Goal: Task Accomplishment & Management: Manage account settings

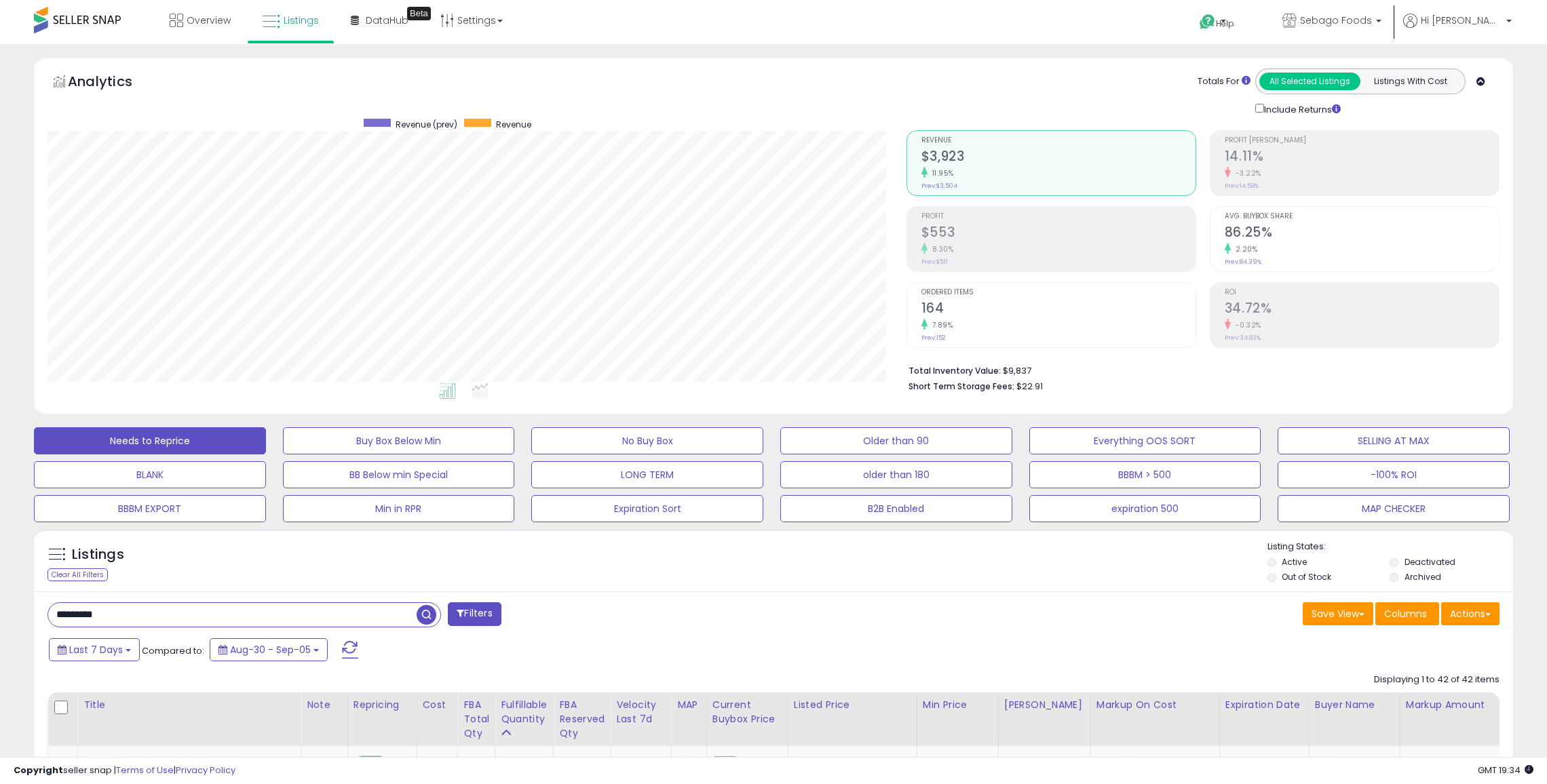
select select "**"
click at [347, 603] on input "*********" at bounding box center [232, 615] width 369 height 24
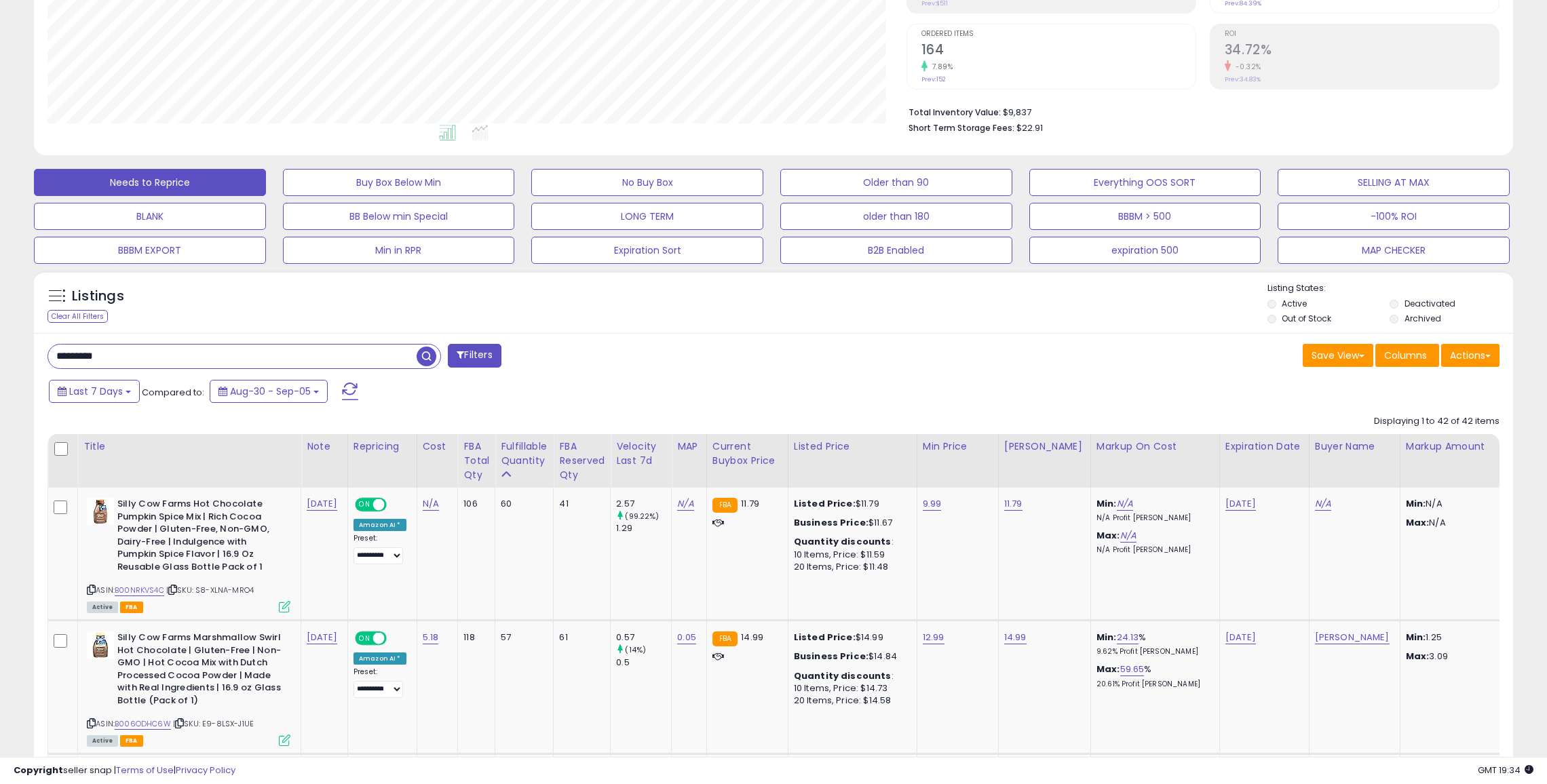
scroll to position [532, 0]
click at [347, 355] on input "*********" at bounding box center [232, 357] width 369 height 24
type input "***"
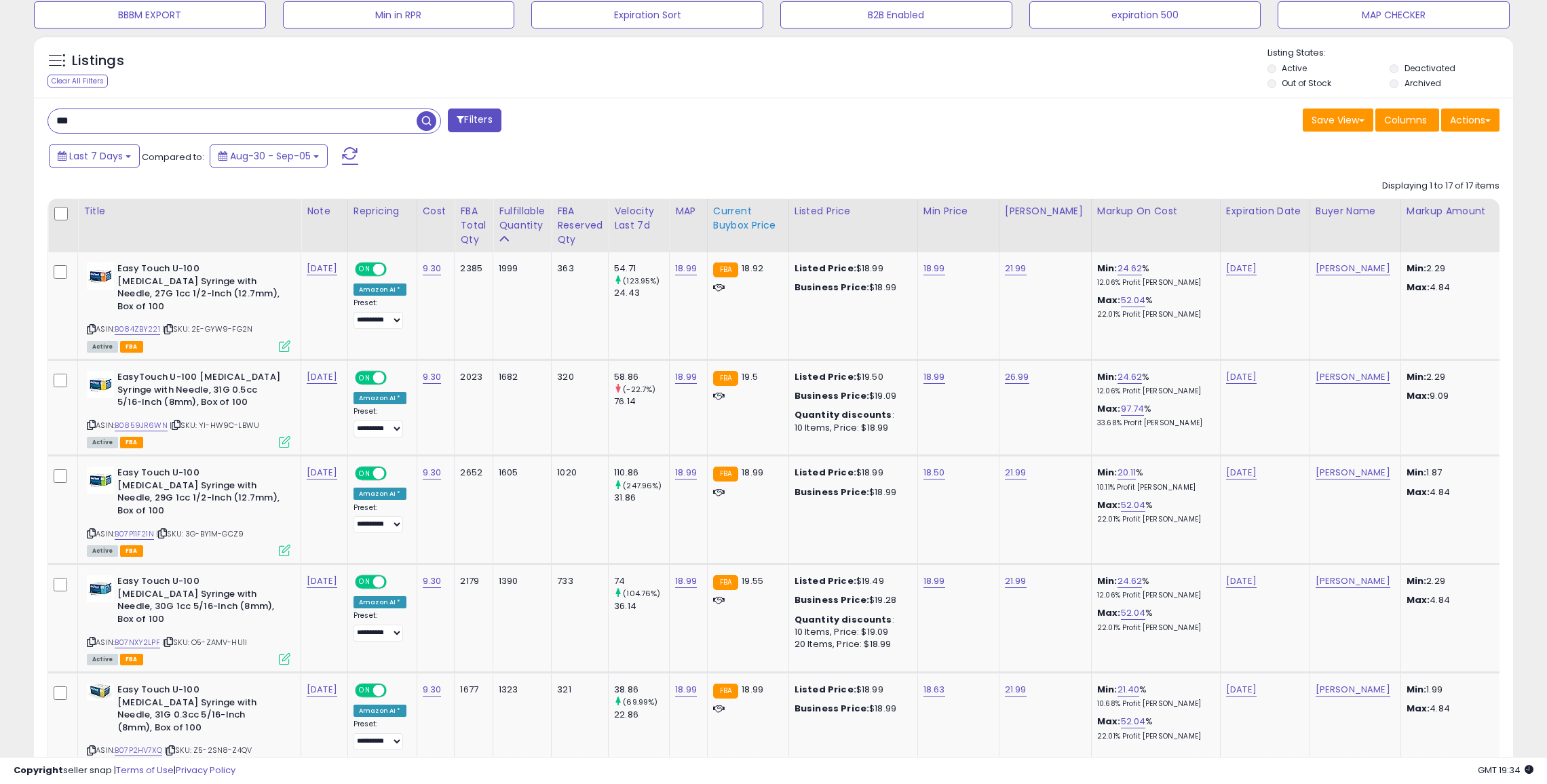
scroll to position [491, 0]
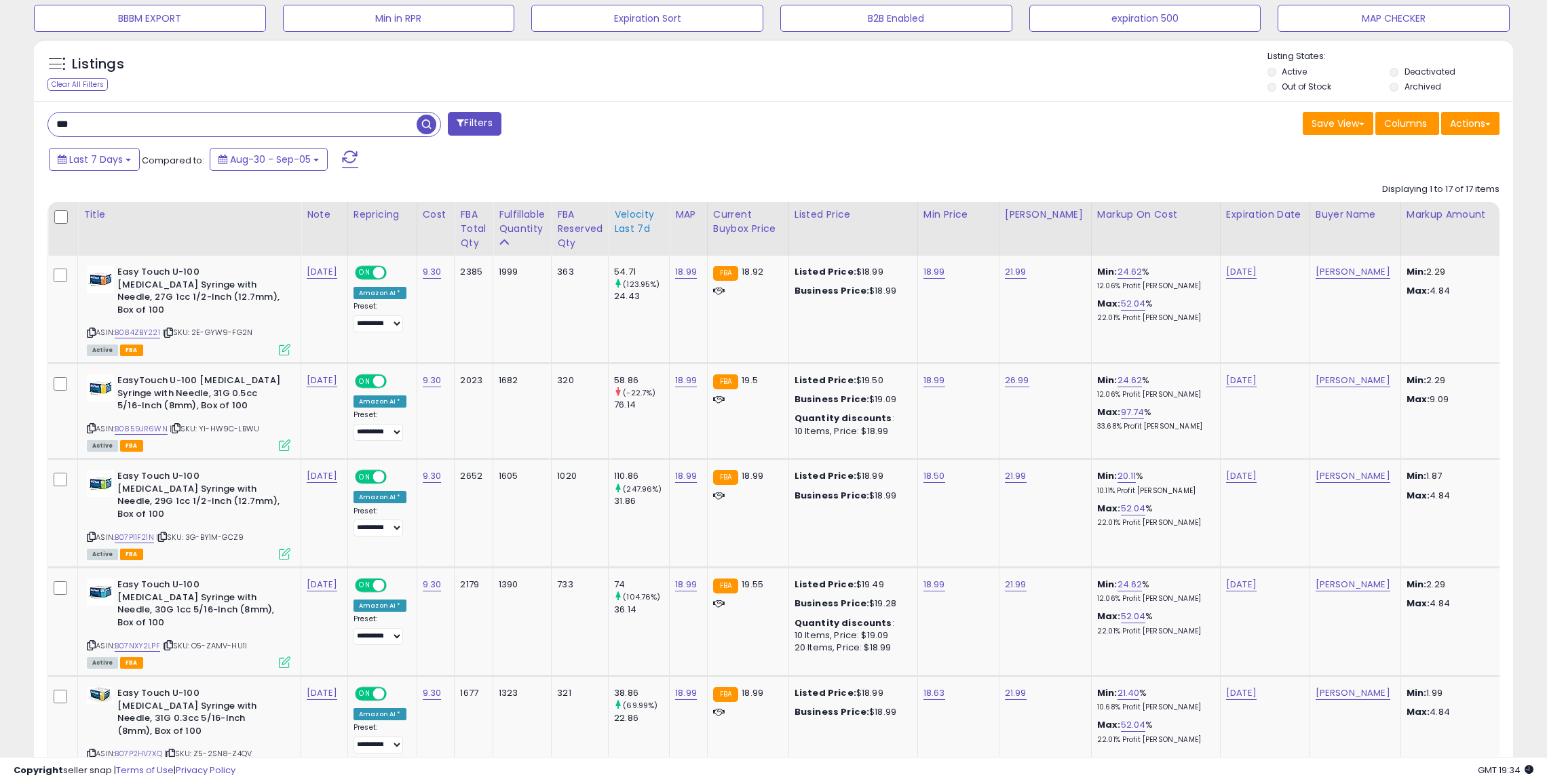
click at [624, 219] on div "Velocity Last 7d" at bounding box center [638, 222] width 49 height 29
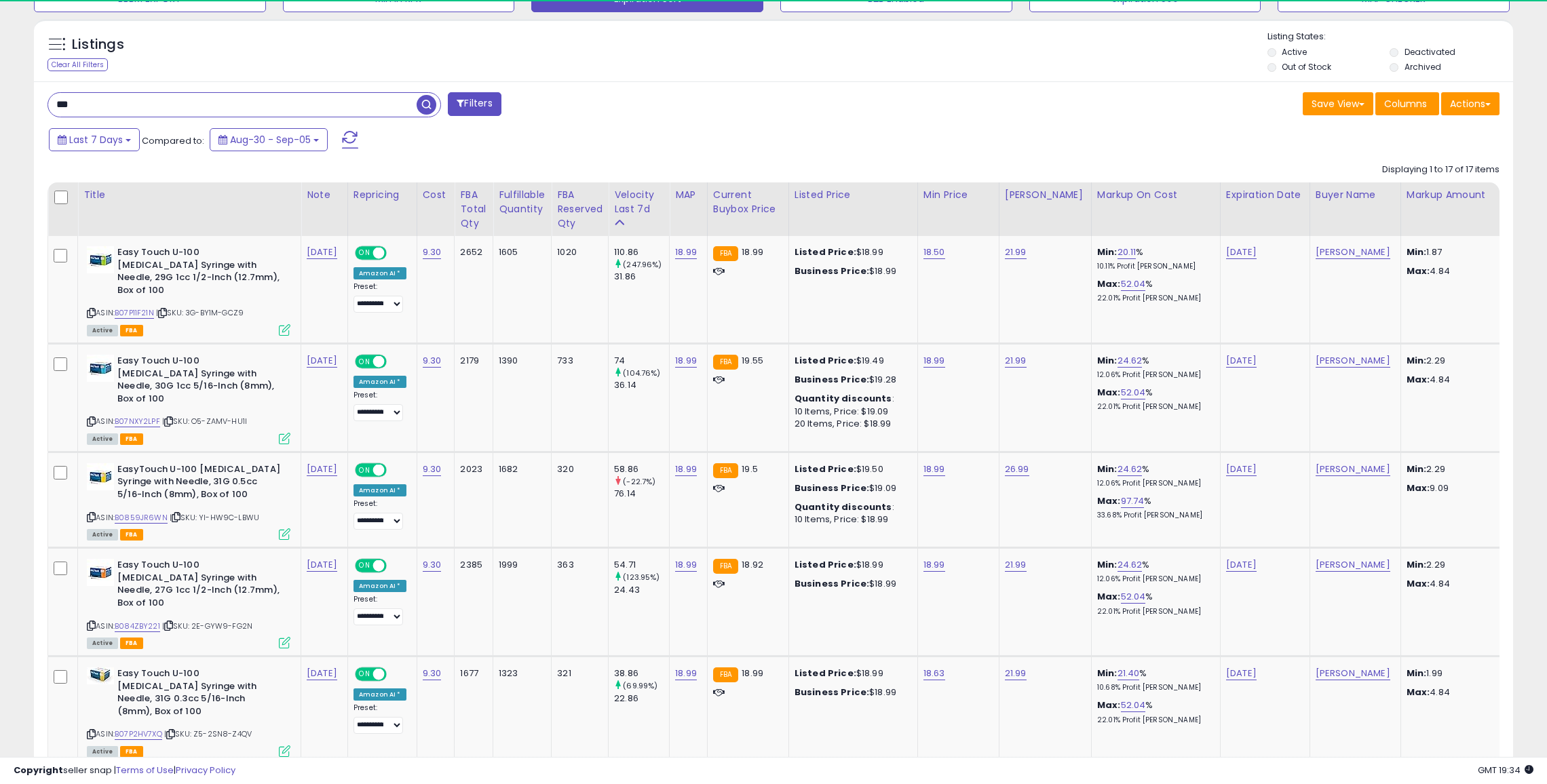
scroll to position [519, 0]
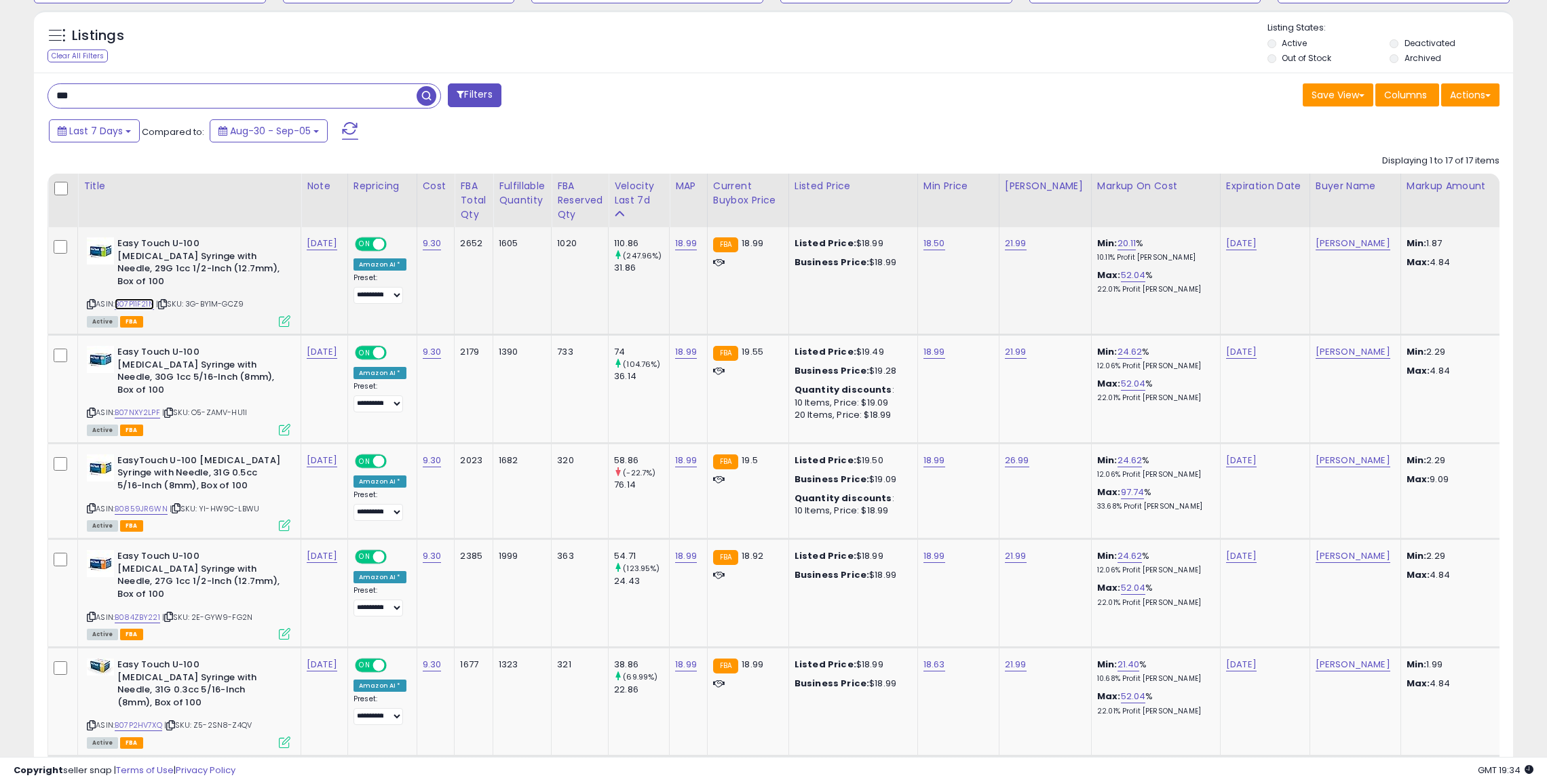
click at [144, 299] on link "B07P11F21N" at bounding box center [135, 304] width 40 height 12
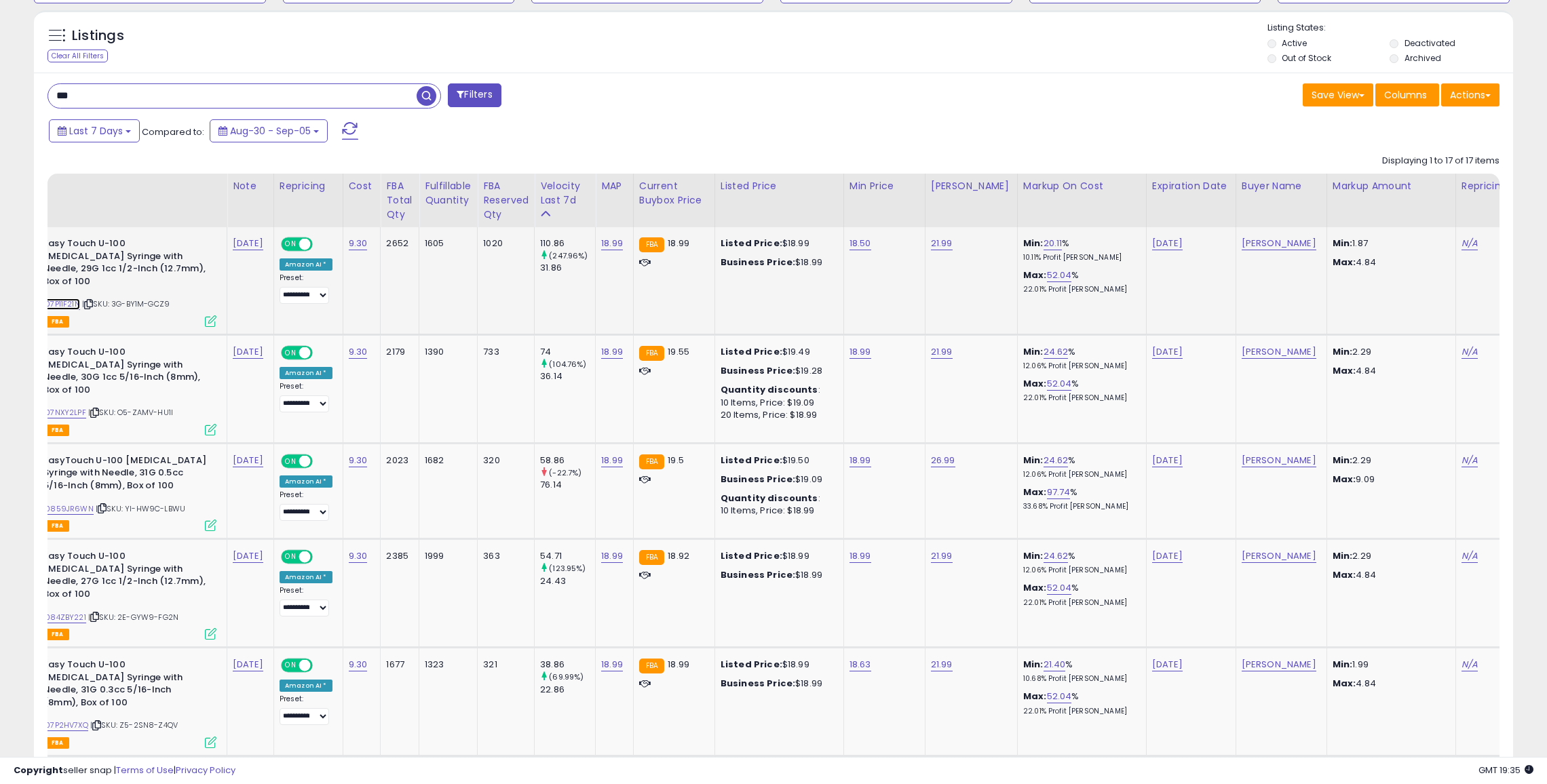
scroll to position [0, 0]
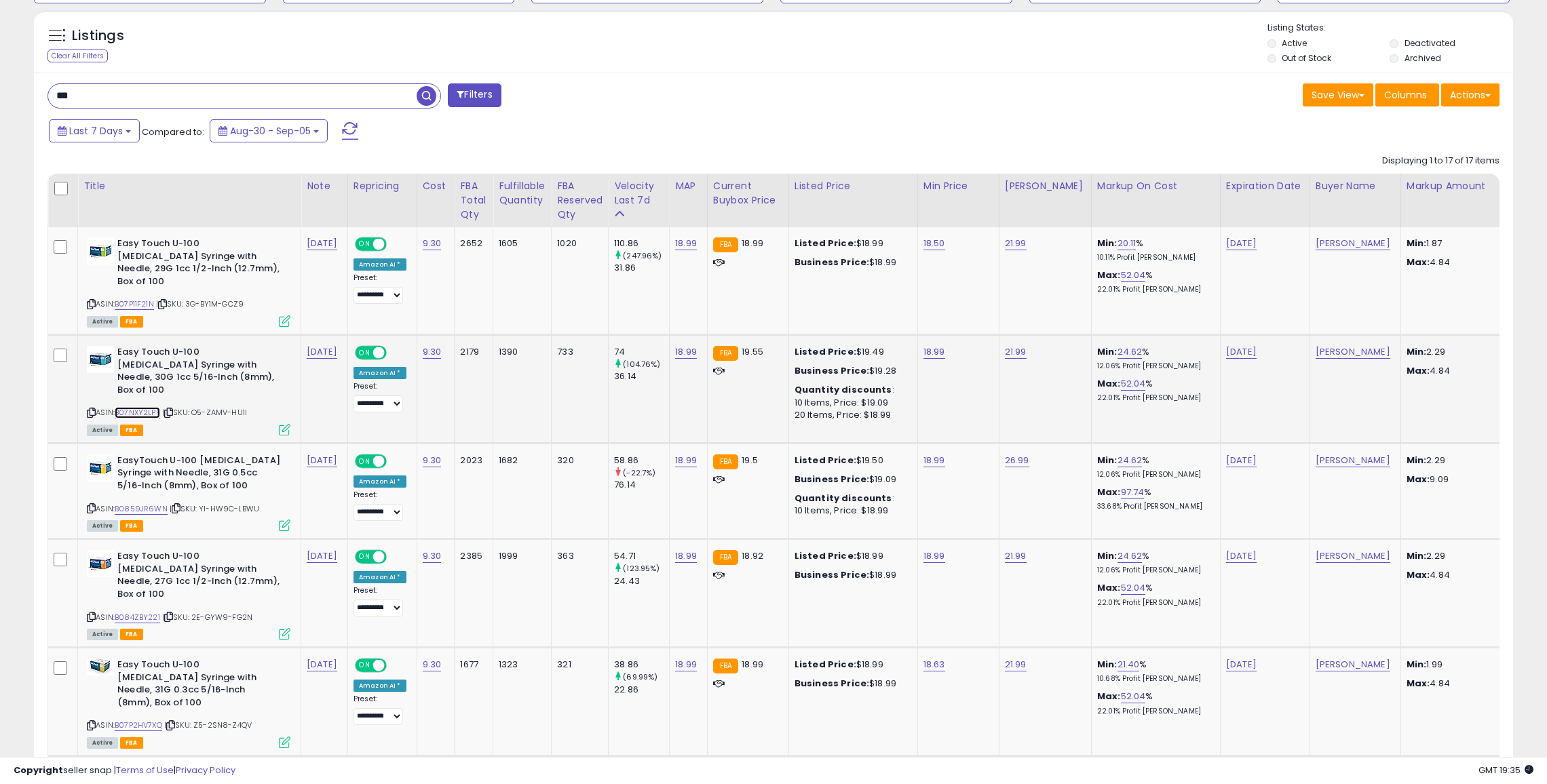
click at [140, 407] on link "B07NXY2LPF" at bounding box center [137, 412] width 45 height 12
click at [924, 346] on link "18.99" at bounding box center [934, 352] width 21 height 13
type input "*****"
click button "submit" at bounding box center [970, 306] width 23 height 21
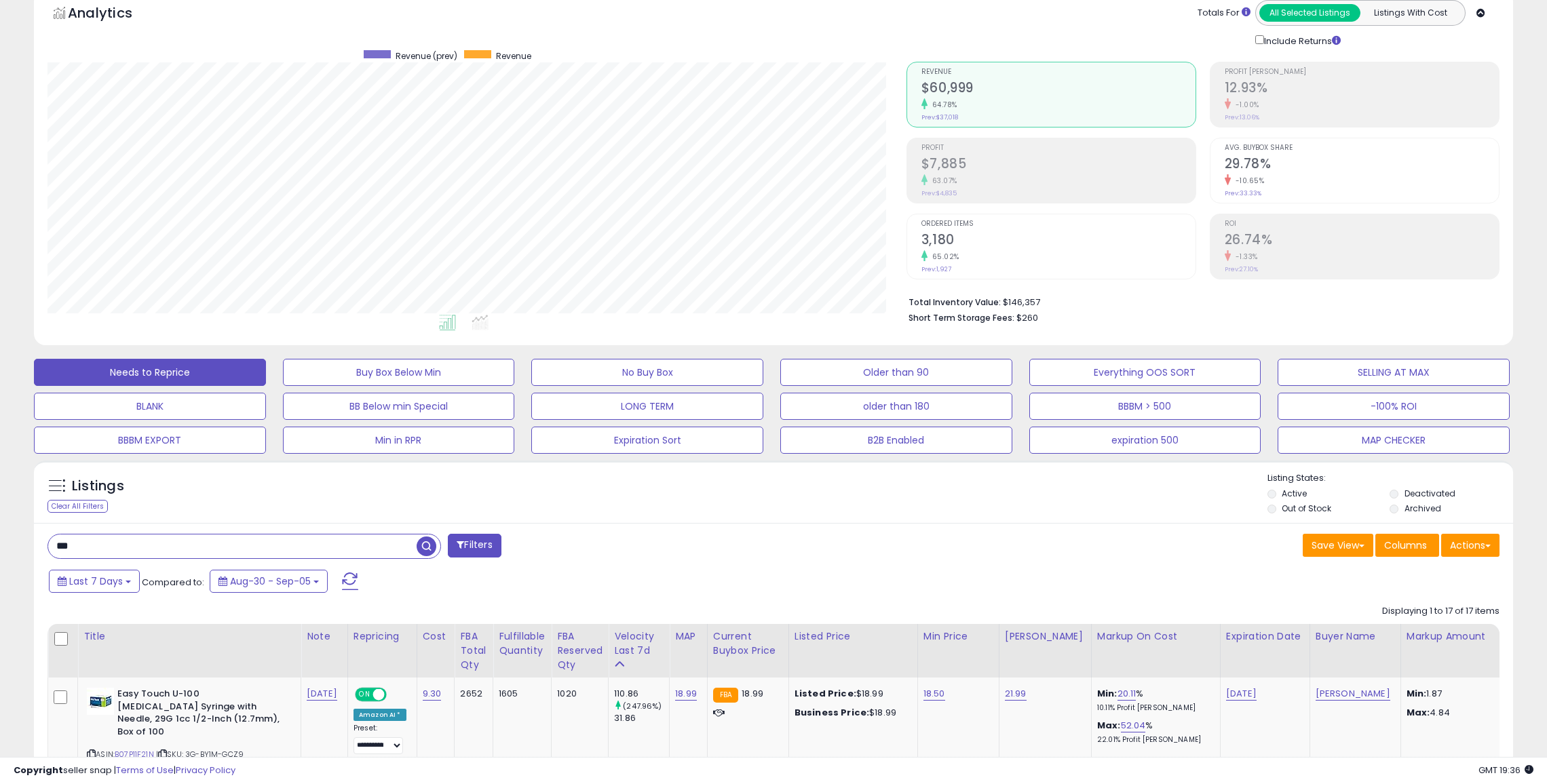
scroll to position [180, 0]
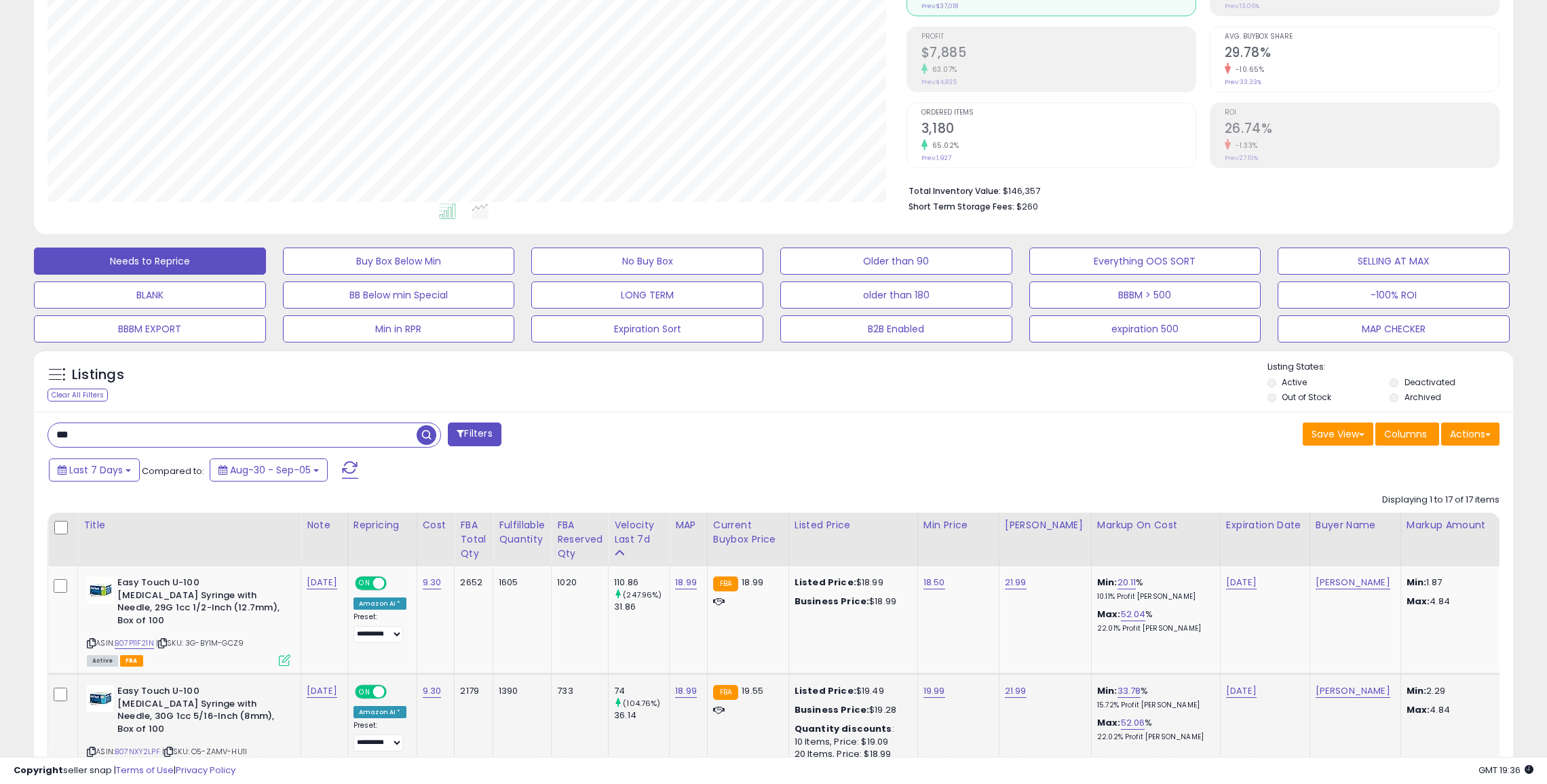
click at [289, 427] on input "***" at bounding box center [232, 435] width 369 height 24
type textarea "***"
click at [289, 427] on input "***" at bounding box center [232, 435] width 369 height 24
paste input "*******"
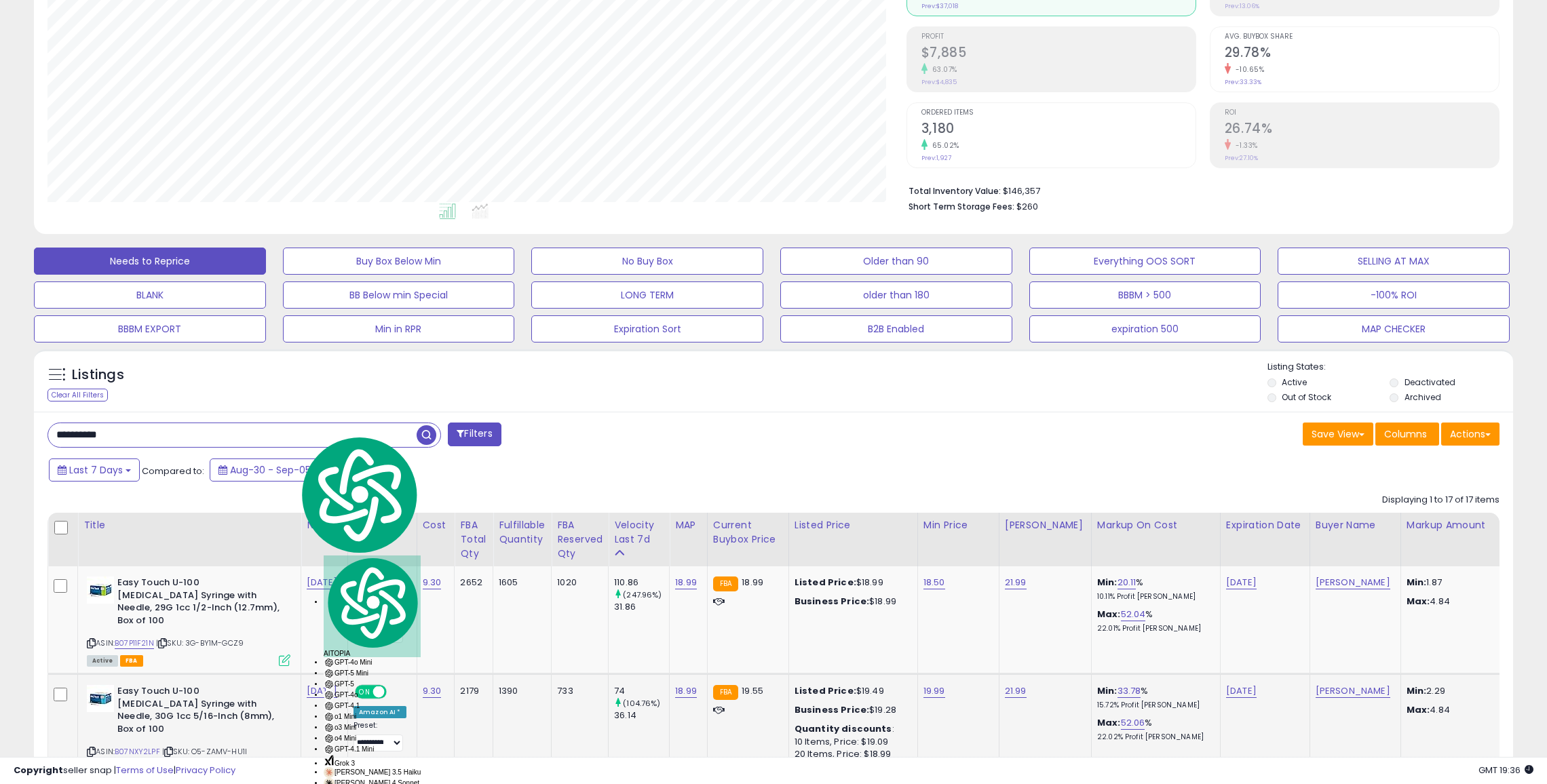
type input "**********"
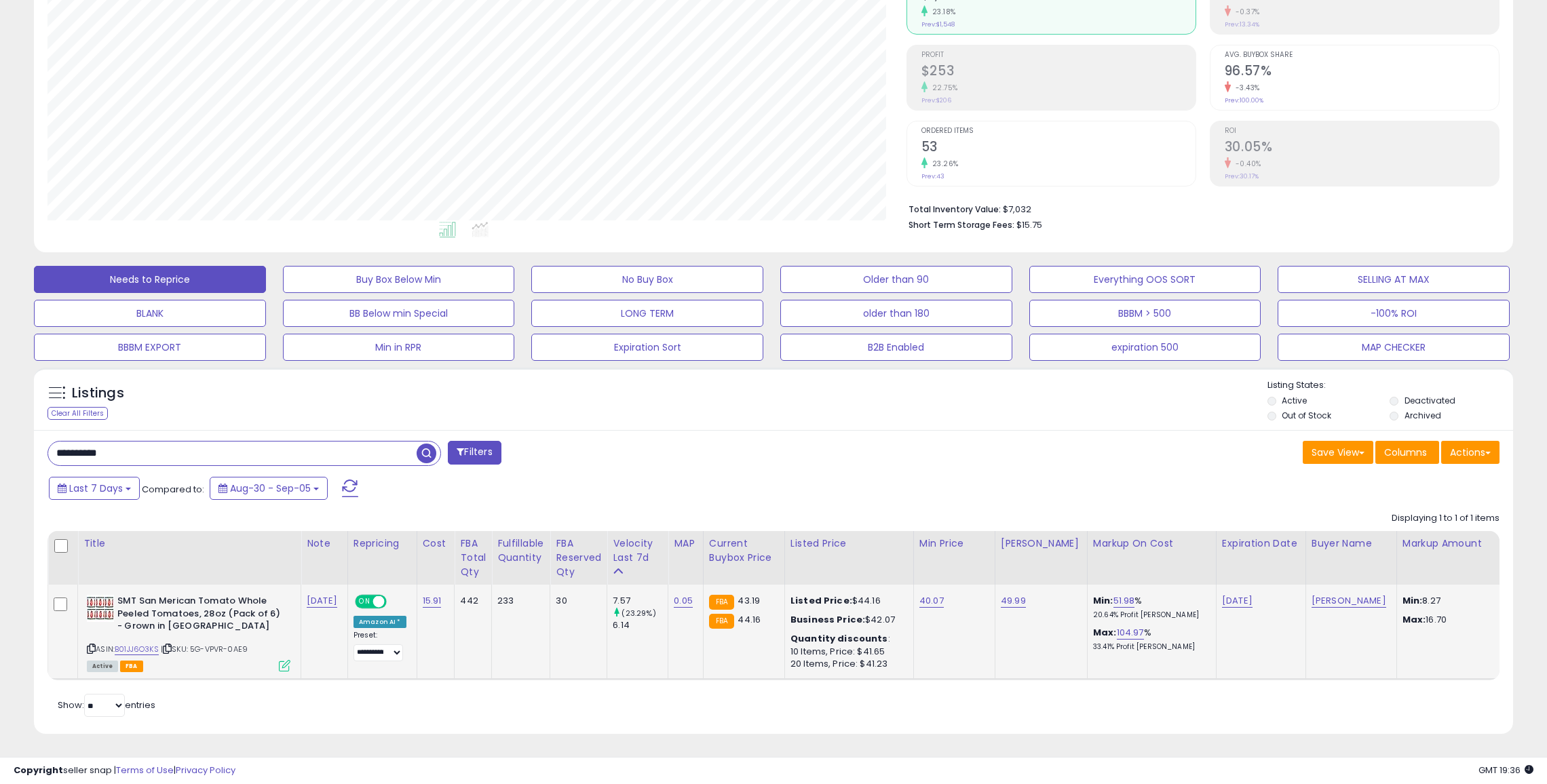
scroll to position [278, 859]
click at [920, 605] on link "40.07" at bounding box center [932, 601] width 25 height 13
type input "*"
type input "*****"
click button "submit" at bounding box center [966, 568] width 23 height 21
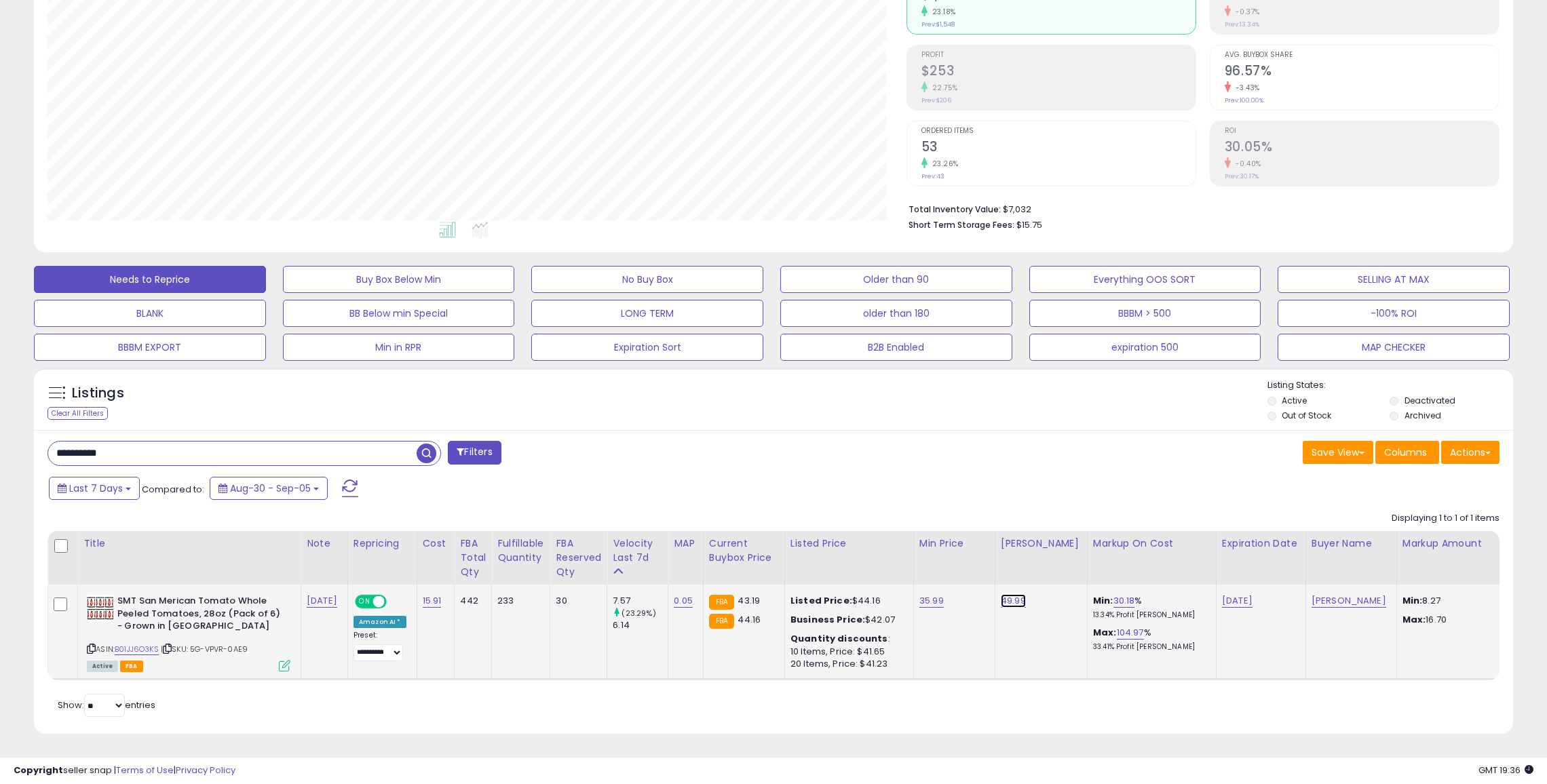
click at [1005, 602] on link "49.99" at bounding box center [1013, 601] width 25 height 13
type input "*"
type input "*****"
click button "submit" at bounding box center [1048, 568] width 23 height 21
click at [370, 446] on input "**********" at bounding box center [232, 453] width 369 height 24
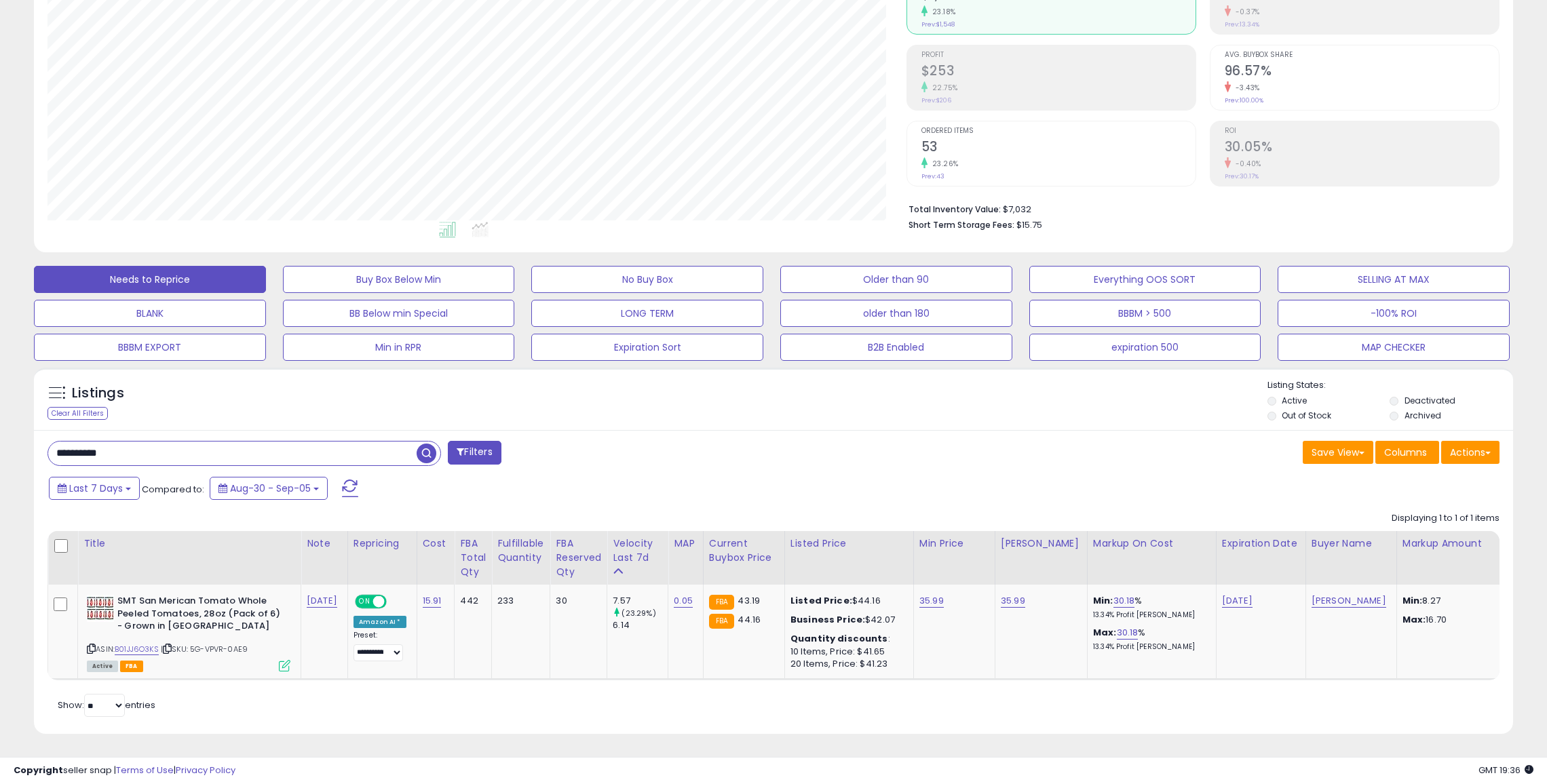
click at [370, 446] on input "**********" at bounding box center [232, 453] width 369 height 24
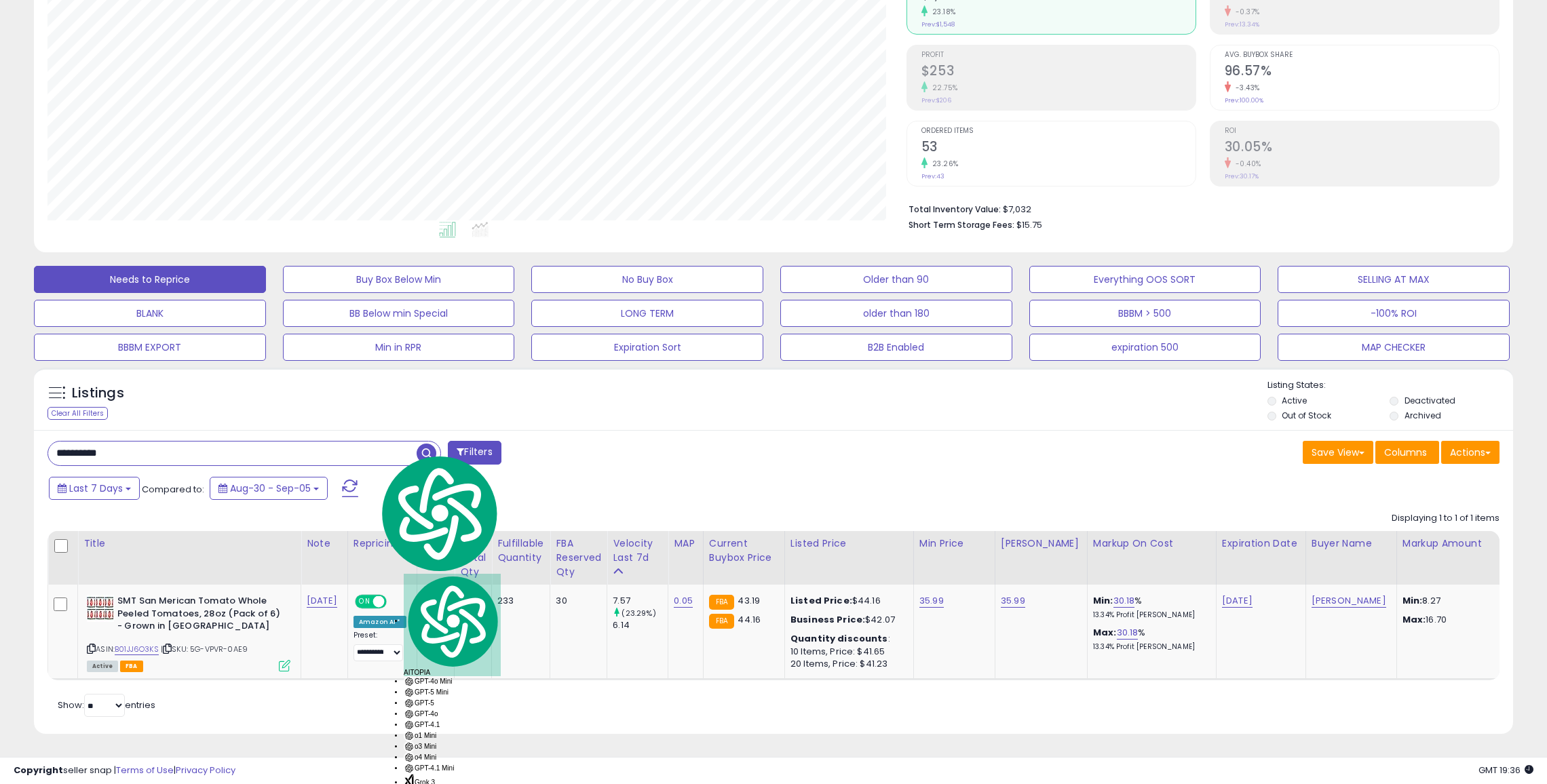
click at [370, 446] on input "**********" at bounding box center [232, 453] width 369 height 24
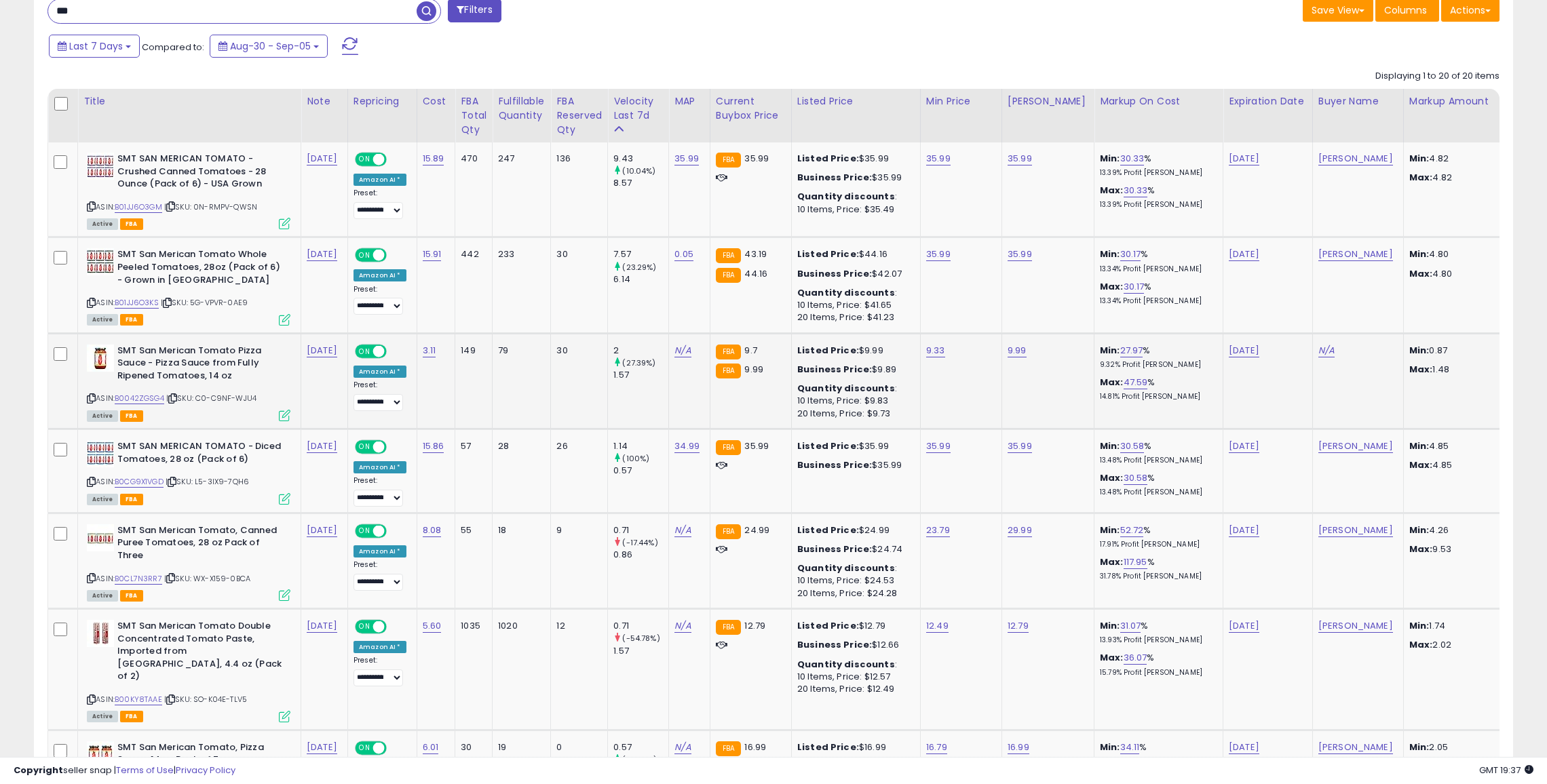
scroll to position [560, 0]
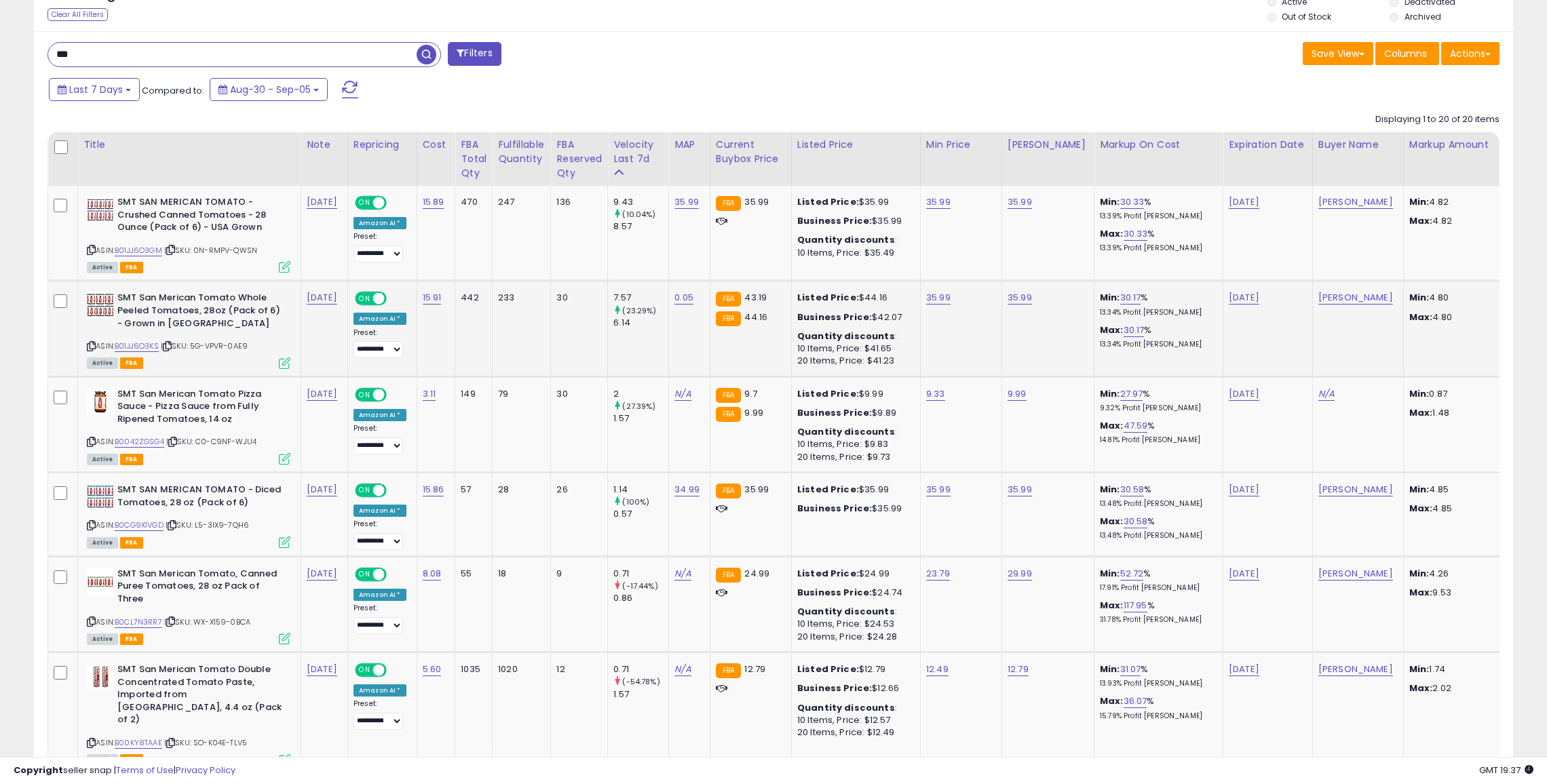
click at [92, 343] on icon at bounding box center [91, 346] width 9 height 7
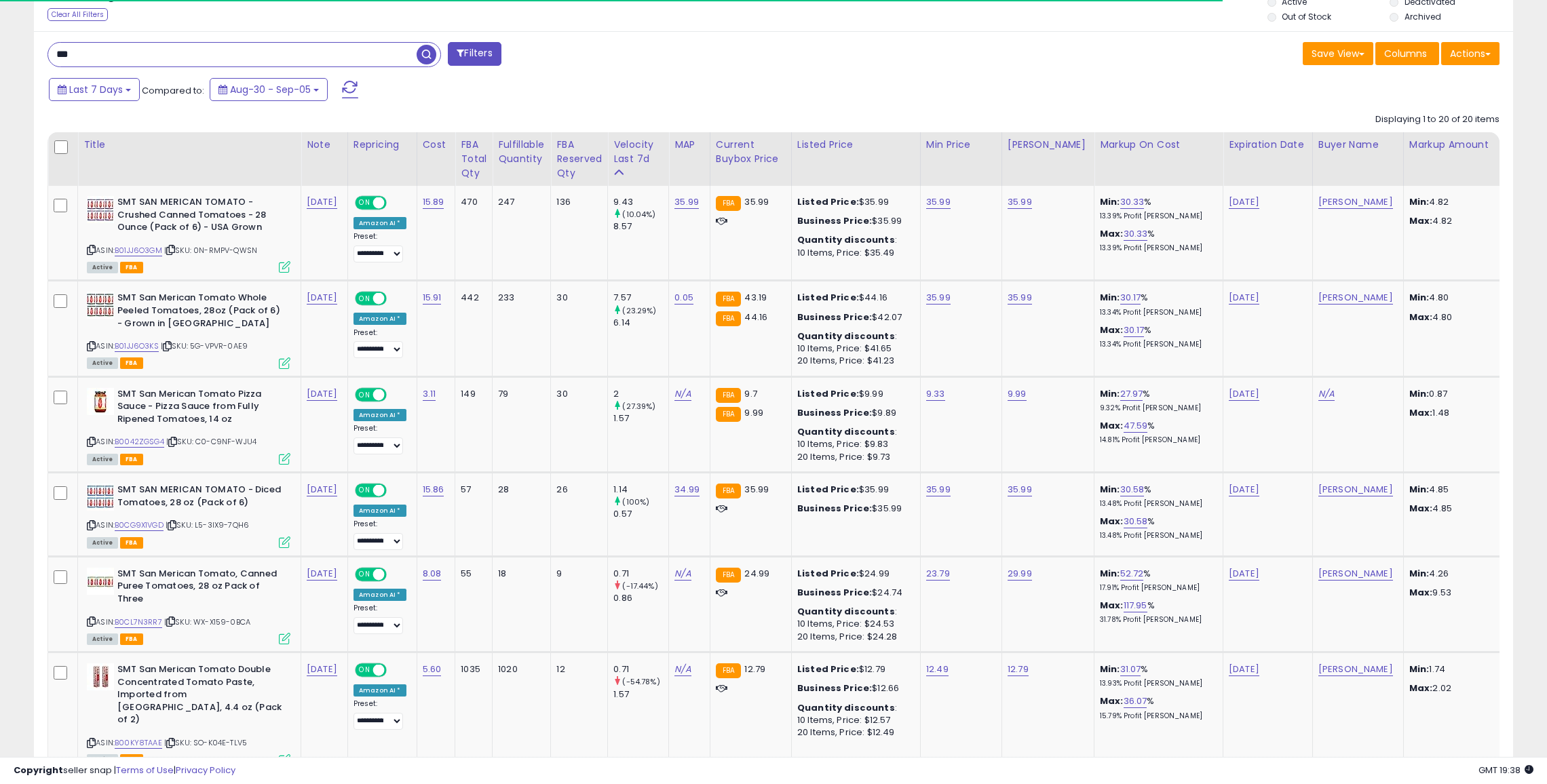
click at [355, 59] on input "***" at bounding box center [232, 55] width 369 height 24
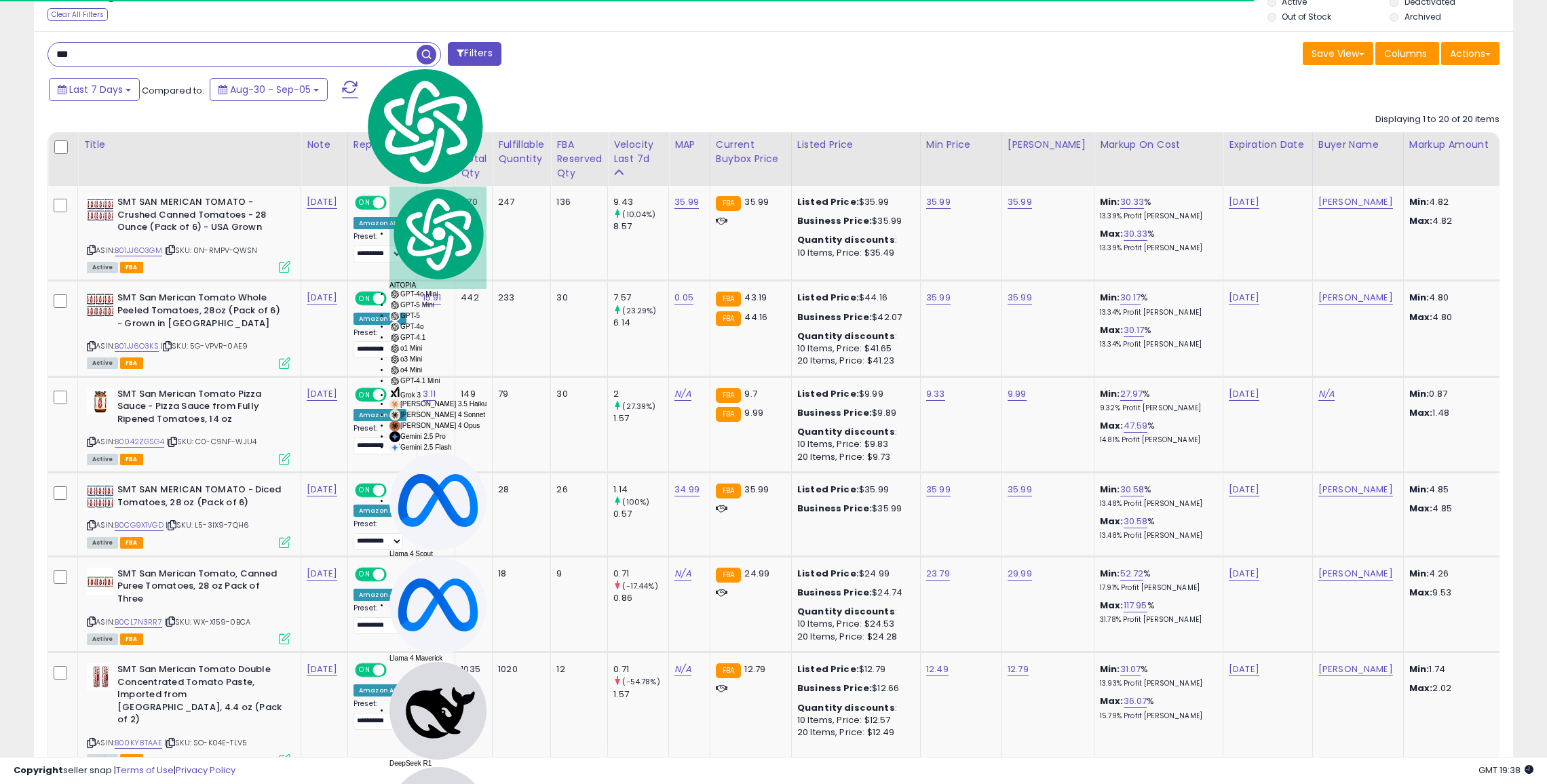
paste input "*******"
type input "**********"
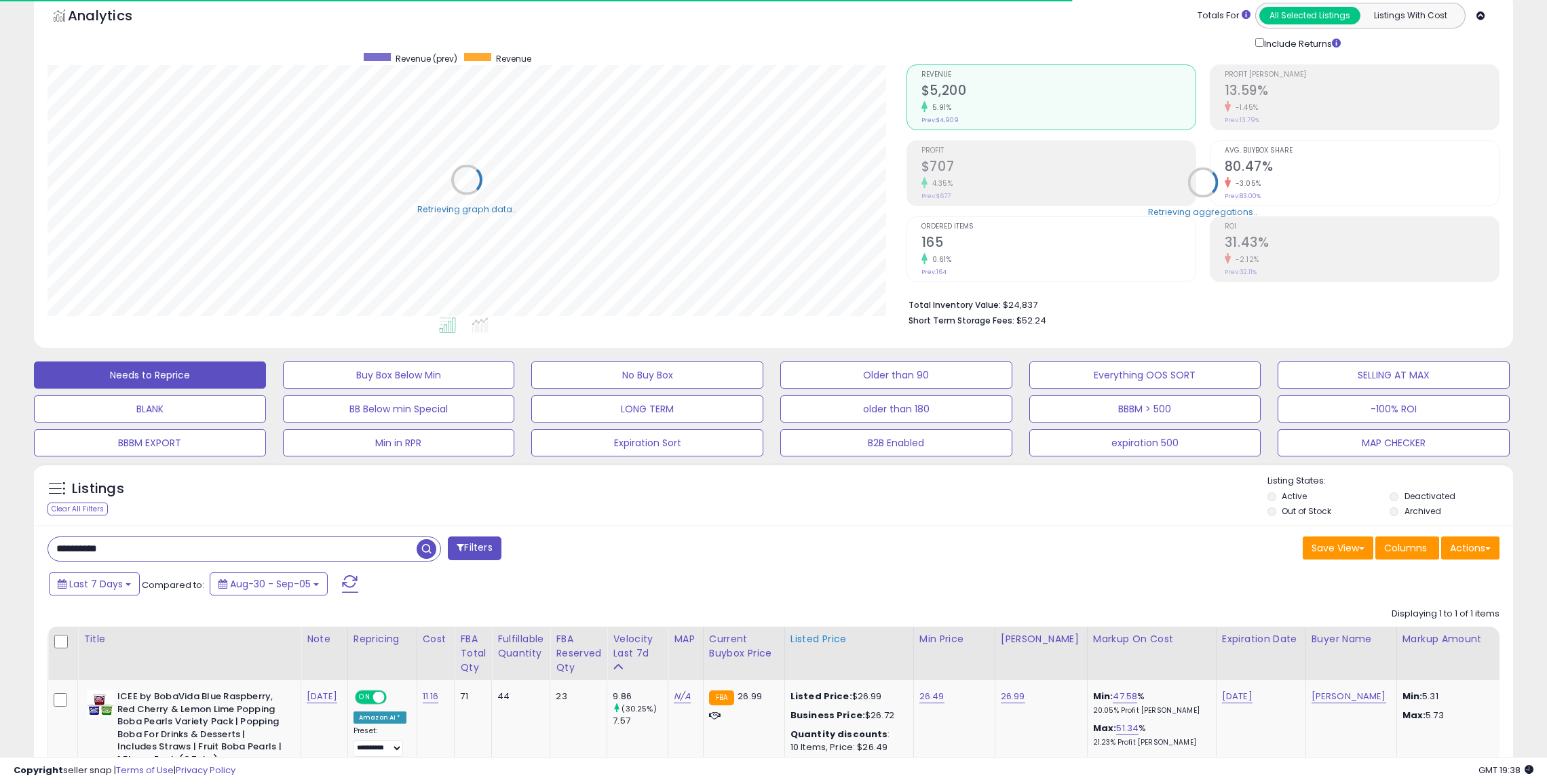
scroll to position [199, 0]
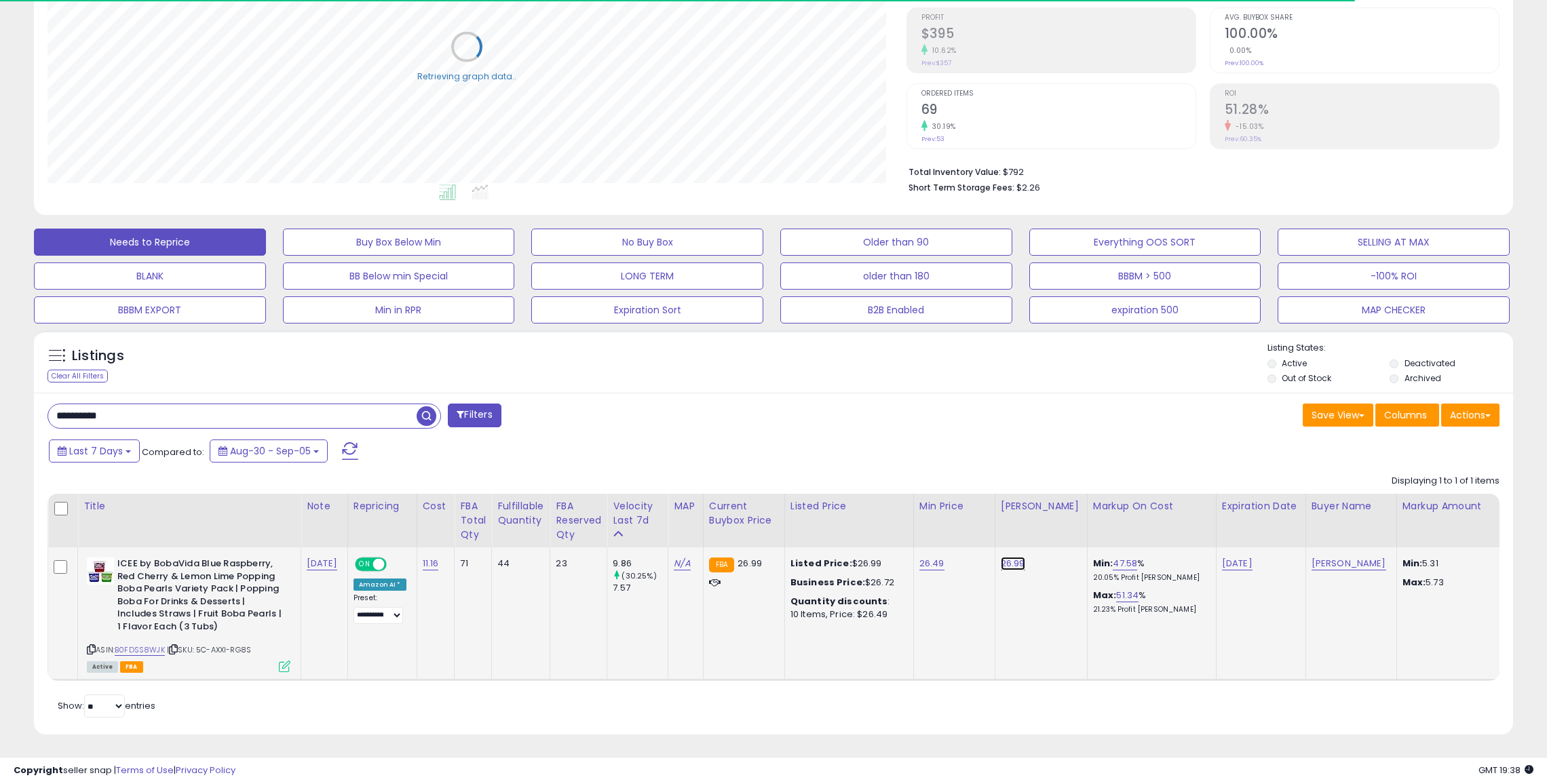
click at [1001, 567] on link "26.99" at bounding box center [1013, 564] width 25 height 13
type input "*"
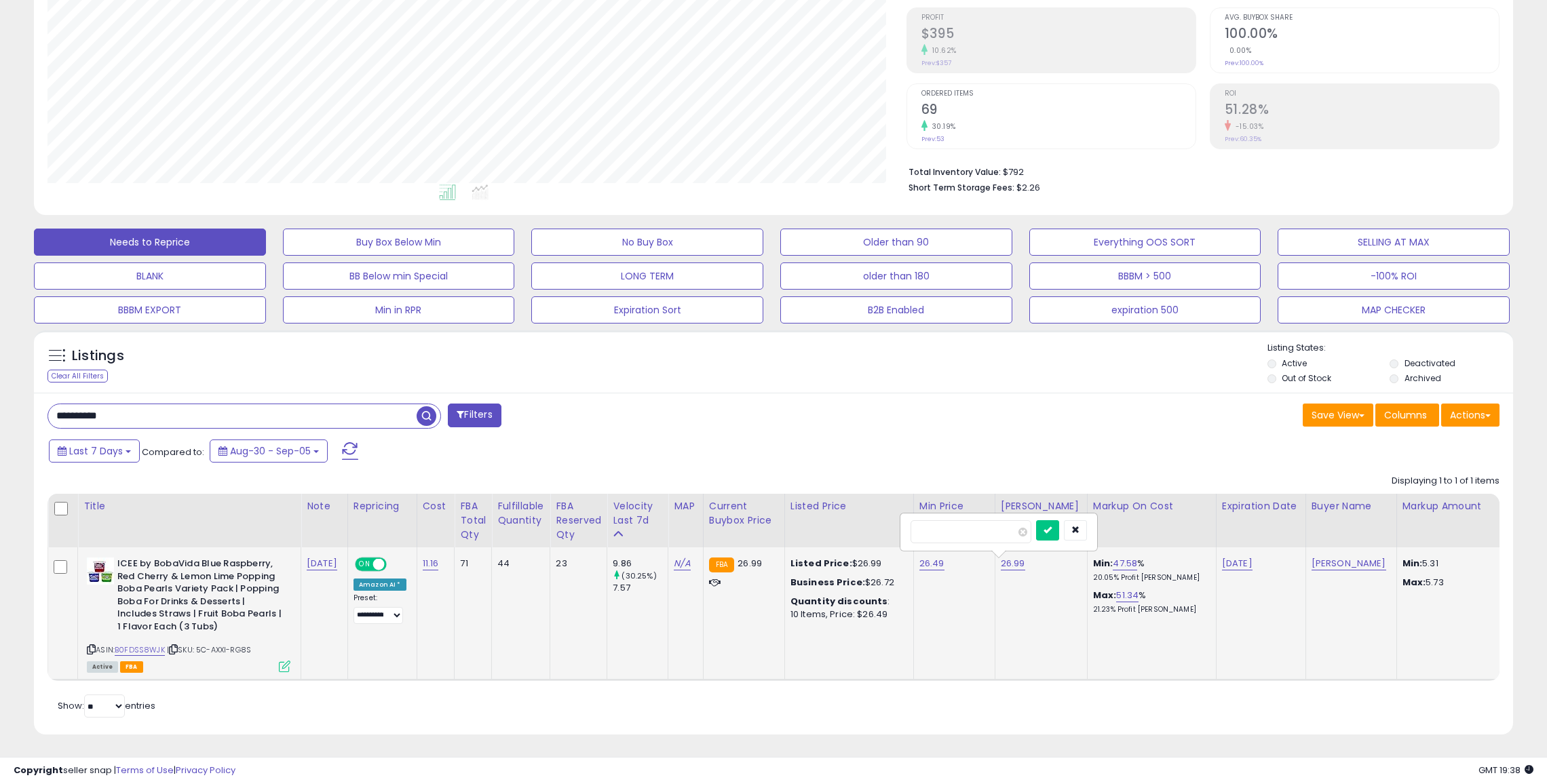
type input "*****"
click button "submit" at bounding box center [1047, 530] width 23 height 21
click at [1320, 247] on button "SELLING AT MAX" at bounding box center [1393, 242] width 232 height 27
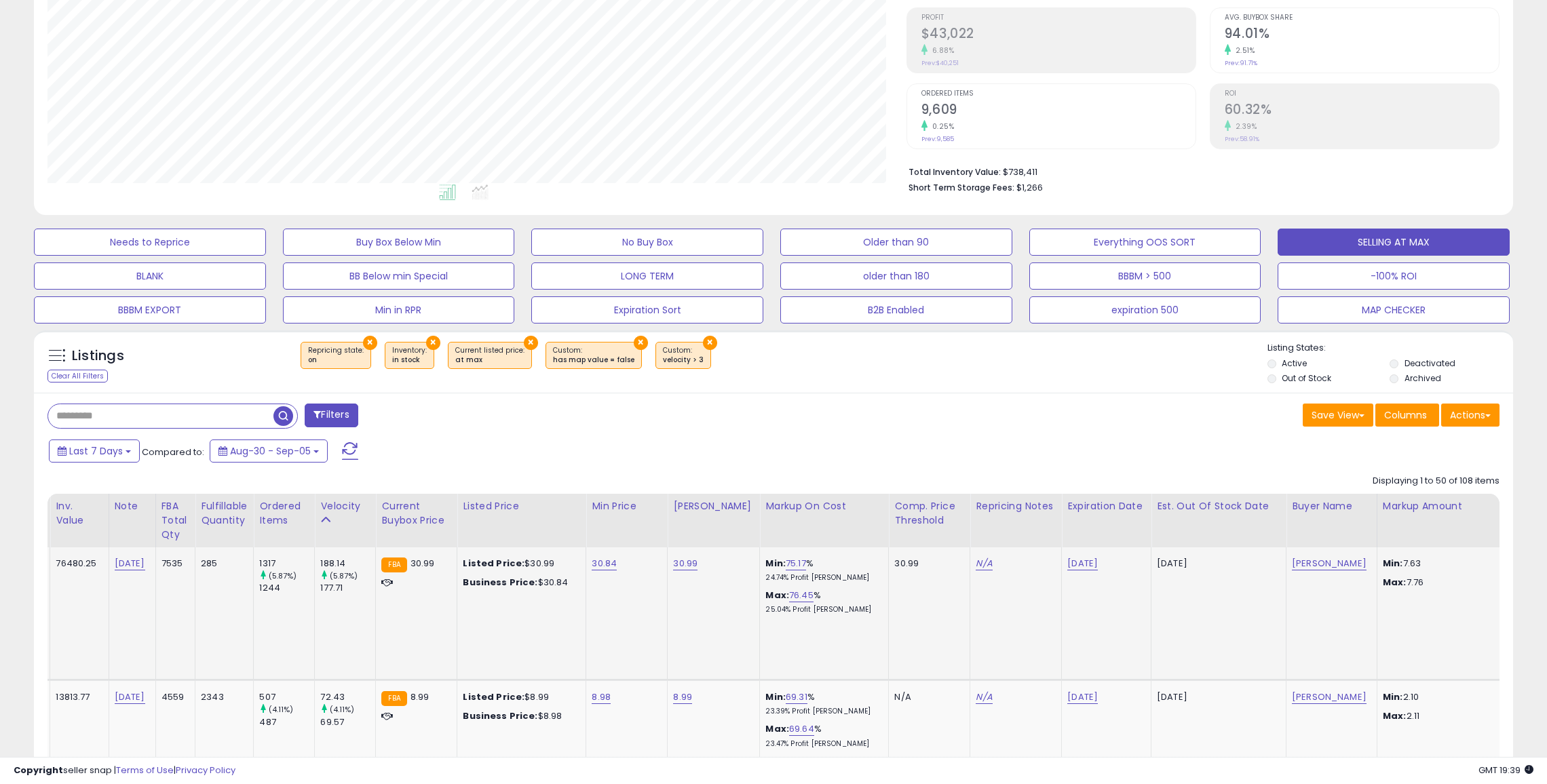
scroll to position [0, 561]
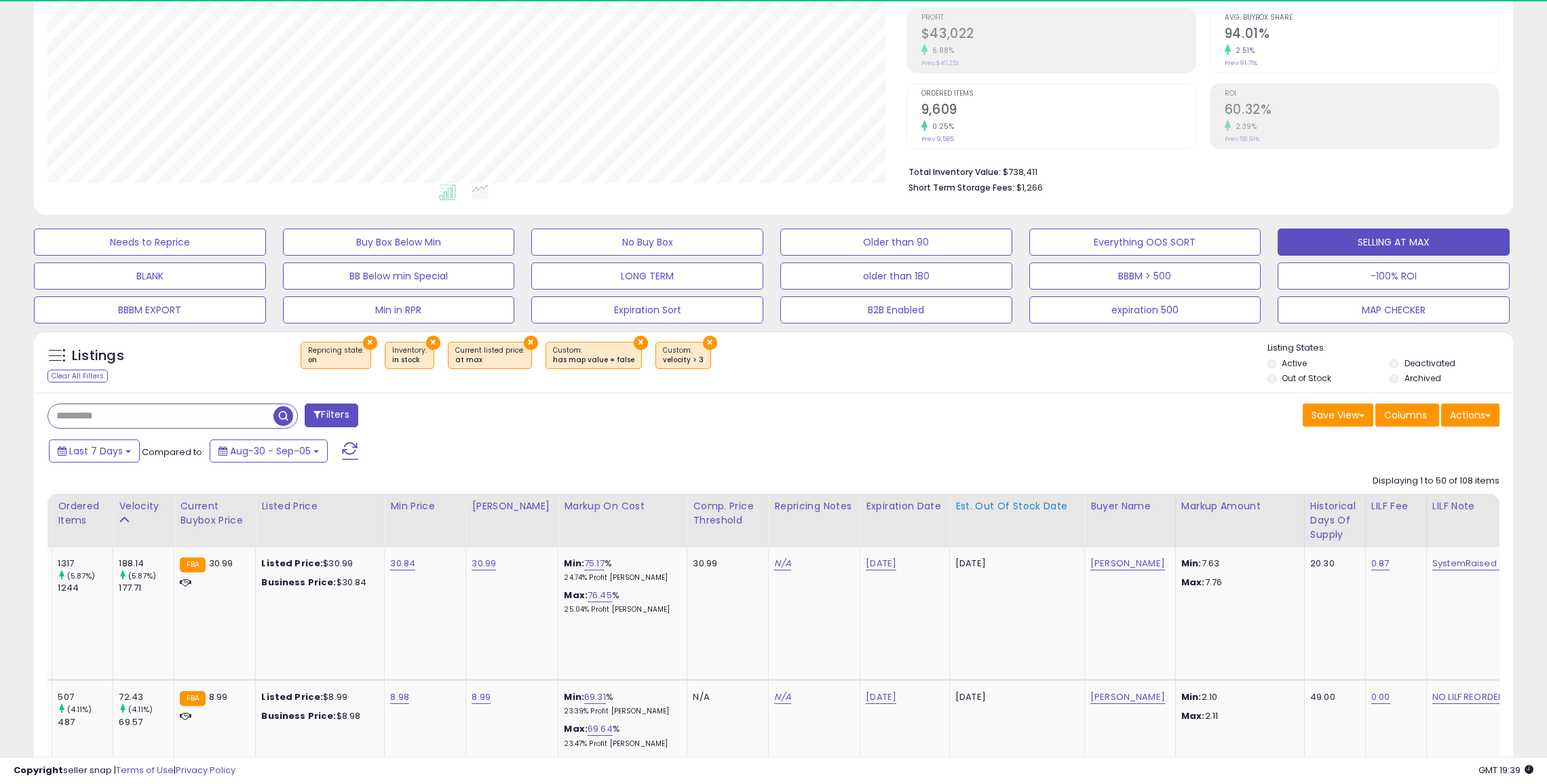
click at [997, 507] on div "Est. Out Of Stock Date" at bounding box center [1017, 507] width 124 height 14
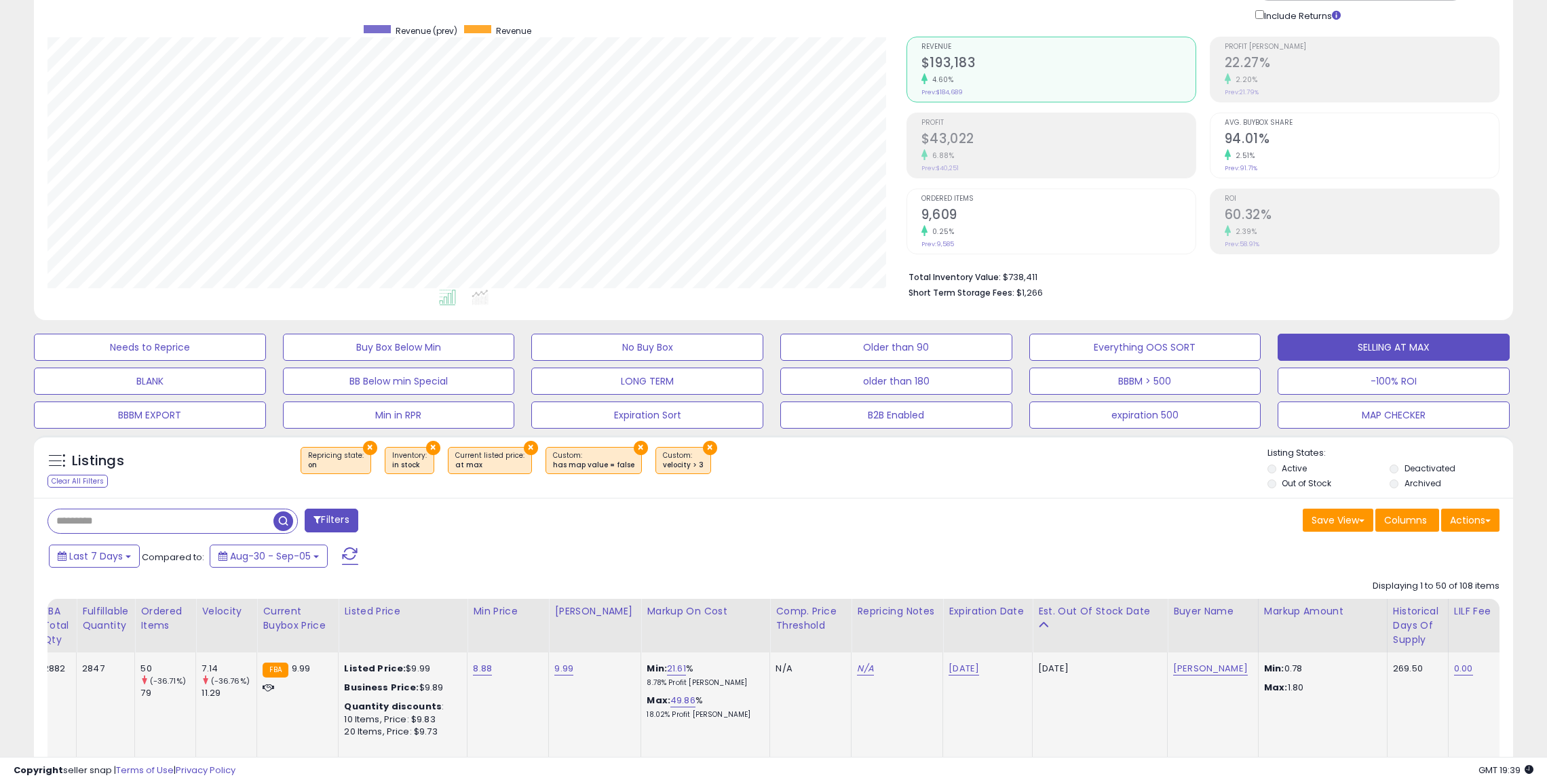
scroll to position [0, 509]
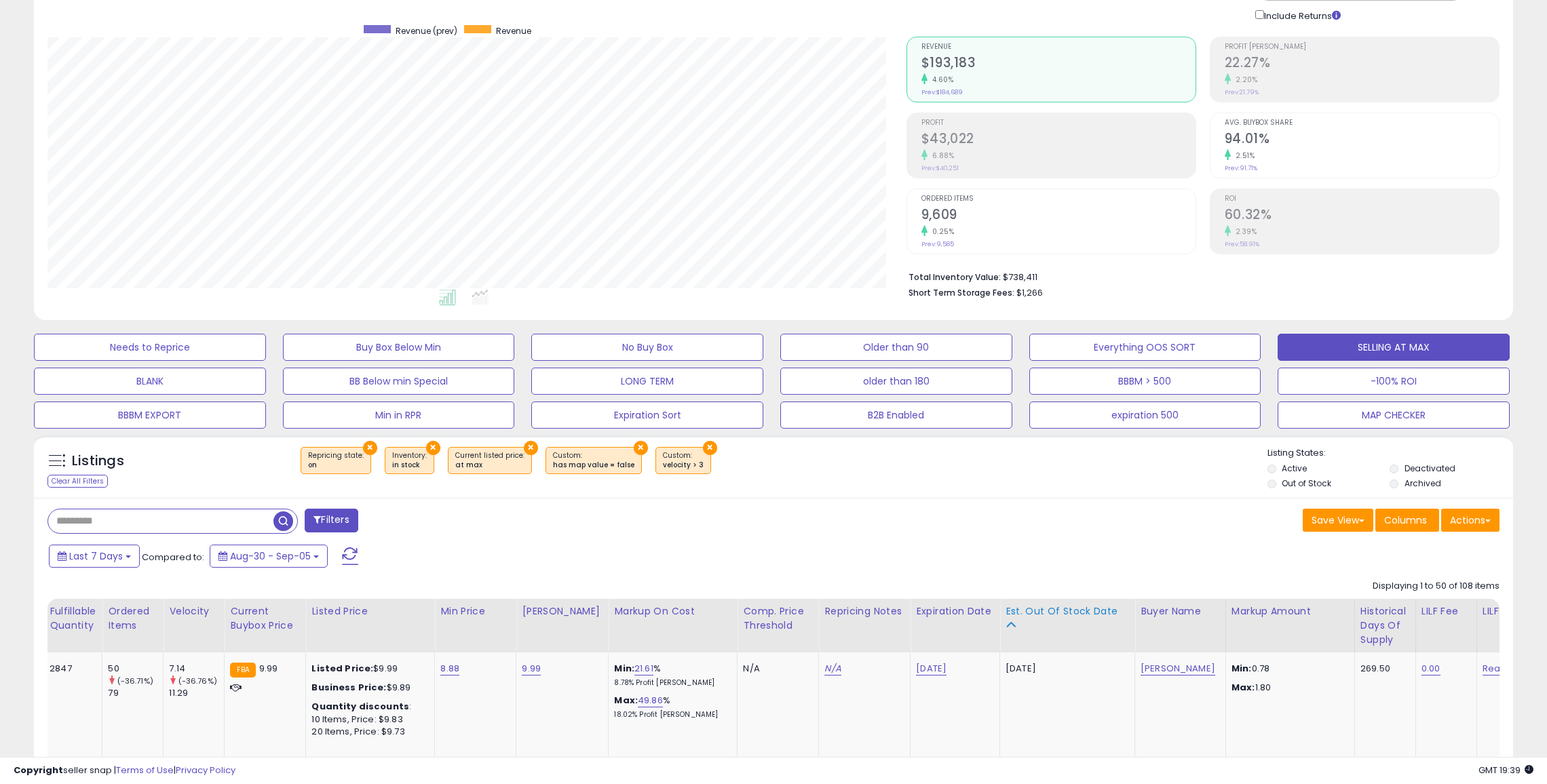
click at [1021, 610] on div "Est. Out Of Stock Date" at bounding box center [1067, 611] width 124 height 14
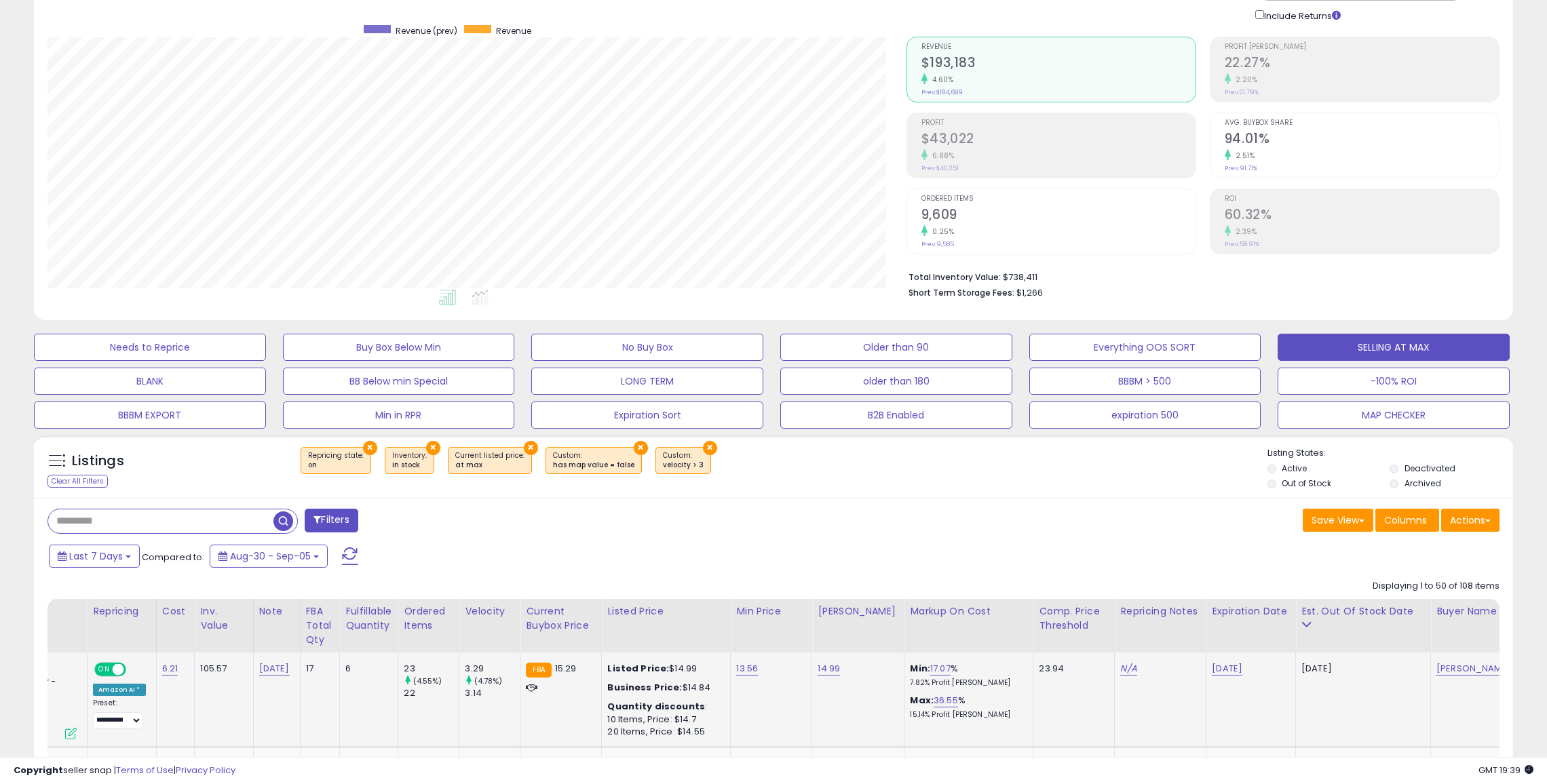
scroll to position [0, 135]
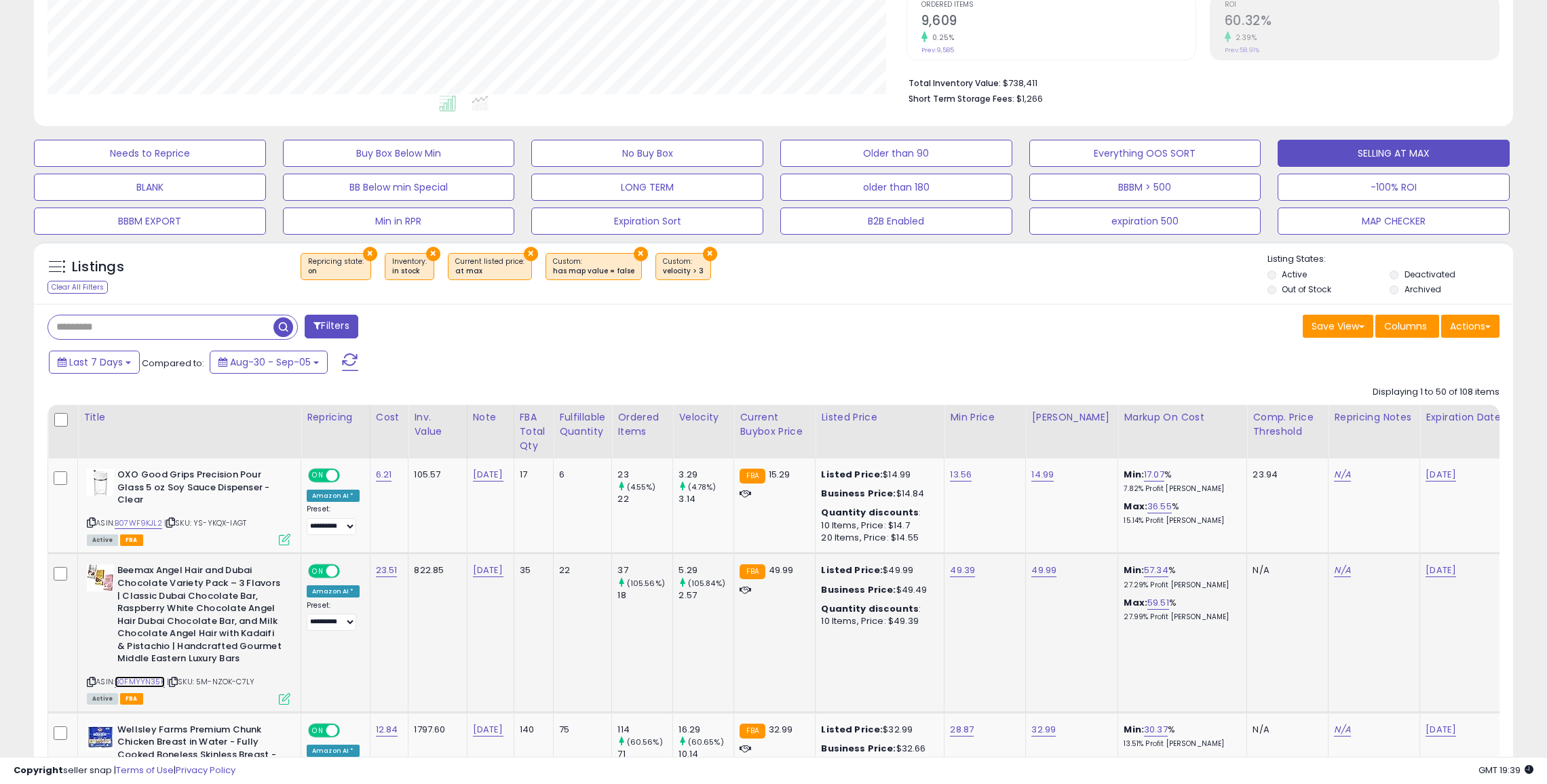
click at [140, 679] on link "B0FMYYN35K" at bounding box center [140, 682] width 50 height 12
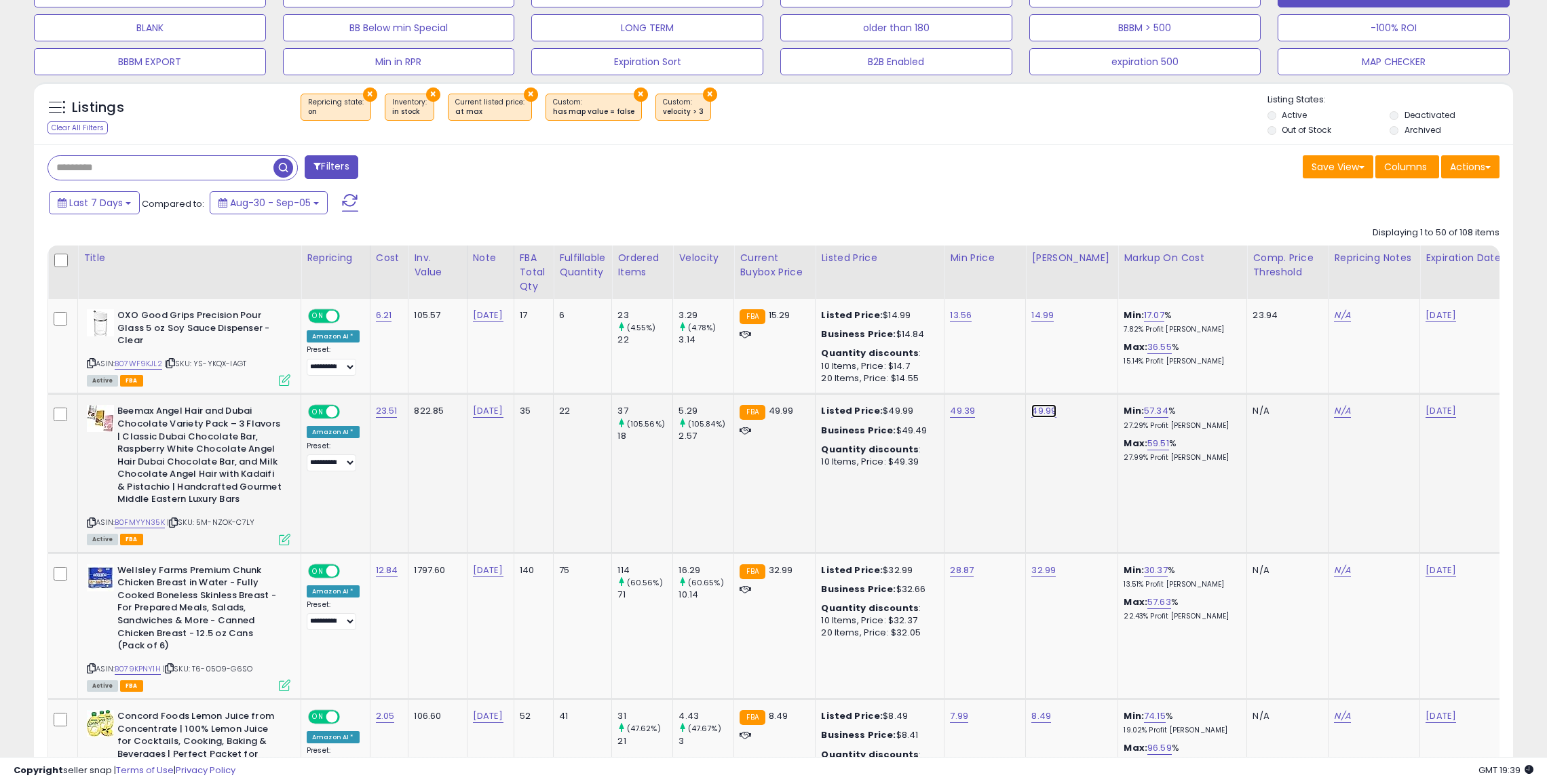
click at [1035, 411] on link "49.99" at bounding box center [1044, 411] width 25 height 13
type input "*"
type input "*****"
click button "submit" at bounding box center [1077, 378] width 23 height 21
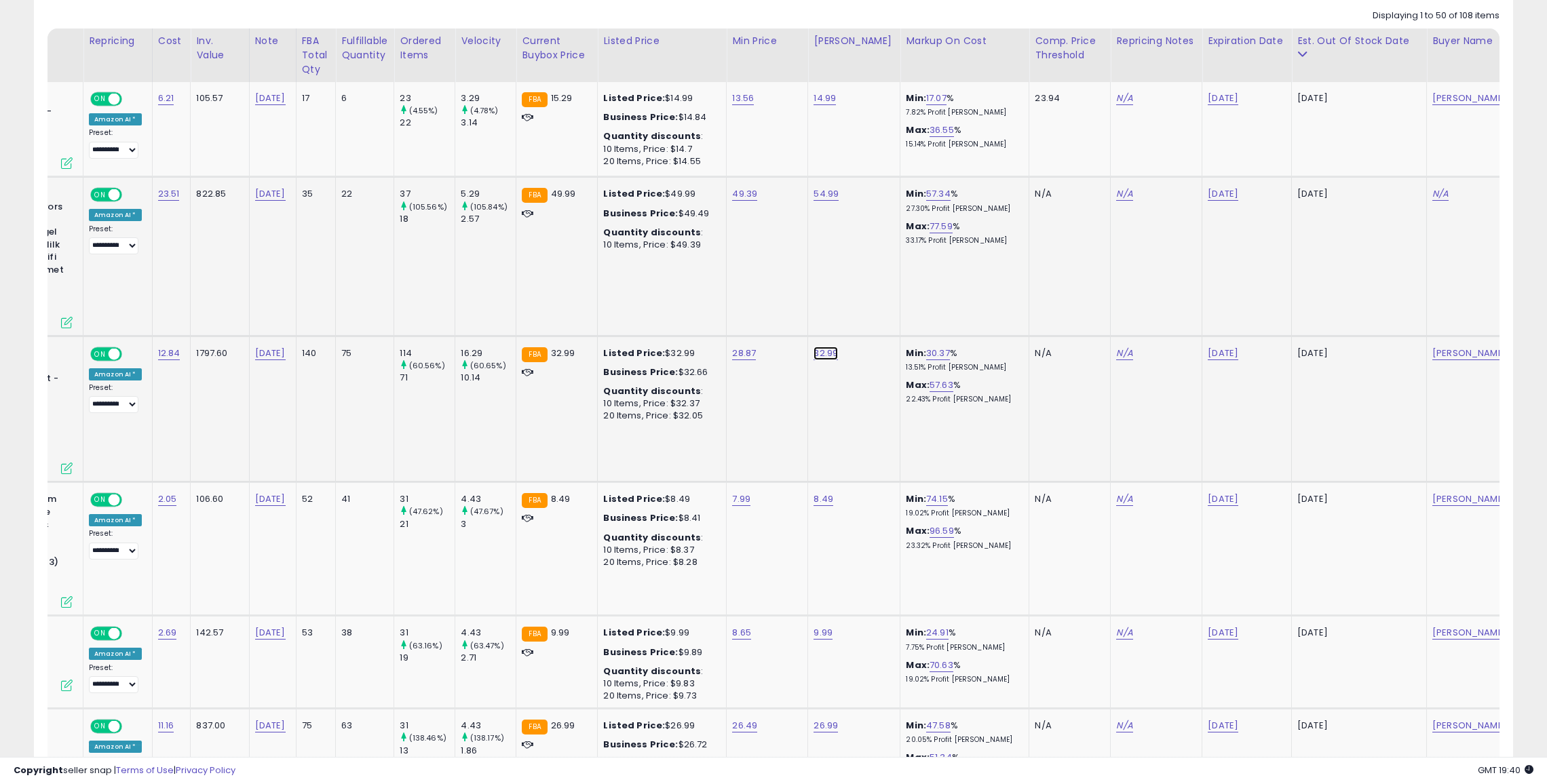
click at [816, 353] on link "32.99" at bounding box center [825, 353] width 25 height 13
type input "*"
type input "*****"
click button "submit" at bounding box center [859, 319] width 23 height 21
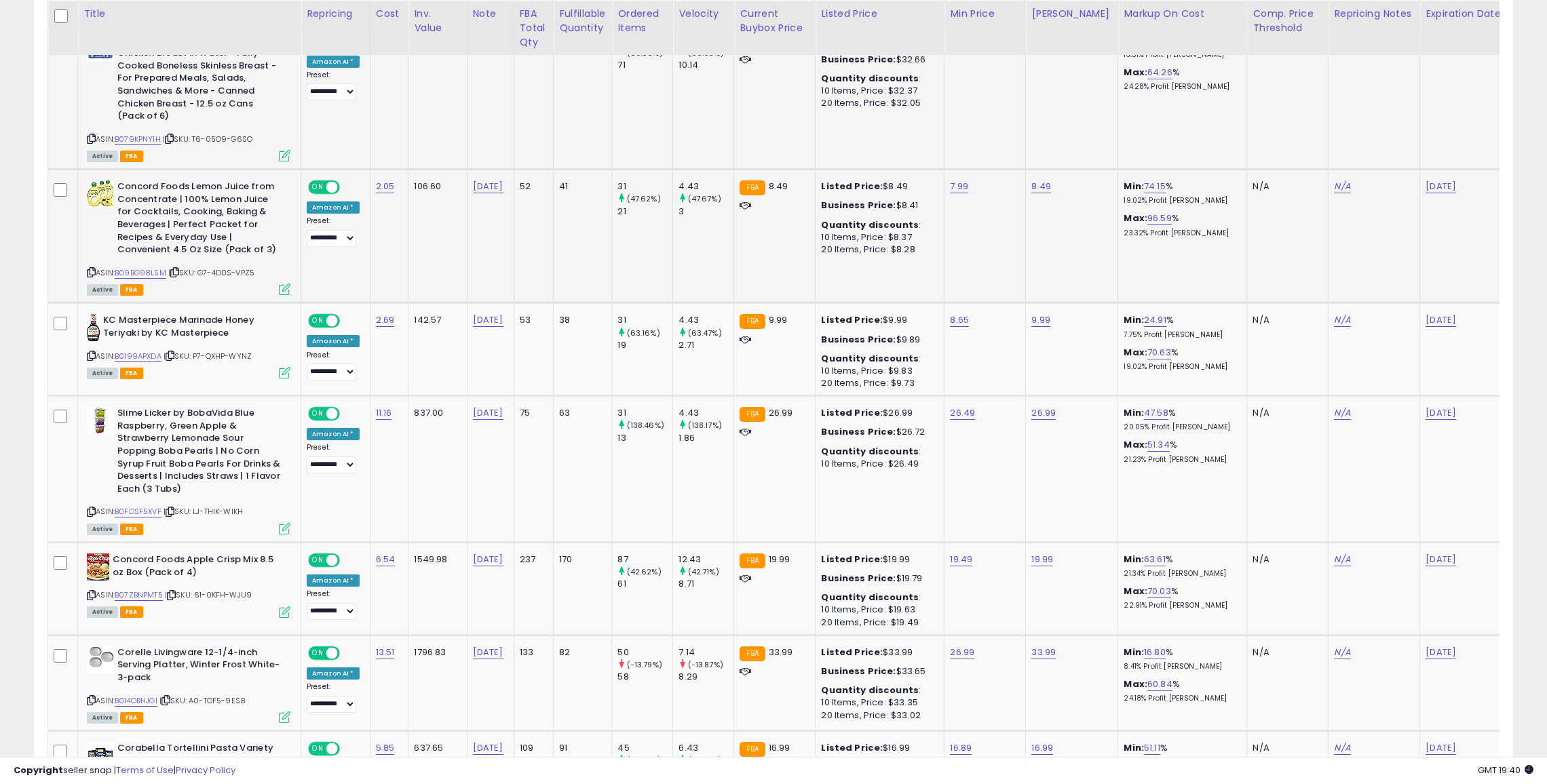
click at [90, 269] on icon at bounding box center [91, 272] width 9 height 7
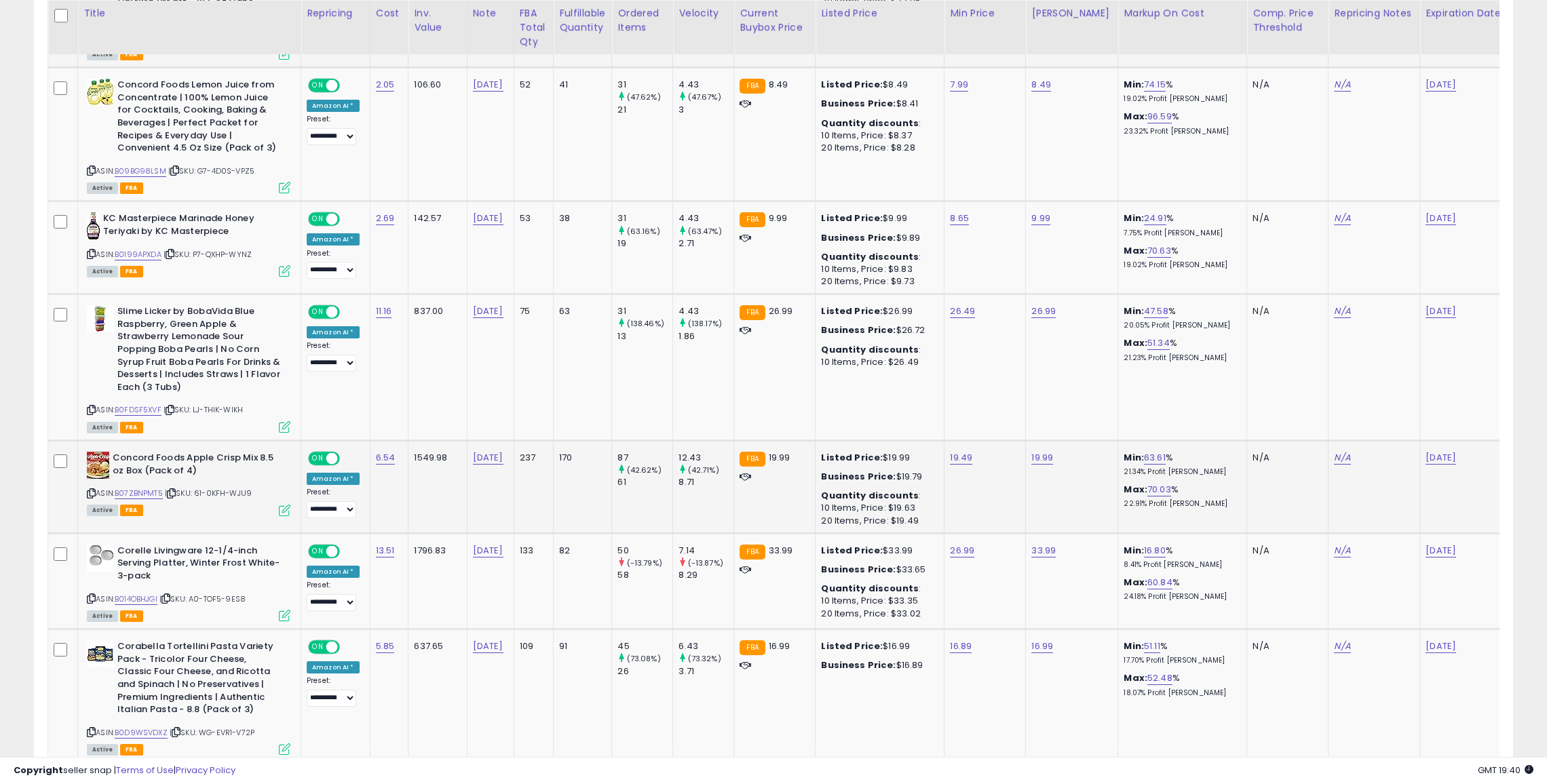
click at [90, 490] on icon at bounding box center [91, 493] width 9 height 7
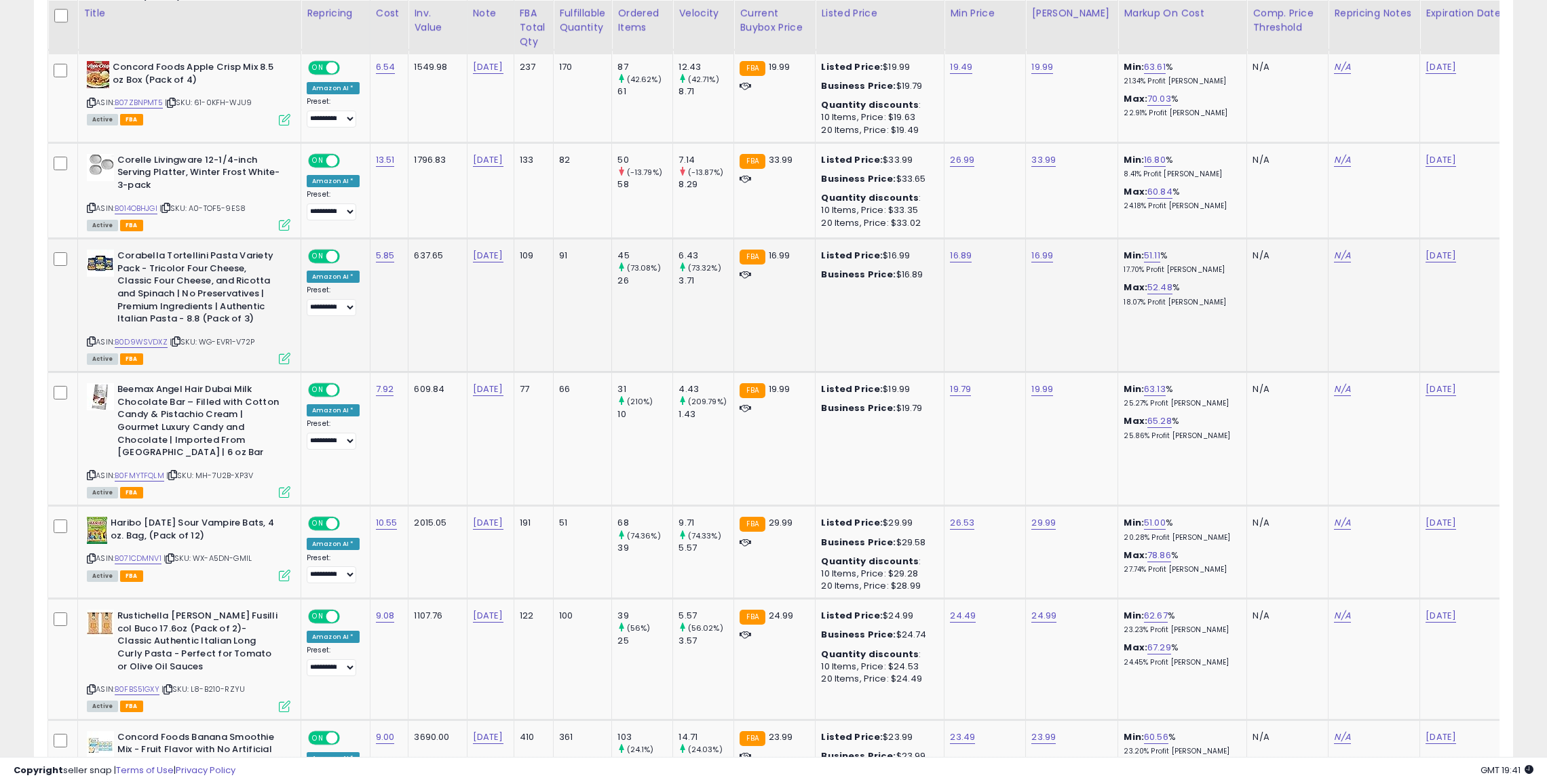
scroll to position [1467, 0]
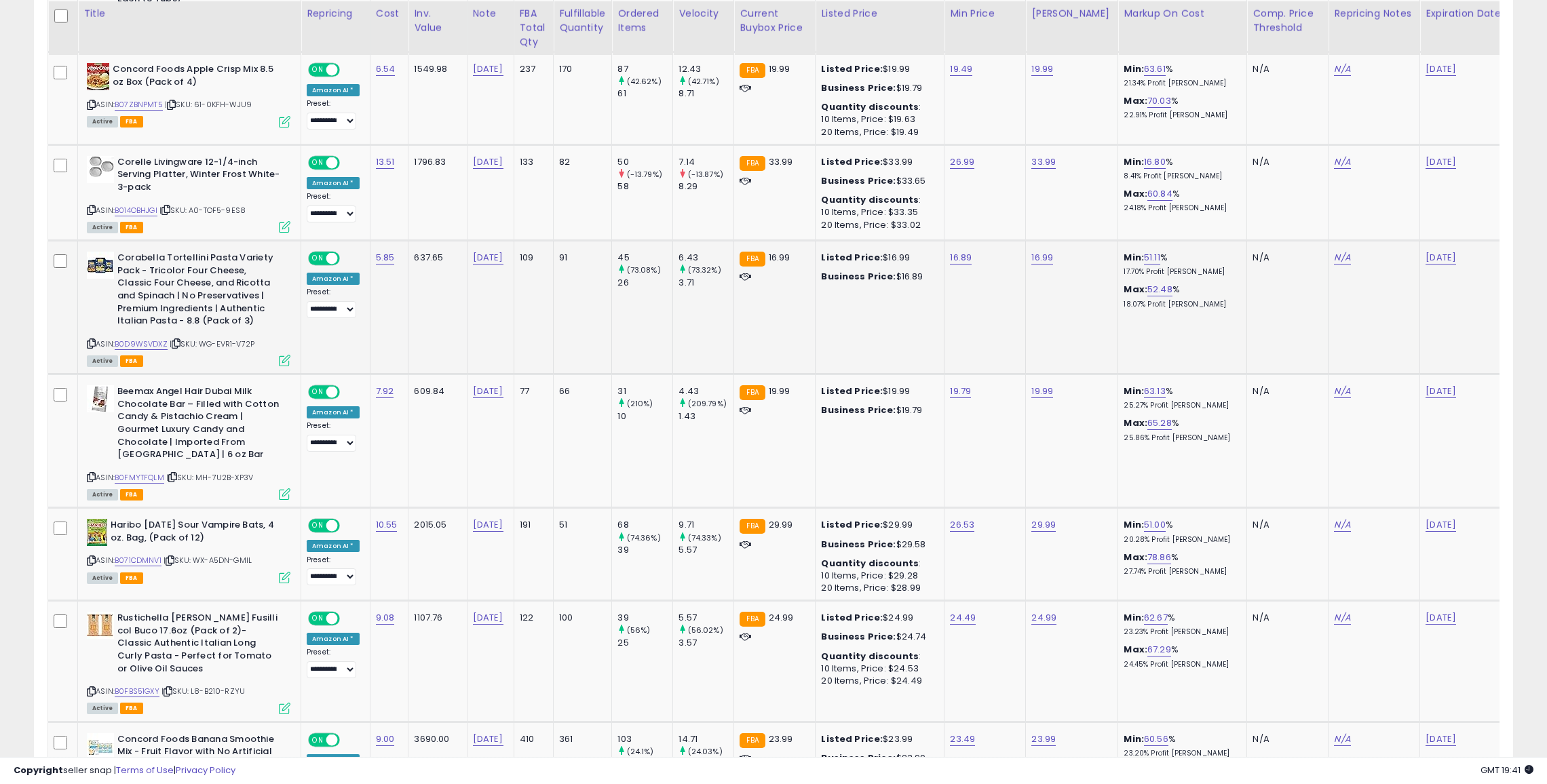
click at [90, 340] on icon at bounding box center [91, 343] width 9 height 7
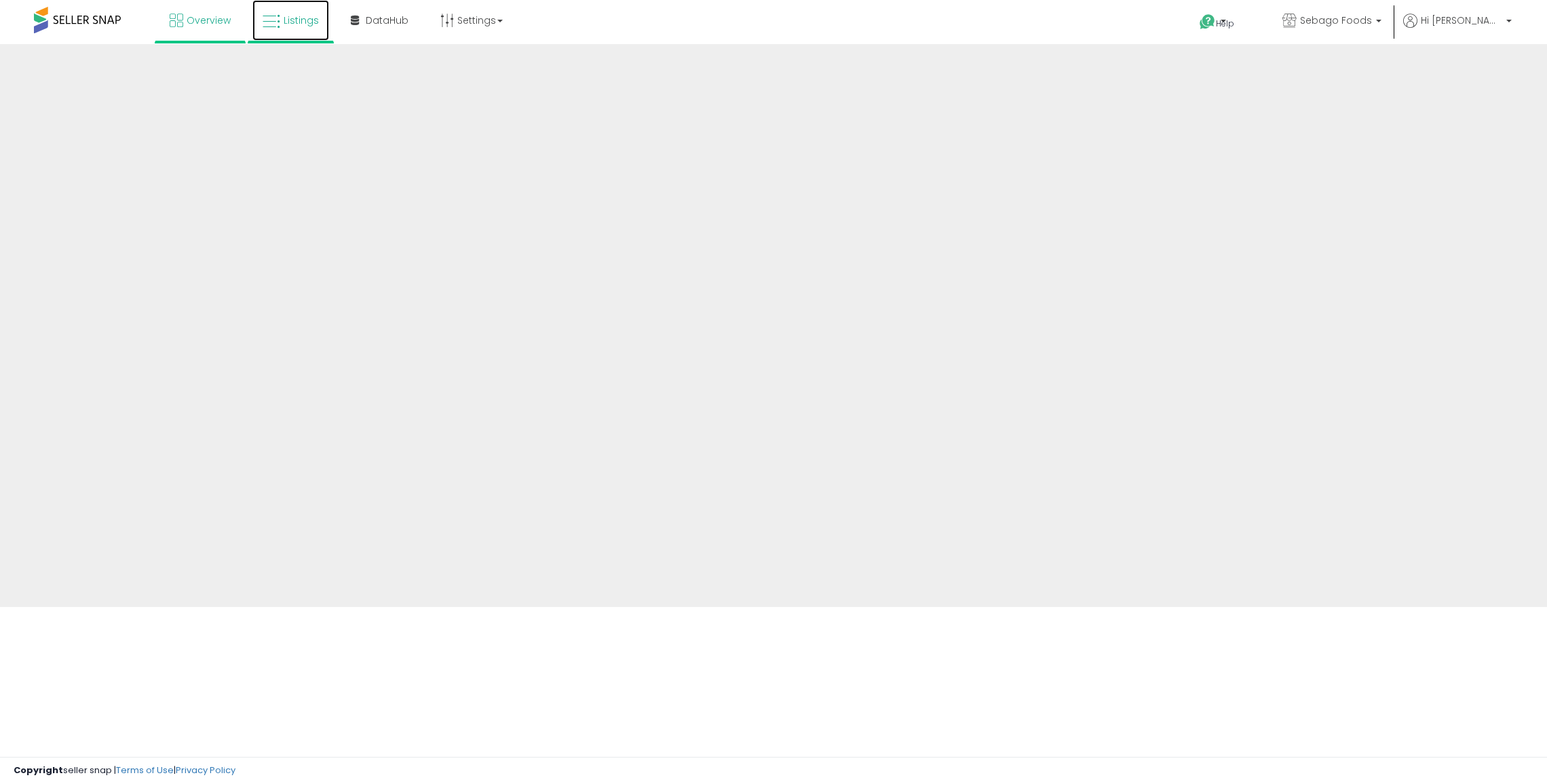
click at [314, 28] on link "Listings" at bounding box center [290, 20] width 77 height 40
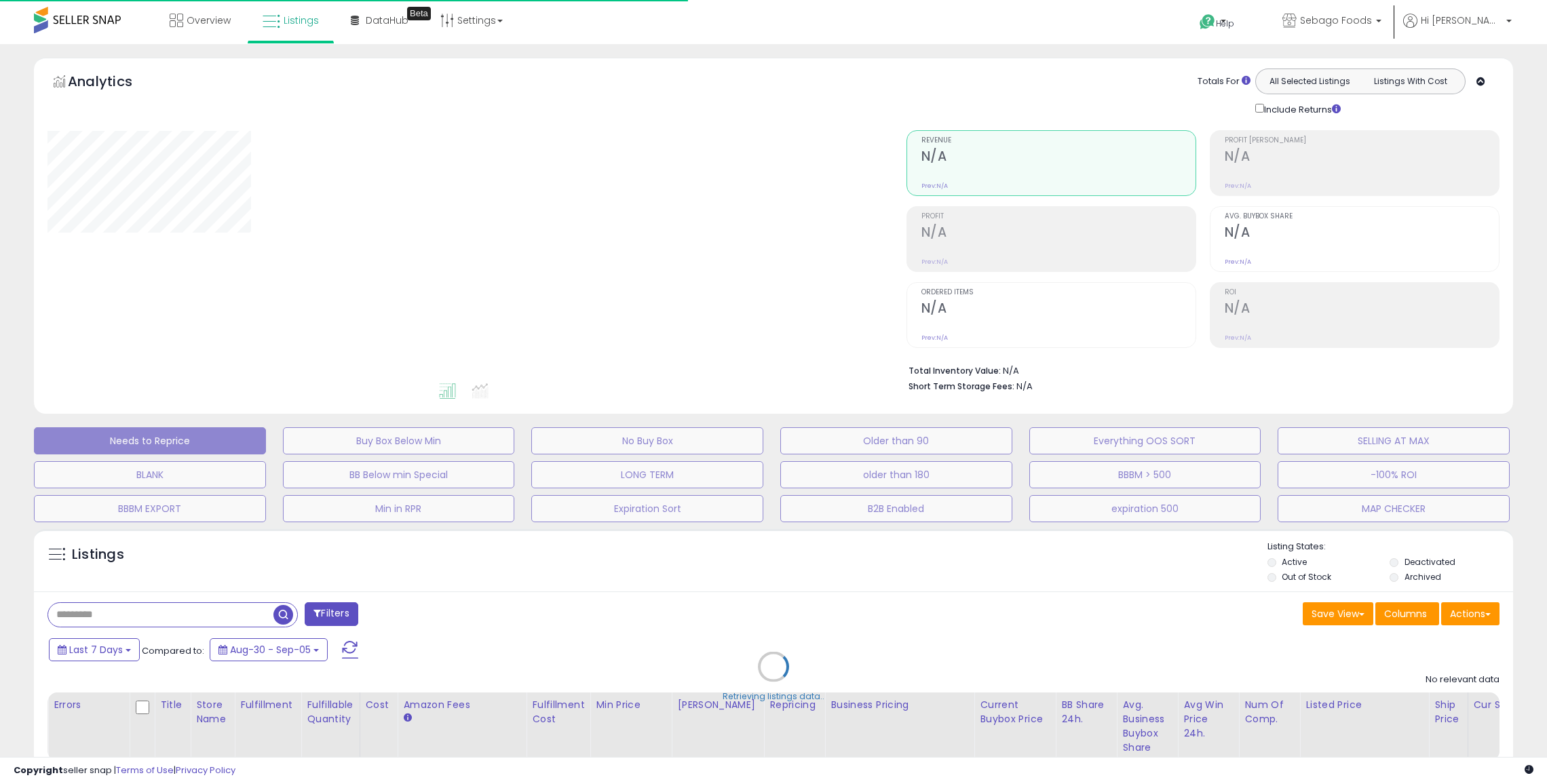
scroll to position [532, 0]
select select "**"
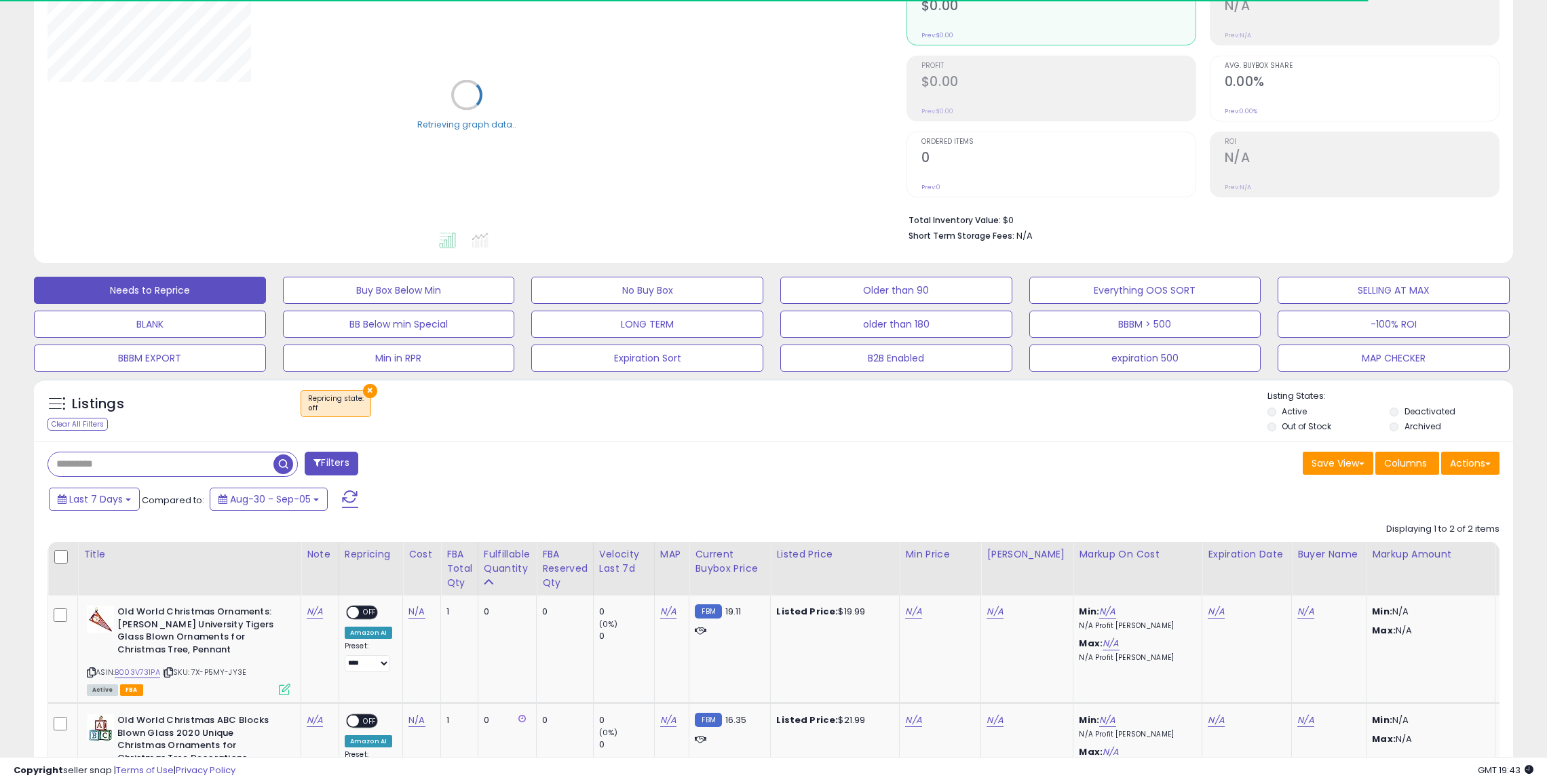
scroll to position [168, 0]
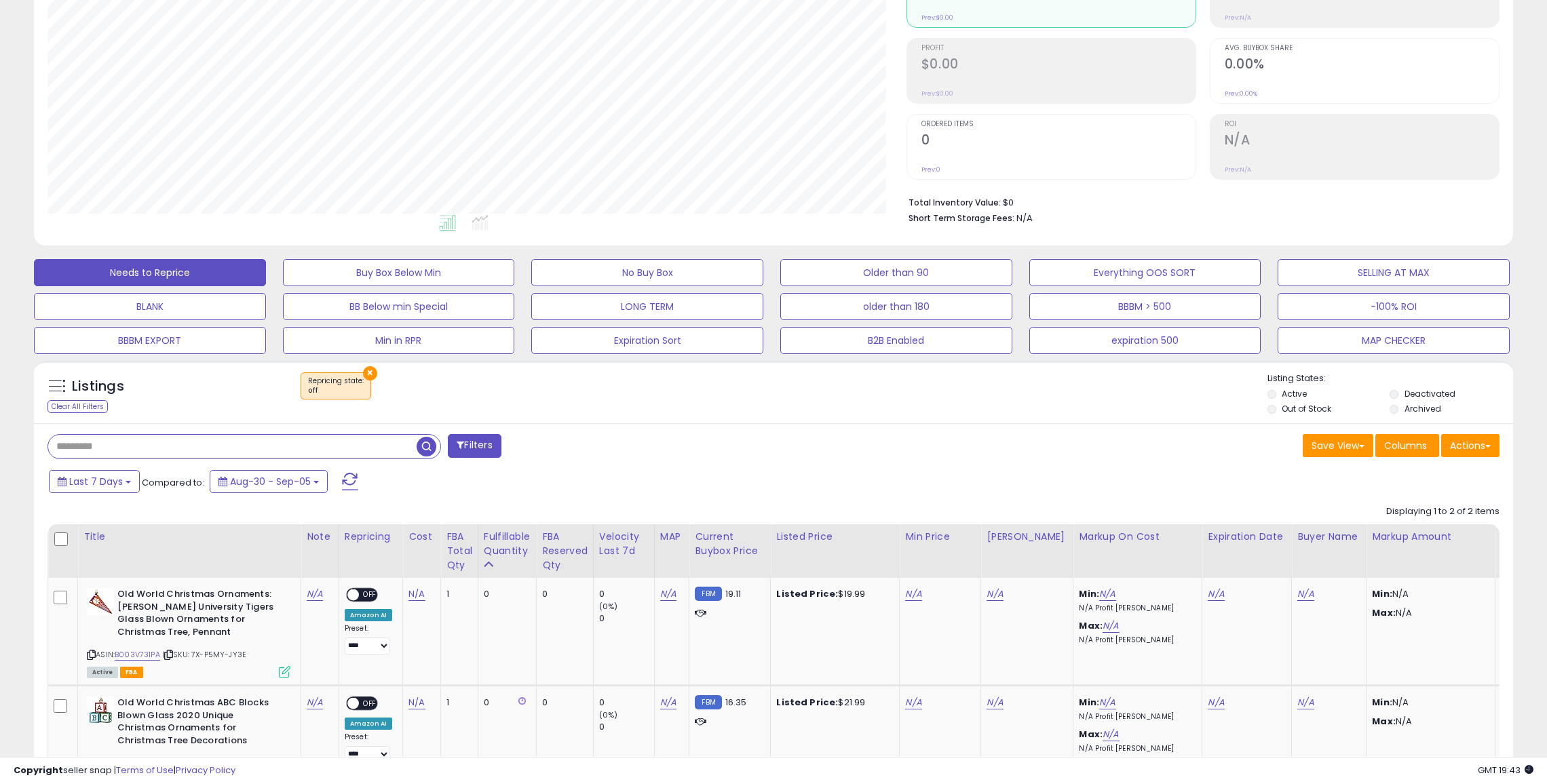
click at [259, 456] on input "text" at bounding box center [232, 447] width 369 height 24
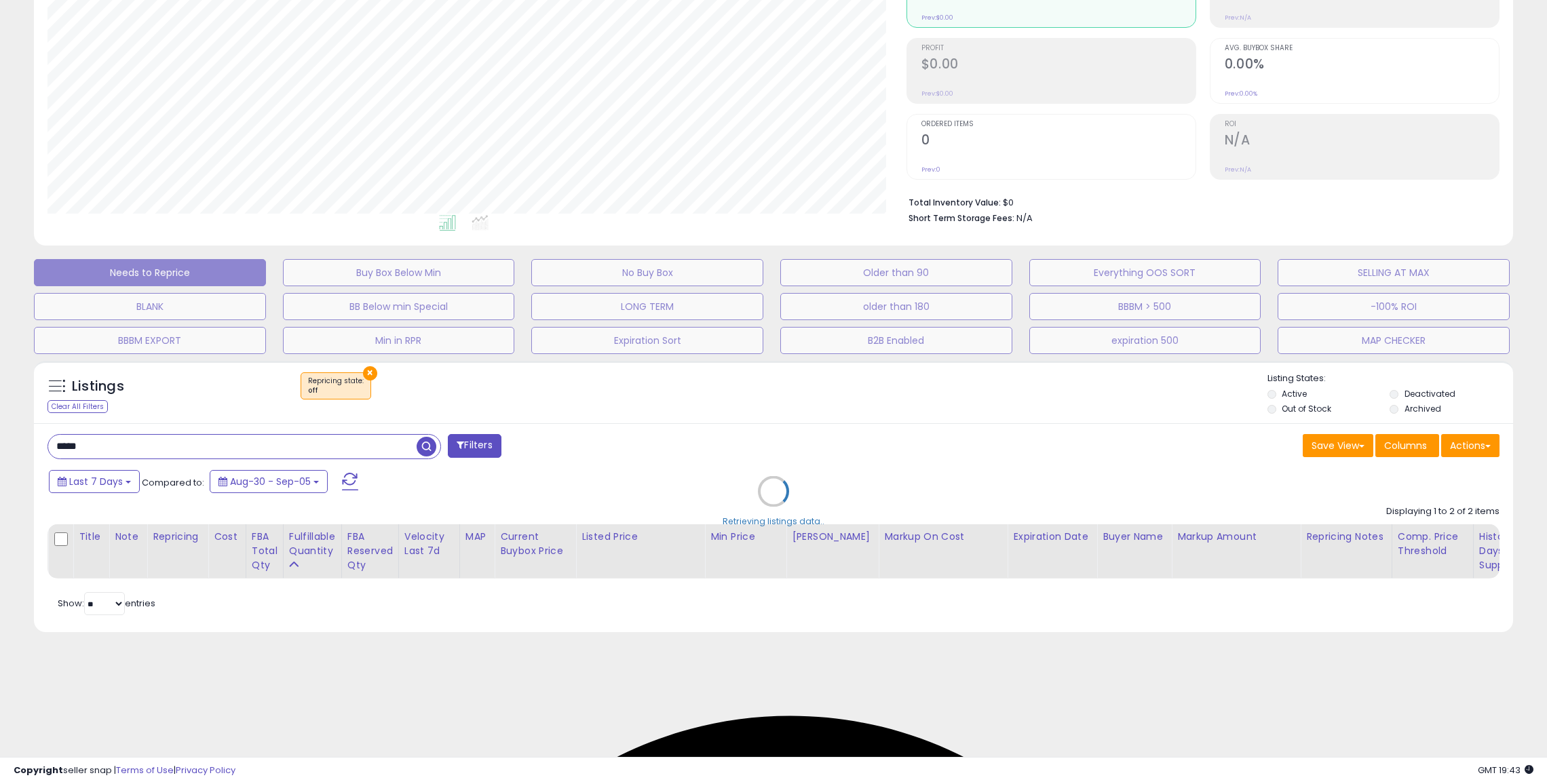
scroll to position [66, 0]
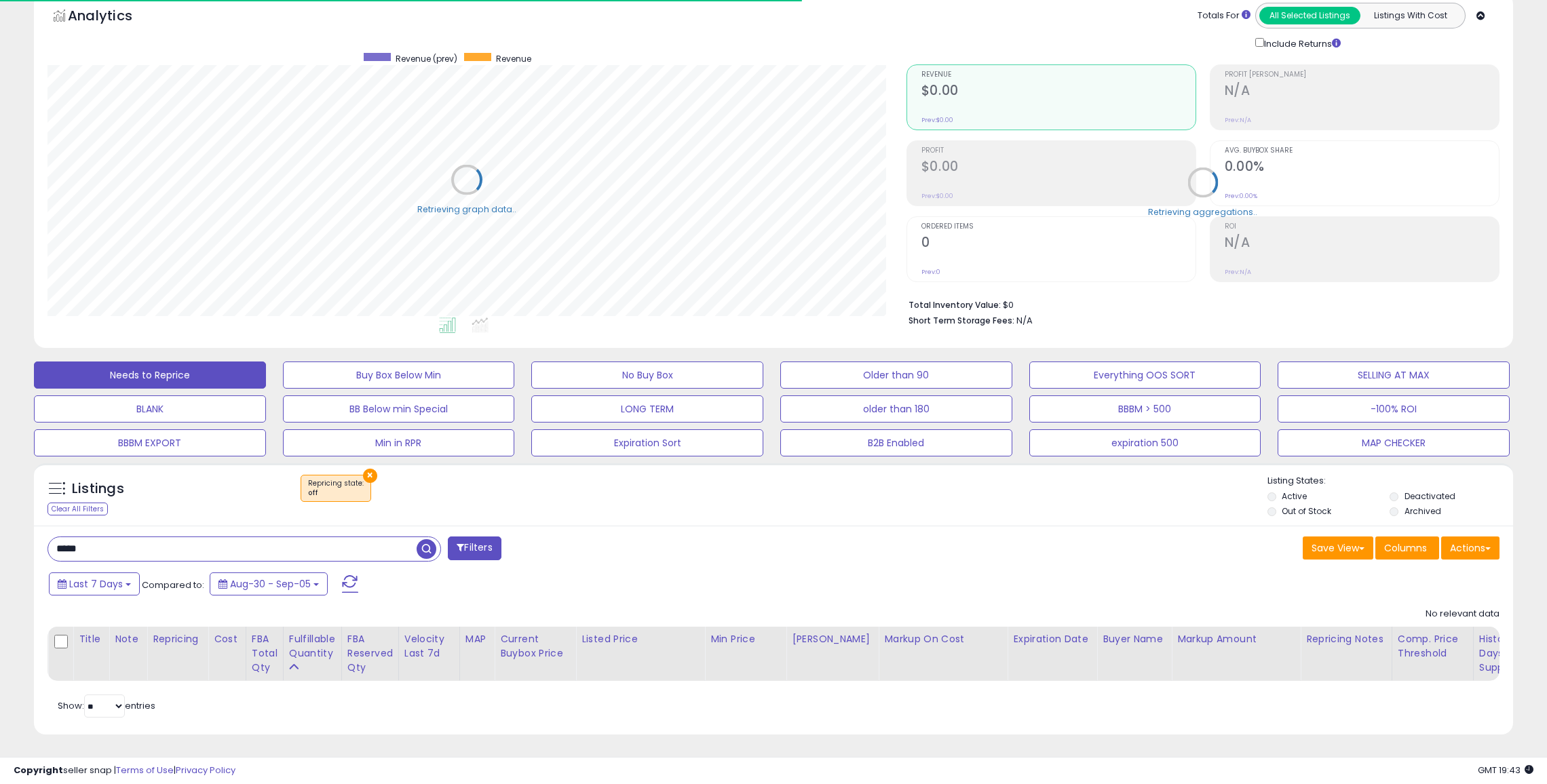
click at [369, 474] on button "×" at bounding box center [370, 476] width 14 height 14
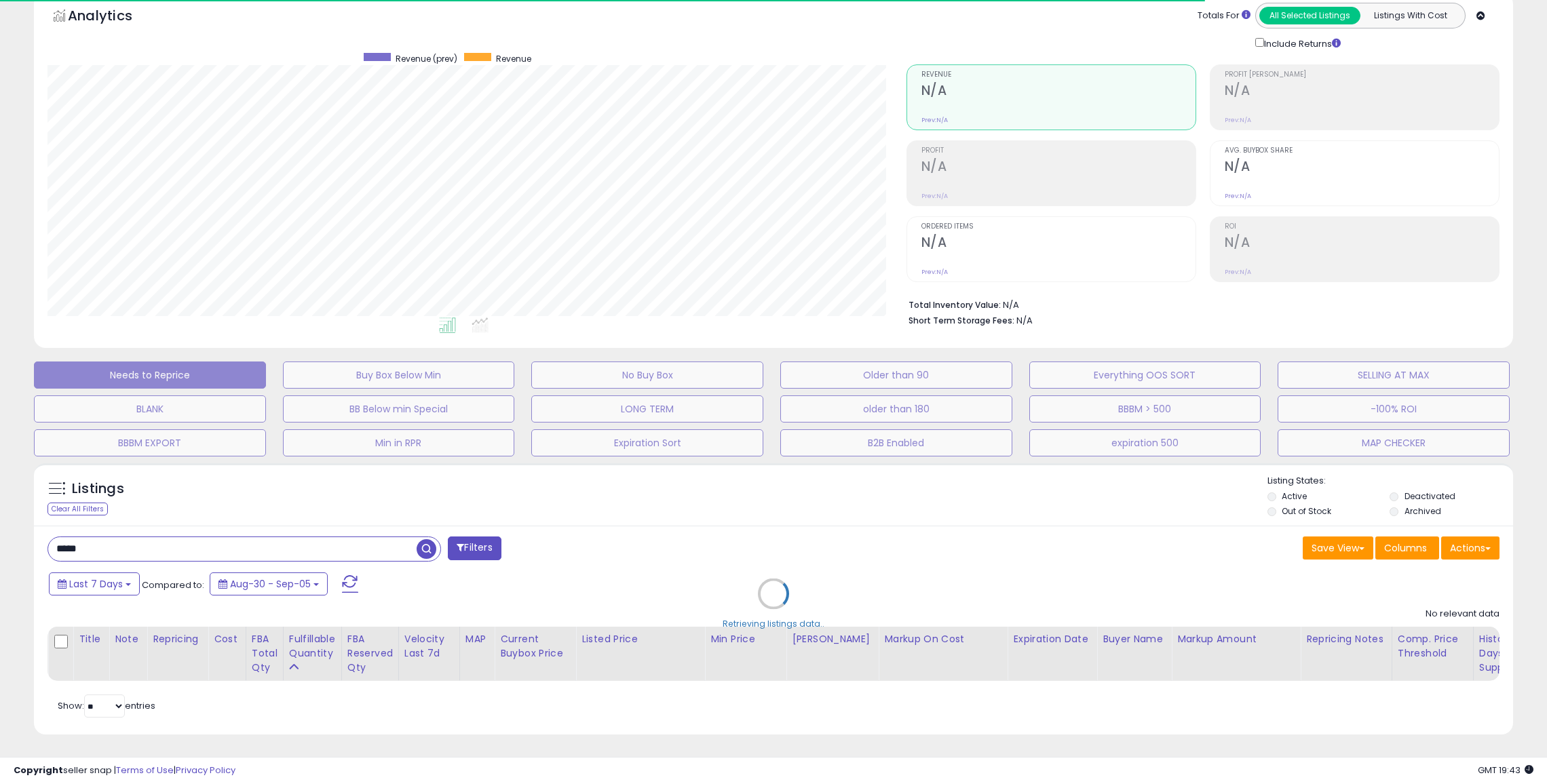
scroll to position [278, 859]
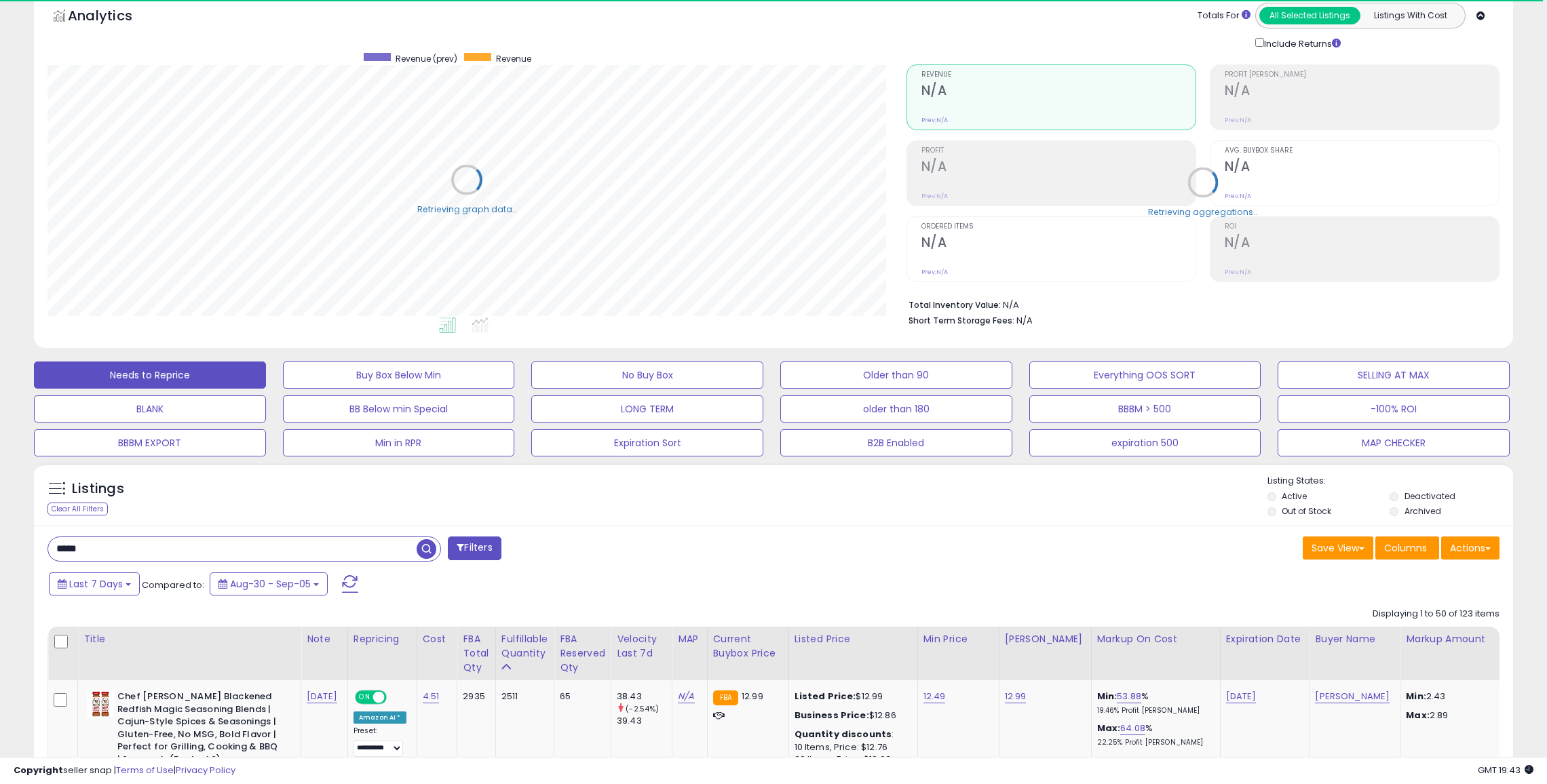
click at [312, 547] on input "*****" at bounding box center [232, 549] width 369 height 24
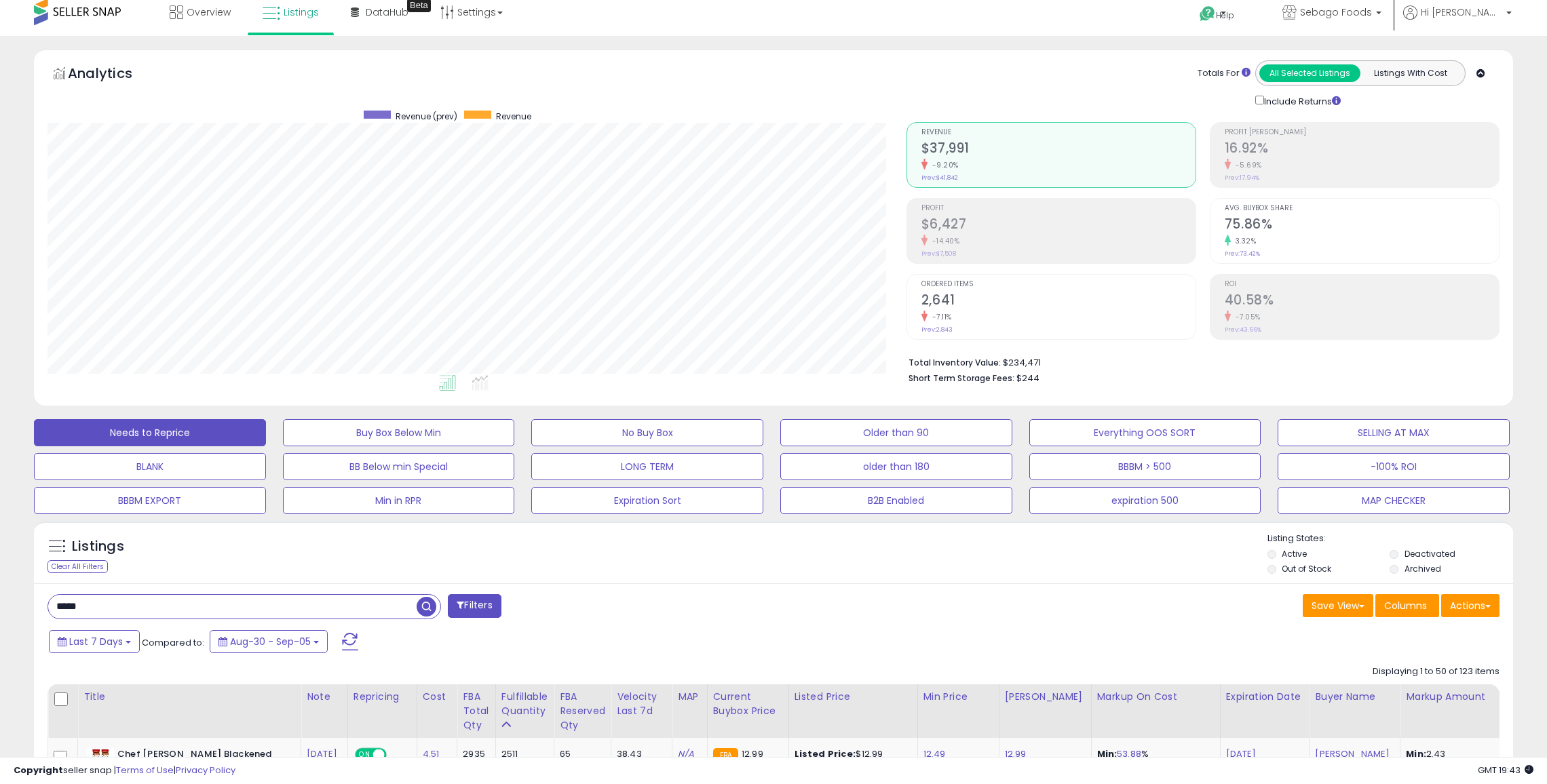
scroll to position [0, 0]
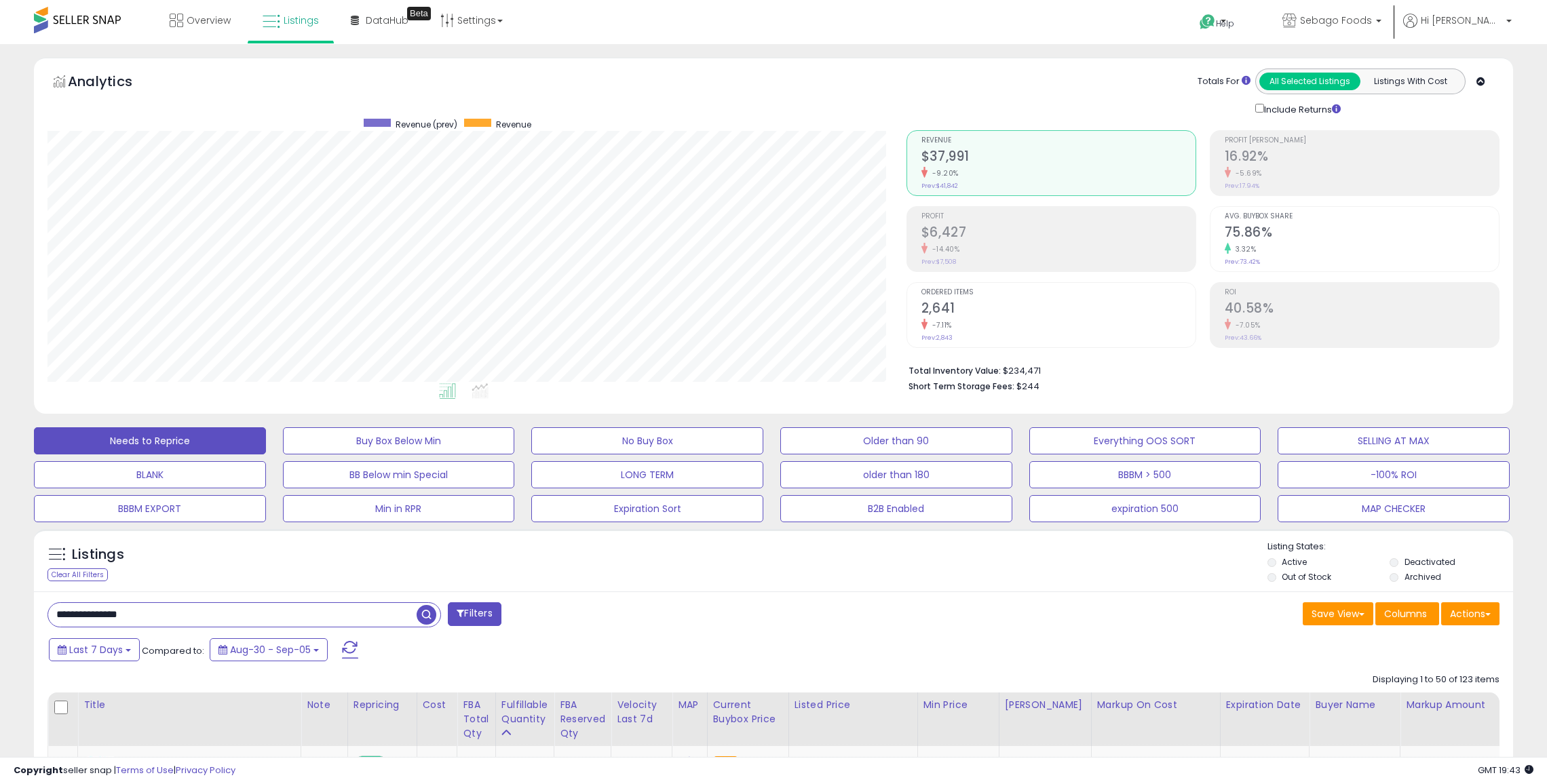
type input "**********"
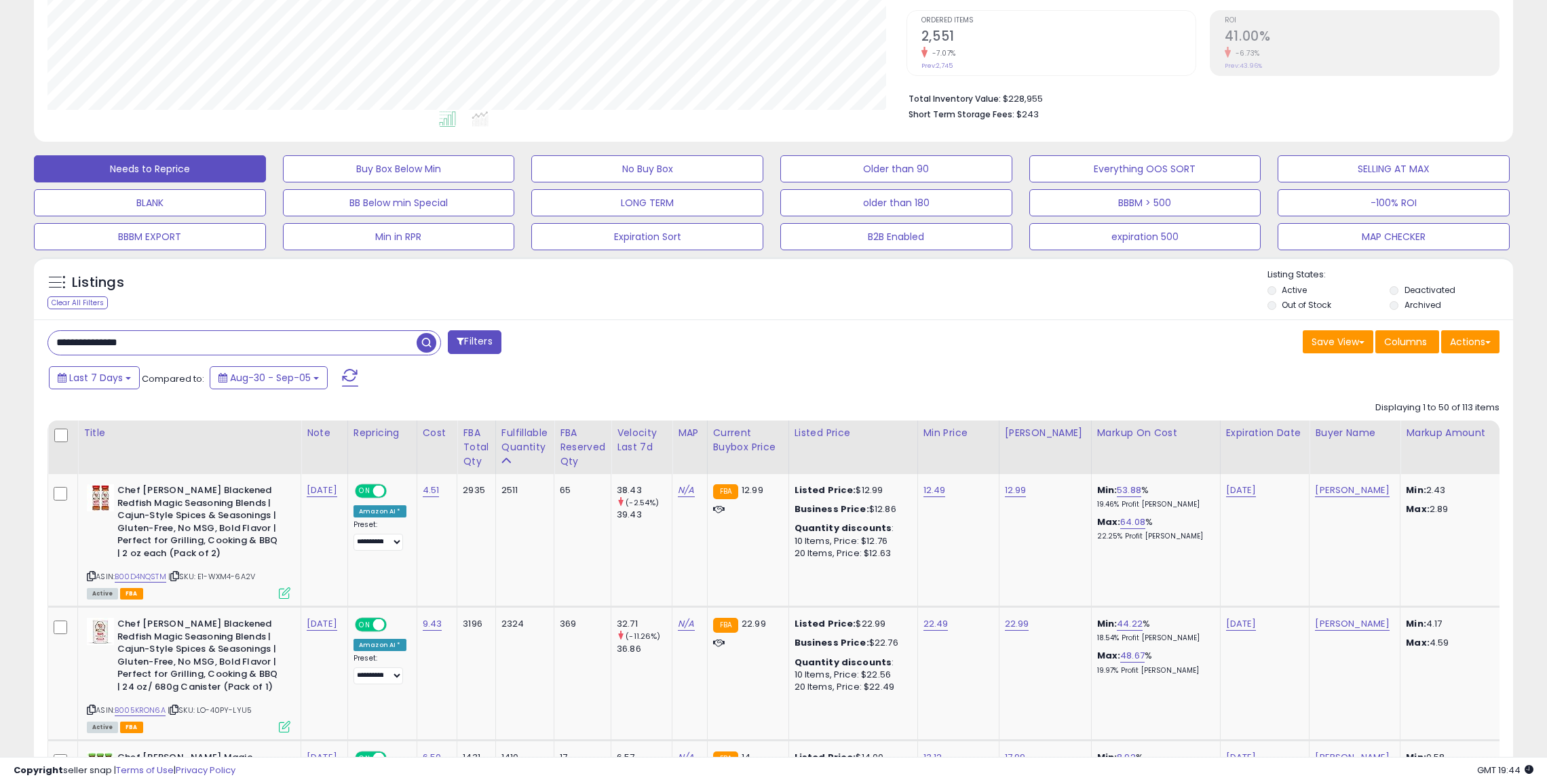
scroll to position [316, 0]
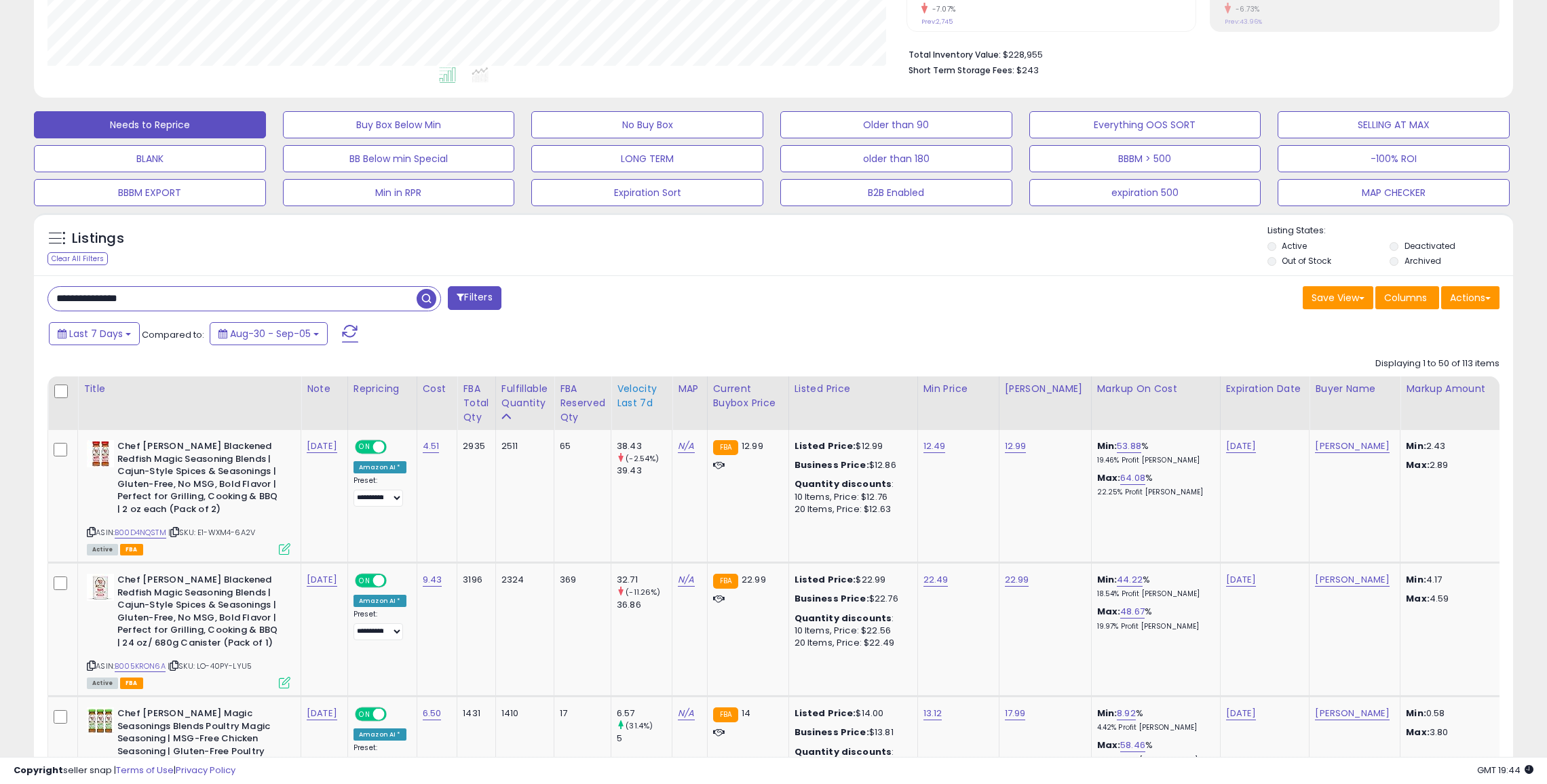
click at [622, 396] on div "Velocity Last 7d" at bounding box center [641, 396] width 49 height 29
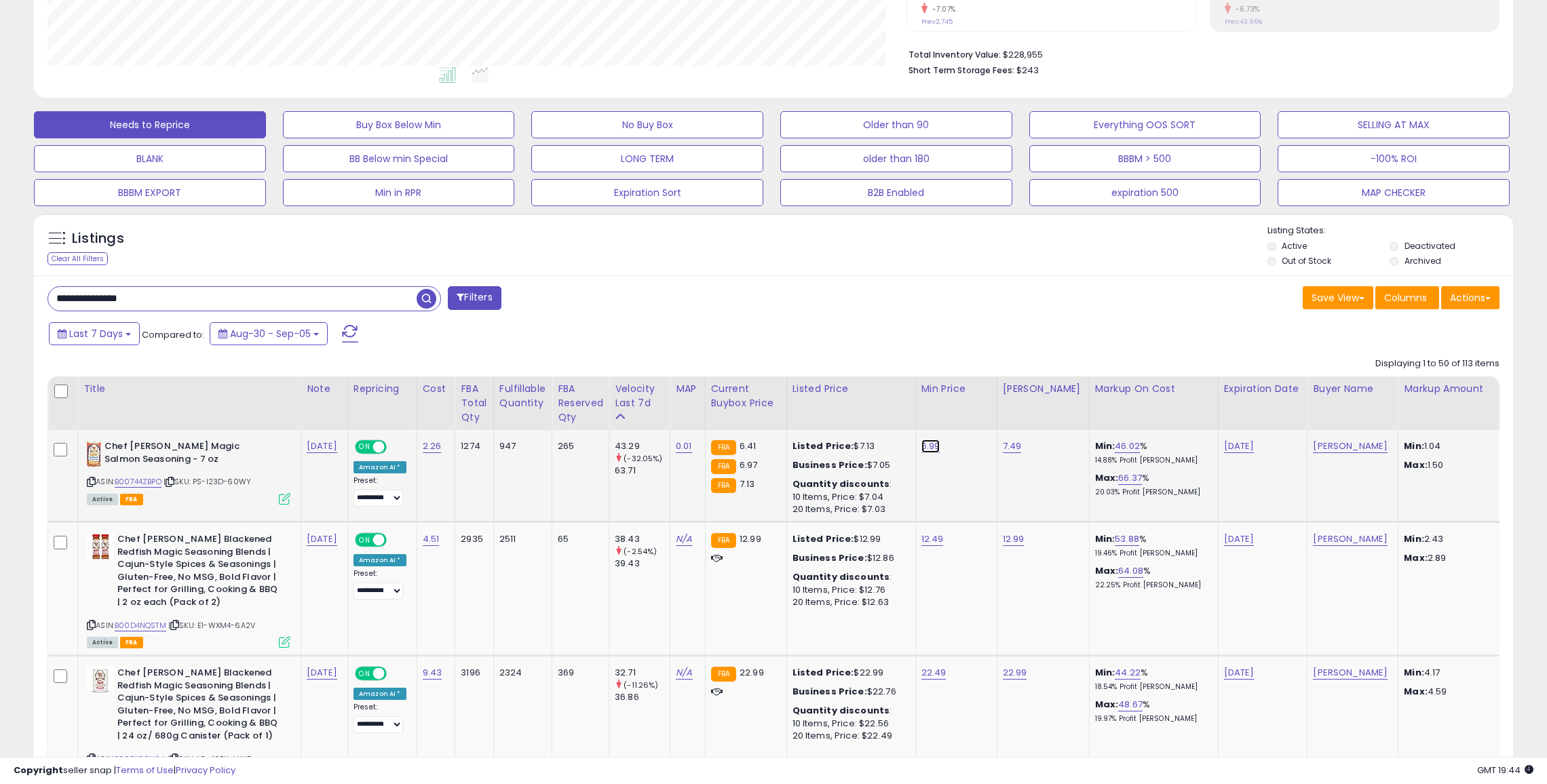
click at [923, 449] on link "6.99" at bounding box center [931, 446] width 19 height 13
type input "***"
click button "submit" at bounding box center [967, 413] width 23 height 21
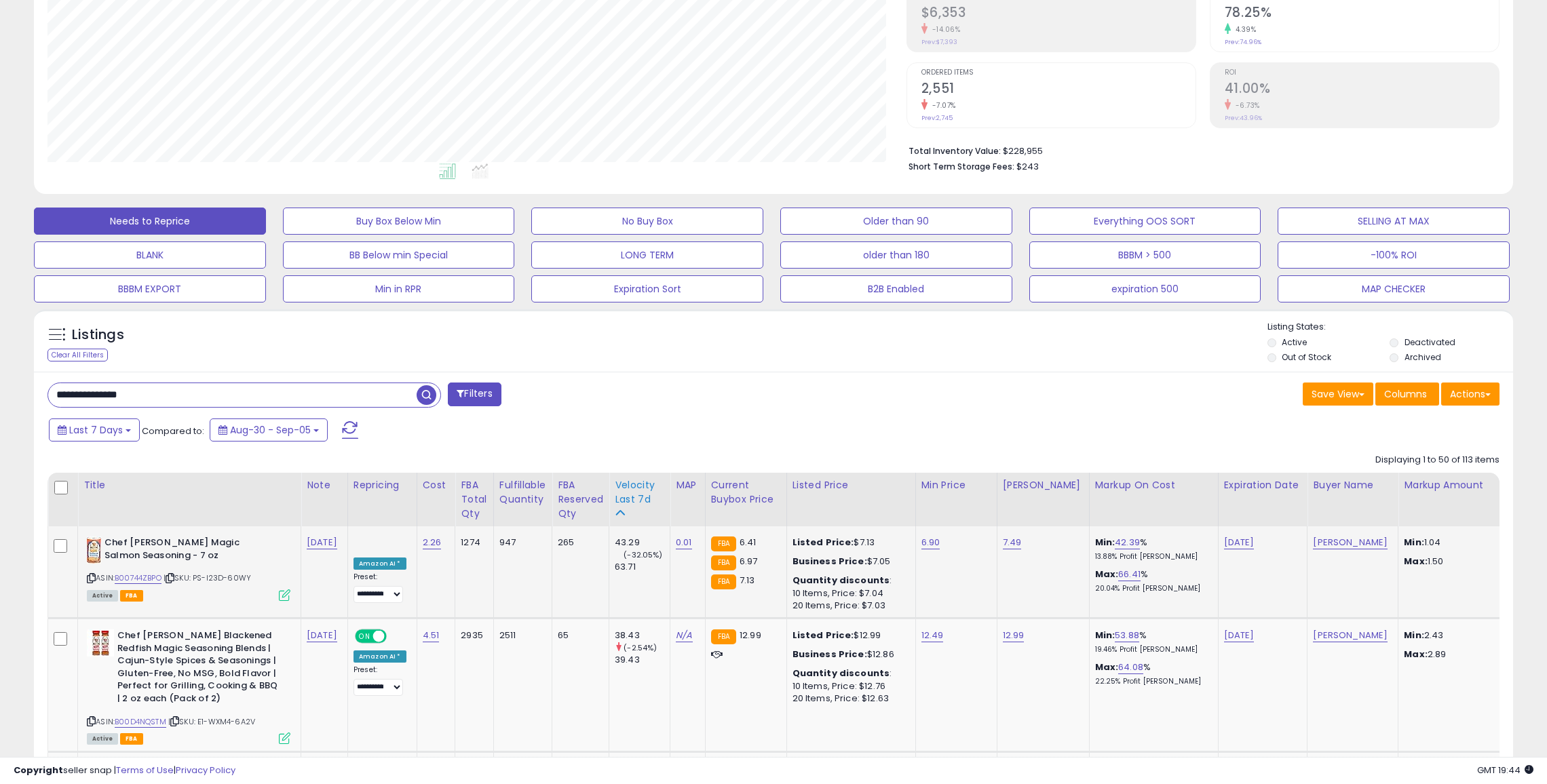
scroll to position [0, 0]
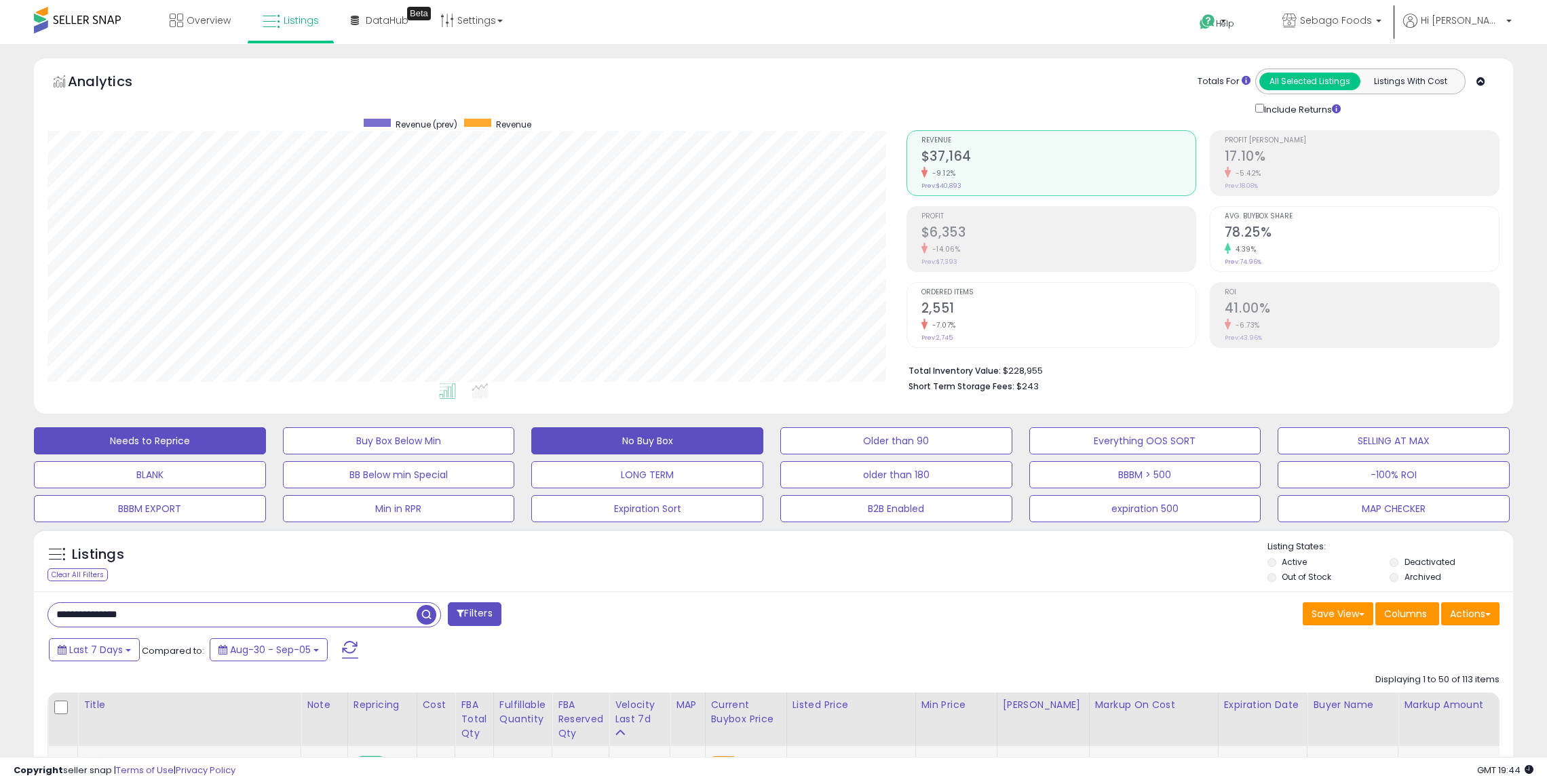
click at [600, 427] on button "No Buy Box" at bounding box center [647, 441] width 232 height 27
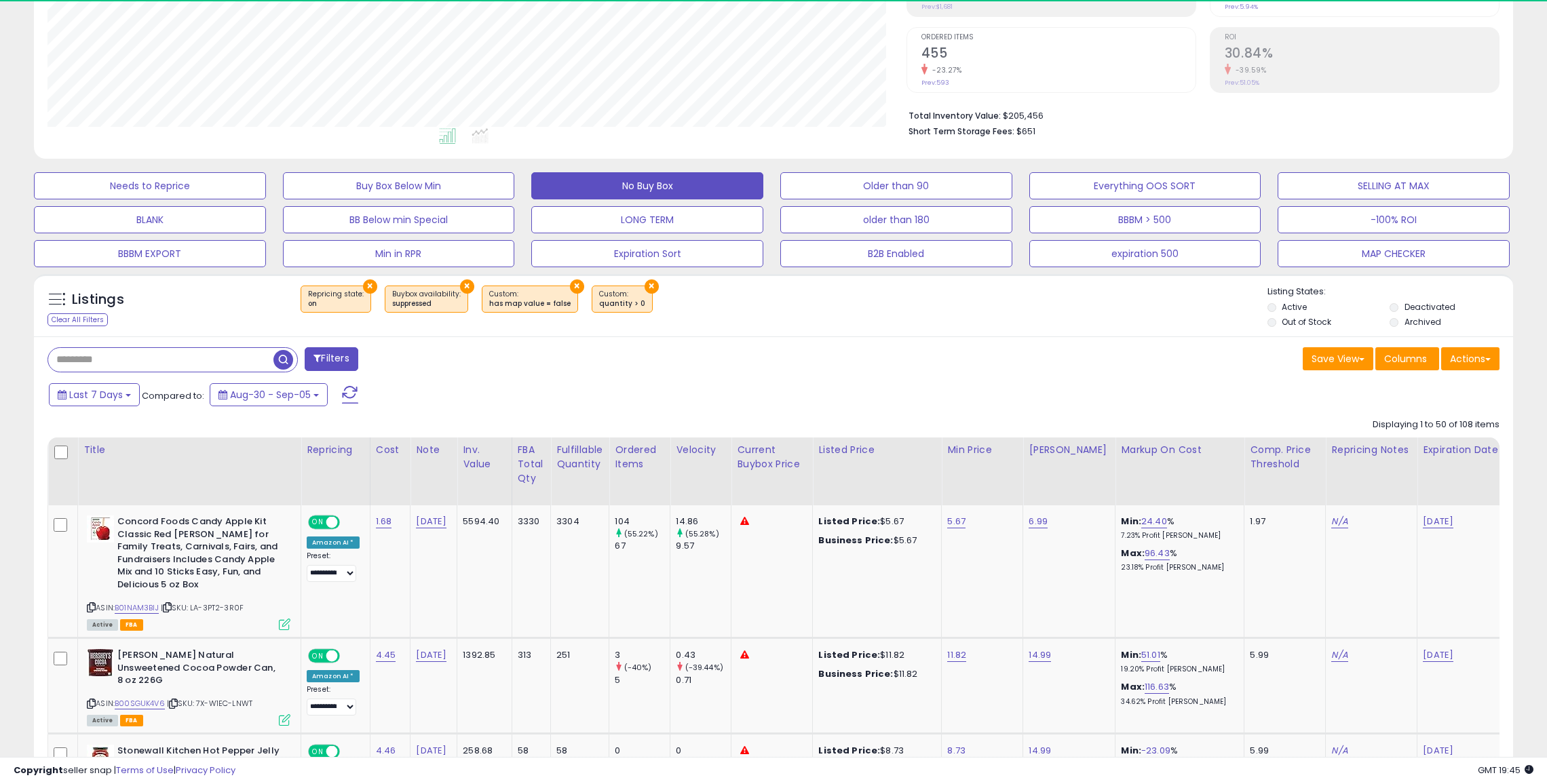
scroll to position [278, 859]
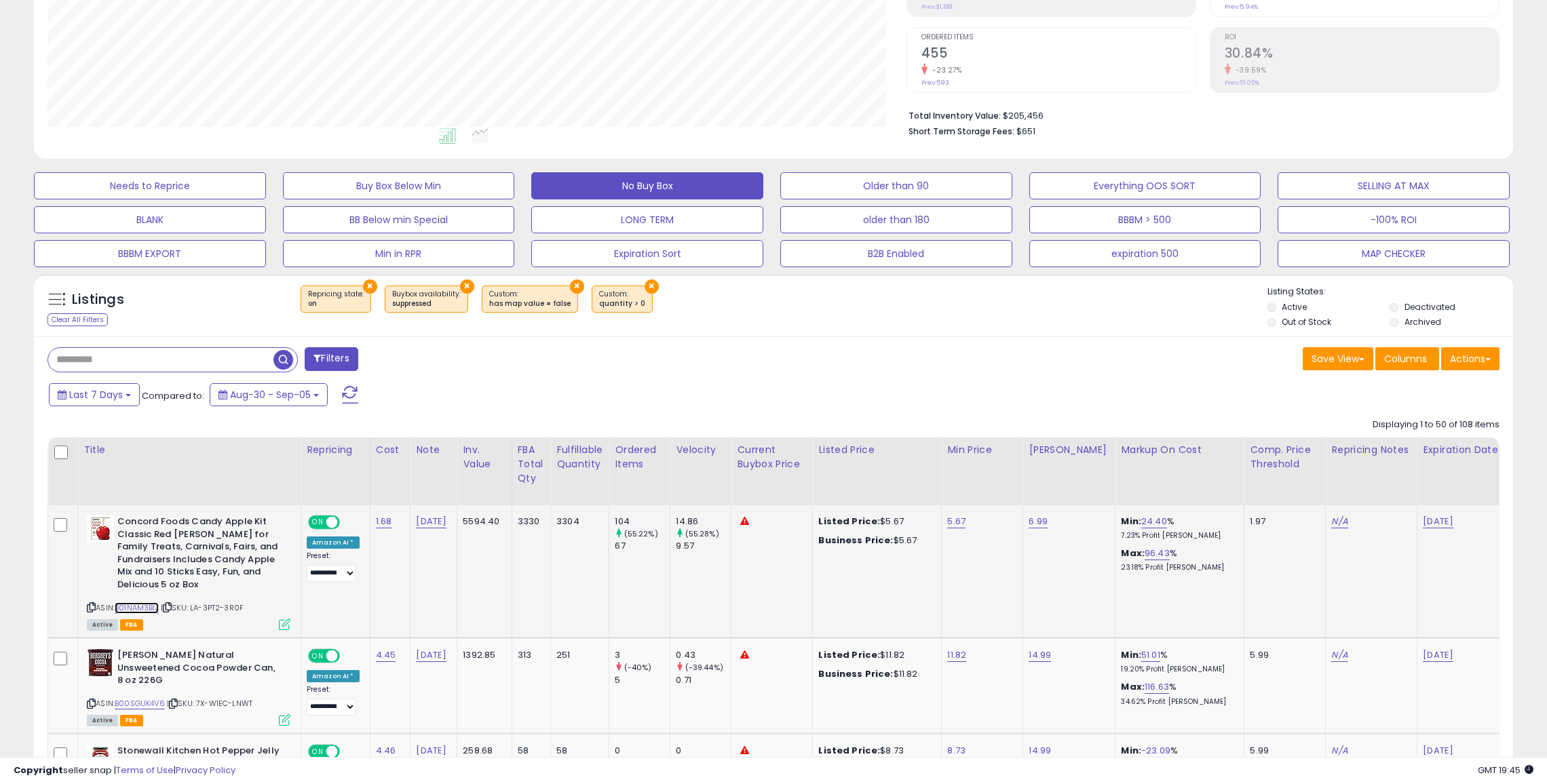
click at [148, 608] on link "B01NAM3BIJ" at bounding box center [137, 608] width 44 height 12
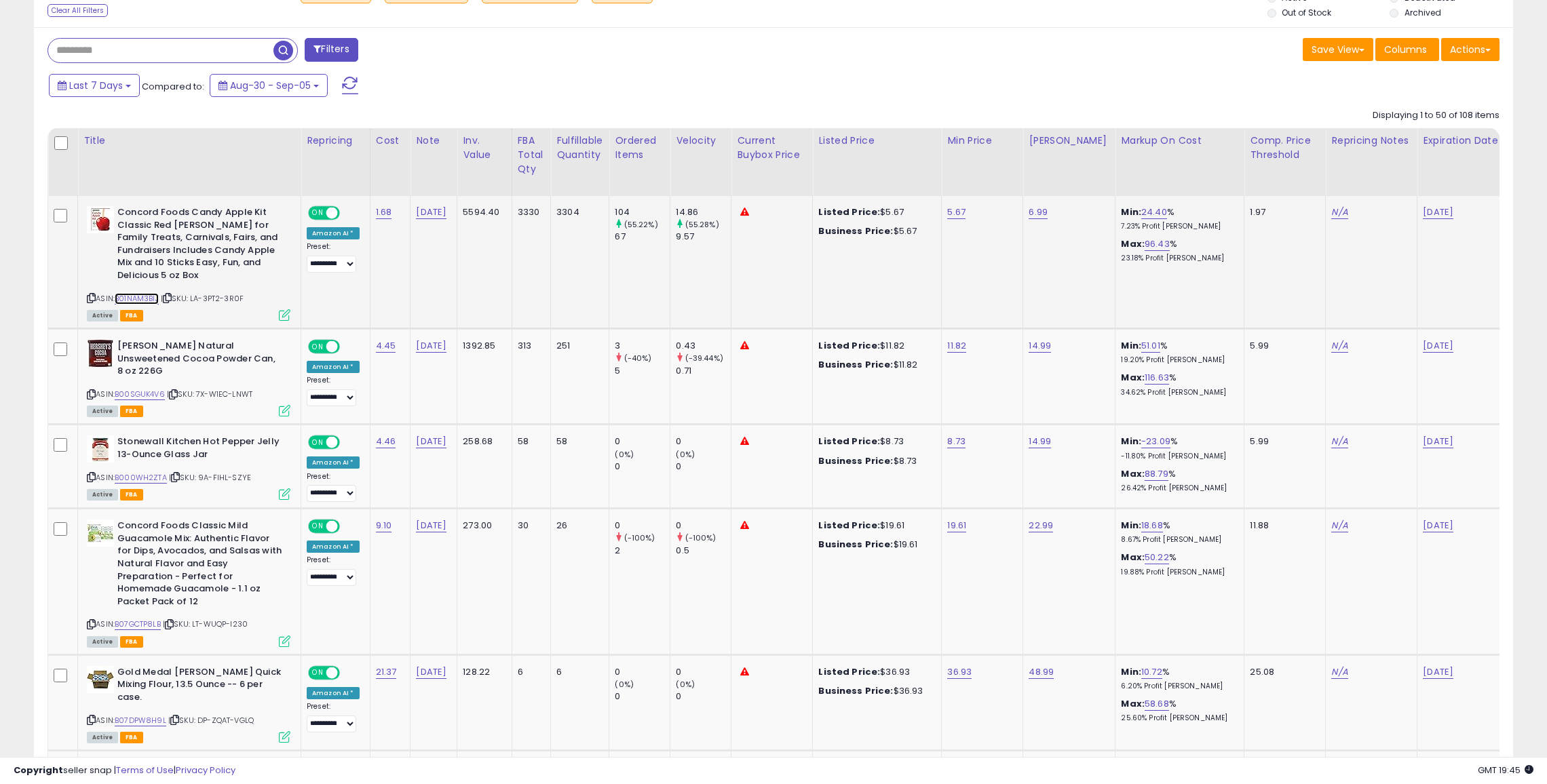
scroll to position [505, 0]
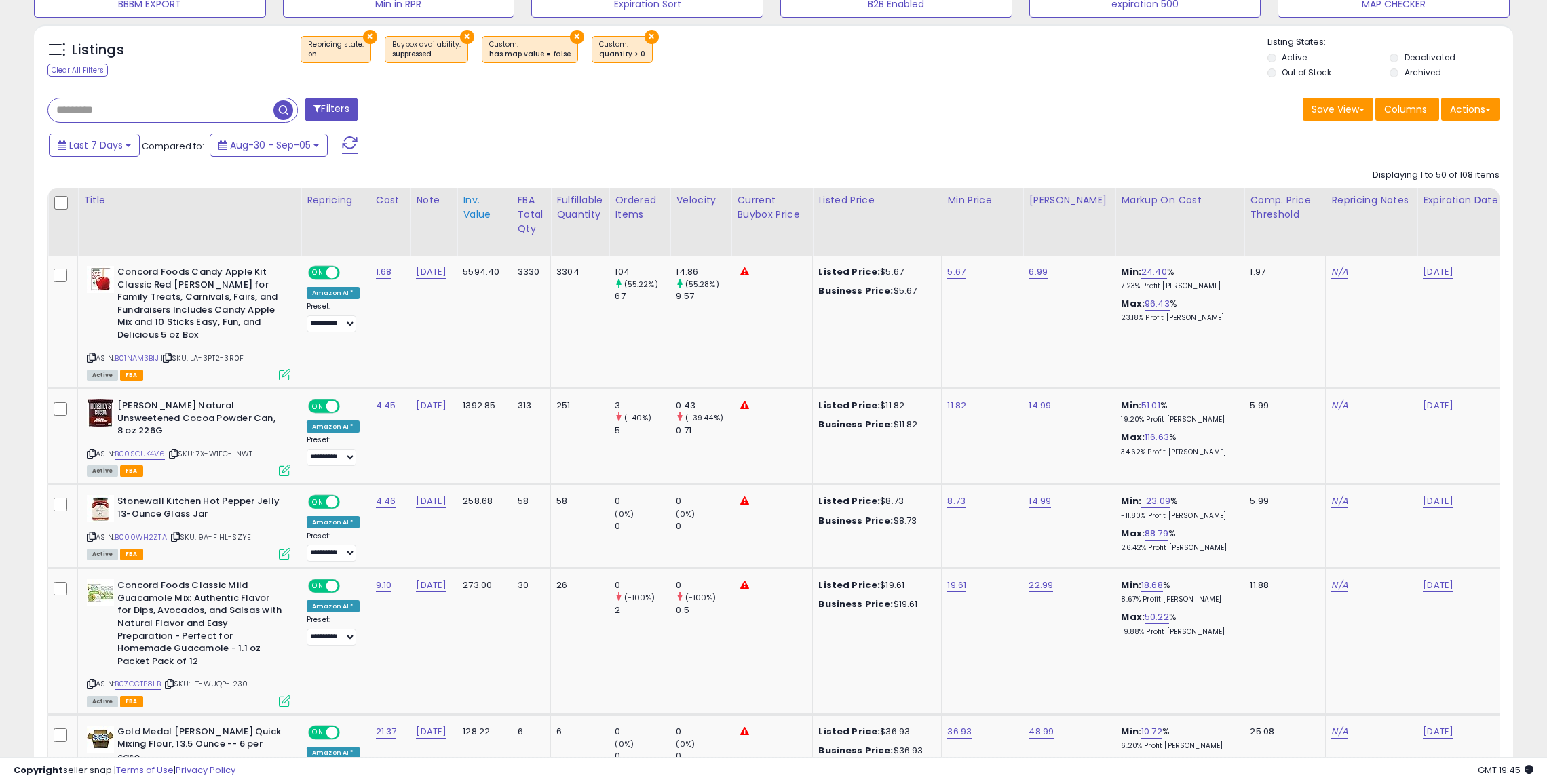
click at [465, 216] on div "Inv. value" at bounding box center [484, 208] width 43 height 29
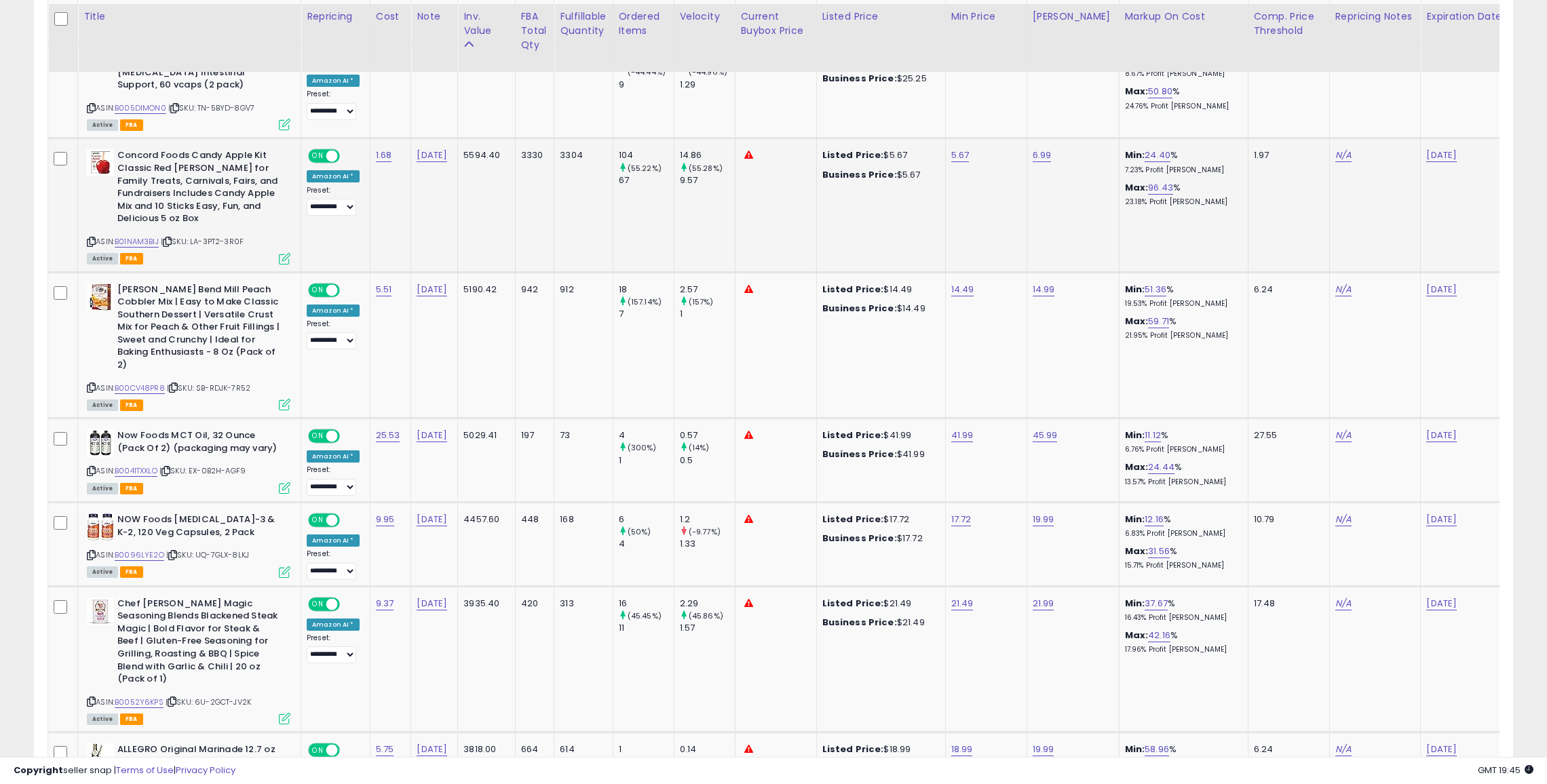
scroll to position [1428, 0]
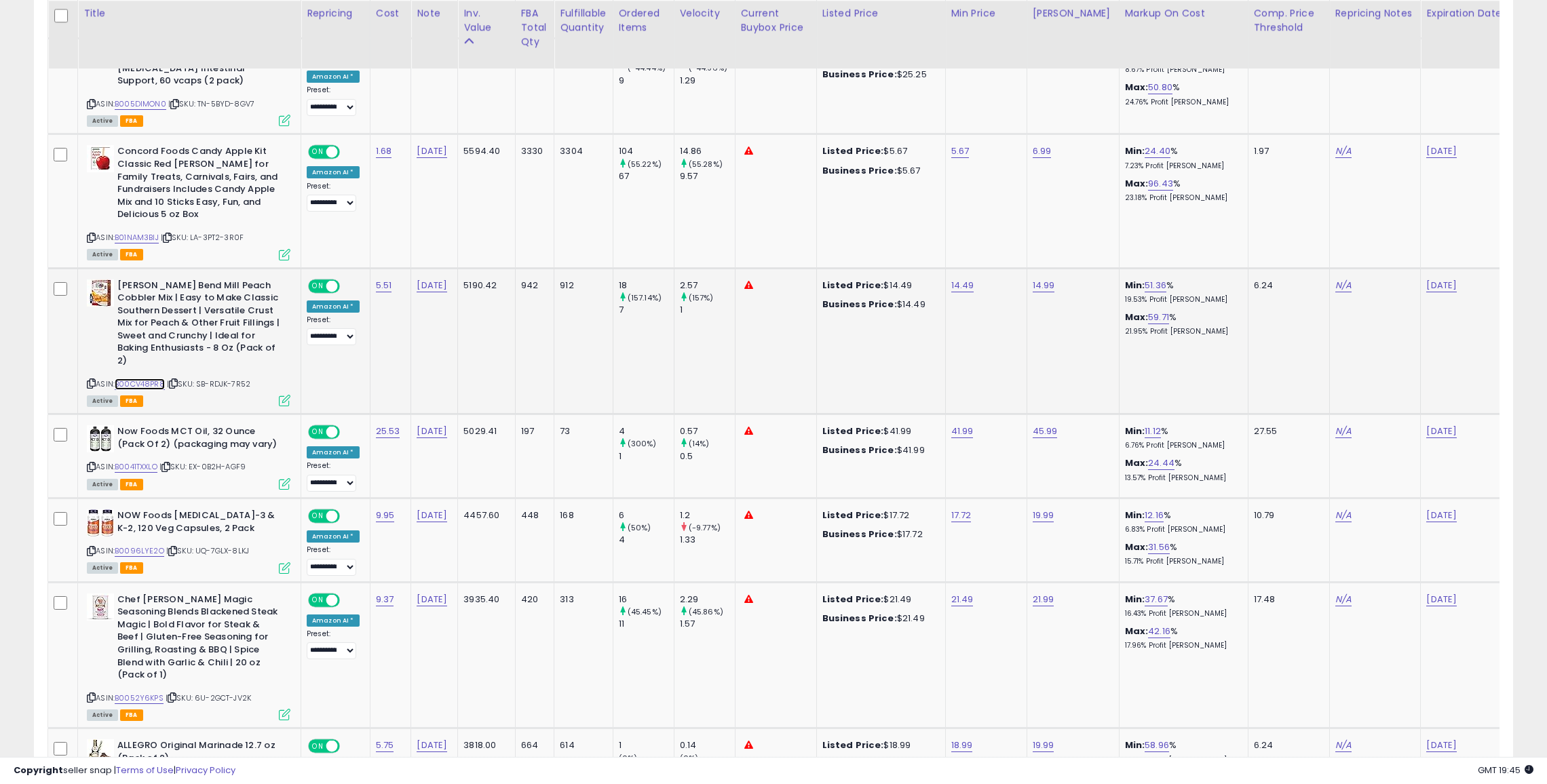
click at [142, 379] on link "B00CV48PR8" at bounding box center [140, 384] width 50 height 12
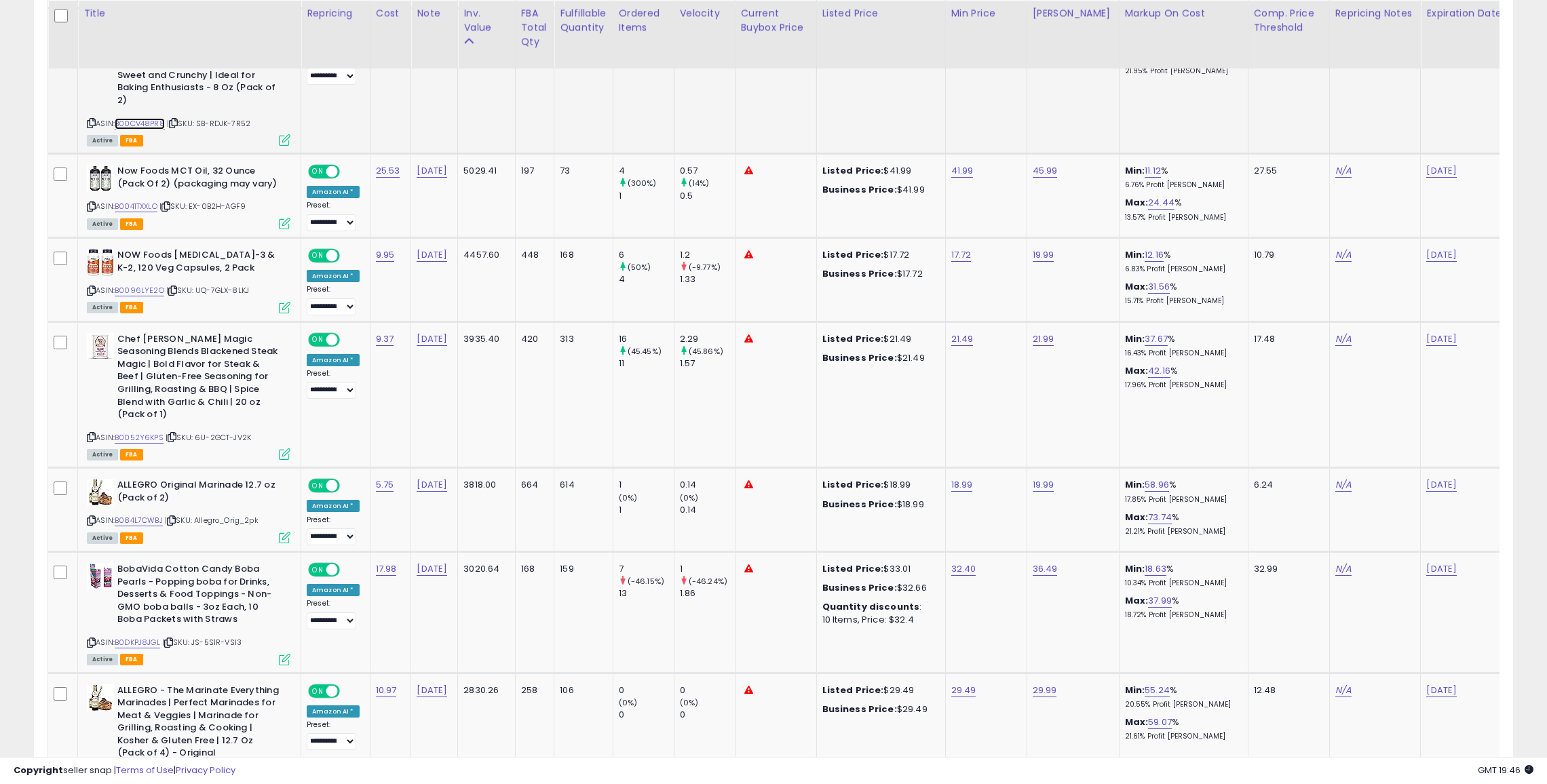
scroll to position [1735, 0]
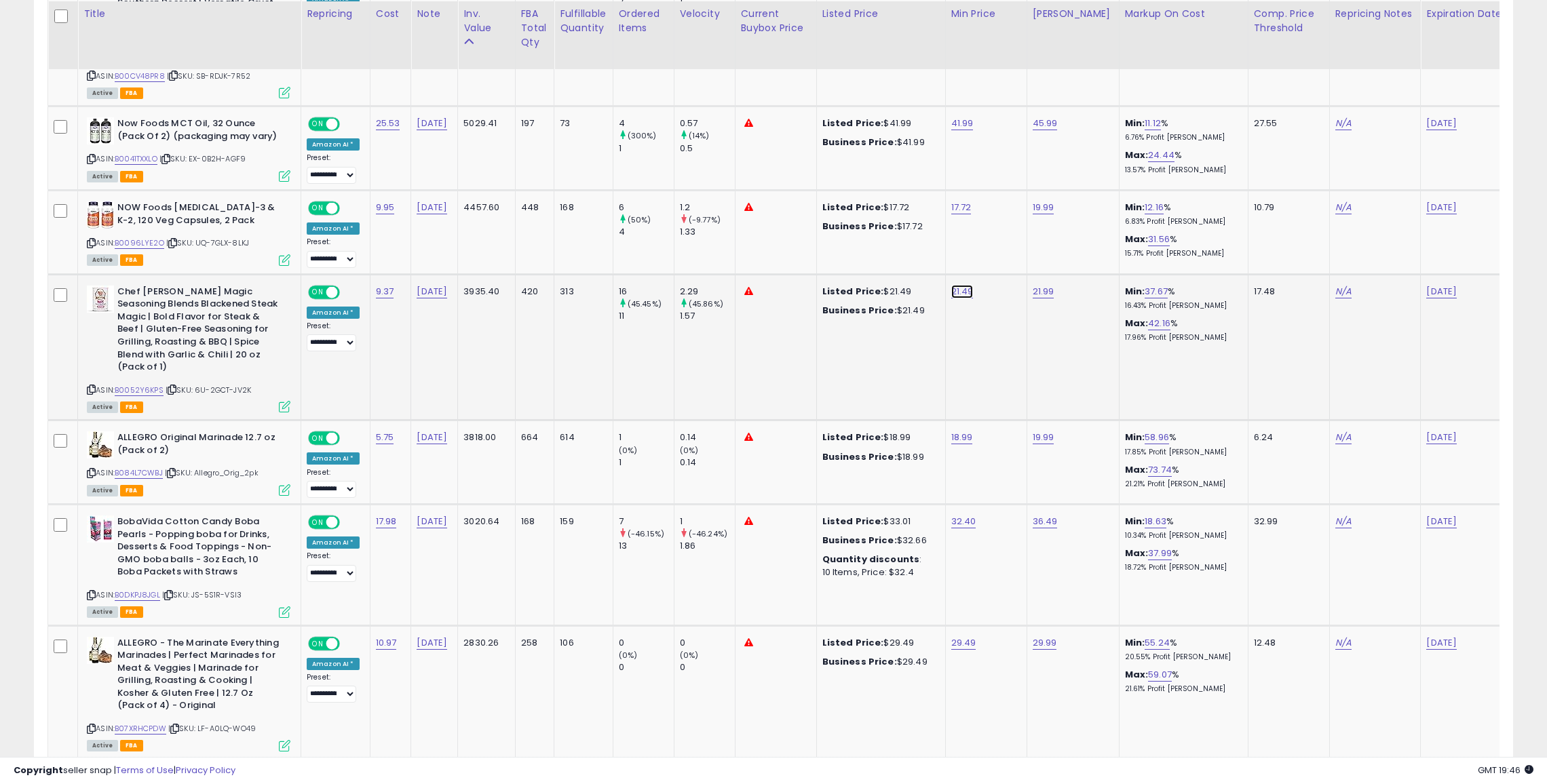
click at [952, 285] on link "21.49" at bounding box center [963, 291] width 22 height 13
type input "*"
type input "****"
click button "submit" at bounding box center [997, 230] width 23 height 21
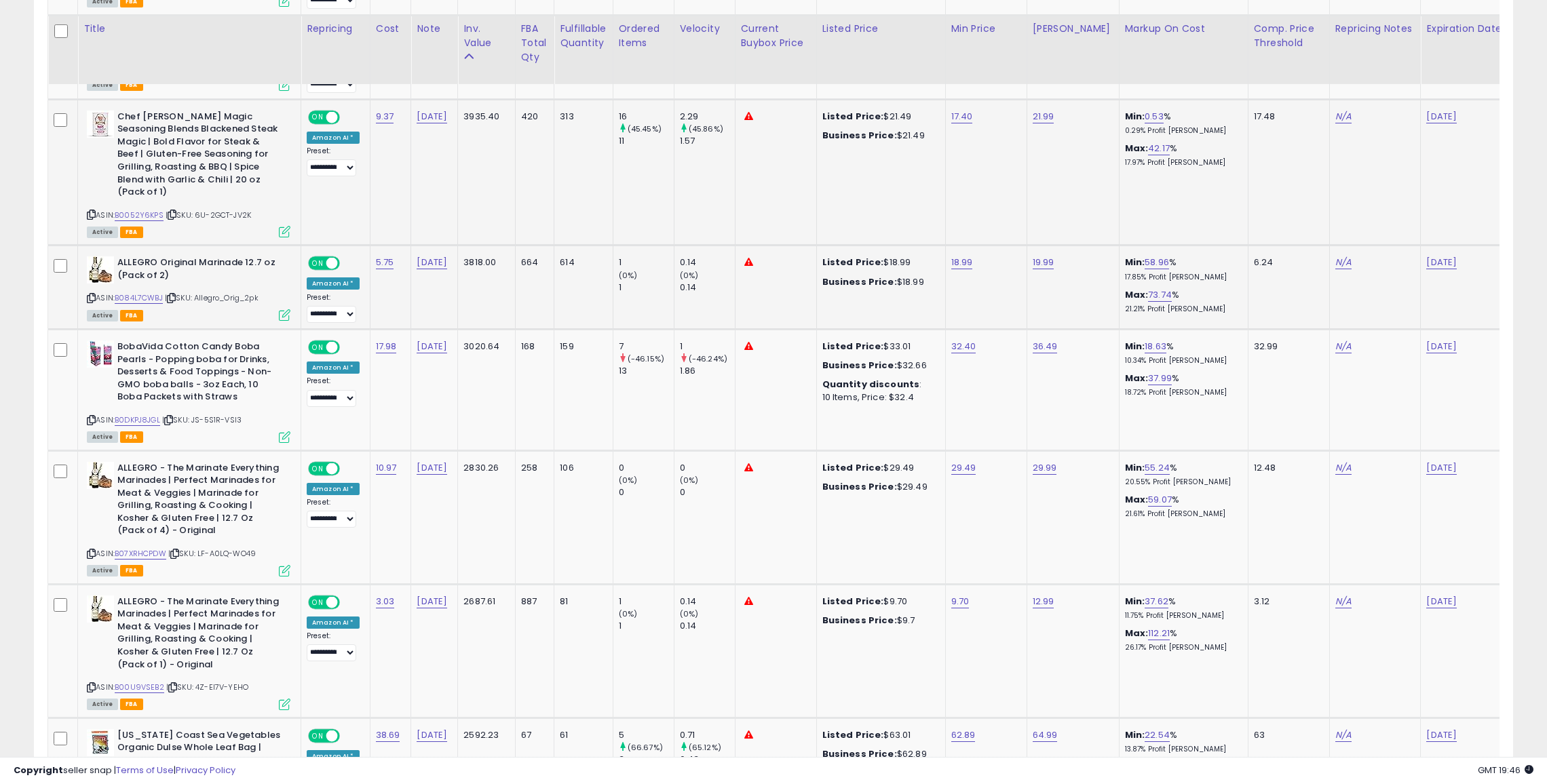
scroll to position [1926, 0]
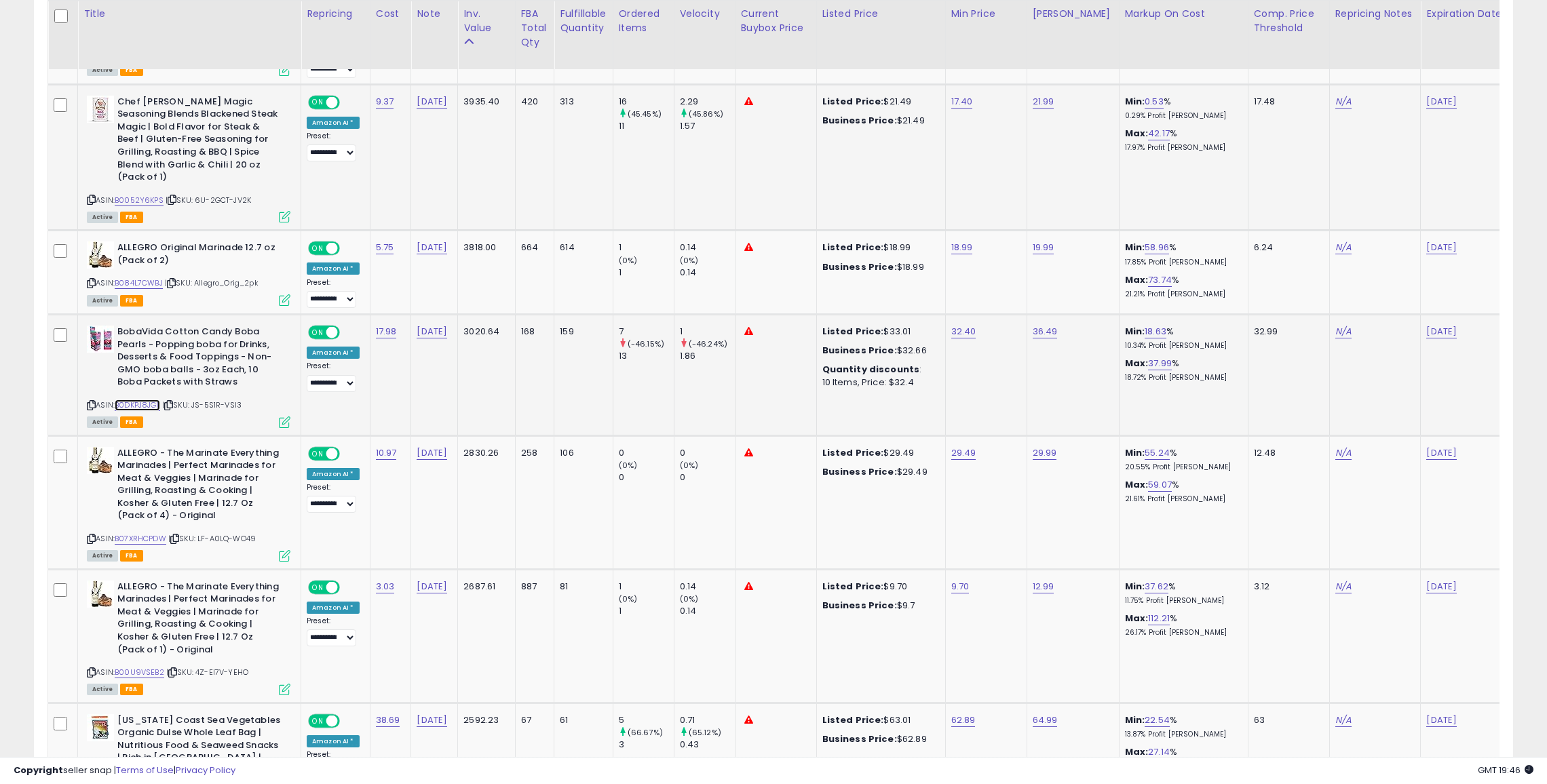
click at [147, 400] on link "B0DKPJ8JGL" at bounding box center [137, 405] width 45 height 12
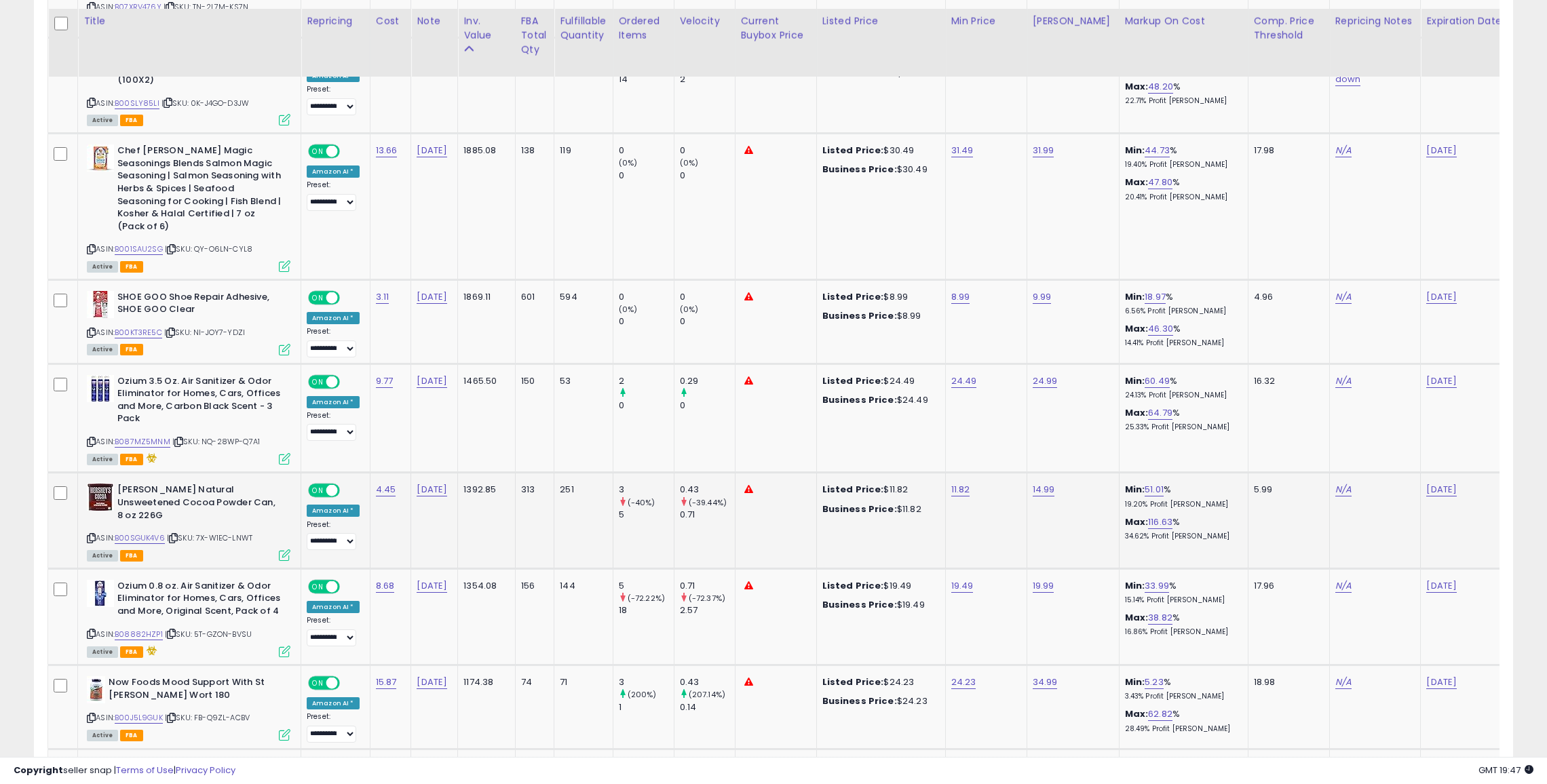
scroll to position [2999, 0]
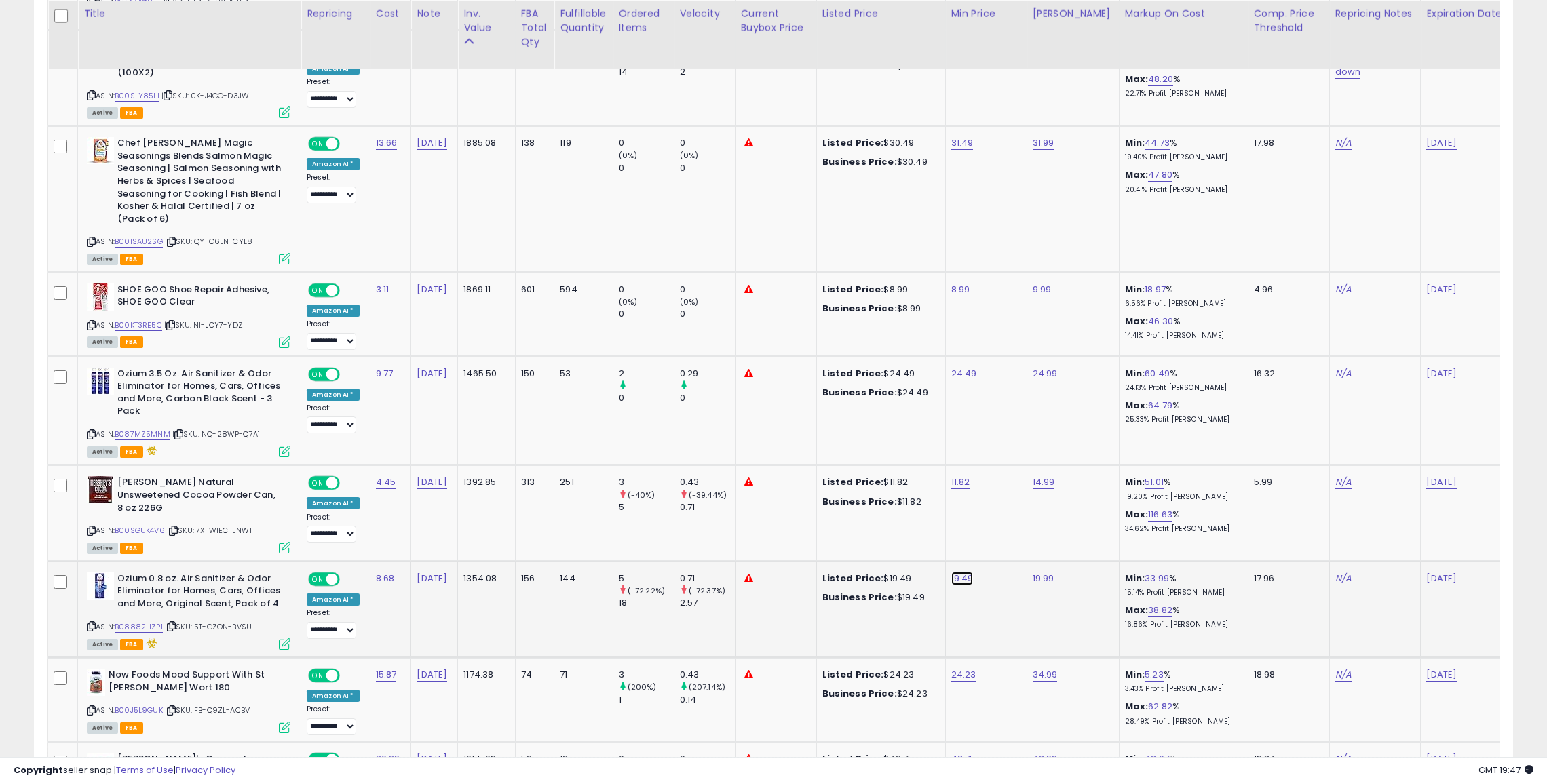
click at [954, 572] on link "19.49" at bounding box center [963, 578] width 22 height 13
type input "**"
click button "submit" at bounding box center [997, 464] width 23 height 21
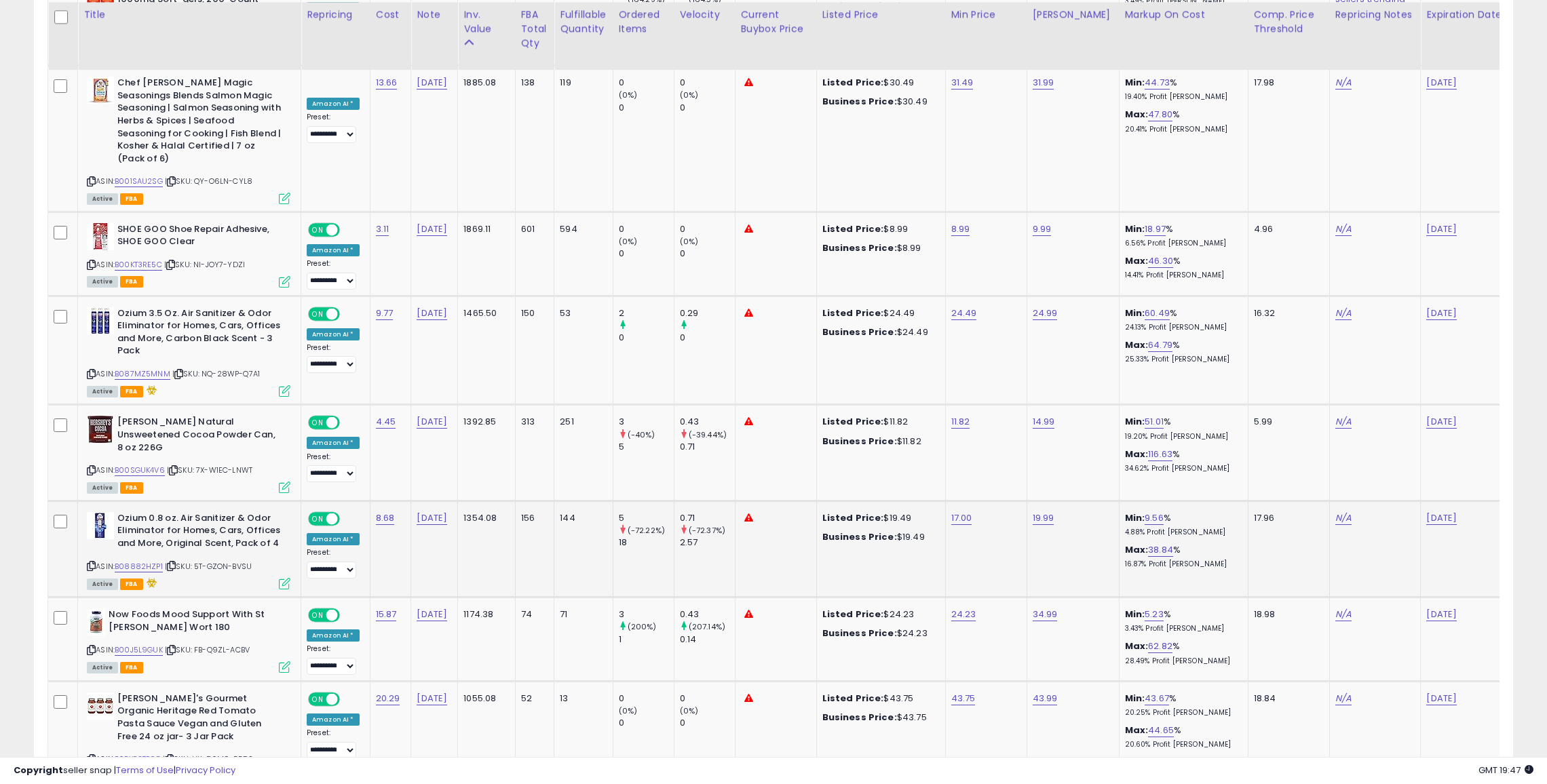
scroll to position [3064, 0]
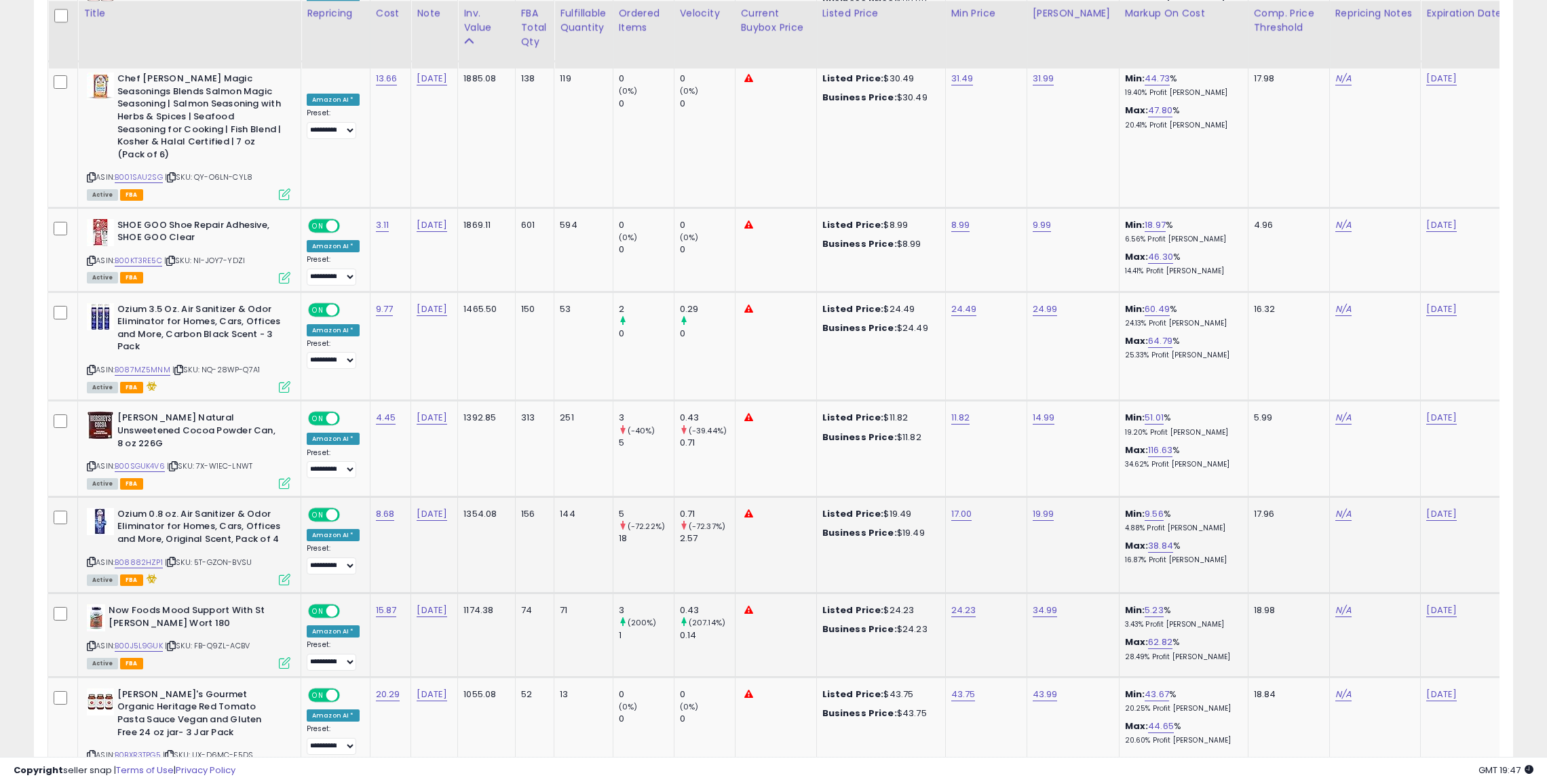
click at [955, 594] on td "24.23" at bounding box center [986, 636] width 82 height 84
click at [954, 604] on link "24.23" at bounding box center [964, 610] width 25 height 13
type input "*"
type input "**"
click button "submit" at bounding box center [998, 495] width 23 height 21
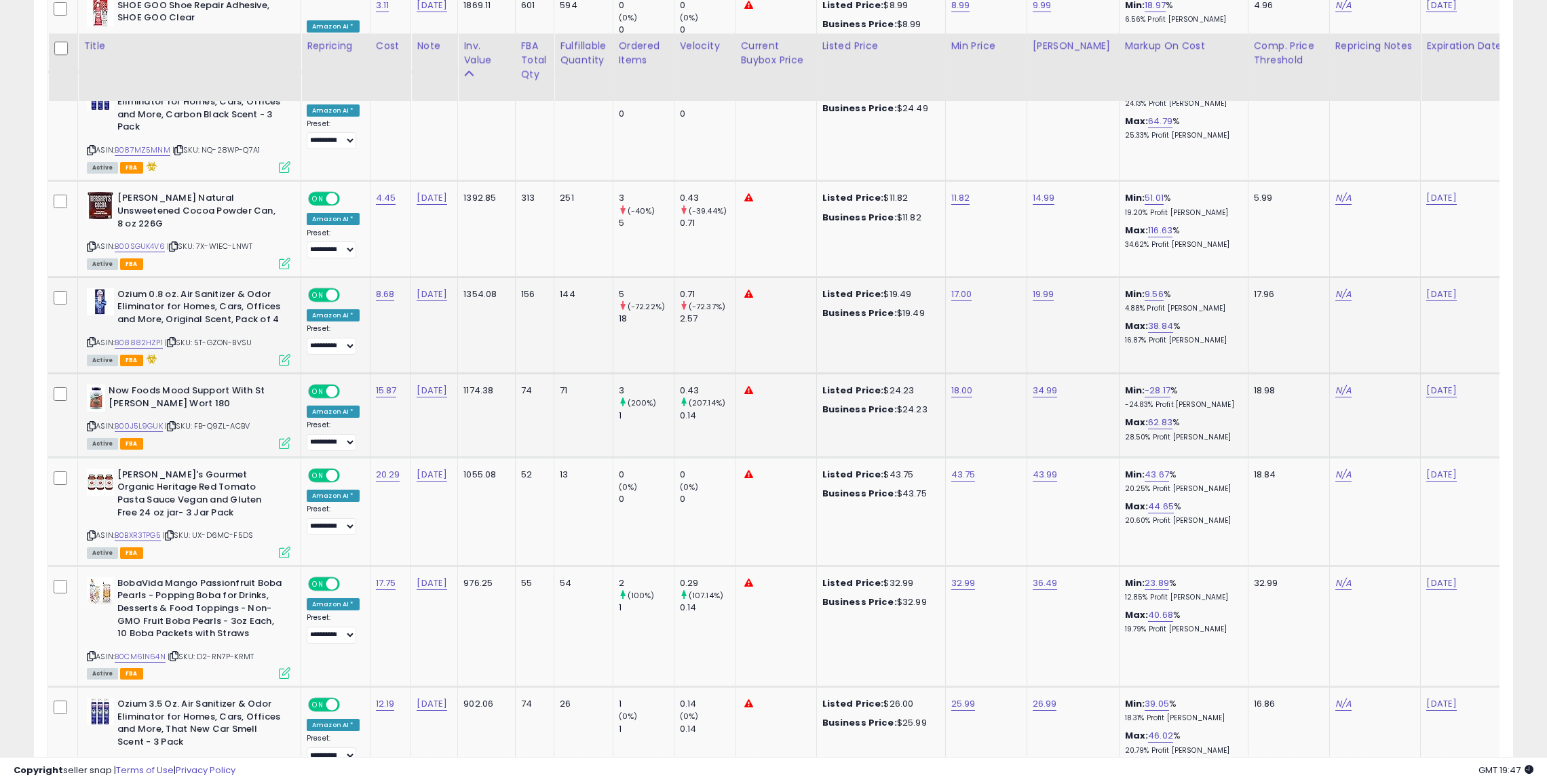
scroll to position [3346, 0]
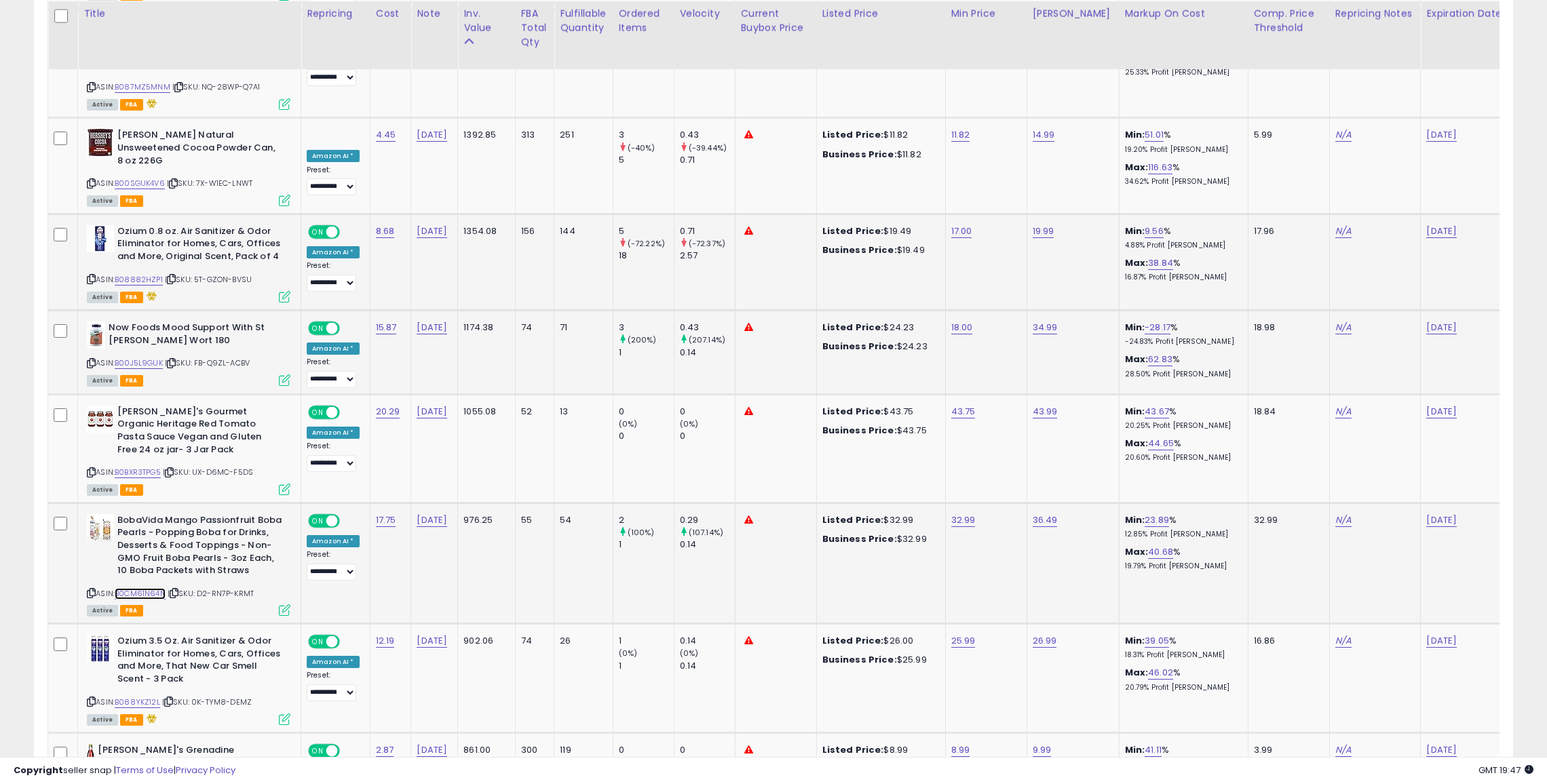
click at [157, 588] on link "B0CM61N64N" at bounding box center [140, 594] width 51 height 12
click at [1038, 514] on link "36.49" at bounding box center [1045, 520] width 25 height 13
type input "*"
type input "*****"
click button "submit" at bounding box center [1080, 404] width 23 height 21
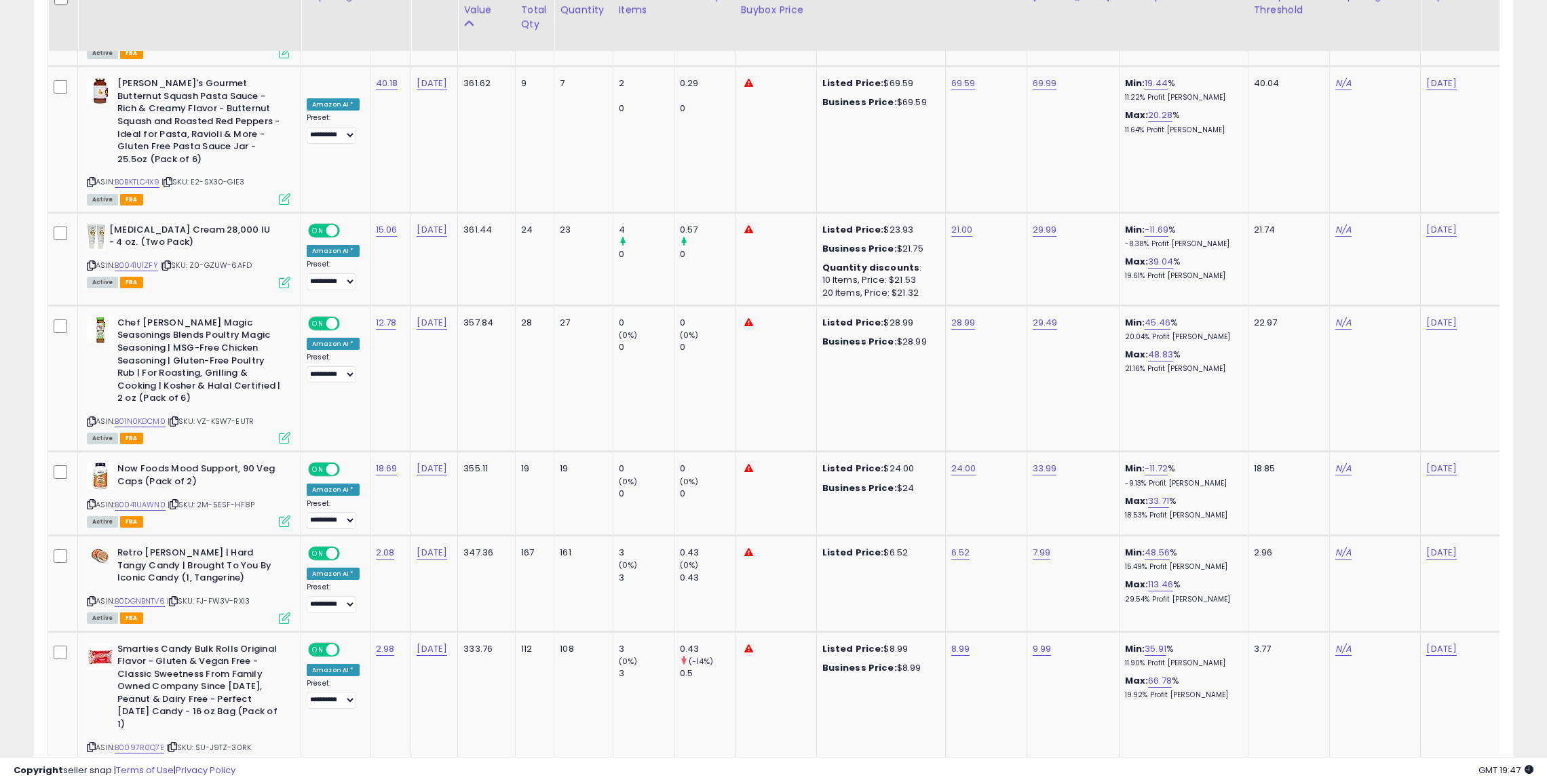
scroll to position [5100, 0]
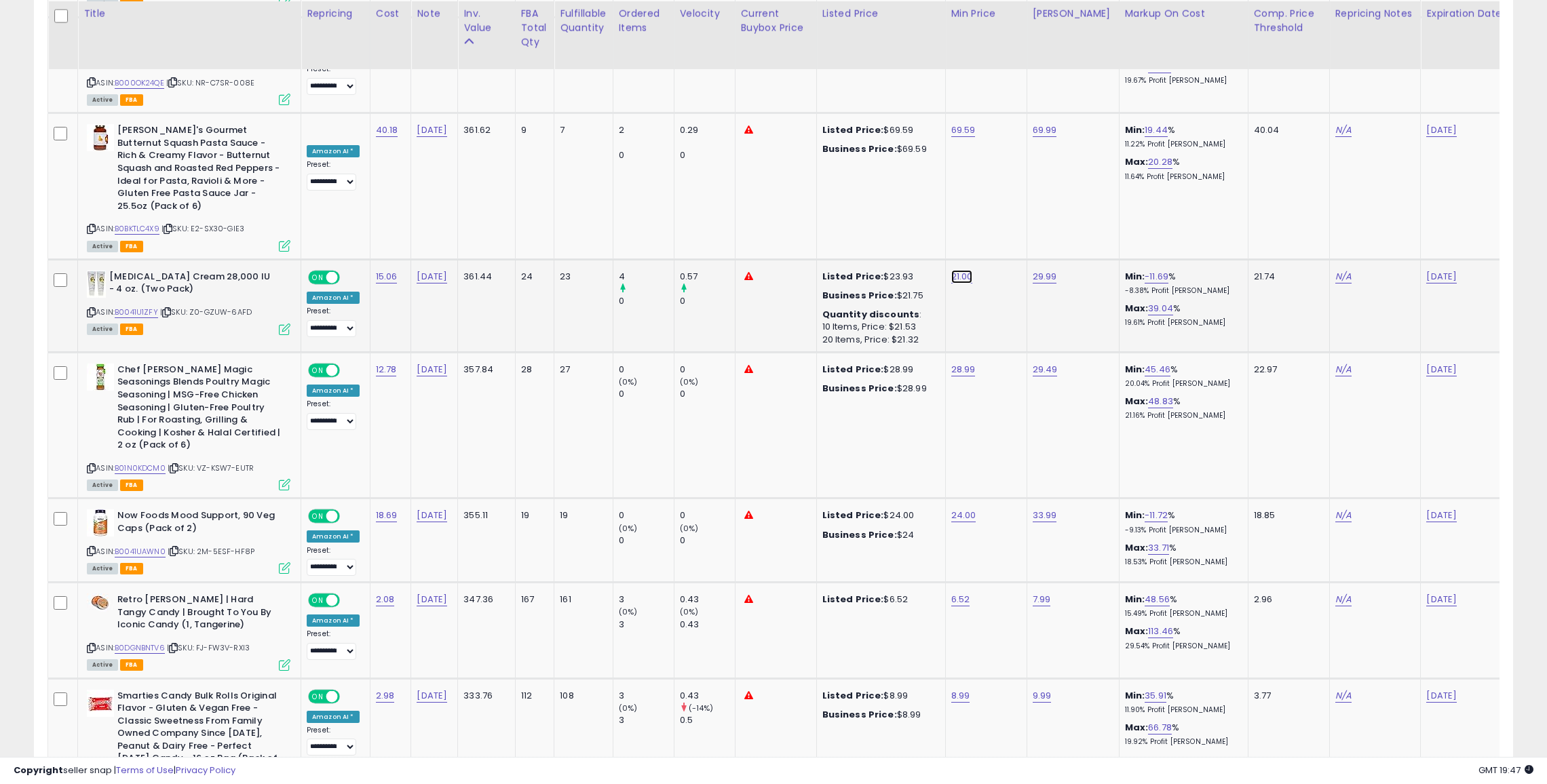
click at [952, 270] on link "21.00" at bounding box center [962, 277] width 21 height 13
click at [1026, 155] on button "button" at bounding box center [1025, 156] width 23 height 21
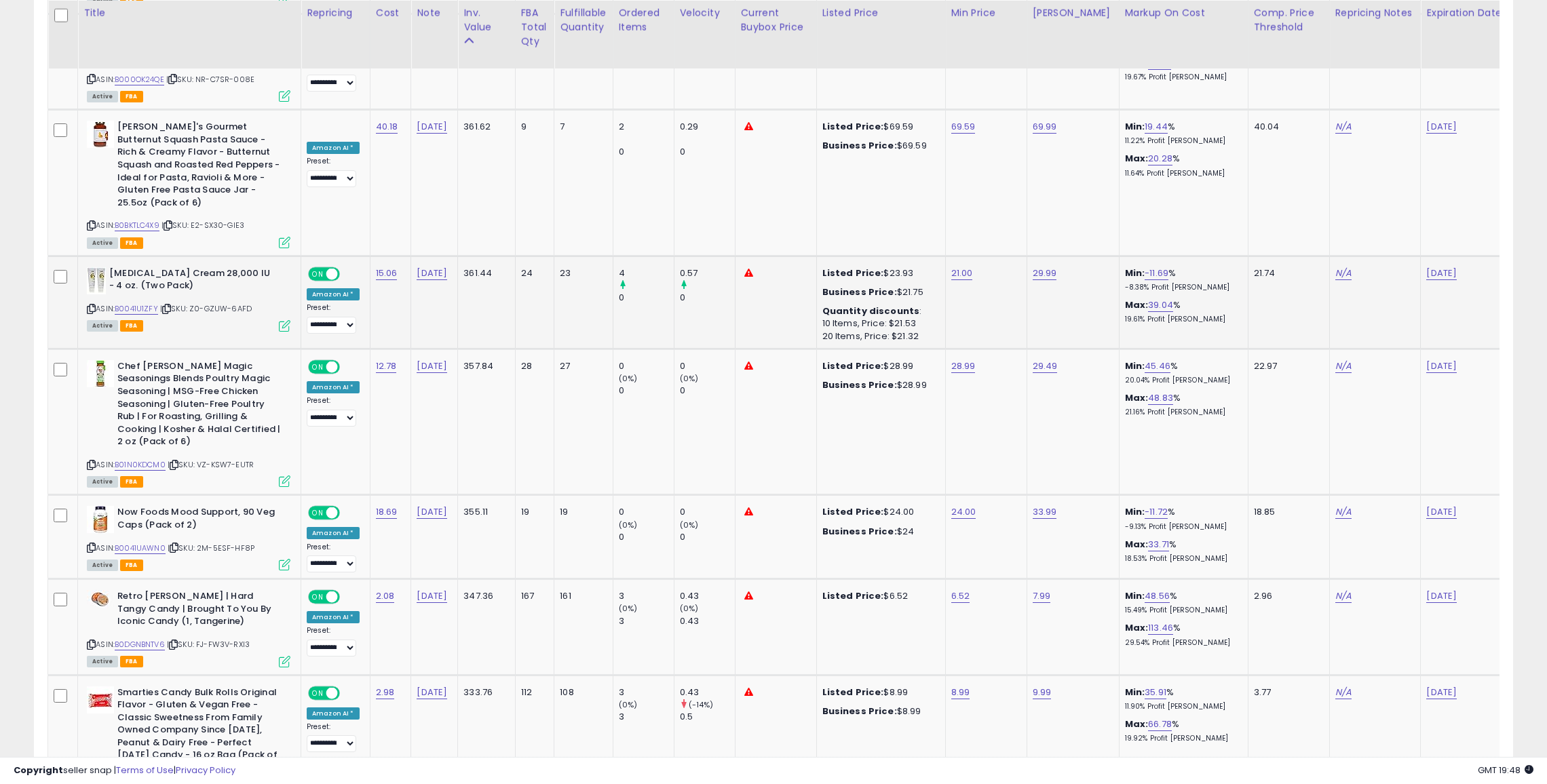
scroll to position [5102, 0]
click at [952, 591] on link "6.52" at bounding box center [961, 597] width 19 height 13
type input "*"
type input "***"
click button "submit" at bounding box center [996, 463] width 23 height 21
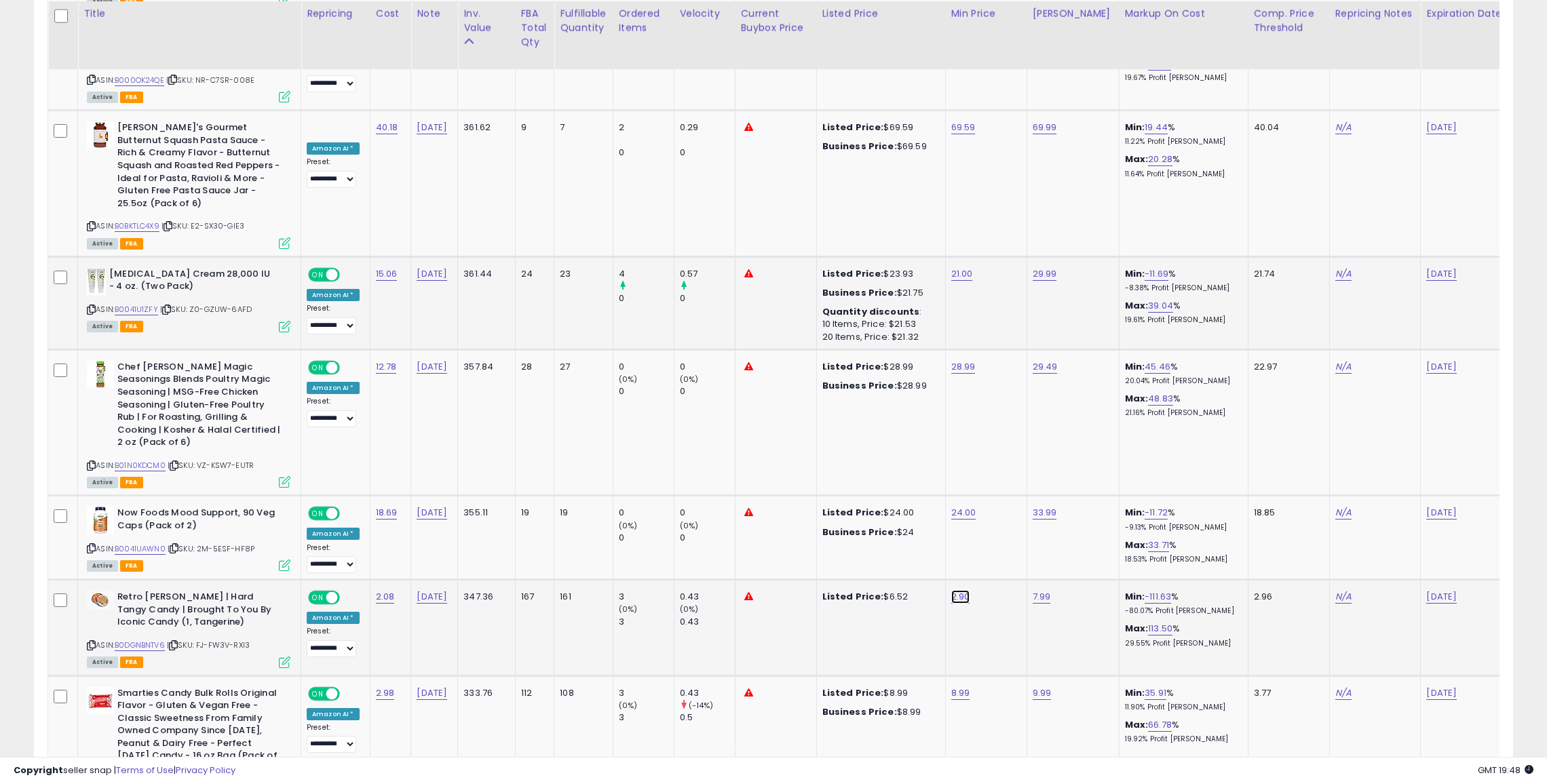
click at [952, 591] on link "2.90" at bounding box center [961, 597] width 19 height 13
type input "*"
click button "submit" at bounding box center [996, 463] width 23 height 21
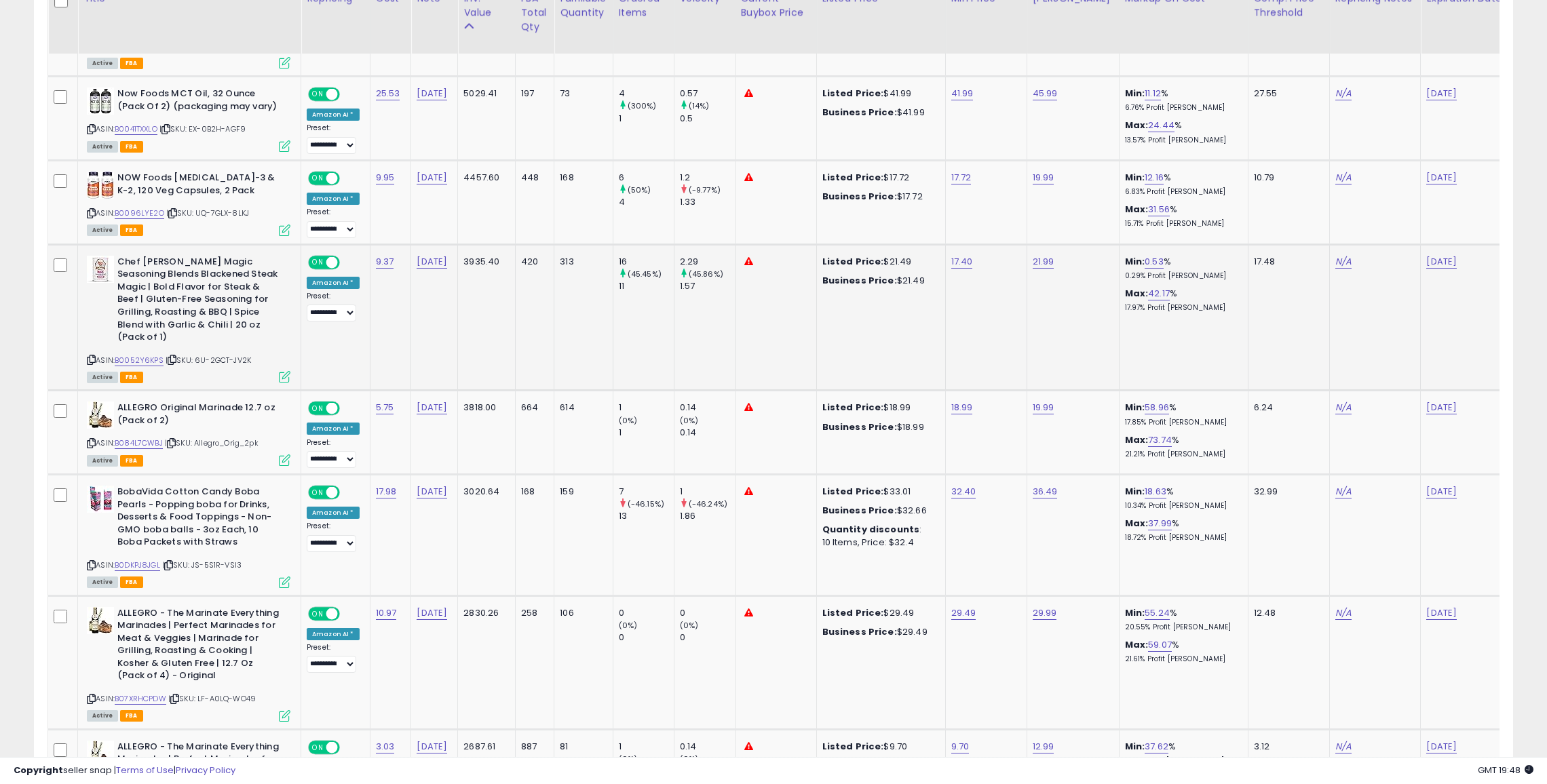
scroll to position [1742, 0]
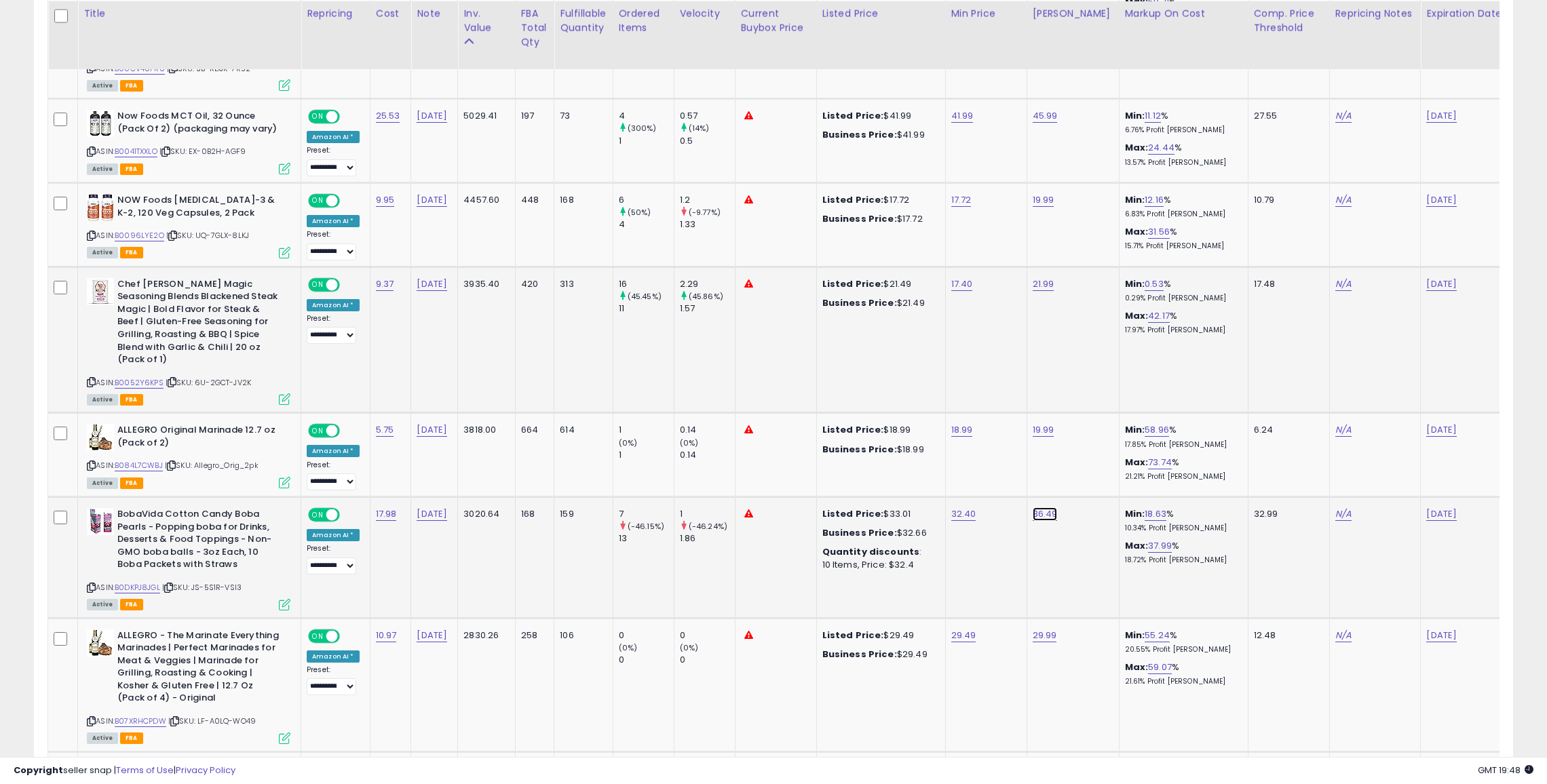
click at [1035, 507] on link "36.49" at bounding box center [1045, 514] width 25 height 13
type input "*"
type input "*****"
click button "submit" at bounding box center [1080, 440] width 23 height 21
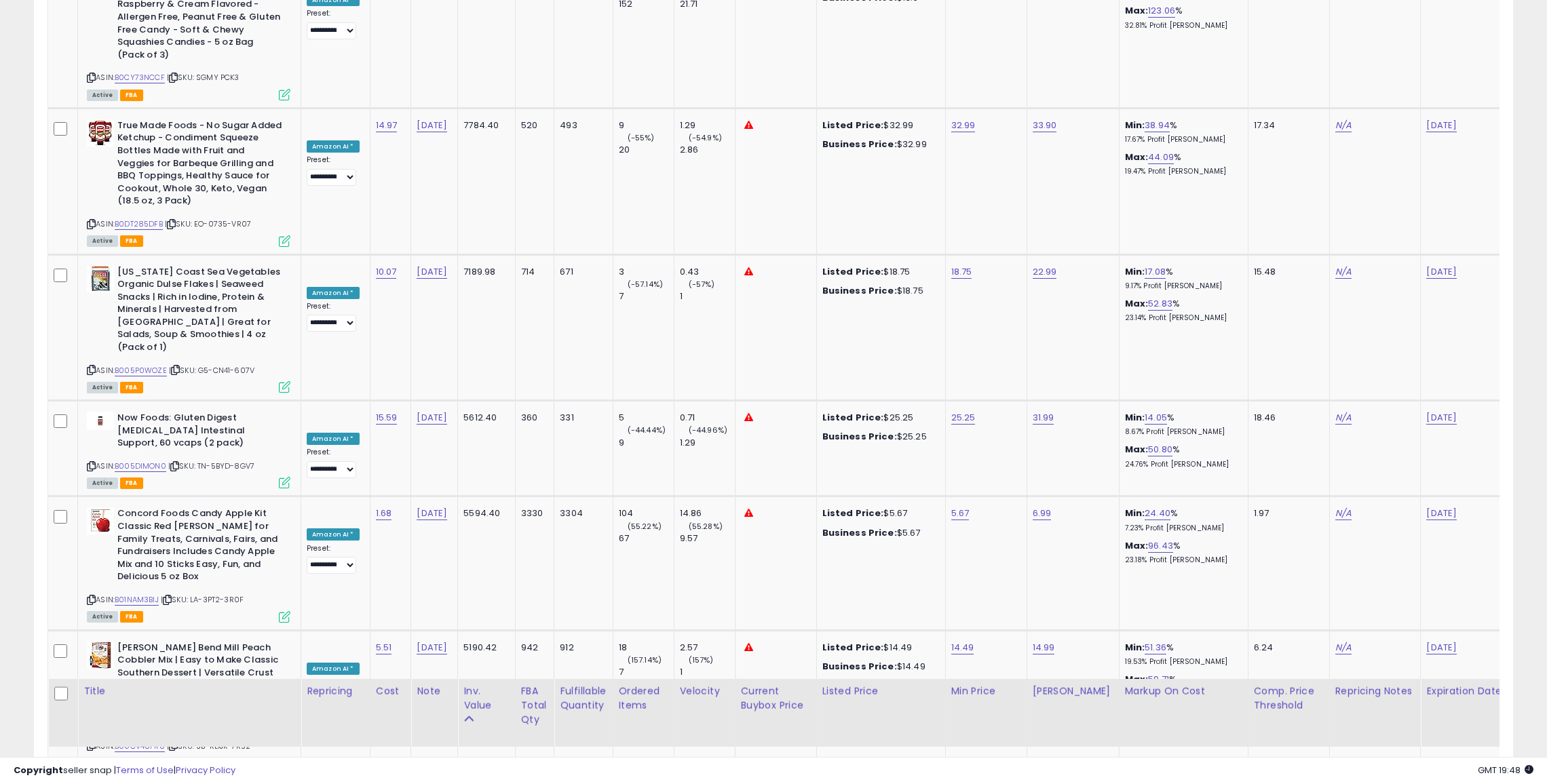
scroll to position [0, 0]
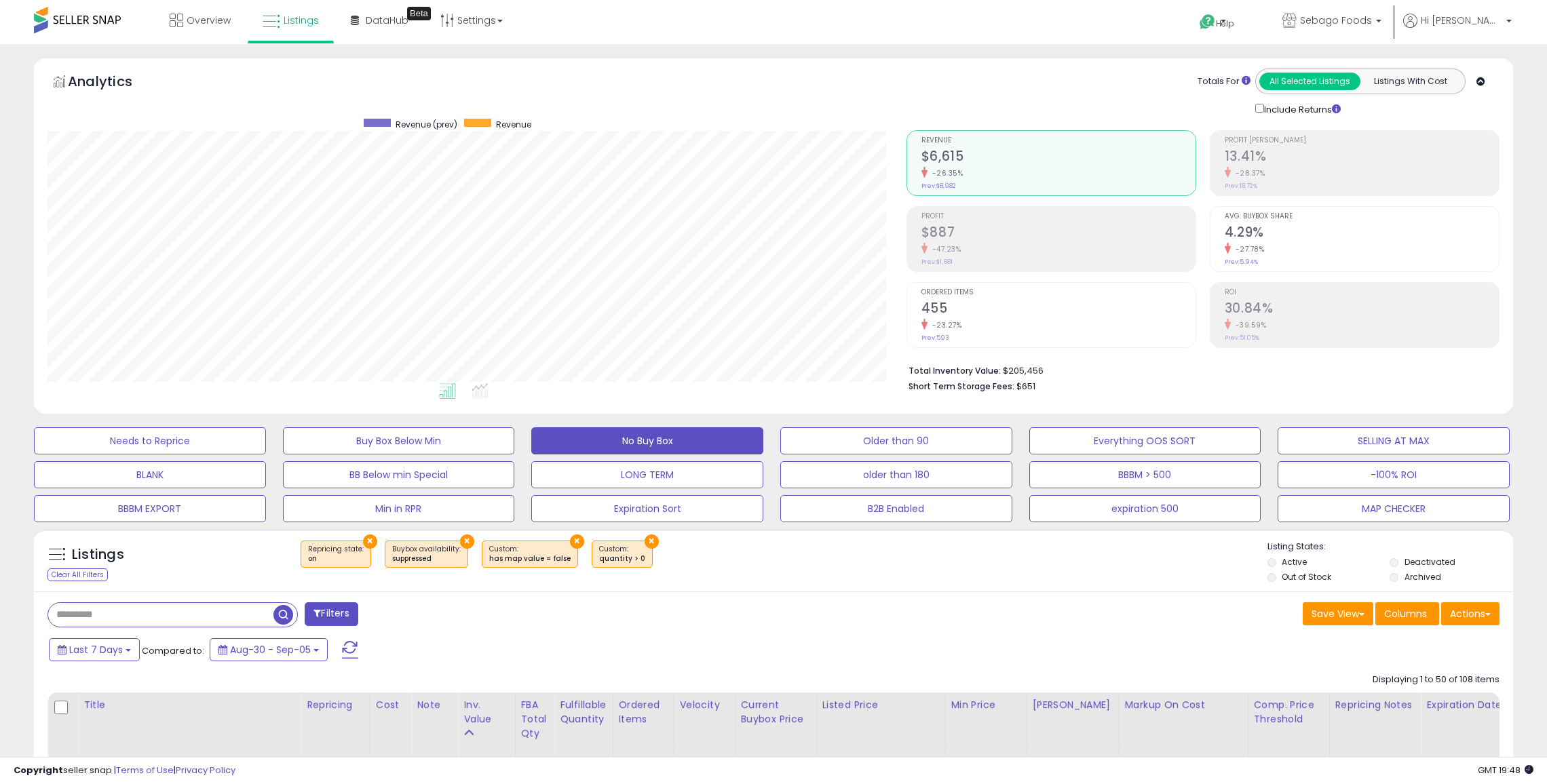
click at [570, 538] on button "×" at bounding box center [577, 541] width 14 height 14
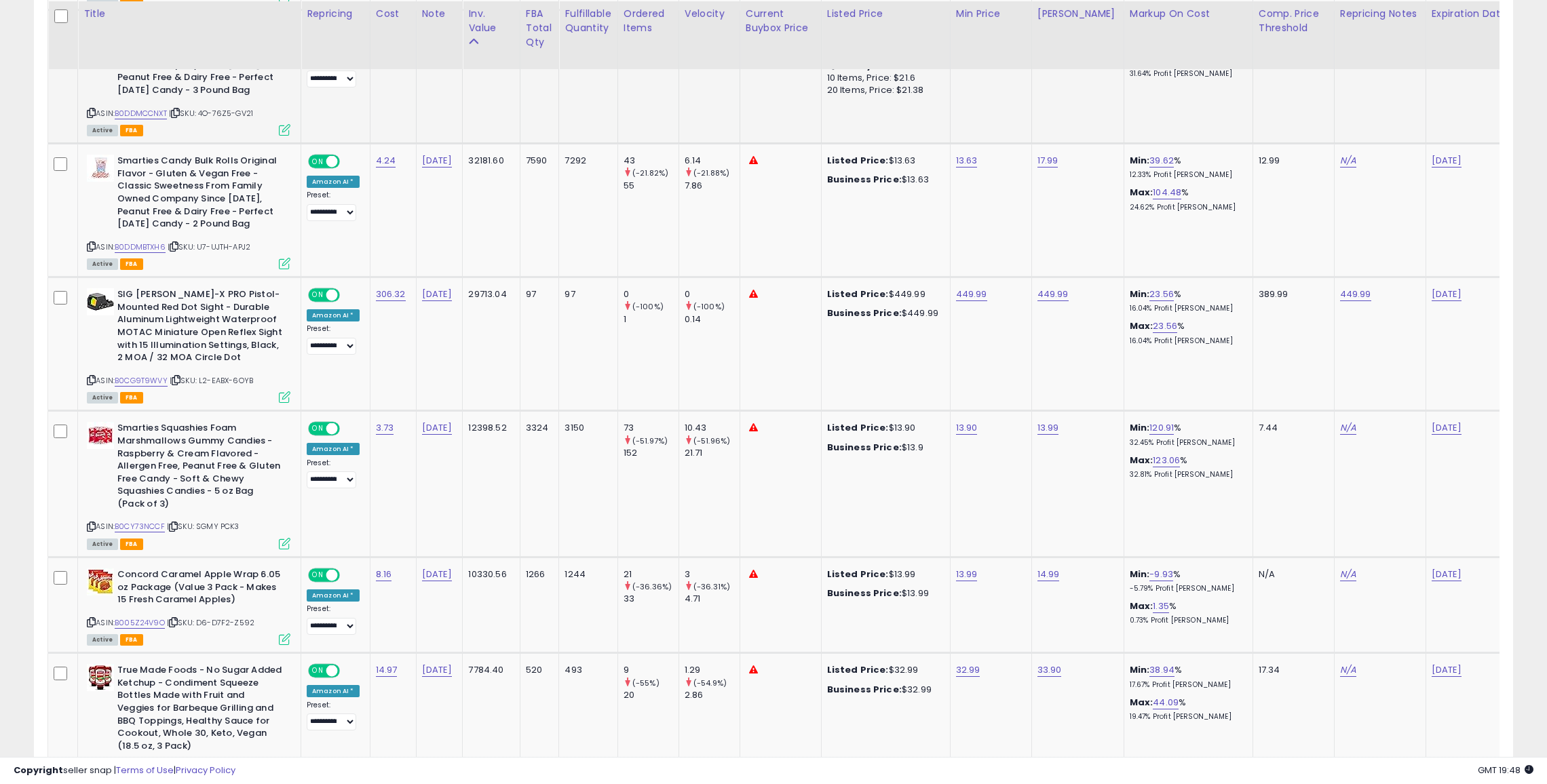
scroll to position [886, 0]
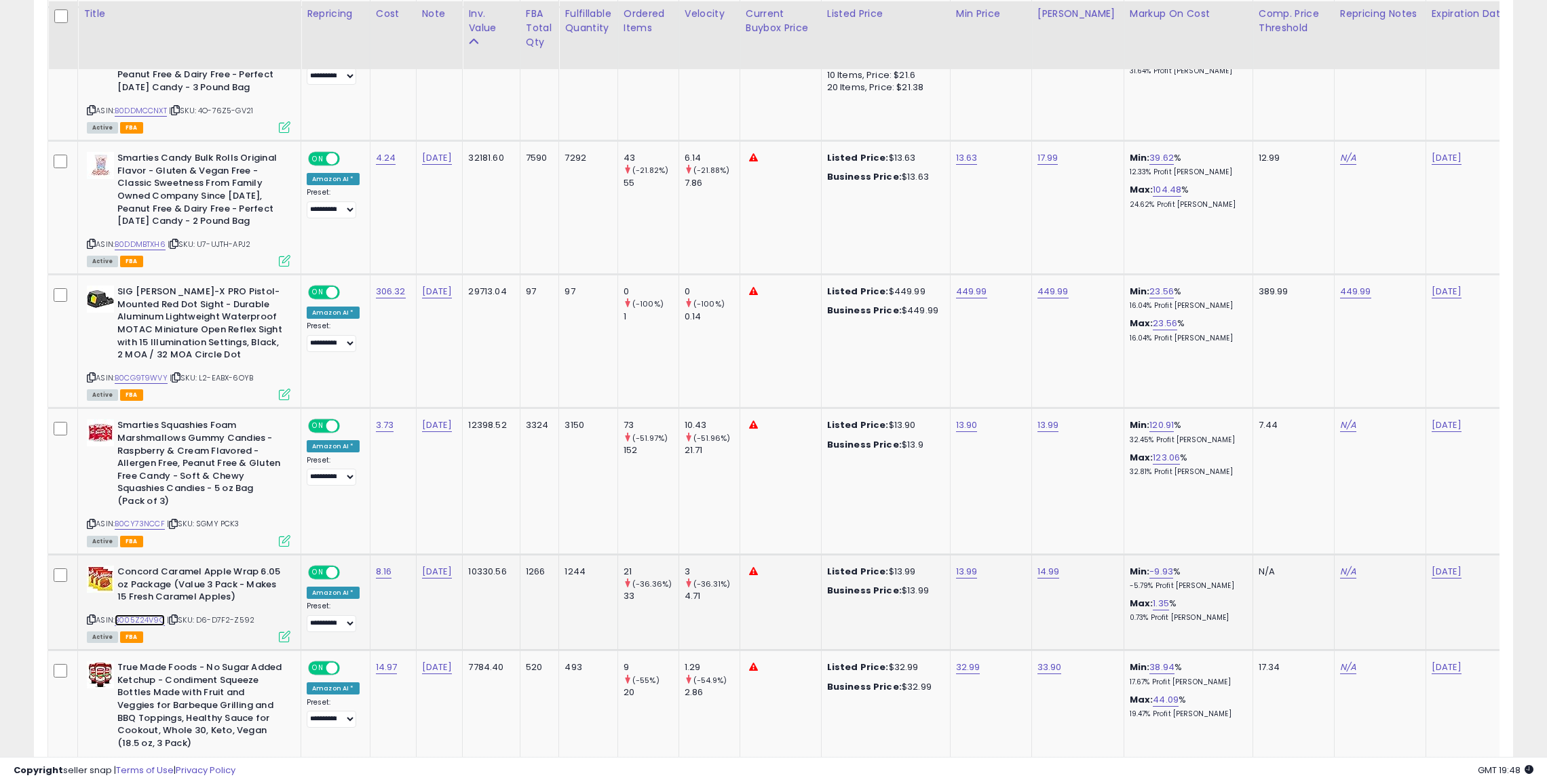
click at [147, 618] on link "B005Z24V9O" at bounding box center [140, 620] width 50 height 12
click at [154, 619] on link "B005Z24V9O" at bounding box center [140, 620] width 50 height 12
click at [1045, 567] on link "14.99" at bounding box center [1048, 572] width 22 height 13
type input "*"
type input "*****"
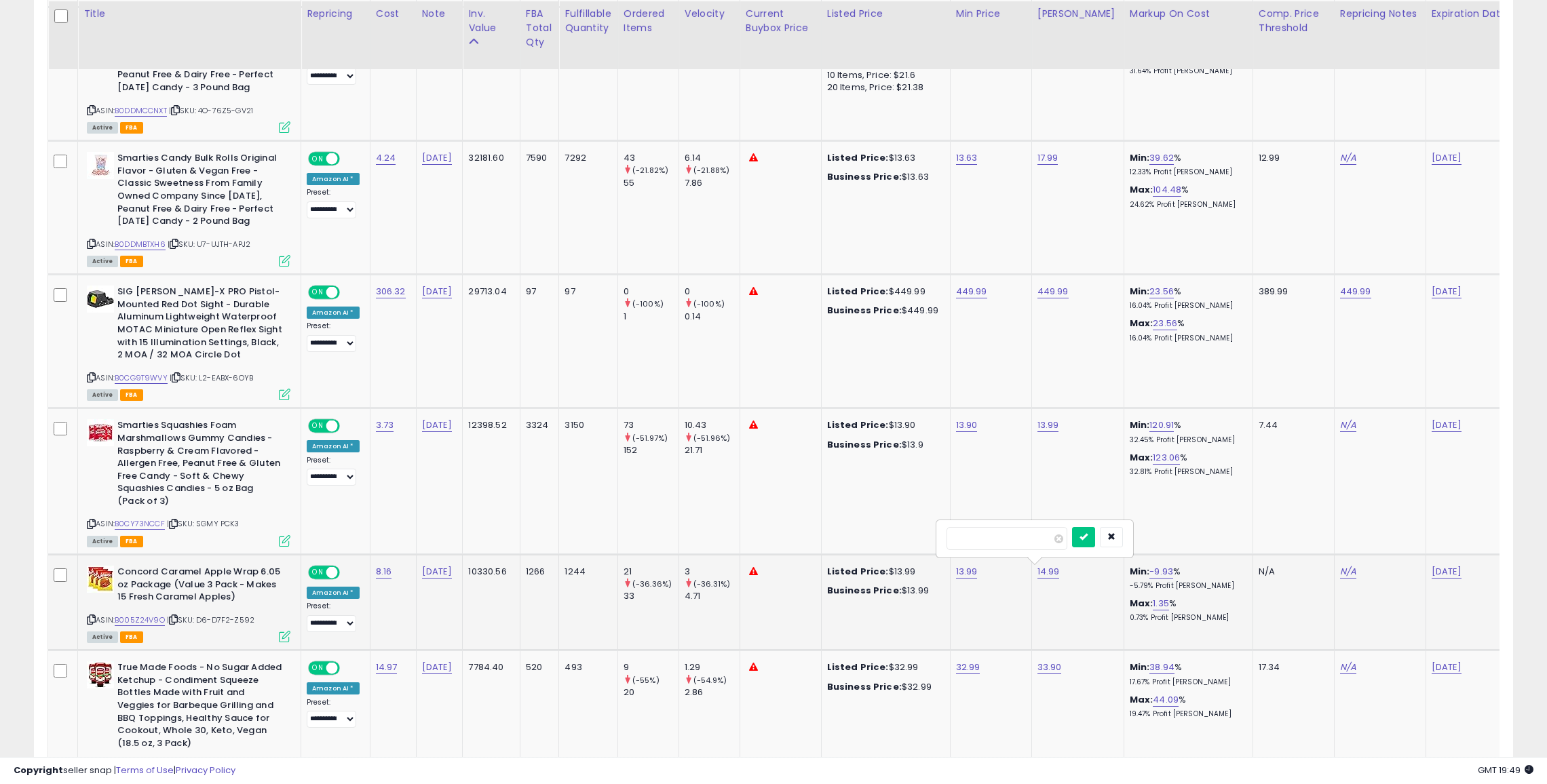
click button "submit" at bounding box center [1083, 537] width 23 height 21
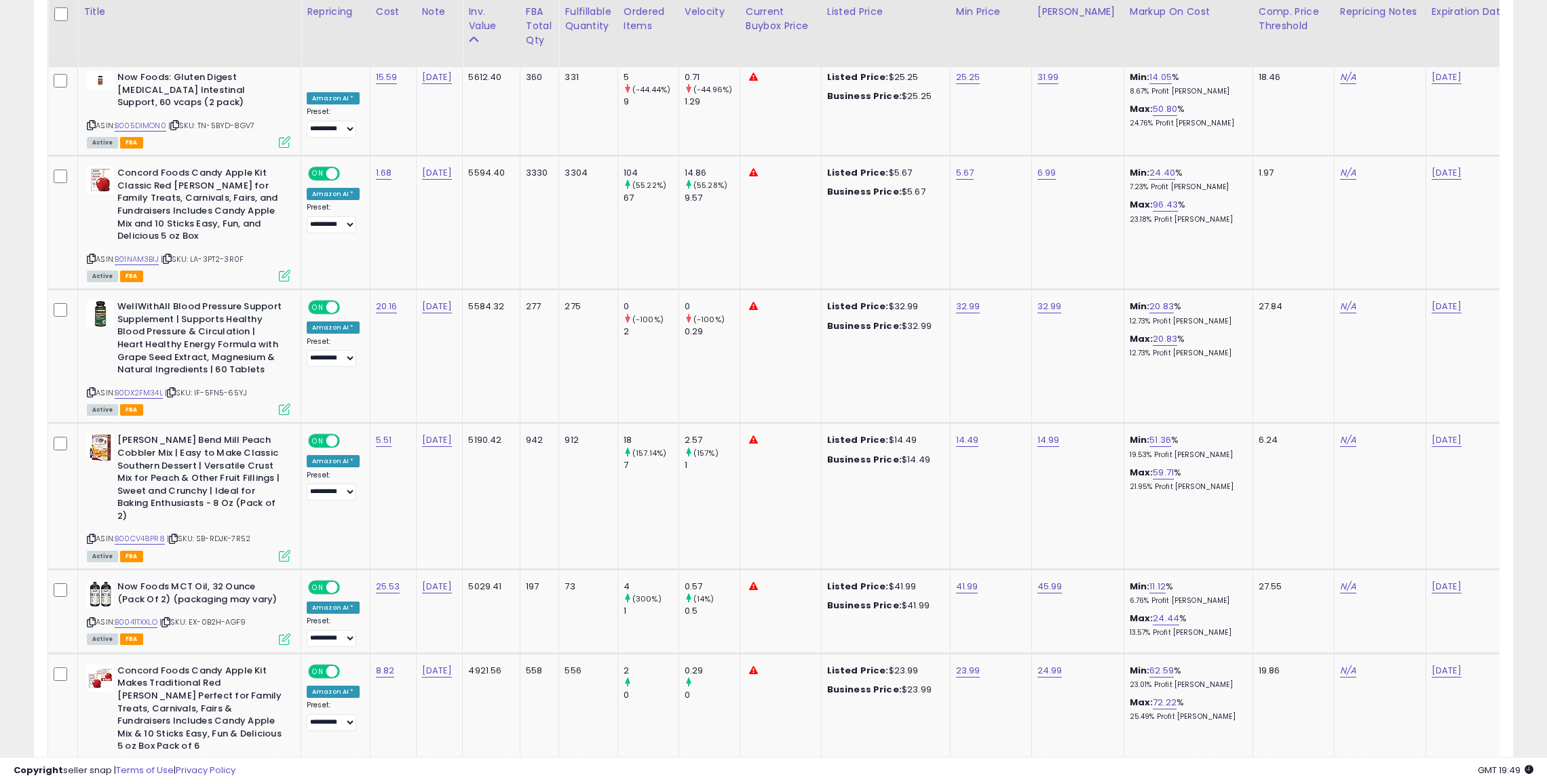
scroll to position [1867, 0]
click at [141, 385] on link "B0DX2FM34L" at bounding box center [139, 391] width 48 height 12
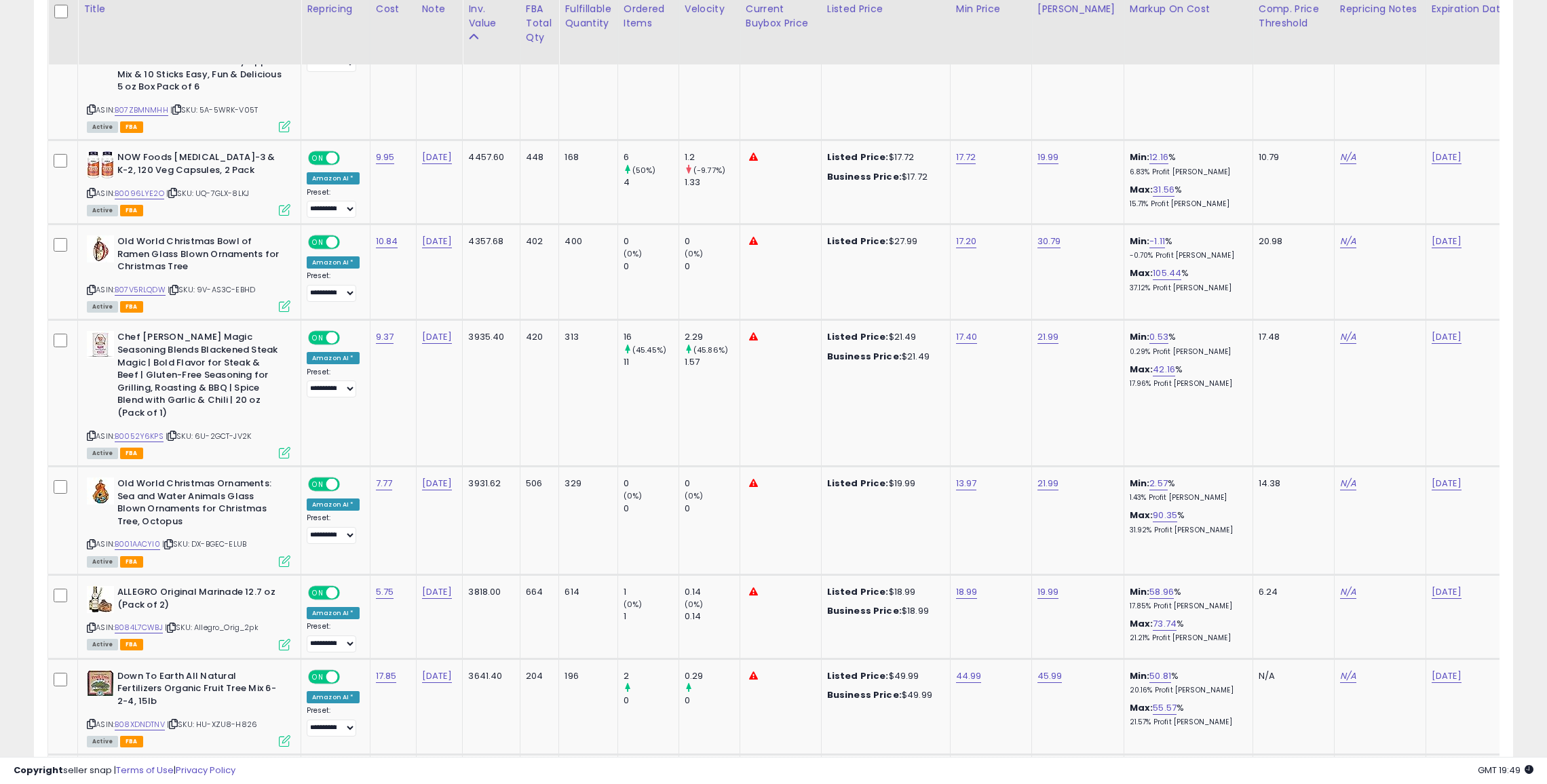
scroll to position [2526, 0]
click at [957, 328] on link "17.40" at bounding box center [967, 335] width 21 height 13
type input "**"
click button "submit" at bounding box center [1001, 273] width 23 height 21
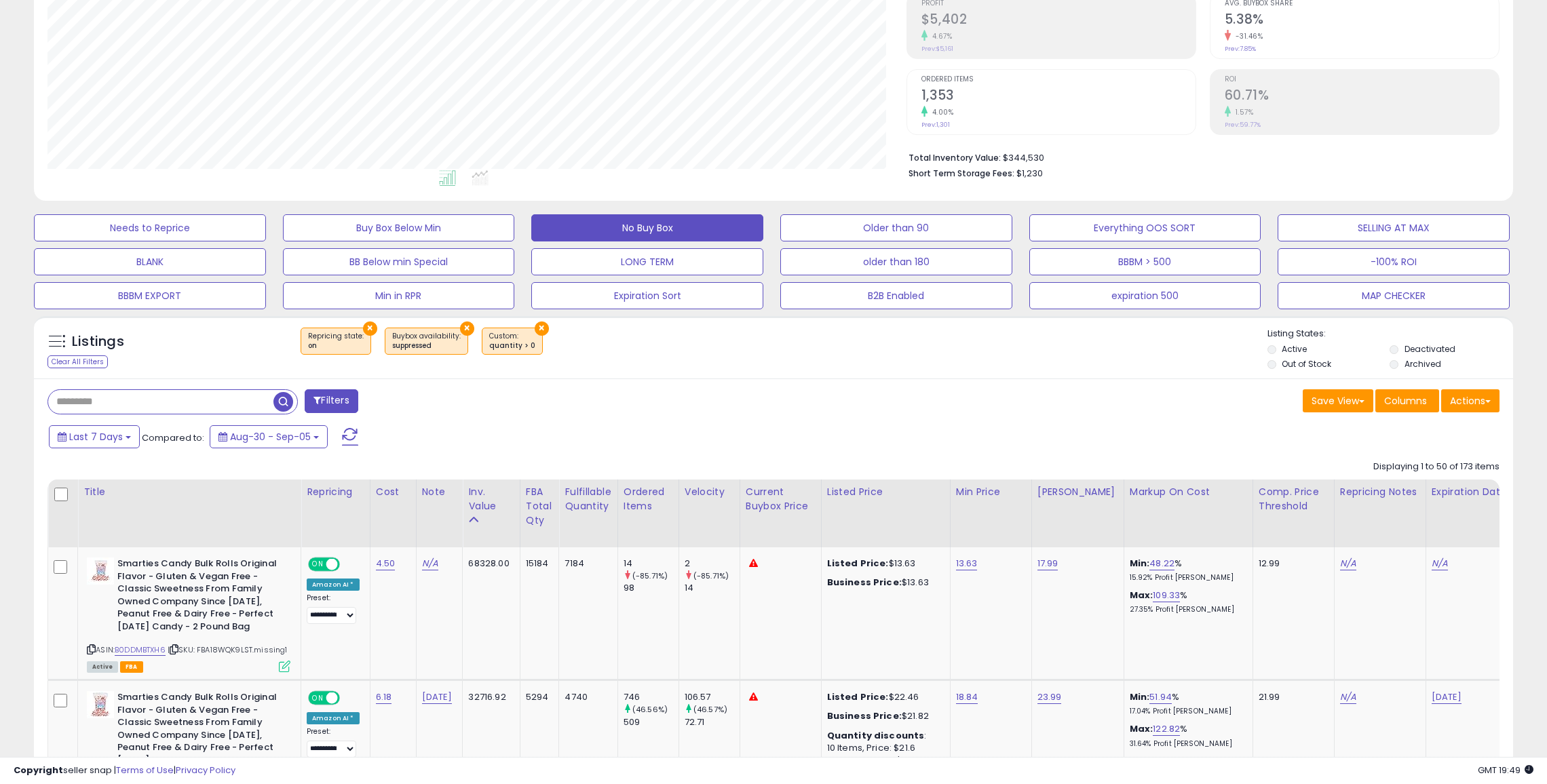
scroll to position [0, 0]
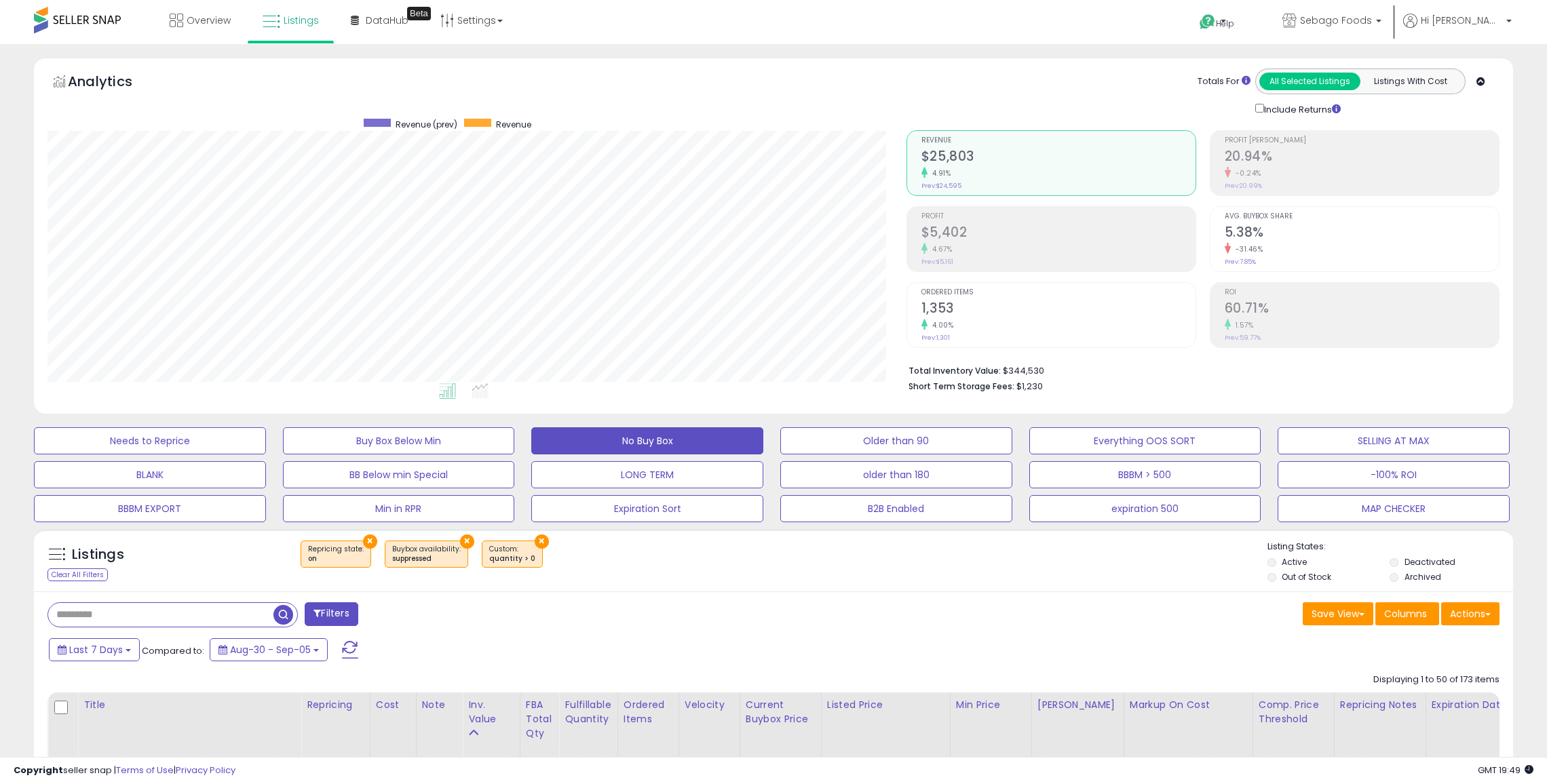
click at [224, 609] on input "text" at bounding box center [161, 615] width 225 height 24
type input "*******"
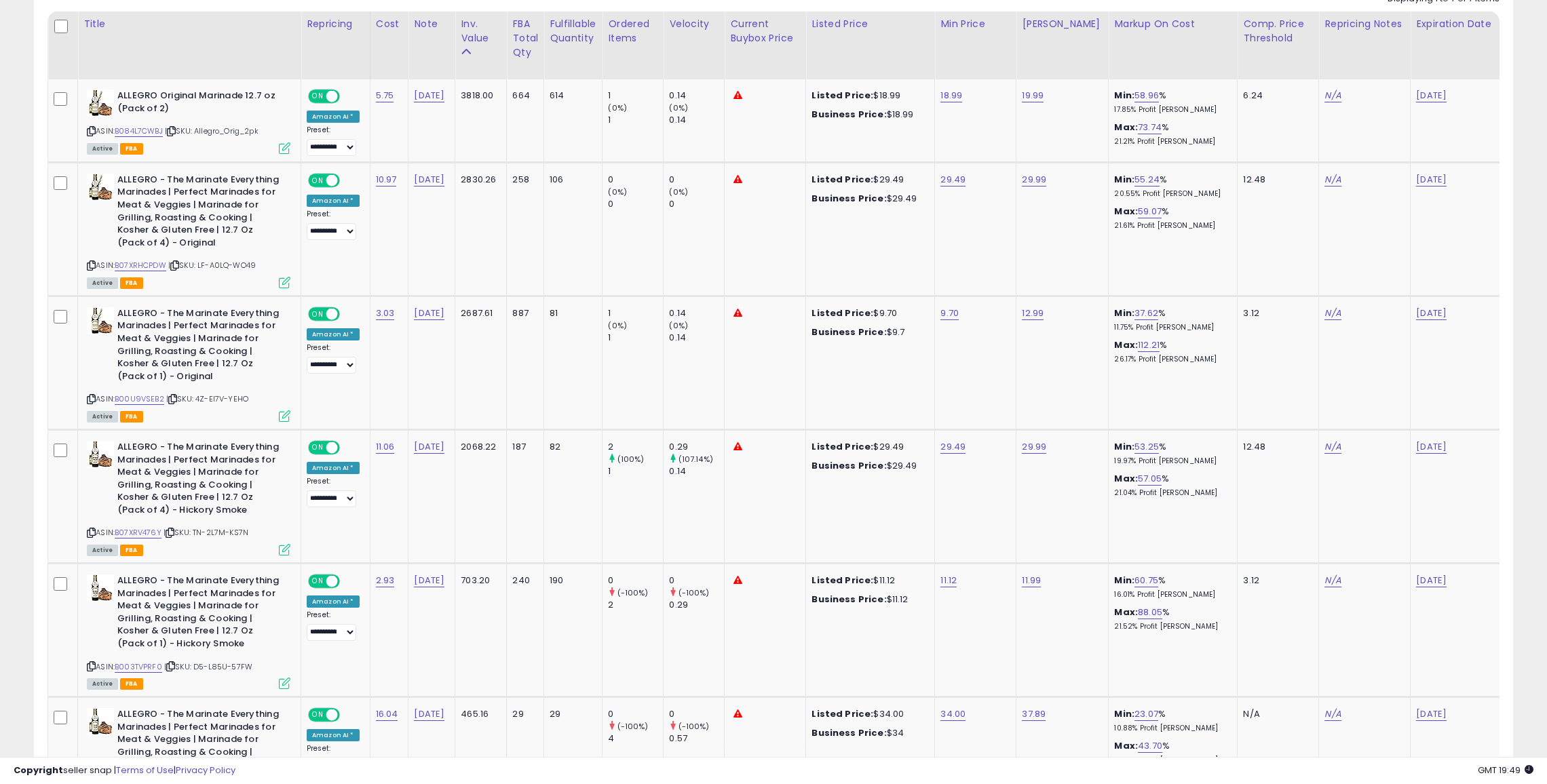
scroll to position [521, 0]
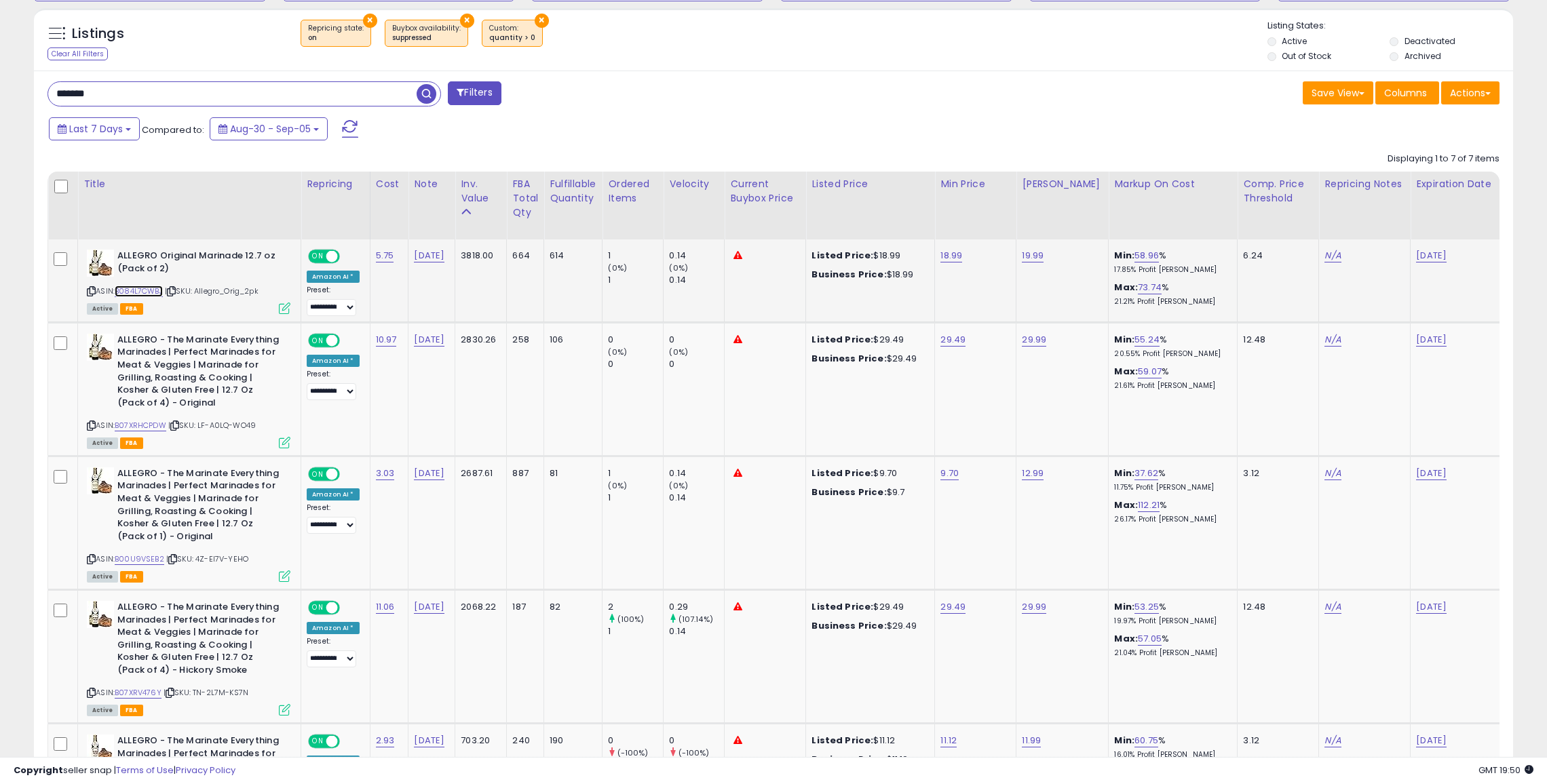
click at [147, 289] on link "B084L7CWBJ" at bounding box center [139, 291] width 48 height 12
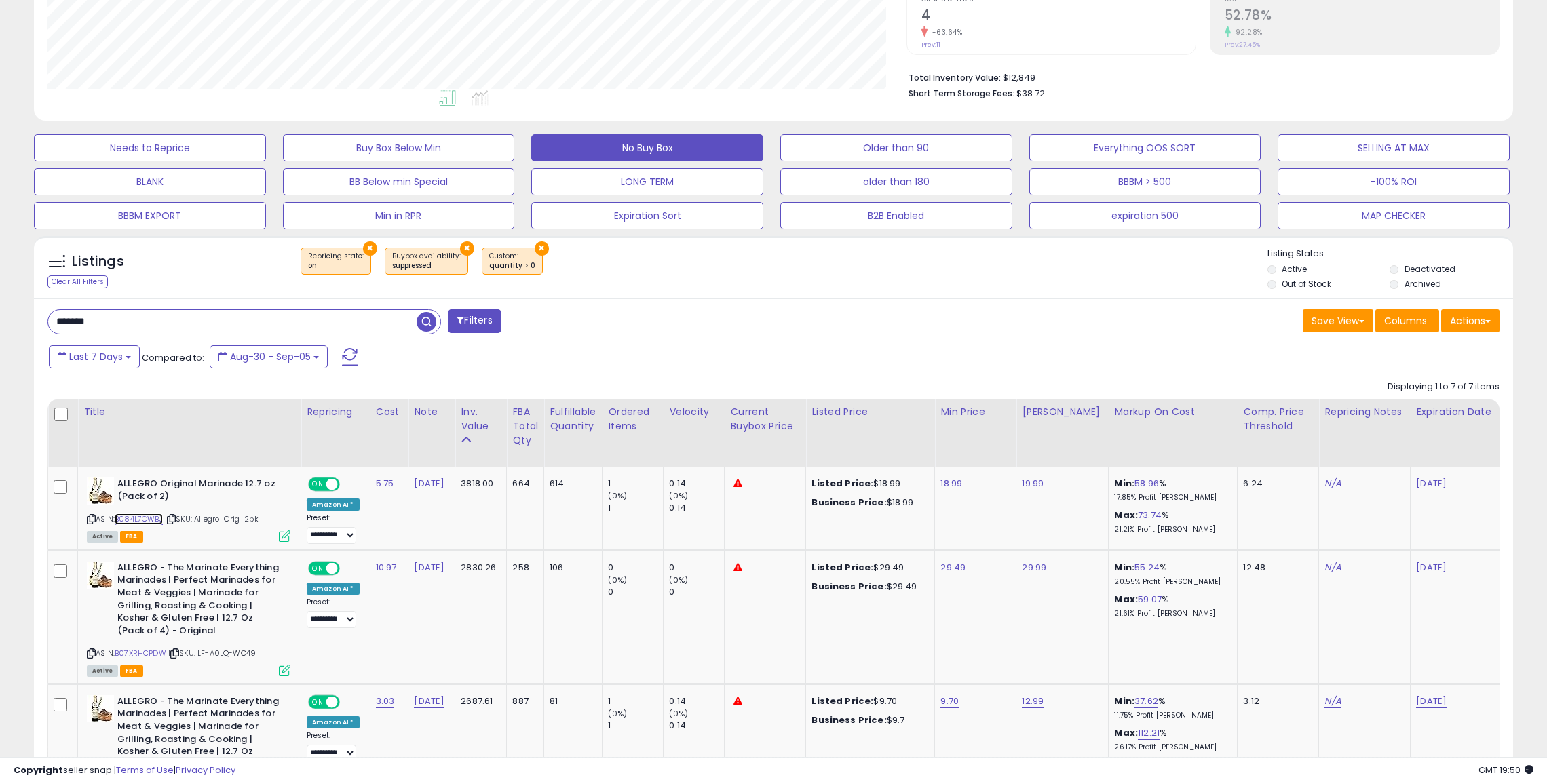
scroll to position [0, 0]
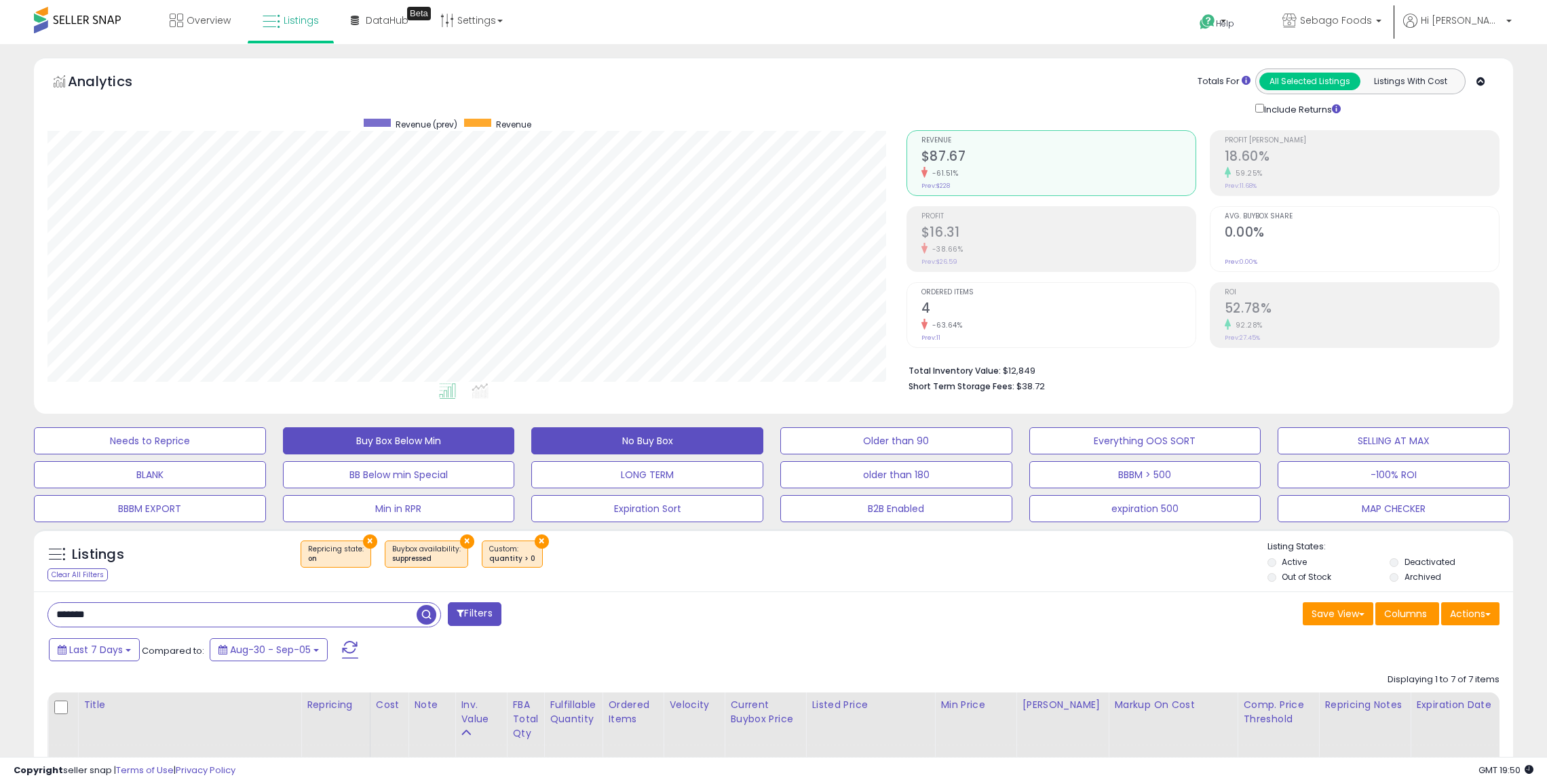
click at [310, 438] on button "Buy Box Below Min" at bounding box center [399, 441] width 232 height 27
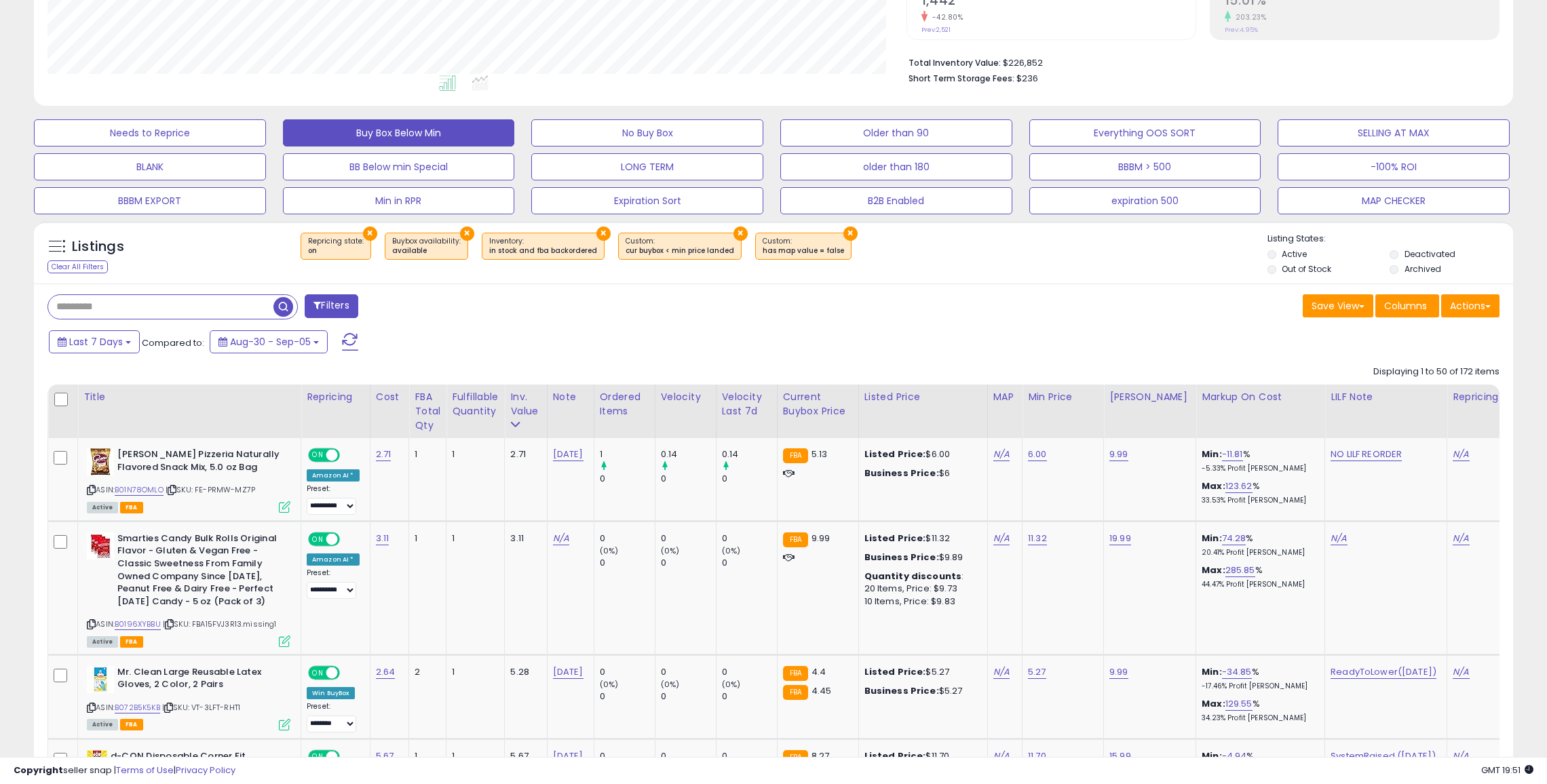
scroll to position [313, 0]
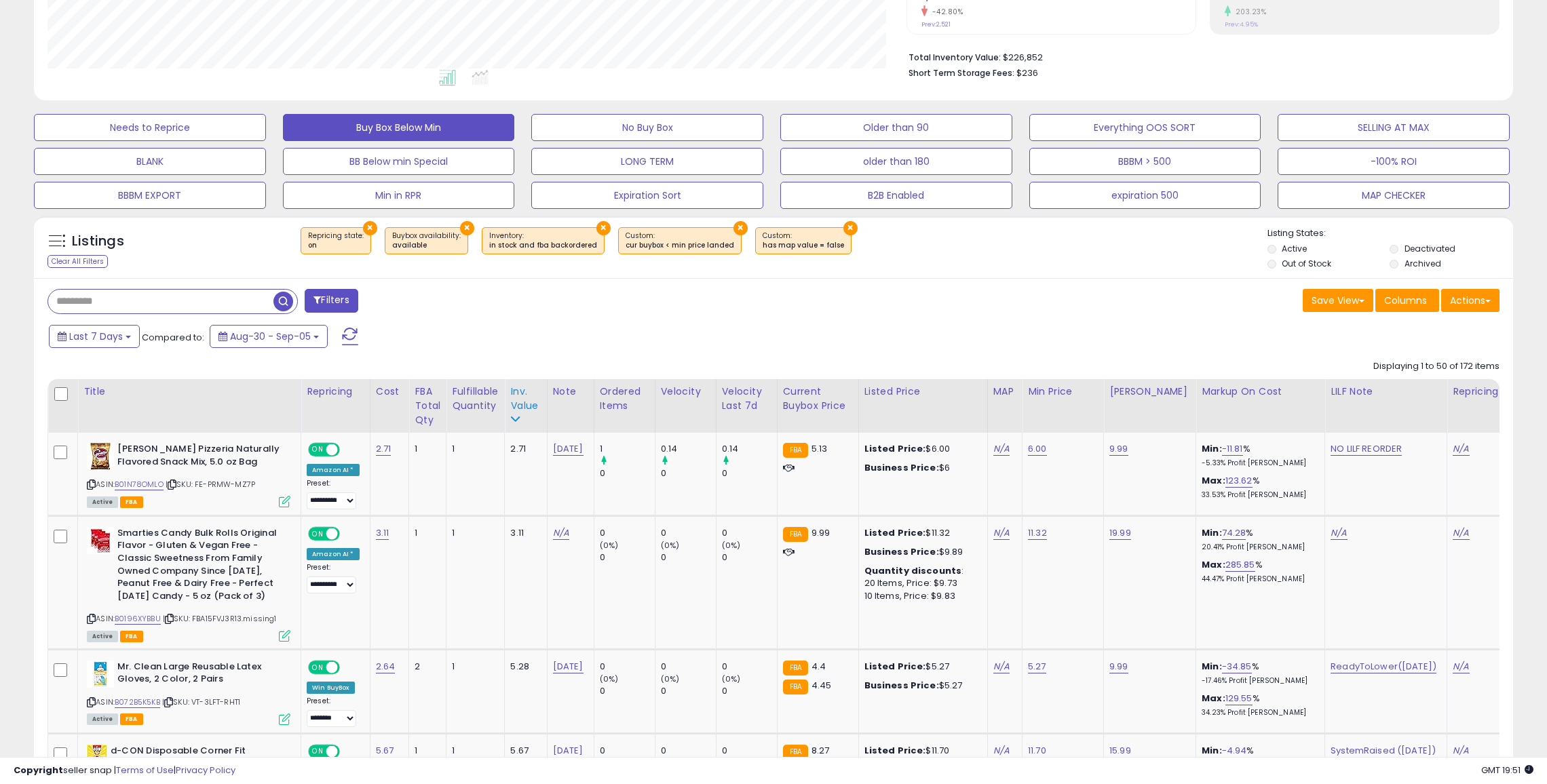
click at [522, 407] on div "Inv. value" at bounding box center [526, 399] width 31 height 29
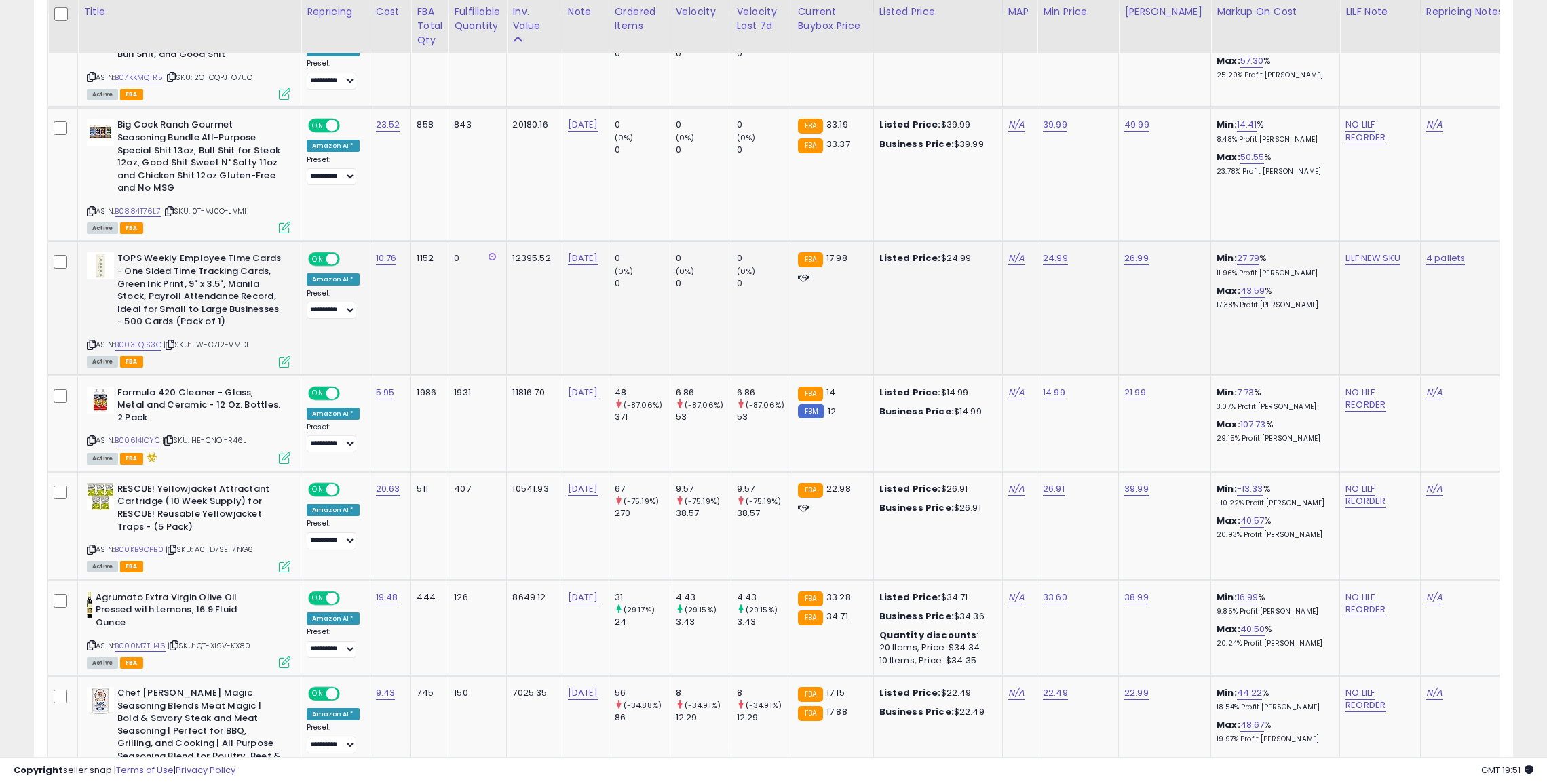
scroll to position [730, 0]
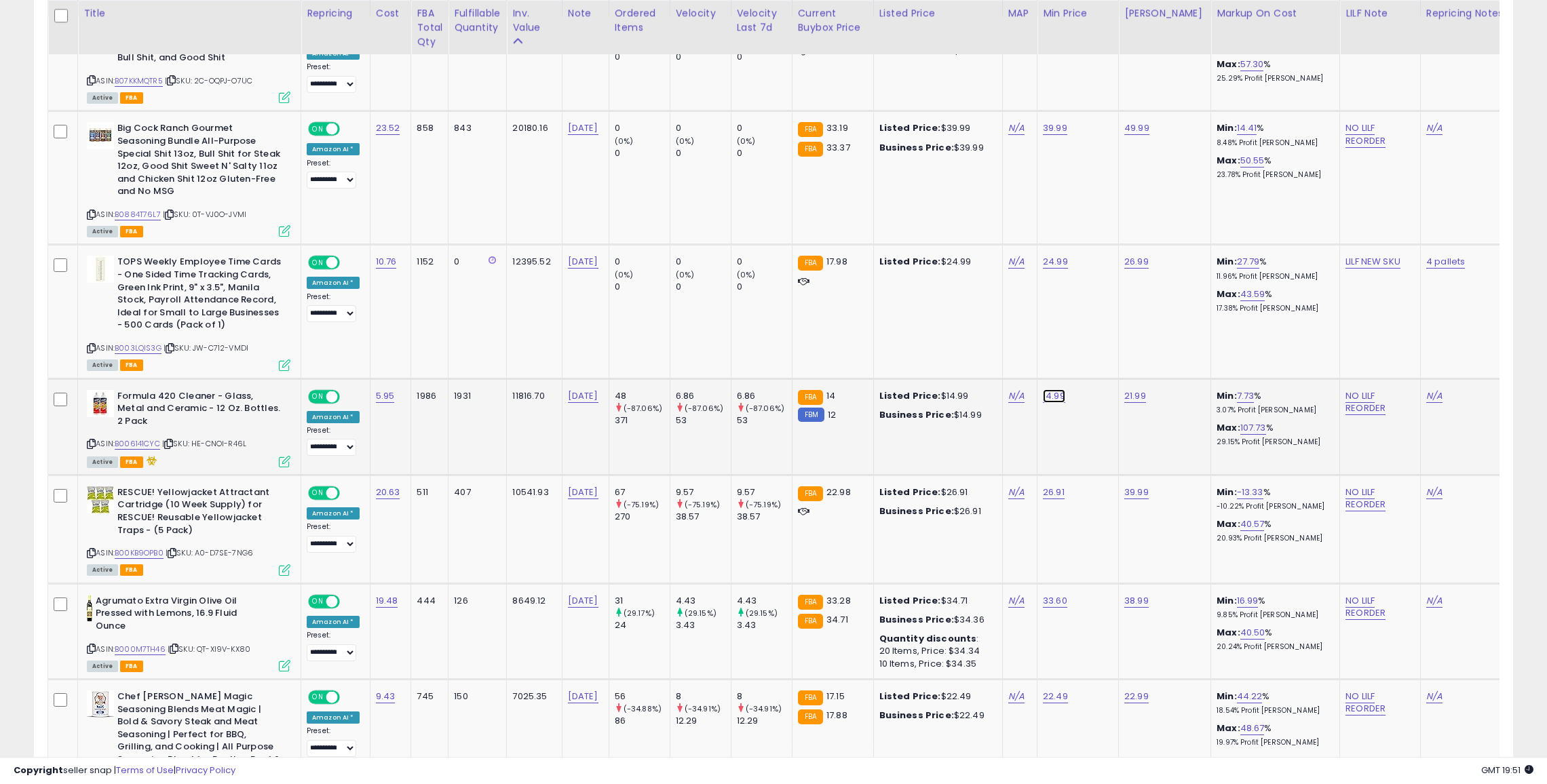
click at [1043, 396] on link "14.99" at bounding box center [1054, 396] width 22 height 13
type input "**"
click button "submit" at bounding box center [1088, 362] width 23 height 21
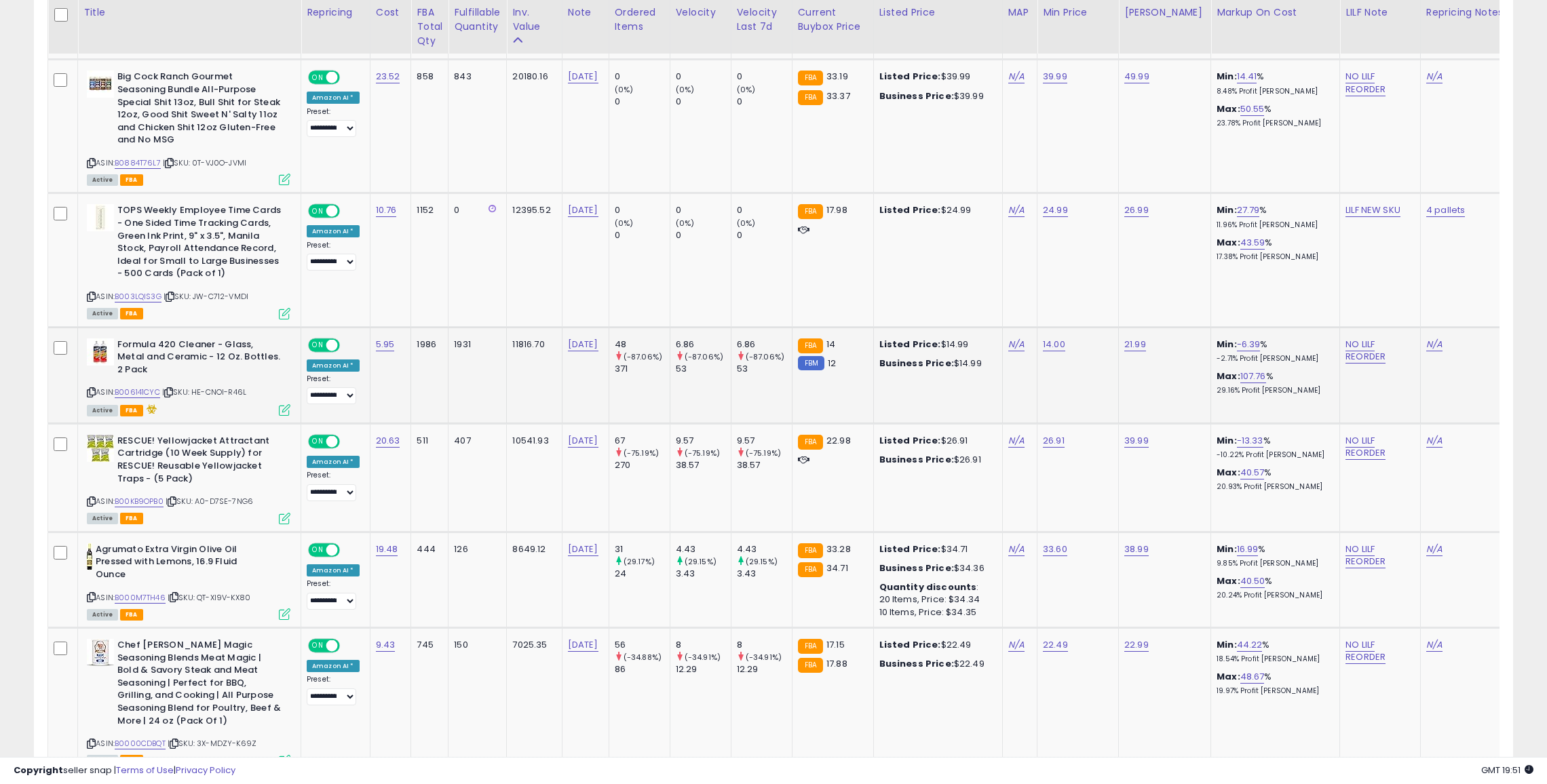
scroll to position [782, 0]
click at [144, 495] on link "B00KB9OPB0" at bounding box center [140, 501] width 49 height 12
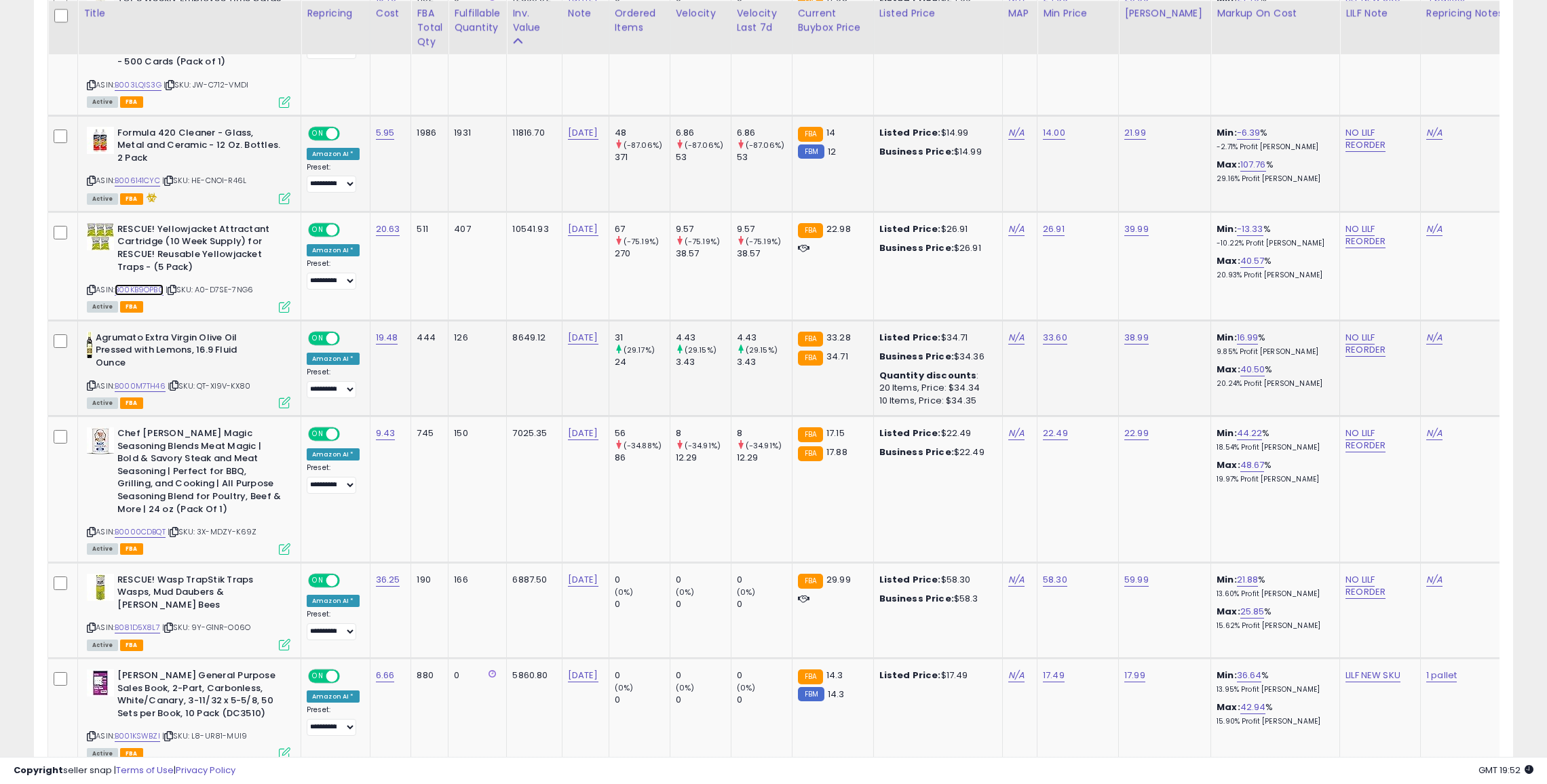
scroll to position [992, 0]
click at [1046, 428] on link "22.49" at bounding box center [1055, 434] width 25 height 13
type input "*"
type input "****"
click button "submit" at bounding box center [1089, 388] width 23 height 21
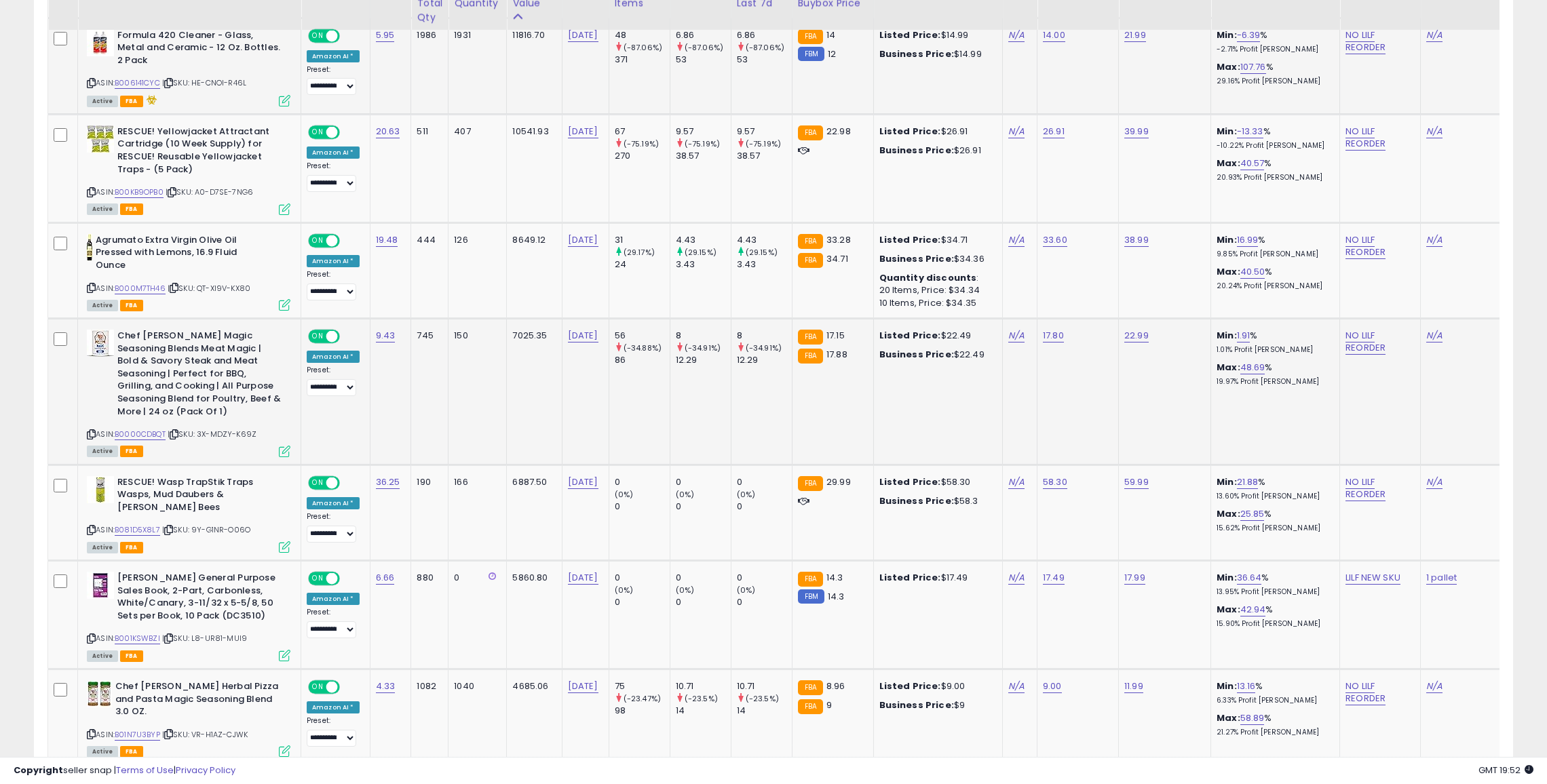
scroll to position [1092, 0]
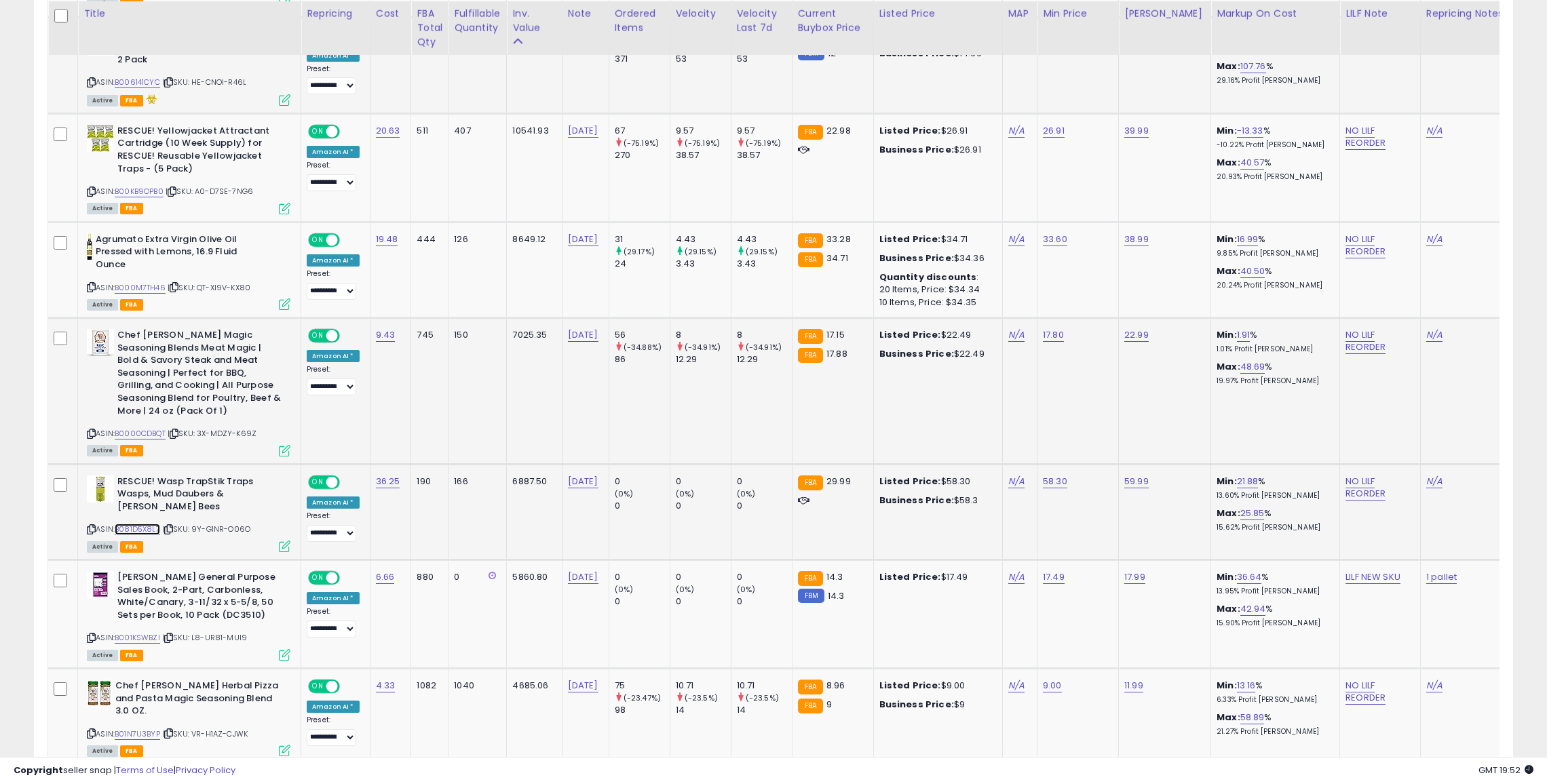
click at [136, 524] on link "B081D5X8L7" at bounding box center [137, 530] width 45 height 12
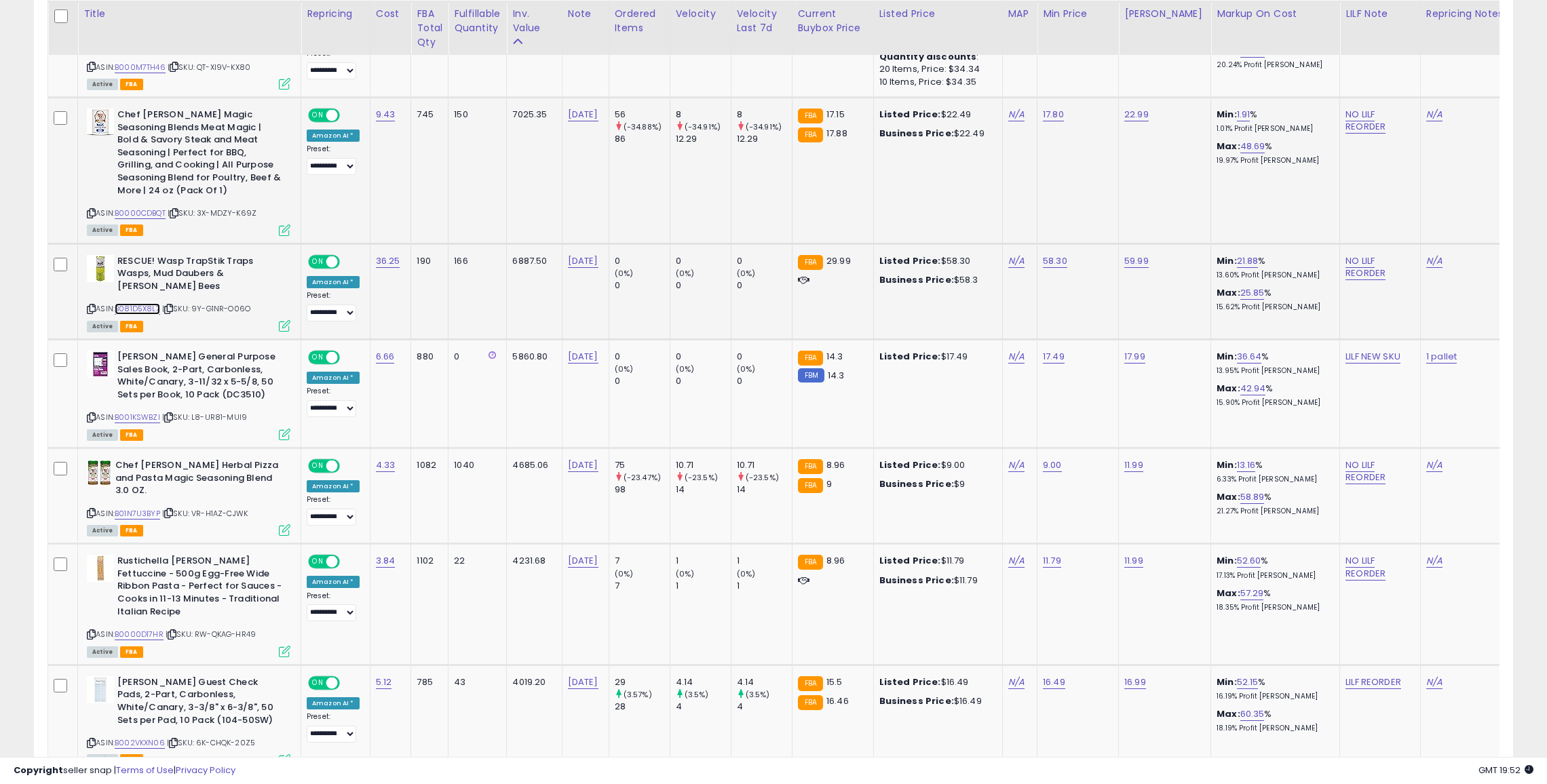
scroll to position [1337, 0]
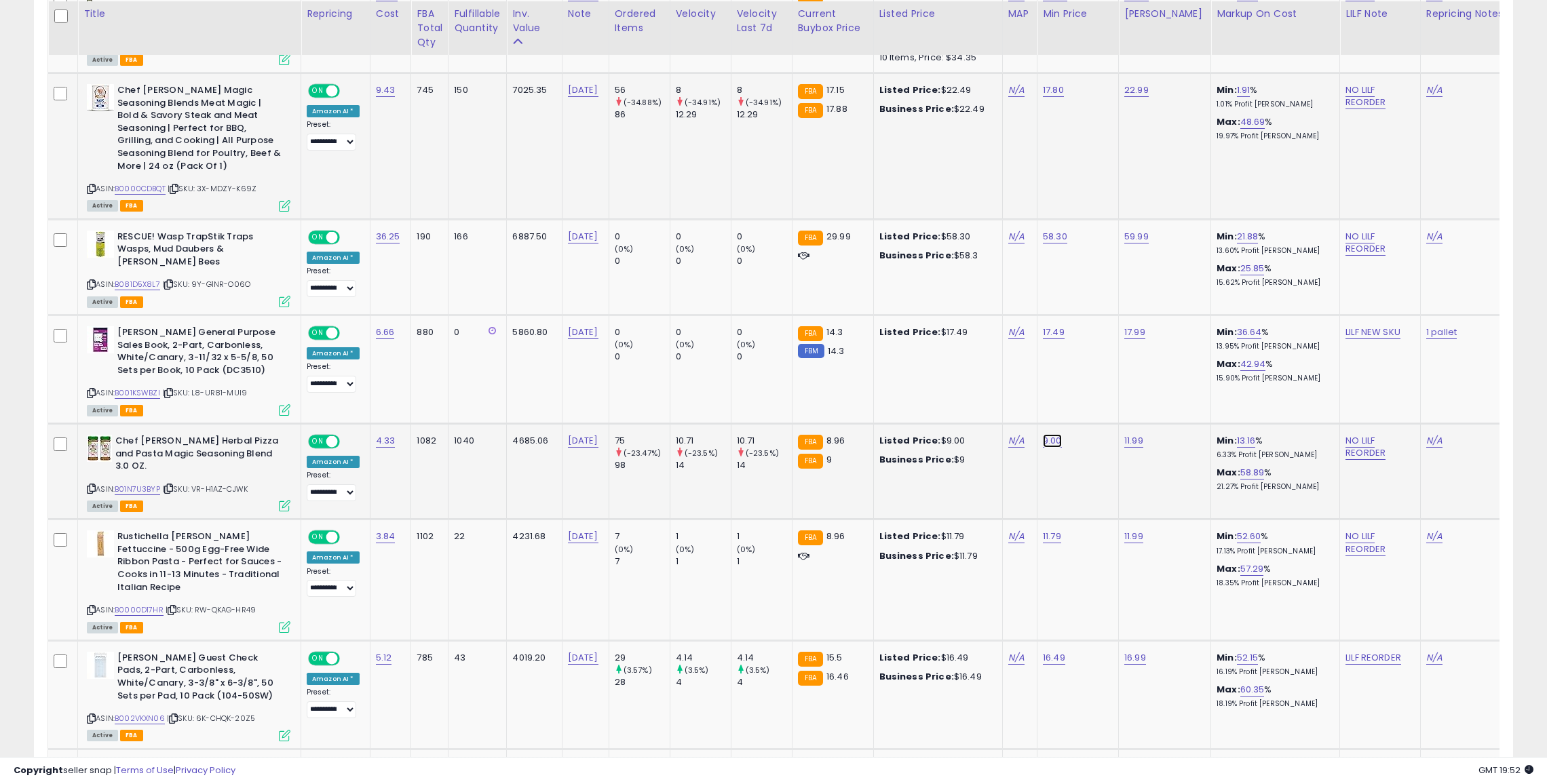
click at [1043, 434] on link "9.00" at bounding box center [1052, 441] width 19 height 13
type input "*"
type input "***"
click button "submit" at bounding box center [1086, 394] width 23 height 21
click at [1043, 530] on link "11.79" at bounding box center [1051, 536] width 18 height 13
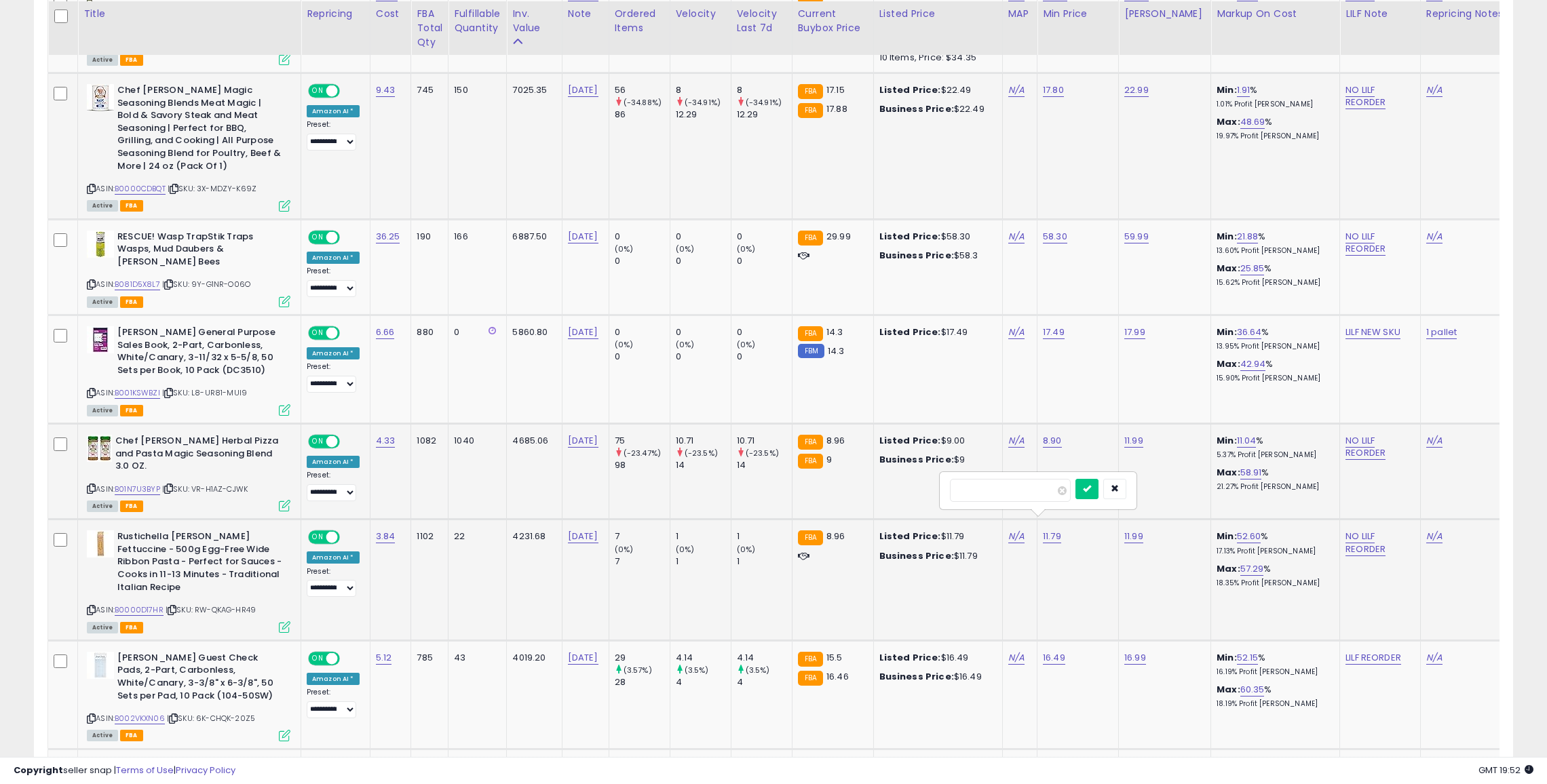
type input "*"
type input "***"
click button "submit" at bounding box center [1086, 489] width 23 height 21
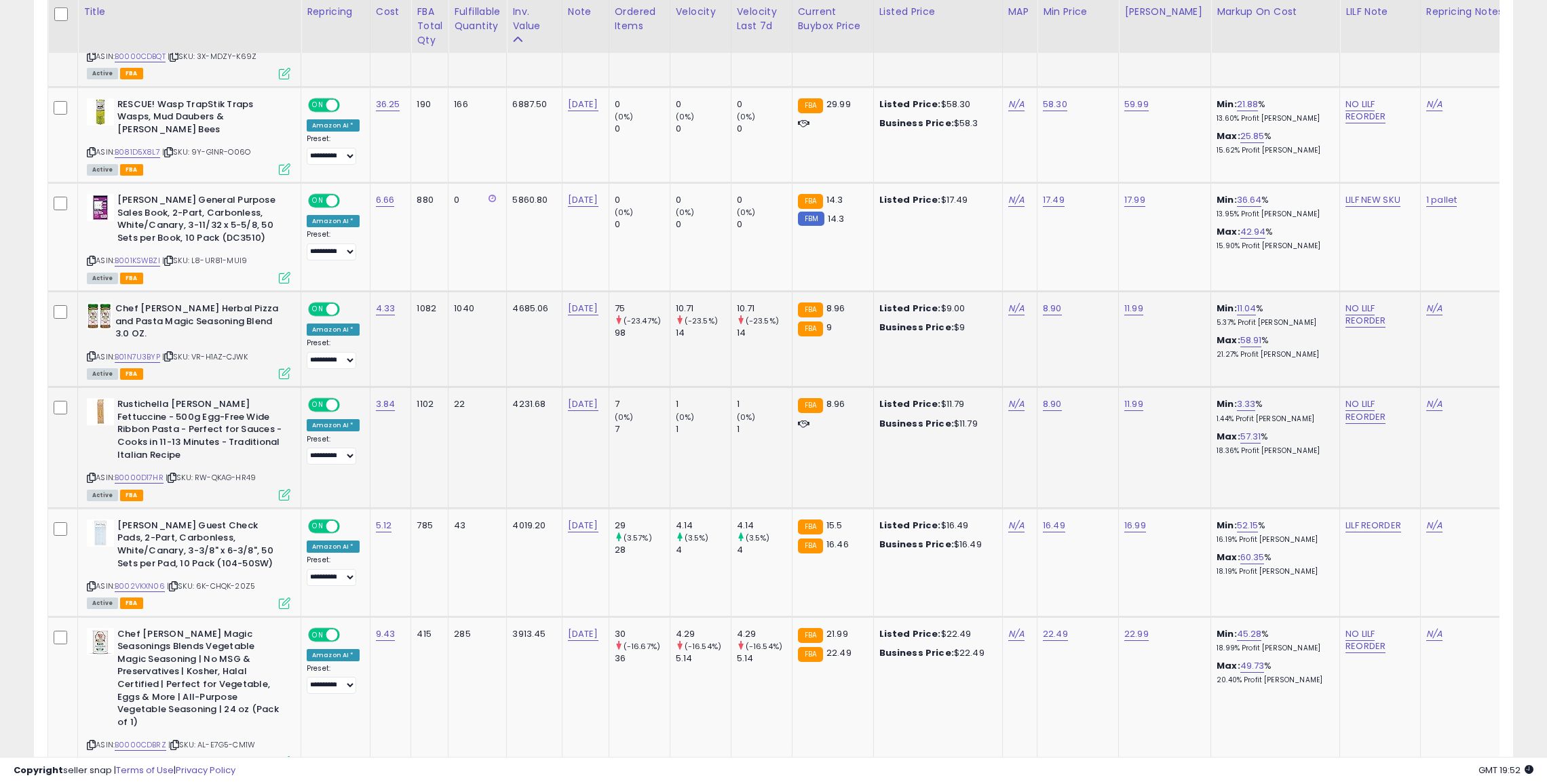
scroll to position [1470, 0]
click at [1043, 517] on link "16.49" at bounding box center [1054, 523] width 22 height 13
type input "**"
click button "submit" at bounding box center [1089, 463] width 23 height 21
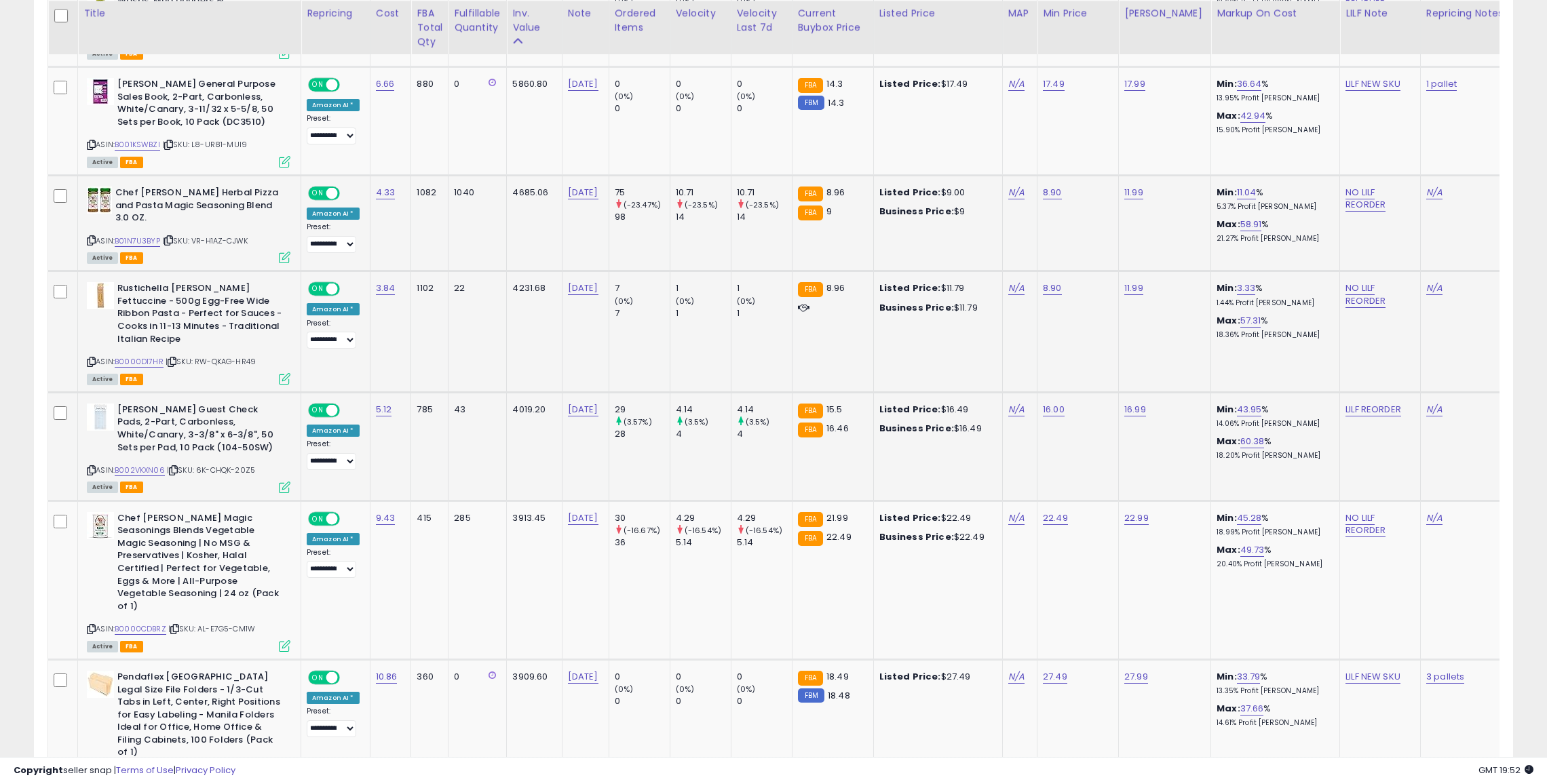
scroll to position [1587, 0]
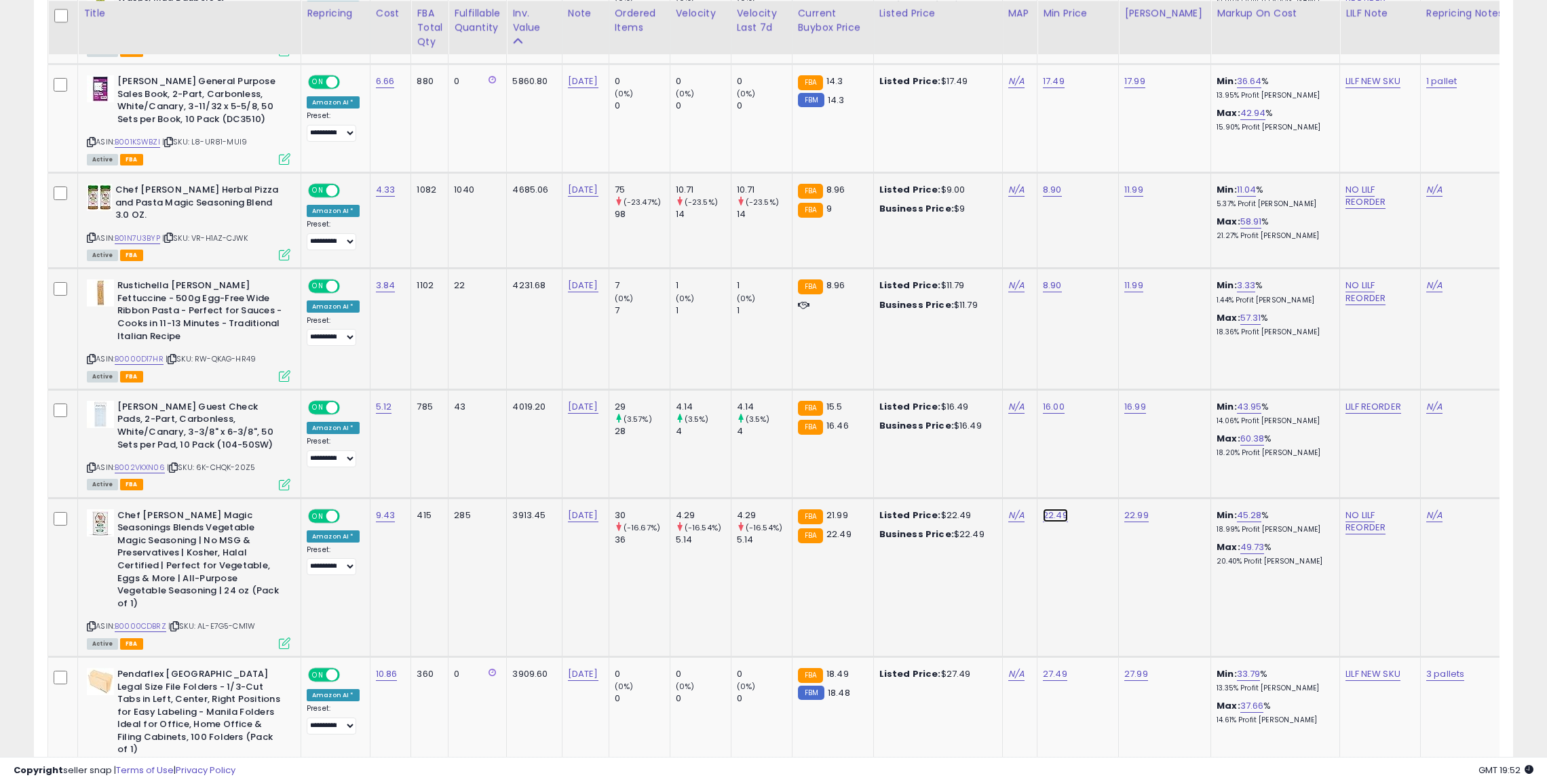
click at [1046, 509] on link "22.49" at bounding box center [1055, 515] width 25 height 13
type input "*"
click button "submit" at bounding box center [1089, 455] width 23 height 21
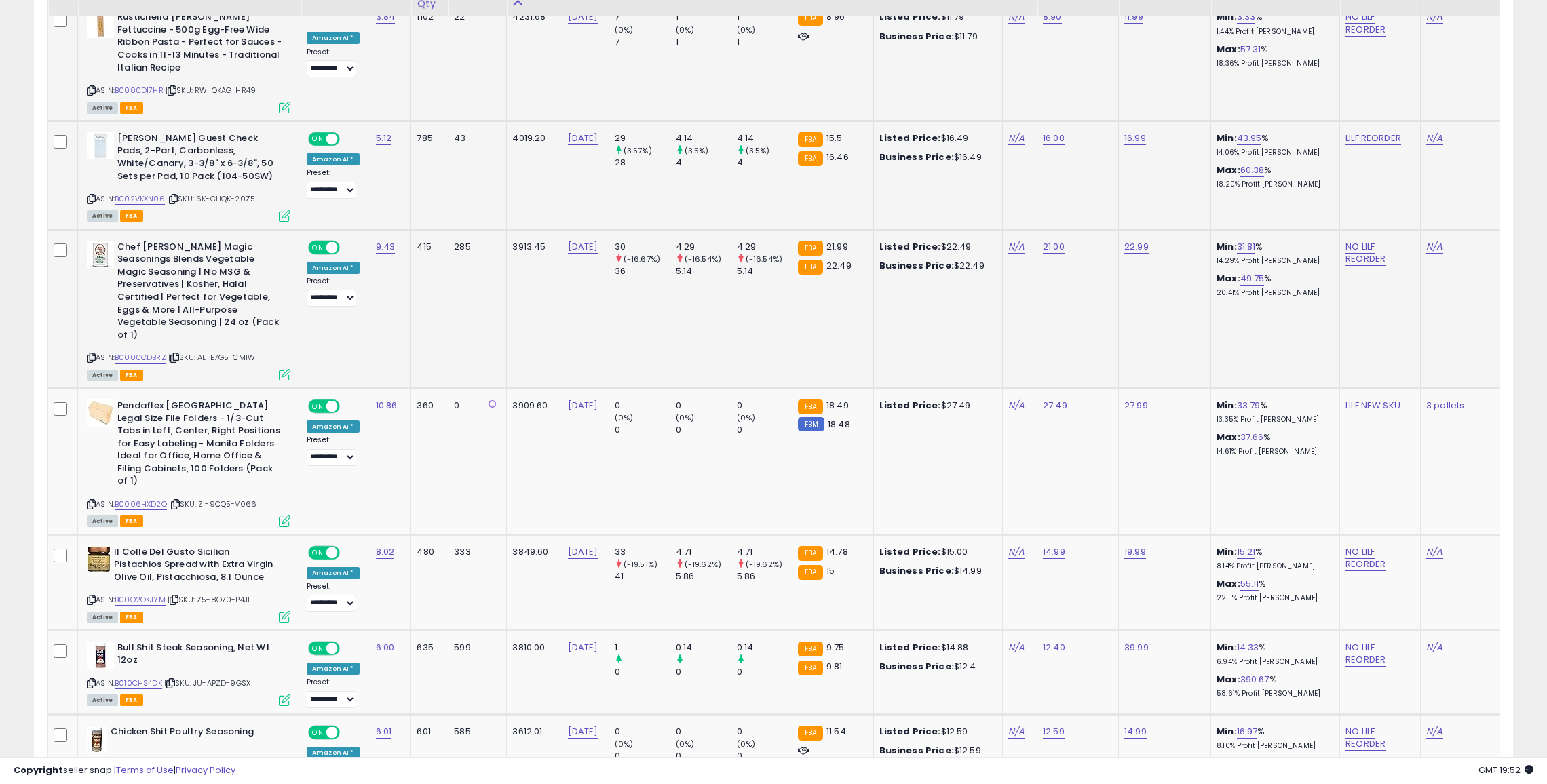
scroll to position [1859, 0]
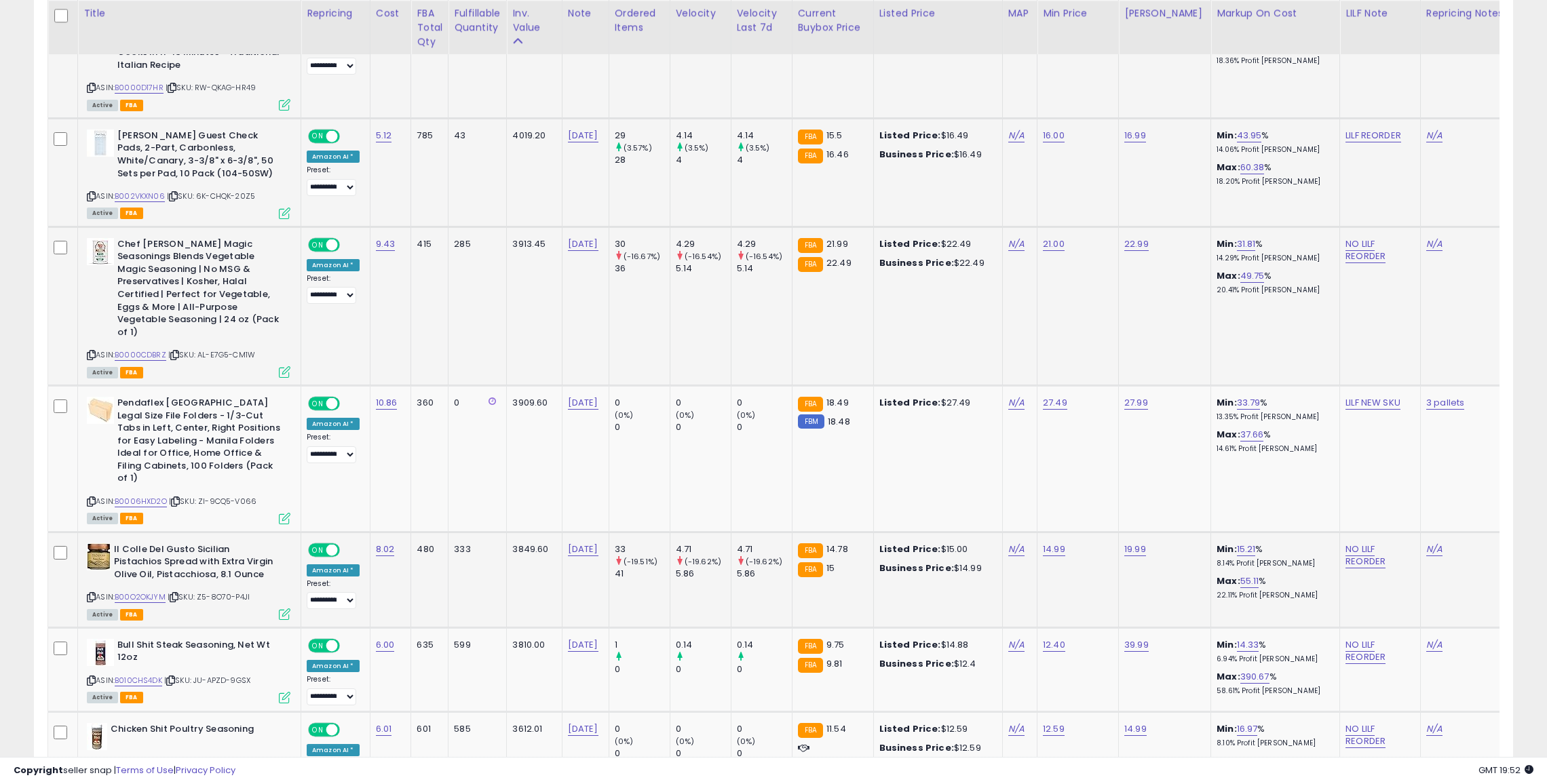
click at [1044, 532] on td "14.99" at bounding box center [1078, 579] width 82 height 96
click at [1044, 543] on link "14.99" at bounding box center [1054, 549] width 22 height 13
type input "**"
click button "submit" at bounding box center [1088, 463] width 23 height 21
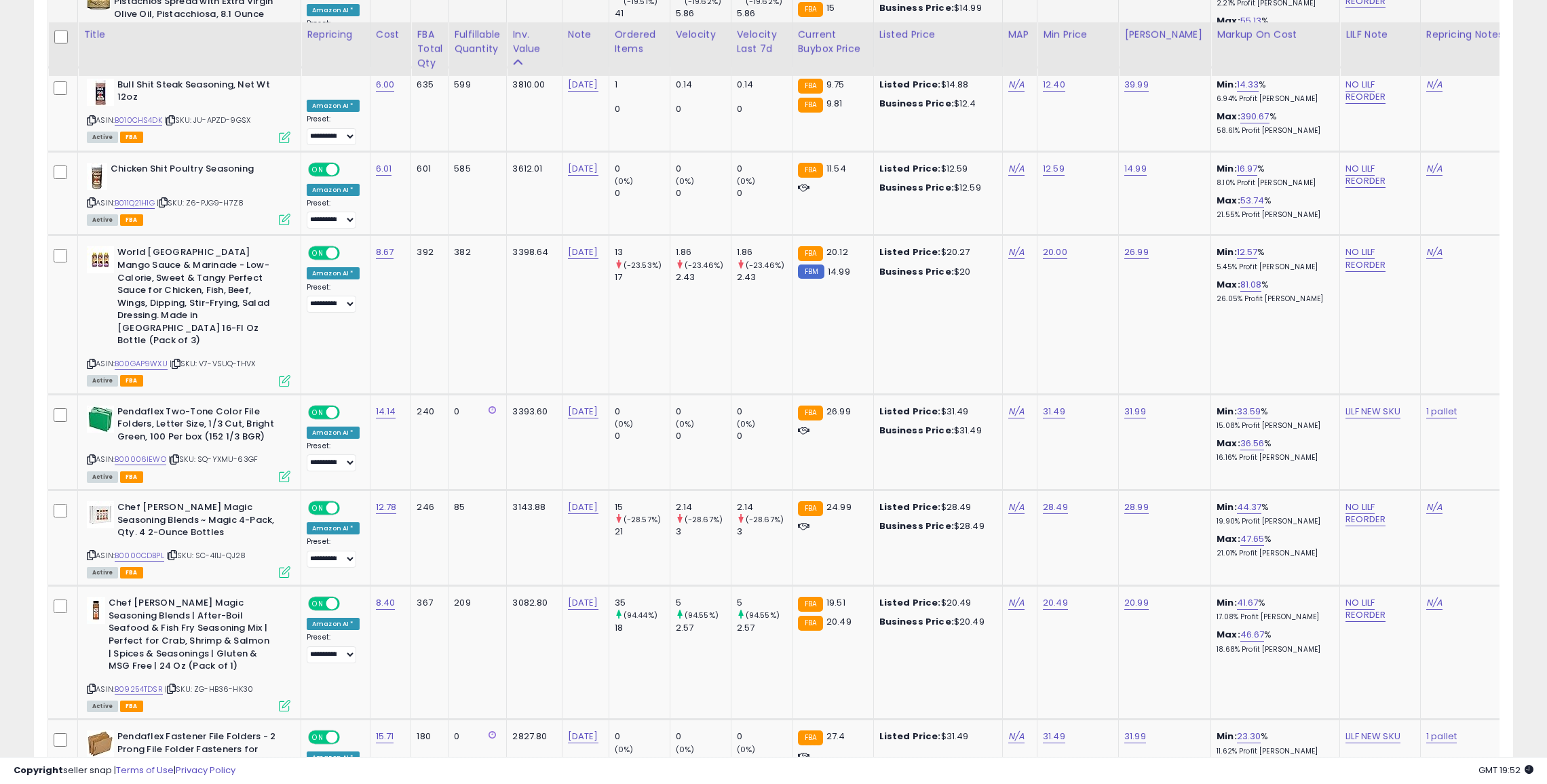
scroll to position [2462, 0]
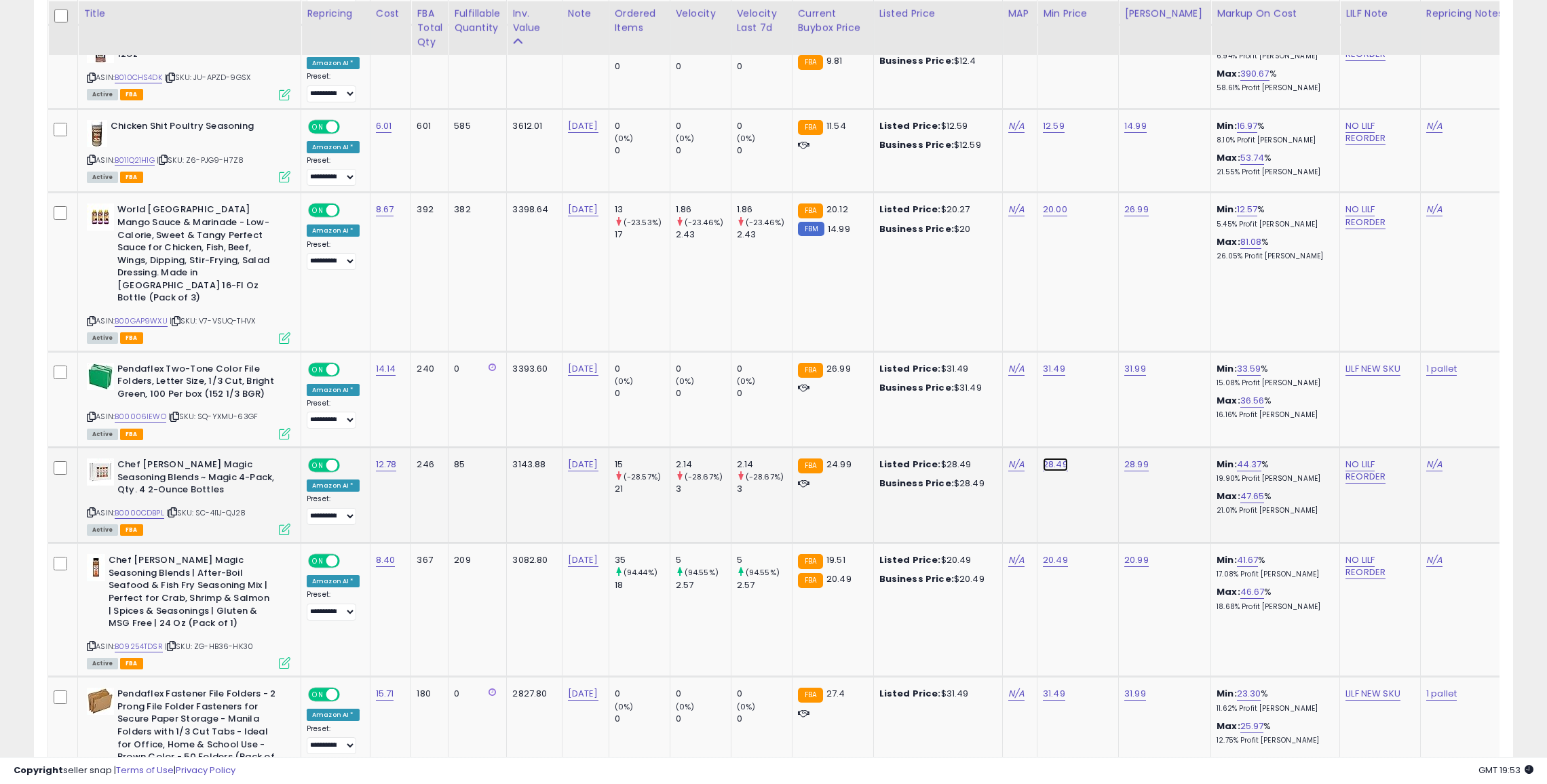
click at [1046, 458] on link "28.49" at bounding box center [1055, 465] width 25 height 13
type input "*"
type input "*****"
click button "submit" at bounding box center [1089, 351] width 23 height 21
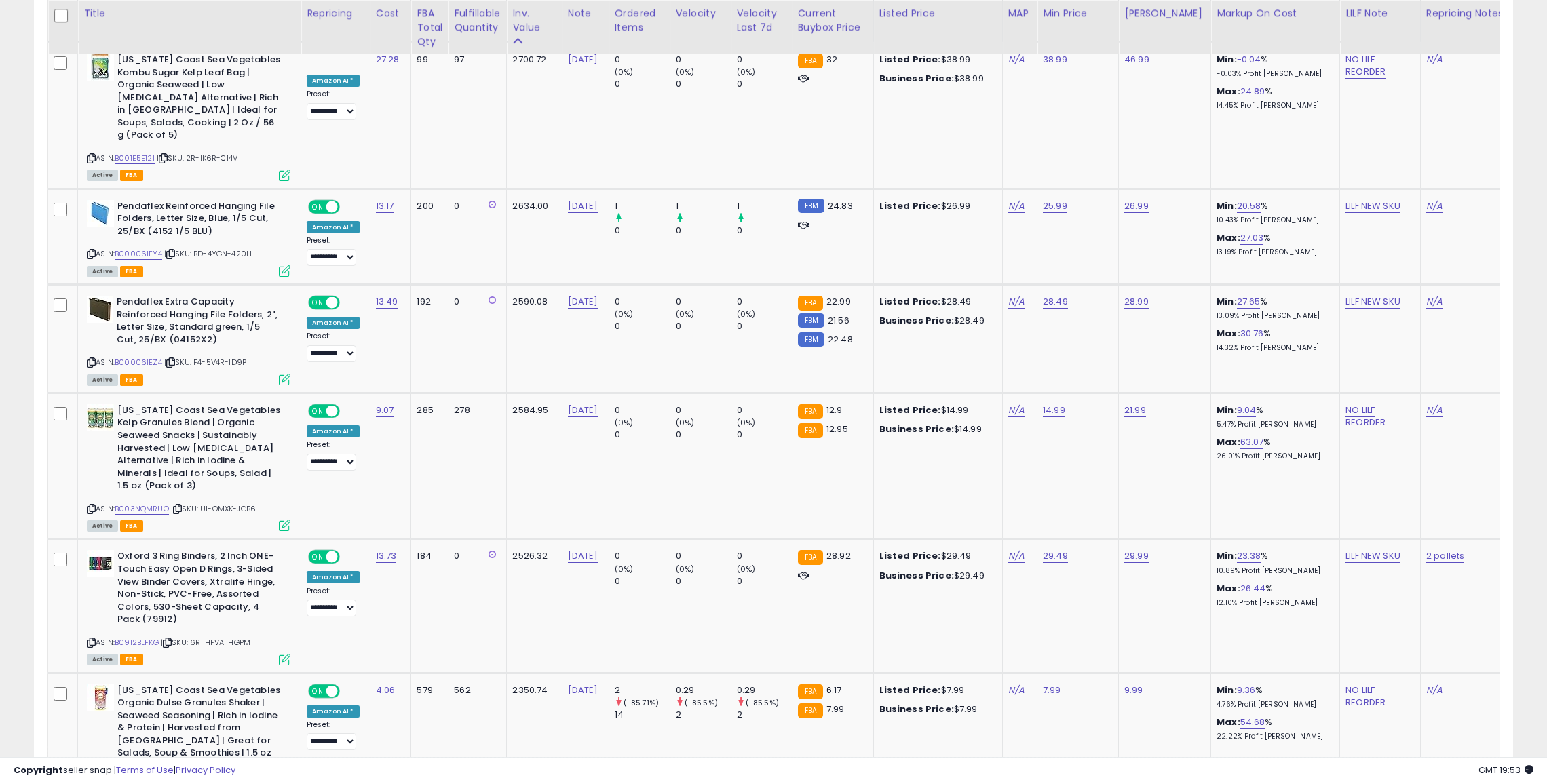
scroll to position [3249, 0]
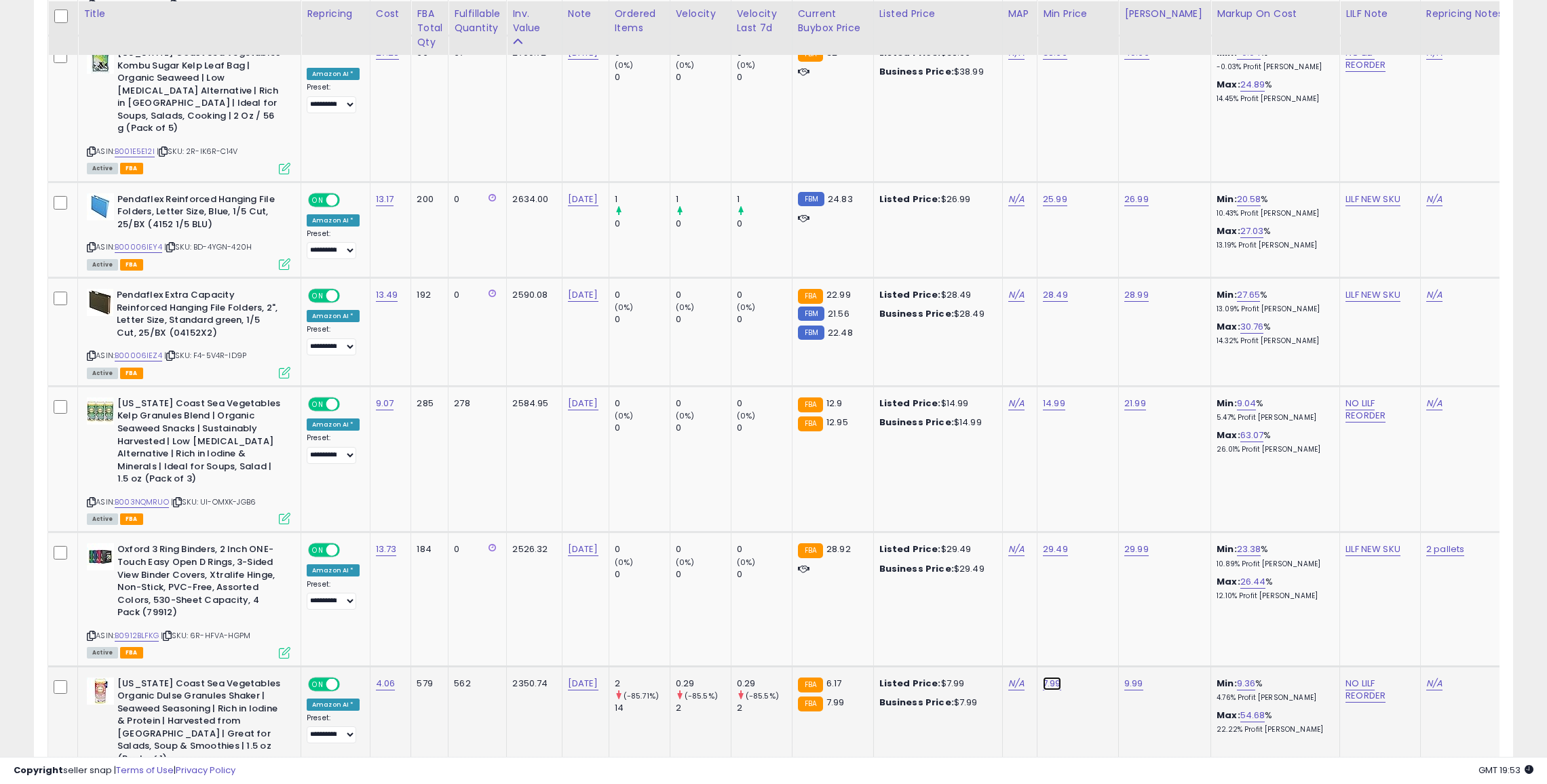
click at [1043, 677] on link "7.99" at bounding box center [1051, 683] width 18 height 13
type input "*"
click button "submit" at bounding box center [1086, 530] width 23 height 21
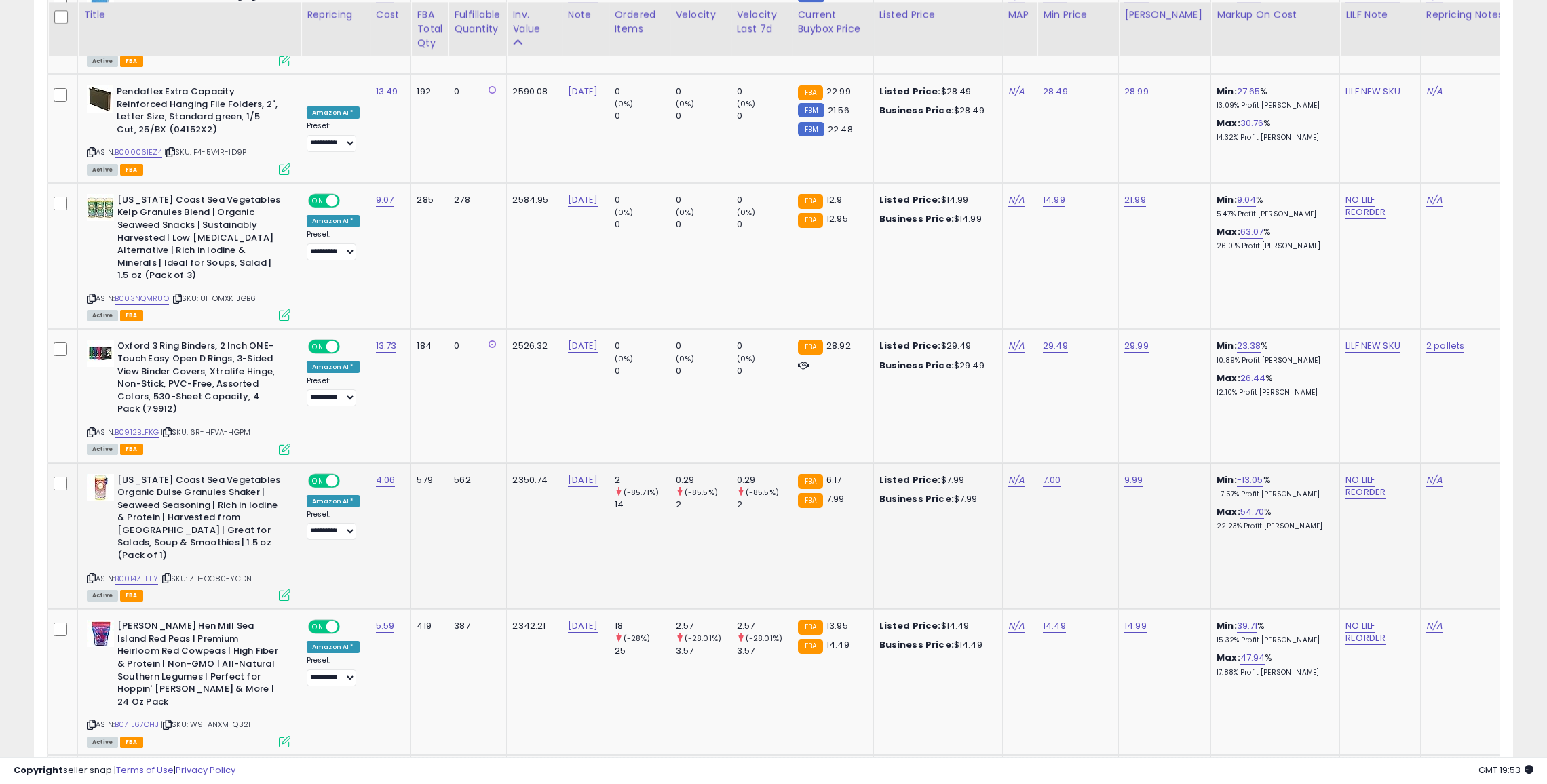
scroll to position [3457, 0]
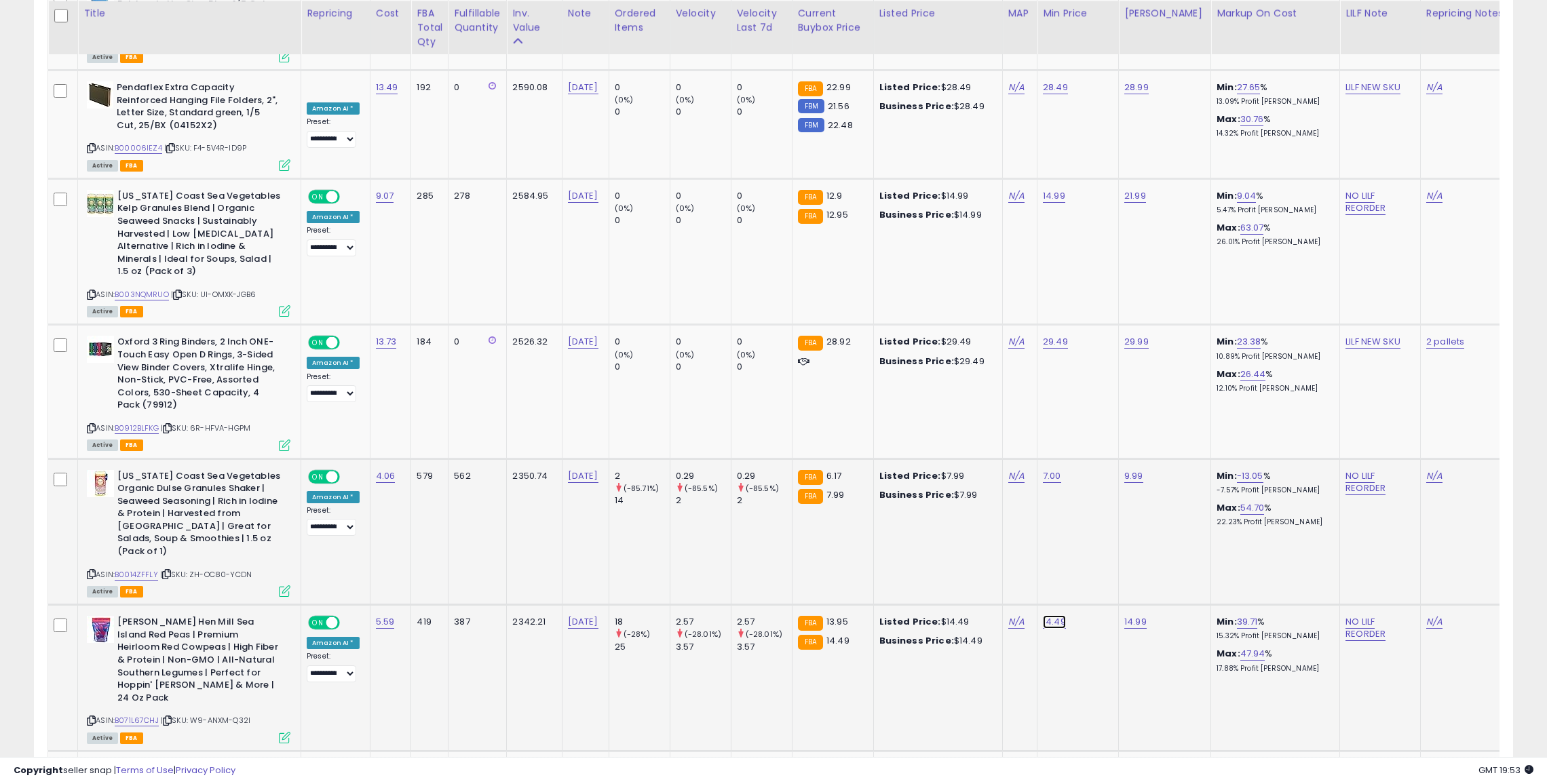
click at [1051, 615] on link "14.49" at bounding box center [1054, 621] width 23 height 13
type input "*"
type input "*****"
click button "submit" at bounding box center [1088, 456] width 23 height 21
click at [147, 715] on link "B071L67CHJ" at bounding box center [137, 721] width 44 height 12
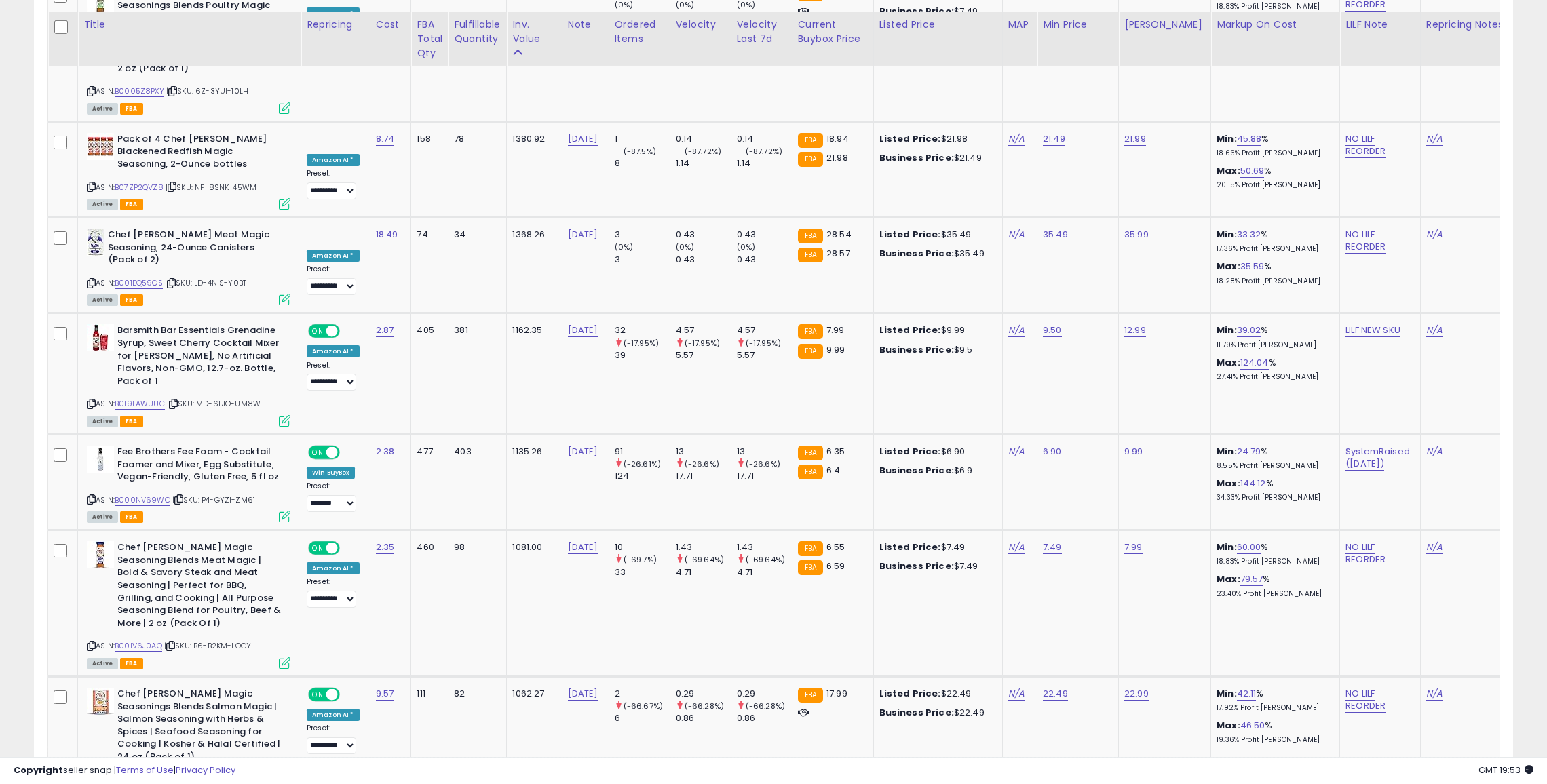
scroll to position [4988, 0]
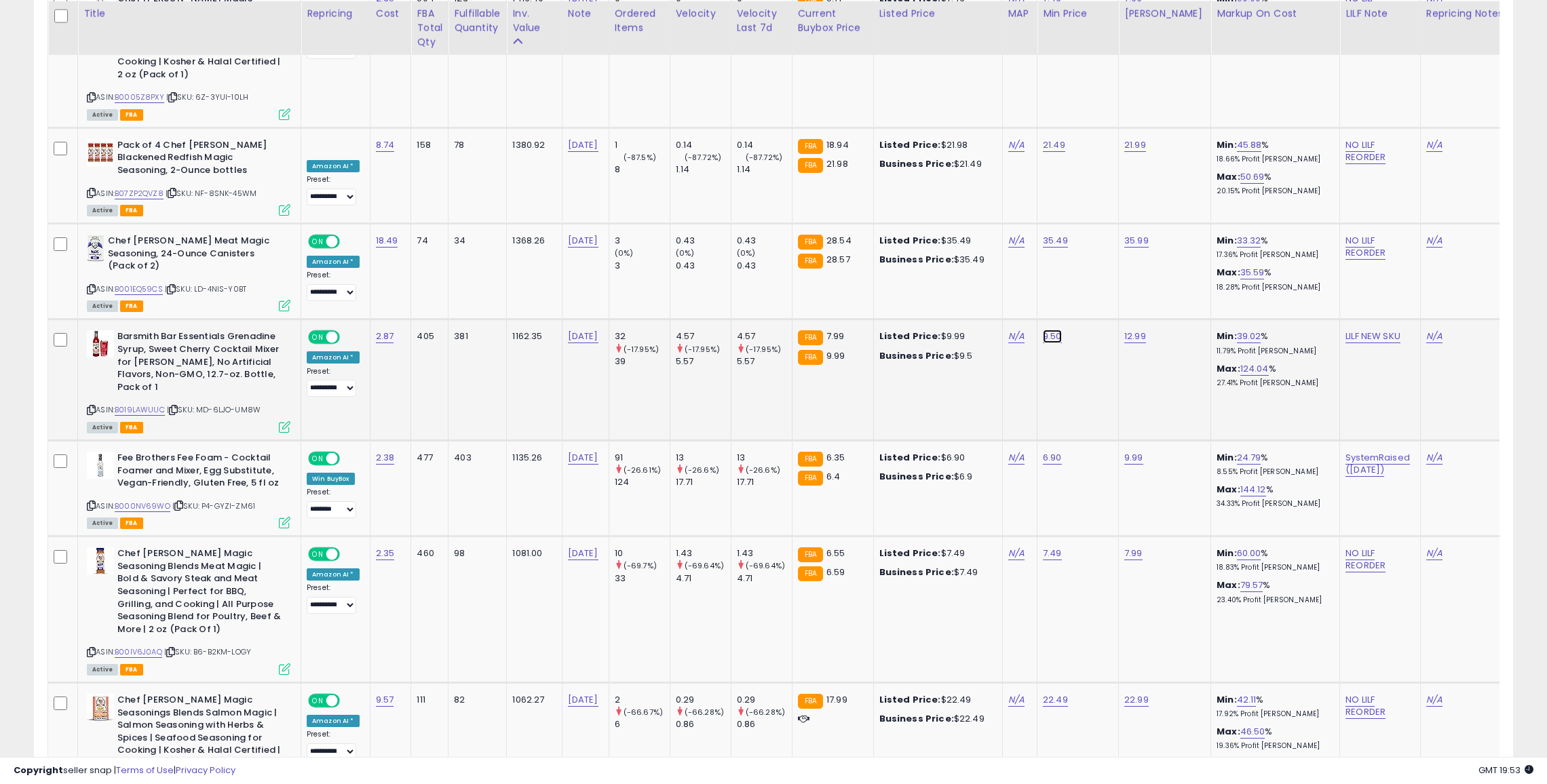
click at [1047, 330] on link "9.50" at bounding box center [1052, 336] width 19 height 13
type input "*"
type input "****"
click button "submit" at bounding box center [1086, 105] width 23 height 21
click at [1043, 330] on link "7.99" at bounding box center [1051, 336] width 18 height 13
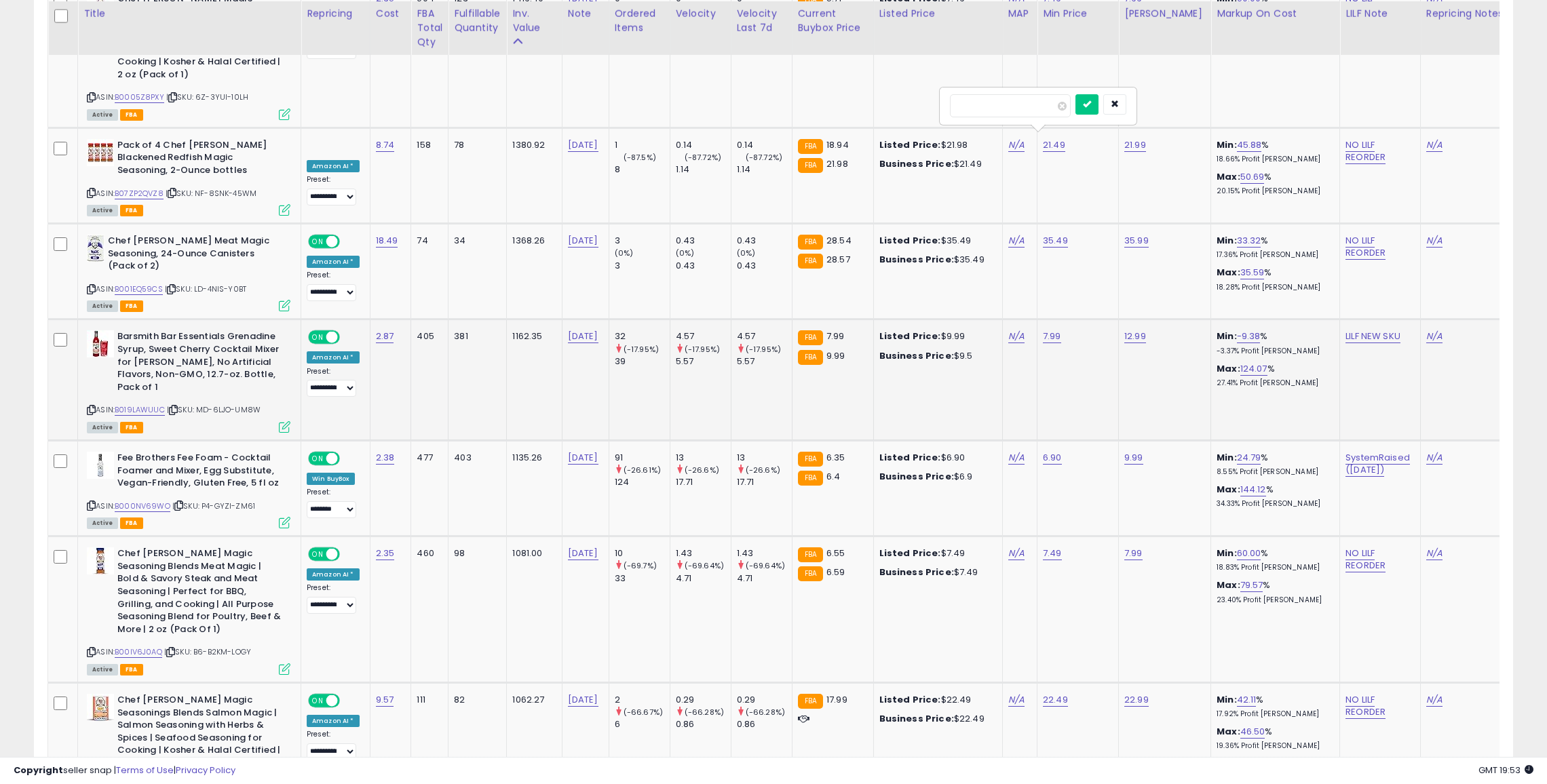
type input "*"
type input "****"
click button "submit" at bounding box center [1086, 105] width 23 height 21
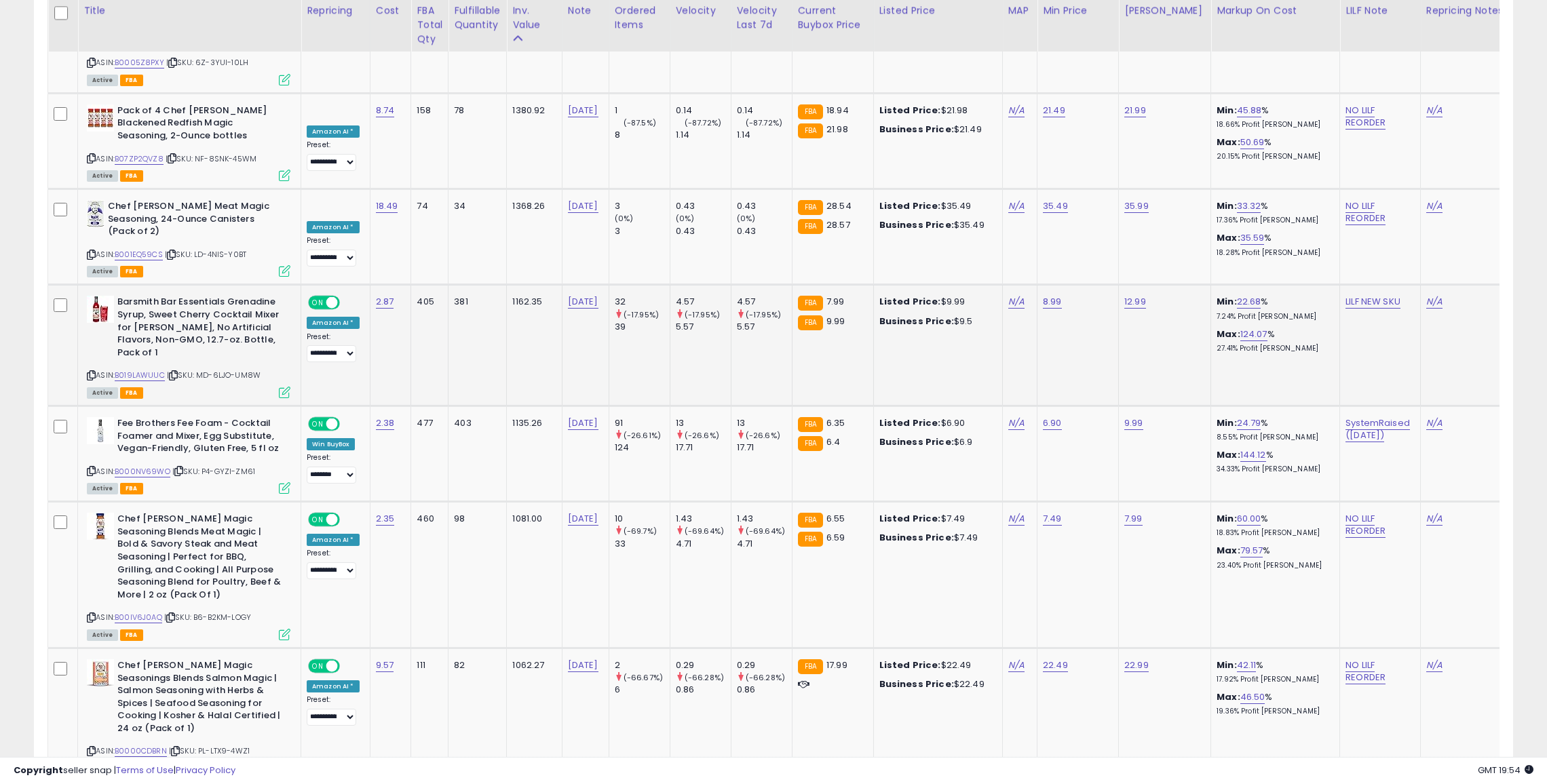
scroll to position [5029, 0]
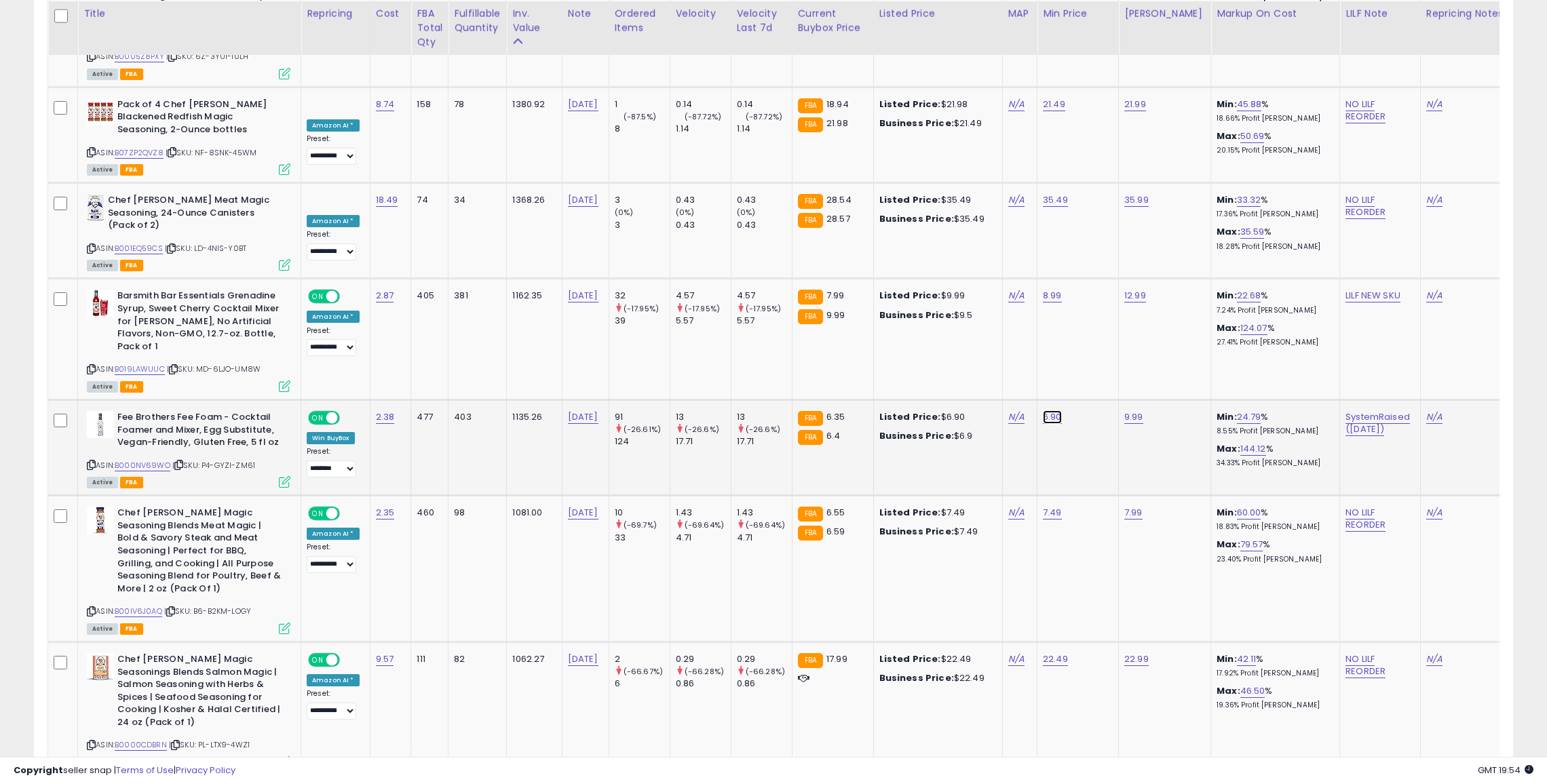
click at [1044, 411] on link "6.90" at bounding box center [1052, 417] width 19 height 13
type input "*"
click button "submit" at bounding box center [1086, 185] width 23 height 21
click at [1044, 411] on link "6.00" at bounding box center [1052, 417] width 19 height 13
type input "****"
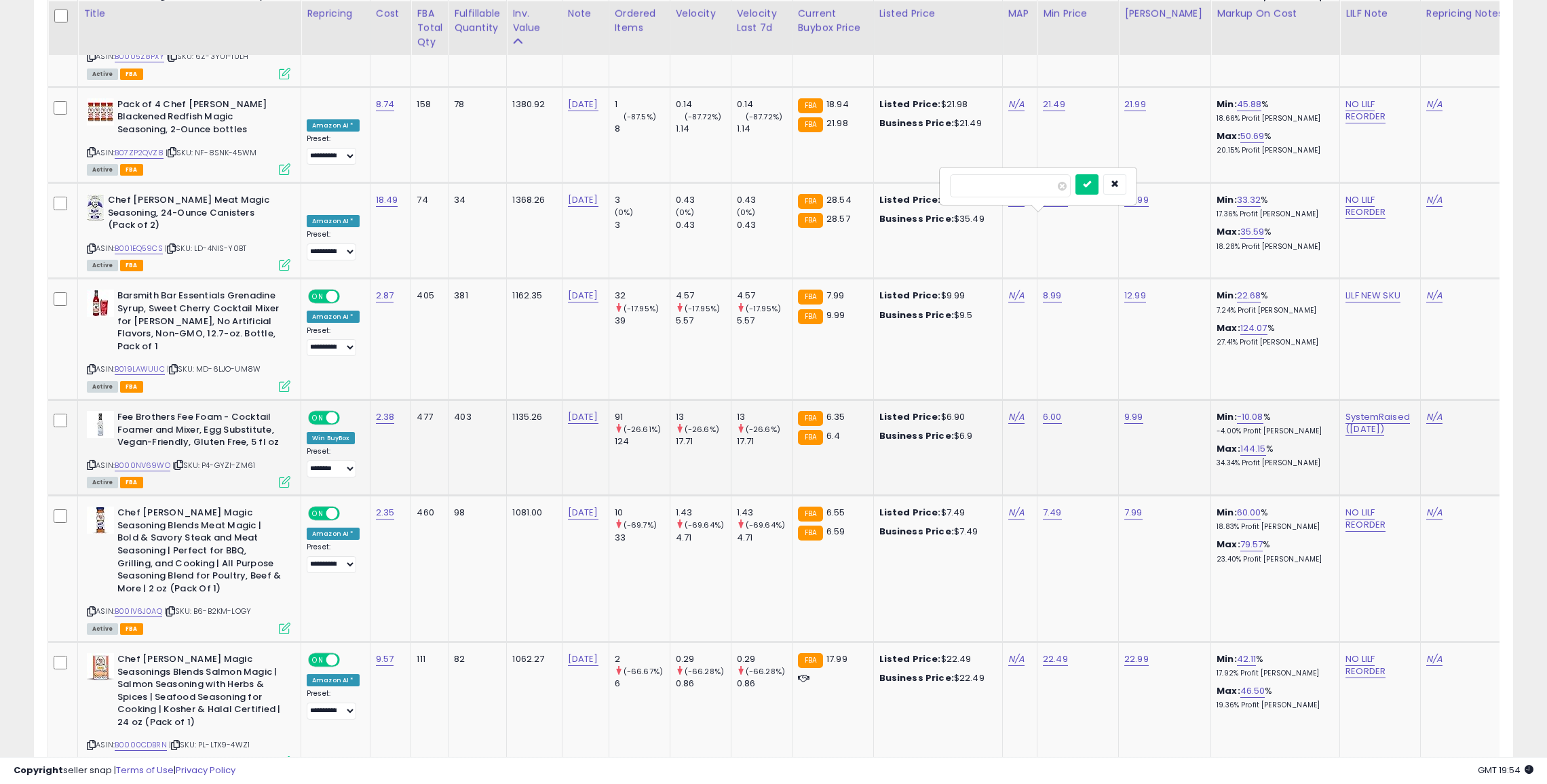
click button "submit" at bounding box center [1086, 185] width 23 height 21
click at [1043, 652] on link "22.49" at bounding box center [1055, 659] width 25 height 13
type input "*"
type input "**"
click button "submit" at bounding box center [1089, 426] width 23 height 21
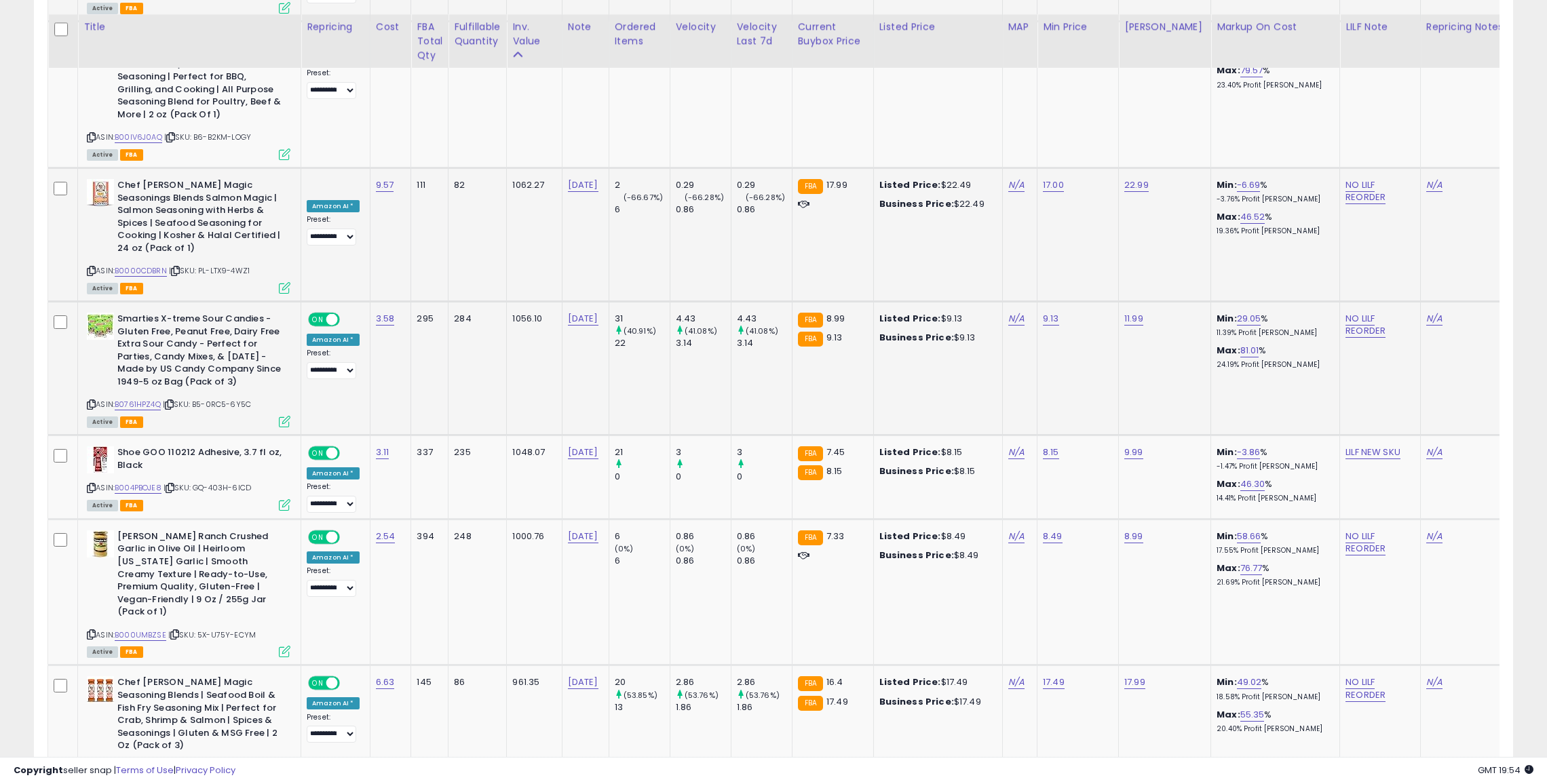
scroll to position [5522, 0]
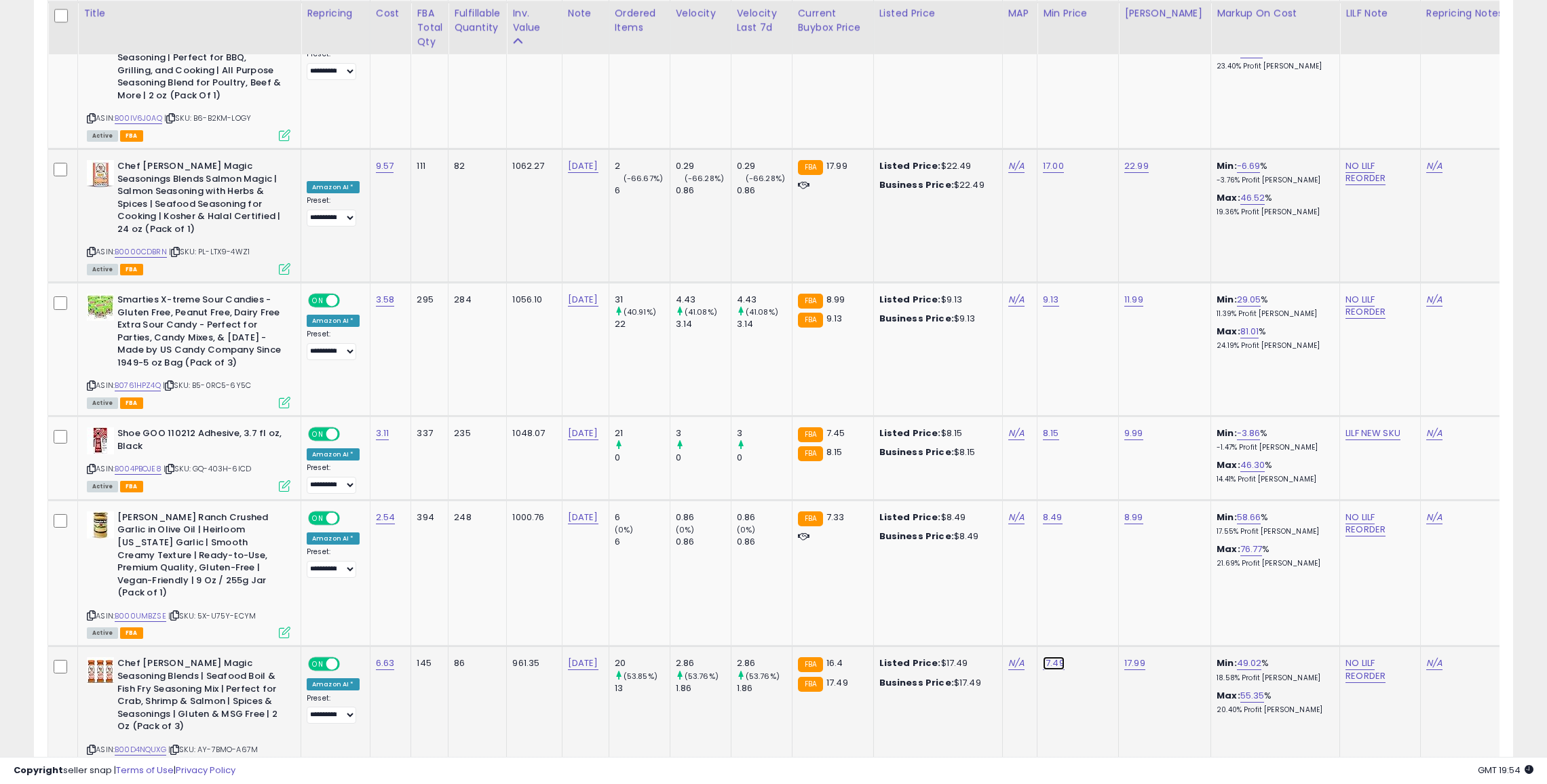
click at [1047, 656] on link "17.49" at bounding box center [1053, 663] width 21 height 13
type input "**"
click button "submit" at bounding box center [1088, 404] width 23 height 21
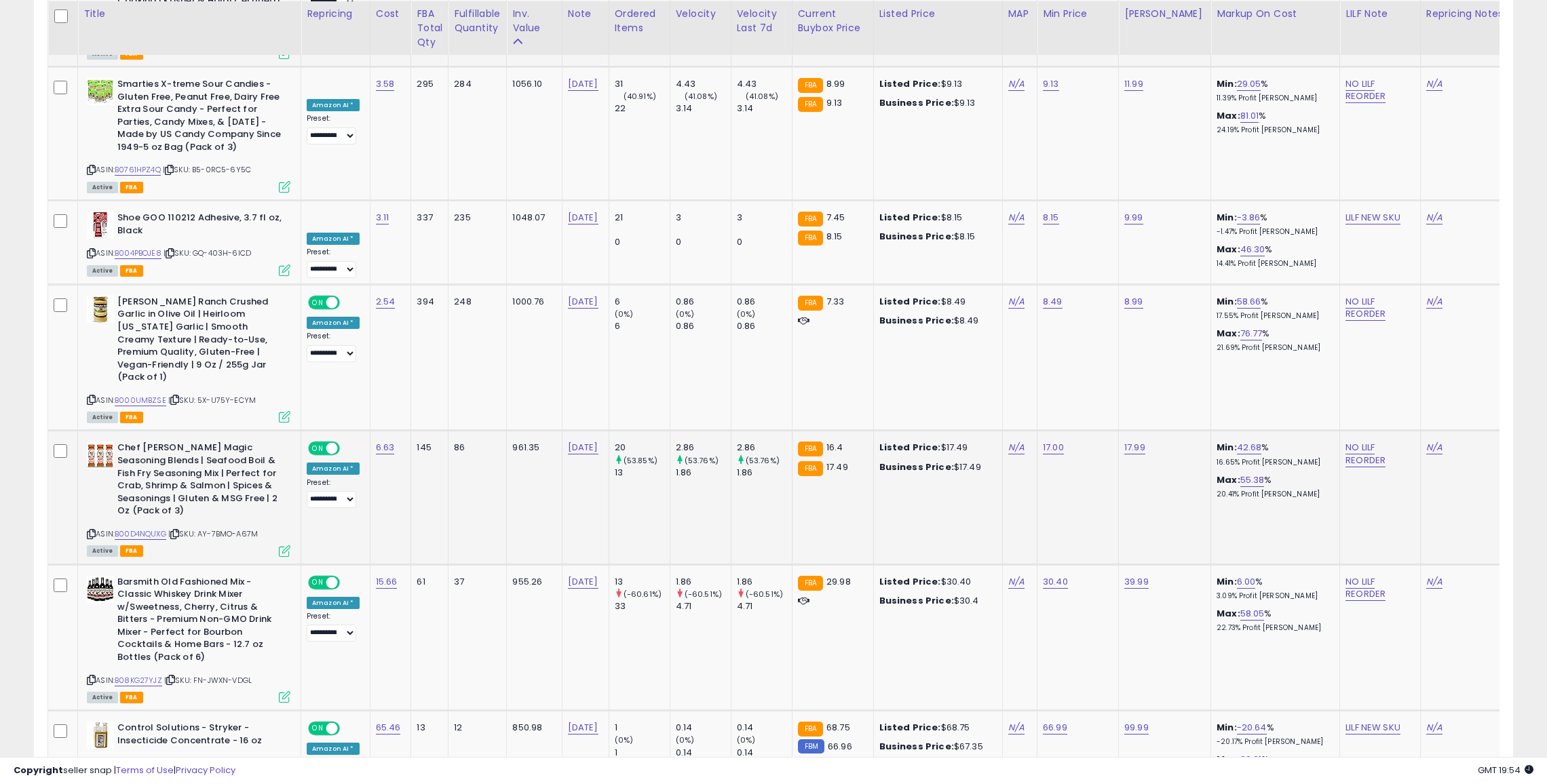
scroll to position [5784, 0]
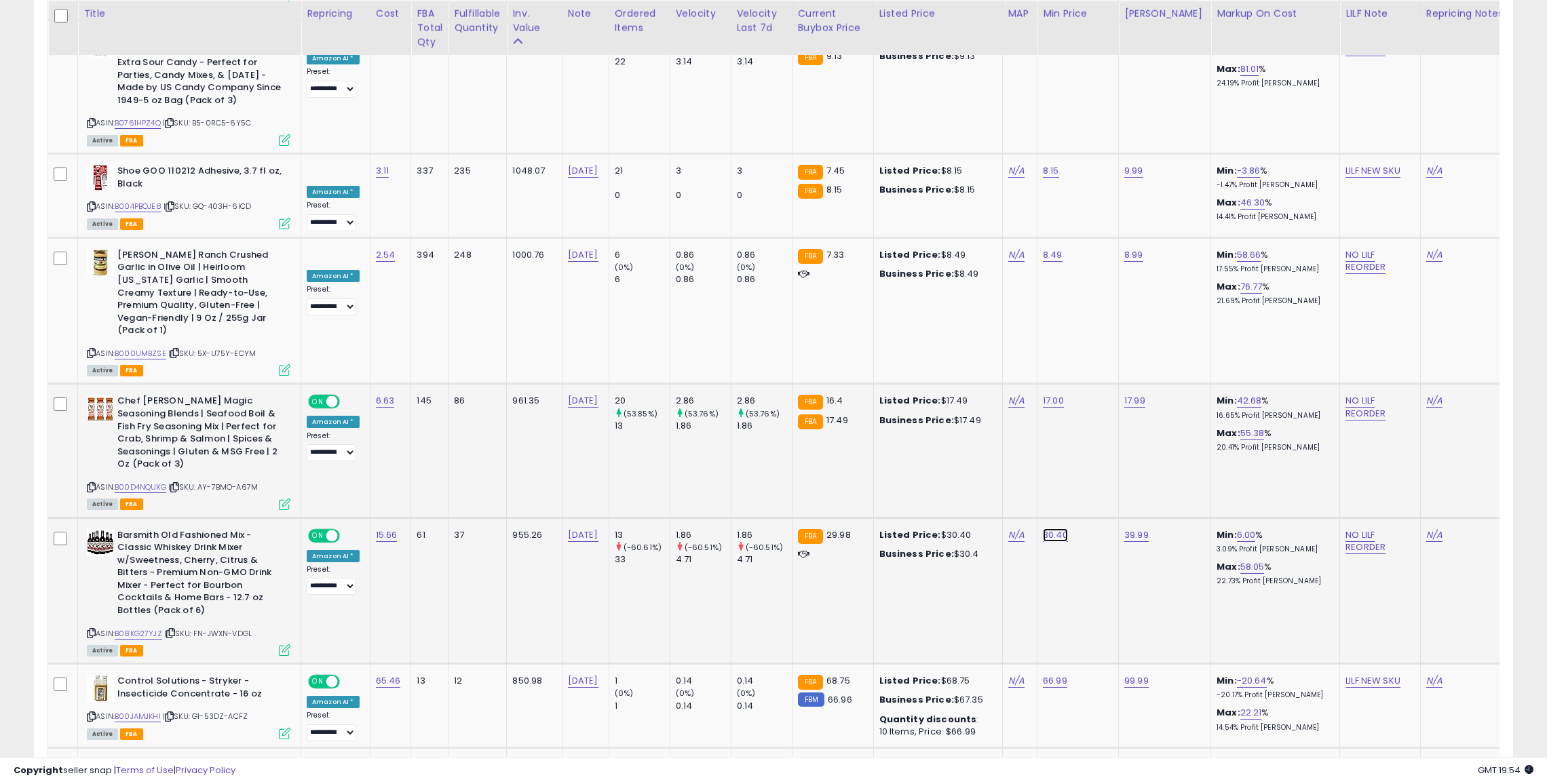
click at [1043, 529] on link "30.40" at bounding box center [1055, 535] width 25 height 13
type input "*"
type input "**"
click button "submit" at bounding box center [1089, 276] width 23 height 21
click at [1048, 675] on link "66.99" at bounding box center [1055, 681] width 25 height 13
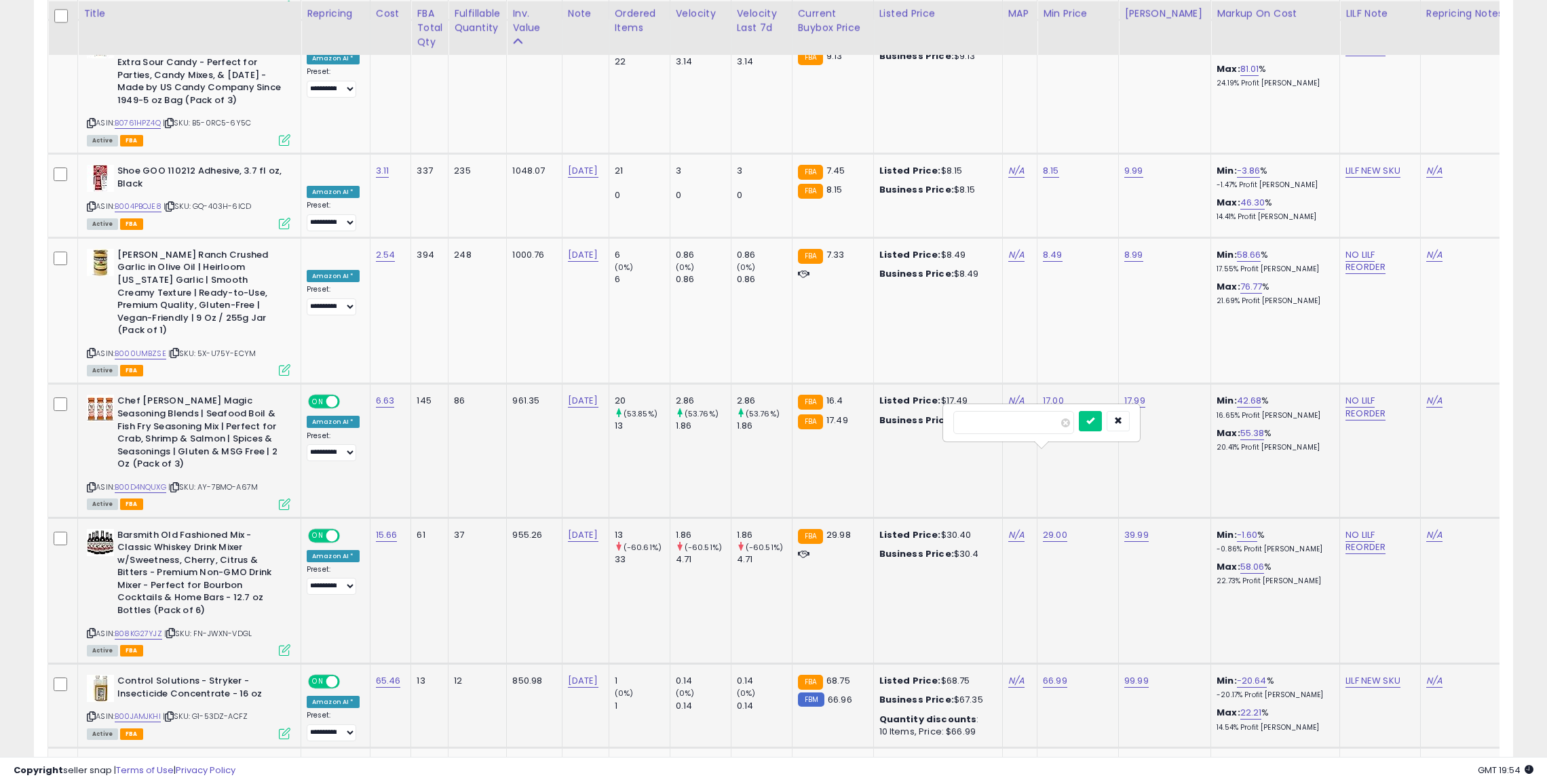
type input "**"
click button "submit" at bounding box center [1090, 422] width 23 height 21
click at [1043, 759] on link "7.29" at bounding box center [1051, 765] width 18 height 13
type input "*"
click at [1125, 511] on button "button" at bounding box center [1114, 505] width 23 height 21
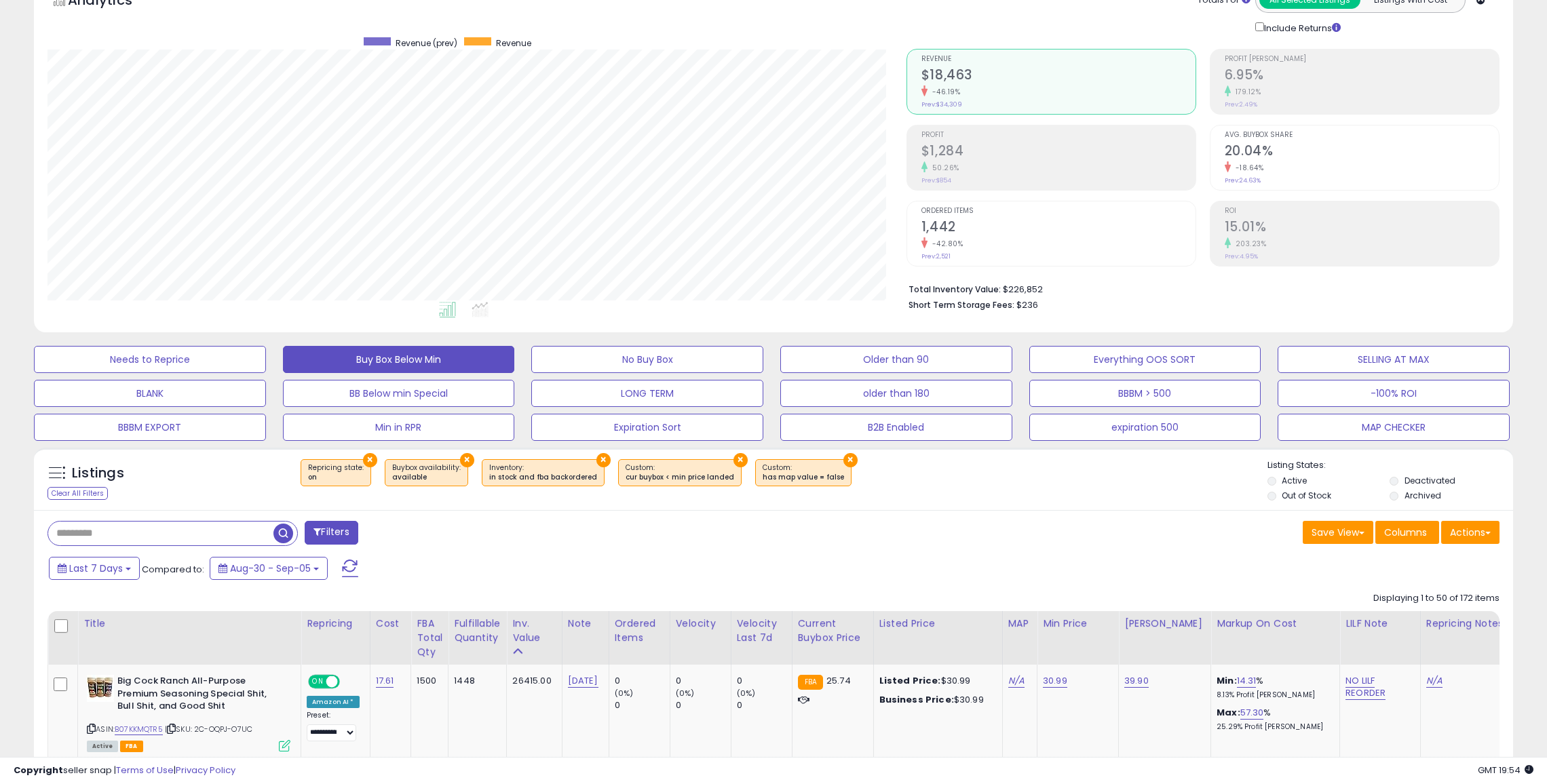
scroll to position [0, 0]
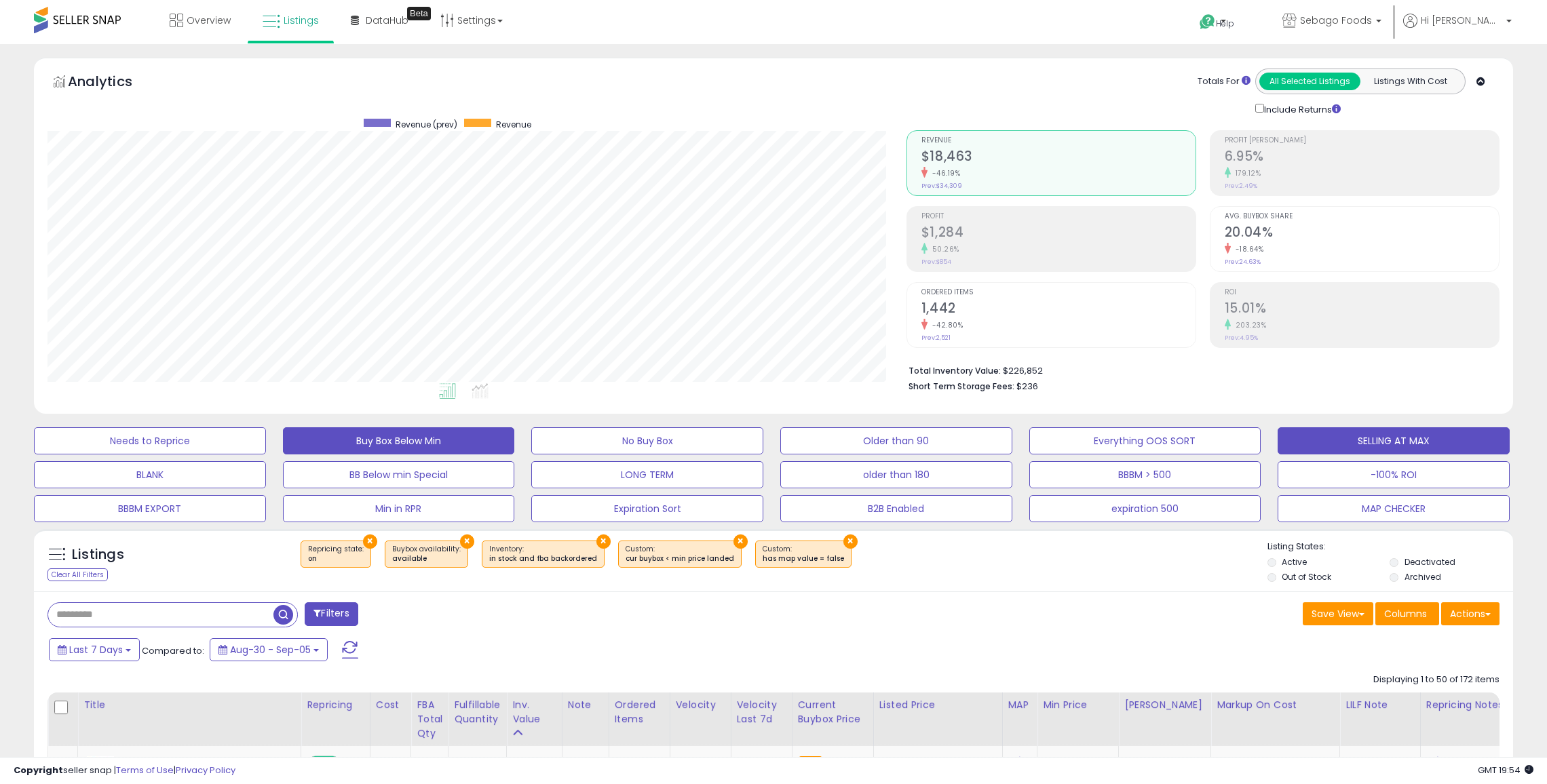
click at [1364, 443] on button "SELLING AT MAX" at bounding box center [1393, 441] width 232 height 27
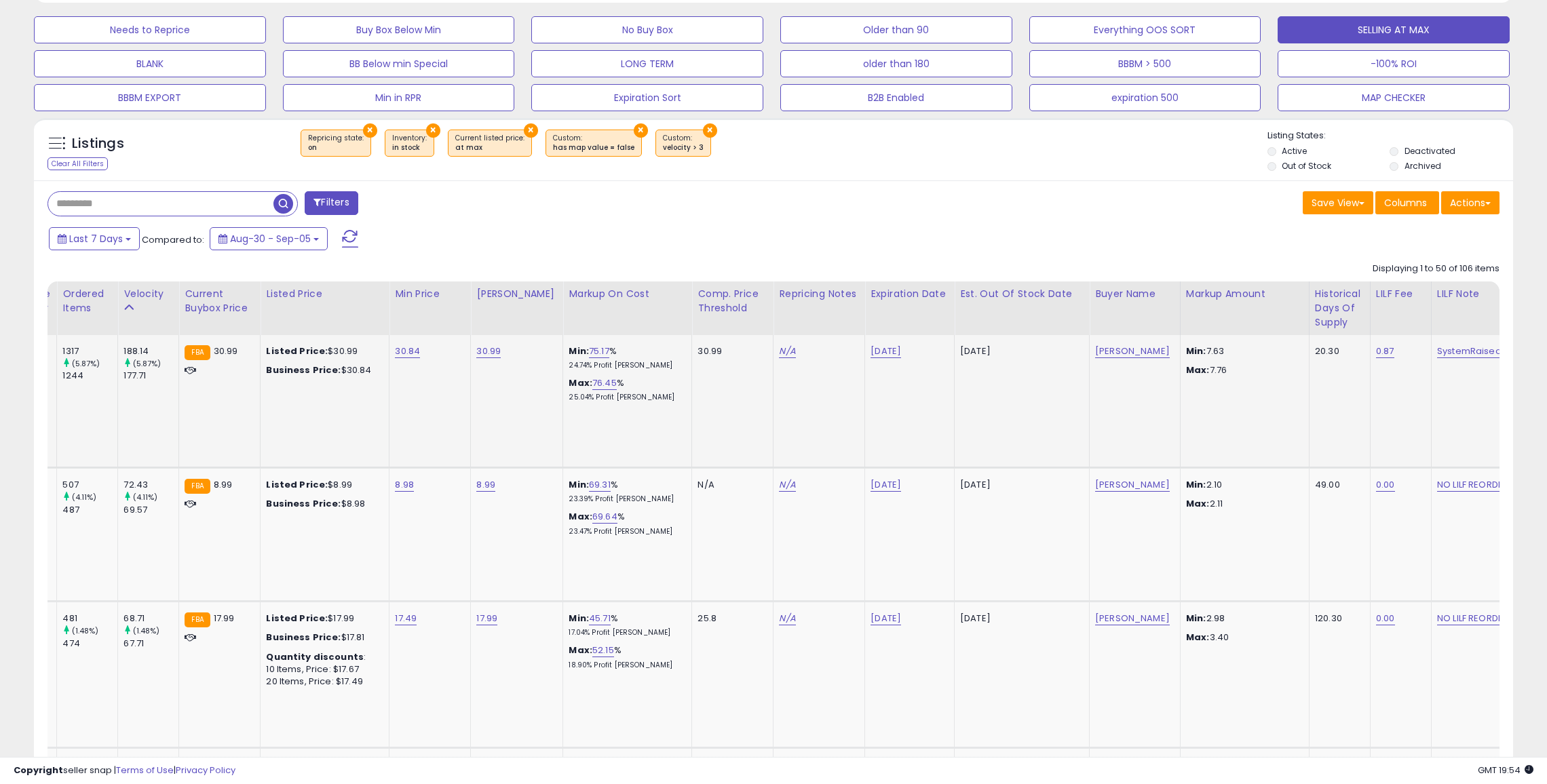
scroll to position [0, 561]
click at [986, 294] on div "Est. Out Of Stock Date" at bounding box center [1017, 294] width 124 height 14
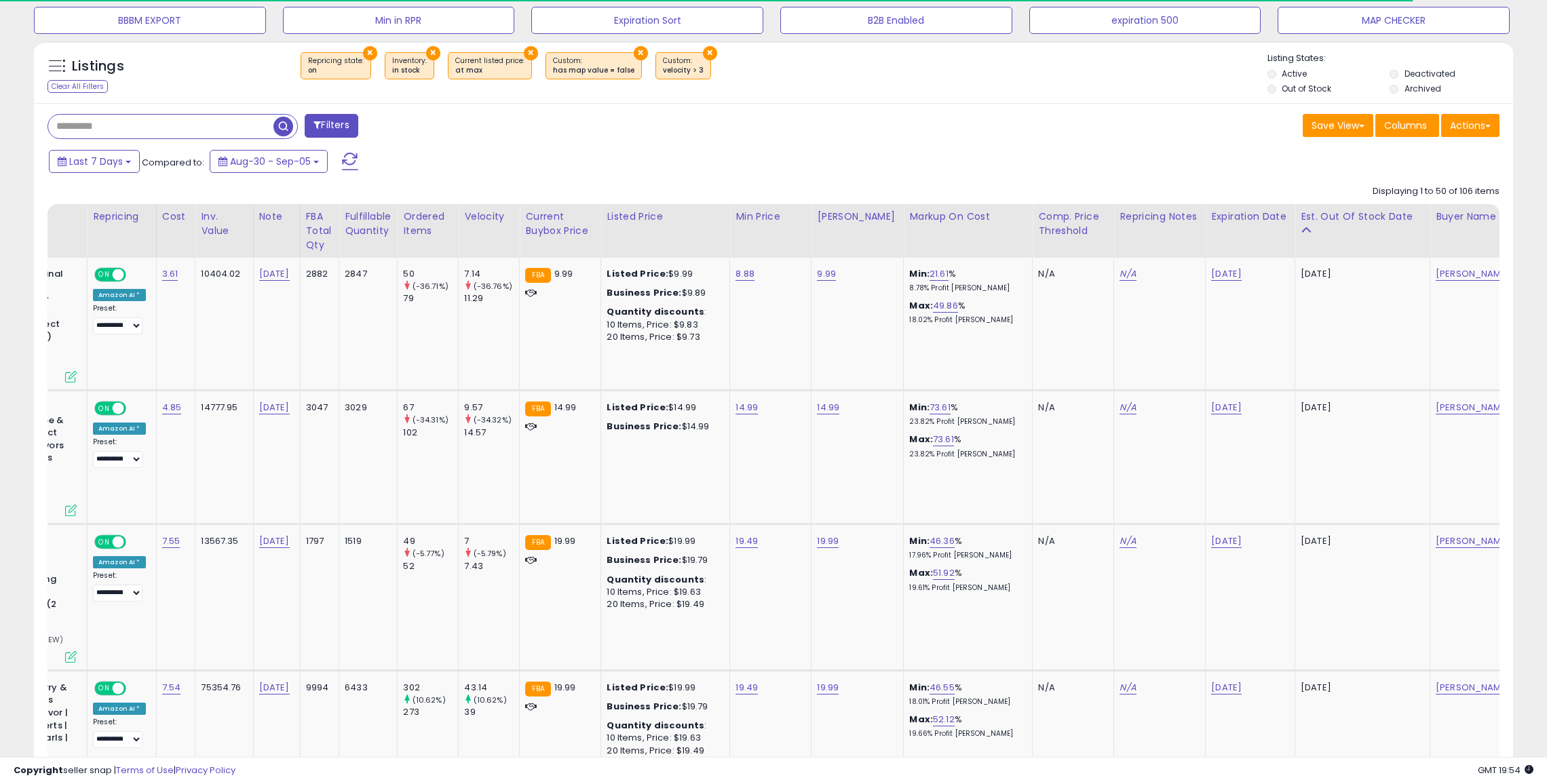
scroll to position [511, 0]
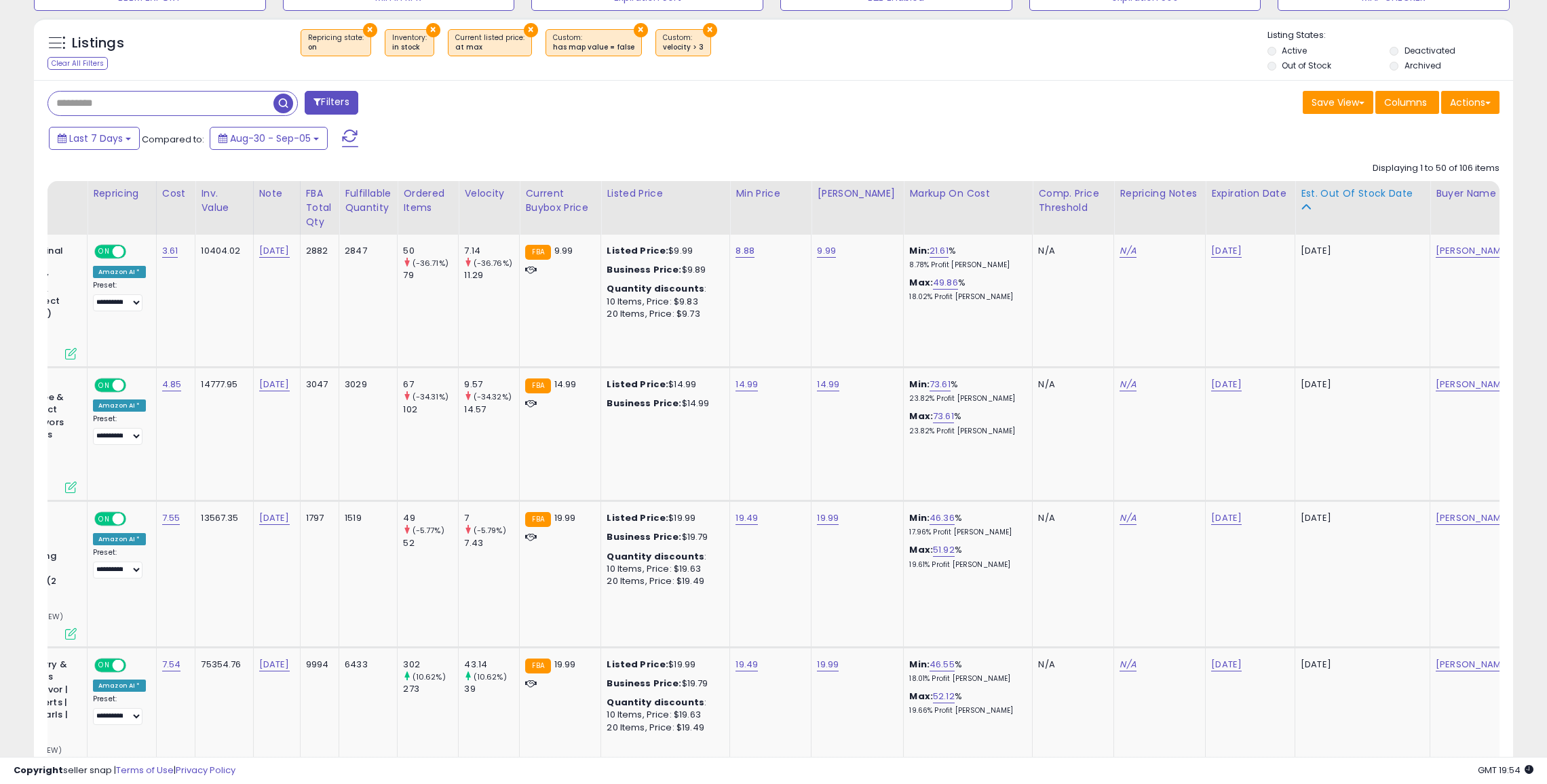
click at [1312, 198] on div "Est. Out Of Stock Date" at bounding box center [1362, 193] width 124 height 14
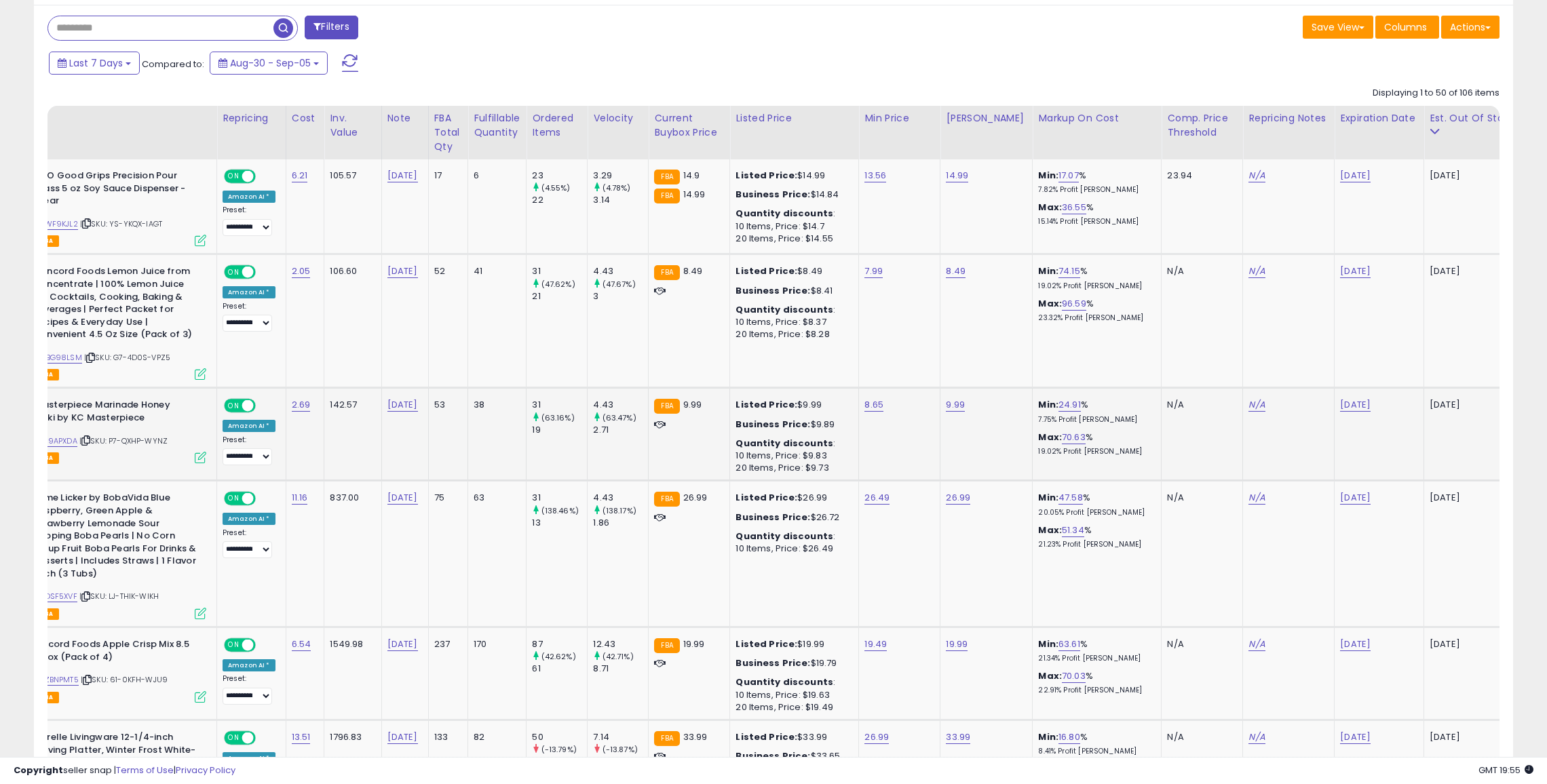
scroll to position [0, 0]
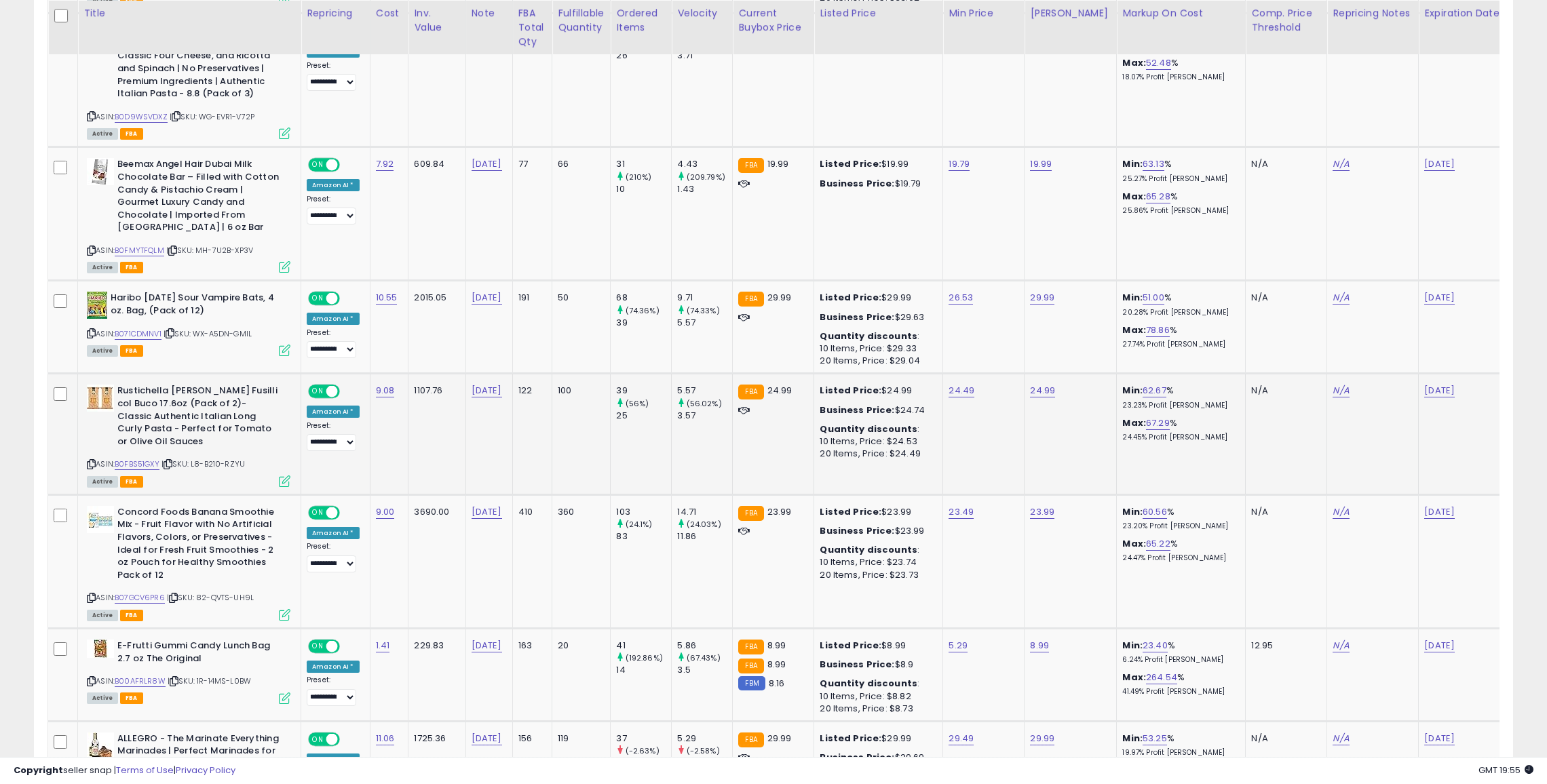
click at [92, 461] on icon at bounding box center [91, 464] width 9 height 7
click at [1033, 389] on link "24.99" at bounding box center [1043, 390] width 25 height 13
type input "*"
click at [1109, 353] on icon "button" at bounding box center [1105, 355] width 8 height 8
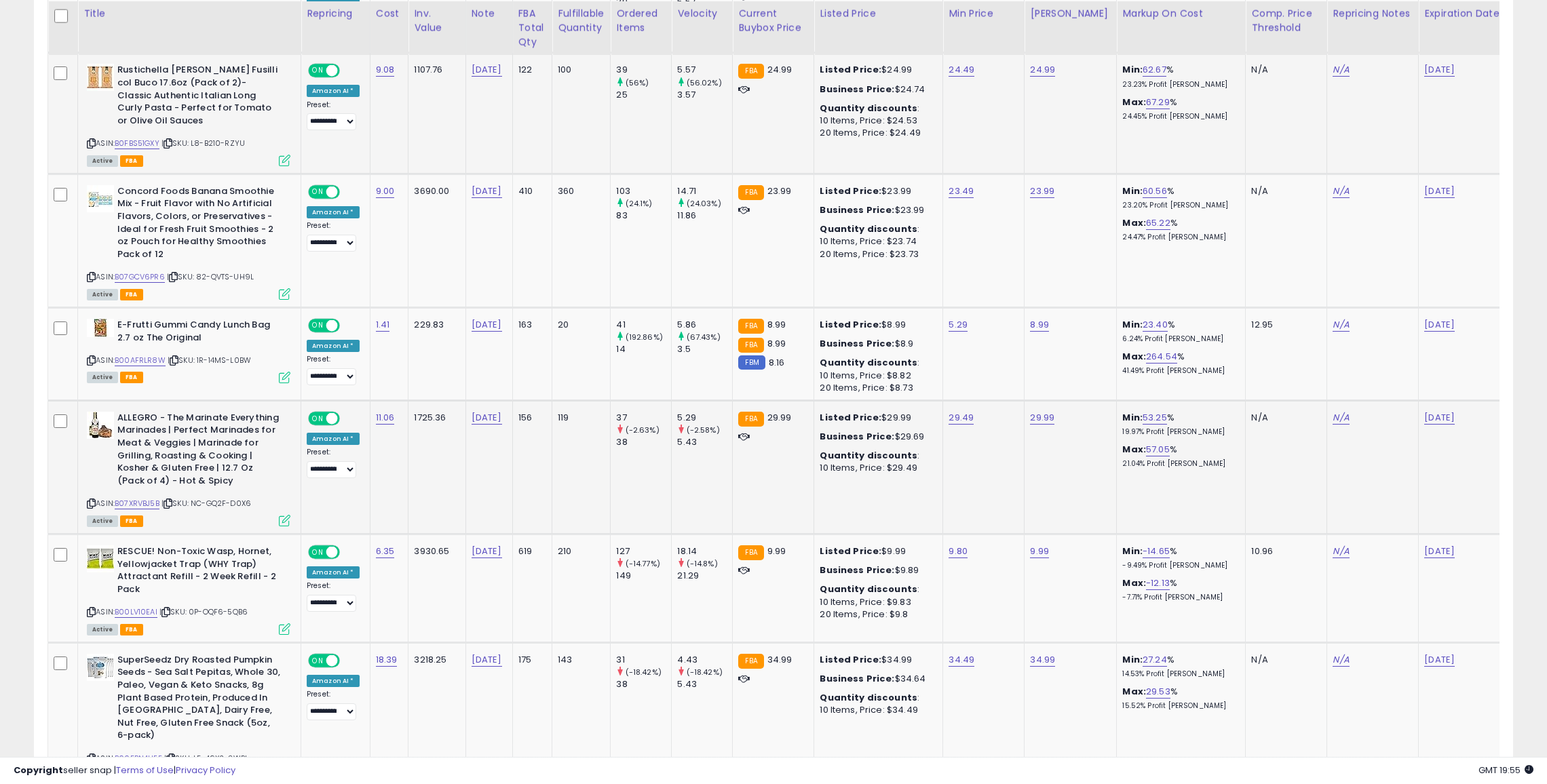
scroll to position [0, 109]
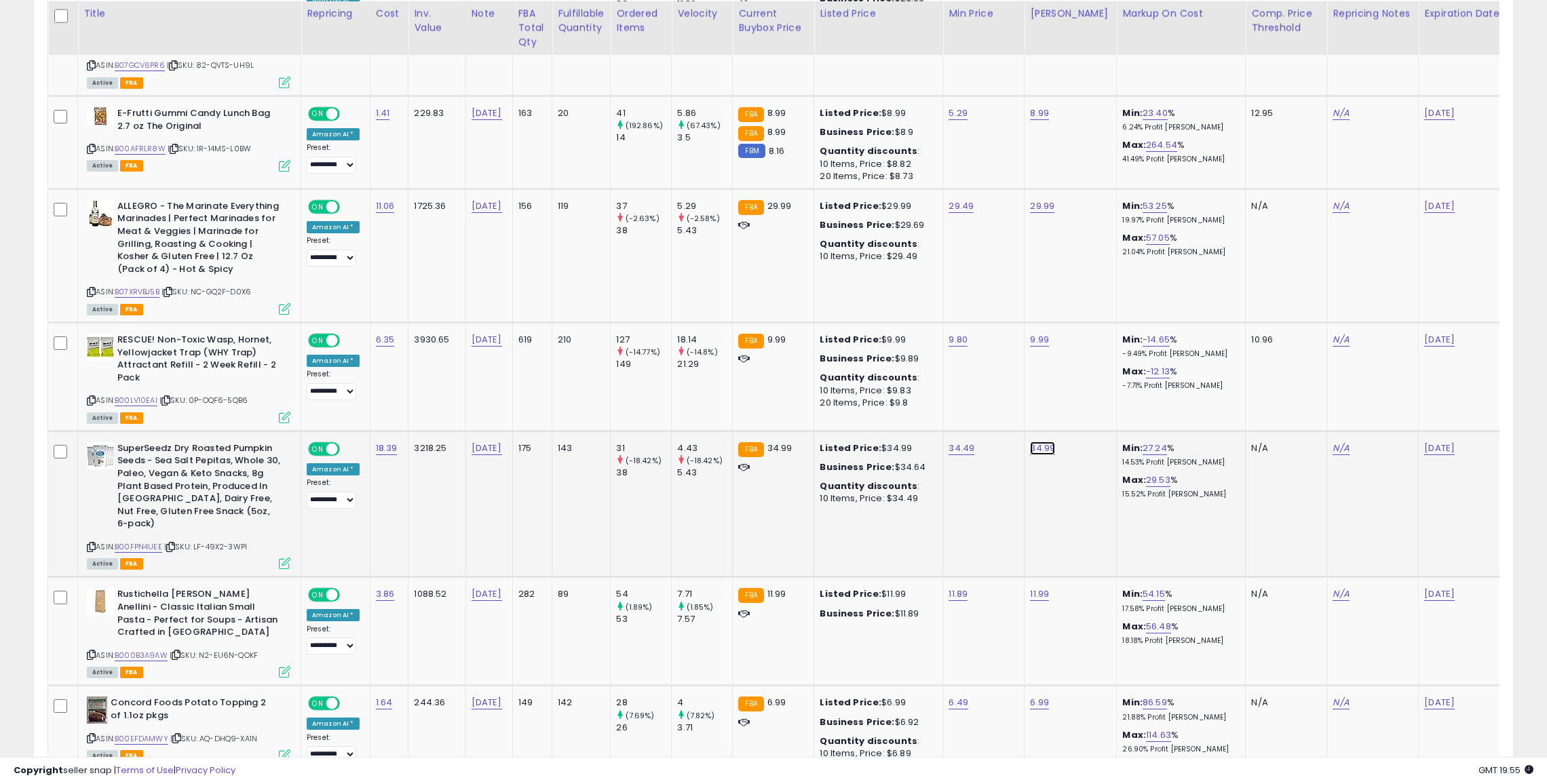
click at [1031, 445] on link "34.99" at bounding box center [1043, 448] width 25 height 13
type input "*****"
click button "submit" at bounding box center [1077, 412] width 23 height 21
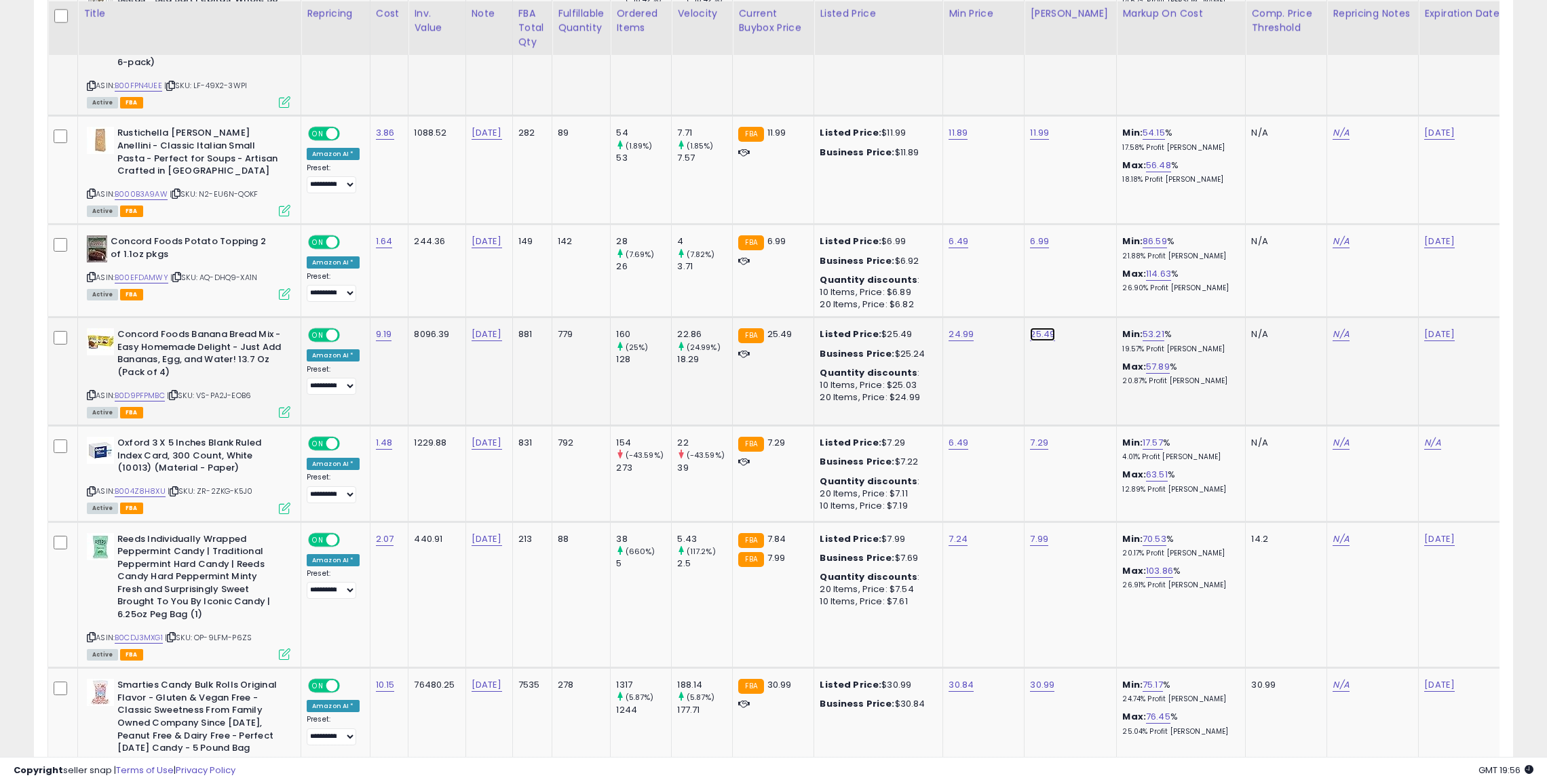
click at [1032, 327] on link "25.49" at bounding box center [1043, 334] width 25 height 13
type input "*****"
click button "submit" at bounding box center [1077, 285] width 23 height 21
click at [955, 327] on link "24.99" at bounding box center [961, 334] width 25 height 13
type input "*****"
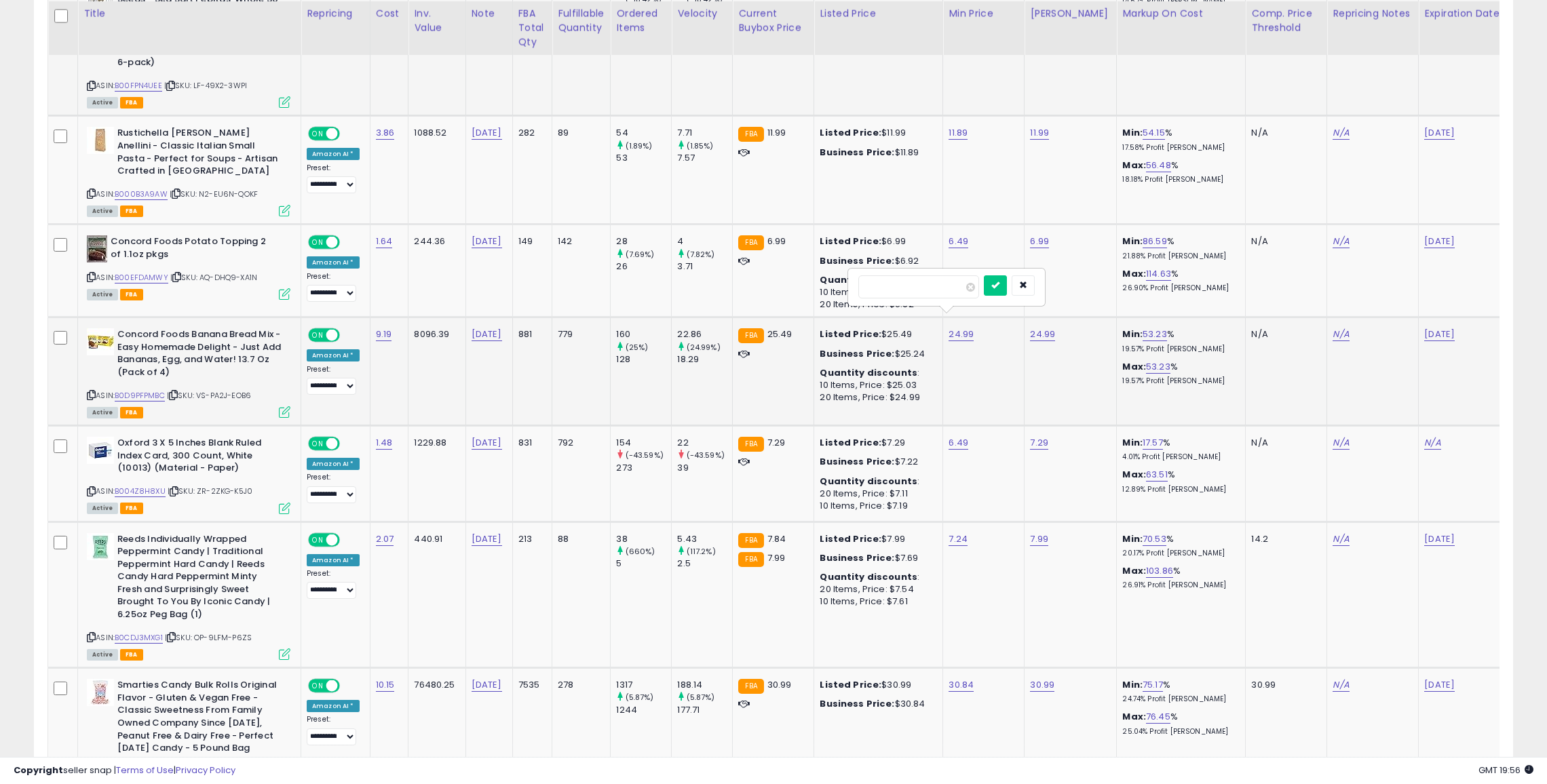
click button "submit" at bounding box center [995, 285] width 23 height 21
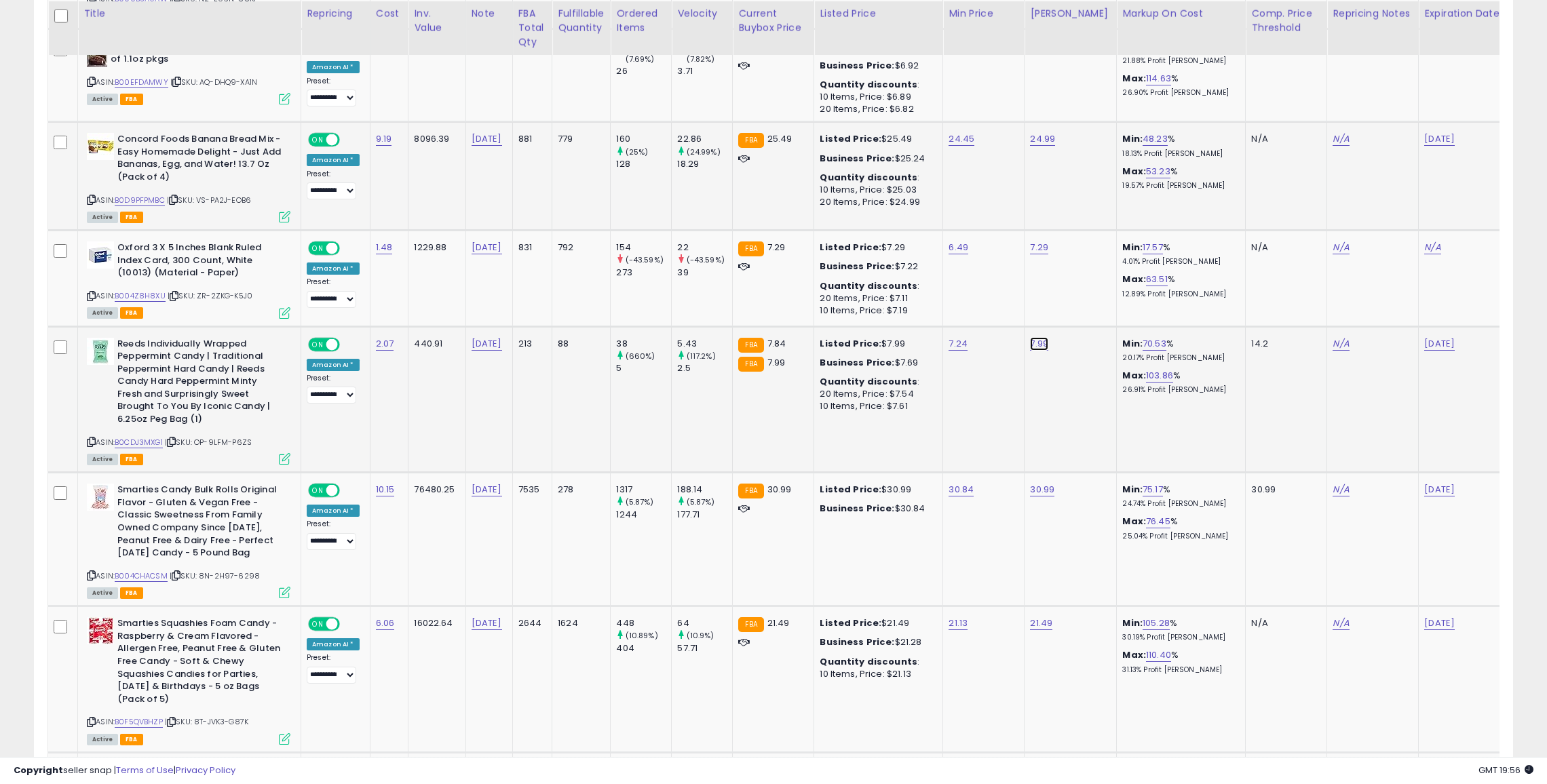
click at [1032, 337] on link "7.99" at bounding box center [1039, 343] width 18 height 13
type input "*"
type input "****"
click button "submit" at bounding box center [1074, 294] width 23 height 21
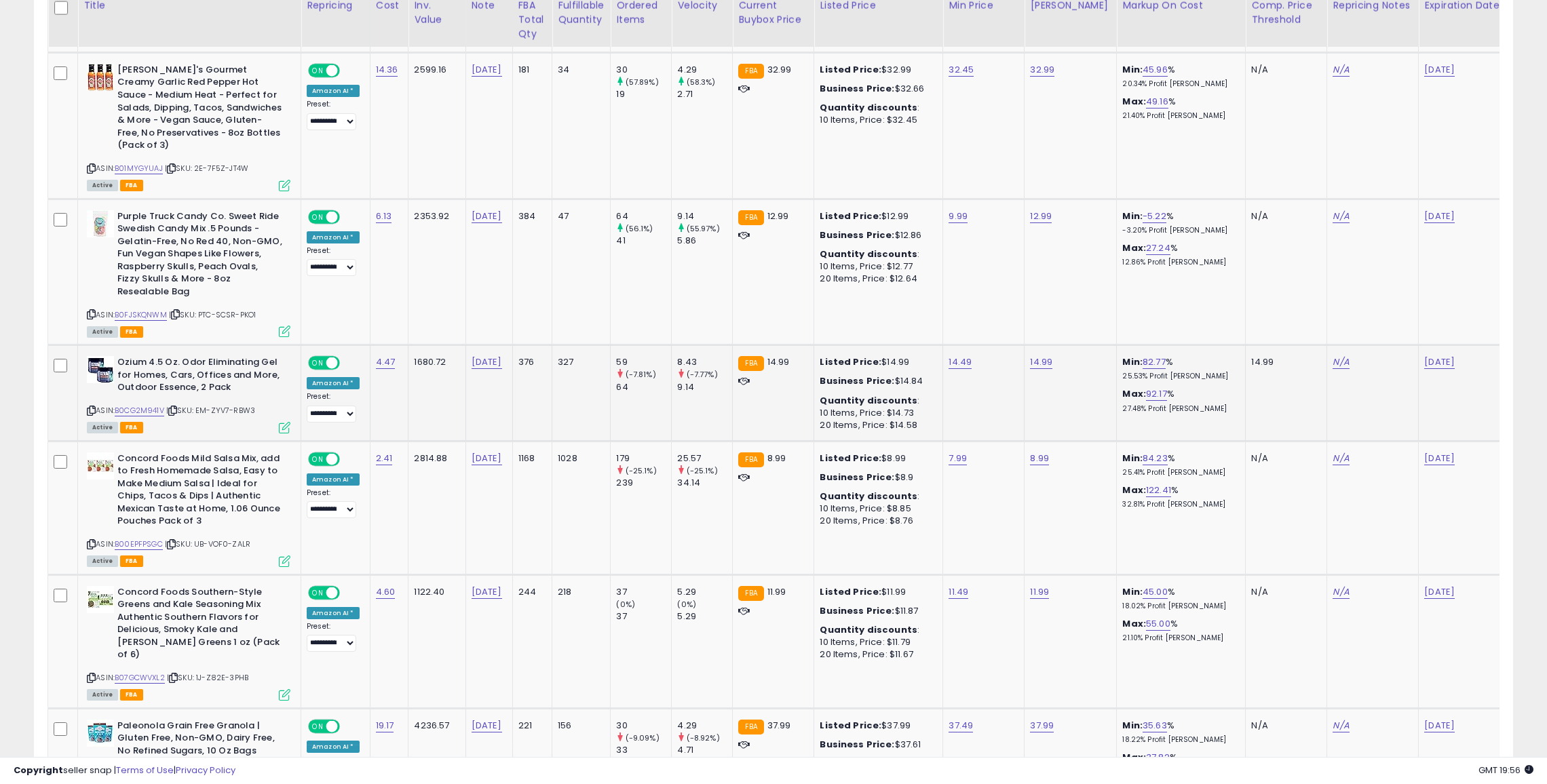
scroll to position [3283, 0]
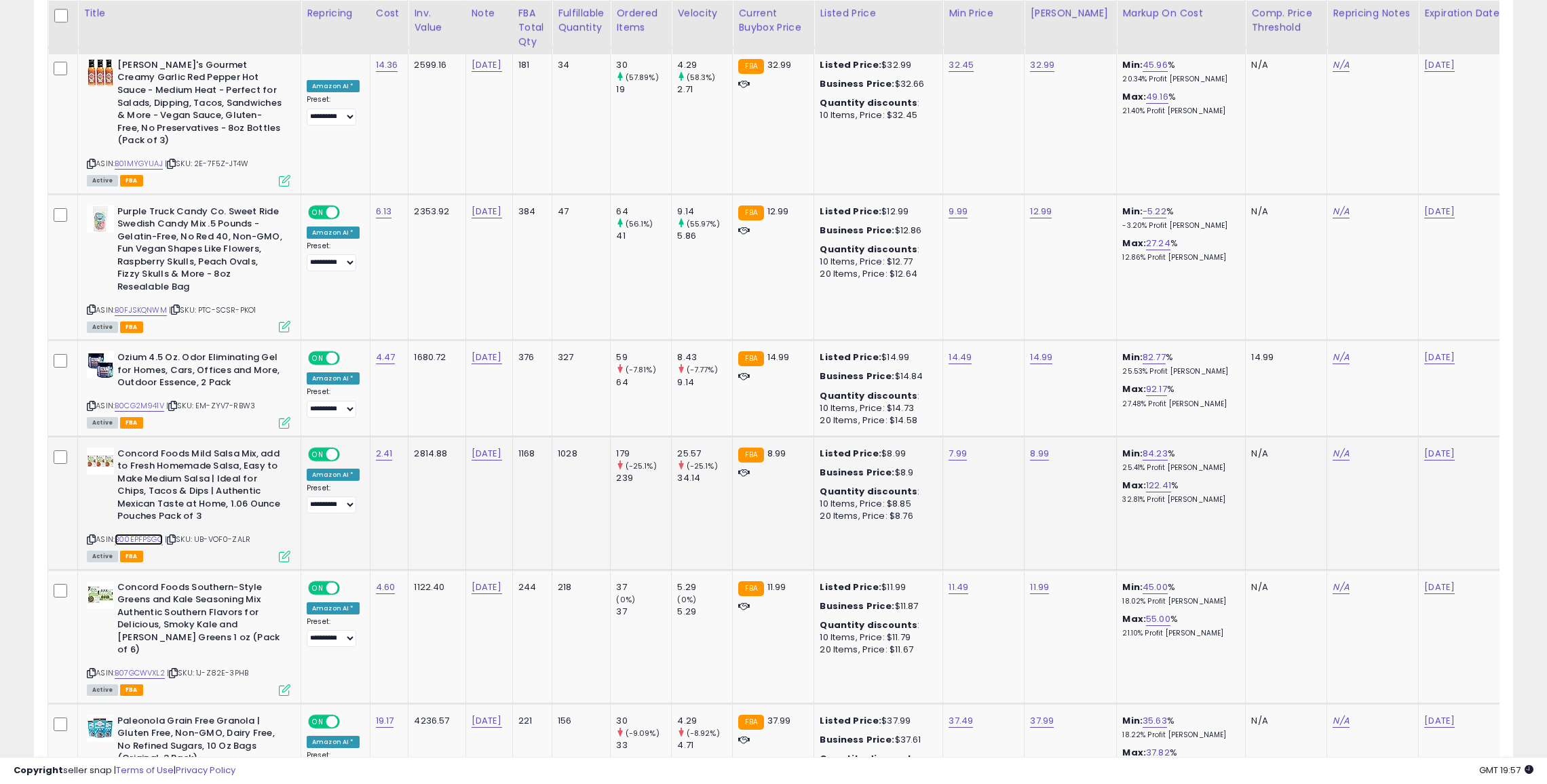
click at [152, 534] on link "B00EPFPSGC" at bounding box center [139, 539] width 48 height 12
click at [1035, 447] on link "8.99" at bounding box center [1040, 453] width 19 height 13
type input "*"
type input "****"
click button "submit" at bounding box center [1074, 377] width 23 height 21
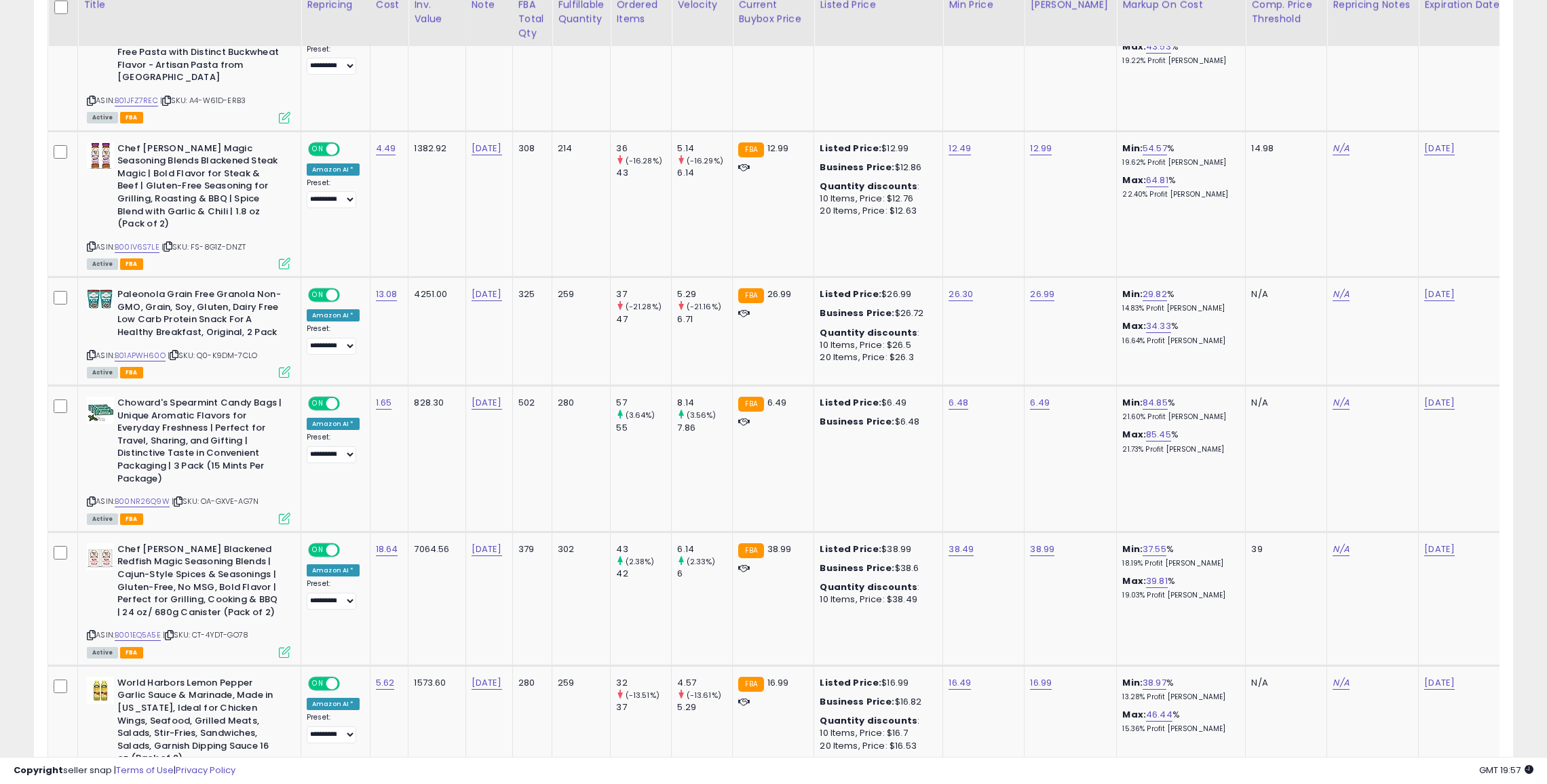
scroll to position [6259, 0]
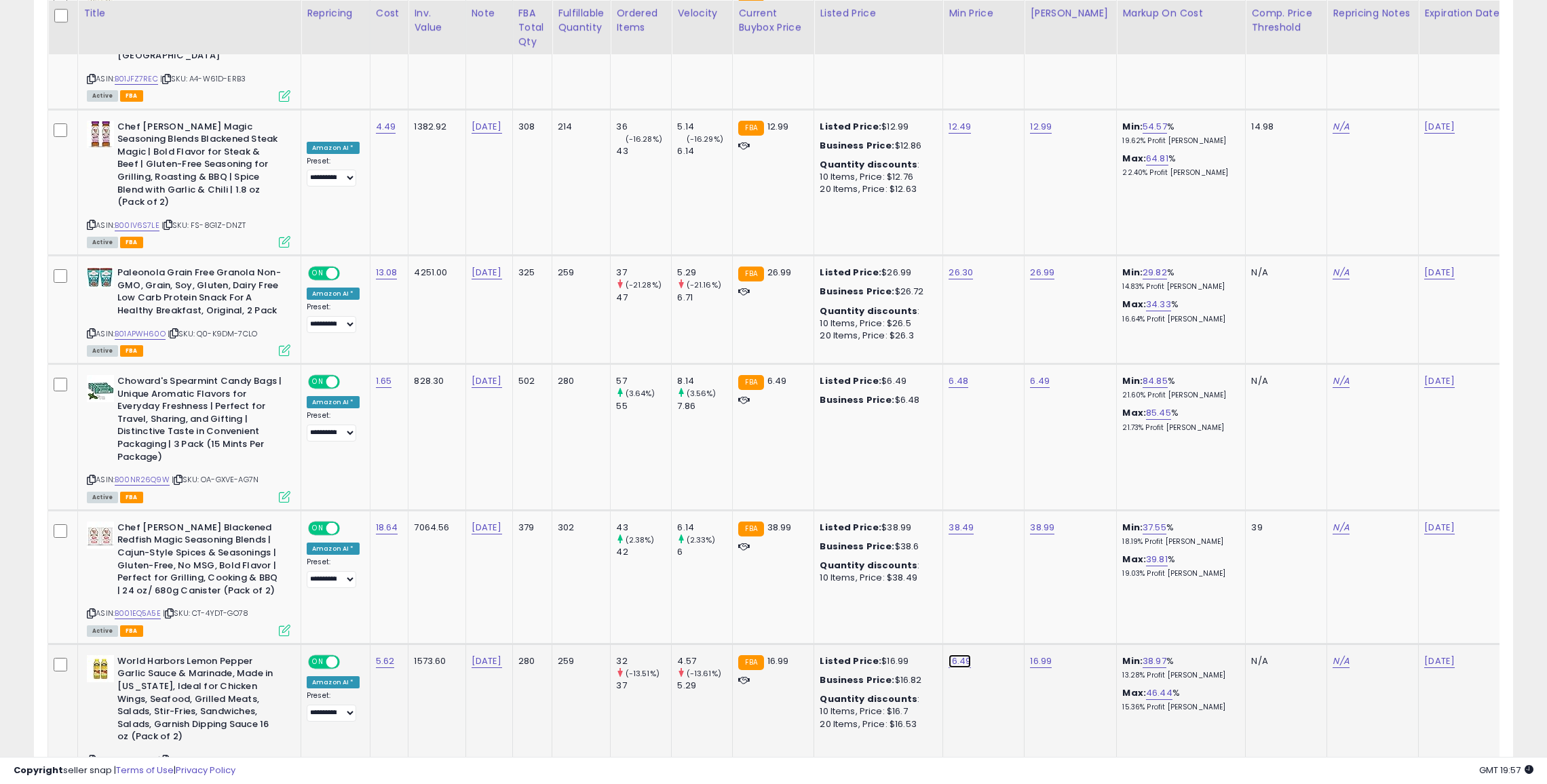
click at [948, 655] on link "16.49" at bounding box center [959, 661] width 22 height 13
type input "*"
type input "*****"
click button "submit" at bounding box center [994, 517] width 23 height 21
click at [1036, 655] on link "16.99" at bounding box center [1040, 661] width 21 height 13
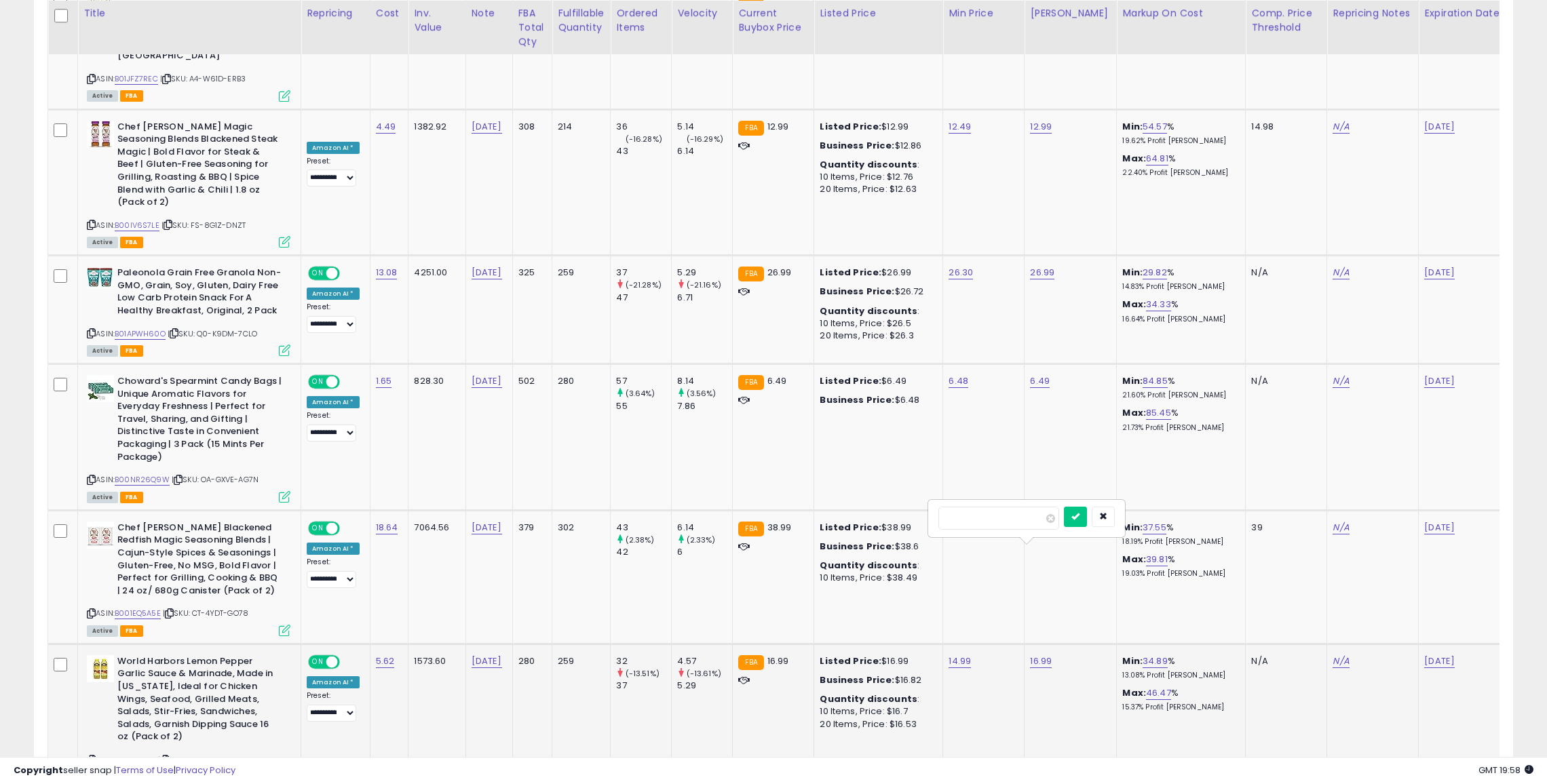
type input "*"
type input "*****"
click button "submit" at bounding box center [1075, 517] width 23 height 21
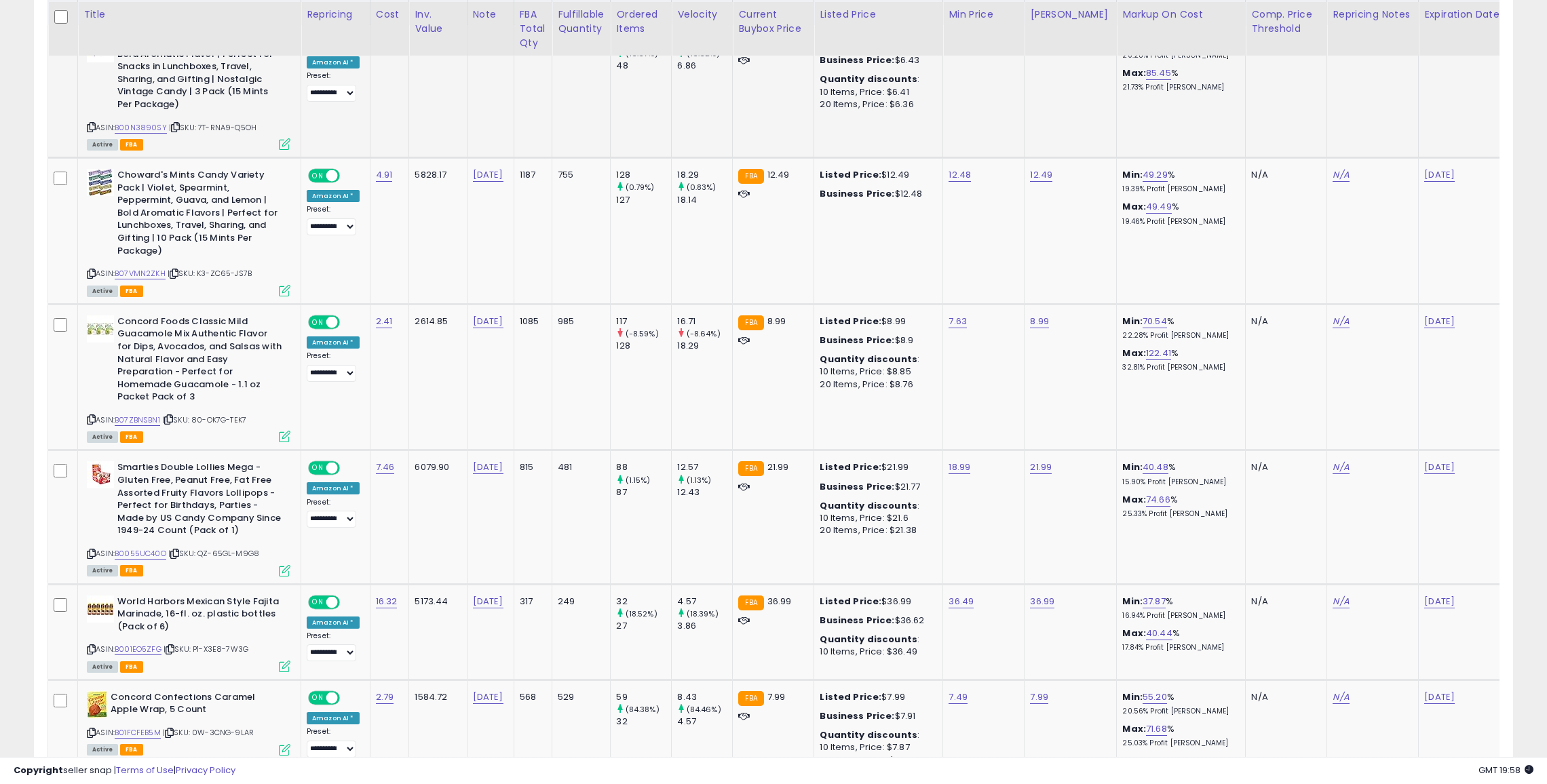
scroll to position [722, 0]
click at [1035, 317] on link "8.99" at bounding box center [1040, 320] width 19 height 13
type input "*"
type input "****"
click button "submit" at bounding box center [1076, 287] width 23 height 21
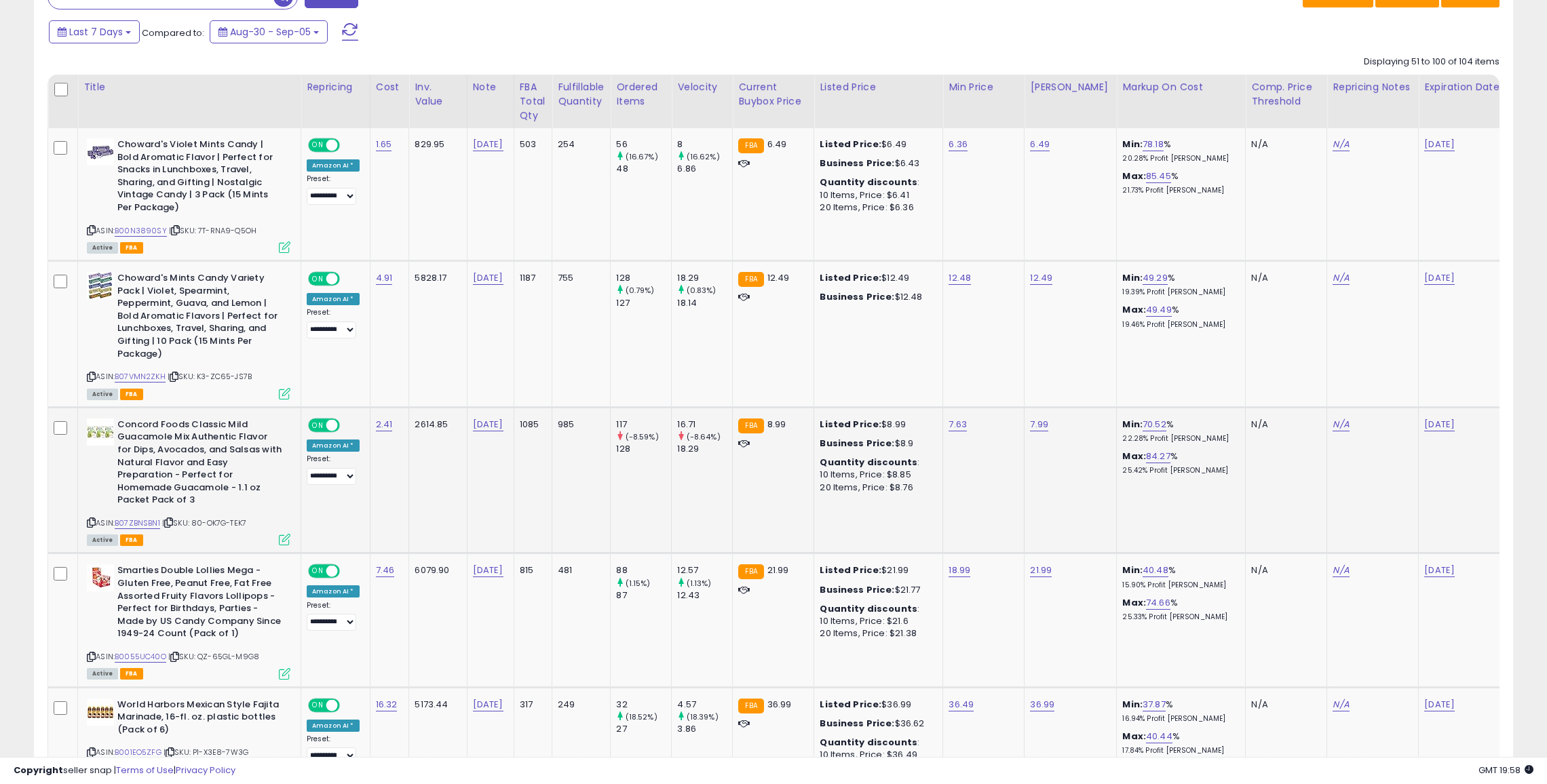
scroll to position [0, 0]
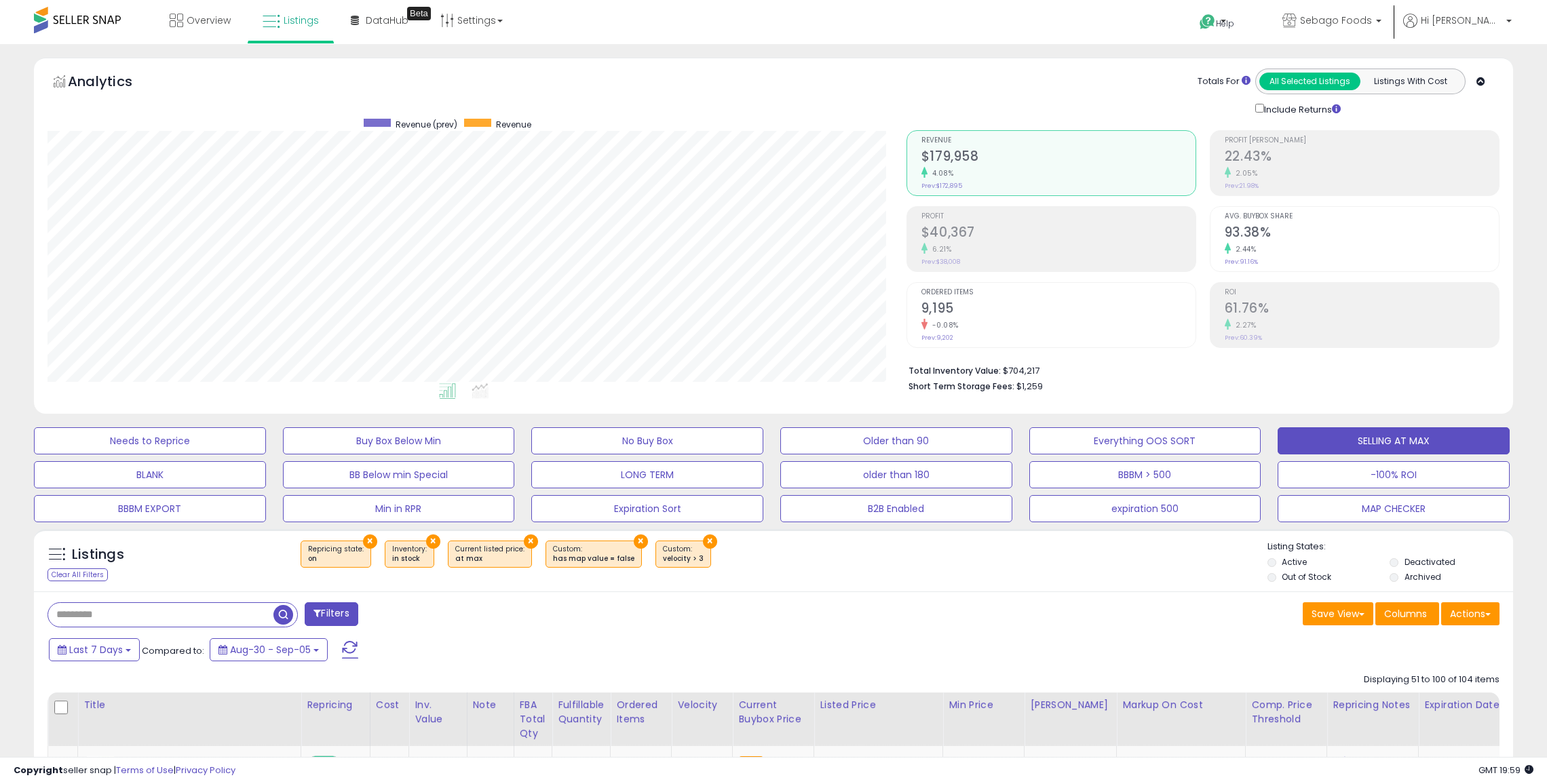
click at [234, 617] on input "text" at bounding box center [161, 615] width 225 height 24
paste input "**********"
type input "**********"
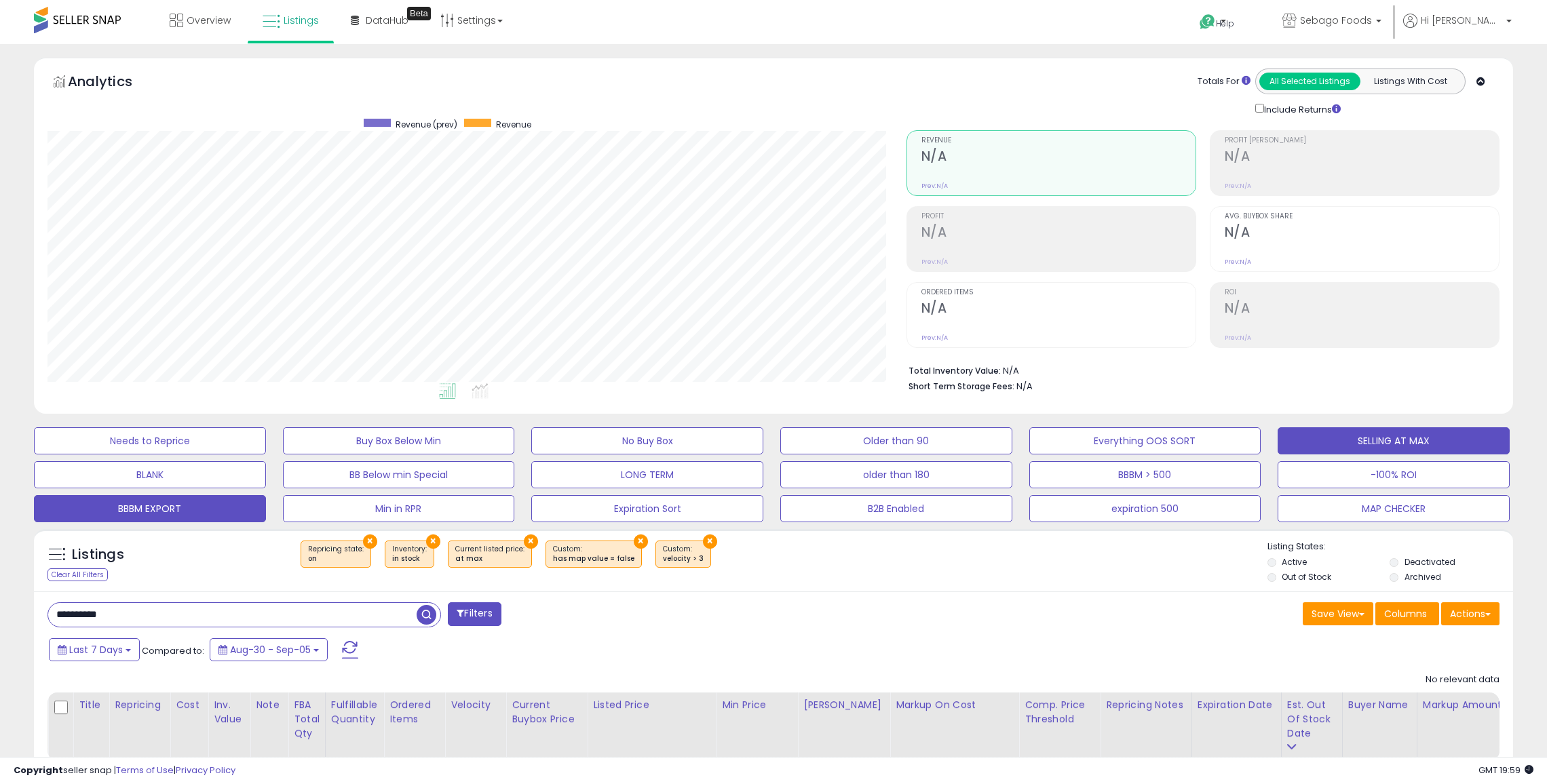
scroll to position [80, 0]
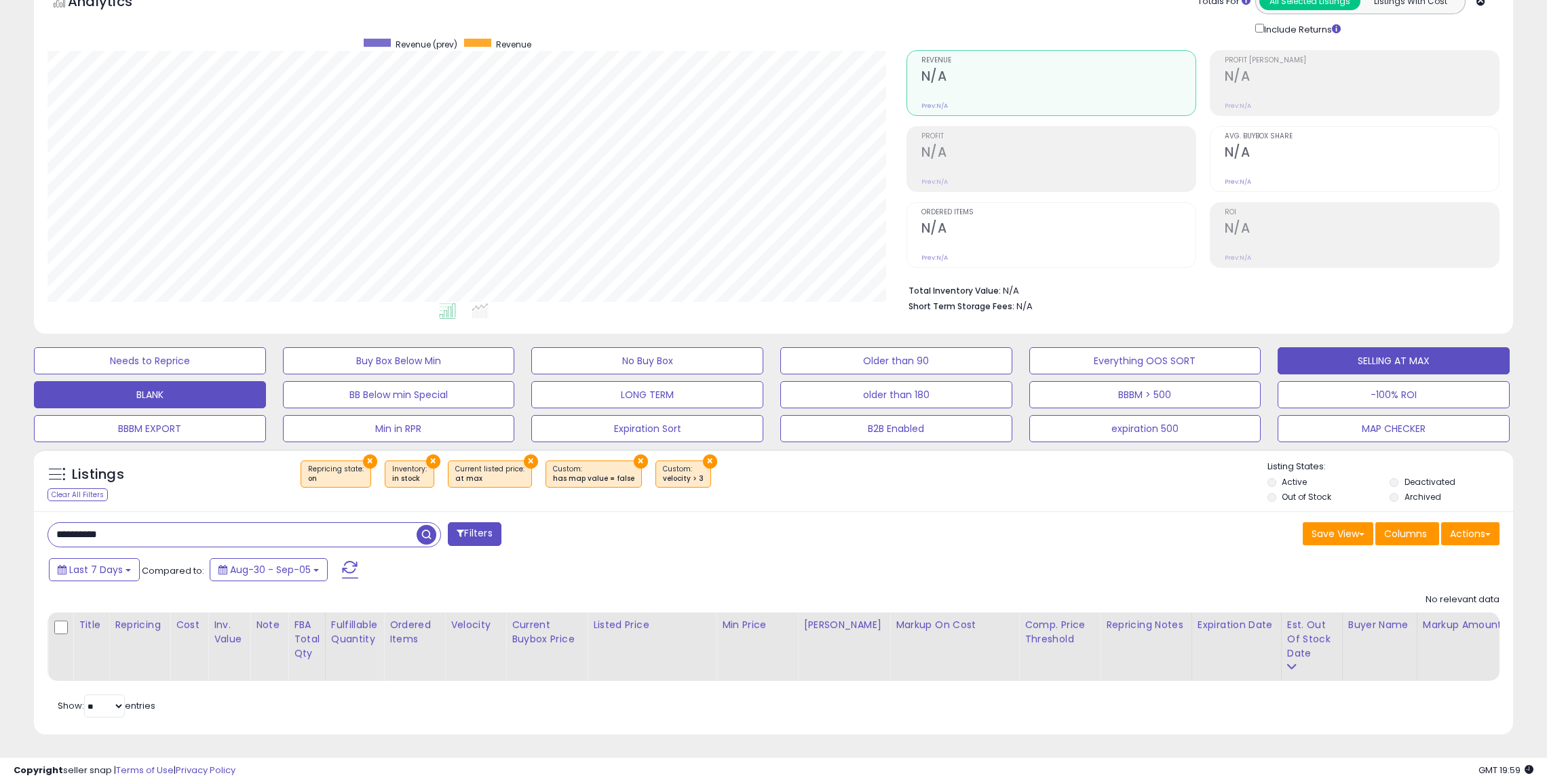
click at [181, 403] on button "BLANK" at bounding box center [150, 395] width 232 height 27
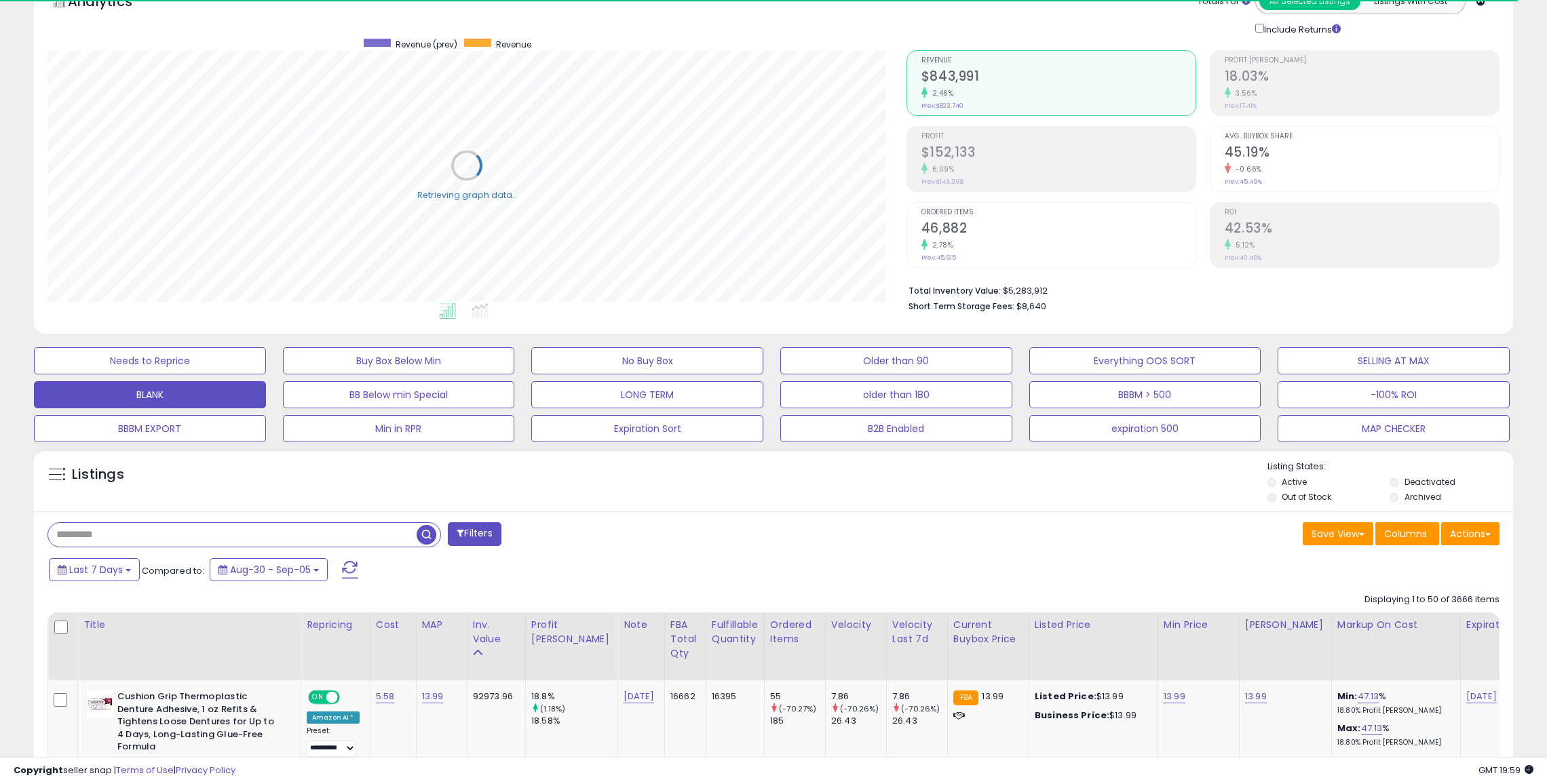
click at [251, 538] on input "text" at bounding box center [232, 535] width 369 height 24
paste input "**********"
type input "**********"
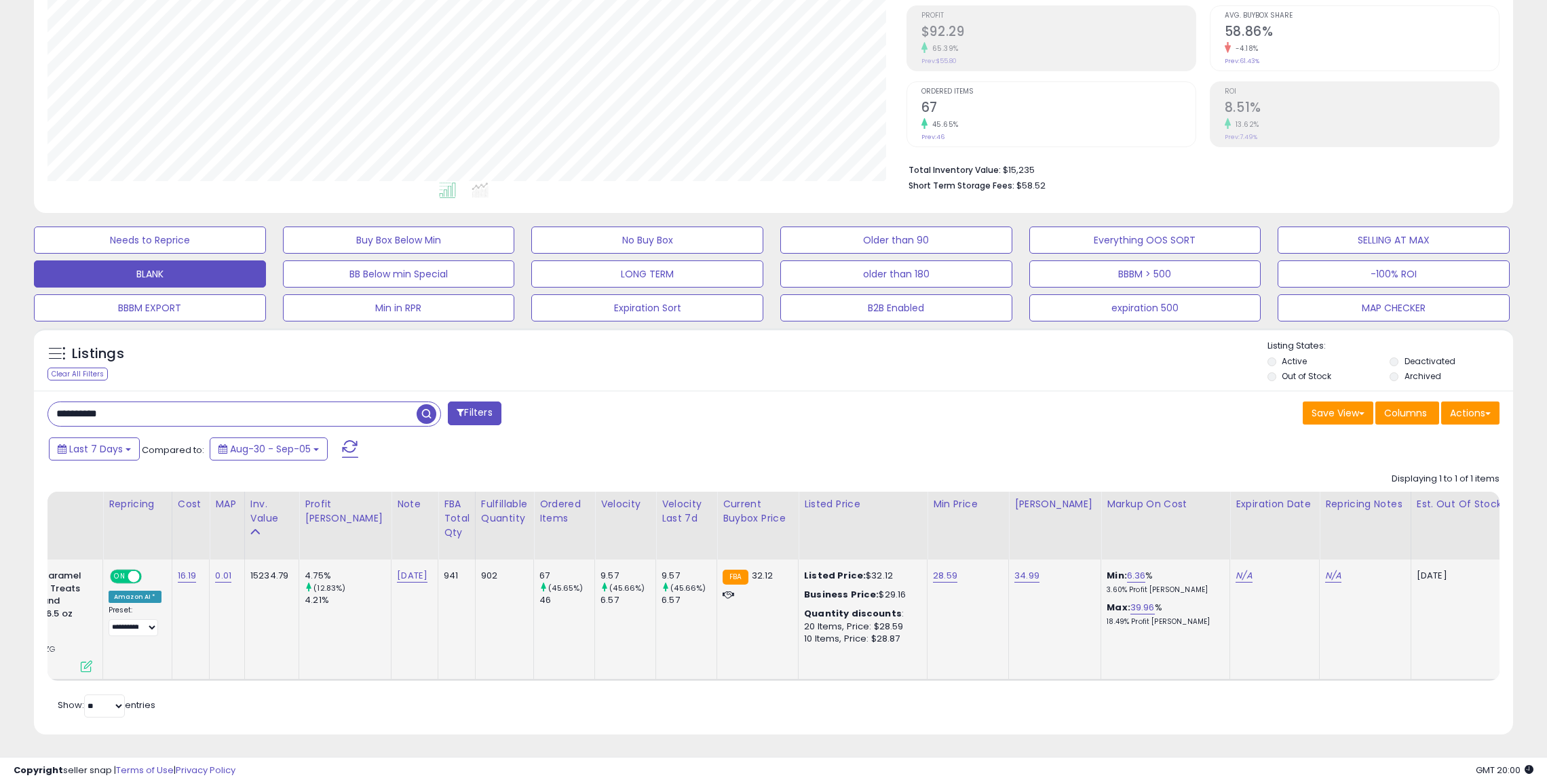
scroll to position [0, 228]
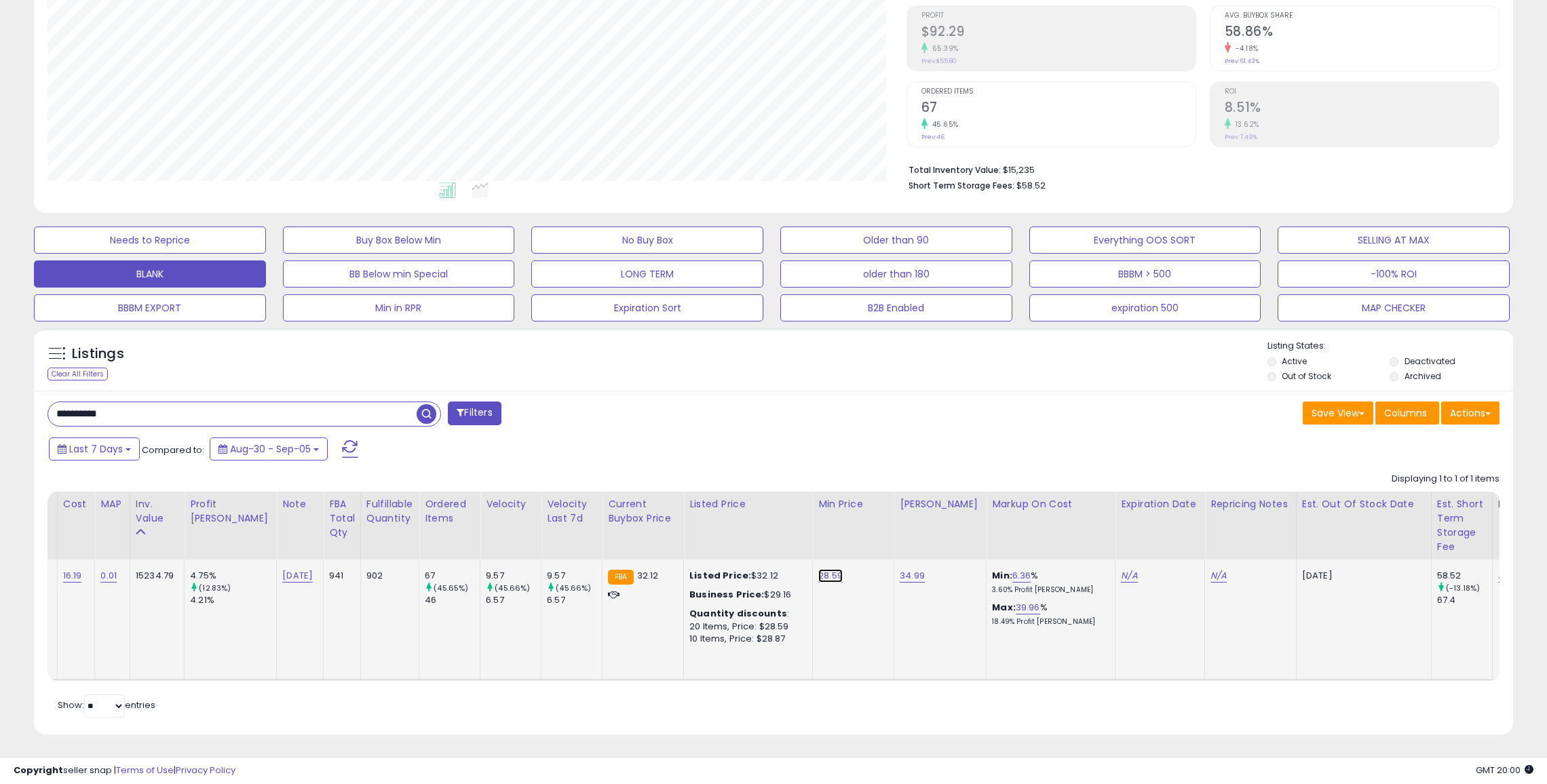
click at [818, 575] on link "28.59" at bounding box center [830, 576] width 25 height 13
type input "*"
type input "*****"
click button "submit" at bounding box center [833, 543] width 23 height 21
click at [374, 414] on input "**********" at bounding box center [232, 414] width 369 height 24
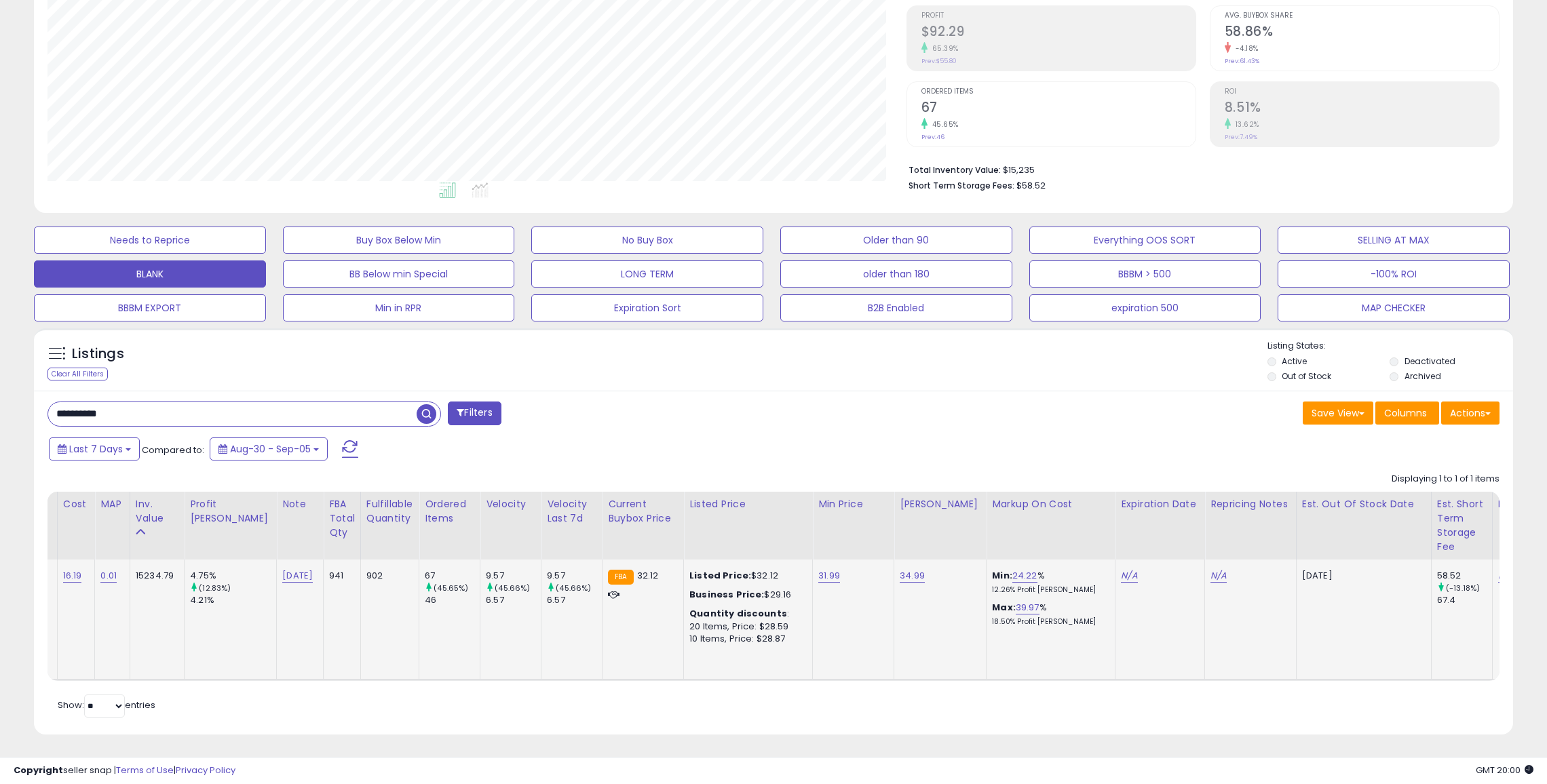
type textarea "**********"
click at [374, 414] on input "**********" at bounding box center [232, 414] width 369 height 24
type input "**********"
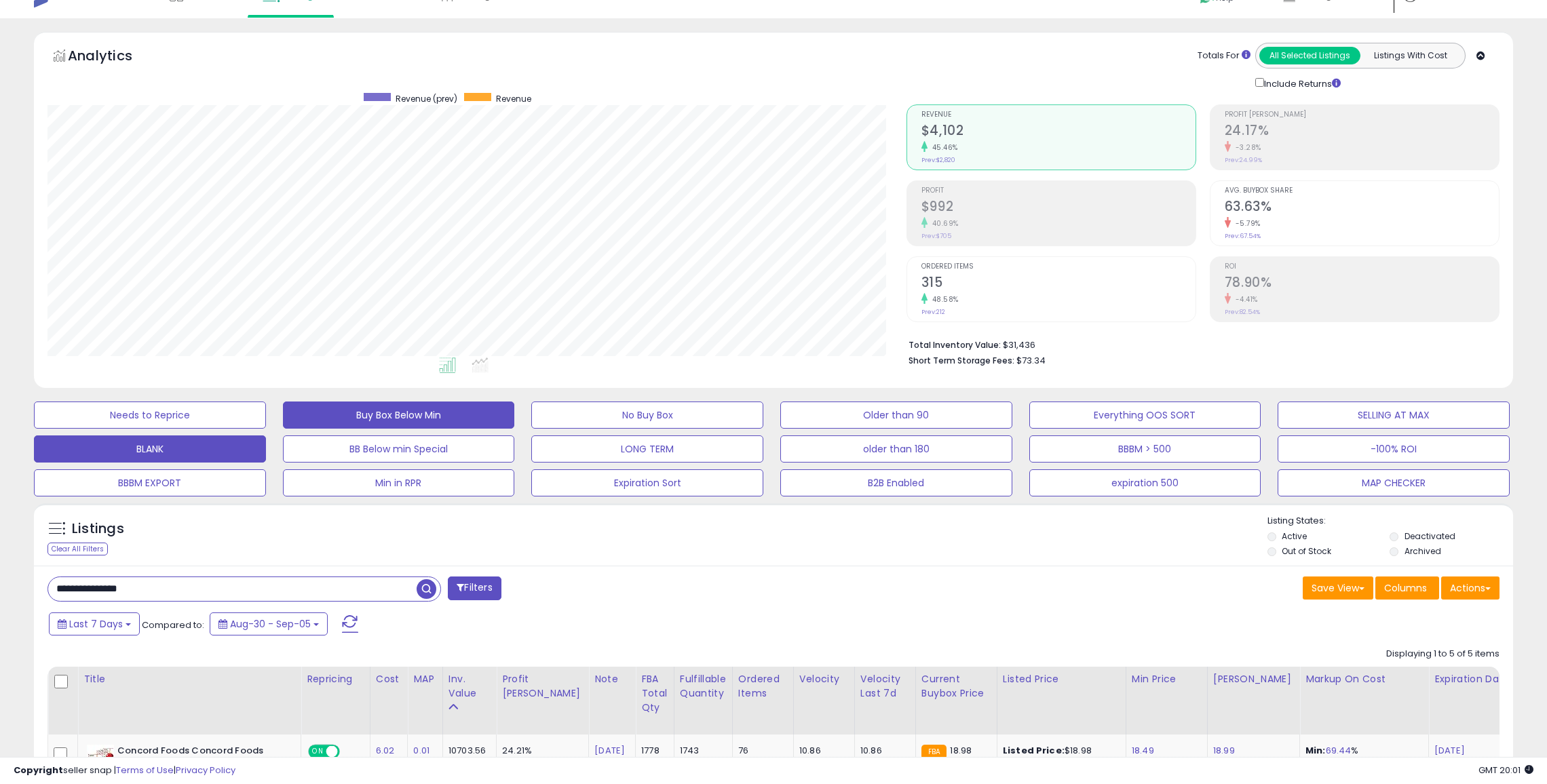
click at [412, 422] on button "Buy Box Below Min" at bounding box center [399, 415] width 232 height 27
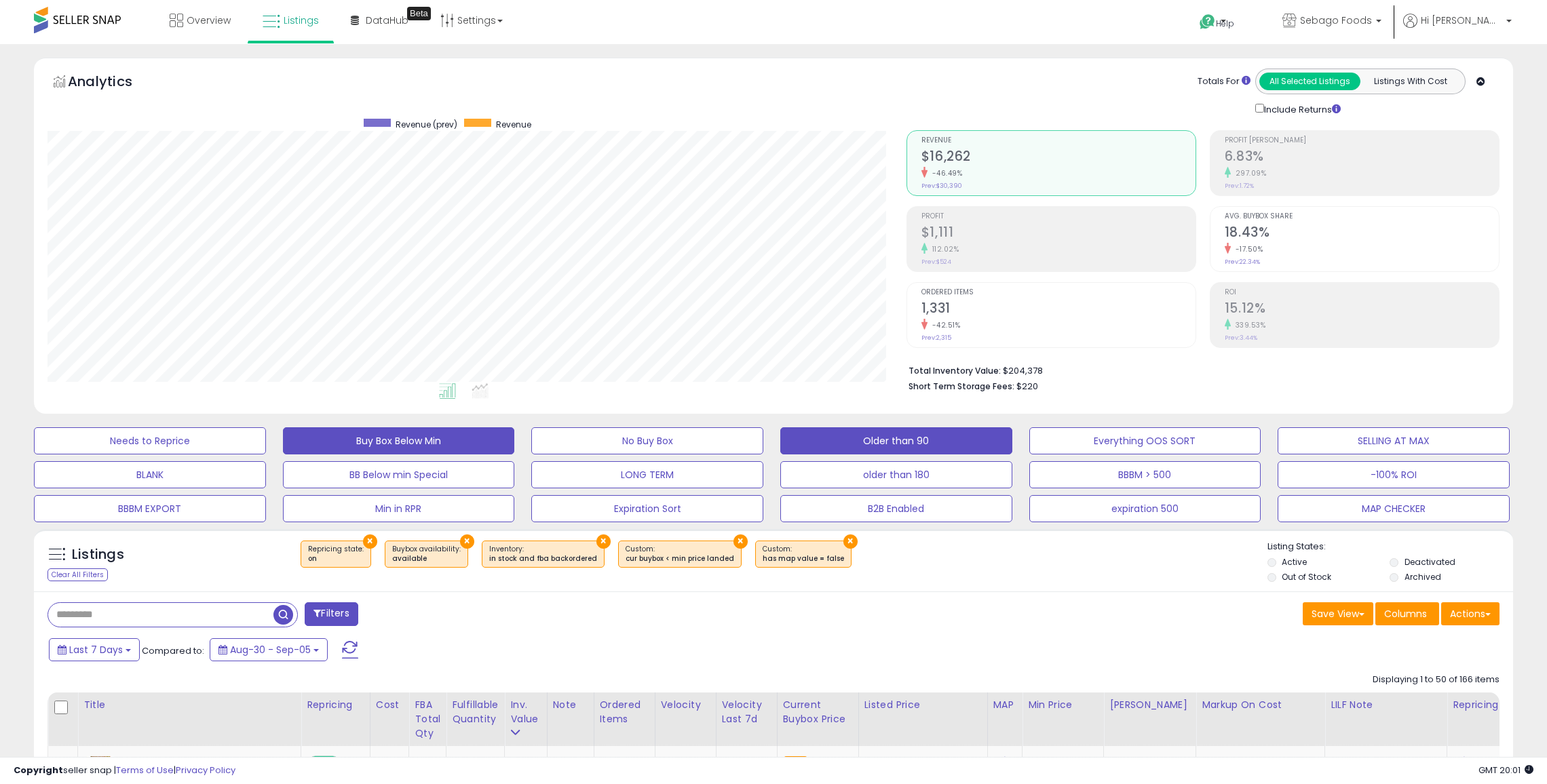
click at [862, 434] on button "Older than 90" at bounding box center [896, 441] width 232 height 27
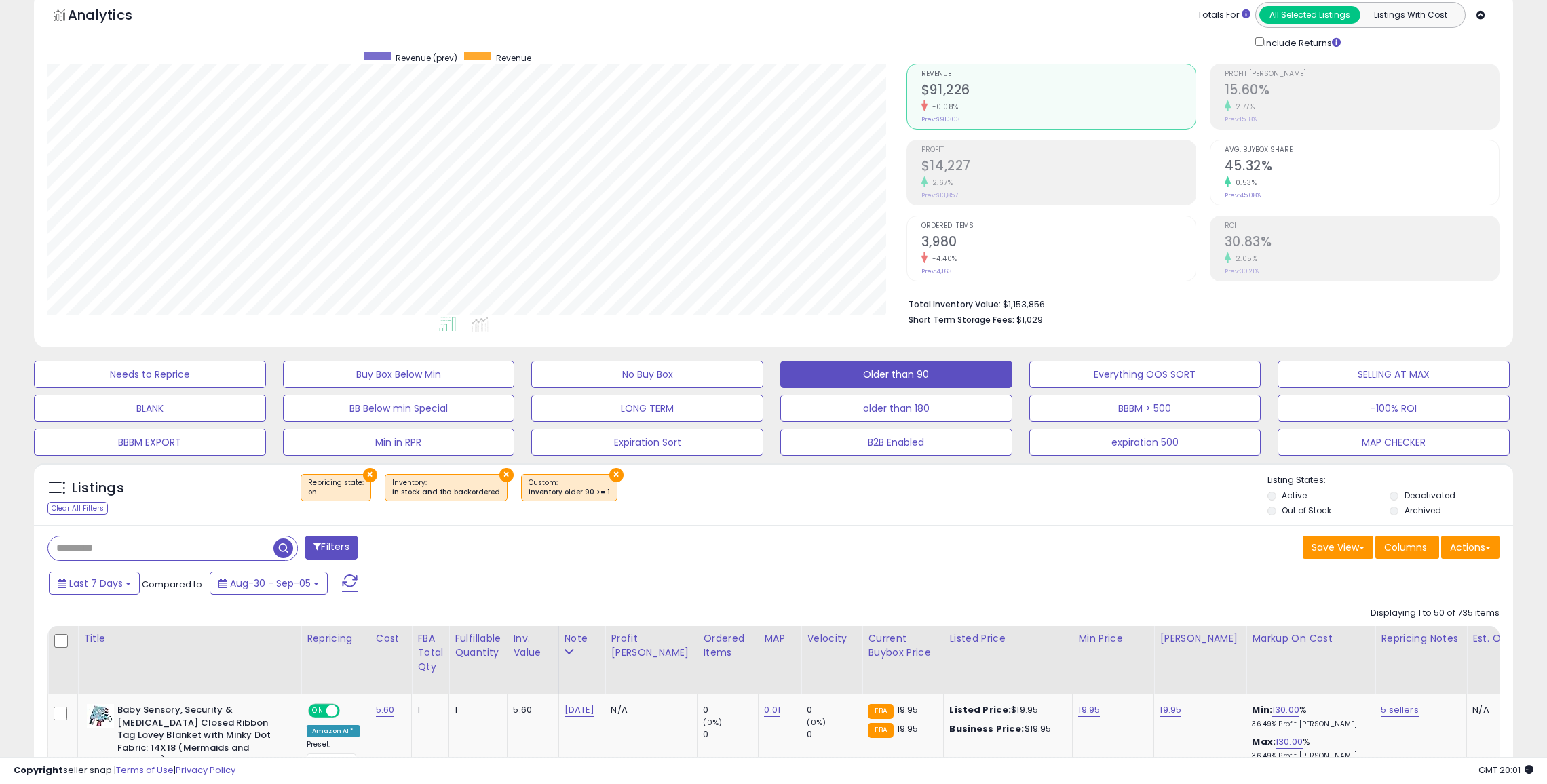
scroll to position [29, 0]
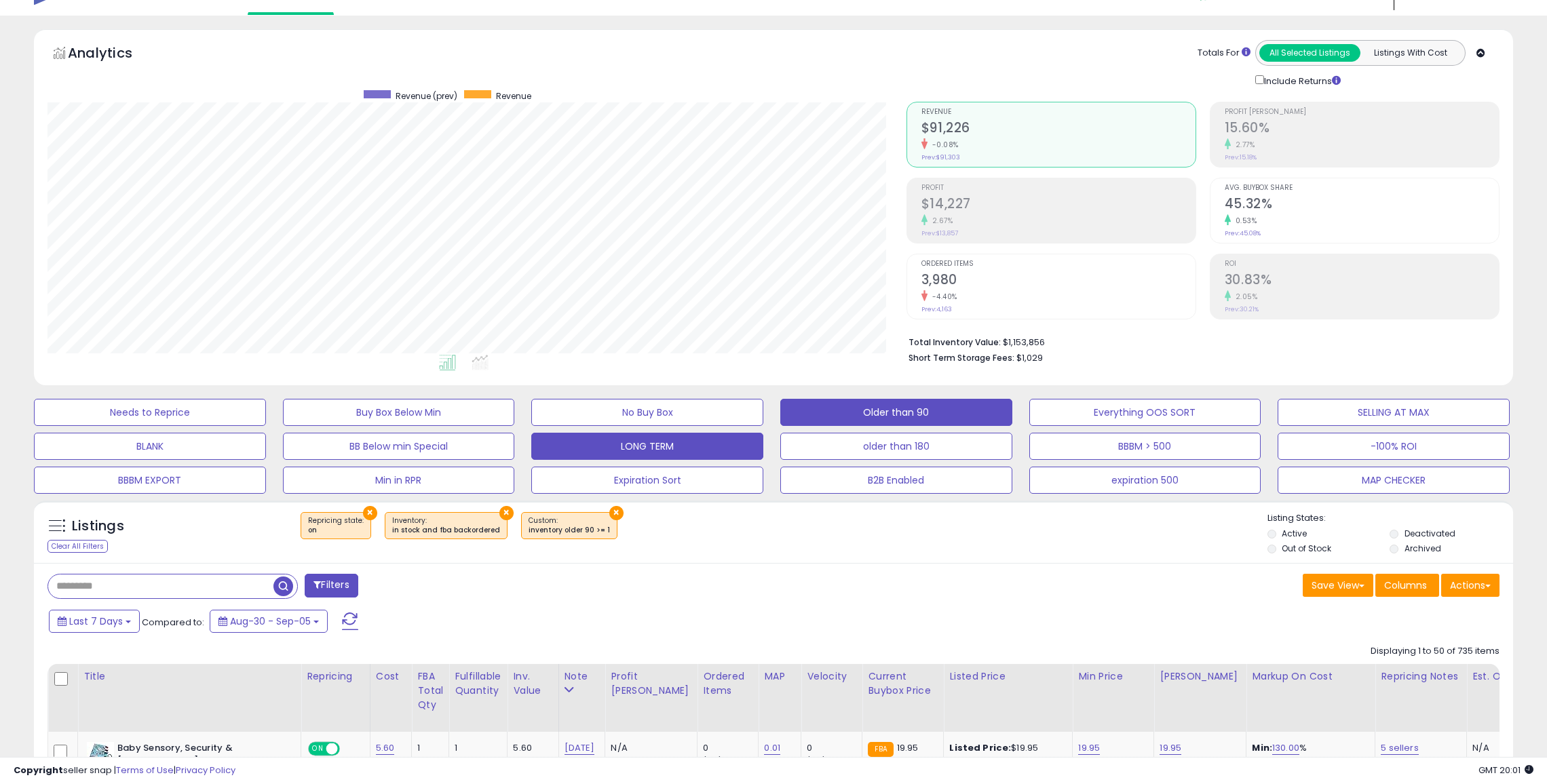
click at [642, 441] on button "LONG TERM" at bounding box center [647, 446] width 232 height 27
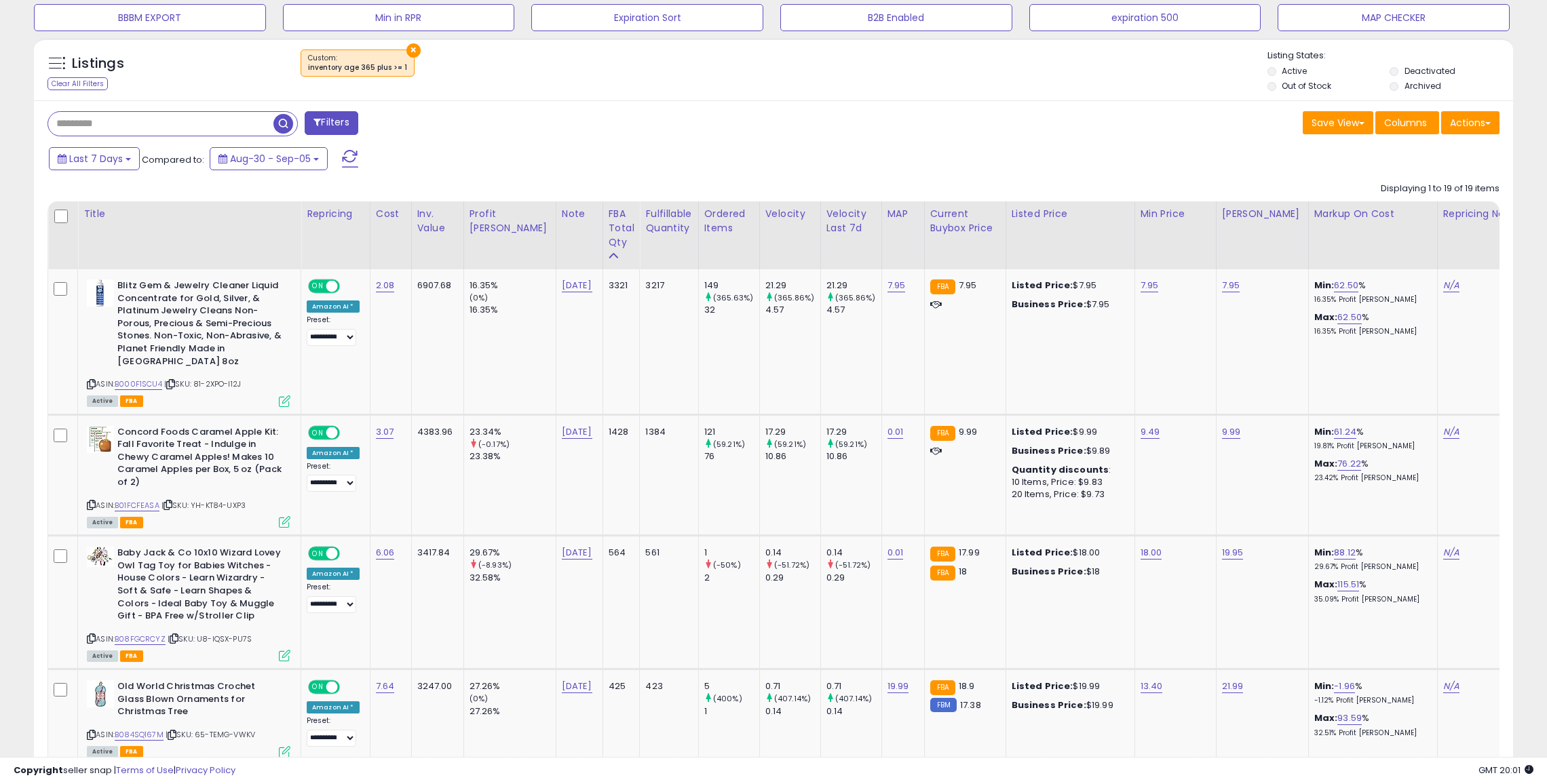
scroll to position [494, 0]
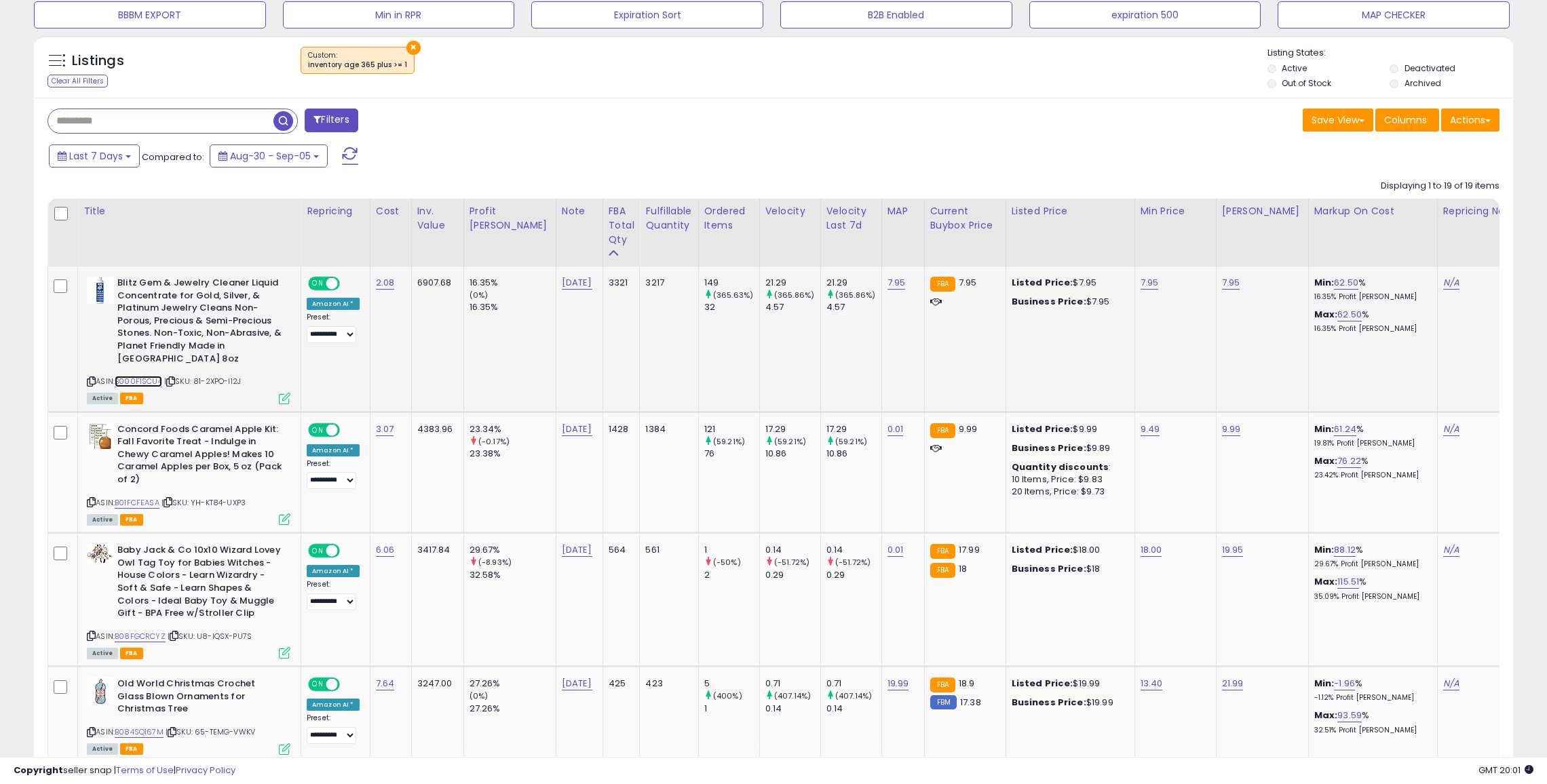
click at [155, 376] on link "B000F1SCU4" at bounding box center [139, 381] width 48 height 12
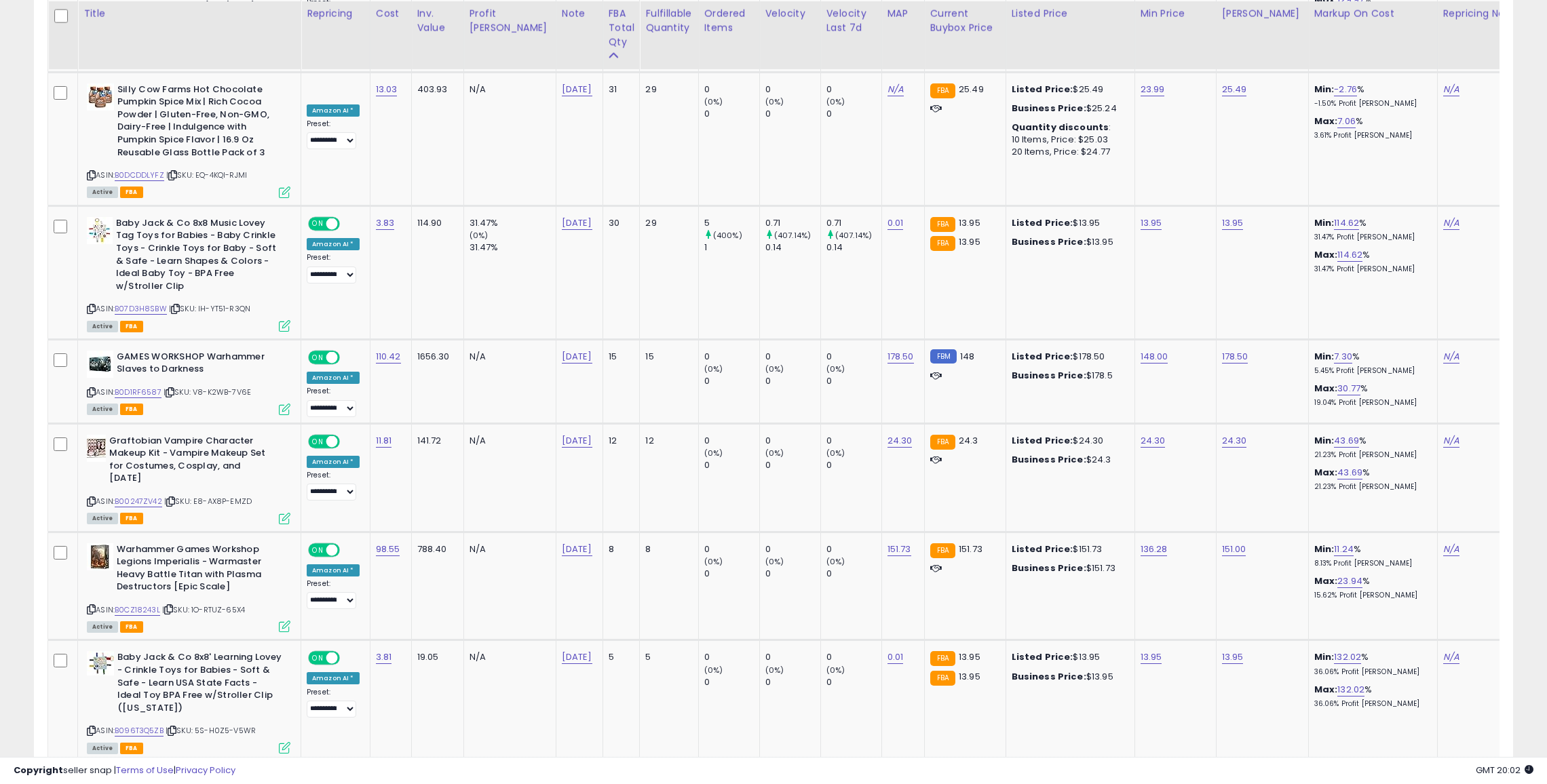
scroll to position [1738, 0]
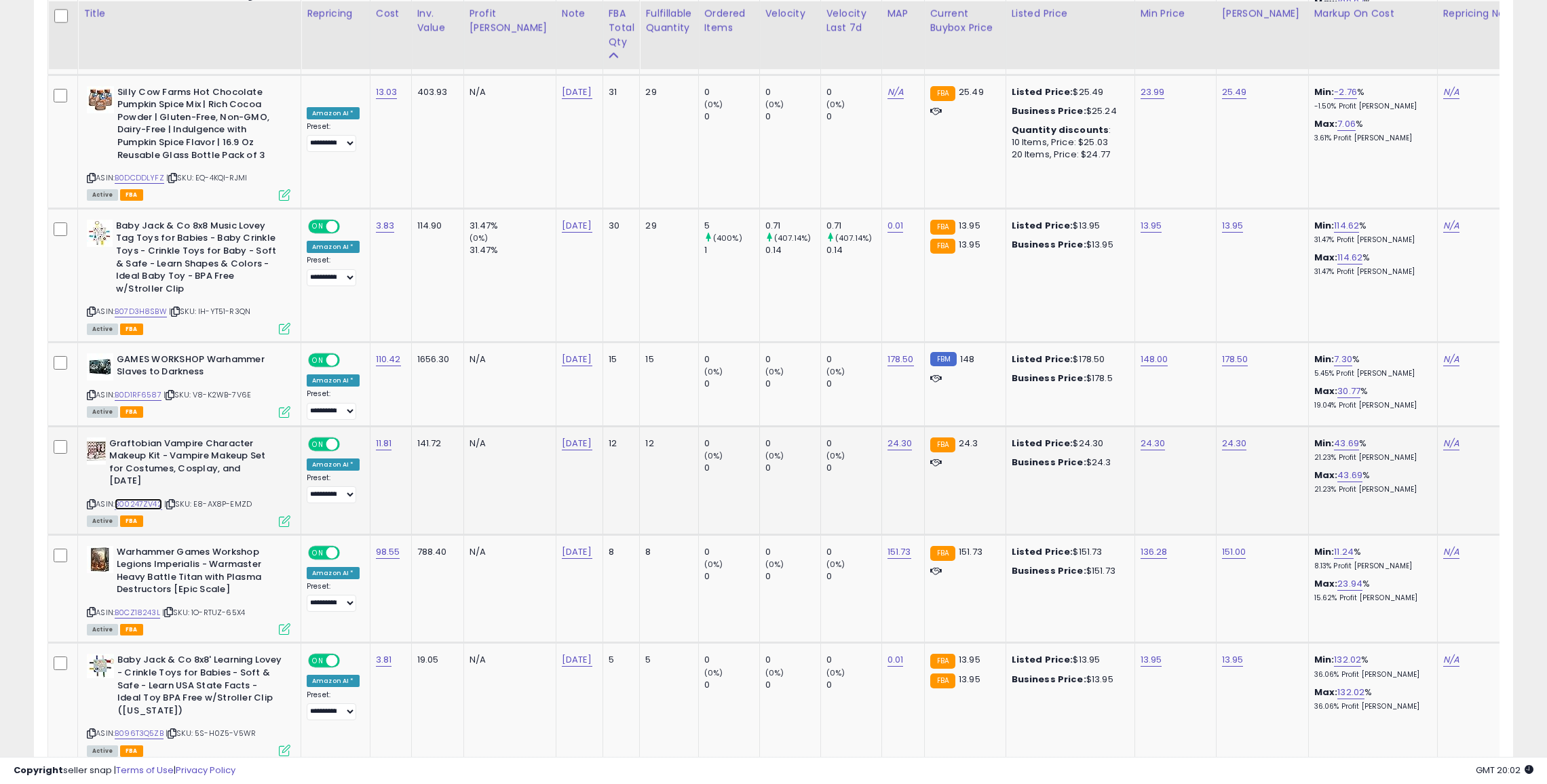
click at [148, 499] on link "B00247ZV42" at bounding box center [139, 504] width 48 height 12
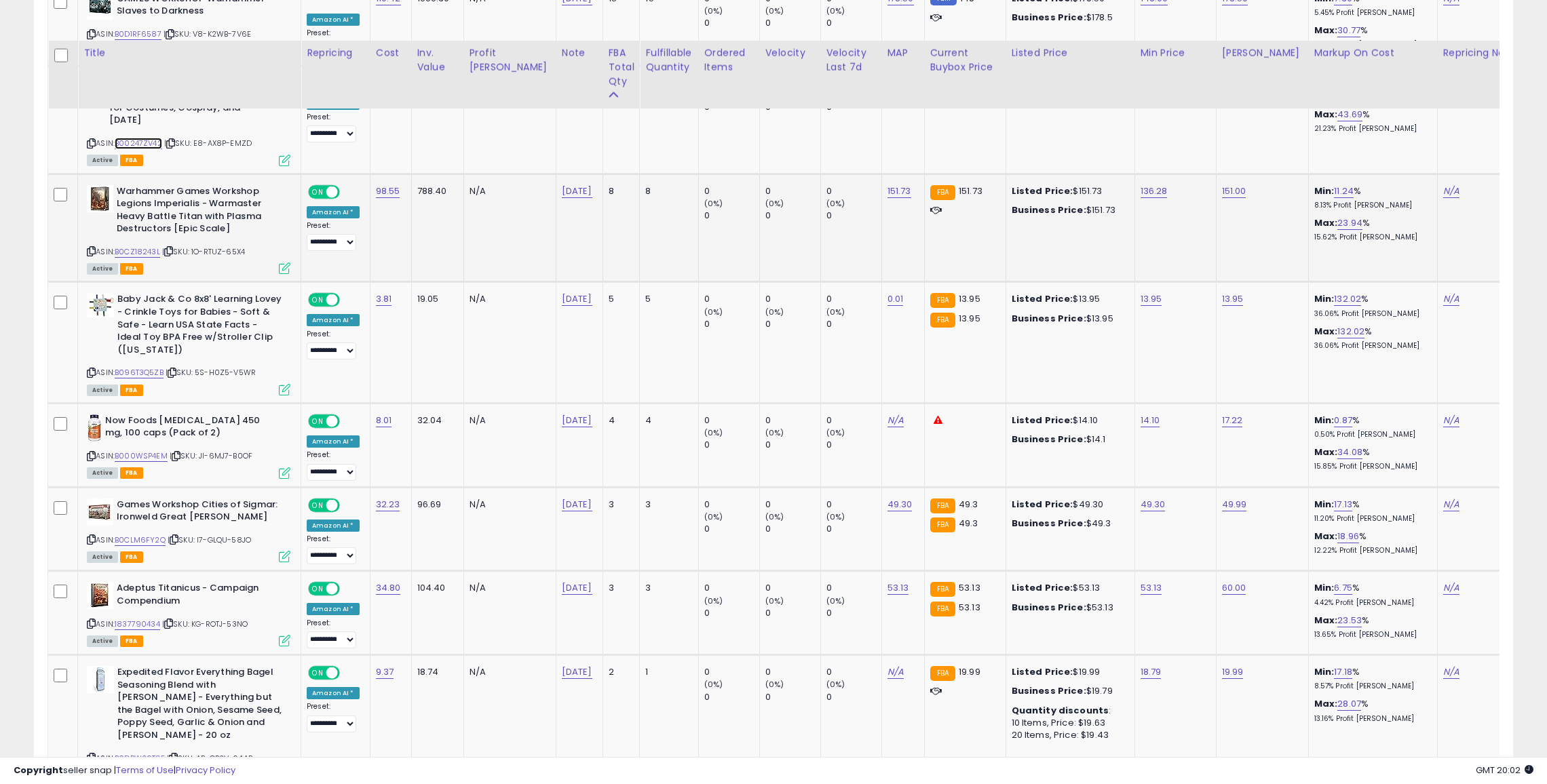
scroll to position [2137, 0]
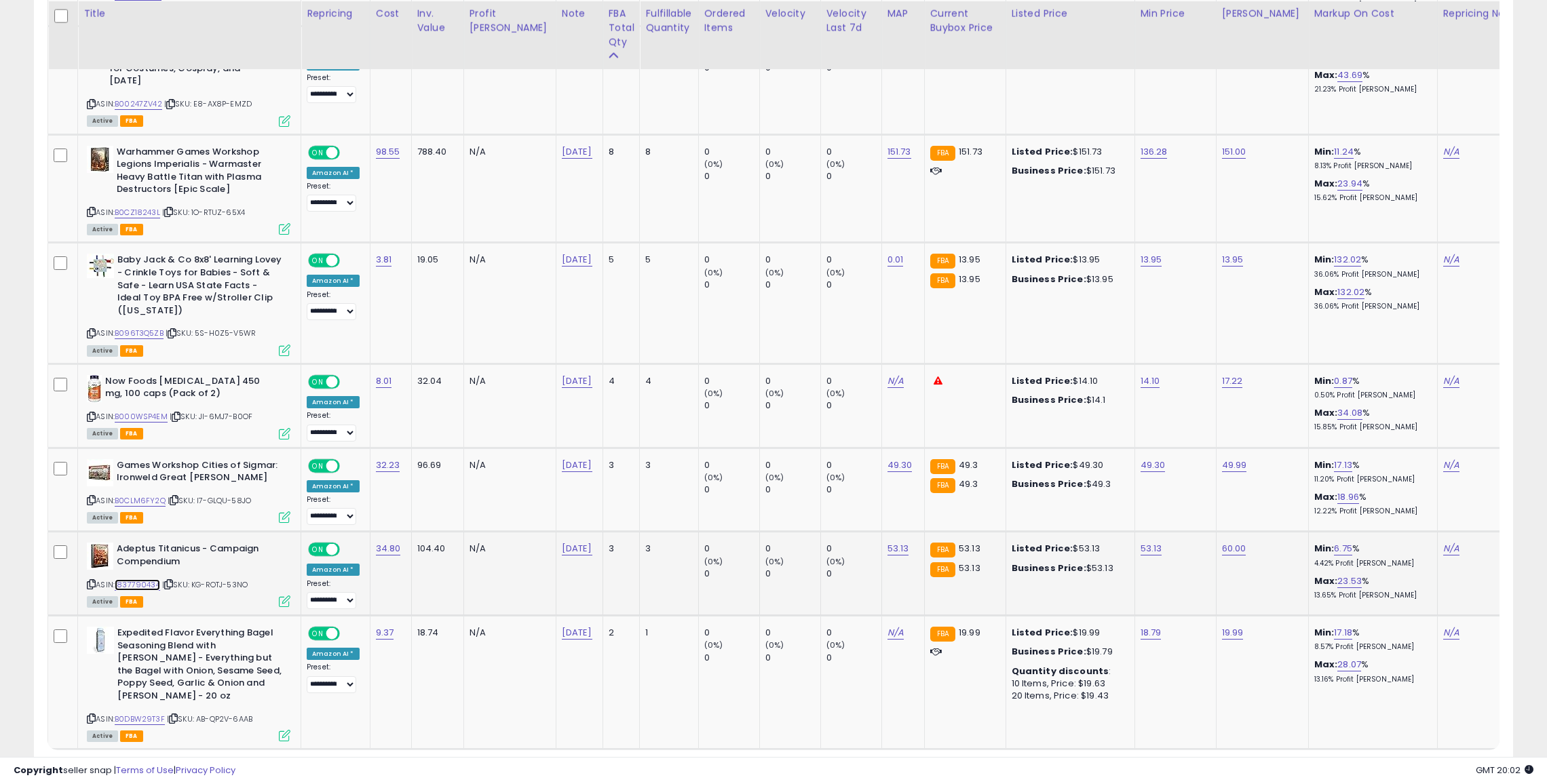
click at [148, 579] on link "1837790434" at bounding box center [137, 585] width 45 height 12
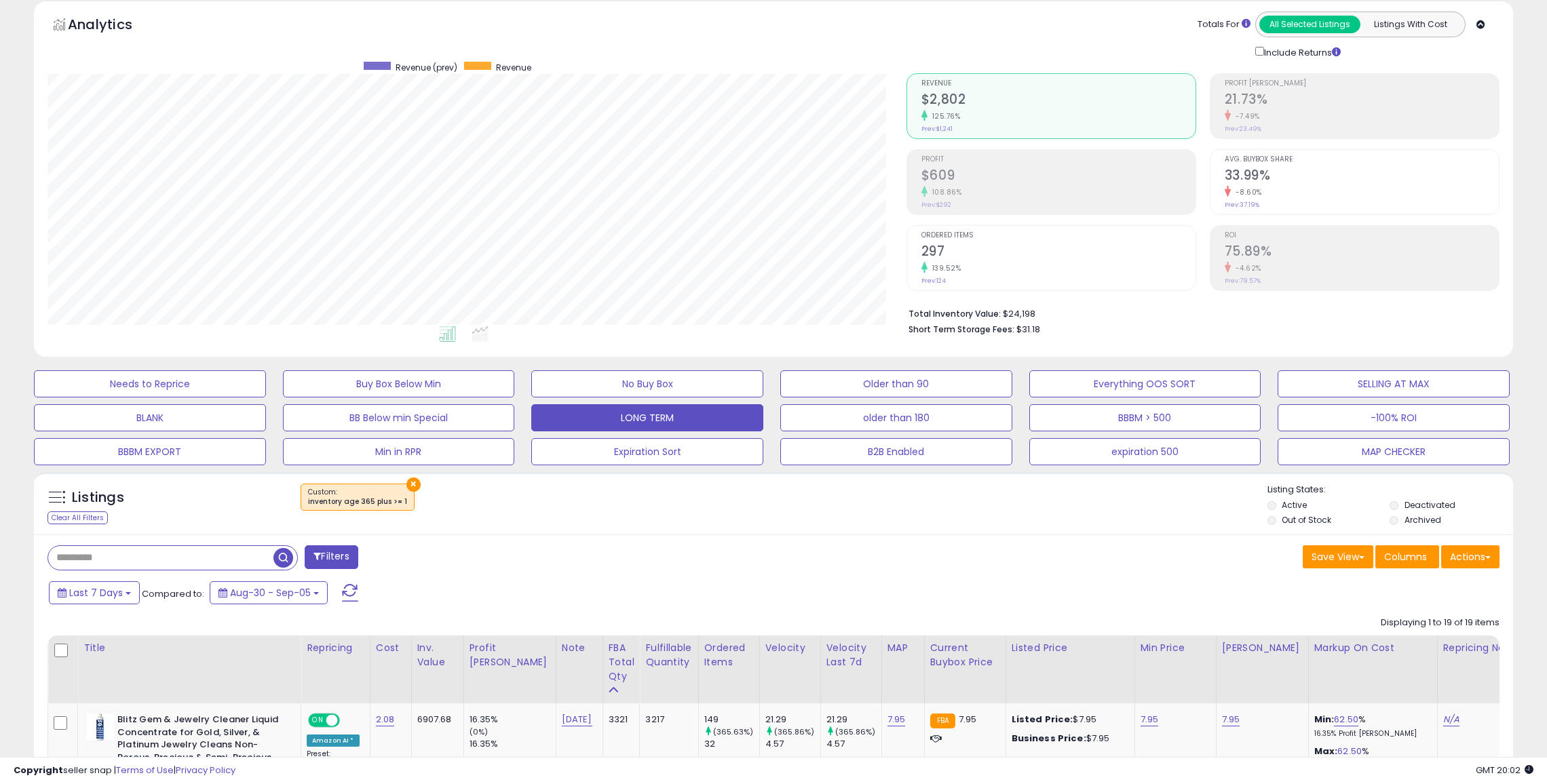
scroll to position [0, 0]
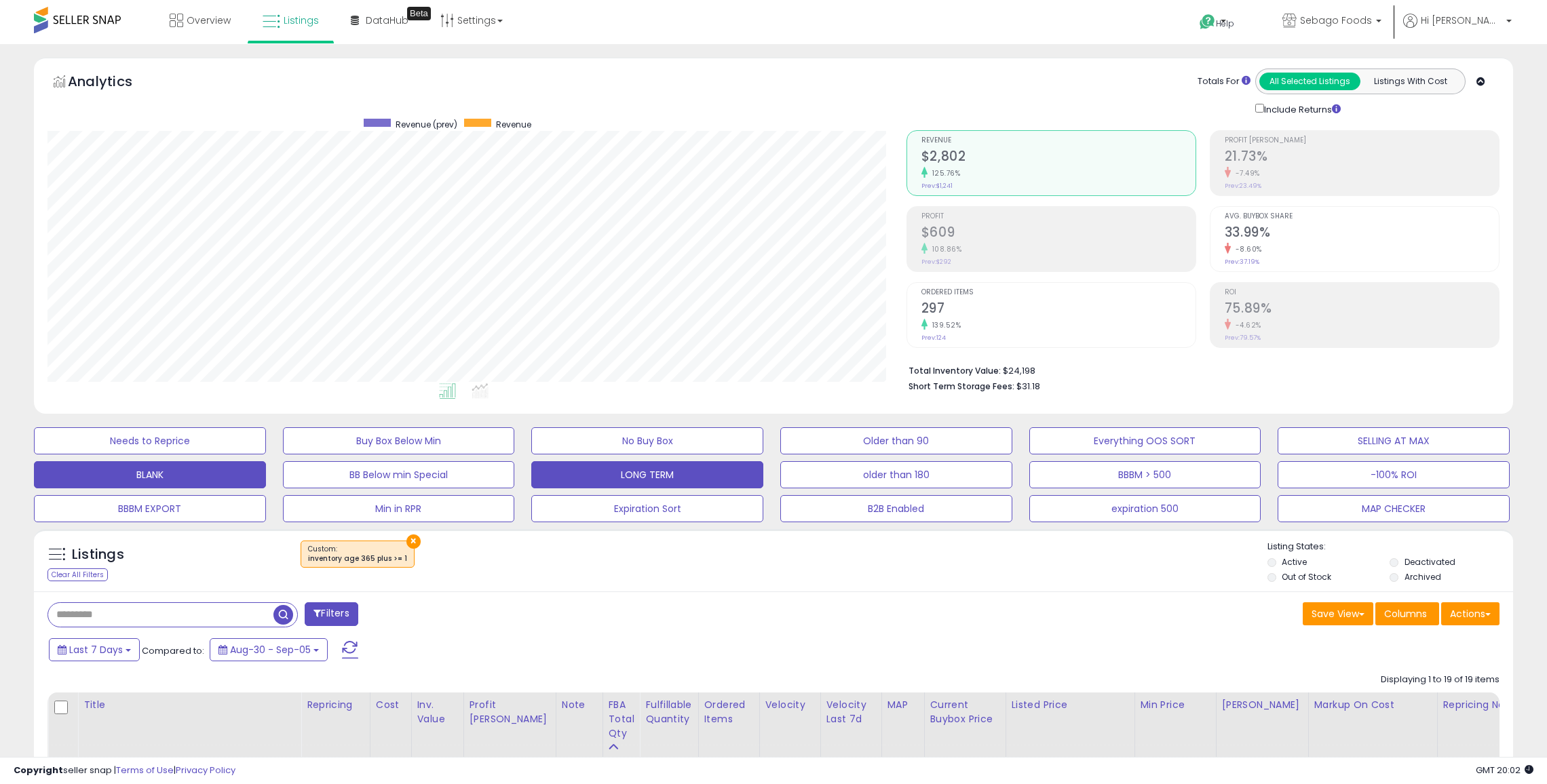
click at [185, 464] on button "BLANK" at bounding box center [150, 475] width 232 height 27
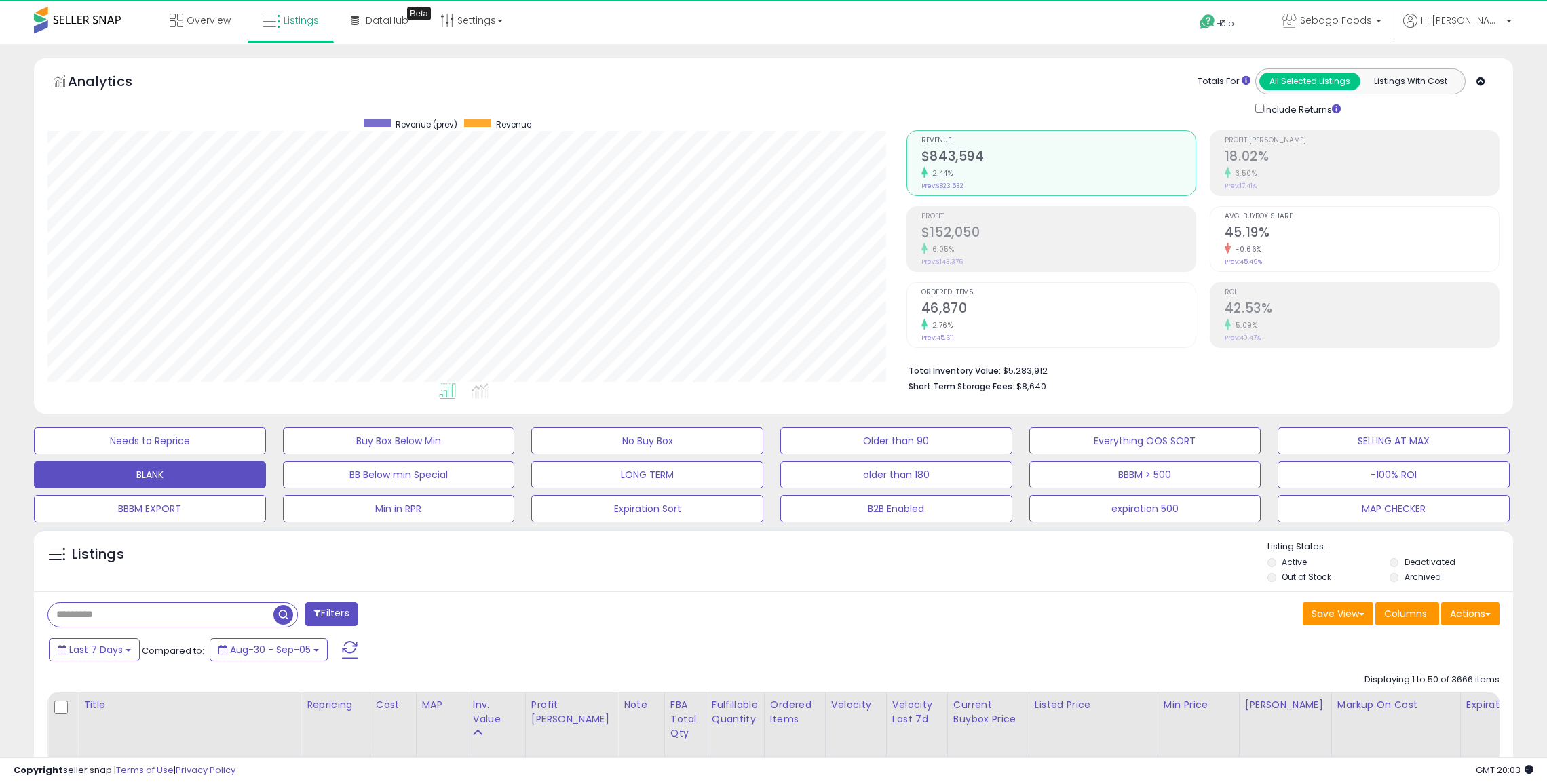
scroll to position [278, 859]
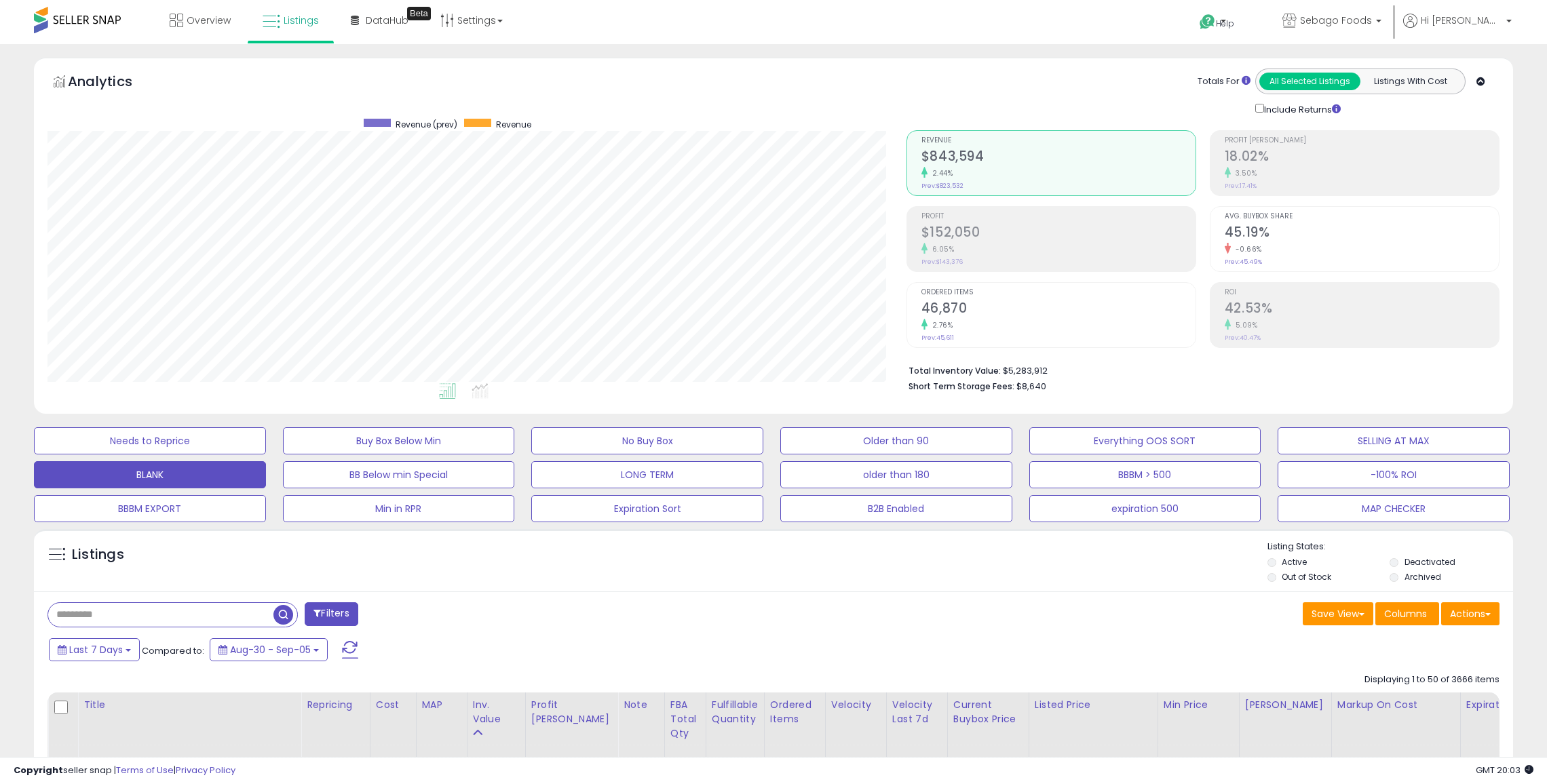
click at [214, 623] on input "text" at bounding box center [161, 615] width 225 height 24
click at [214, 623] on input "text" at bounding box center [232, 615] width 369 height 24
type input "*****"
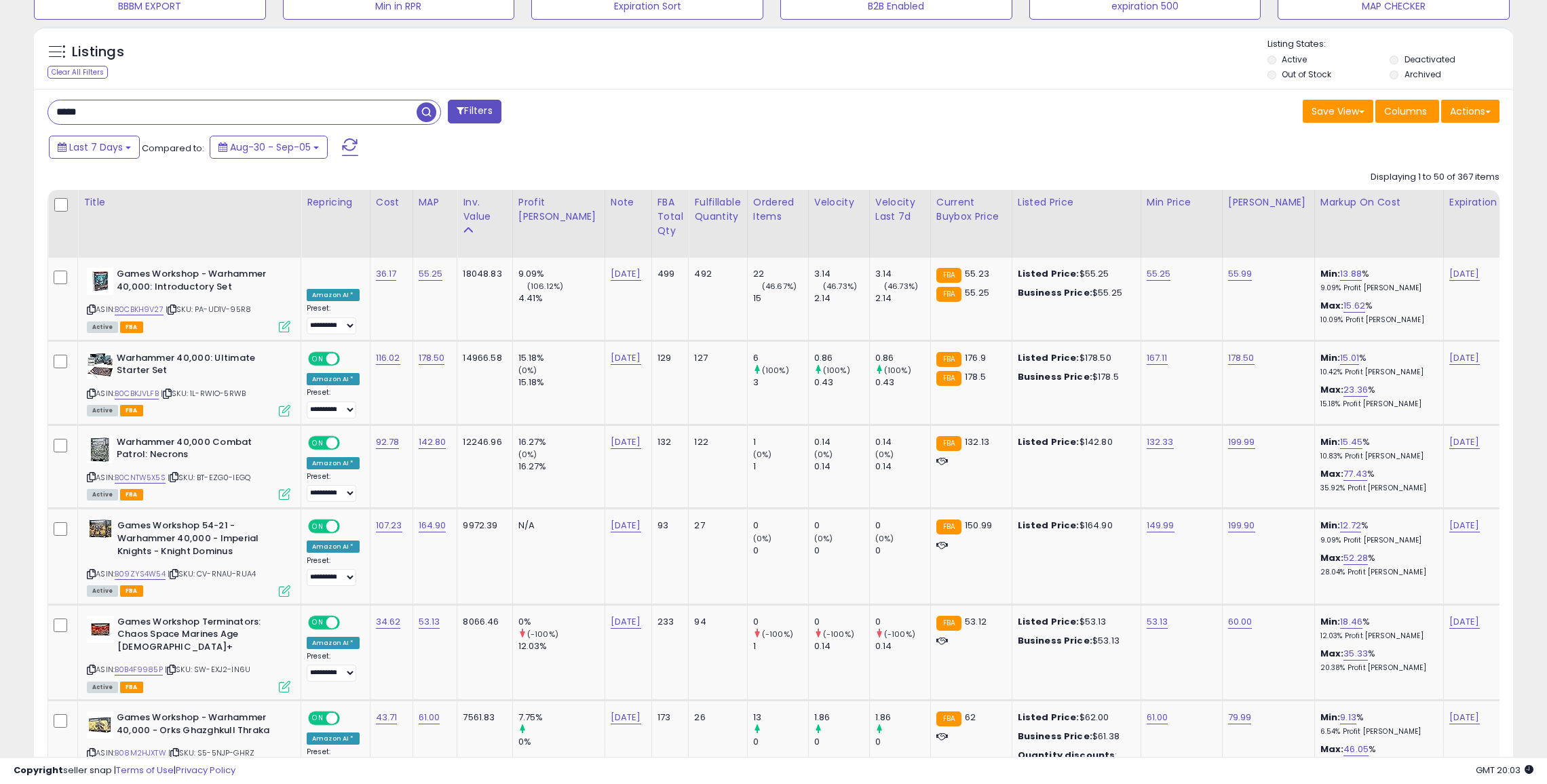
scroll to position [0, 0]
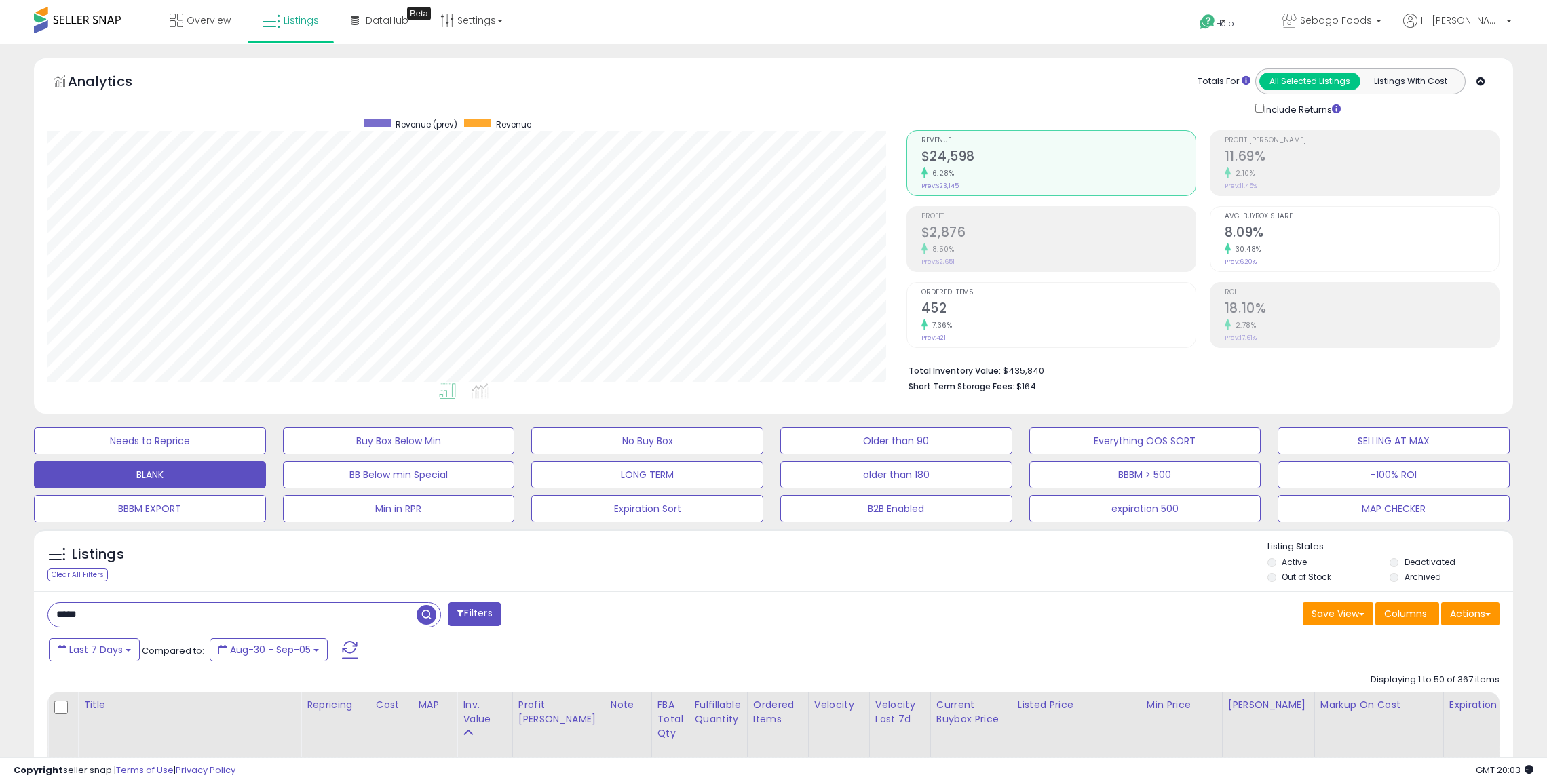
select select "**"
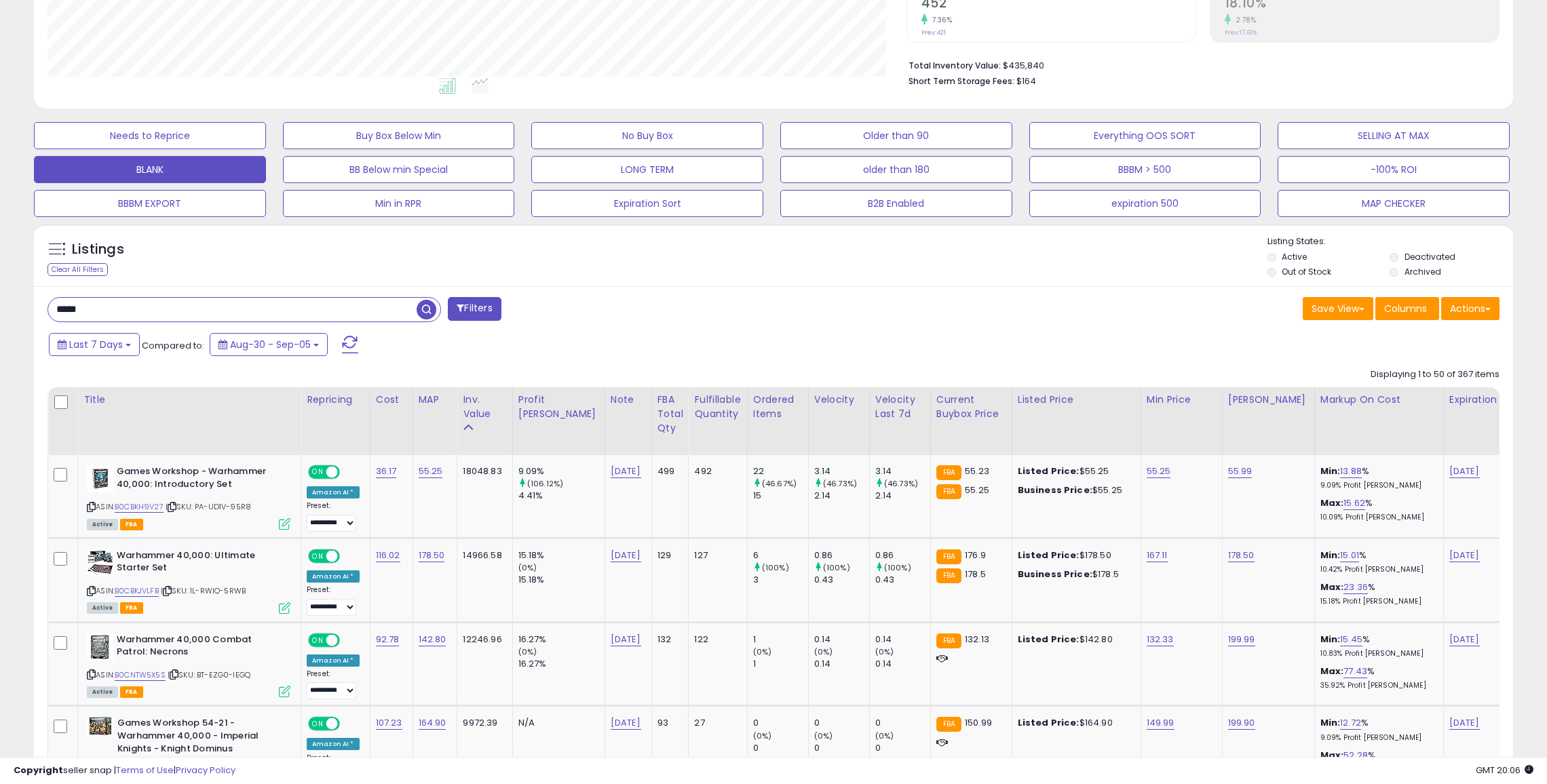
scroll to position [307, 0]
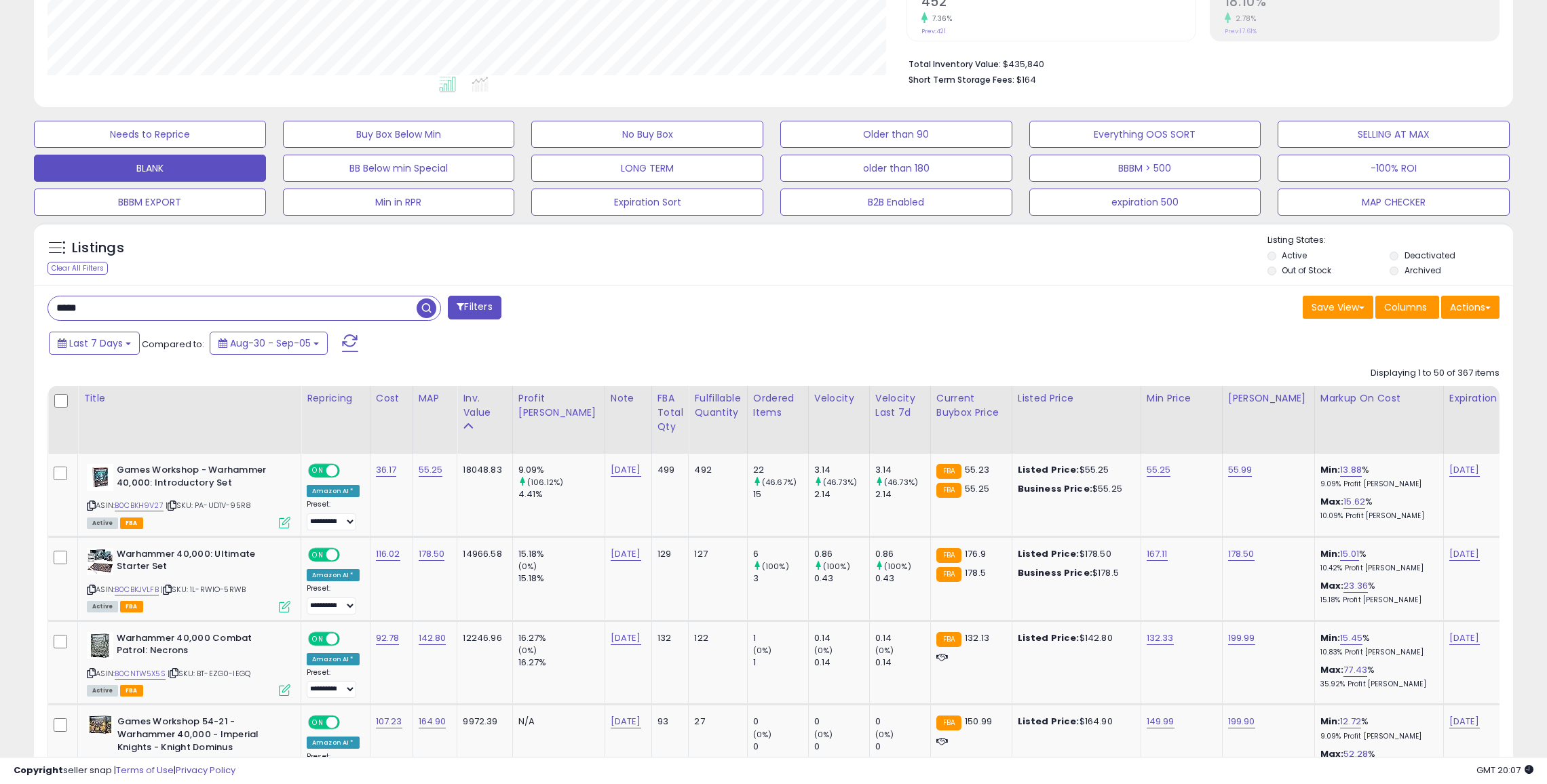
click at [326, 297] on input "*****" at bounding box center [232, 308] width 369 height 24
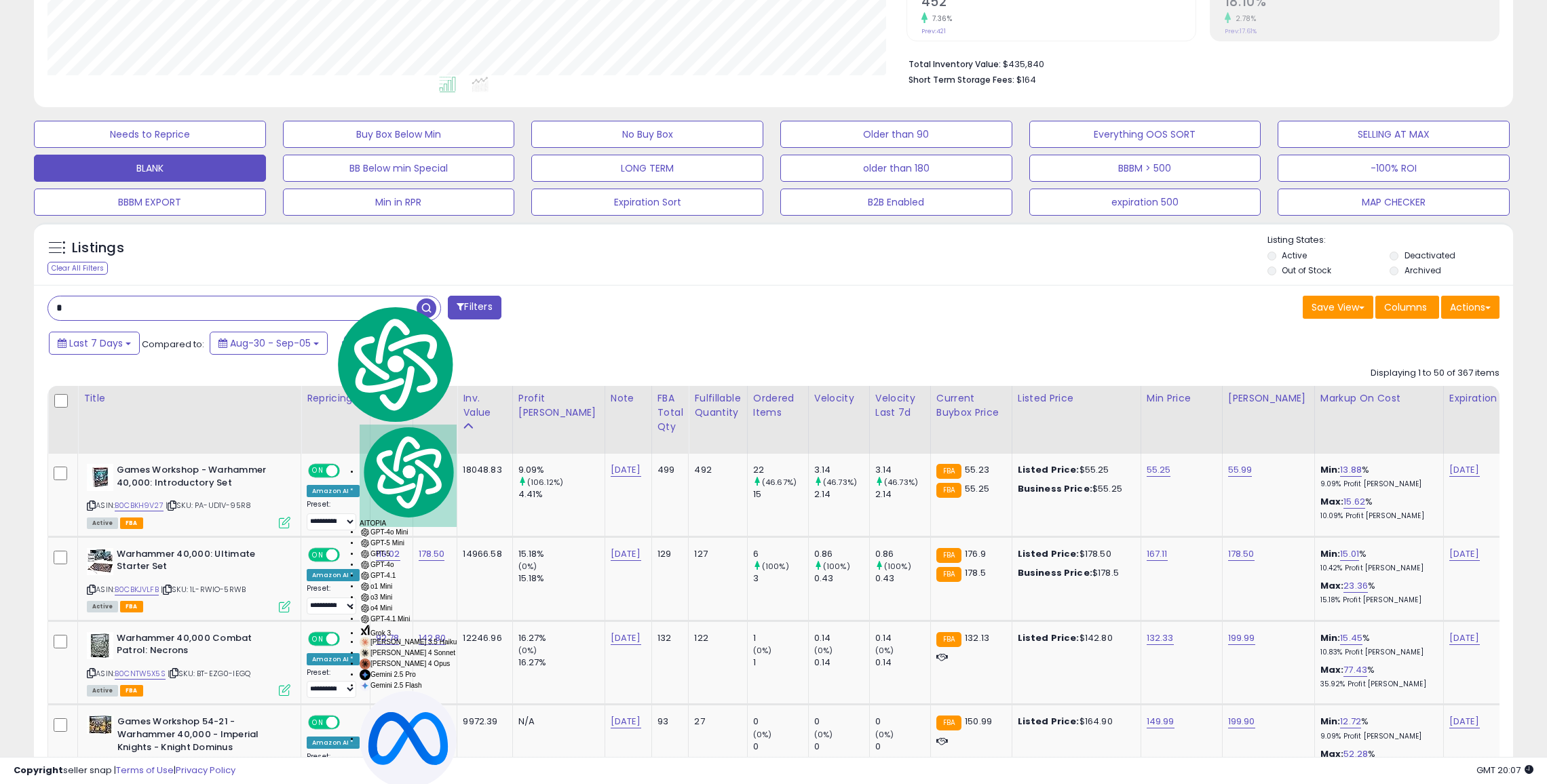
click at [326, 99] on ul at bounding box center [450, 86] width 872 height 25
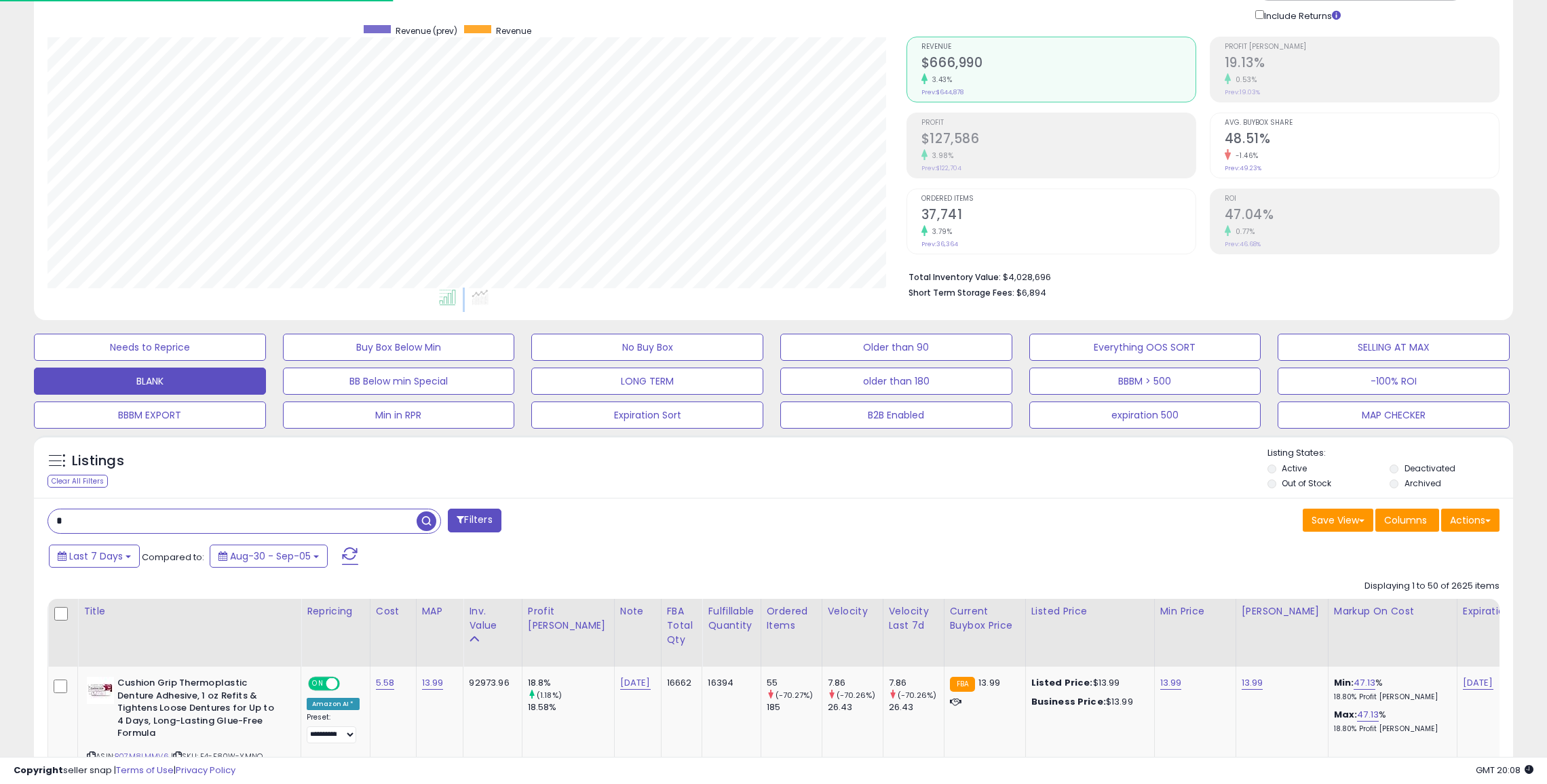
scroll to position [278, 859]
click at [317, 520] on input "*" at bounding box center [232, 522] width 369 height 24
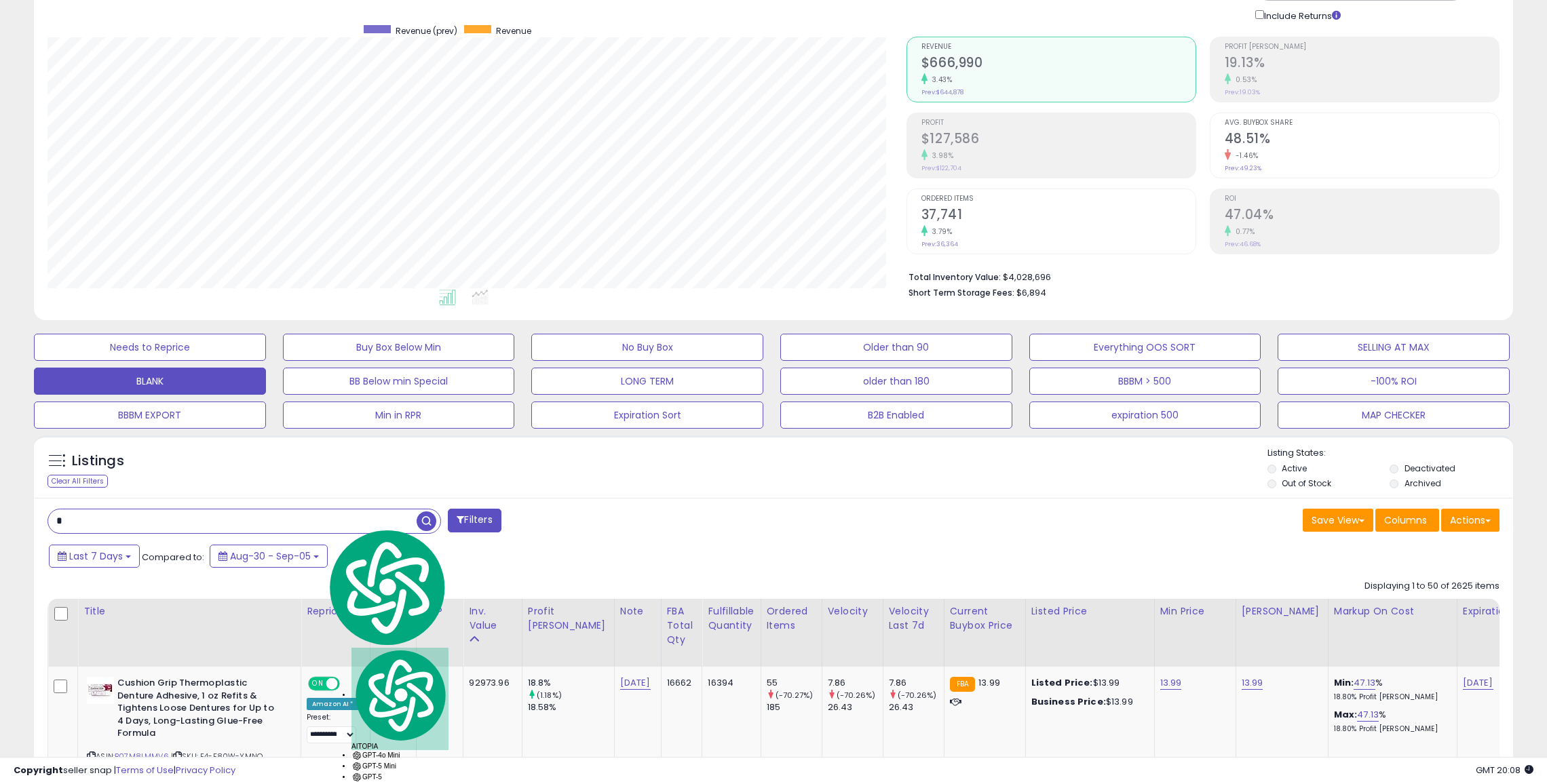
paste input "*********"
type input "**********"
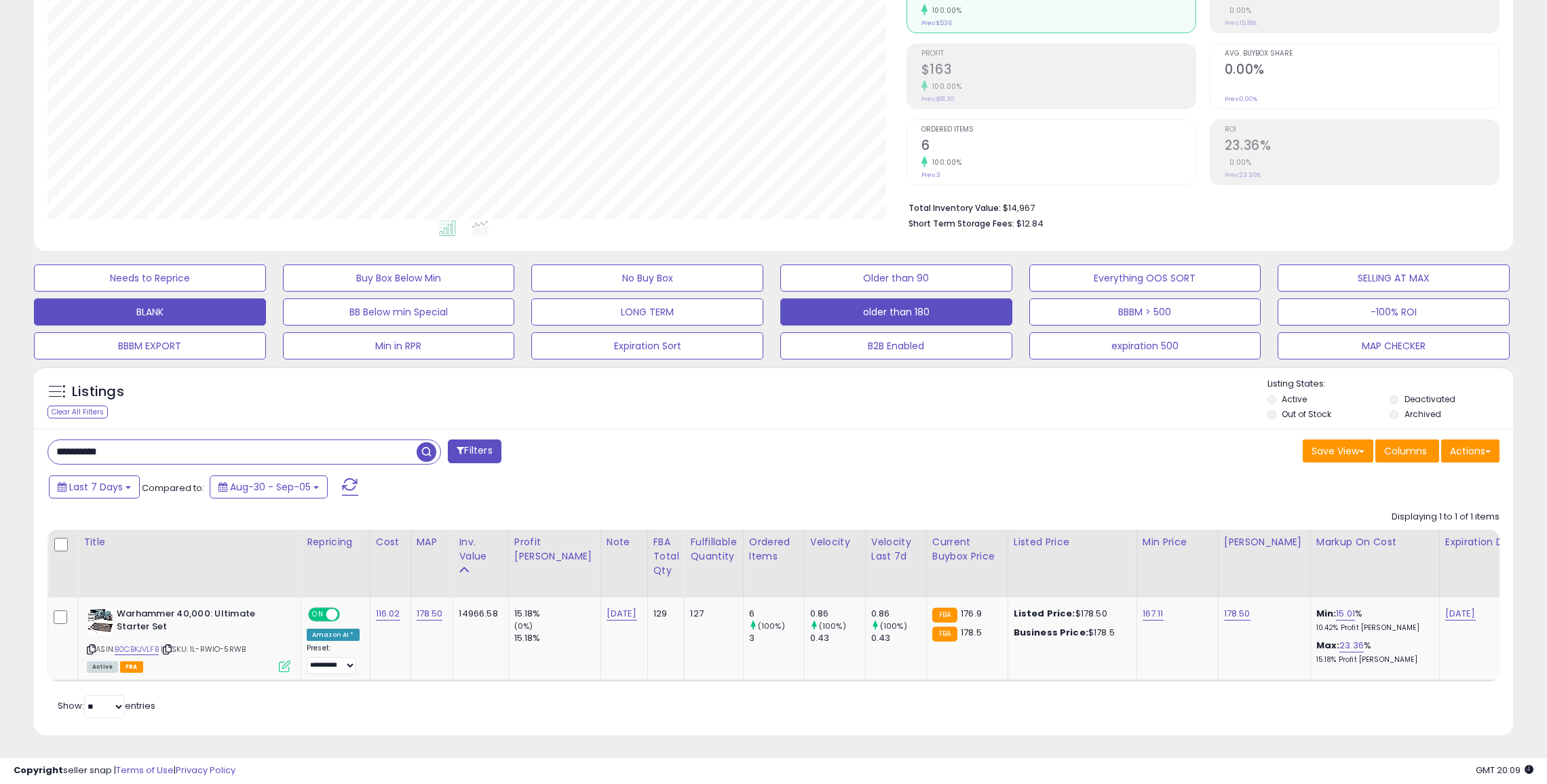
click at [1001, 310] on button "older than 180" at bounding box center [896, 312] width 232 height 27
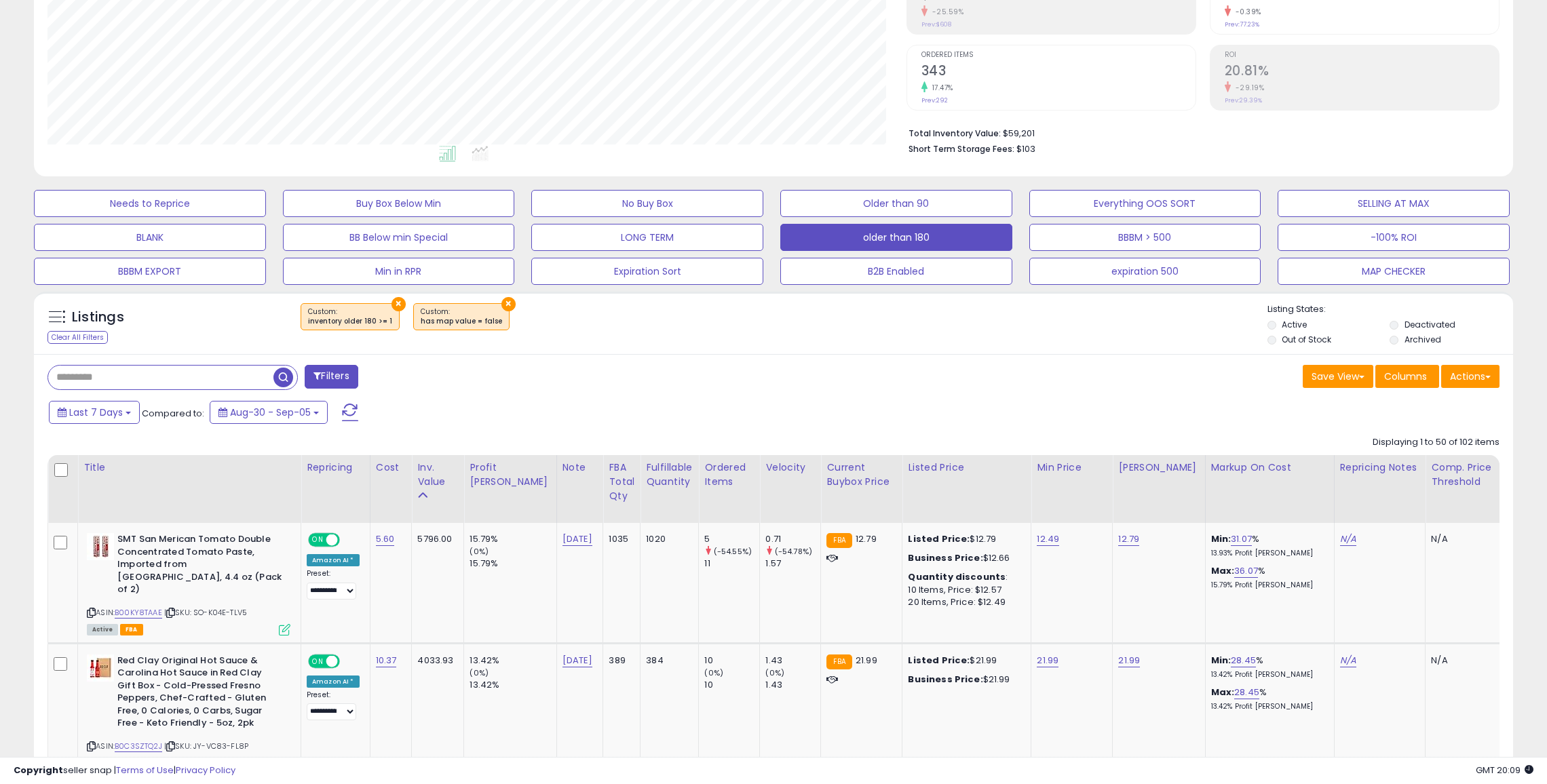
scroll to position [164, 0]
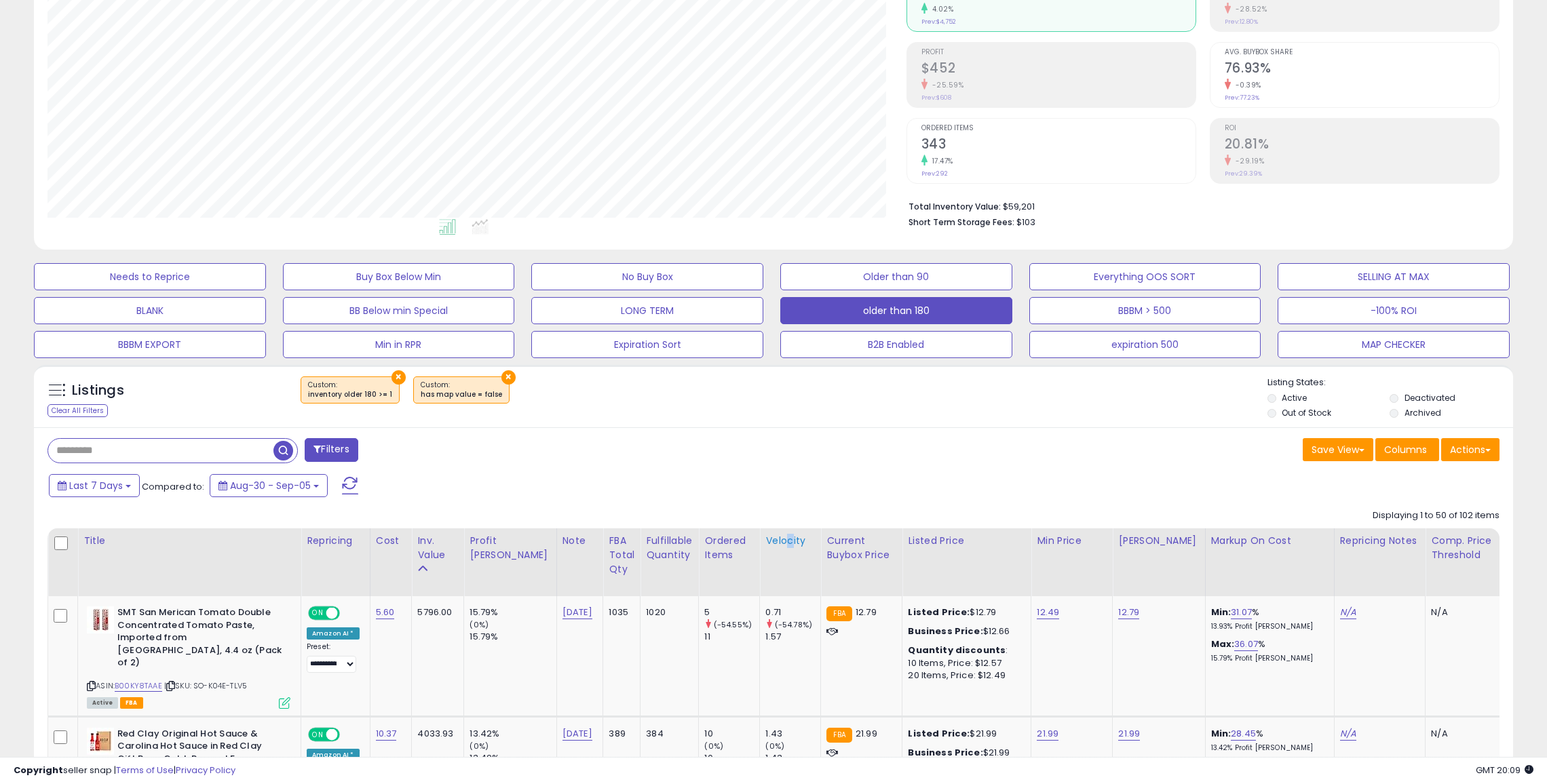
click at [765, 539] on div "Velocity" at bounding box center [790, 541] width 49 height 14
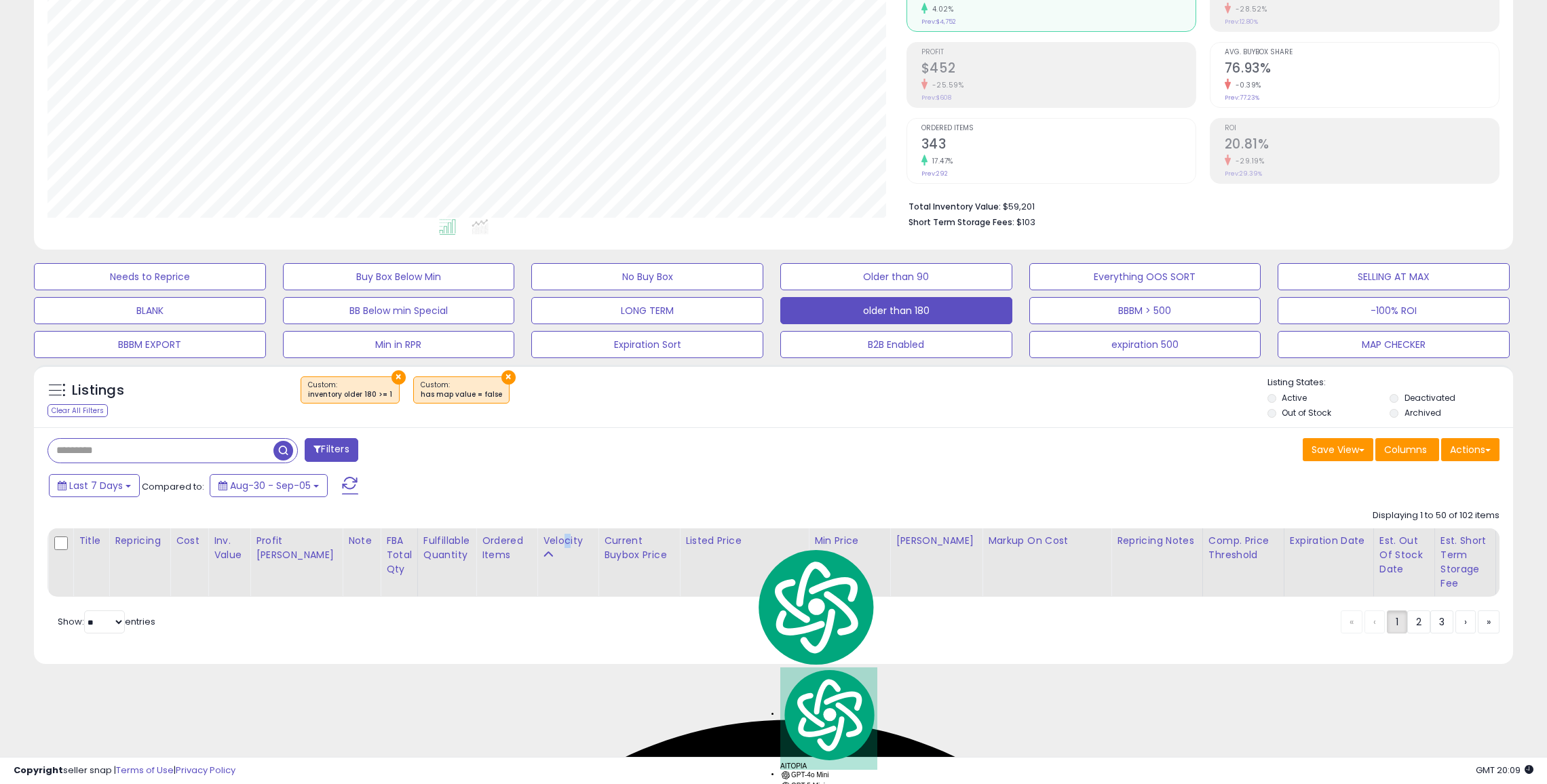
scroll to position [94, 0]
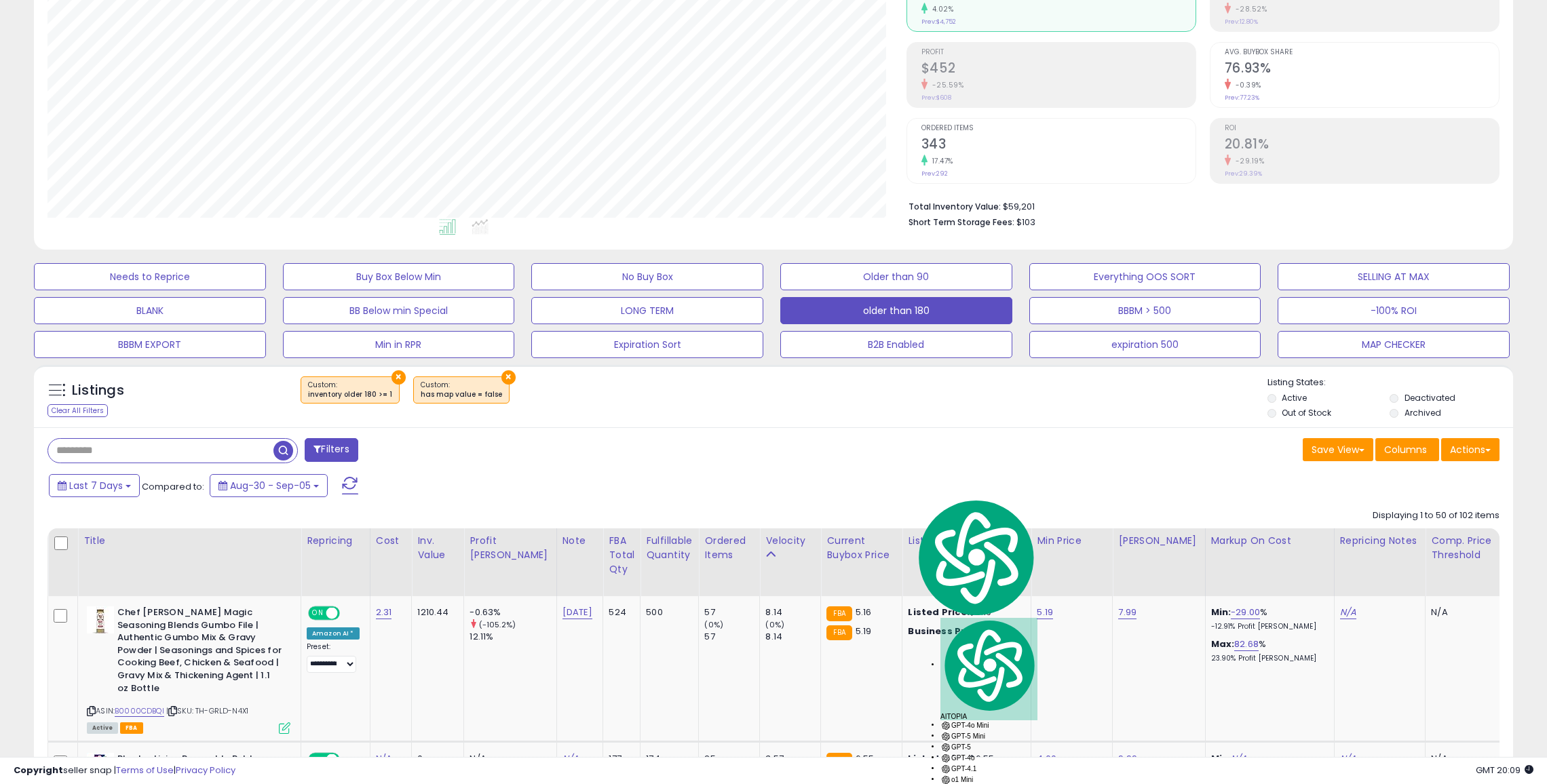
click at [910, 487] on div "Last 7 Days Compared to: Aug-30 - Sep-05" at bounding box center [589, 488] width 1089 height 31
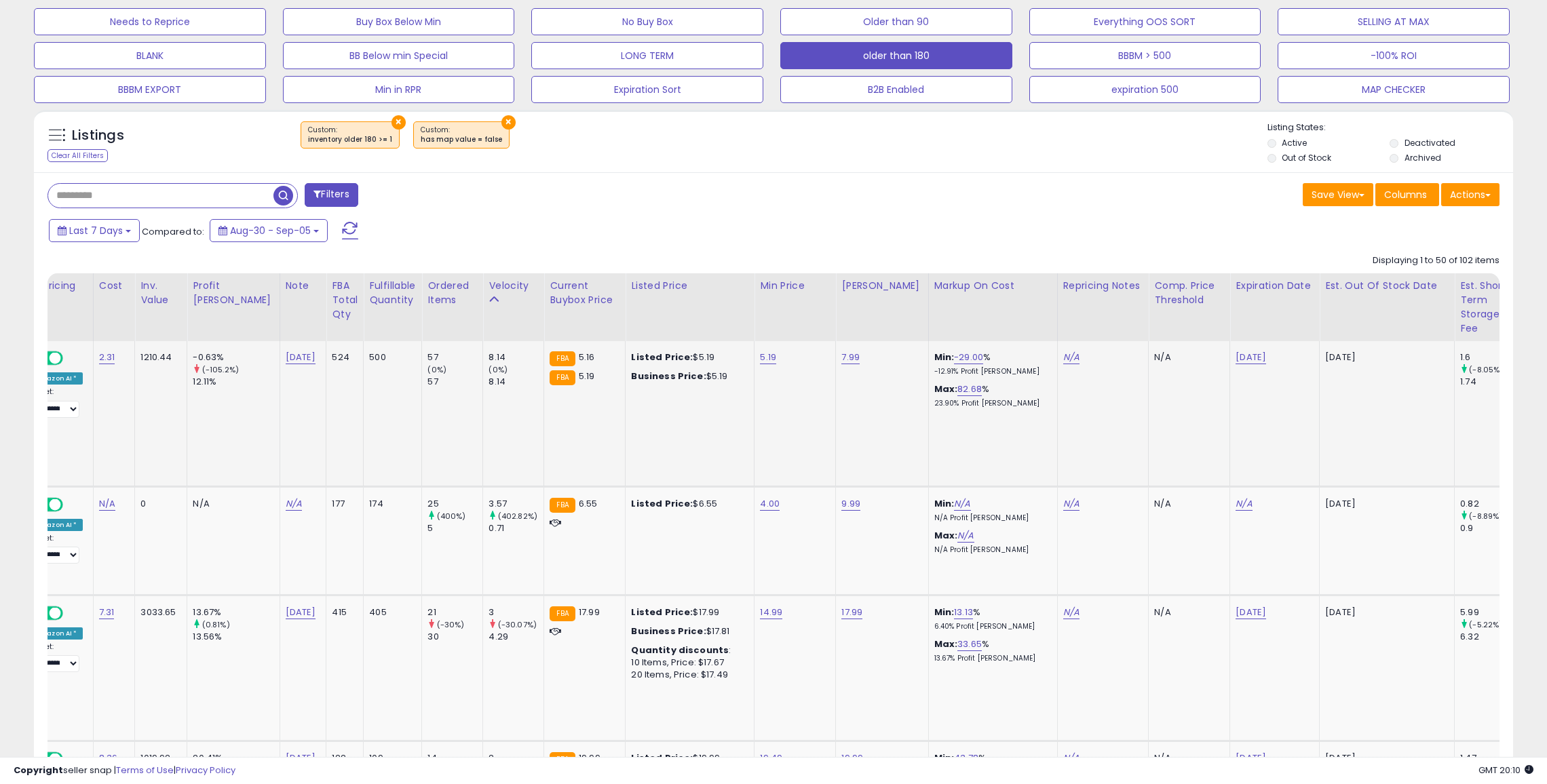
scroll to position [0, 374]
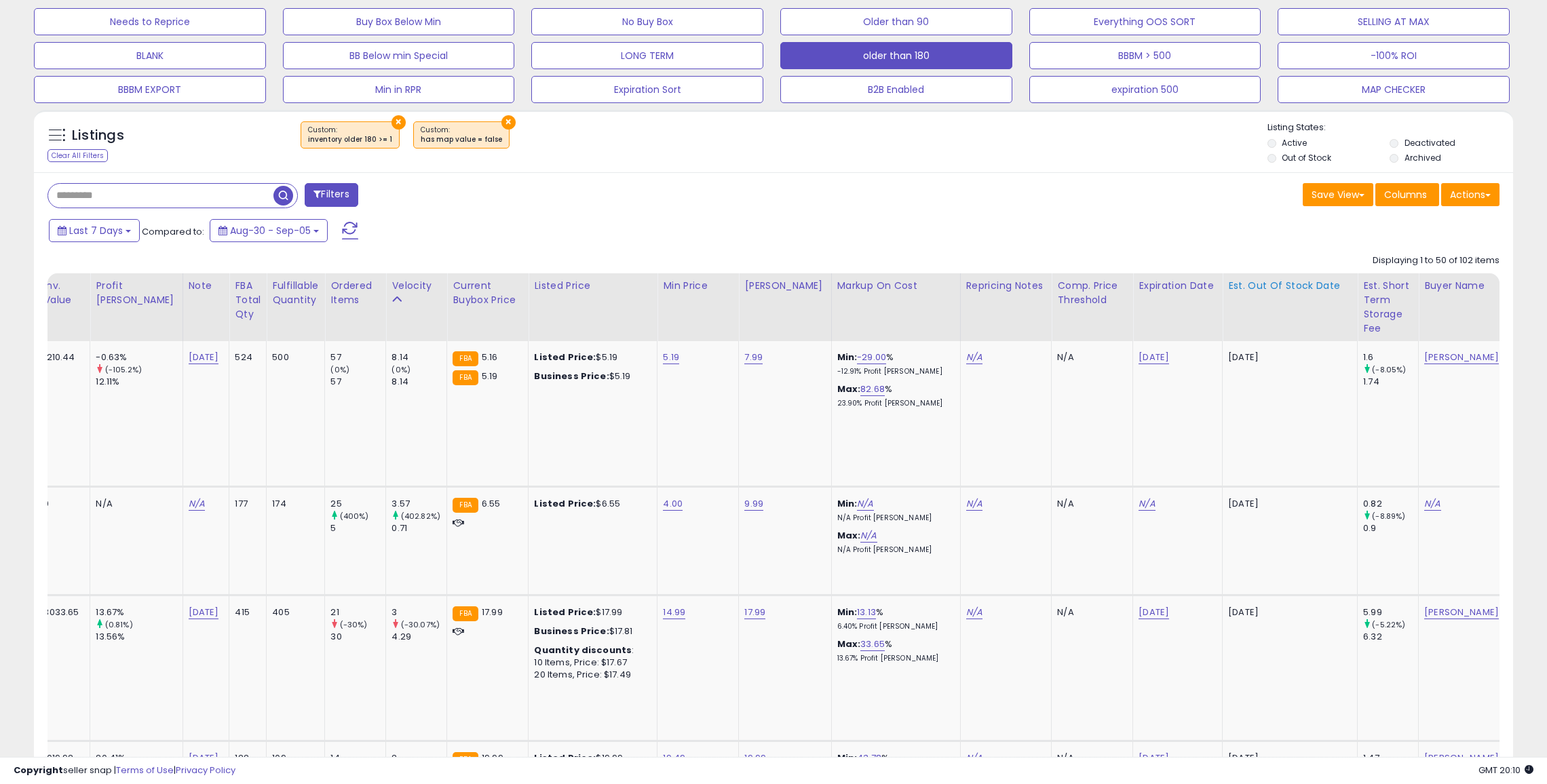
click at [1248, 273] on th "Est. Out Of Stock Date" at bounding box center [1290, 308] width 135 height 68
click at [1243, 285] on div "Est. Out Of Stock Date" at bounding box center [1290, 286] width 124 height 14
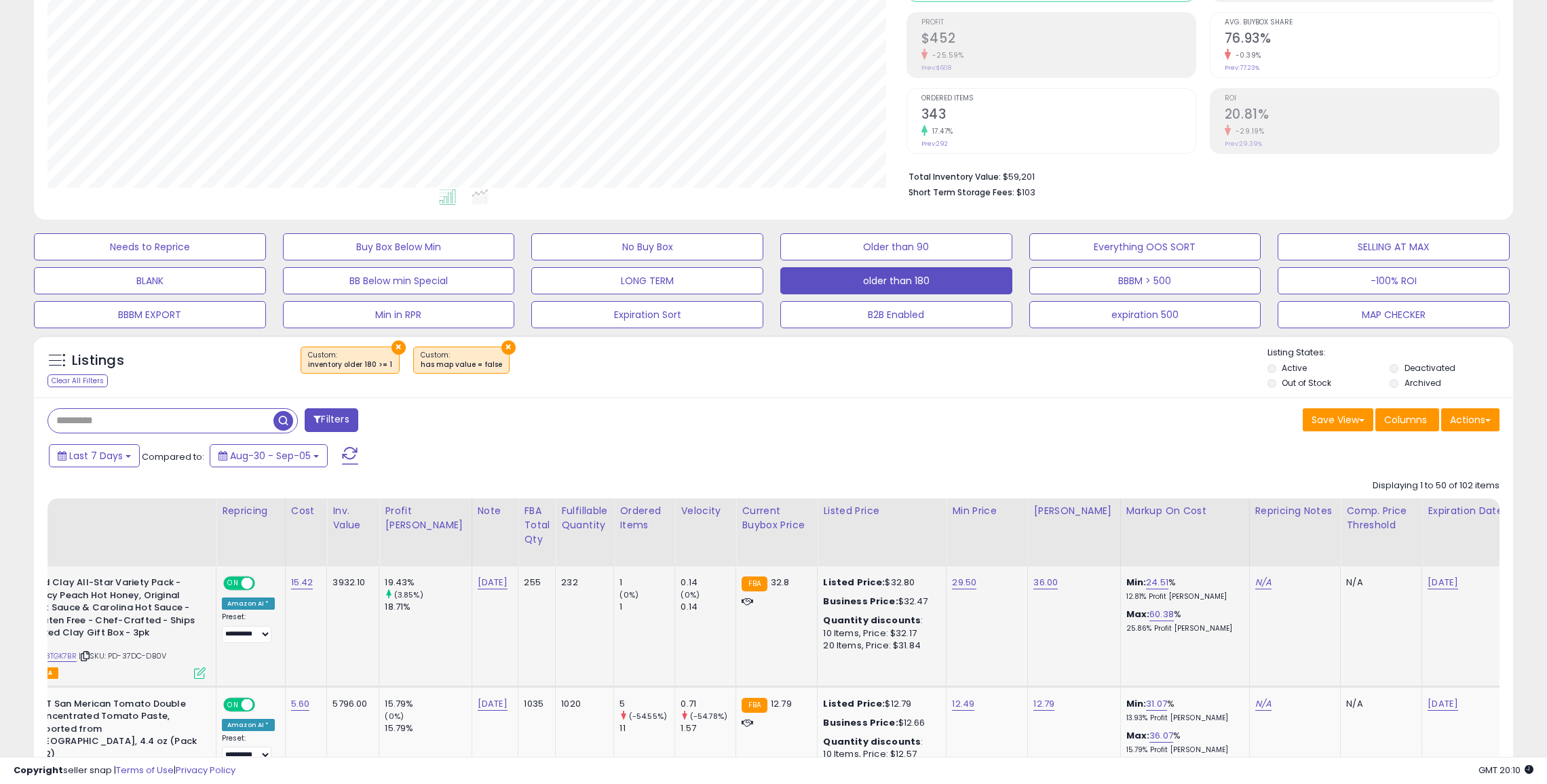
scroll to position [0, 0]
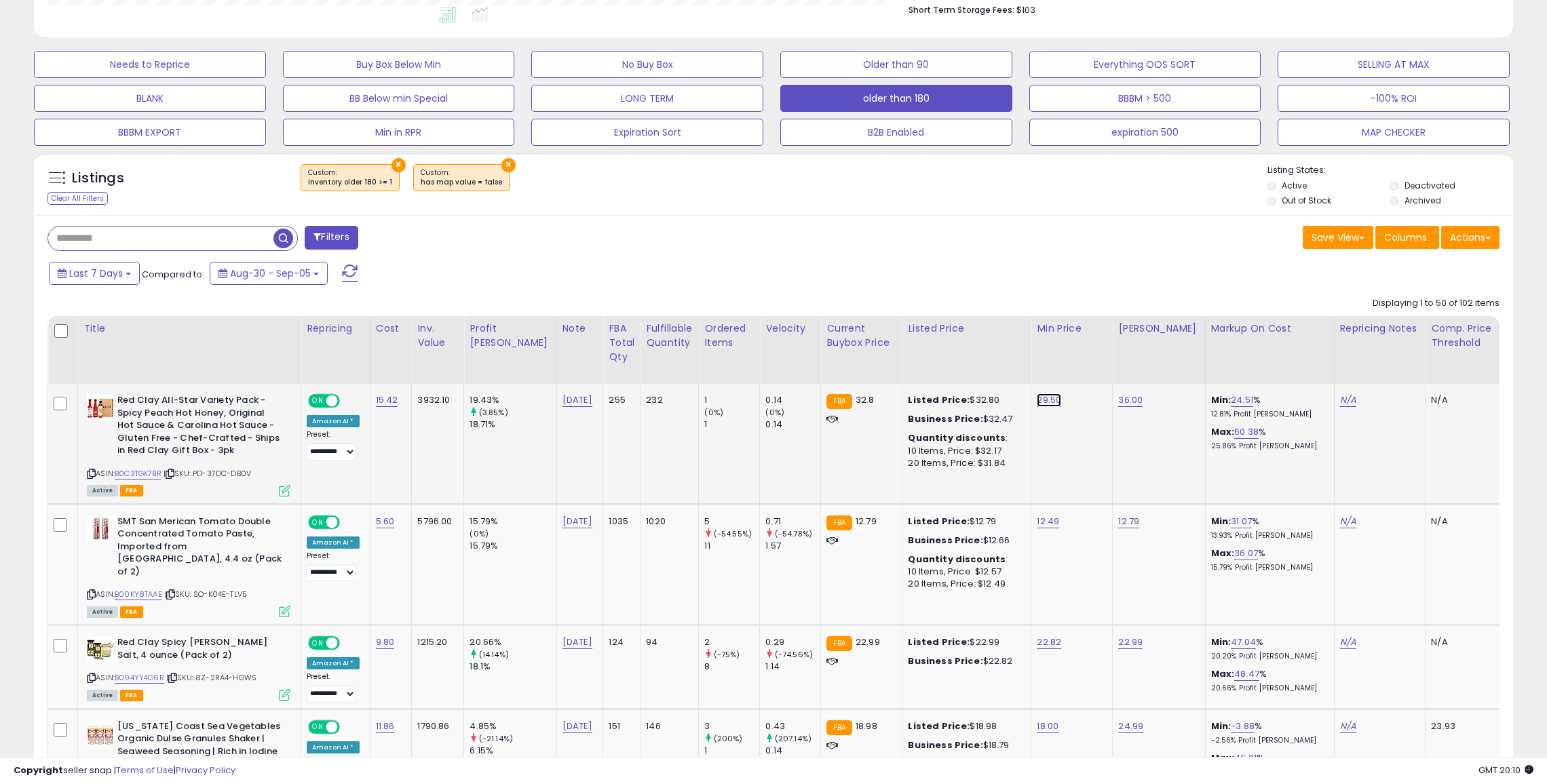
click at [1037, 399] on link "29.50" at bounding box center [1049, 400] width 25 height 13
type input "*"
click at [87, 471] on icon at bounding box center [91, 473] width 9 height 7
click at [130, 472] on link "B0C3TGK7BR" at bounding box center [138, 473] width 47 height 12
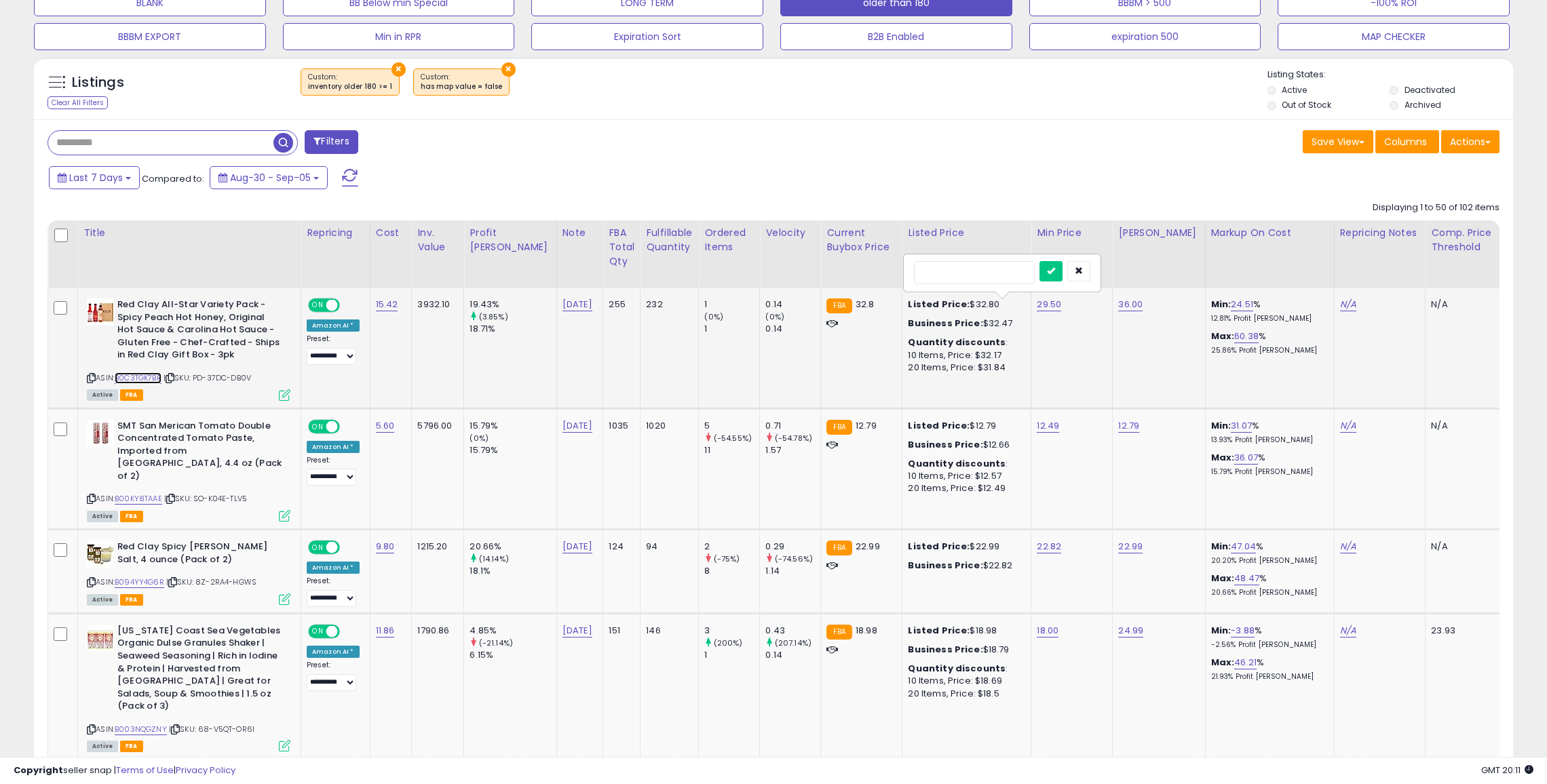
scroll to position [473, 0]
click at [1083, 270] on icon "button" at bounding box center [1079, 270] width 8 height 8
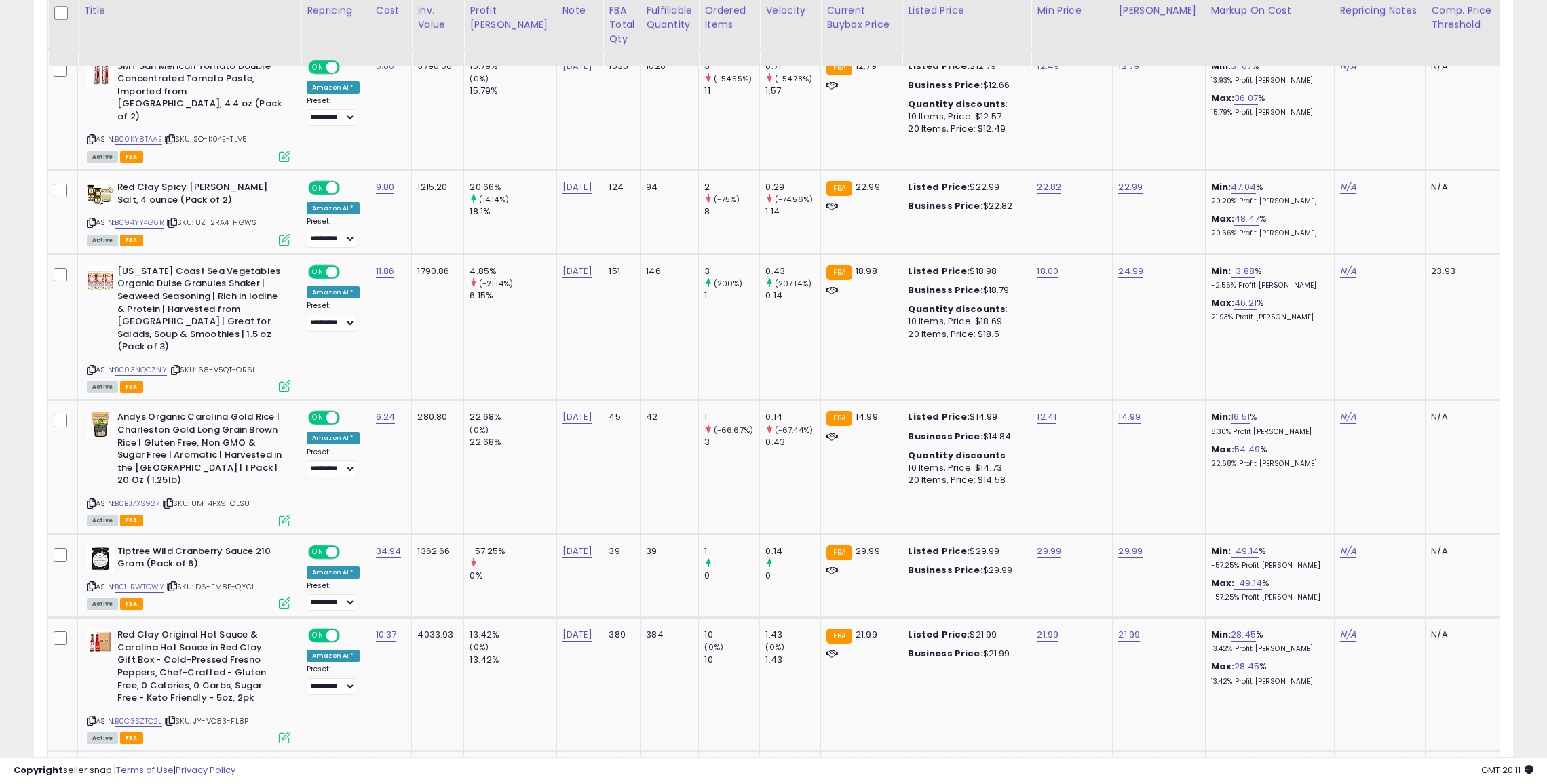
scroll to position [835, 0]
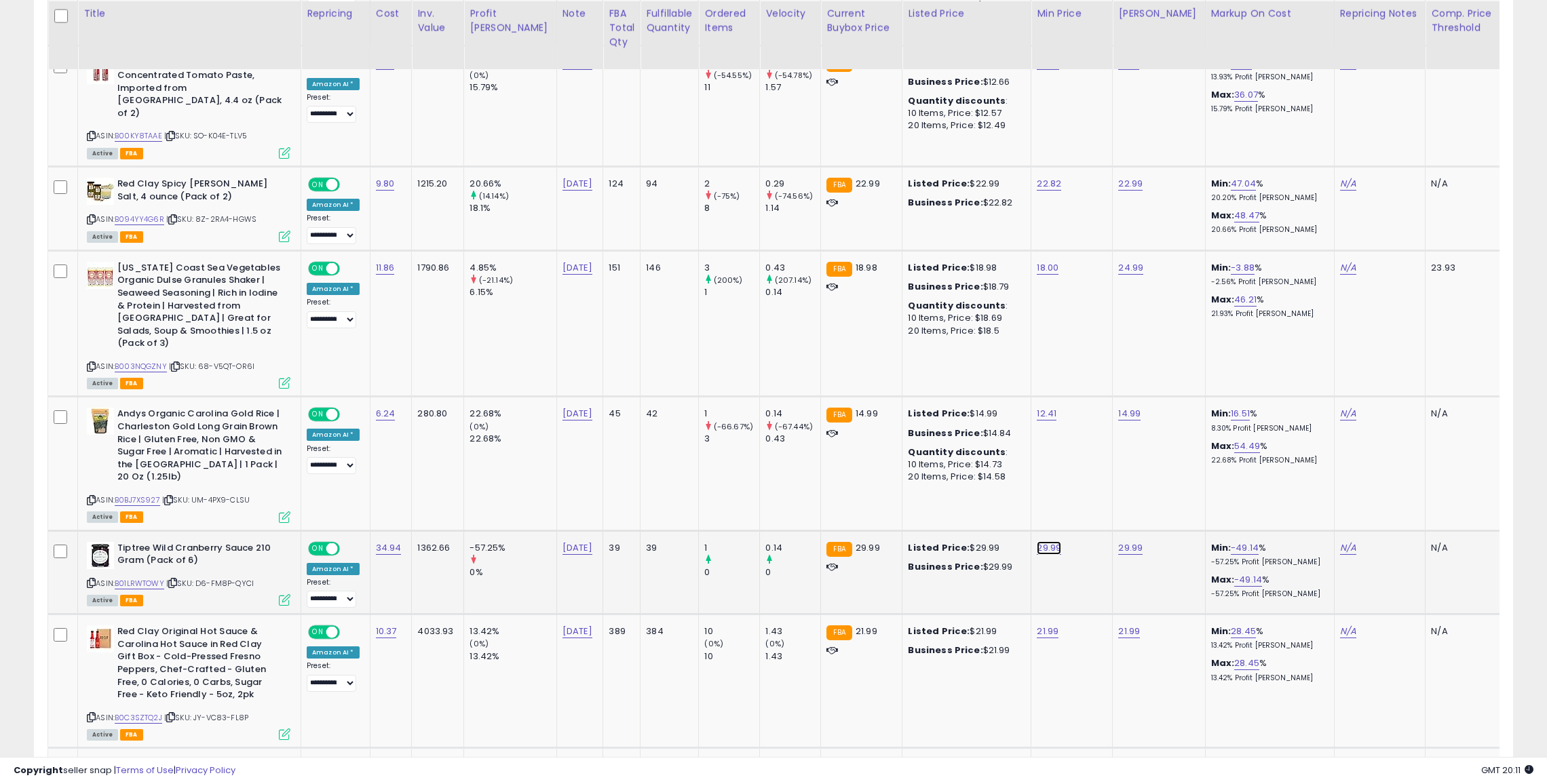
click at [1037, 541] on link "29.99" at bounding box center [1049, 548] width 25 height 13
click at [136, 578] on link "B01LRWTOWY" at bounding box center [140, 583] width 49 height 12
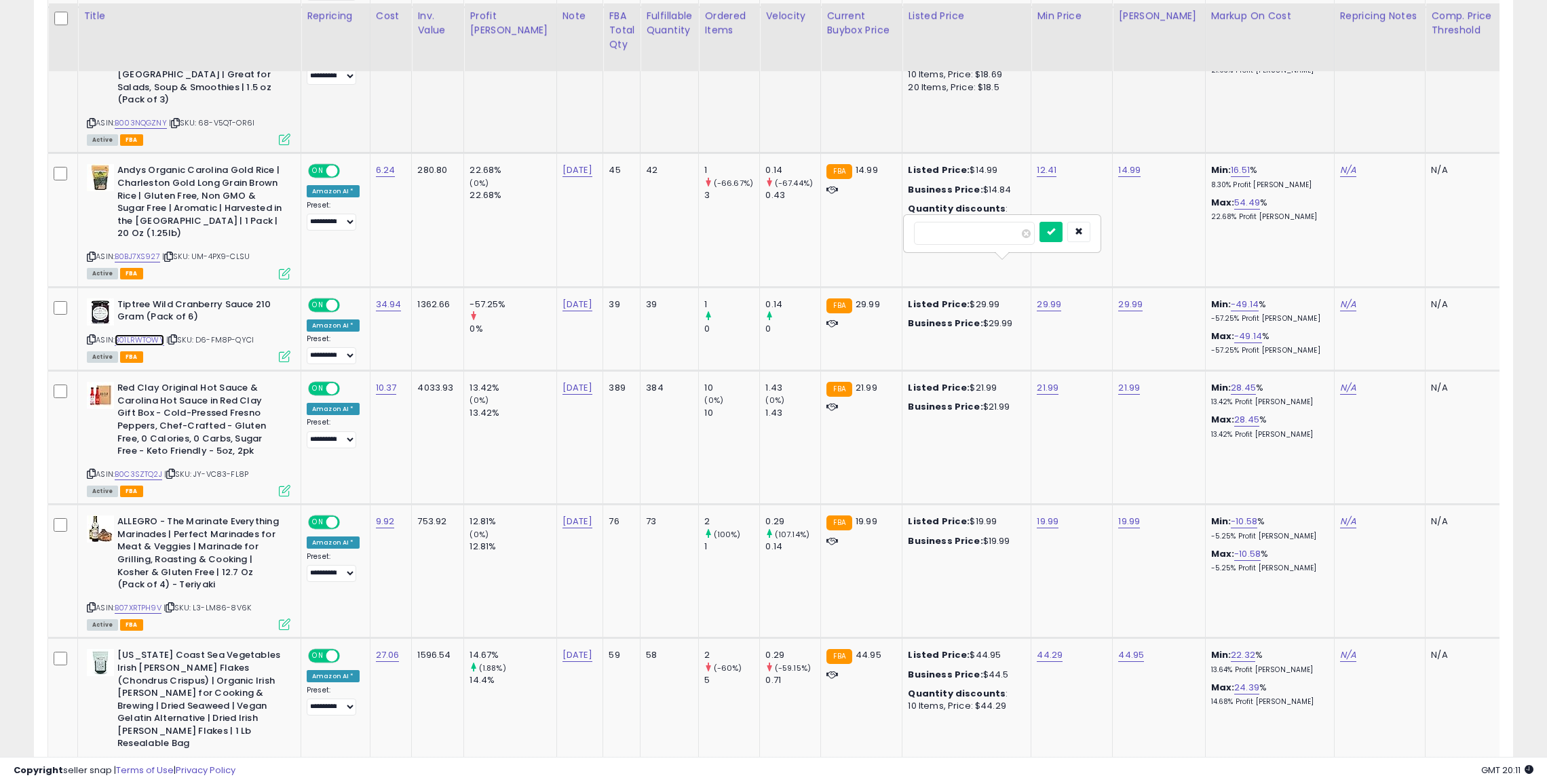
scroll to position [1081, 0]
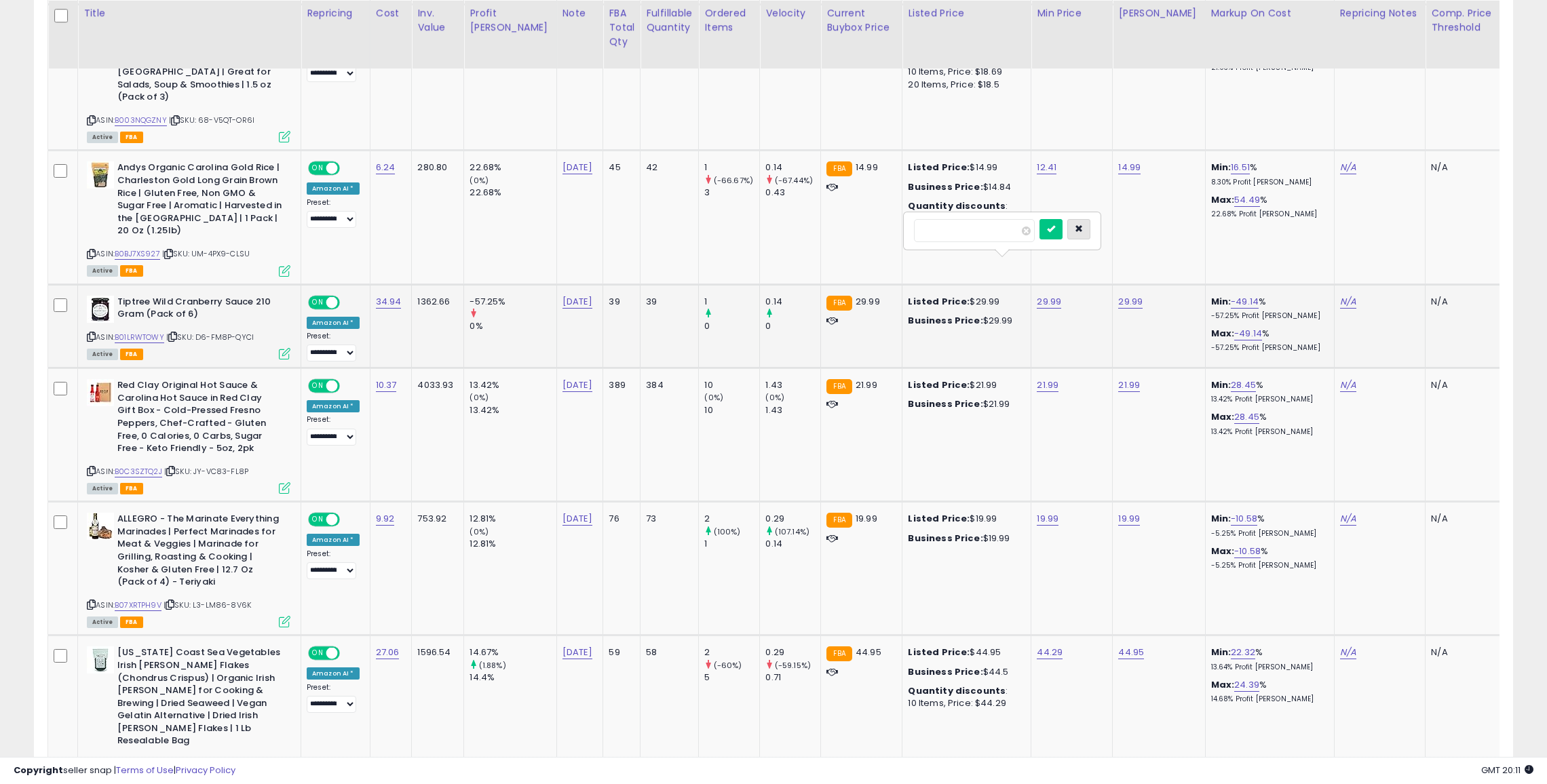
click at [1089, 221] on button "button" at bounding box center [1078, 229] width 23 height 21
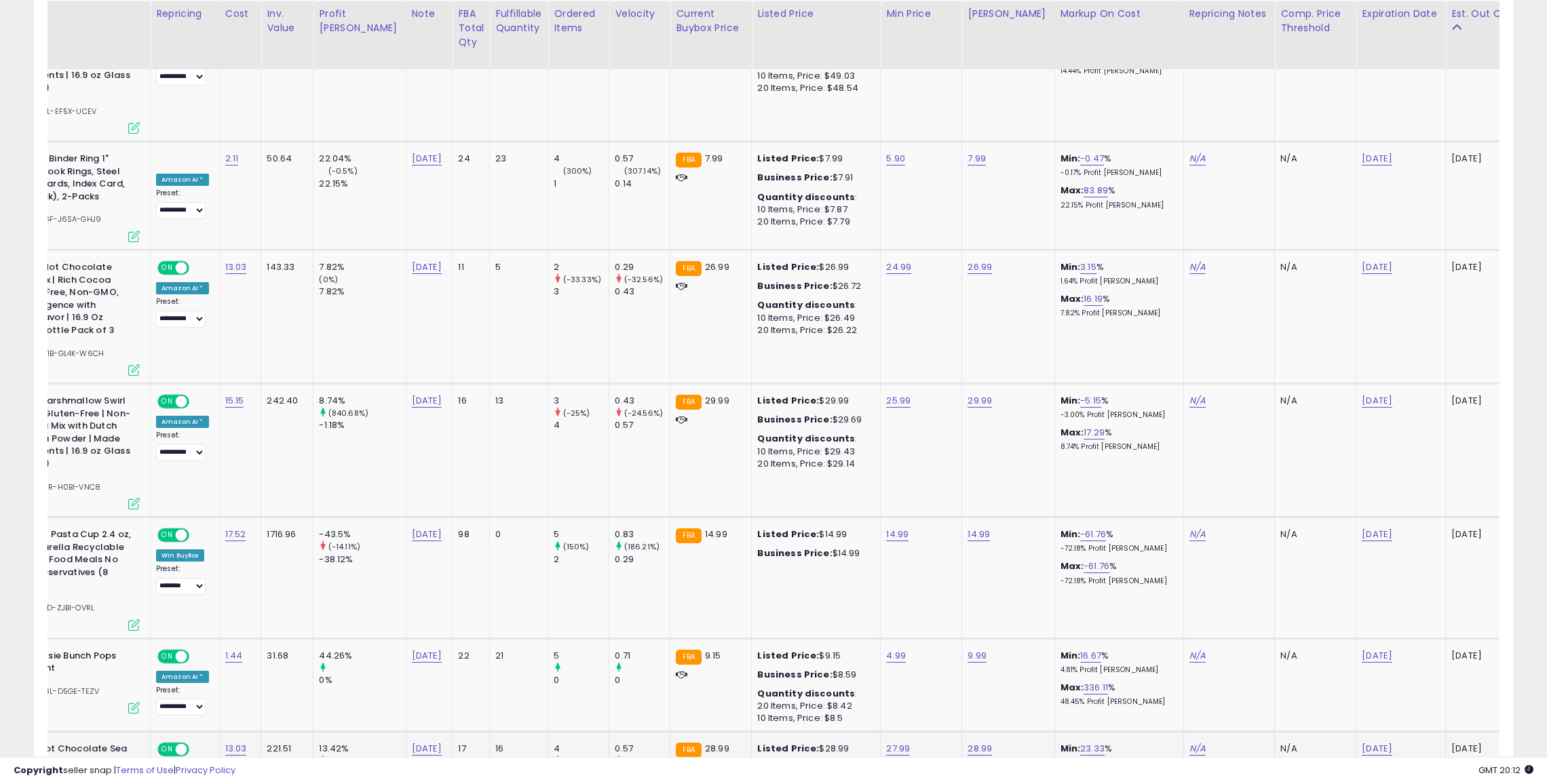
scroll to position [0, 30]
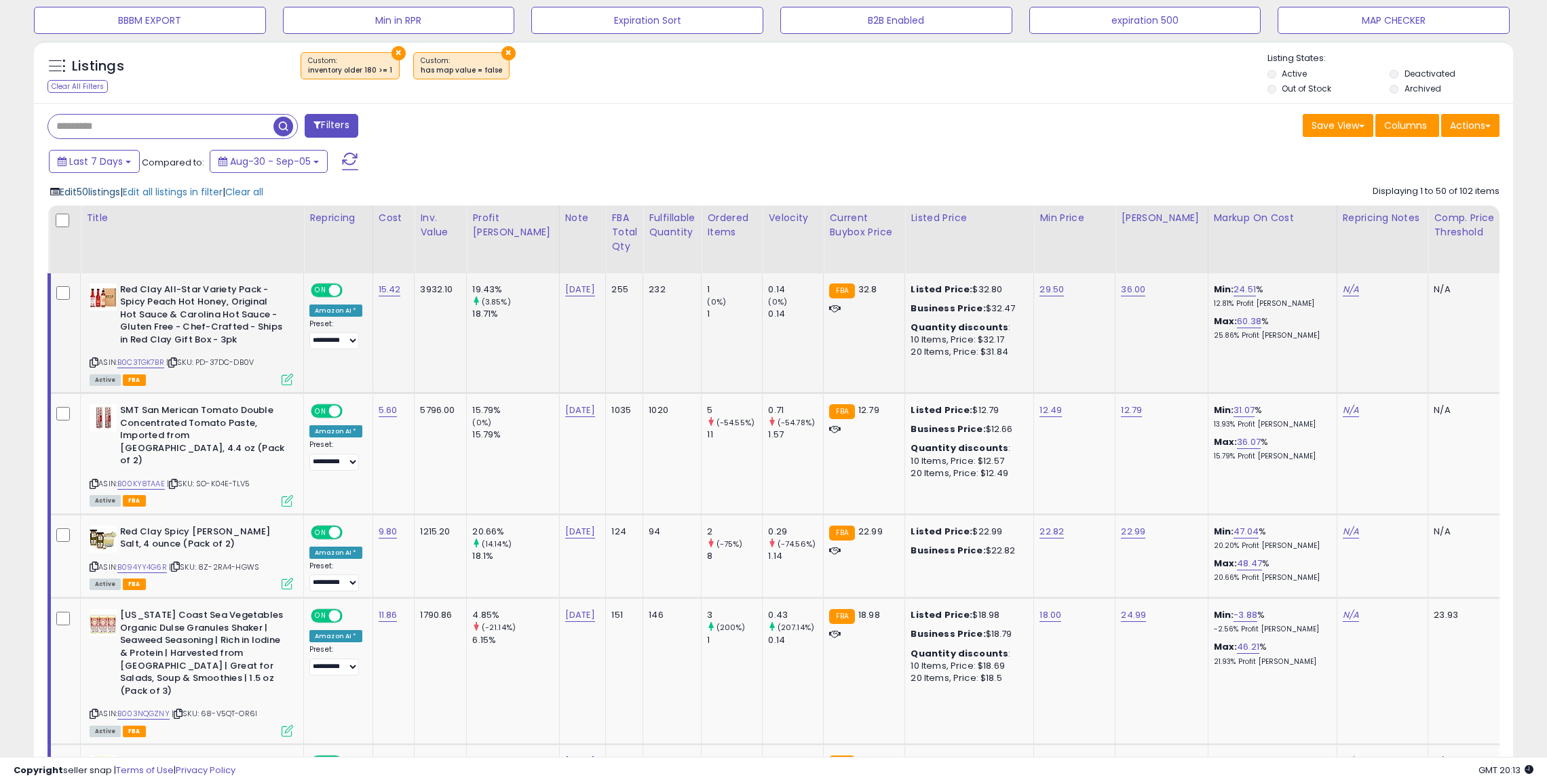
click at [113, 192] on span "Edit 50 listings" at bounding box center [90, 192] width 60 height 13
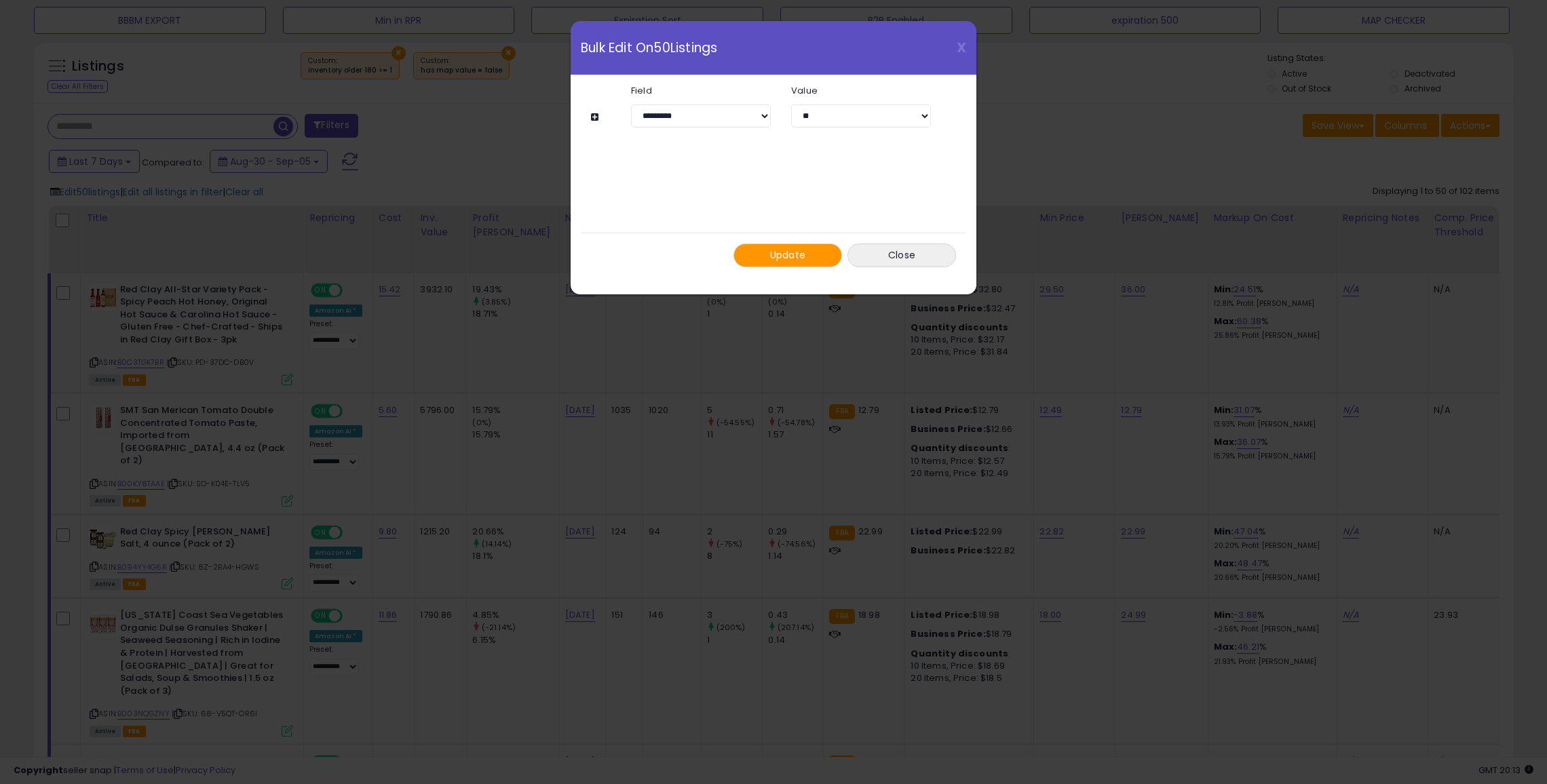
click at [599, 114] on button at bounding box center [596, 117] width 12 height 10
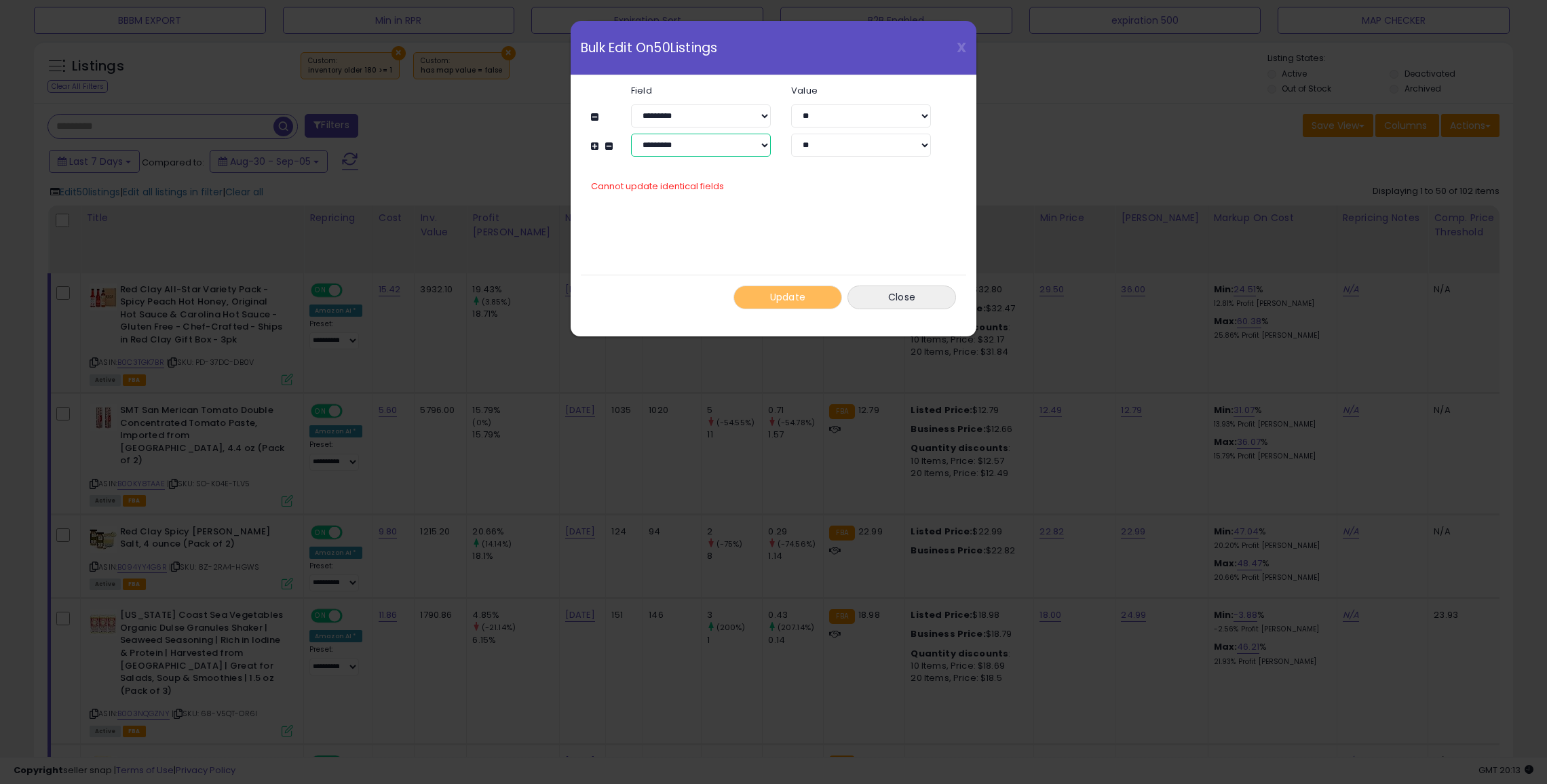
click at [675, 146] on select "**********" at bounding box center [701, 145] width 140 height 23
select select "**********"
click at [631, 134] on select "**********" at bounding box center [701, 145] width 140 height 23
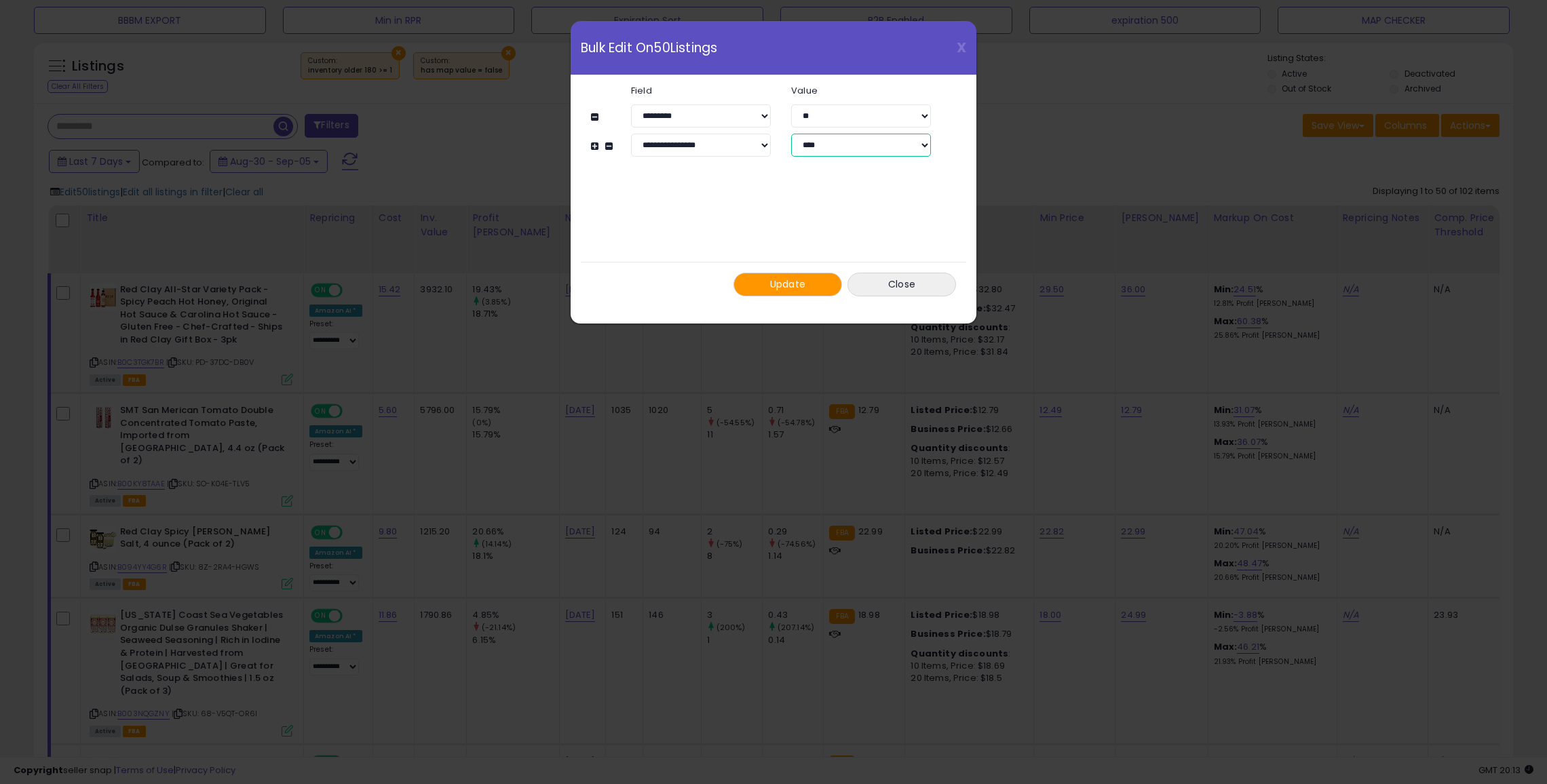
click at [862, 143] on select "**********" at bounding box center [861, 145] width 140 height 23
select select "*****"
click at [791, 134] on select "**********" at bounding box center [861, 145] width 140 height 23
click at [804, 277] on span "Update" at bounding box center [787, 284] width 36 height 13
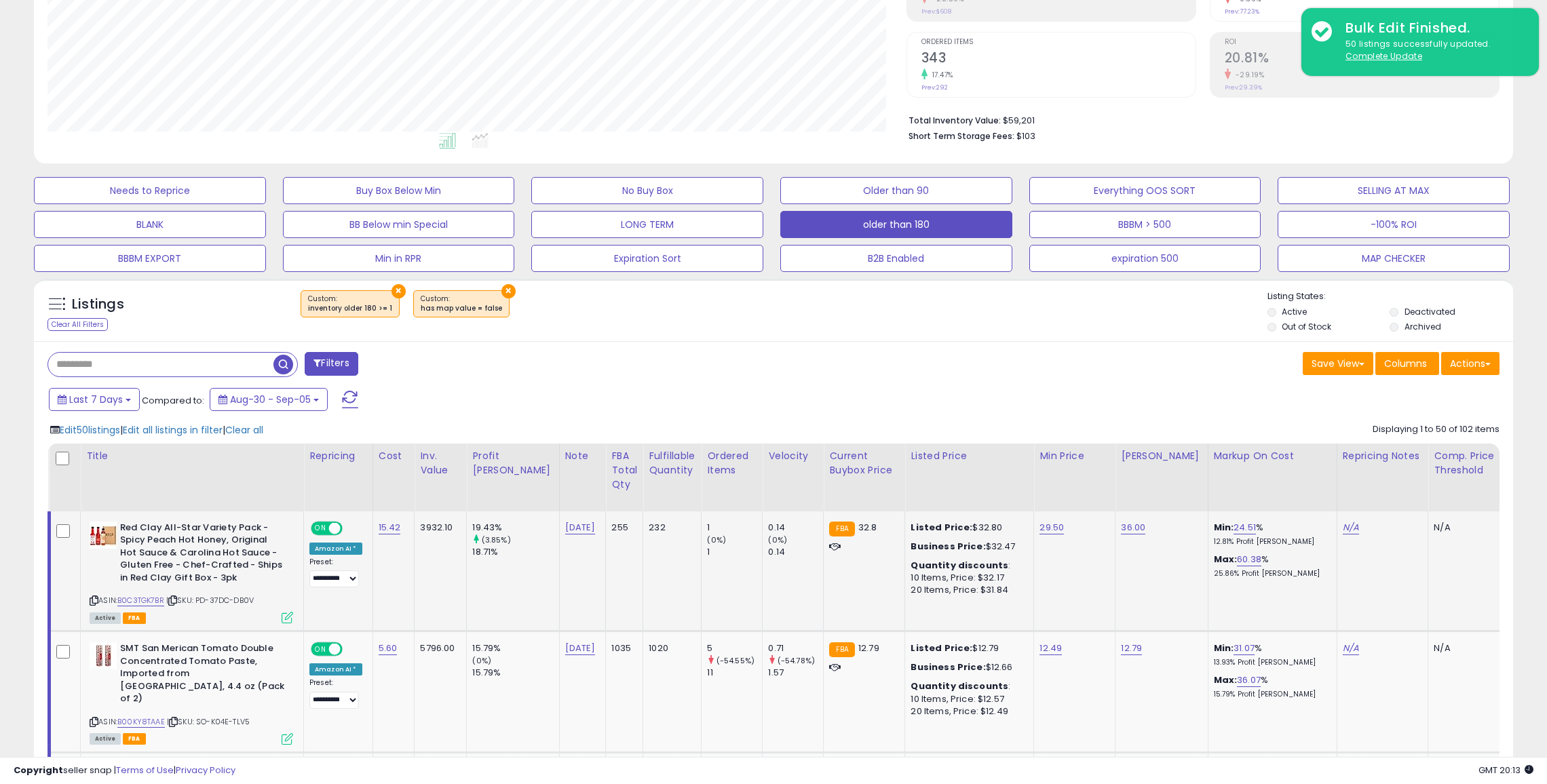
click at [501, 291] on button "×" at bounding box center [508, 292] width 14 height 14
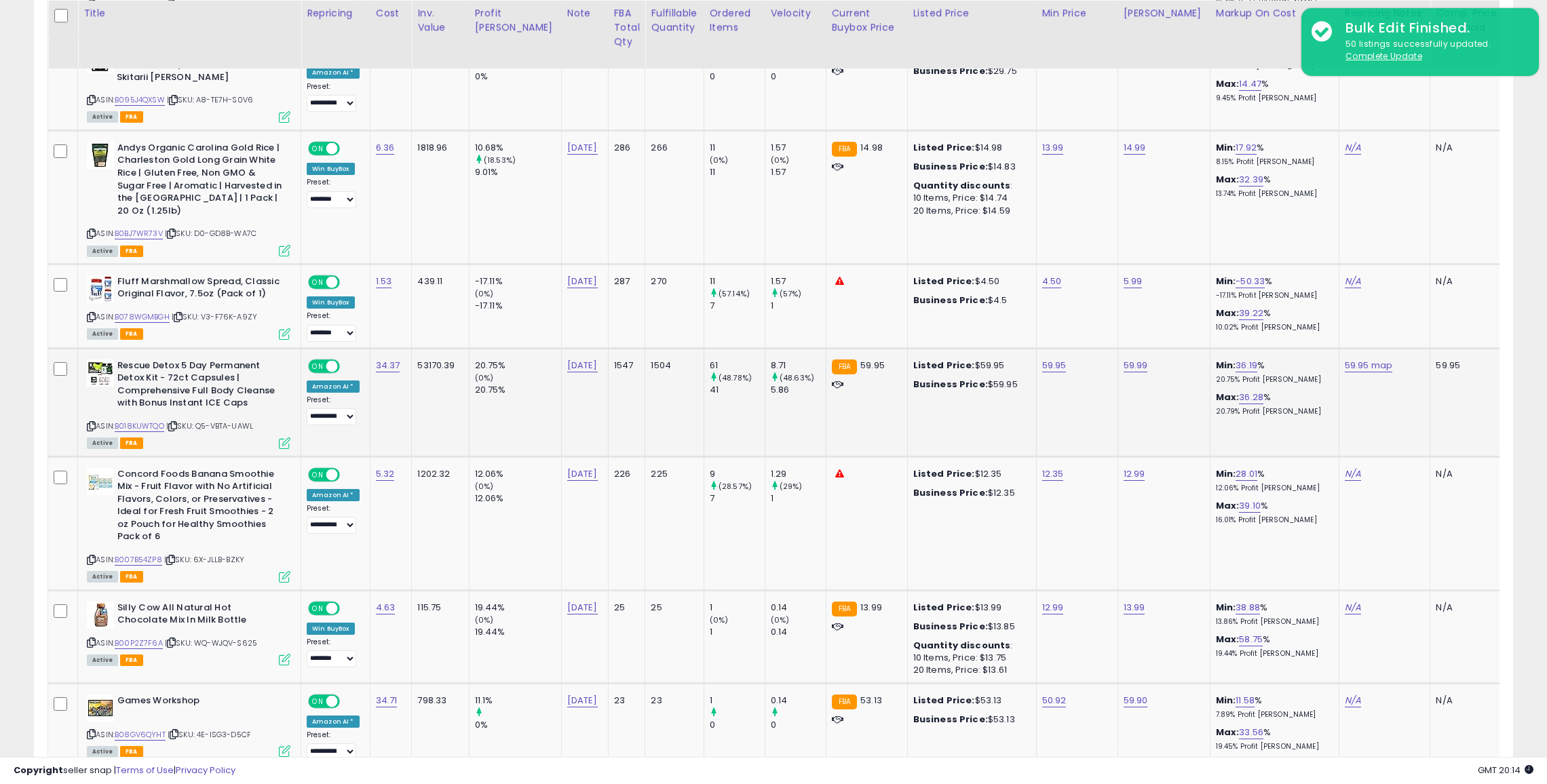
scroll to position [5379, 0]
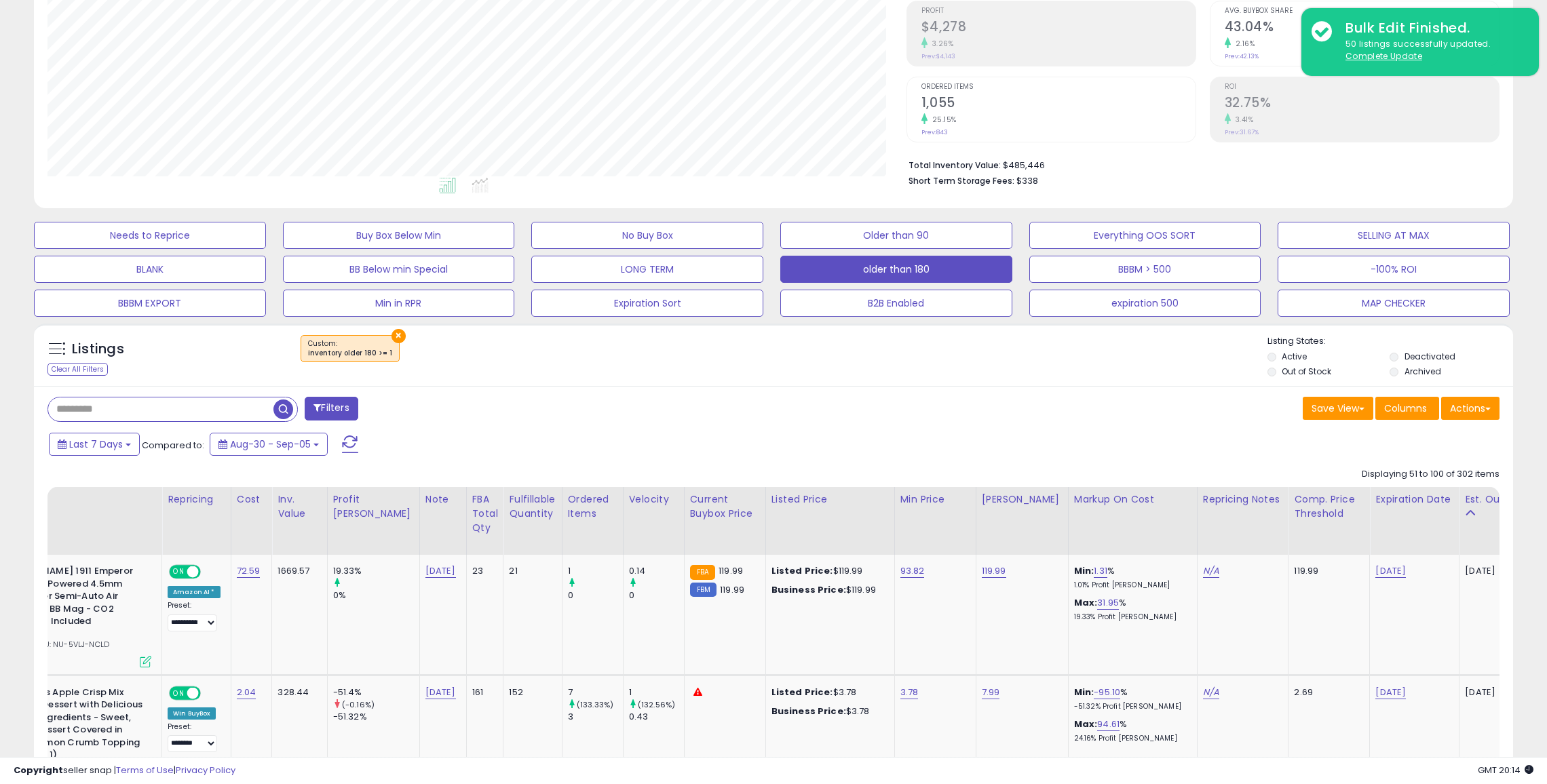
scroll to position [0, 221]
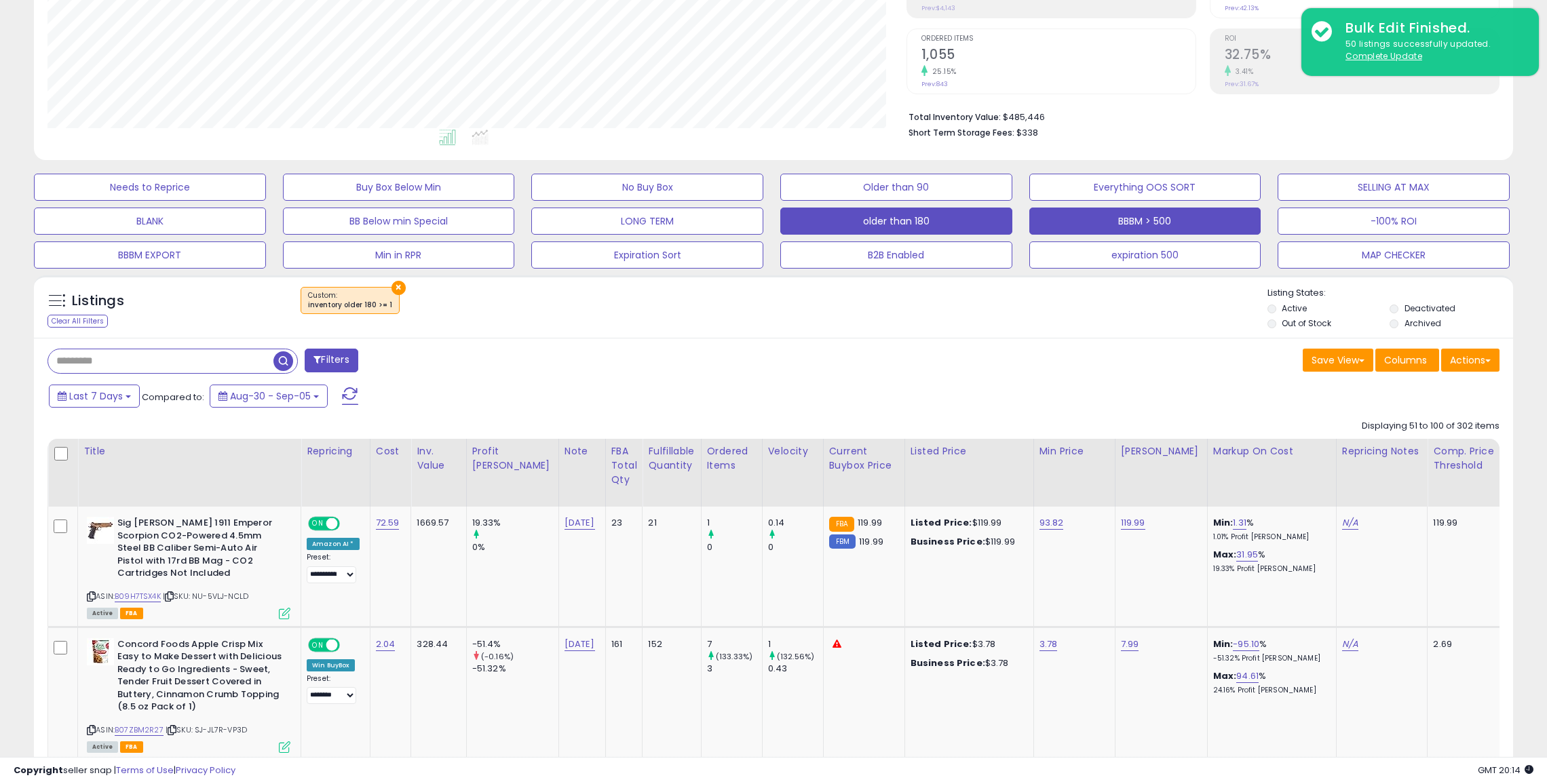
click at [1173, 224] on button "BBBM > 500" at bounding box center [1145, 221] width 232 height 27
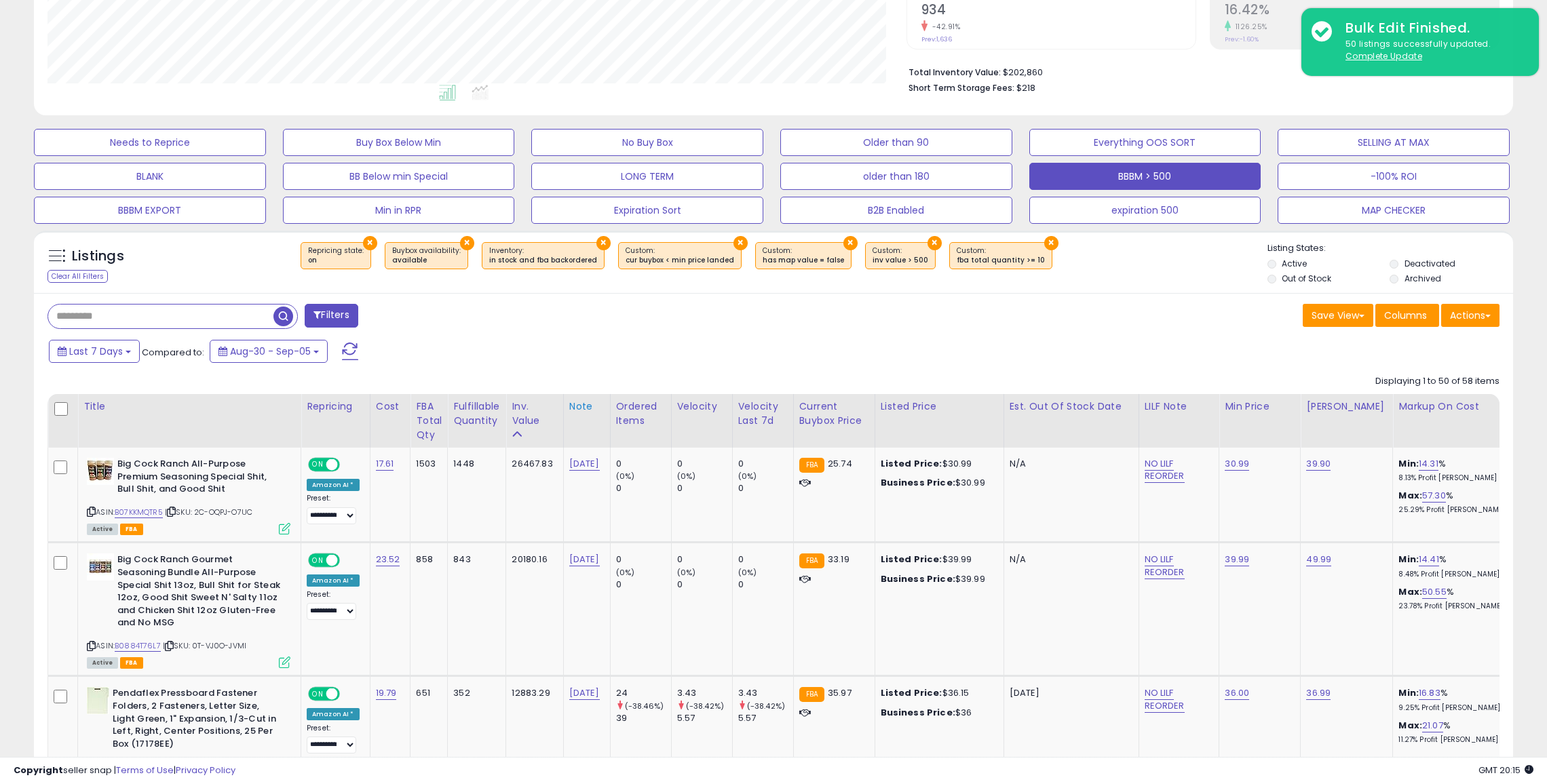
click at [579, 401] on div "Note" at bounding box center [587, 407] width 35 height 14
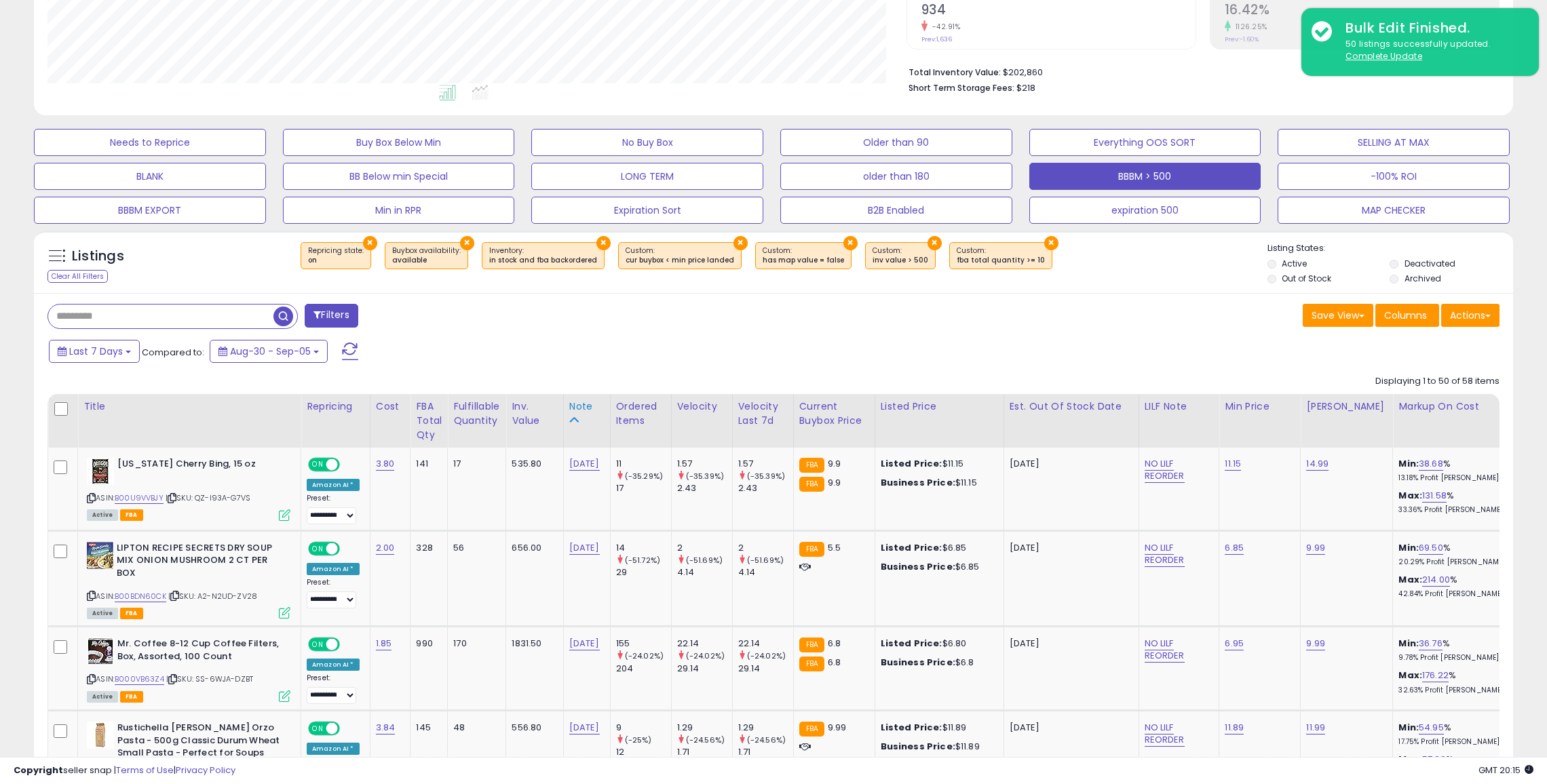
click at [579, 401] on div "Note" at bounding box center [587, 407] width 35 height 14
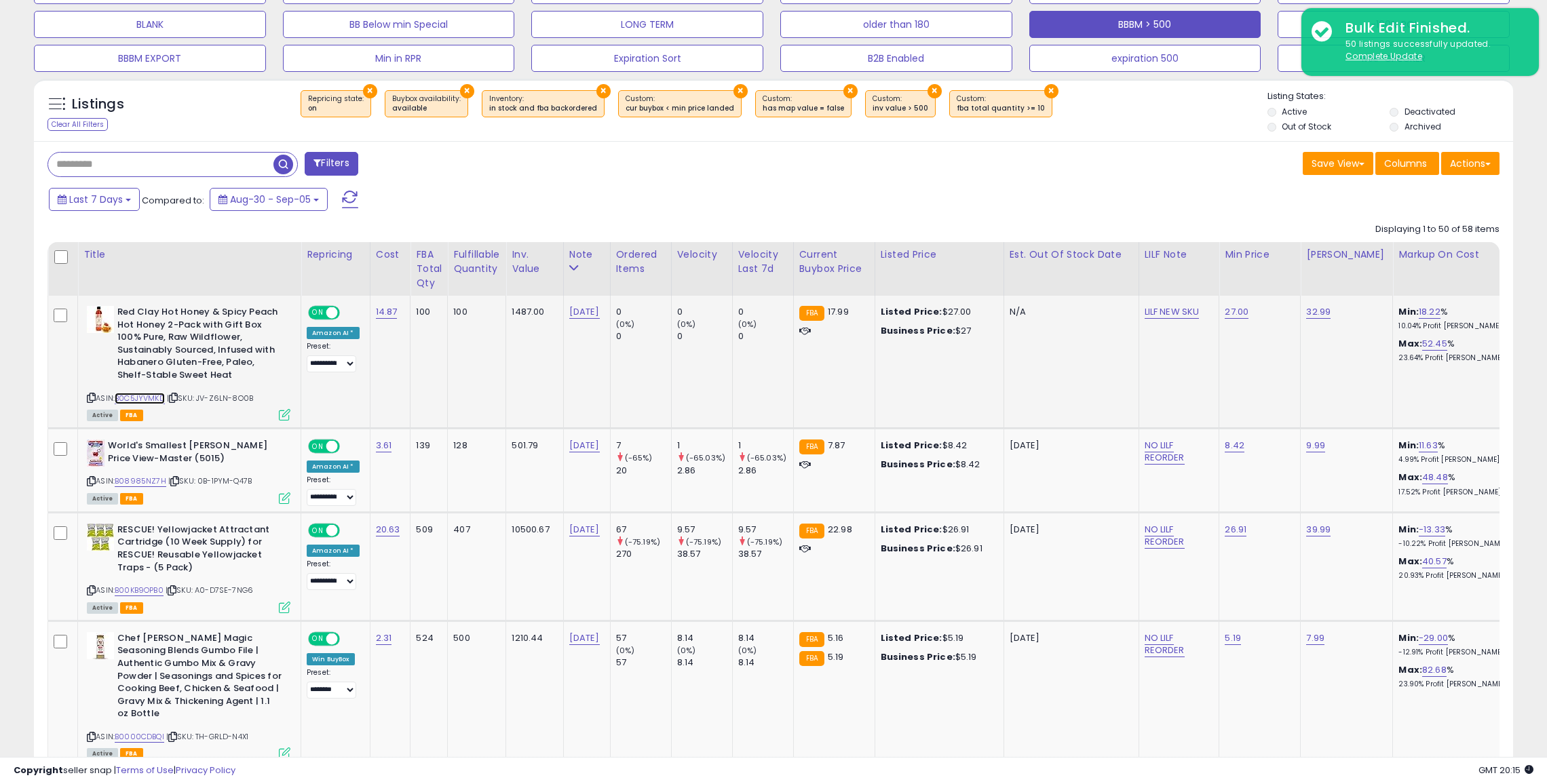
click at [158, 393] on link "B0C5JYVMKD" at bounding box center [140, 398] width 50 height 12
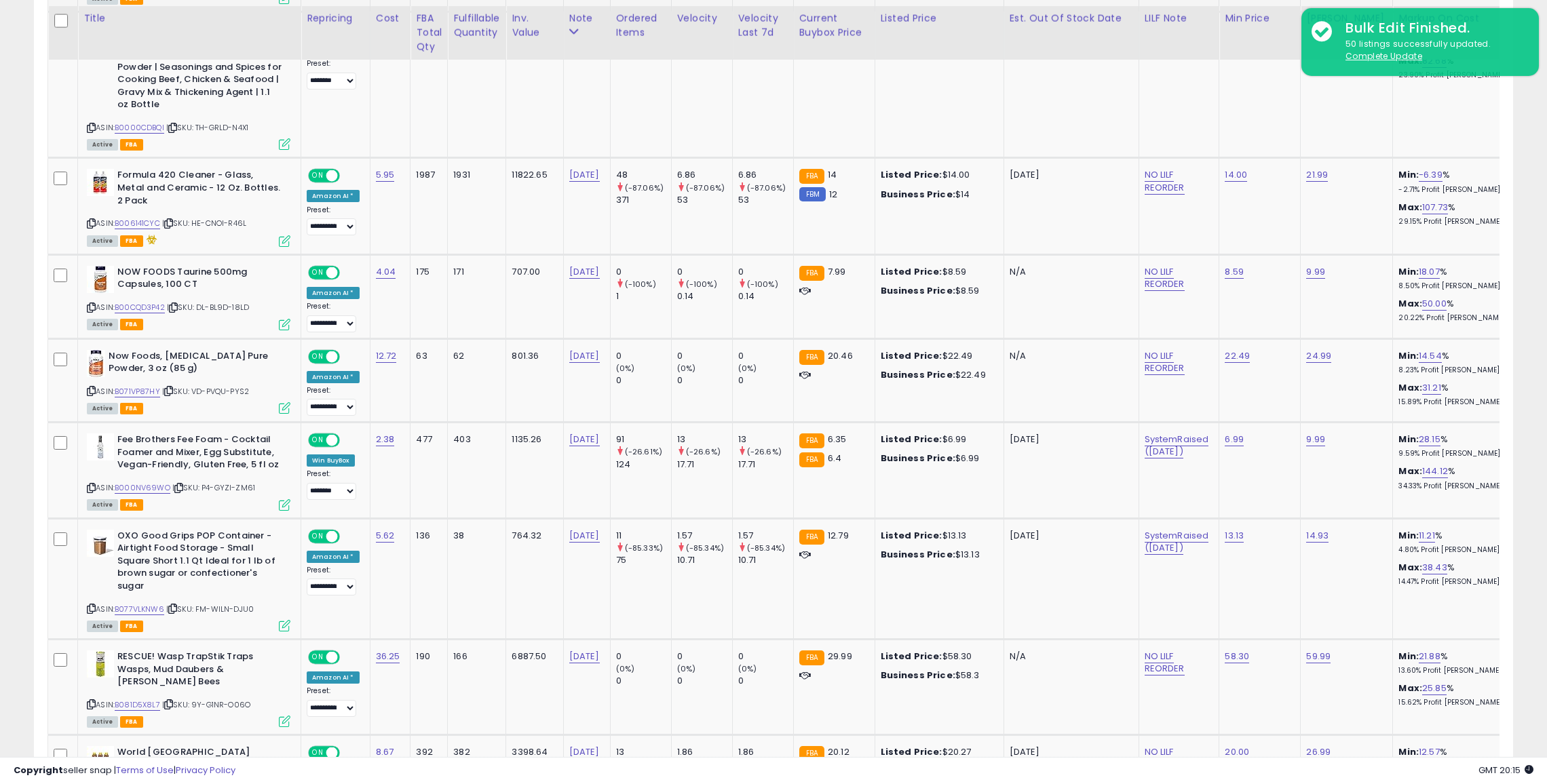
scroll to position [1066, 0]
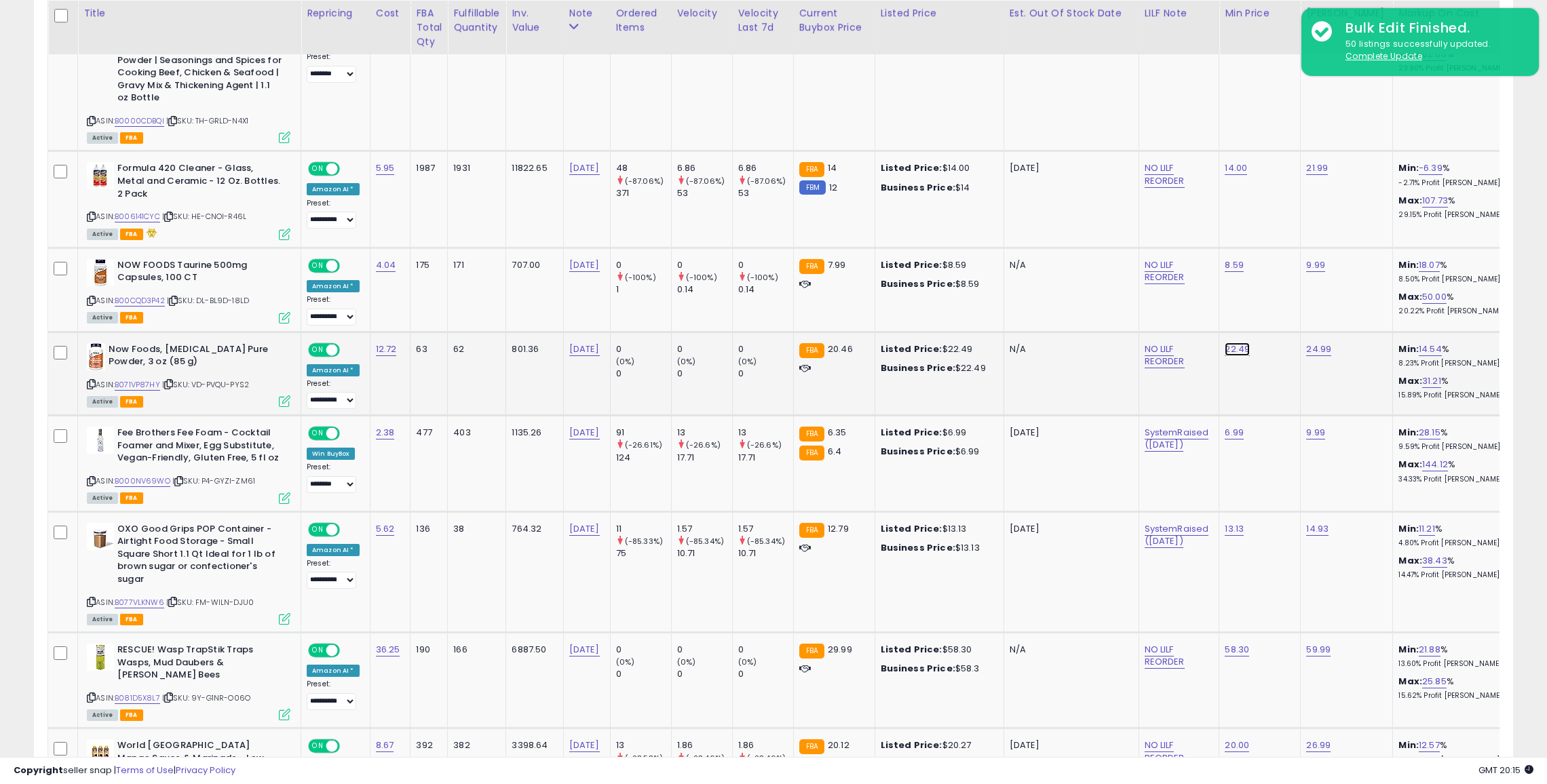
click at [1227, 342] on link "22.49" at bounding box center [1238, 349] width 25 height 13
type input "**"
click button "submit" at bounding box center [1269, 289] width 23 height 21
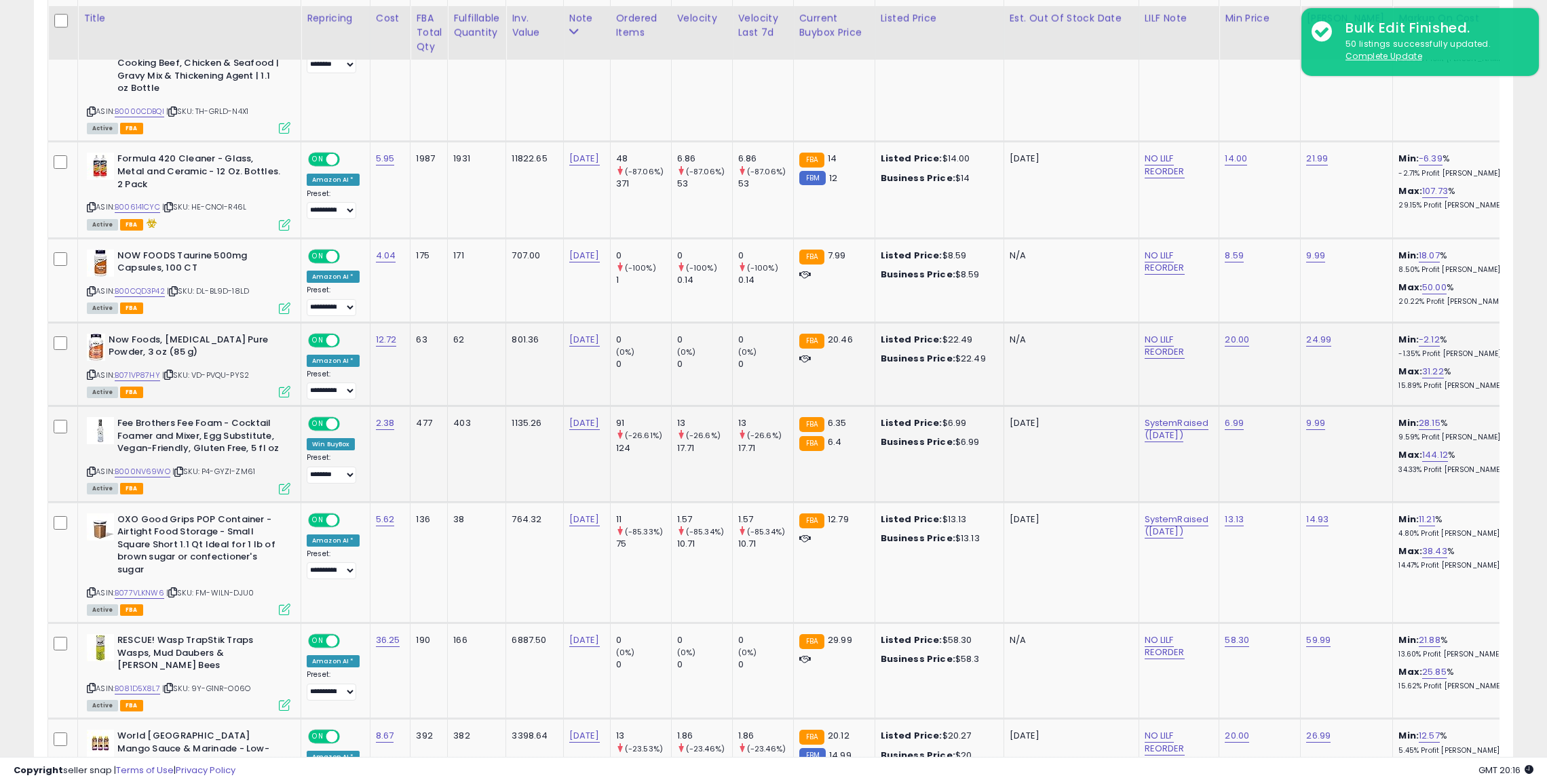
scroll to position [1105, 0]
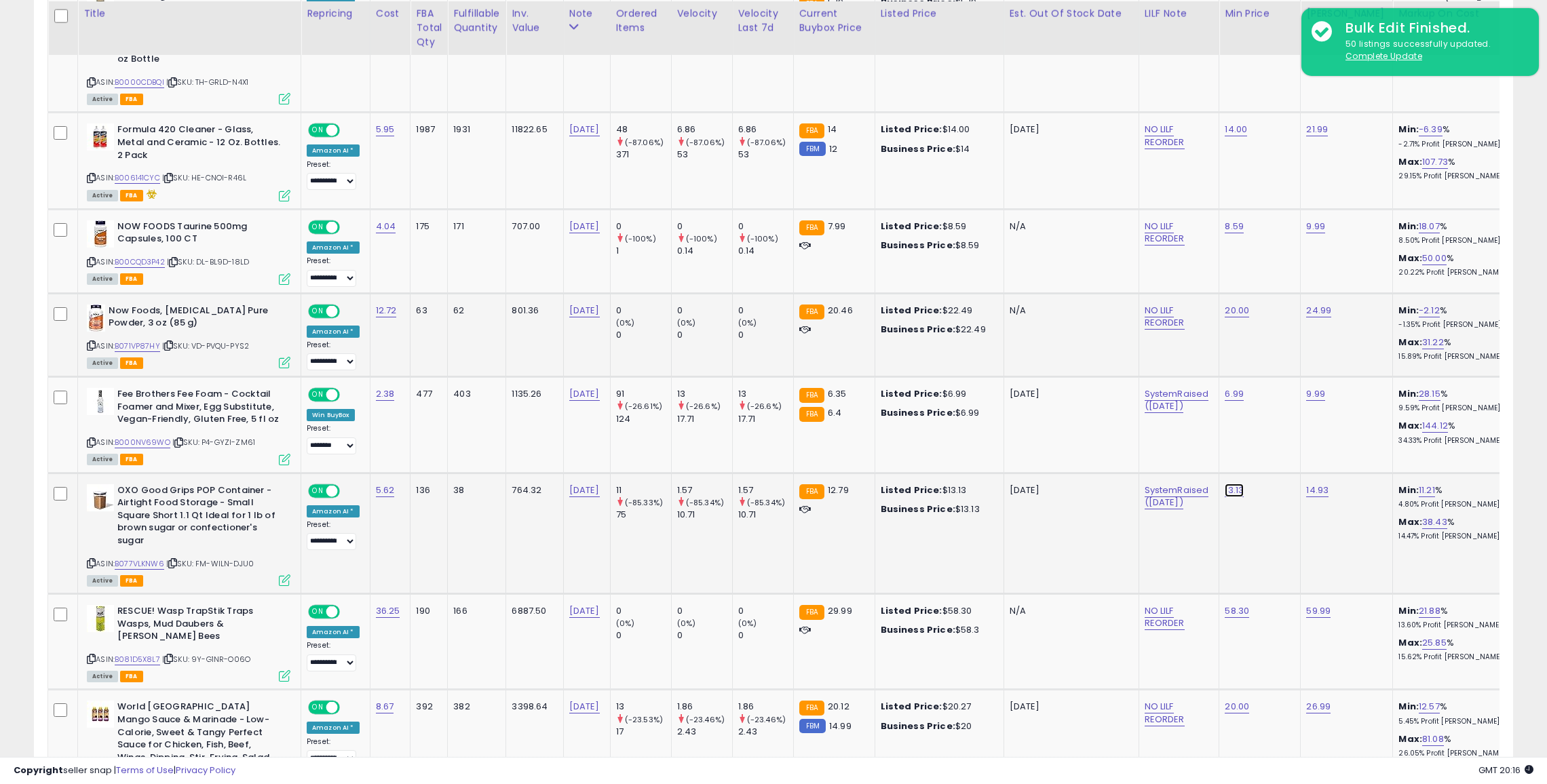
click at [1228, 484] on link "13.13" at bounding box center [1235, 490] width 19 height 13
type input "*"
click button "submit" at bounding box center [1266, 429] width 23 height 21
click at [331, 534] on select "**********" at bounding box center [331, 541] width 49 height 17
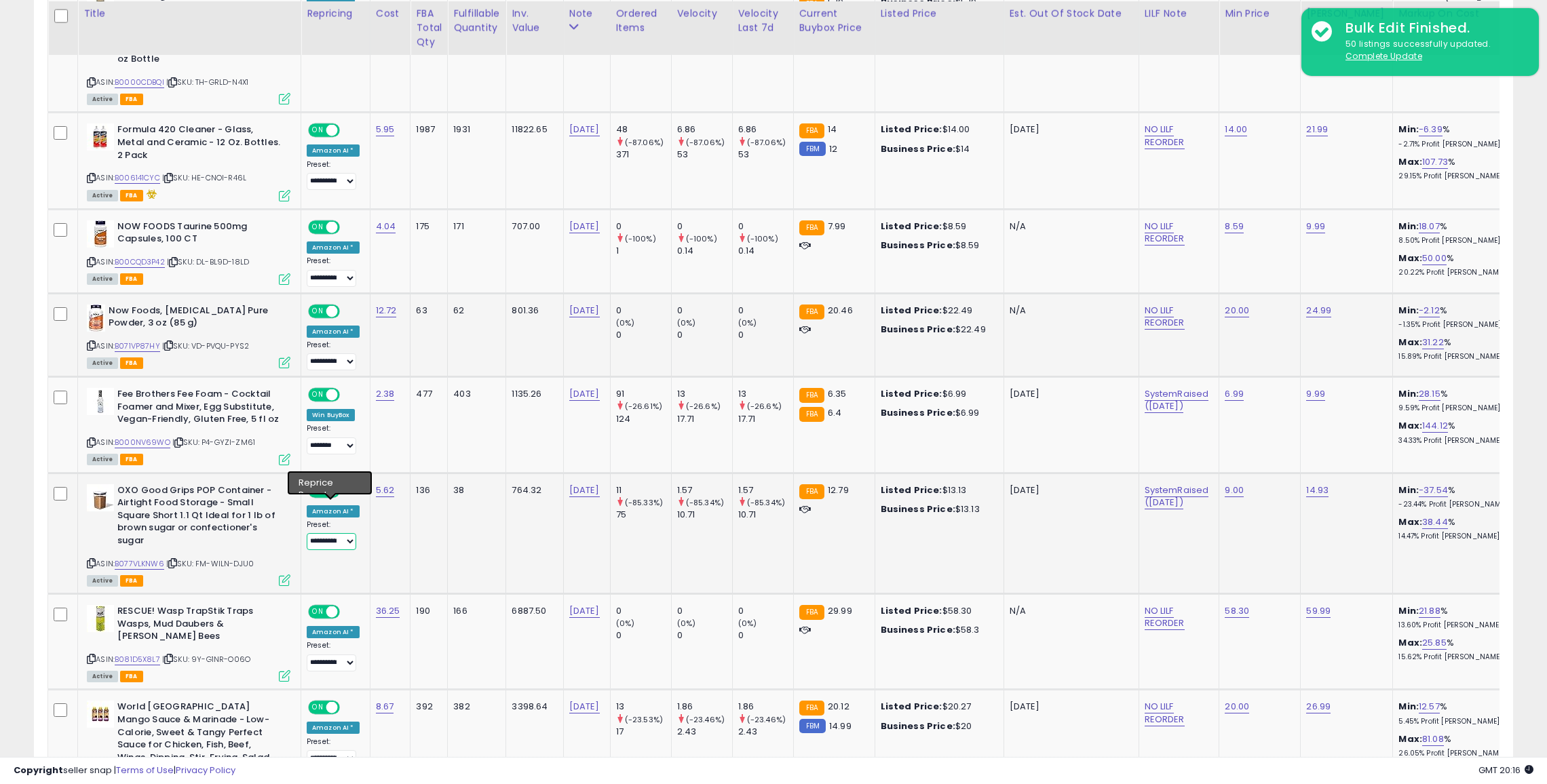
select select "********"
click at [307, 534] on select "**********" at bounding box center [331, 541] width 49 height 17
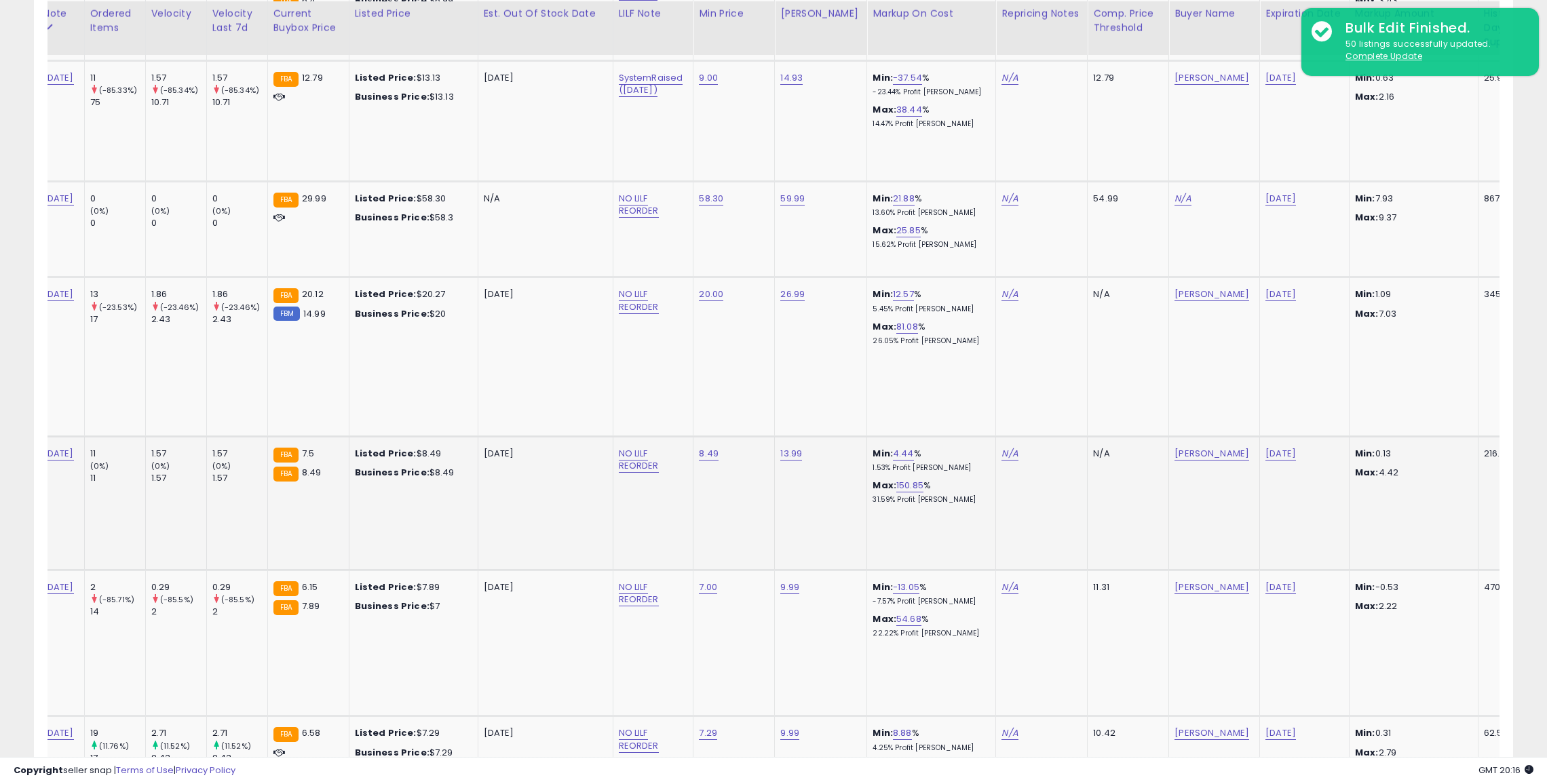
scroll to position [0, 0]
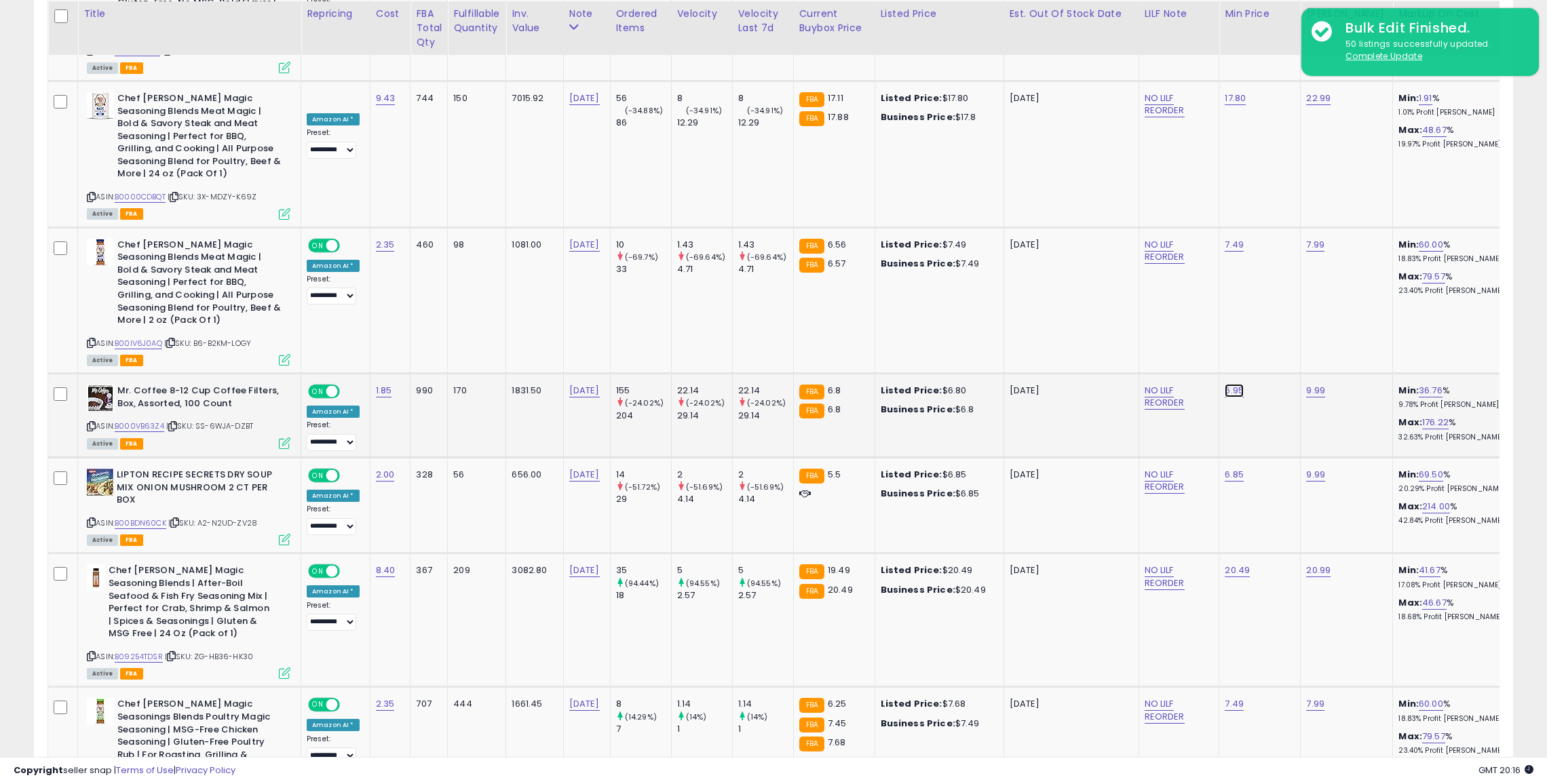
click at [1225, 384] on link "6.95" at bounding box center [1235, 390] width 19 height 13
type input "***"
click button "submit" at bounding box center [1267, 205] width 23 height 21
click at [1225, 564] on link "20.49" at bounding box center [1238, 570] width 25 height 13
type input "*"
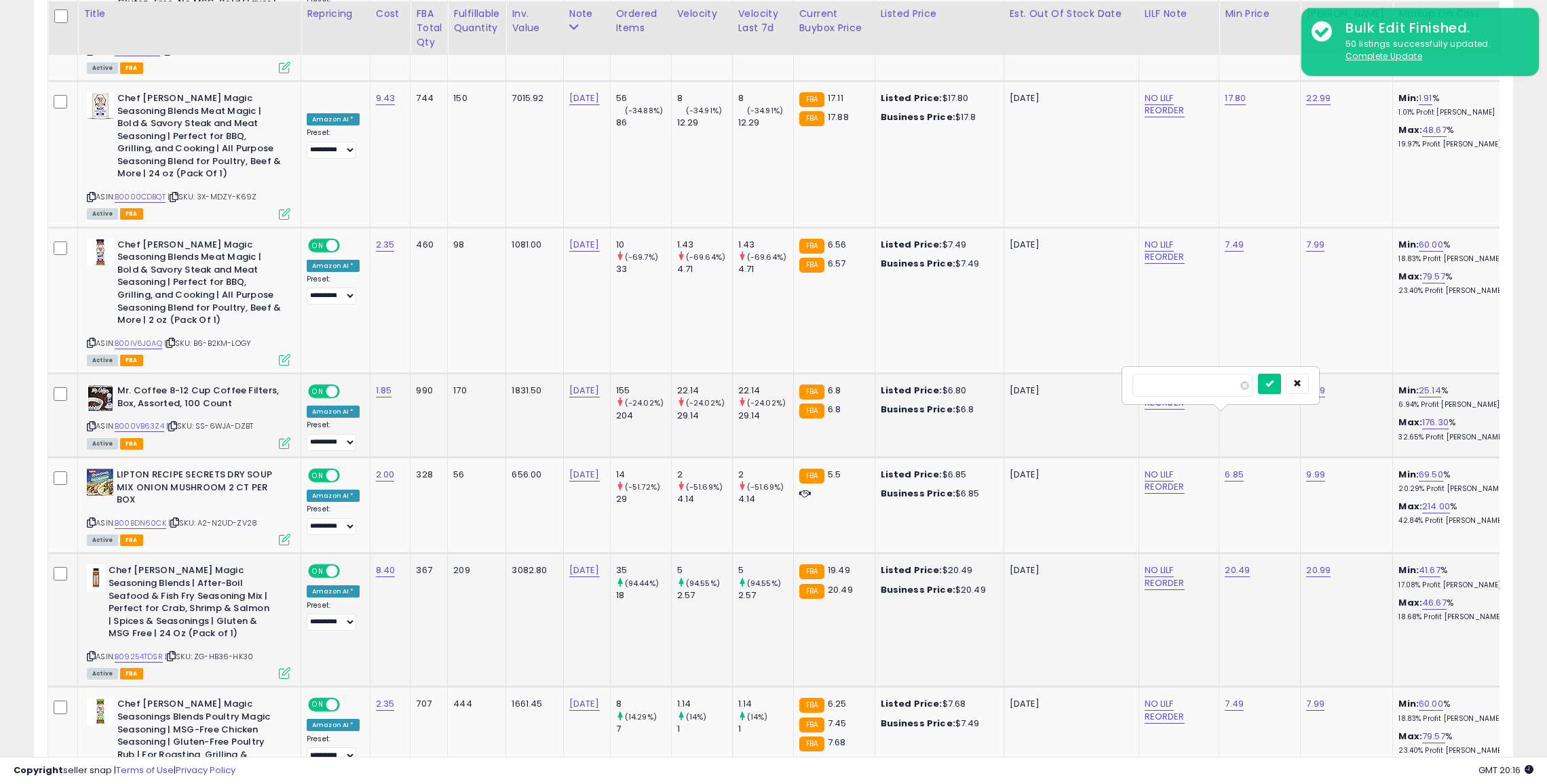
type input "****"
click button "submit" at bounding box center [1269, 384] width 23 height 21
click at [1225, 698] on link "7.49" at bounding box center [1235, 704] width 19 height 13
type input "*"
click button "submit" at bounding box center [1266, 518] width 23 height 21
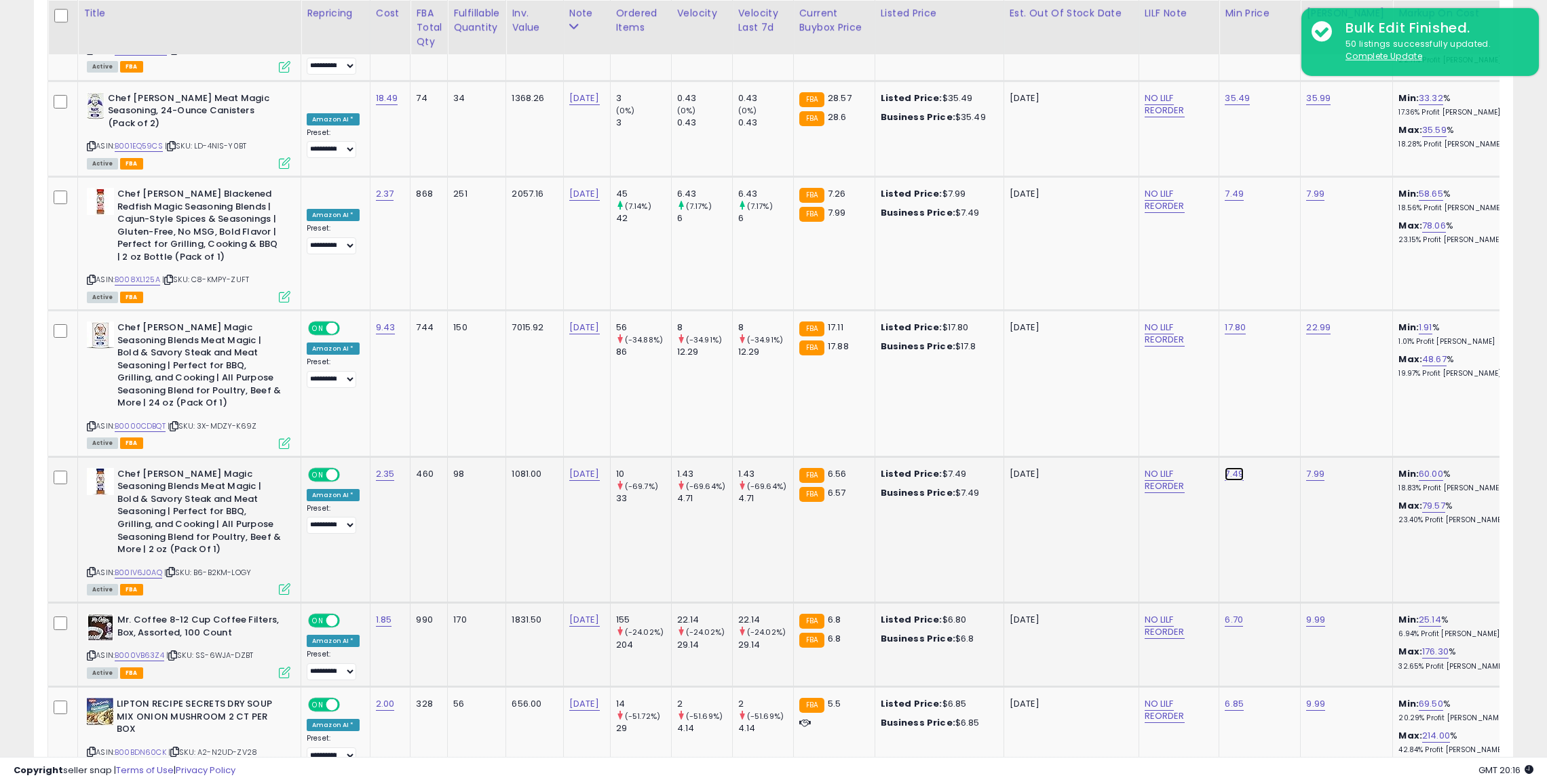
click at [1225, 468] on link "7.49" at bounding box center [1235, 474] width 19 height 13
type input "*"
type input "***"
click button "submit" at bounding box center [1266, 289] width 23 height 21
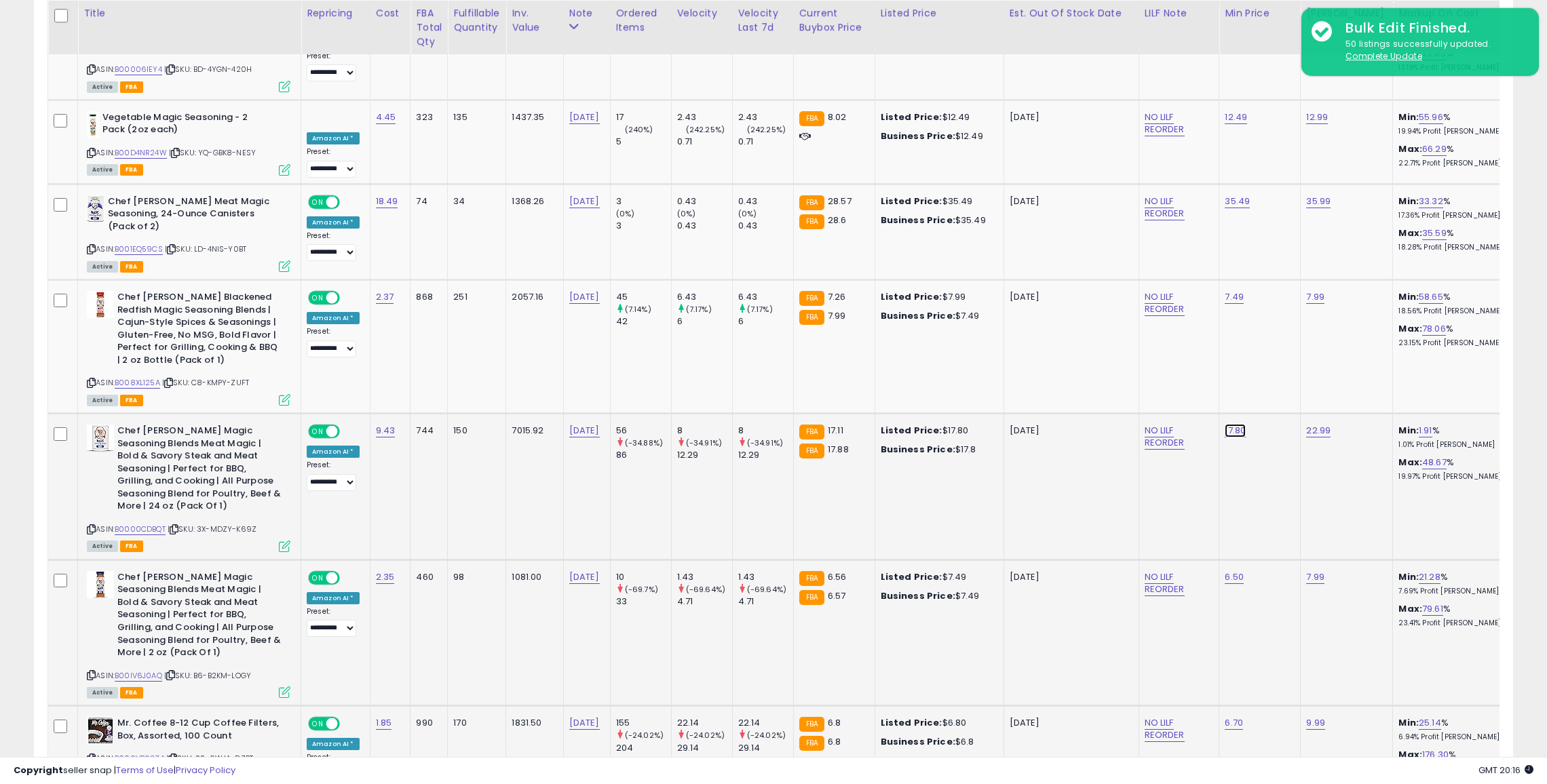
click at [1225, 424] on link "17.80" at bounding box center [1235, 430] width 21 height 13
type input "**"
click button "submit" at bounding box center [1268, 246] width 23 height 21
click at [1225, 290] on link "7.49" at bounding box center [1235, 296] width 19 height 13
type input "*"
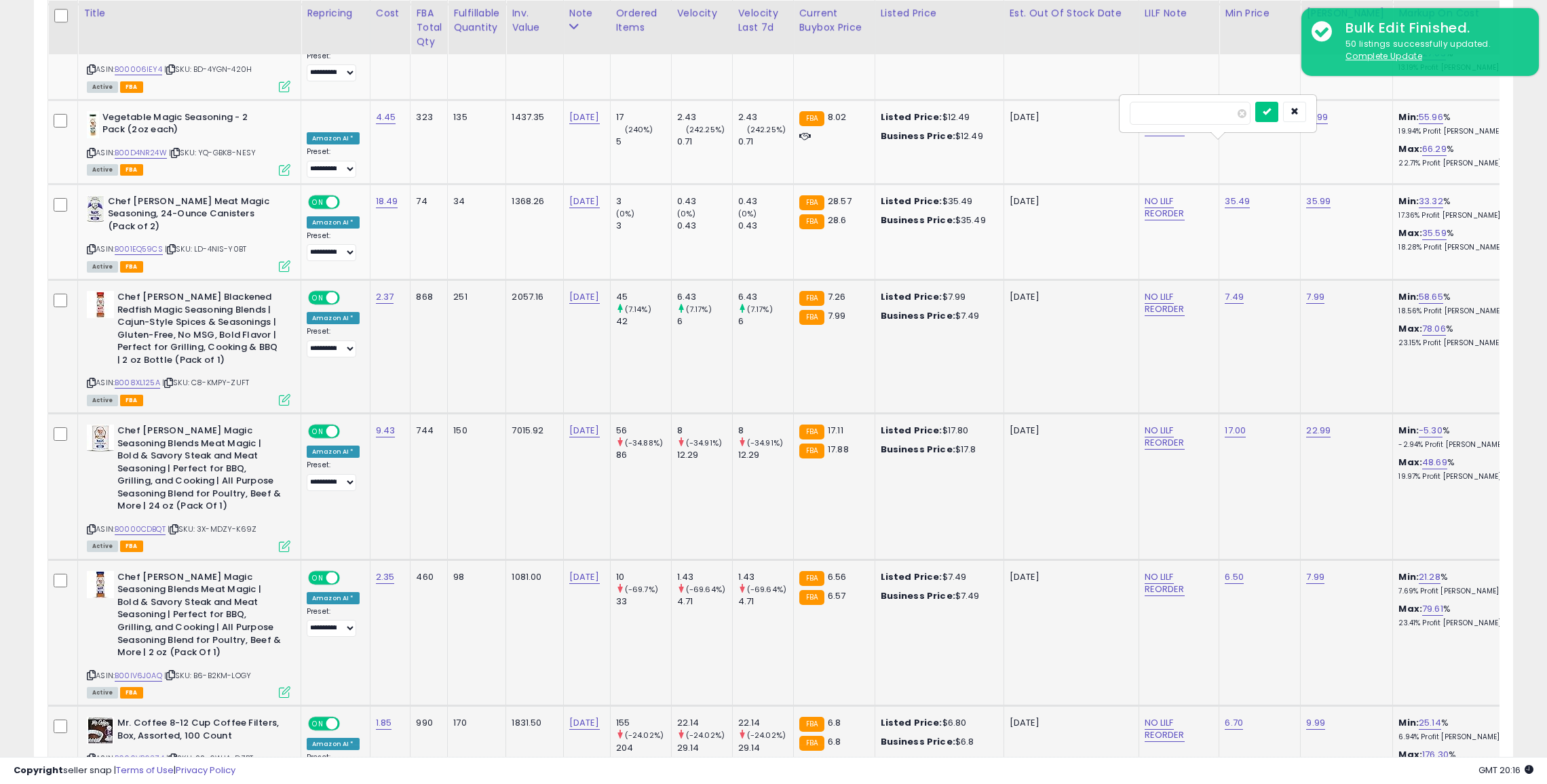
click button "submit" at bounding box center [1266, 112] width 23 height 21
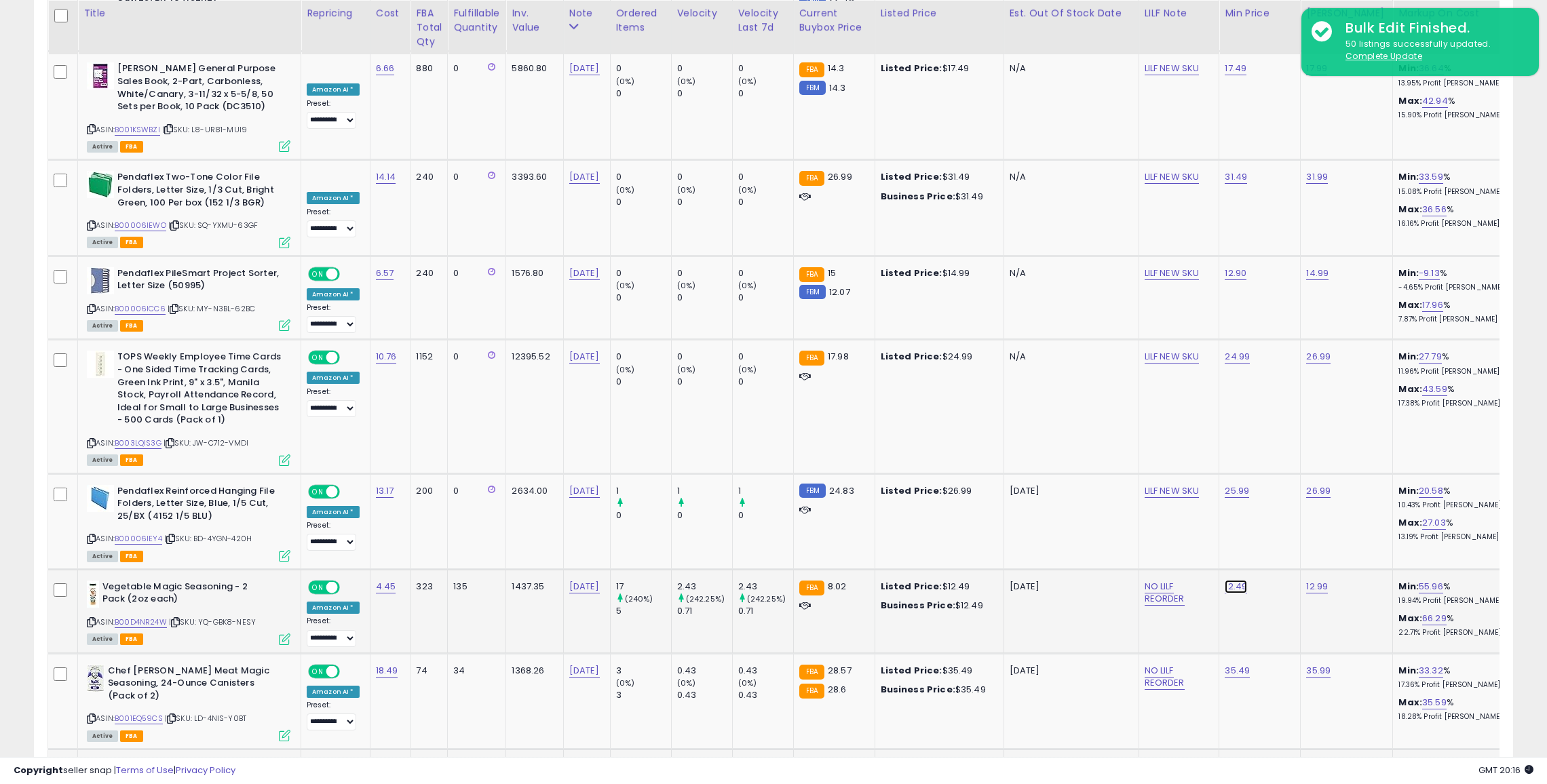
click at [1225, 580] on link "12.49" at bounding box center [1236, 587] width 22 height 13
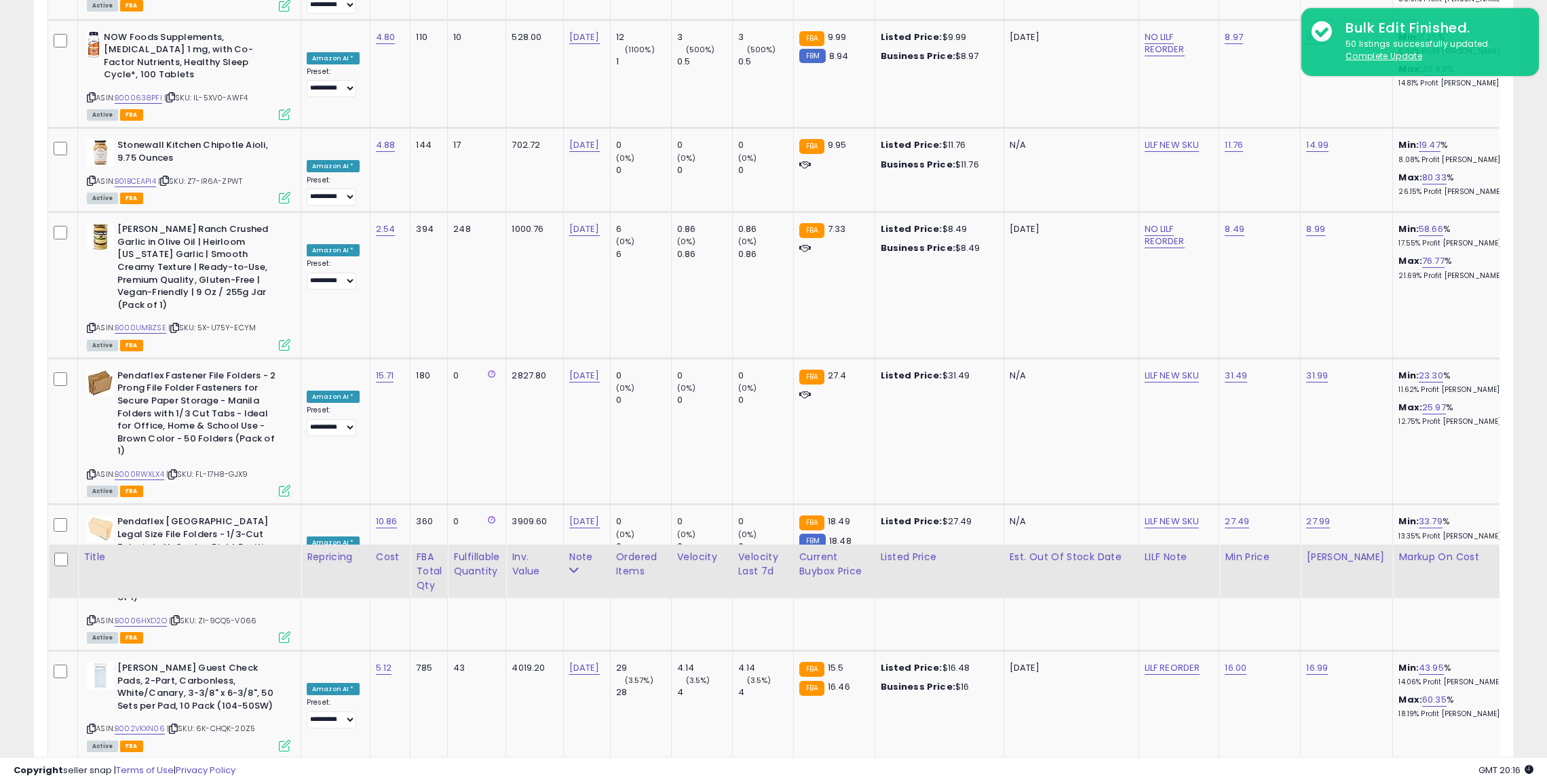
scroll to position [3443, 0]
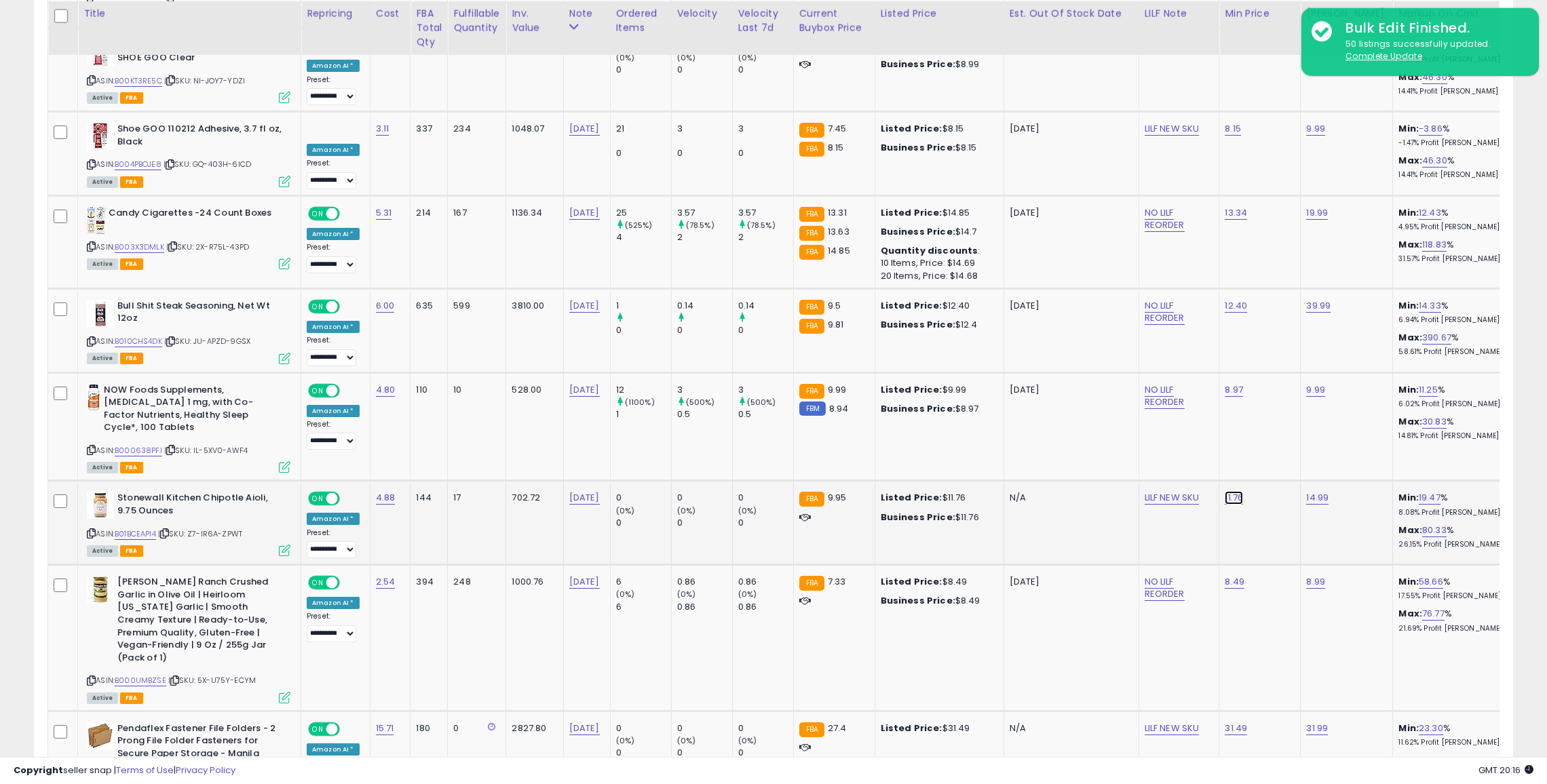
click at [1225, 491] on link "11.76" at bounding box center [1234, 498] width 18 height 13
type input "*"
click button "submit" at bounding box center [1266, 368] width 23 height 21
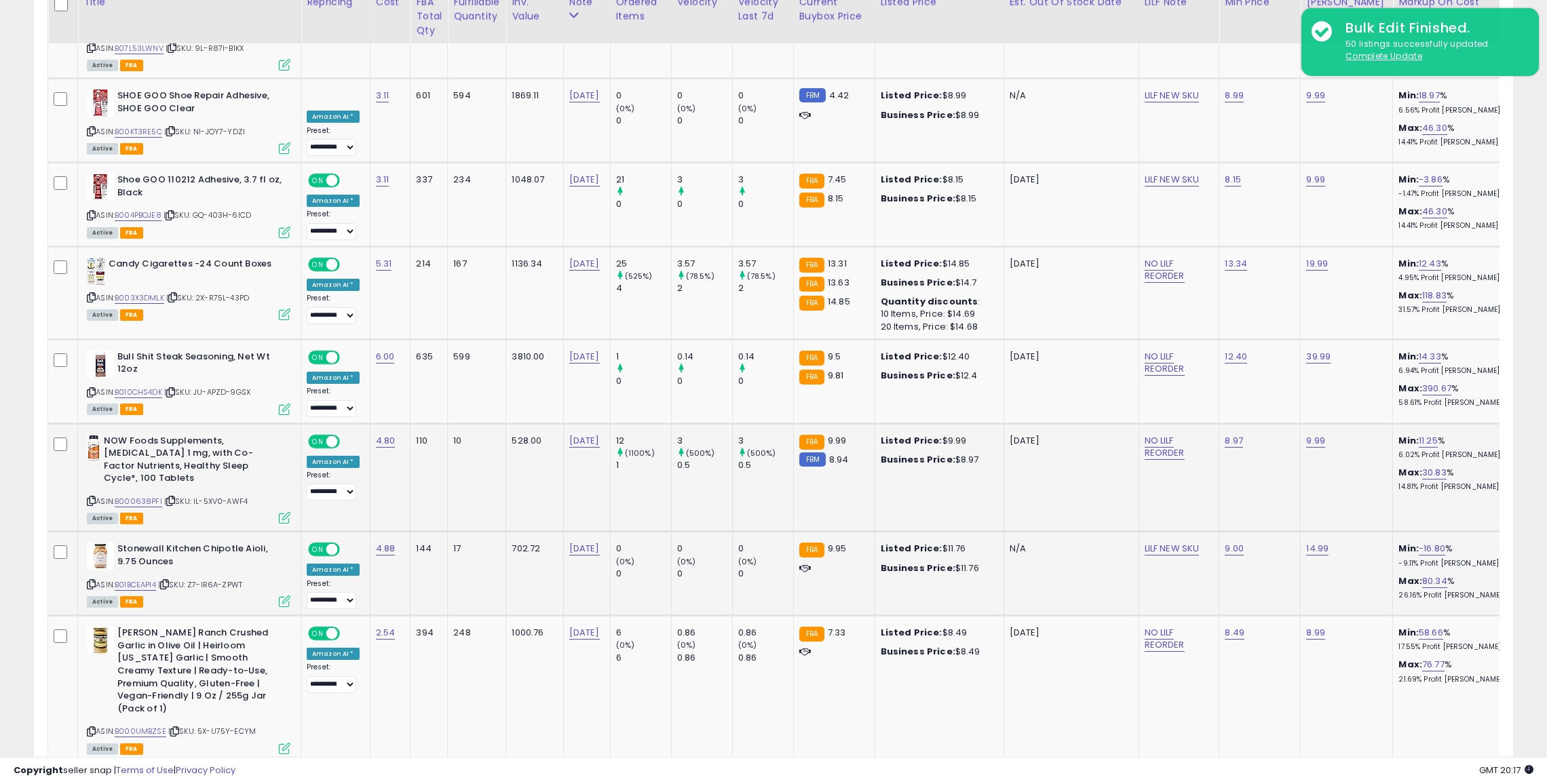
scroll to position [3379, 0]
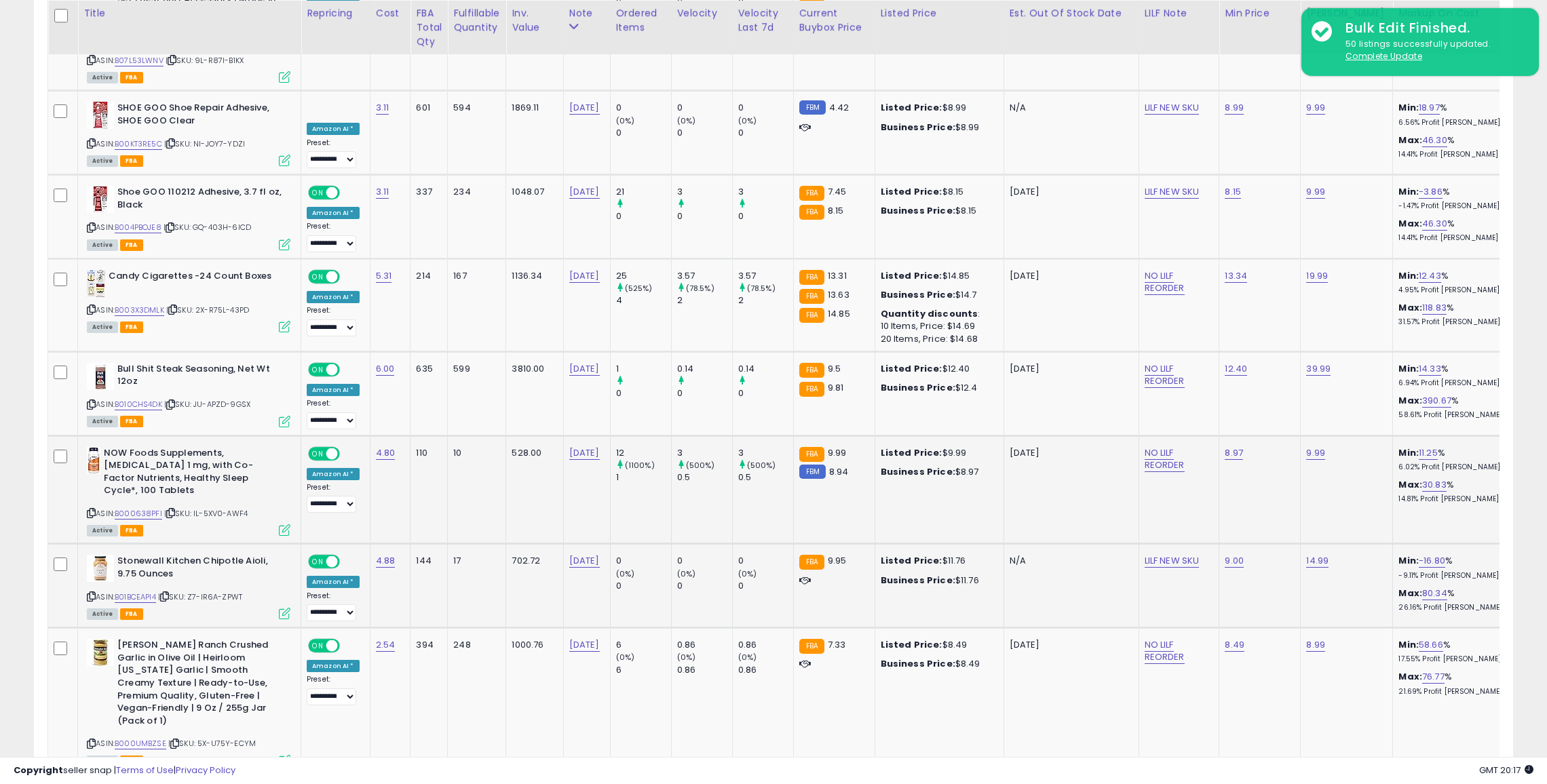
click at [1224, 435] on td "8.97" at bounding box center [1260, 489] width 82 height 109
click at [1220, 435] on td "8.97" at bounding box center [1260, 489] width 82 height 109
click at [1225, 446] on link "8.97" at bounding box center [1234, 453] width 18 height 13
type input "***"
click button "submit" at bounding box center [1266, 323] width 23 height 21
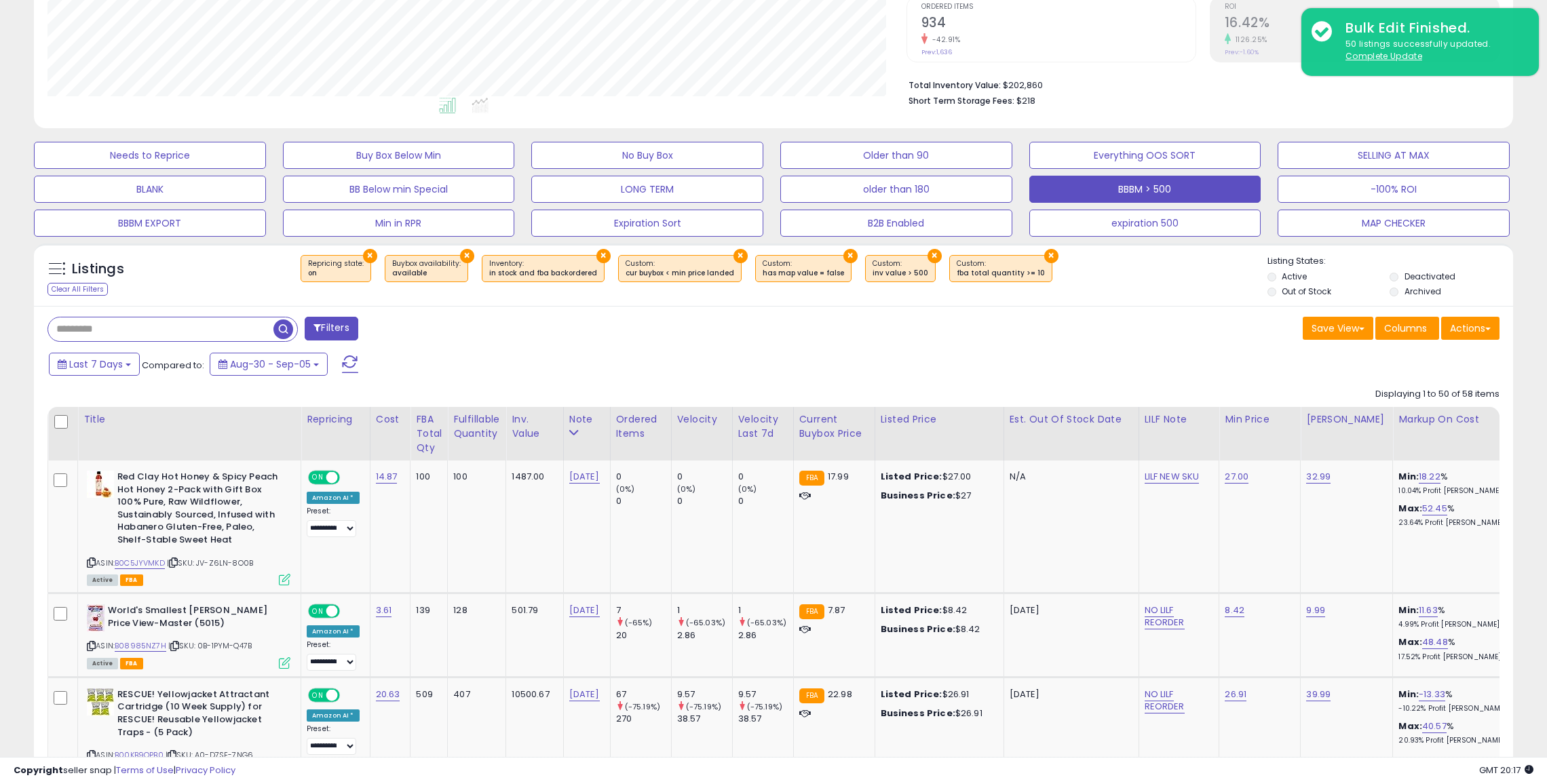
scroll to position [163, 0]
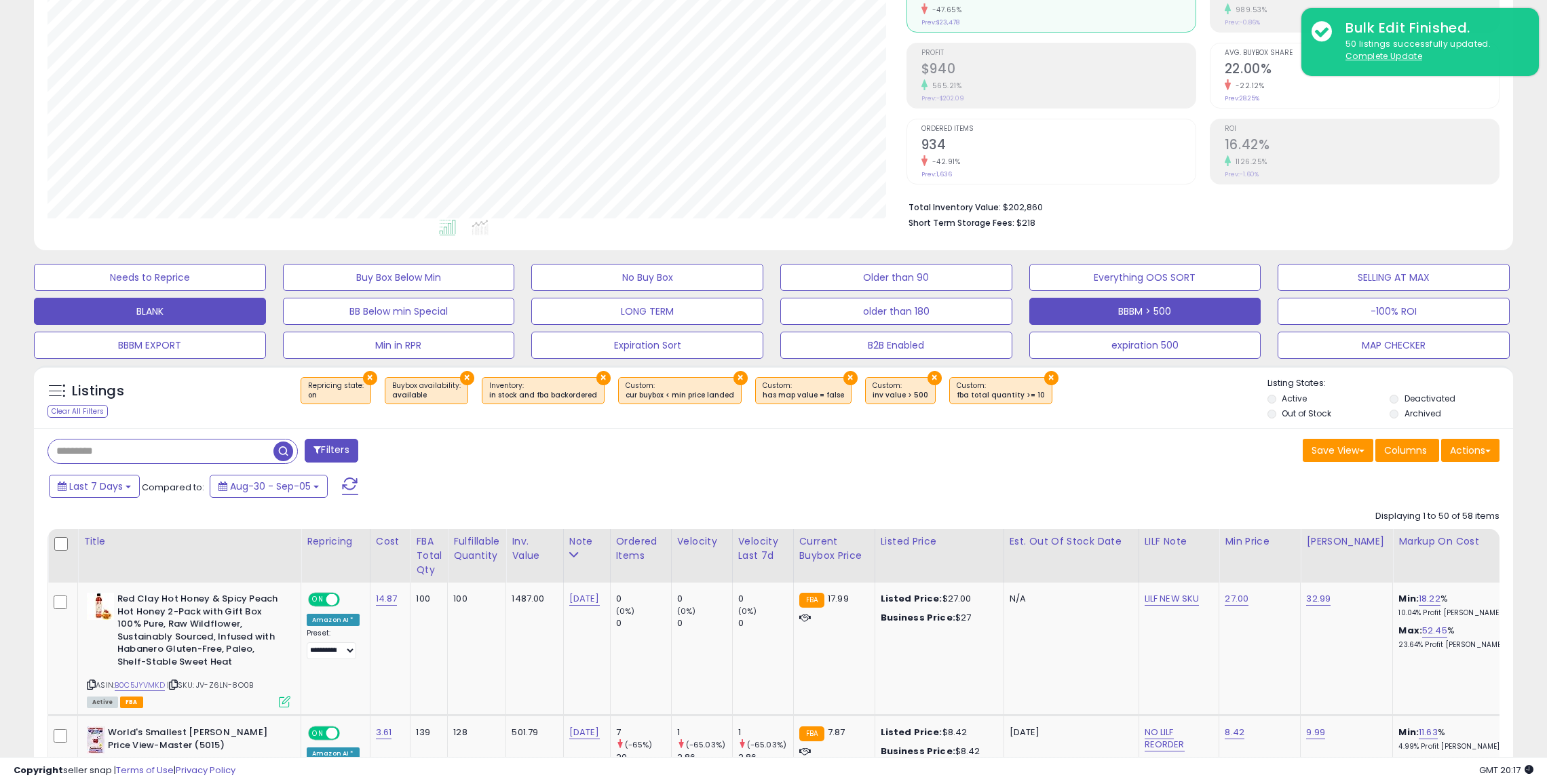
click at [150, 308] on button "BLANK" at bounding box center [150, 312] width 232 height 27
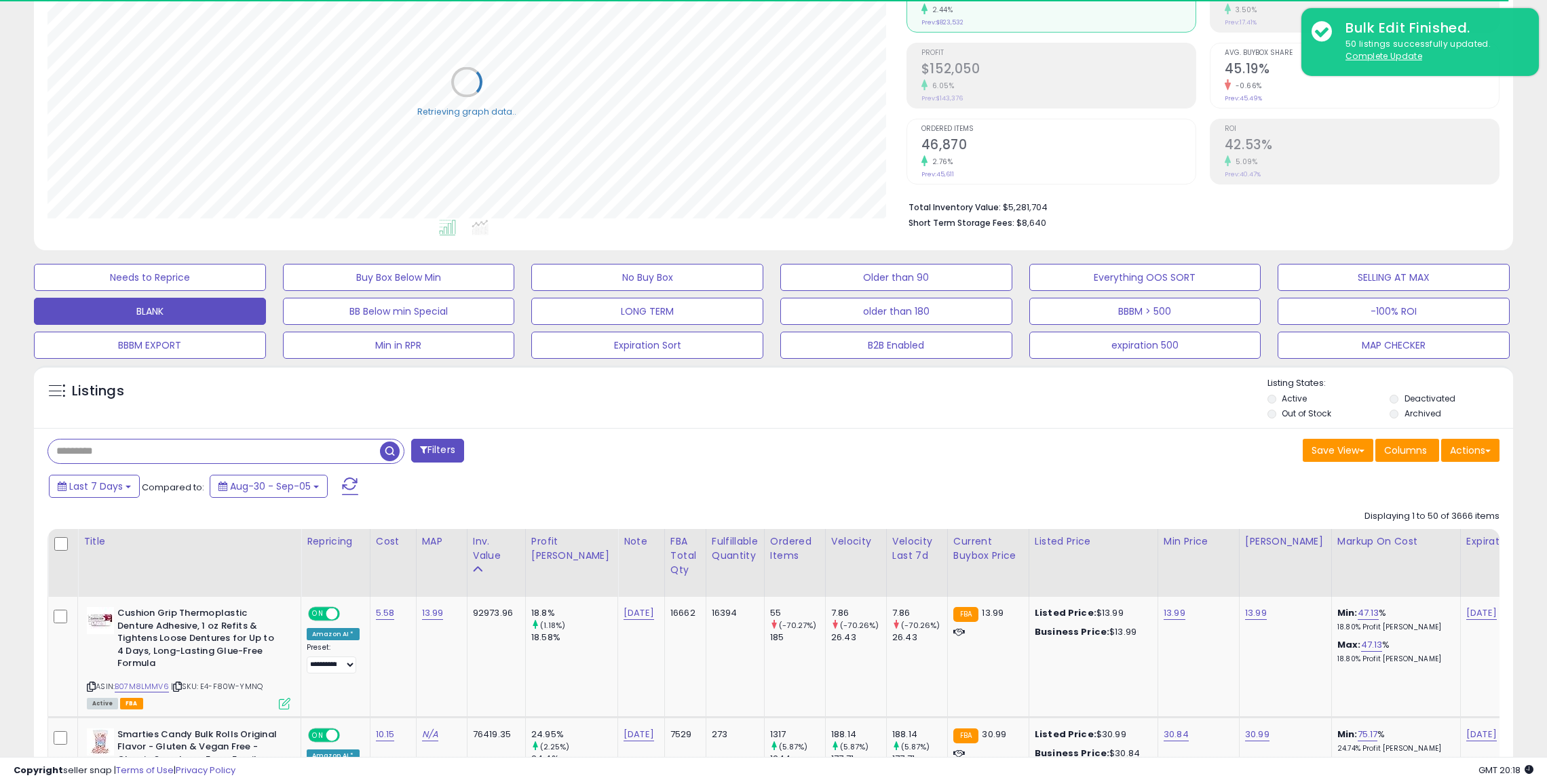
click at [234, 446] on input "text" at bounding box center [214, 452] width 331 height 24
type input "***"
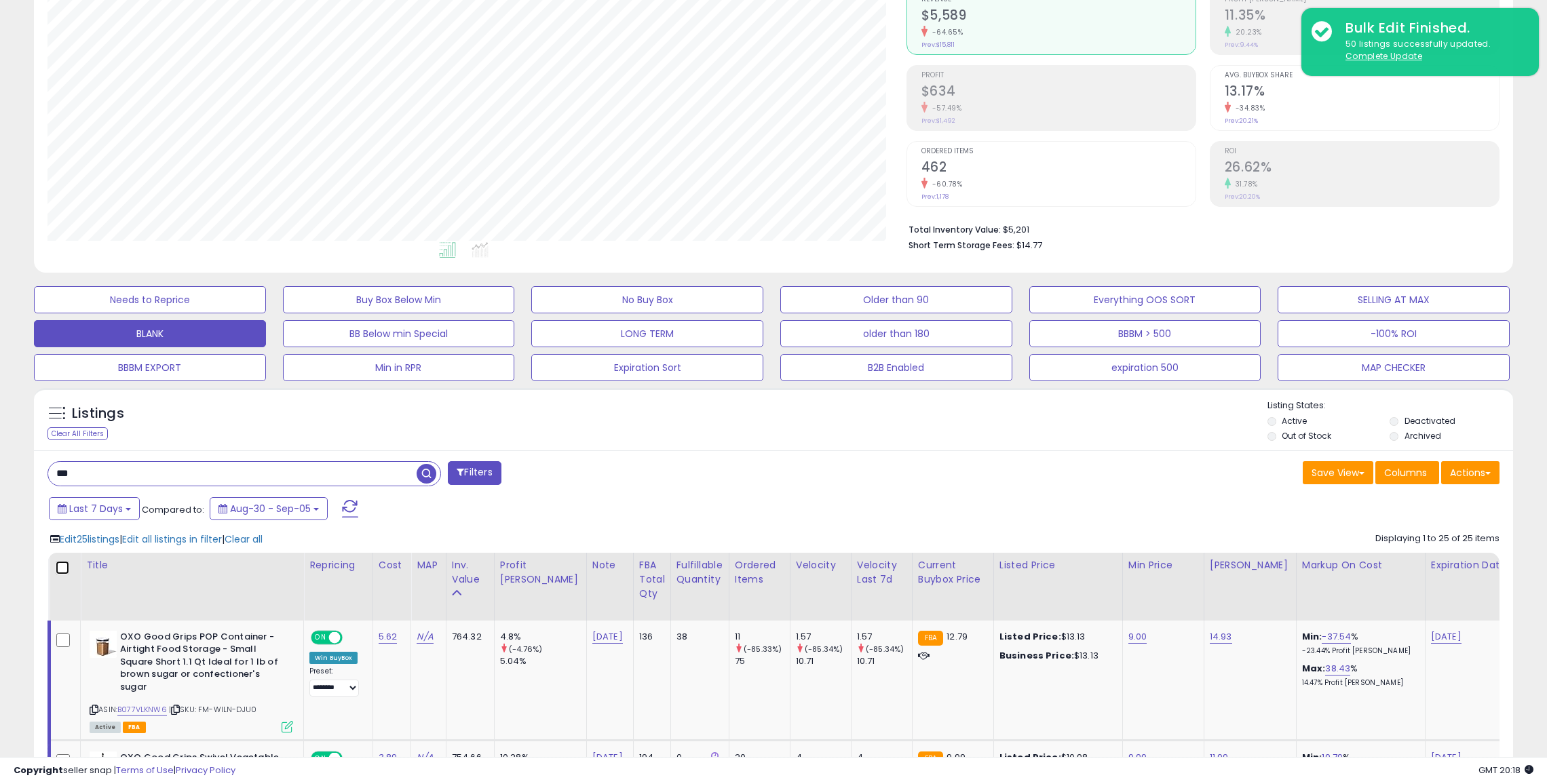
scroll to position [193, 0]
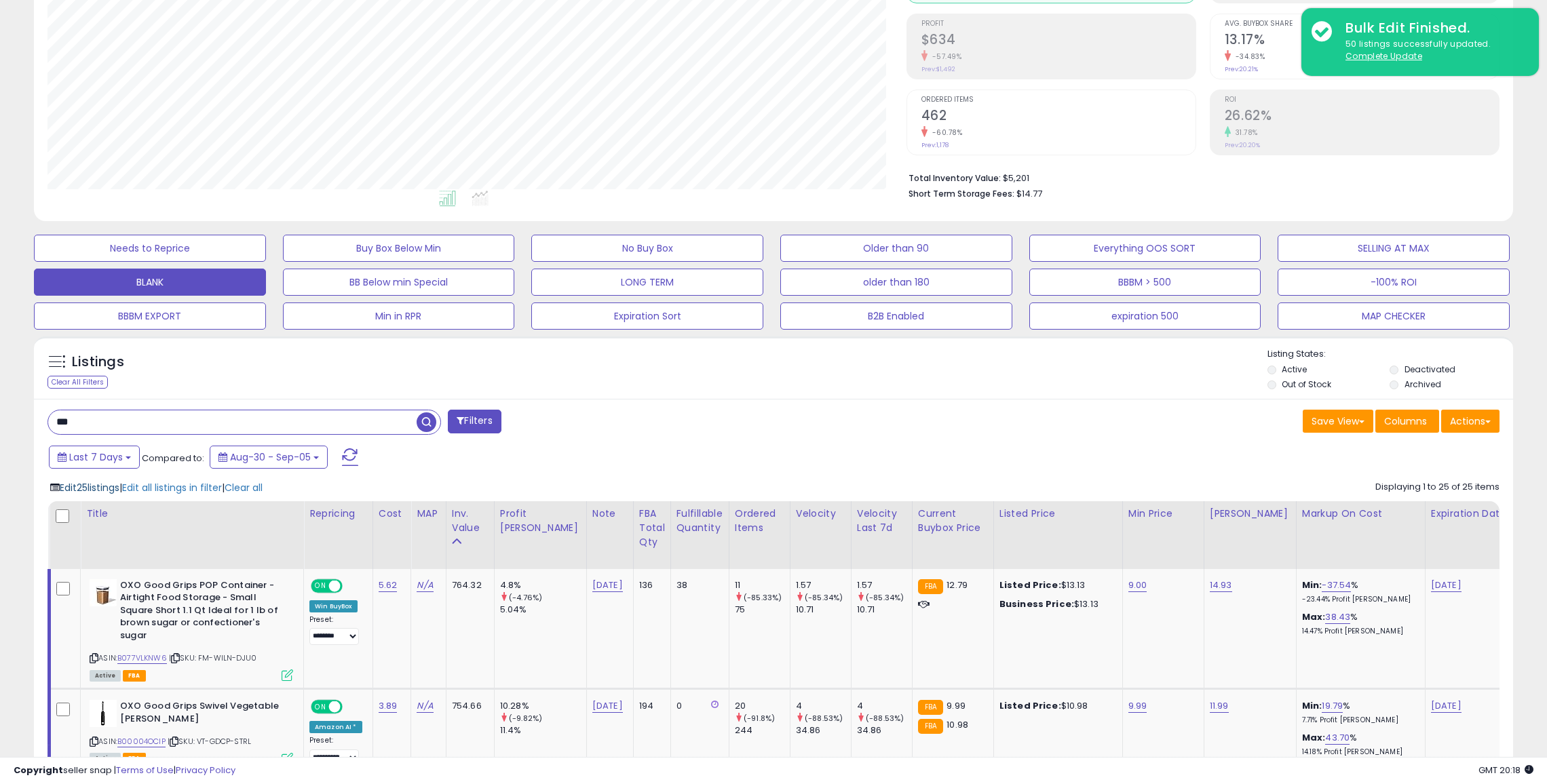
click at [85, 488] on span "Edit 25 listings" at bounding box center [89, 488] width 59 height 13
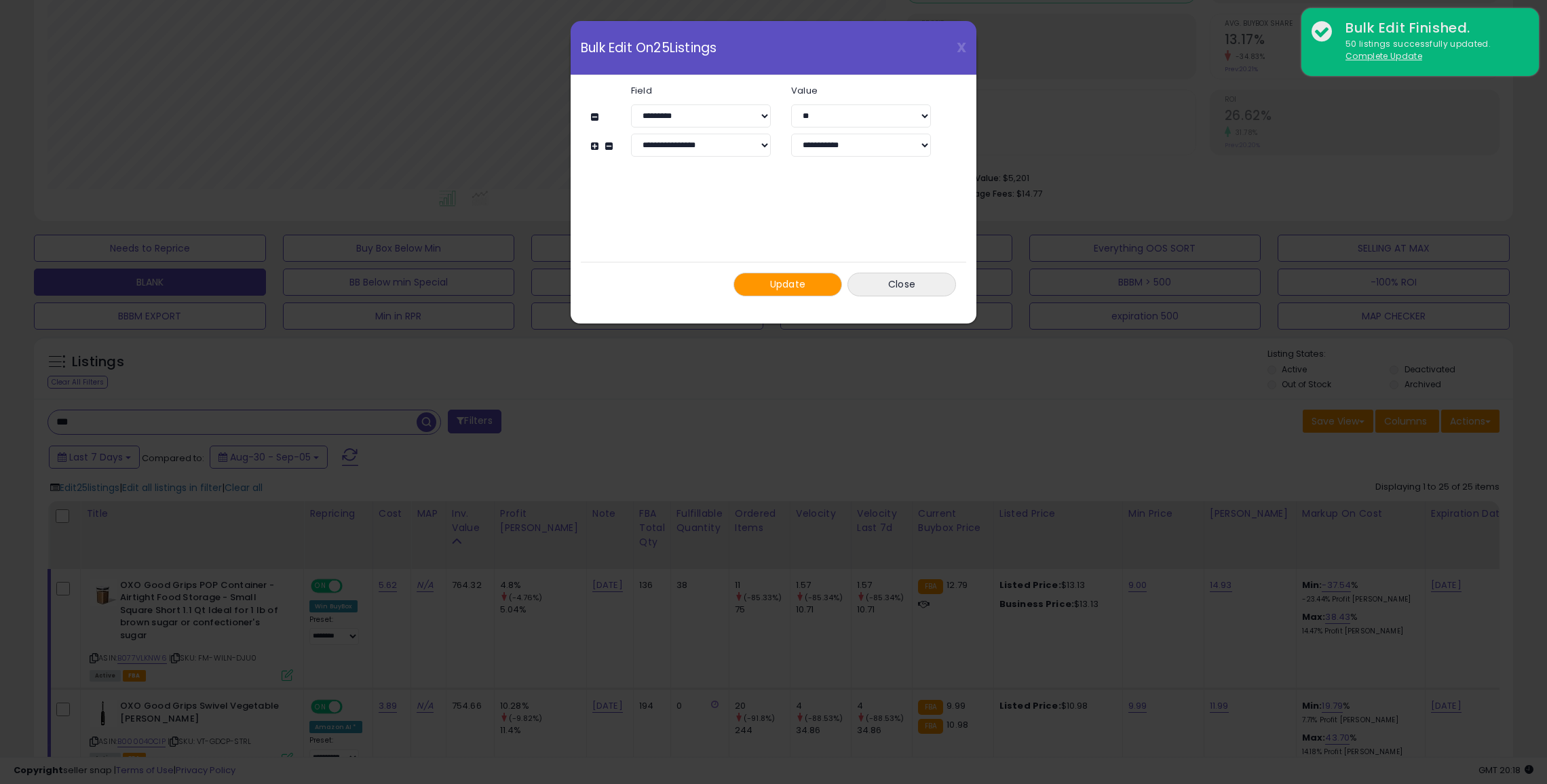
click at [768, 296] on div "Update Close" at bounding box center [774, 284] width 385 height 44
click at [777, 292] on button "Update" at bounding box center [787, 285] width 109 height 24
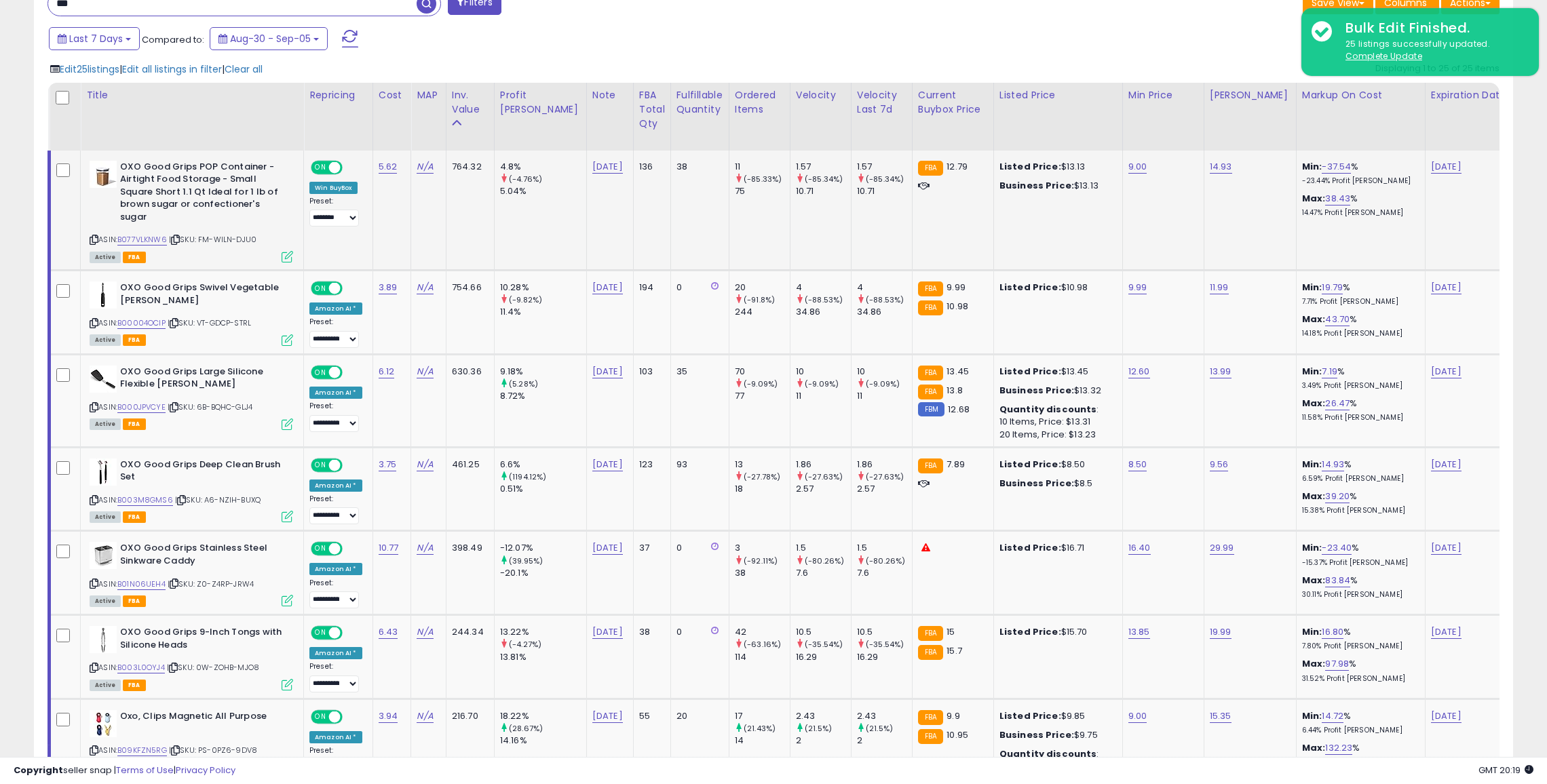
scroll to position [601, 0]
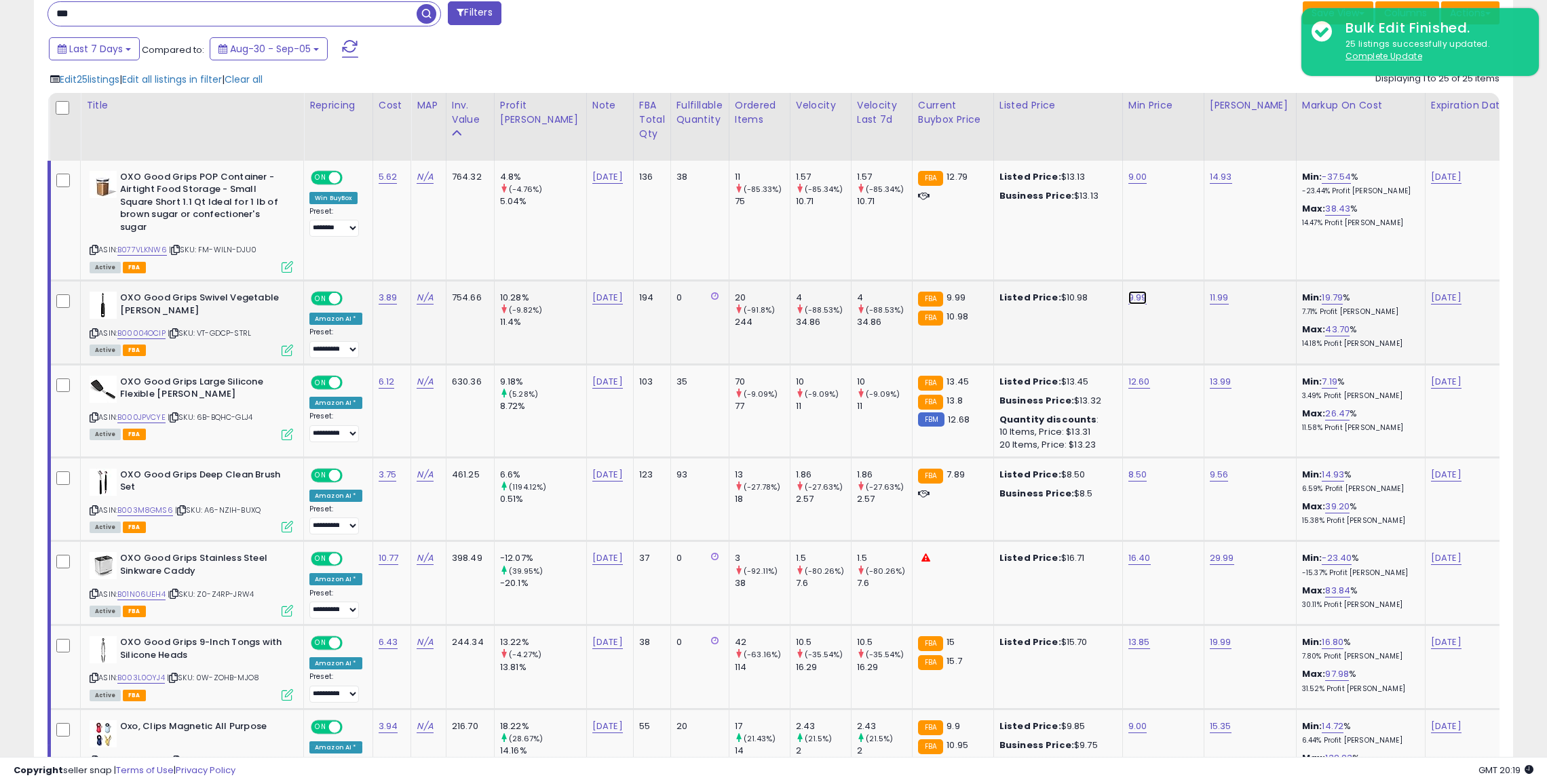
click at [1128, 295] on link "9.99" at bounding box center [1138, 297] width 19 height 13
type input "*"
click button "submit" at bounding box center [1139, 265] width 23 height 21
click at [1128, 379] on link "12.60" at bounding box center [1139, 381] width 21 height 13
type input "*"
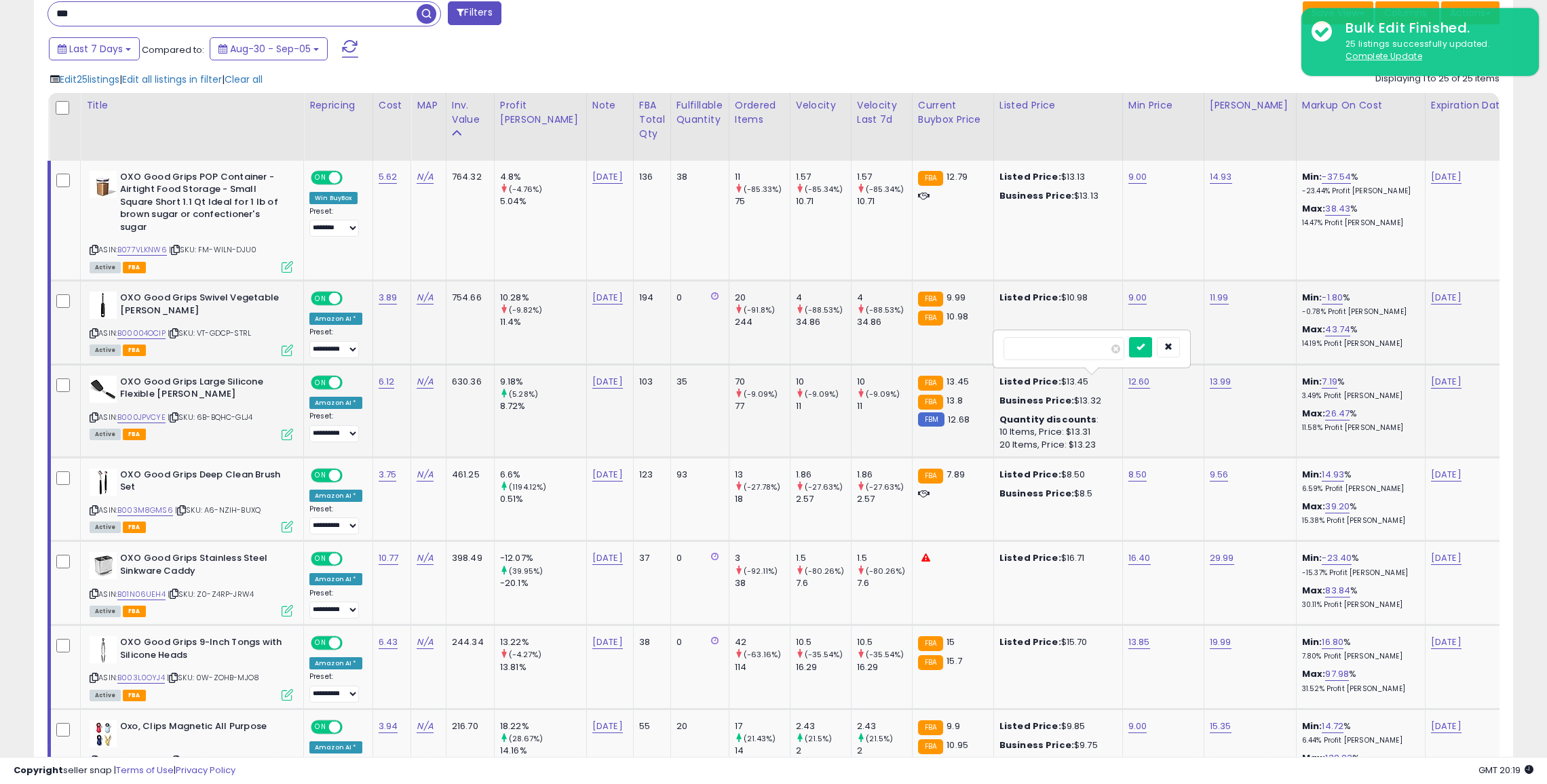
type input "*"
click button "submit" at bounding box center [1140, 347] width 23 height 21
click at [1128, 472] on link "8.50" at bounding box center [1138, 474] width 19 height 13
type input "*"
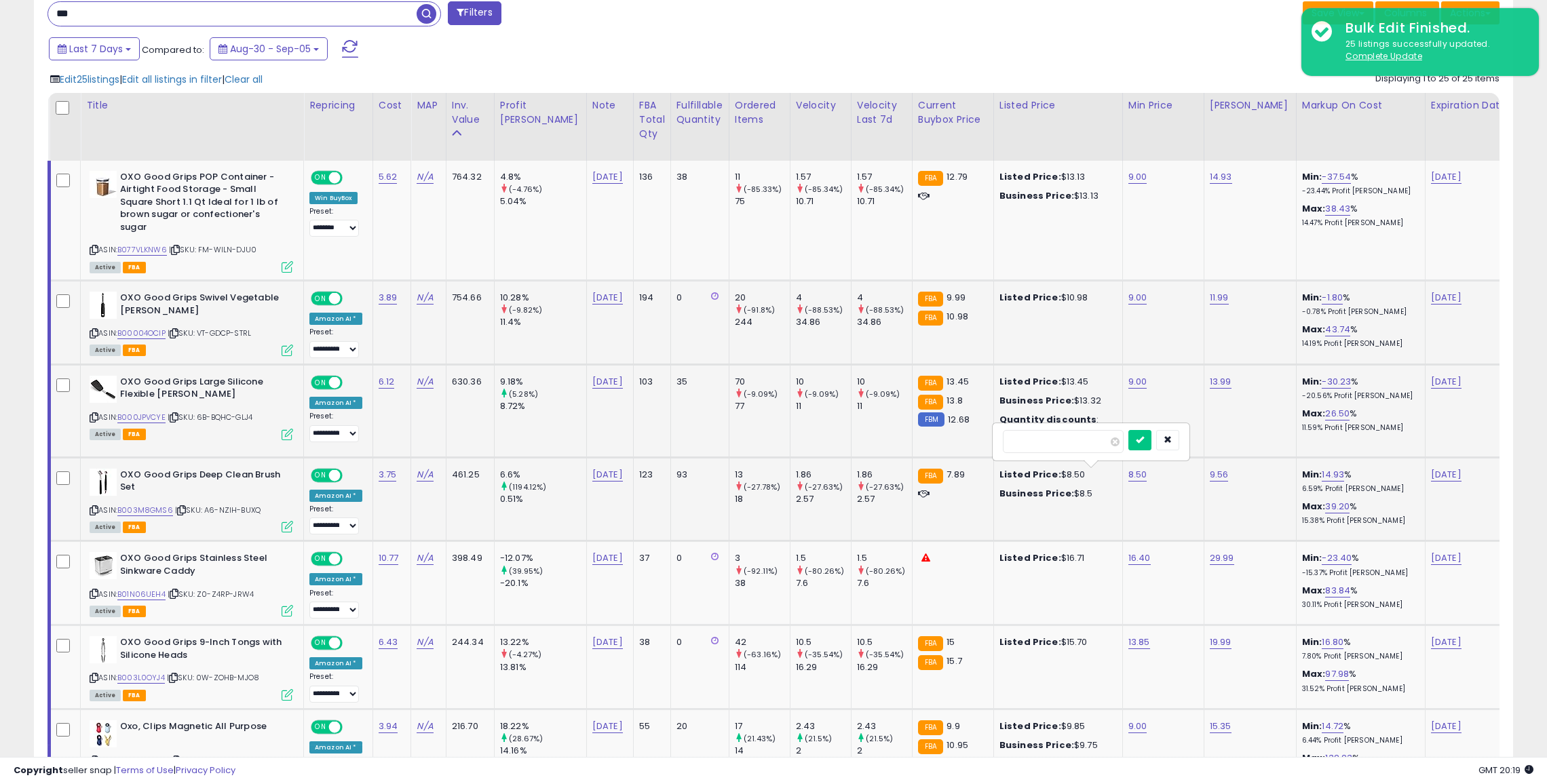
click button "submit" at bounding box center [1139, 441] width 23 height 21
click at [1128, 557] on link "16.40" at bounding box center [1139, 558] width 22 height 13
type input "**"
click button "submit" at bounding box center [1141, 524] width 23 height 21
click at [1128, 637] on link "13.85" at bounding box center [1139, 642] width 21 height 13
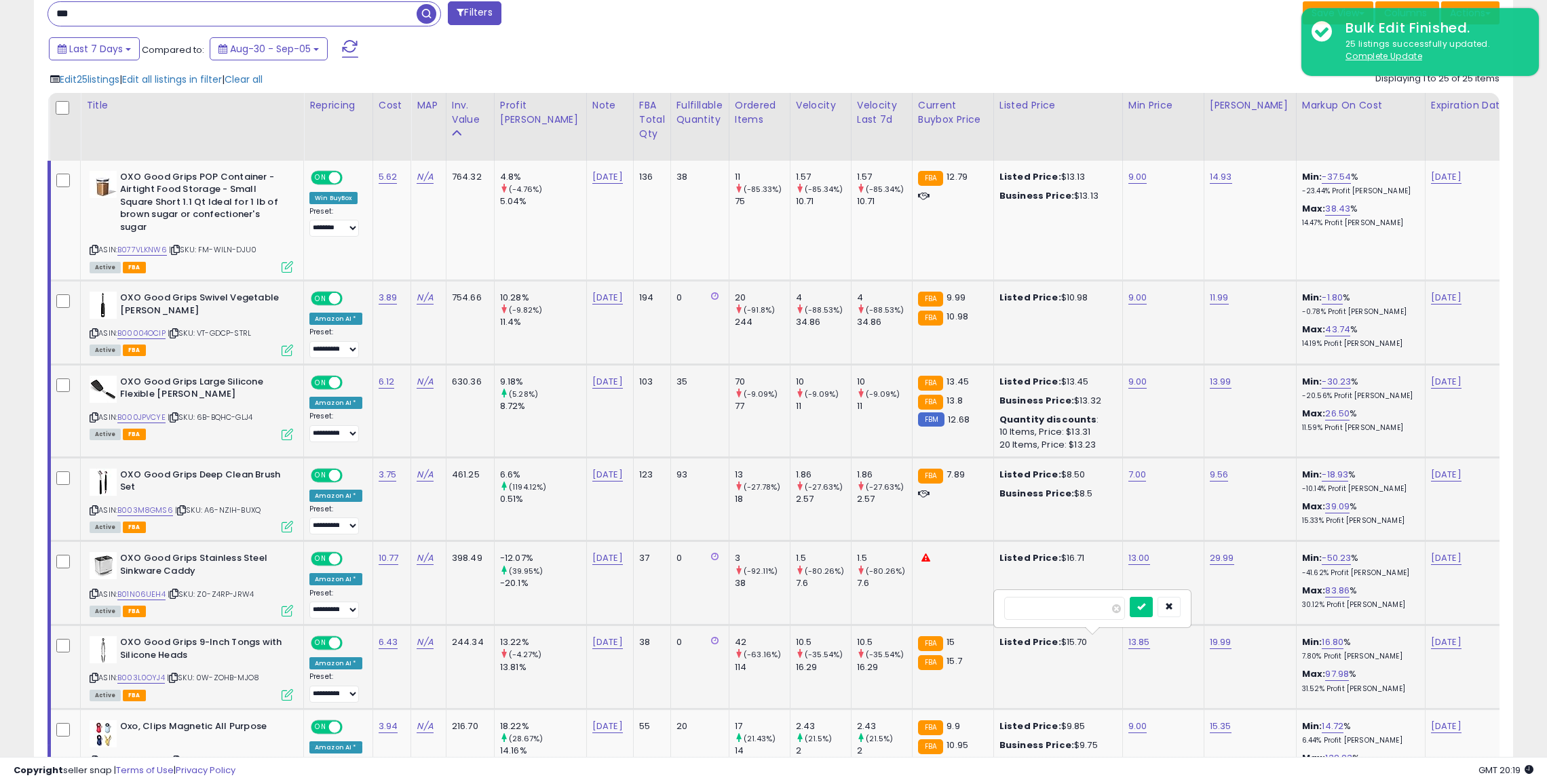
click at [1130, 597] on button "submit" at bounding box center [1141, 607] width 23 height 21
type input "**"
click button "submit" at bounding box center [1141, 594] width 23 height 21
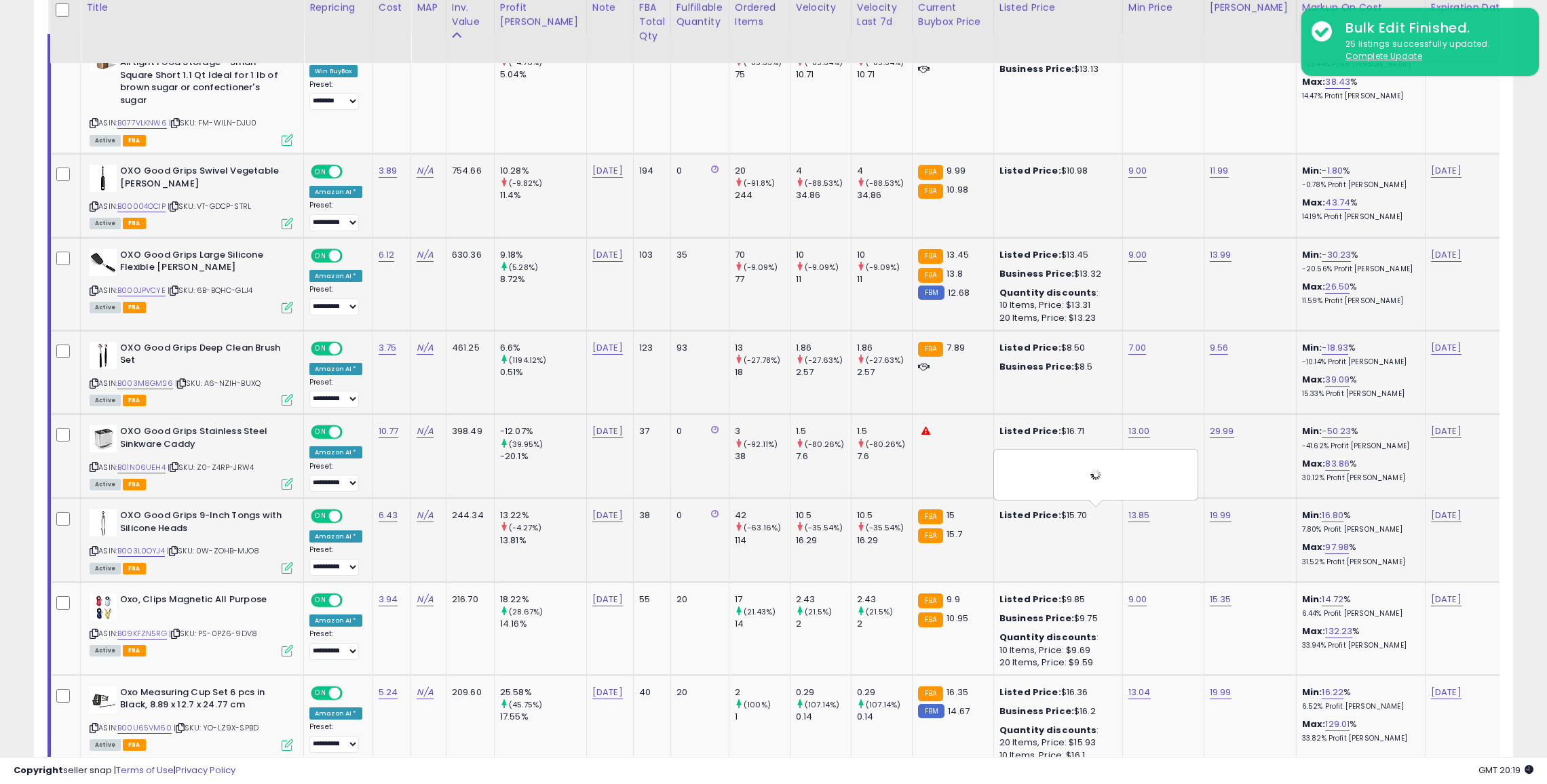
scroll to position [816, 0]
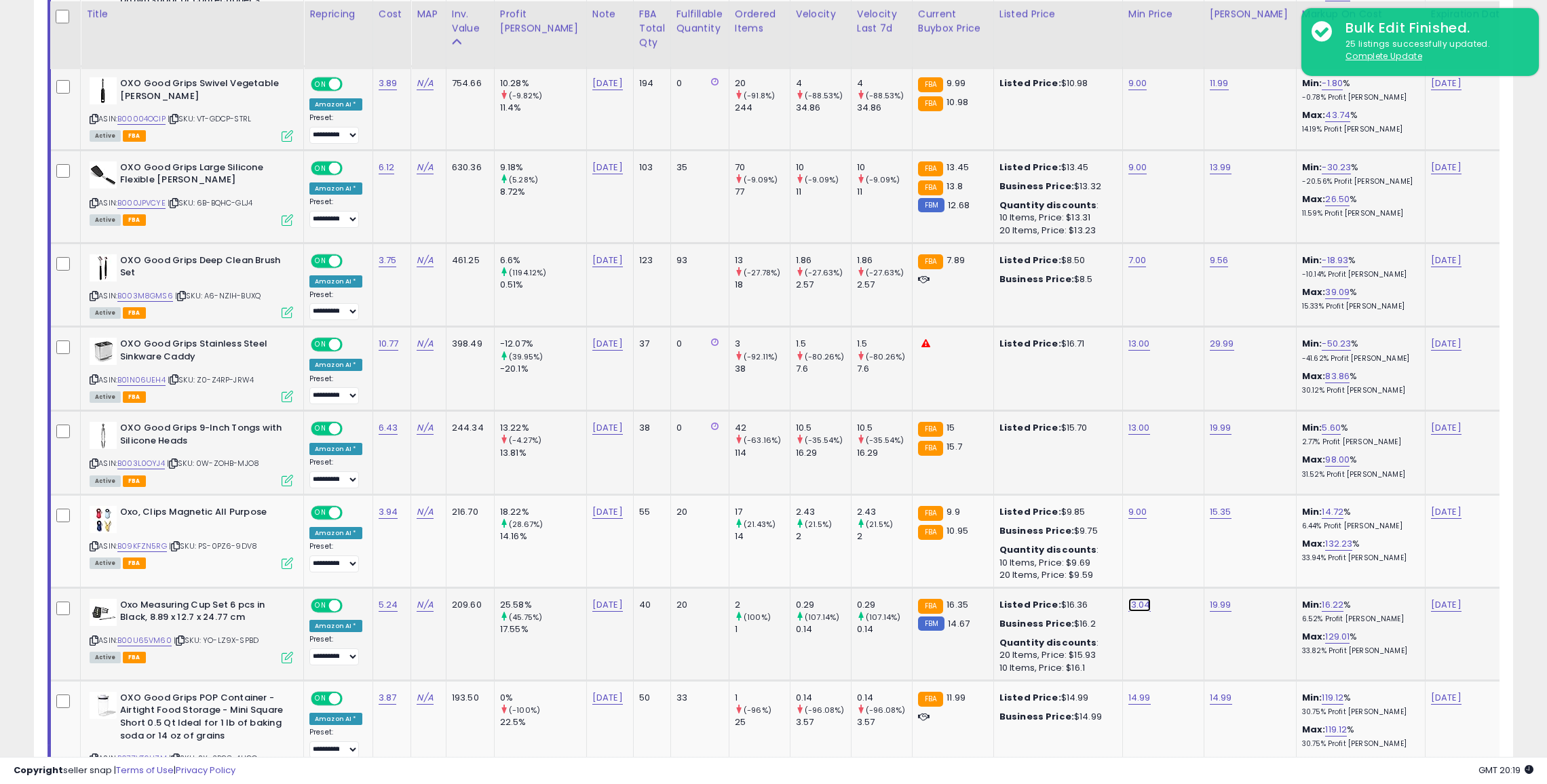
click at [1128, 604] on link "13.04" at bounding box center [1139, 605] width 22 height 13
click at [1166, 572] on button "button" at bounding box center [1168, 568] width 23 height 21
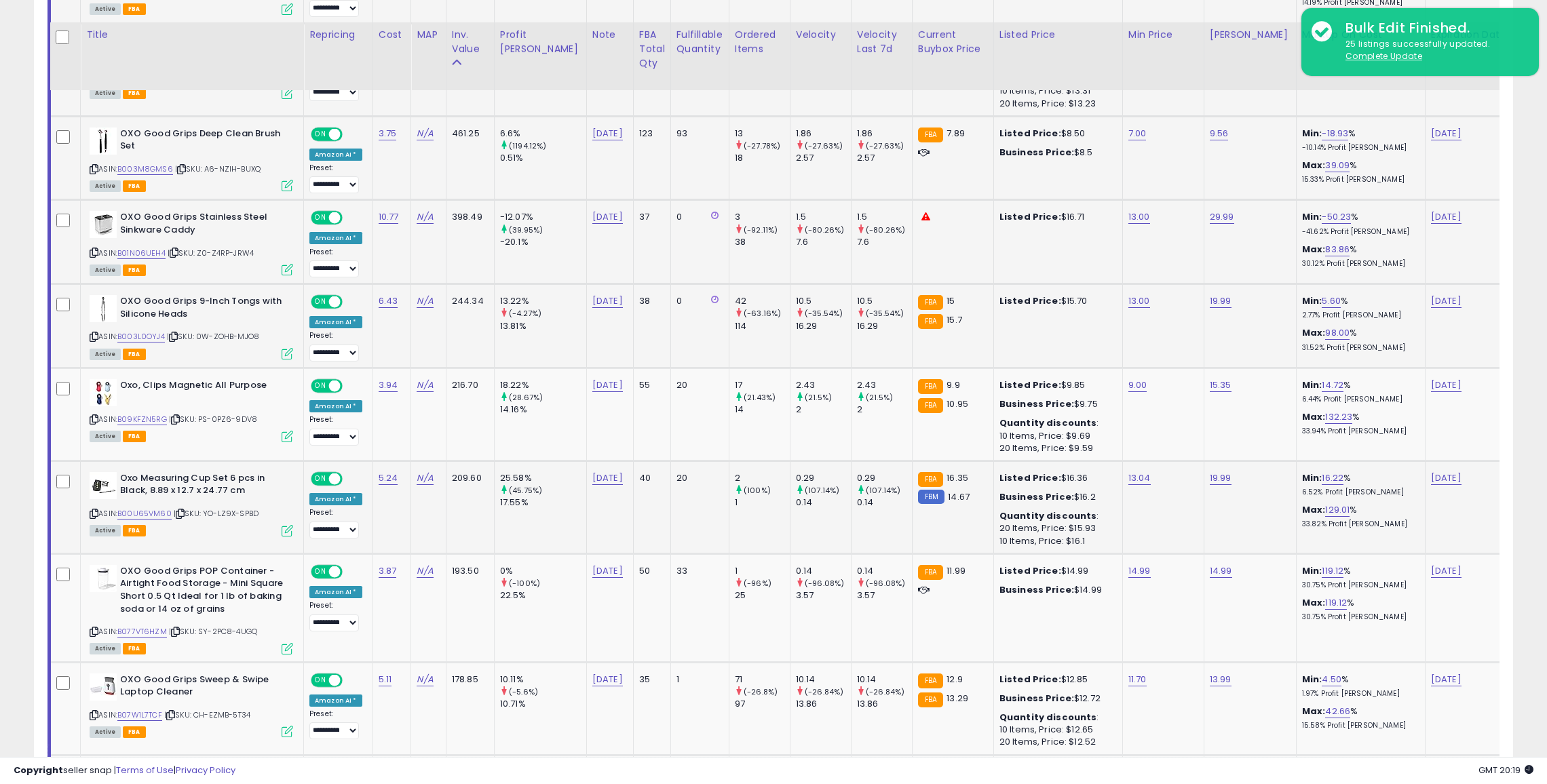
scroll to position [963, 0]
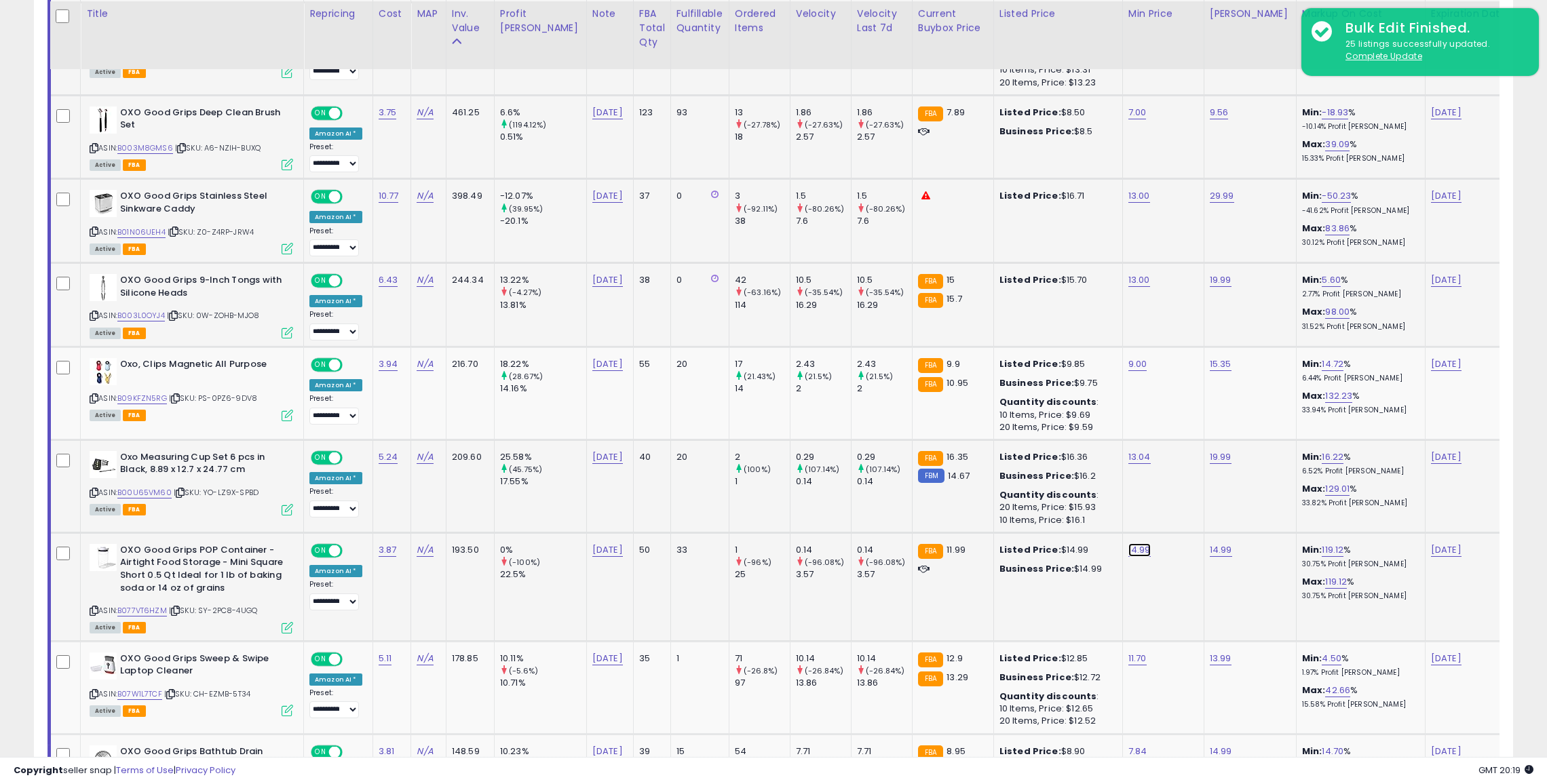
click at [1128, 543] on link "14.99" at bounding box center [1139, 549] width 22 height 13
type input "*"
click button "submit" at bounding box center [1141, 514] width 23 height 21
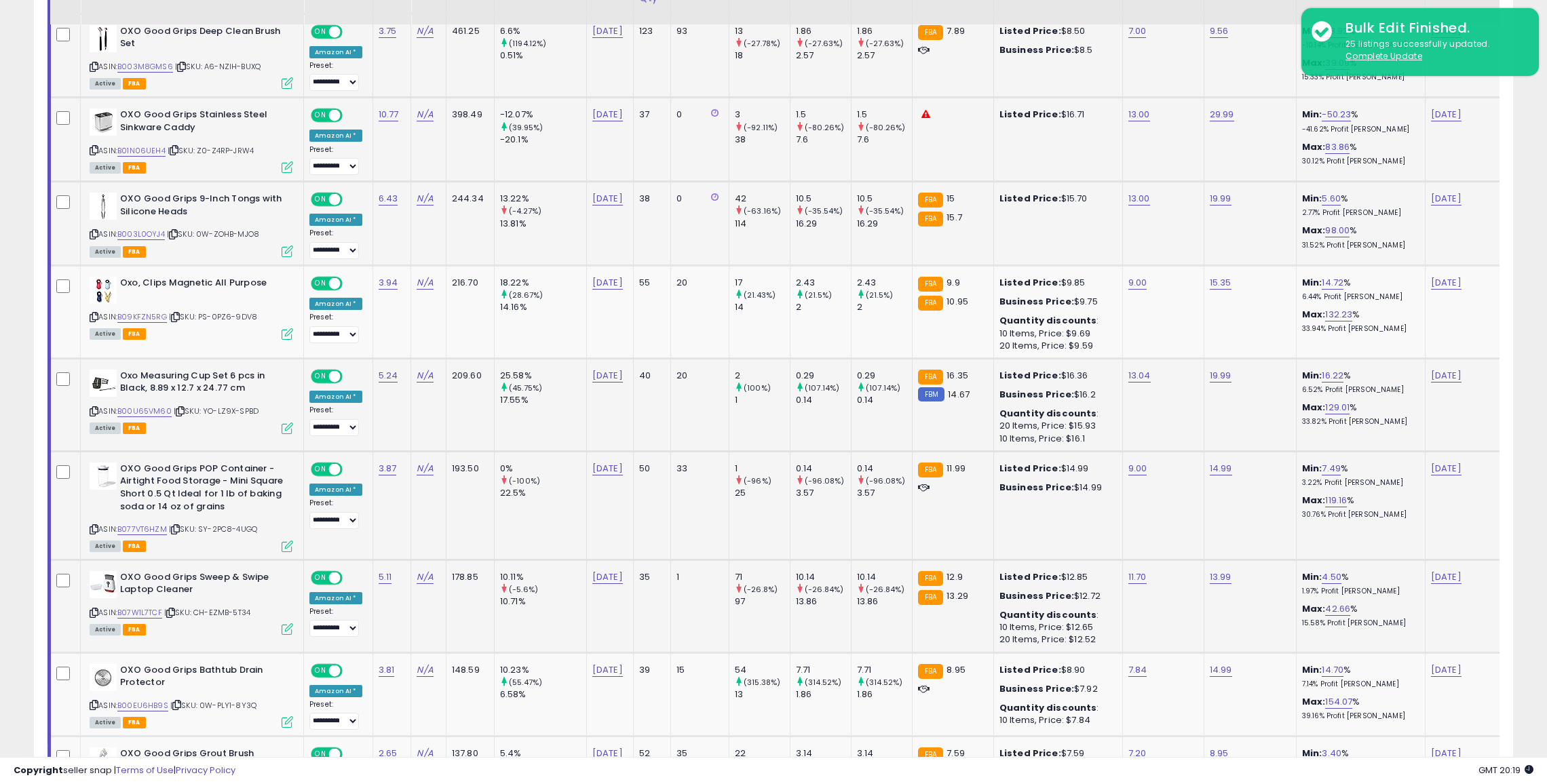
scroll to position [1075, 0]
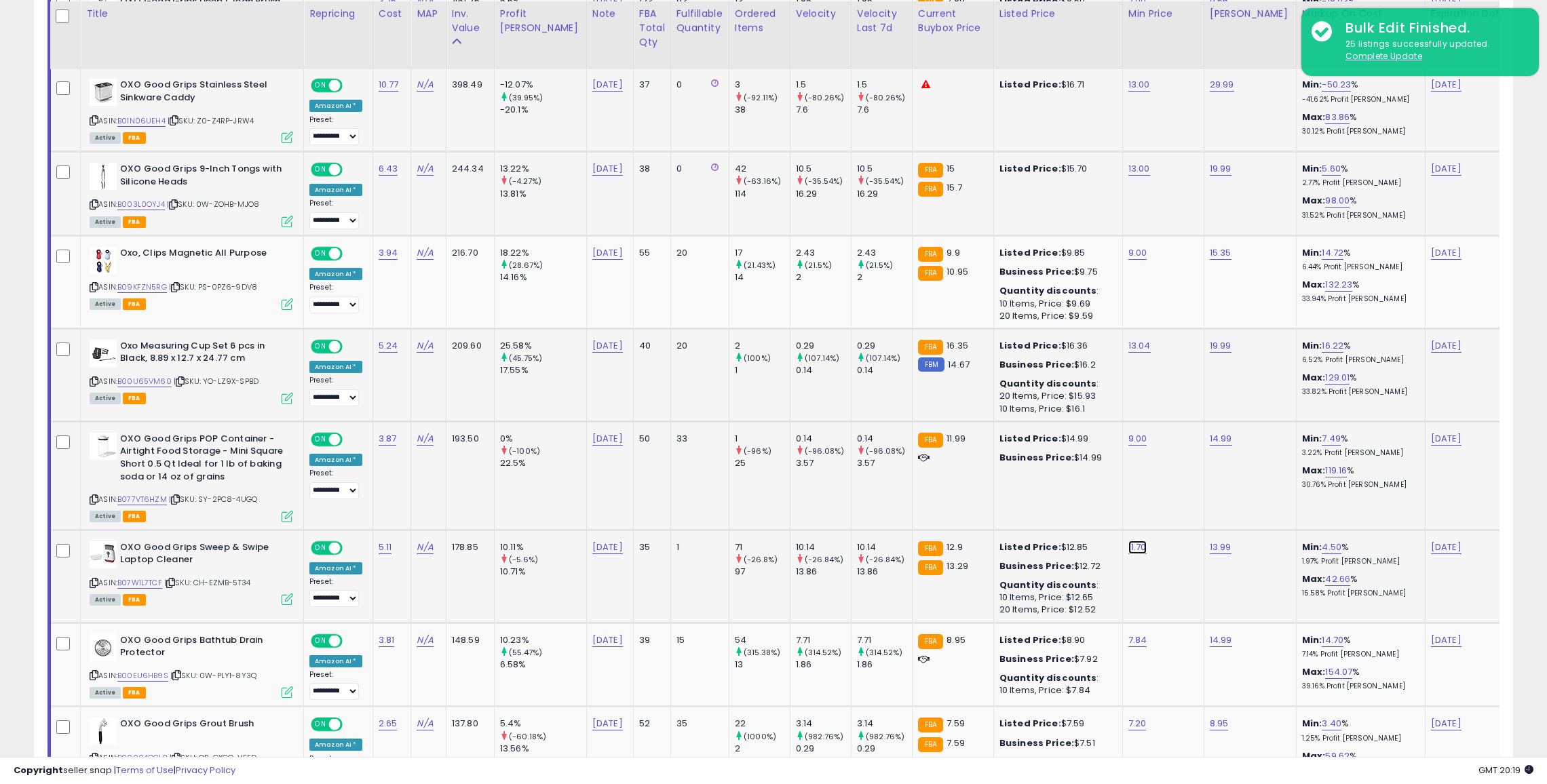
click at [1128, 541] on link "11.70" at bounding box center [1137, 547] width 18 height 13
type input "*"
click button "submit" at bounding box center [1139, 511] width 23 height 21
click at [1128, 634] on link "7.84" at bounding box center [1138, 640] width 19 height 13
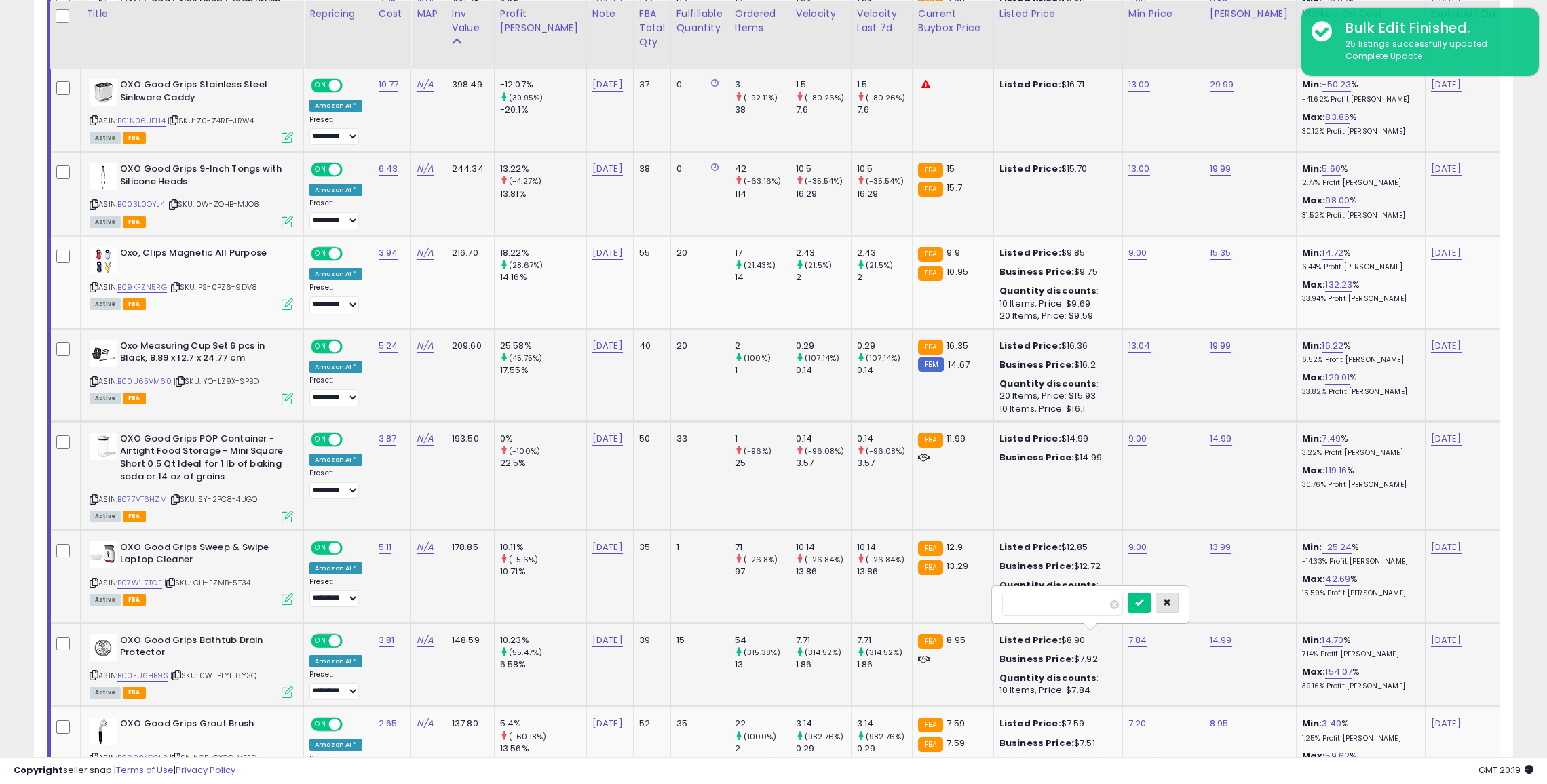
click at [1167, 602] on button "button" at bounding box center [1166, 603] width 23 height 21
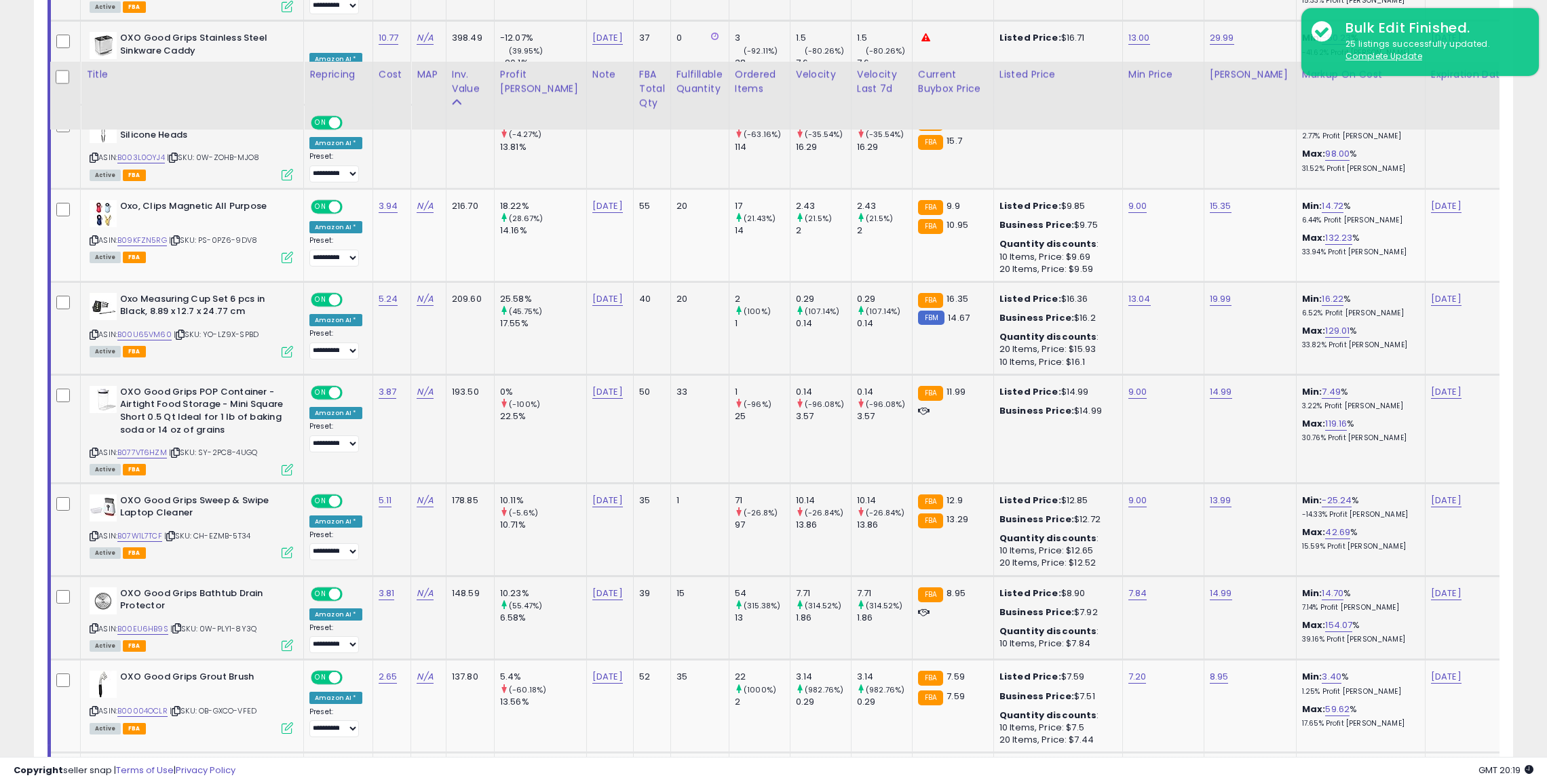
scroll to position [1234, 0]
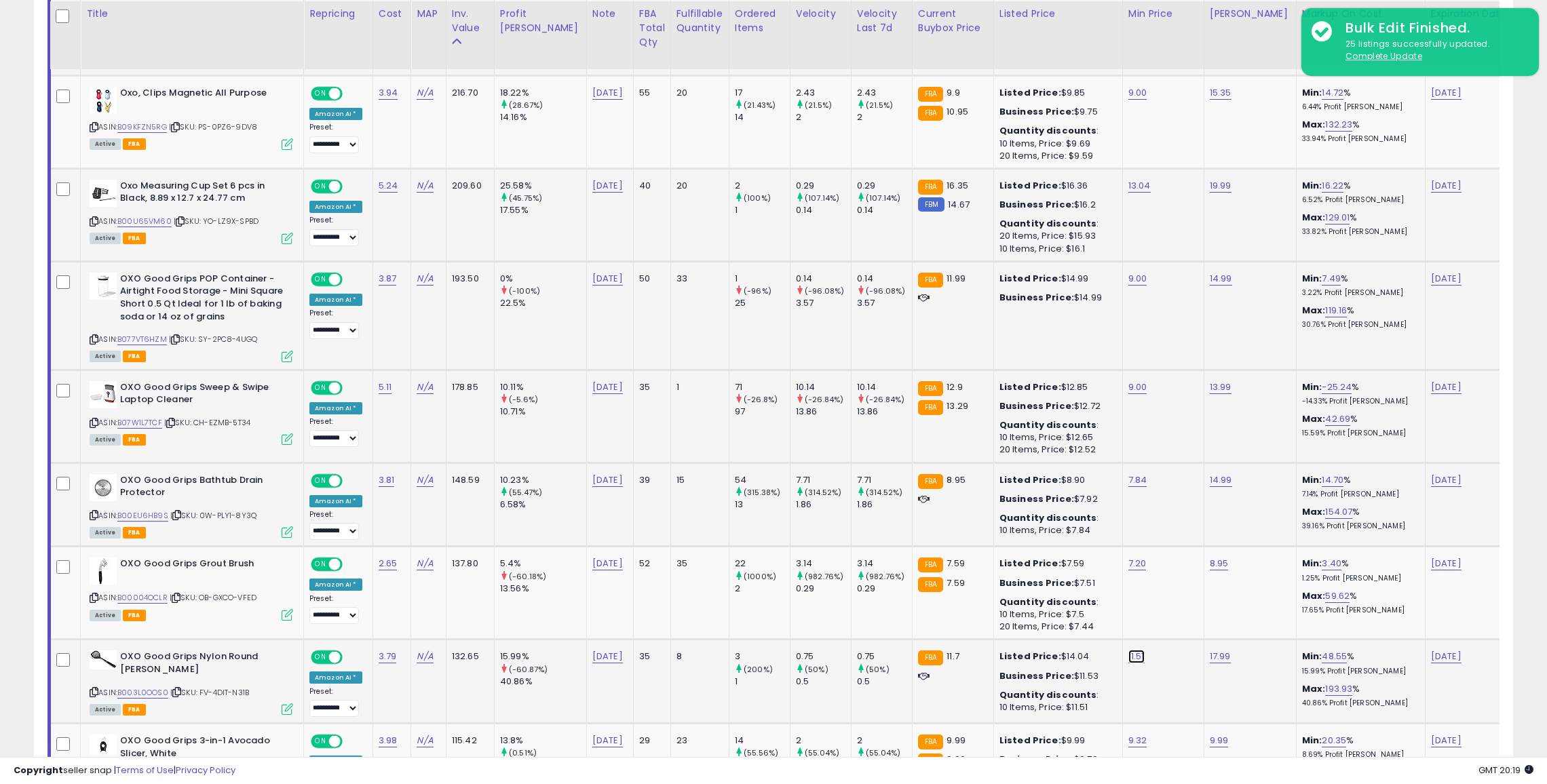
click at [1128, 650] on link "11.51" at bounding box center [1136, 656] width 17 height 13
type input "*"
click button "submit" at bounding box center [1138, 619] width 23 height 21
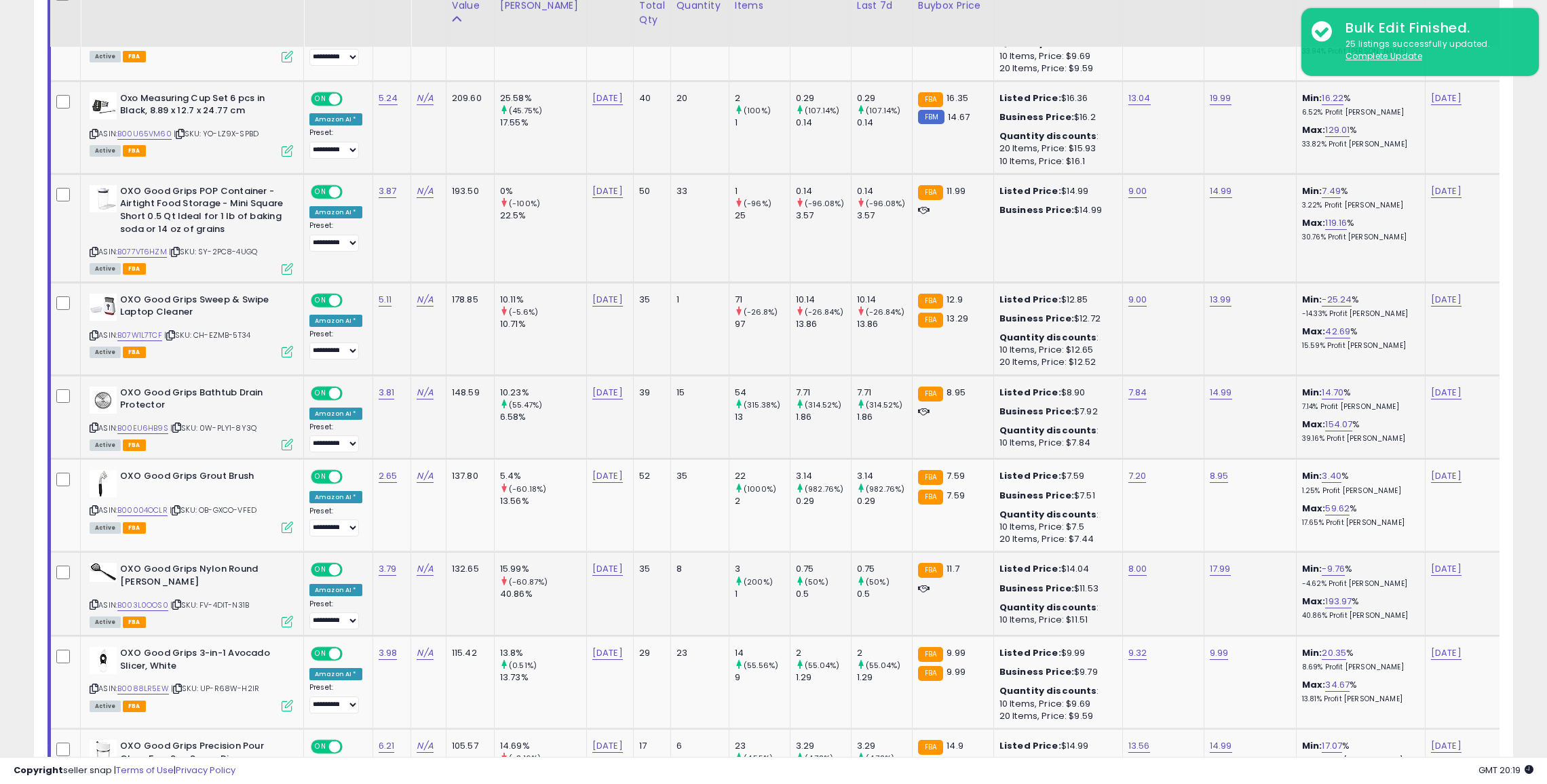
scroll to position [1337, 0]
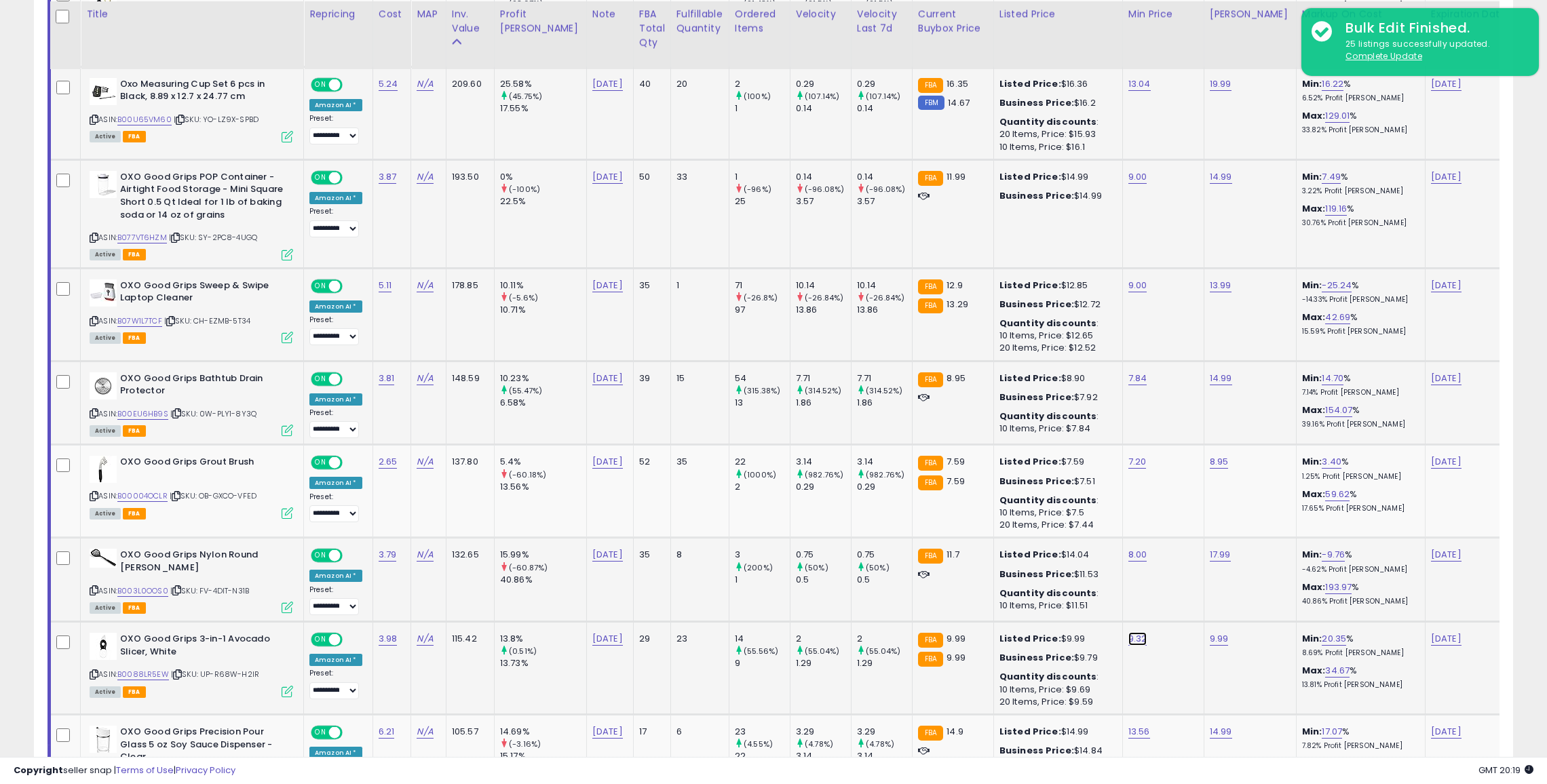
click at [1128, 637] on link "9.32" at bounding box center [1138, 639] width 19 height 13
type input "*"
click at [1128, 591] on button "submit" at bounding box center [1139, 601] width 23 height 21
type input "*"
click button "submit" at bounding box center [1139, 587] width 23 height 21
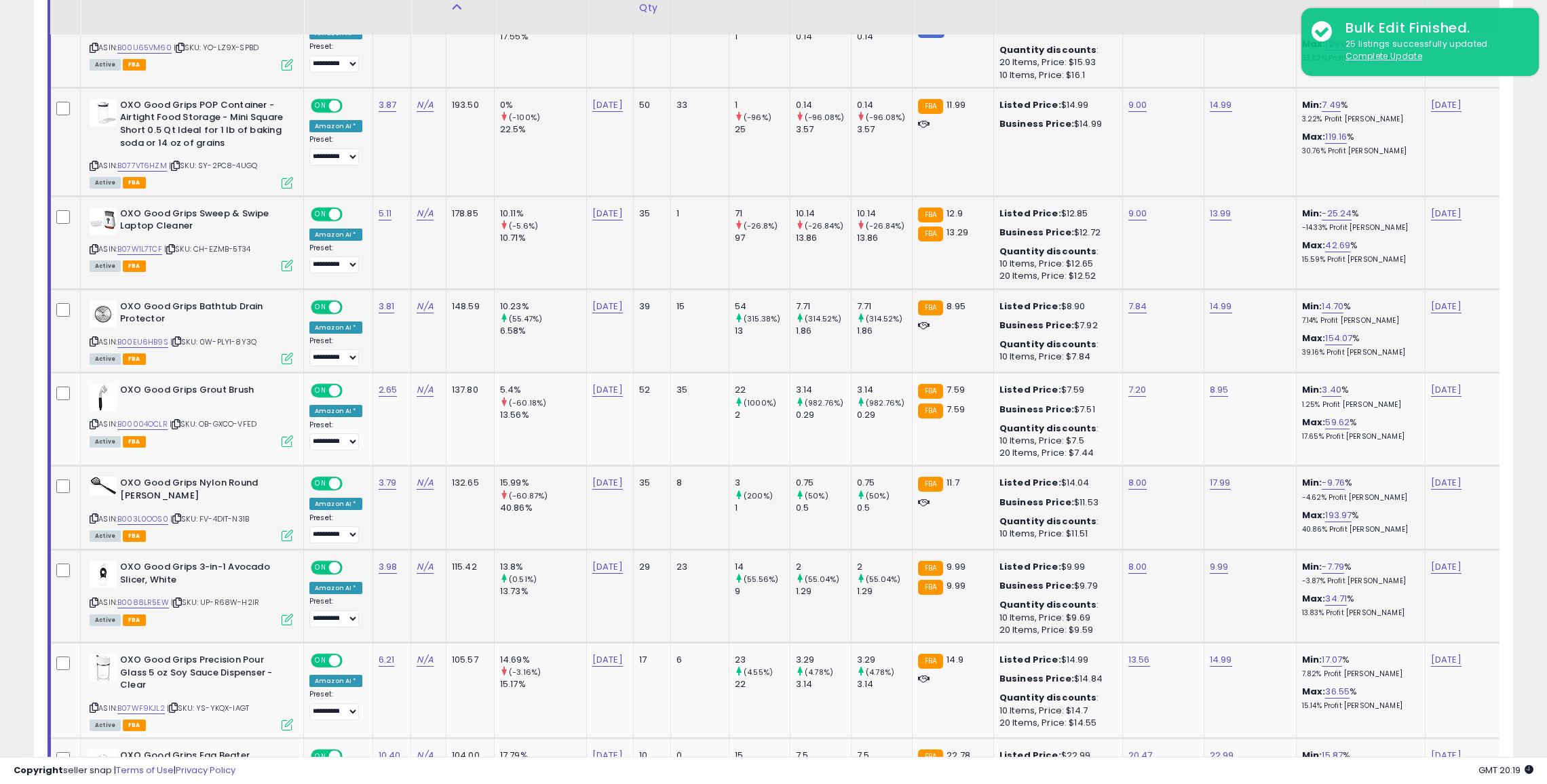
scroll to position [1419, 0]
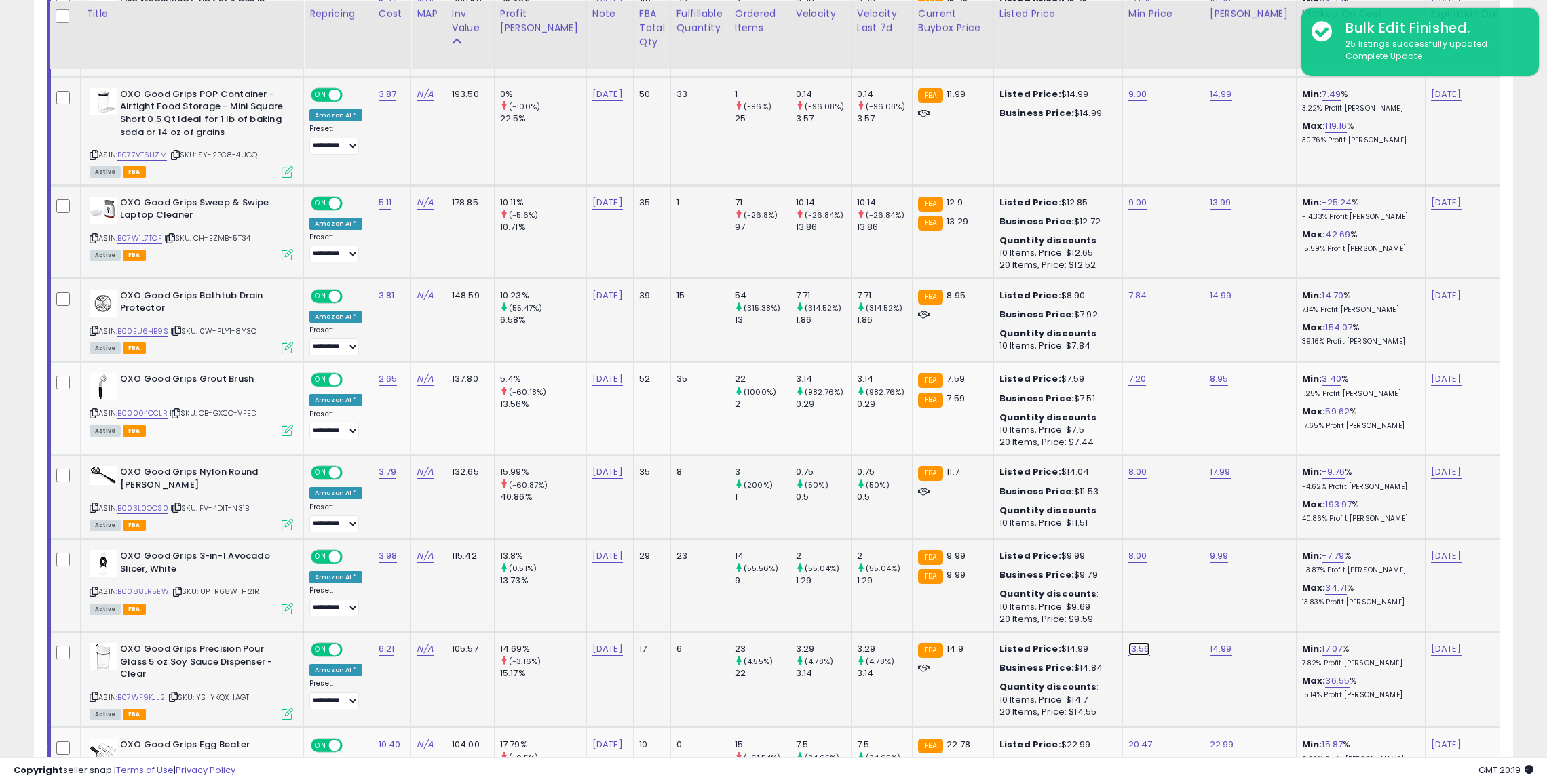
click at [1128, 642] on link "13.56" at bounding box center [1139, 648] width 21 height 13
type input "*"
type input "**"
click button "submit" at bounding box center [1141, 610] width 23 height 21
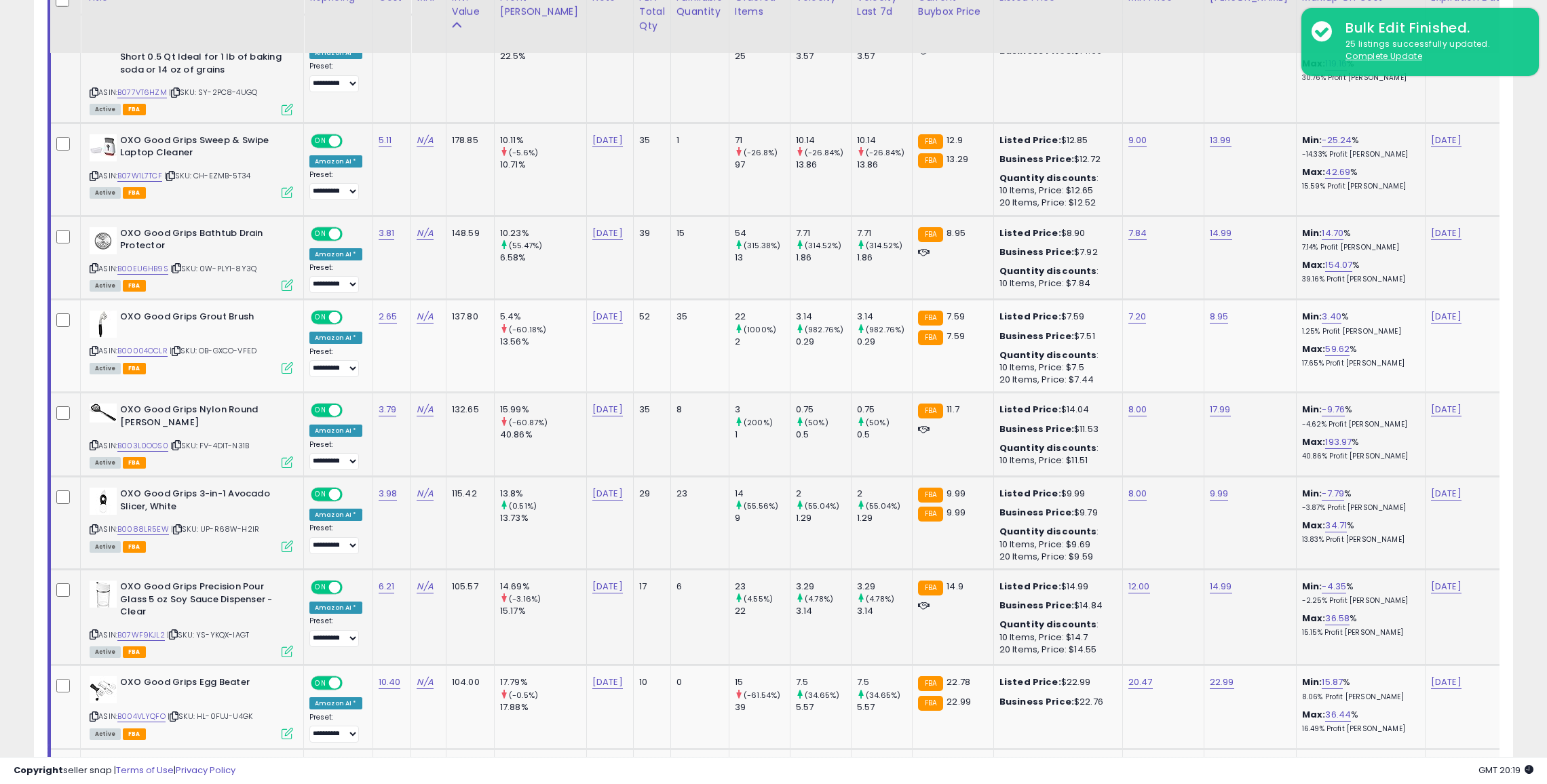
scroll to position [1520, 0]
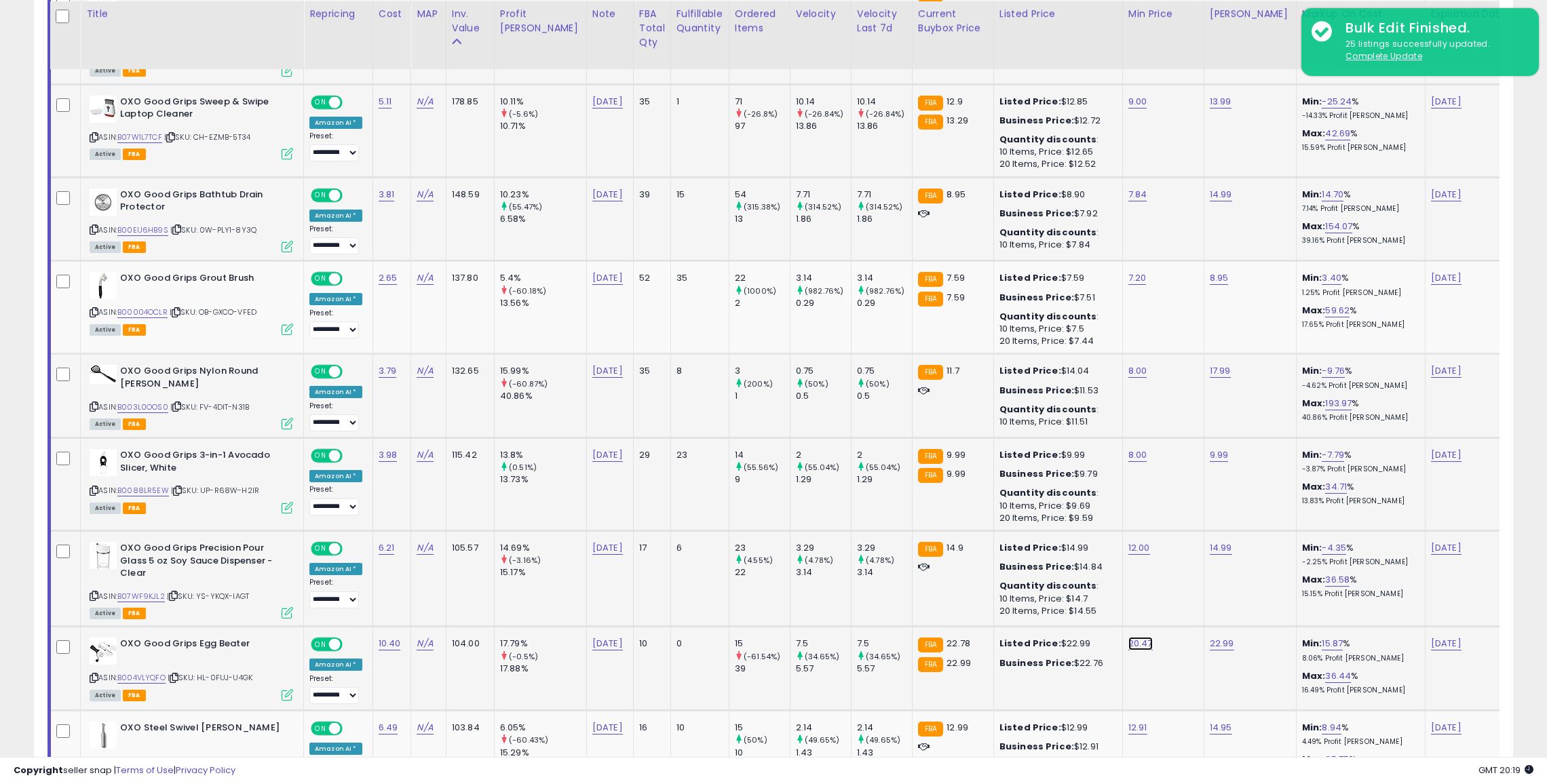
click at [1128, 641] on link "20.47" at bounding box center [1140, 644] width 25 height 13
type input "*"
type input "**"
click button "submit" at bounding box center [1142, 605] width 23 height 21
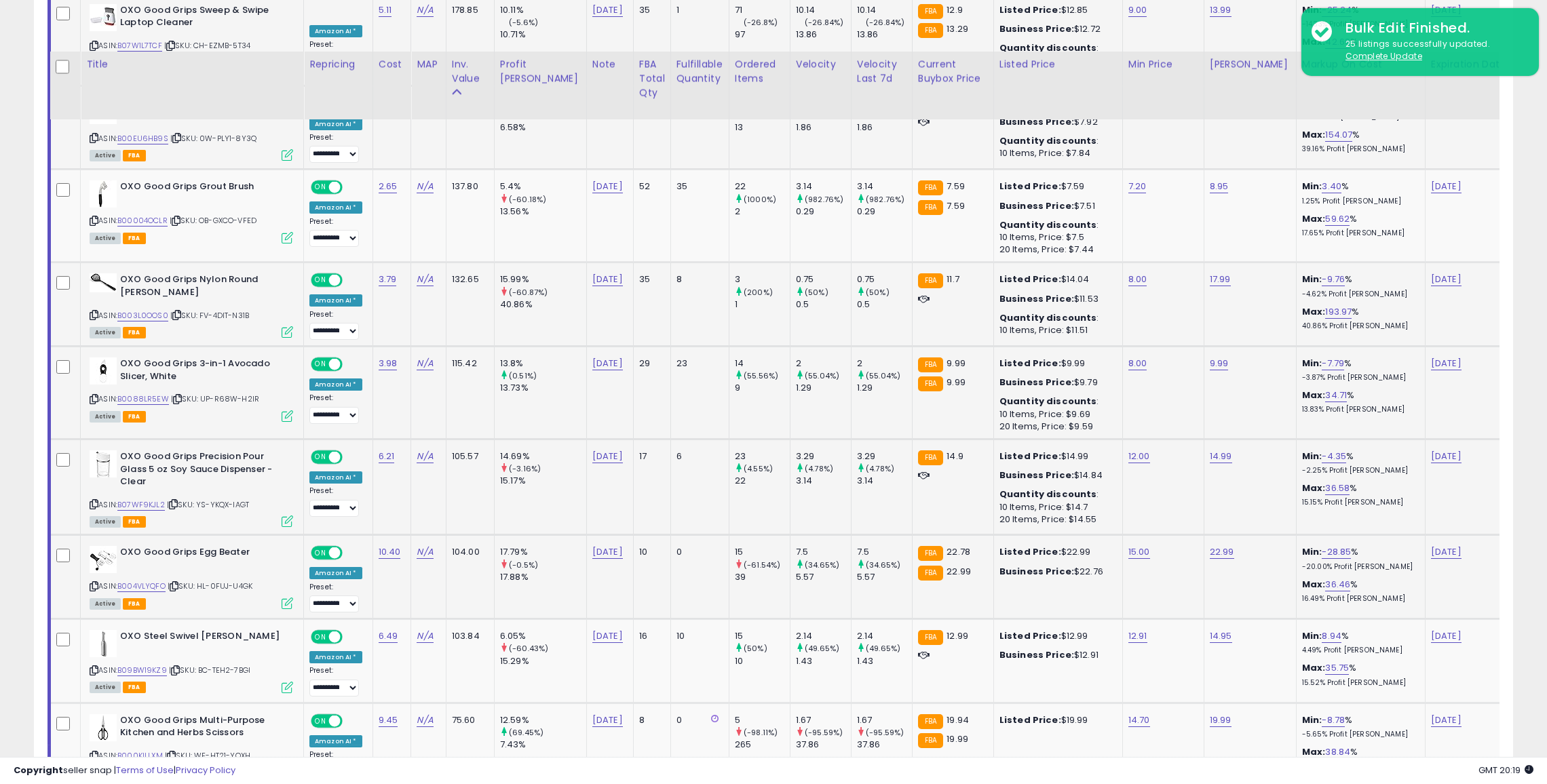
scroll to position [1662, 0]
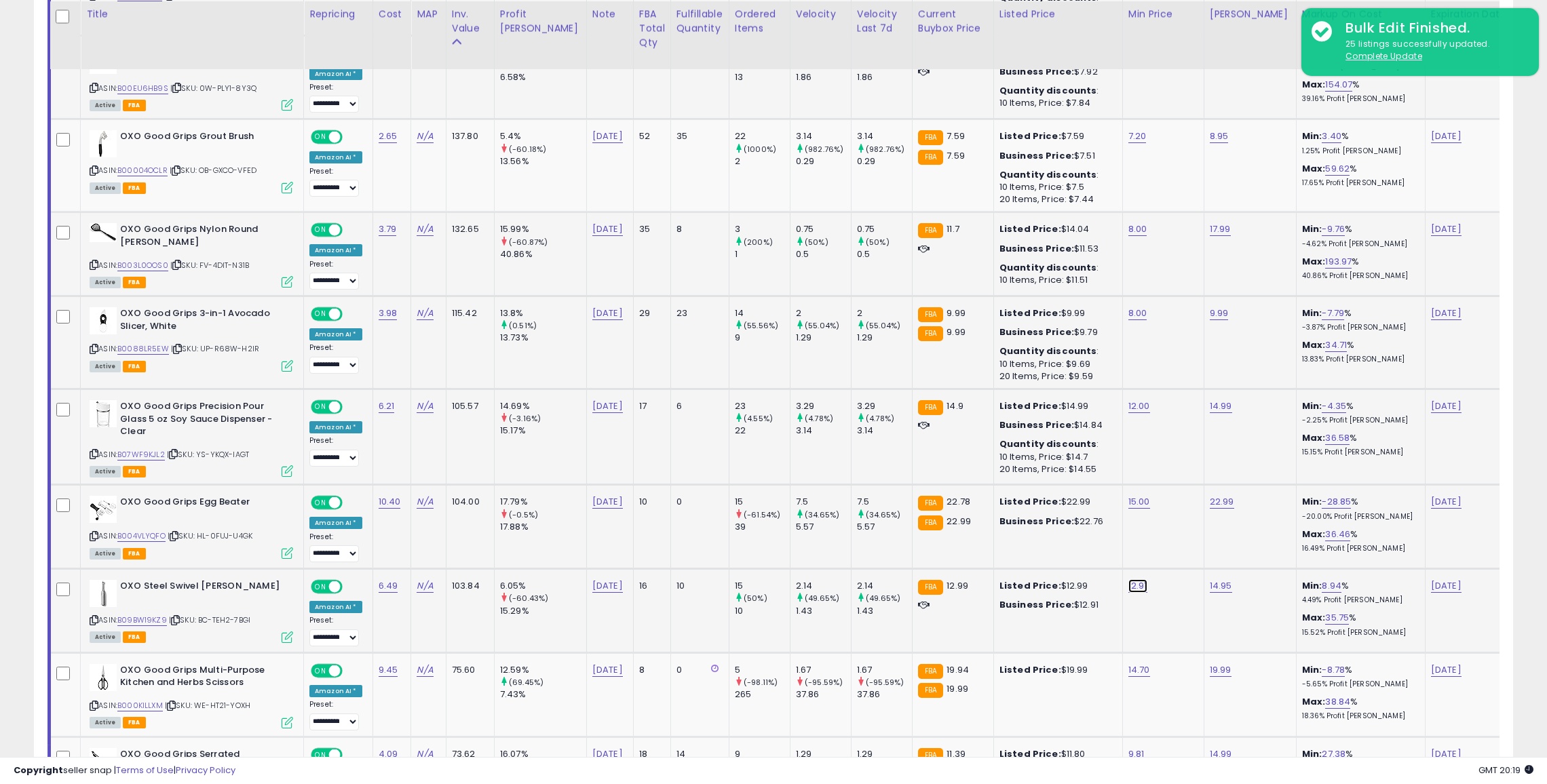
click at [1128, 579] on link "12.91" at bounding box center [1138, 586] width 19 height 13
type input "**"
click button "submit" at bounding box center [1139, 546] width 23 height 21
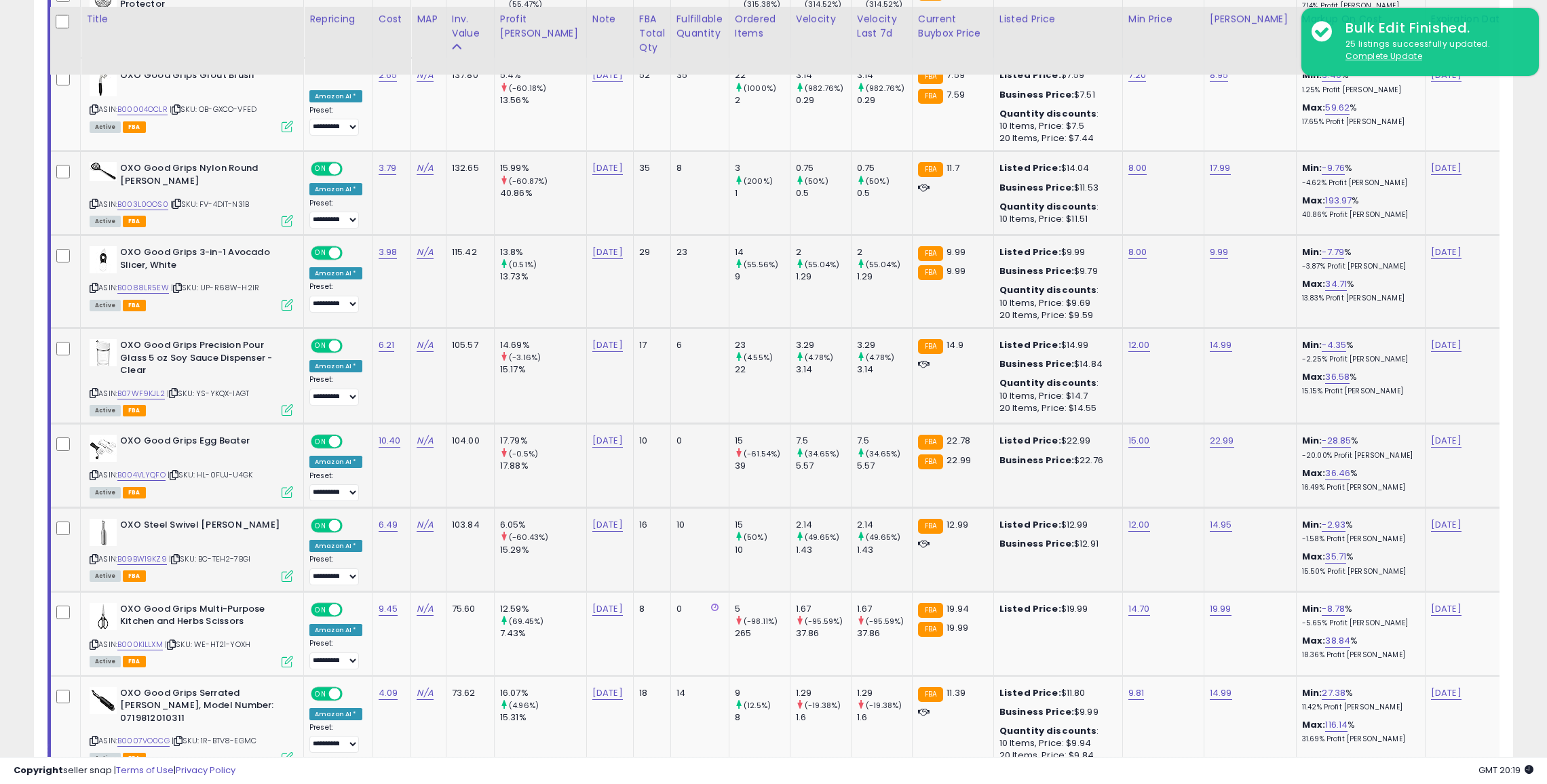
scroll to position [1728, 0]
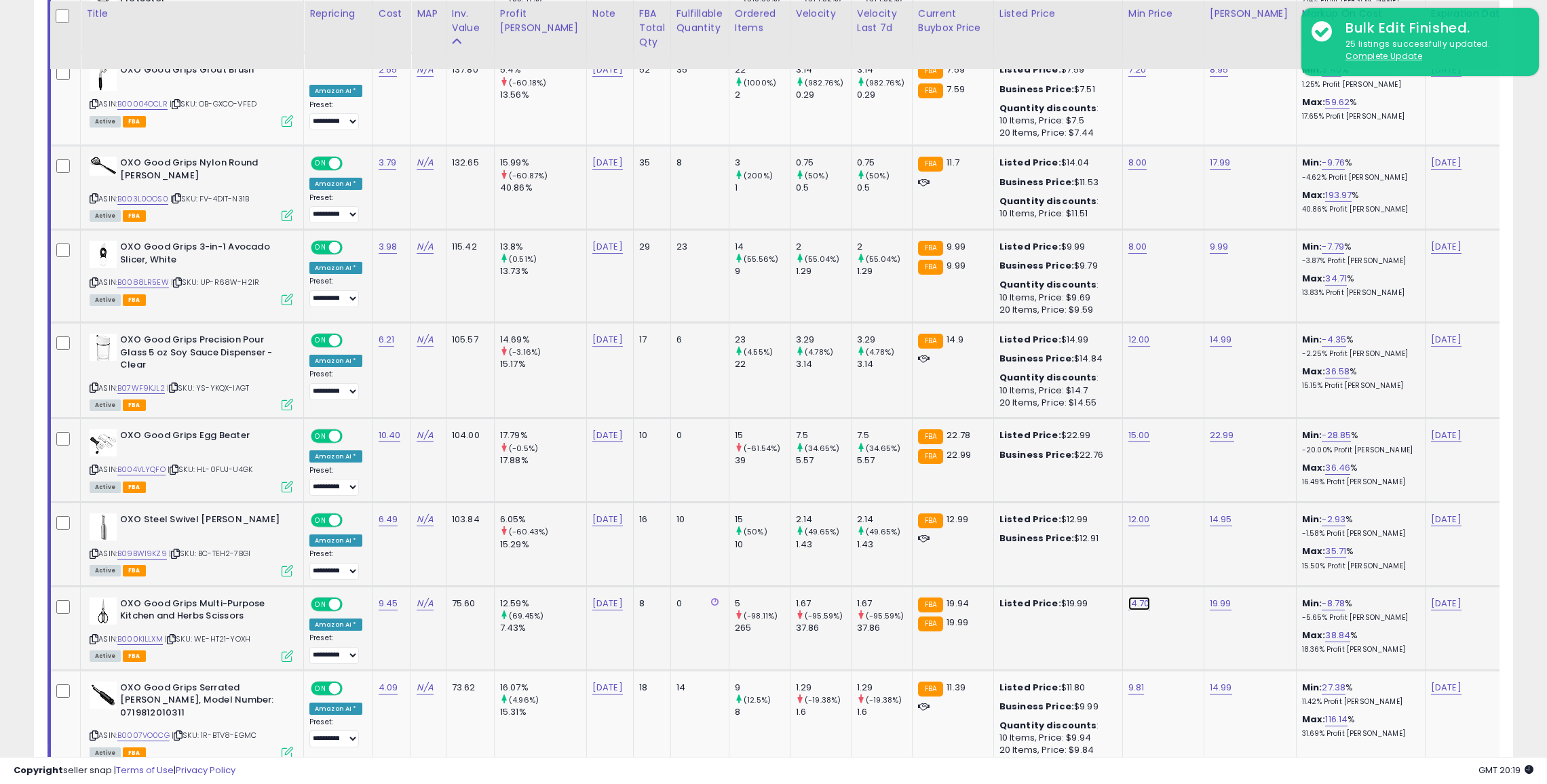
click at [1128, 597] on link "14.70" at bounding box center [1139, 603] width 21 height 13
click at [1168, 560] on button "button" at bounding box center [1168, 563] width 23 height 21
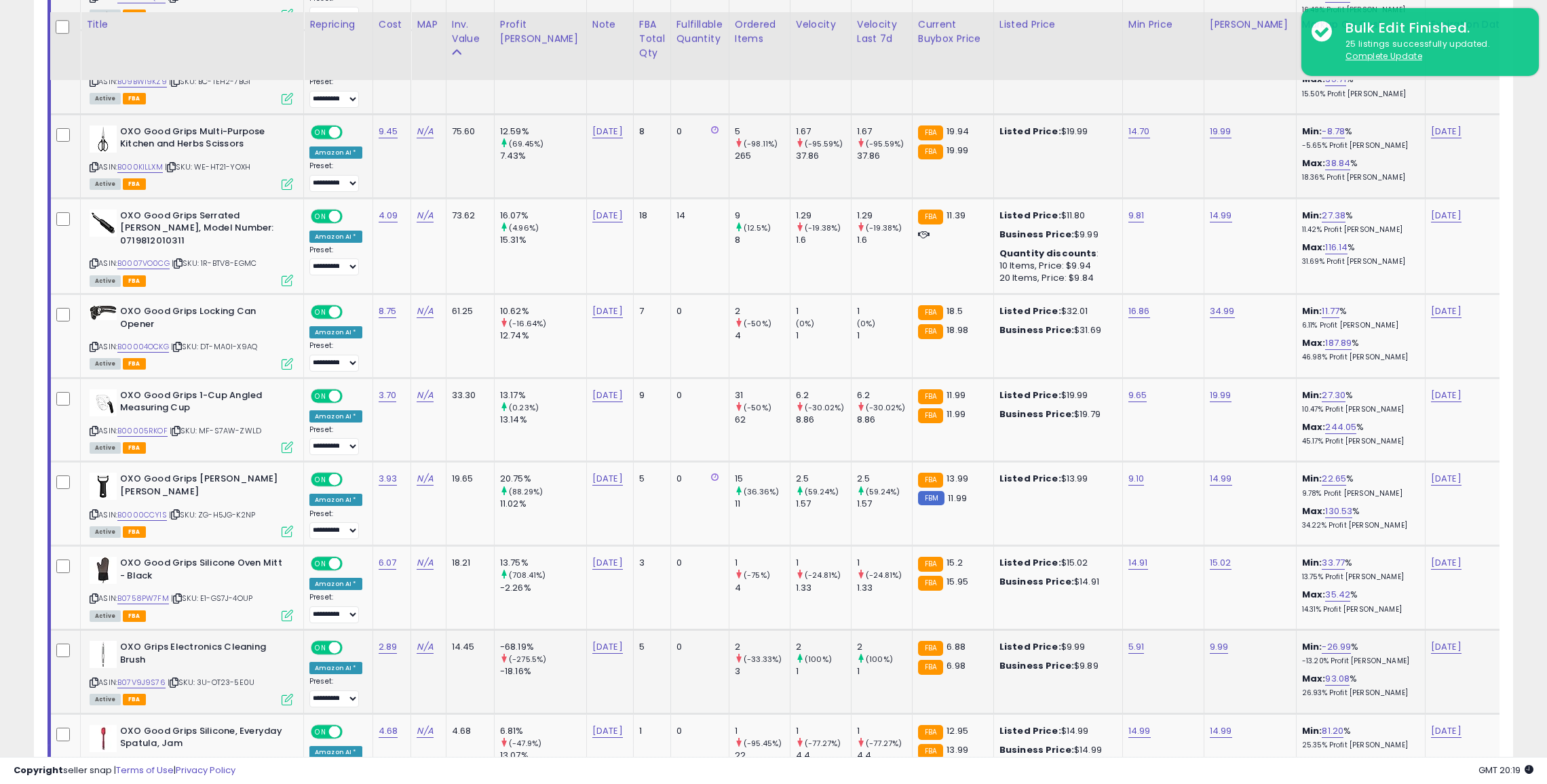
scroll to position [2304, 0]
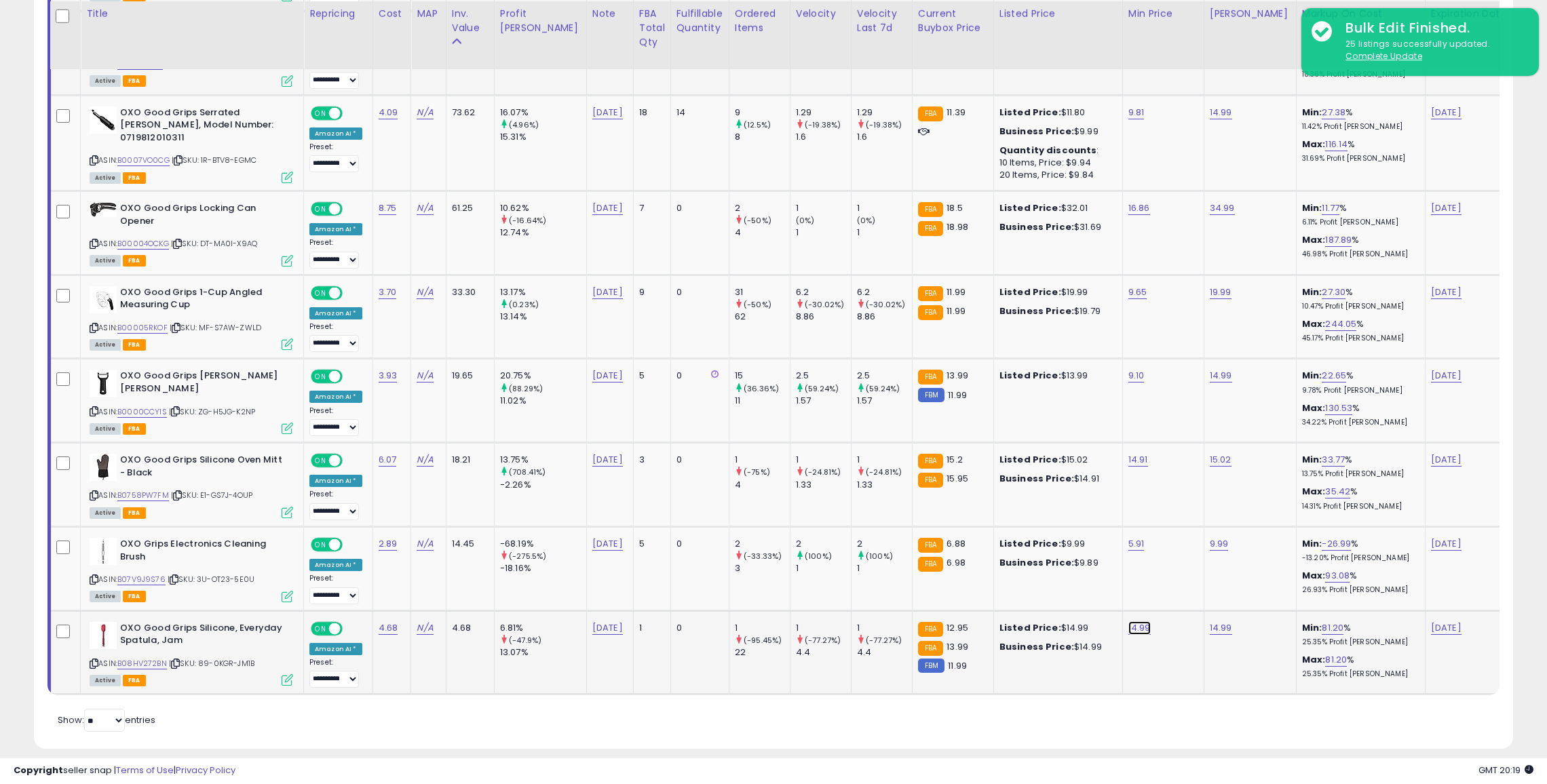
click at [1128, 621] on link "14.99" at bounding box center [1139, 628] width 22 height 13
type input "*"
type input "**"
click button "submit" at bounding box center [1141, 580] width 23 height 21
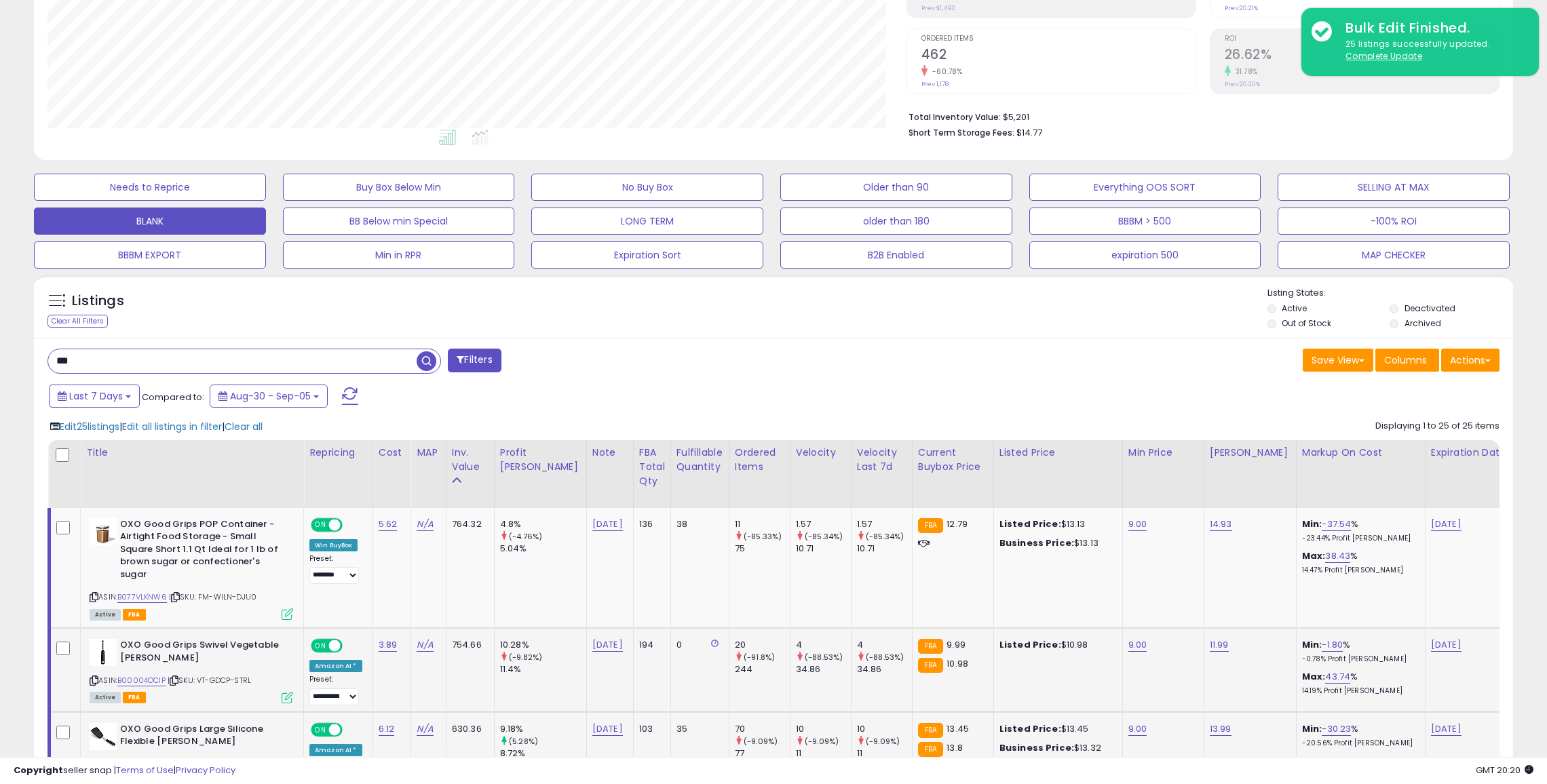
scroll to position [120, 0]
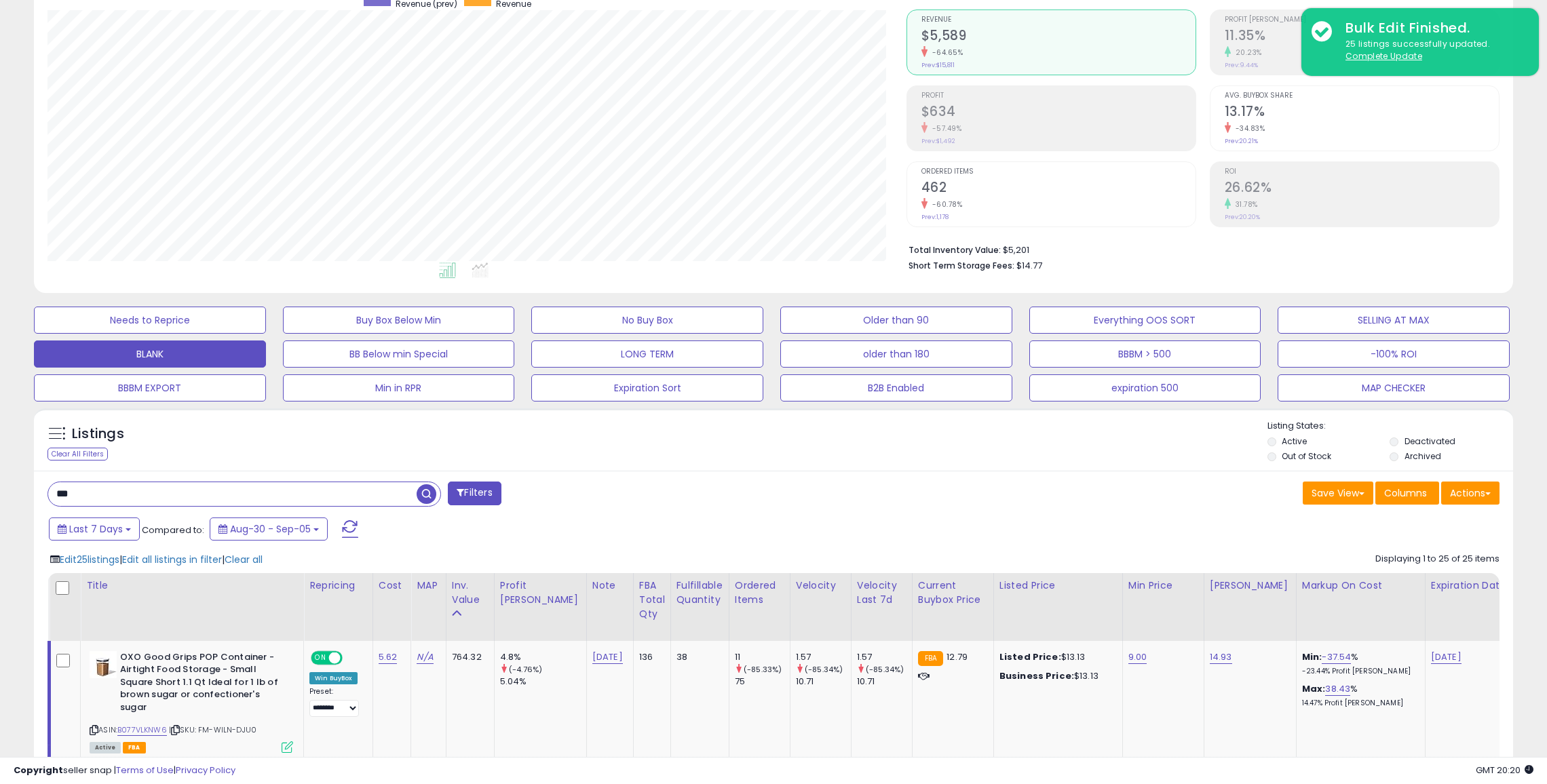
click at [233, 488] on input "***" at bounding box center [232, 494] width 369 height 24
type input "*******"
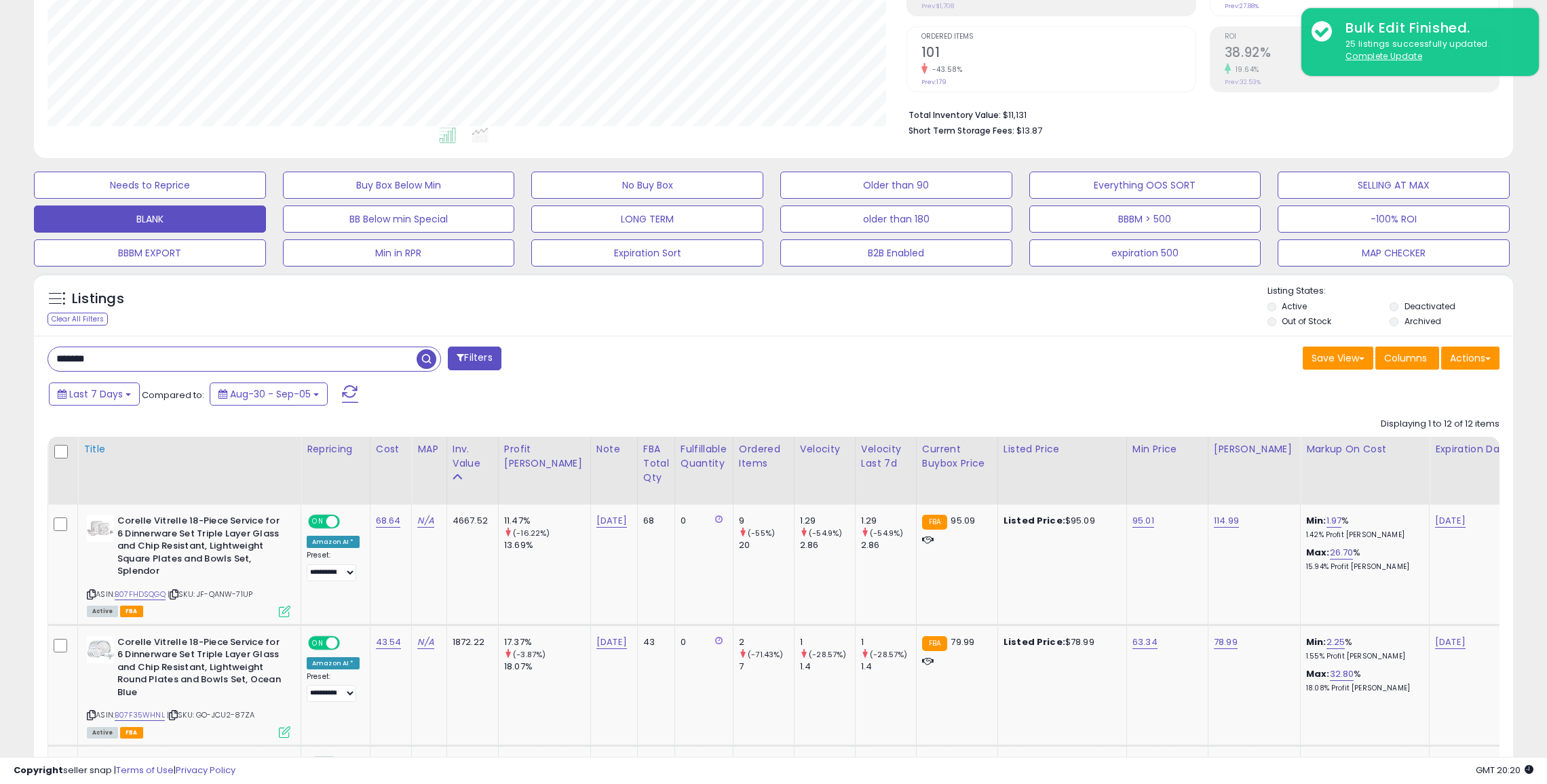
scroll to position [375, 0]
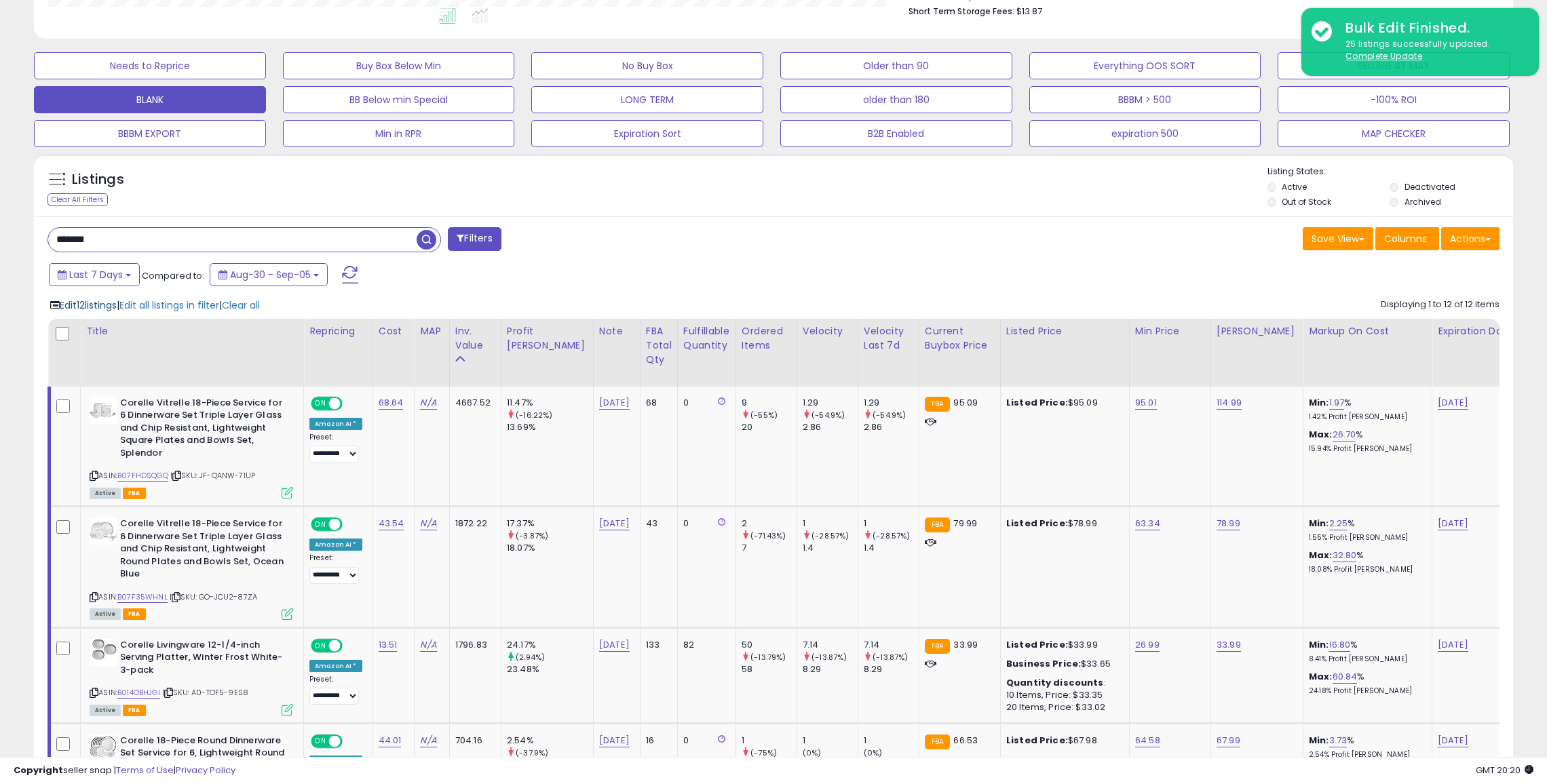
click at [93, 299] on span "Edit 12 listings" at bounding box center [88, 305] width 57 height 13
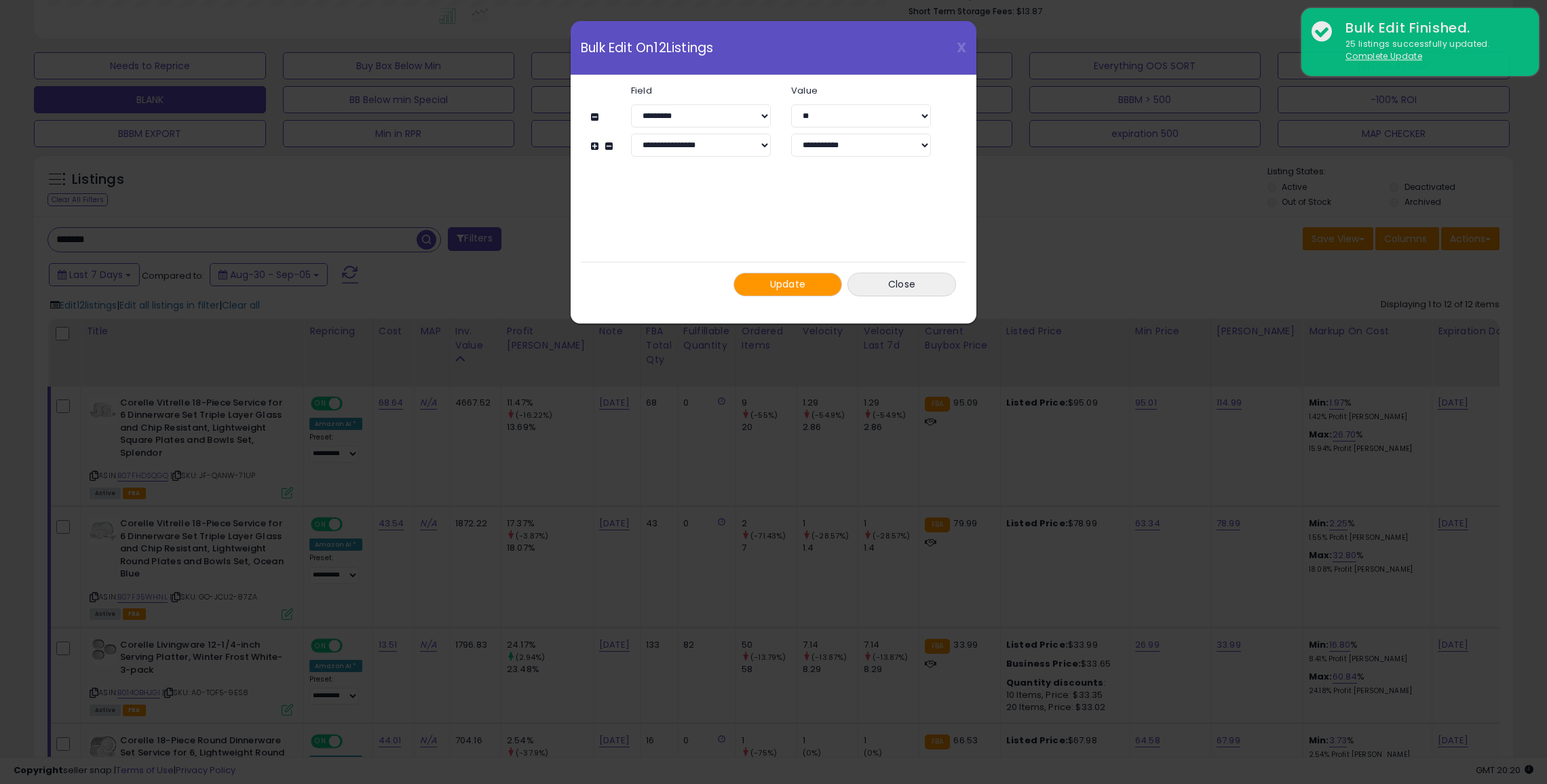
click at [798, 280] on span "Update" at bounding box center [787, 284] width 36 height 13
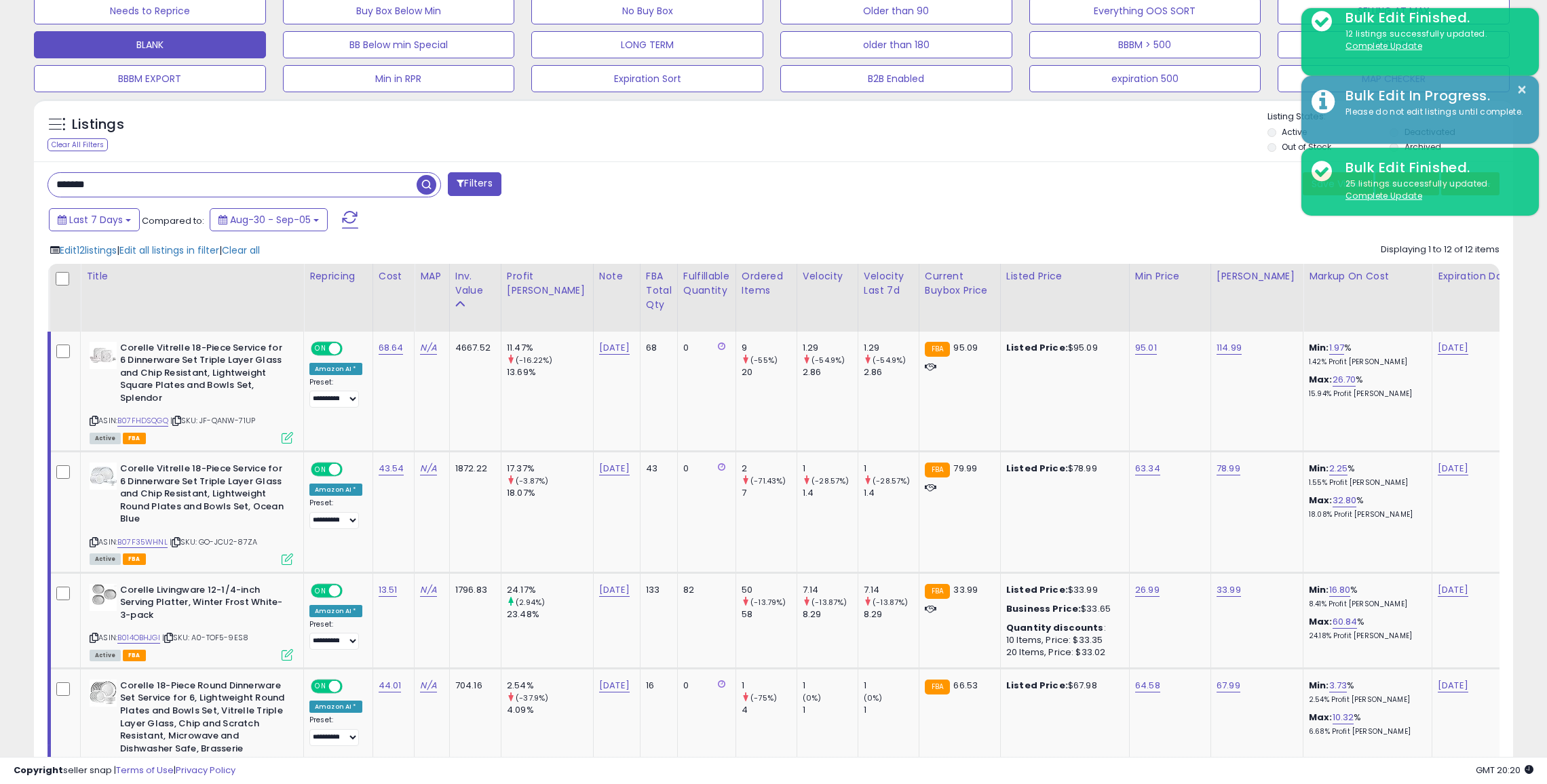
scroll to position [467, 0]
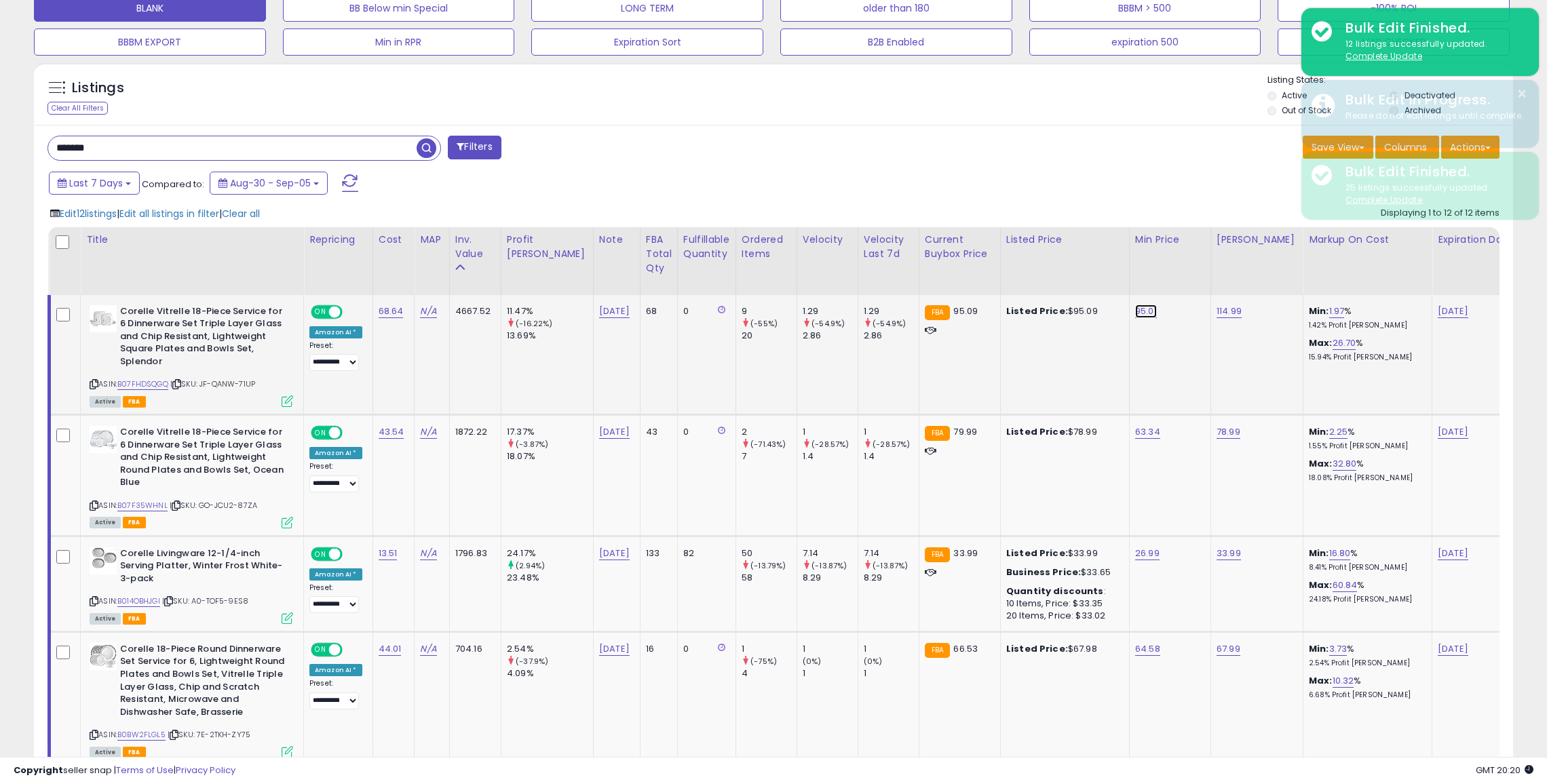
click at [1135, 311] on link "95.01" at bounding box center [1146, 311] width 21 height 13
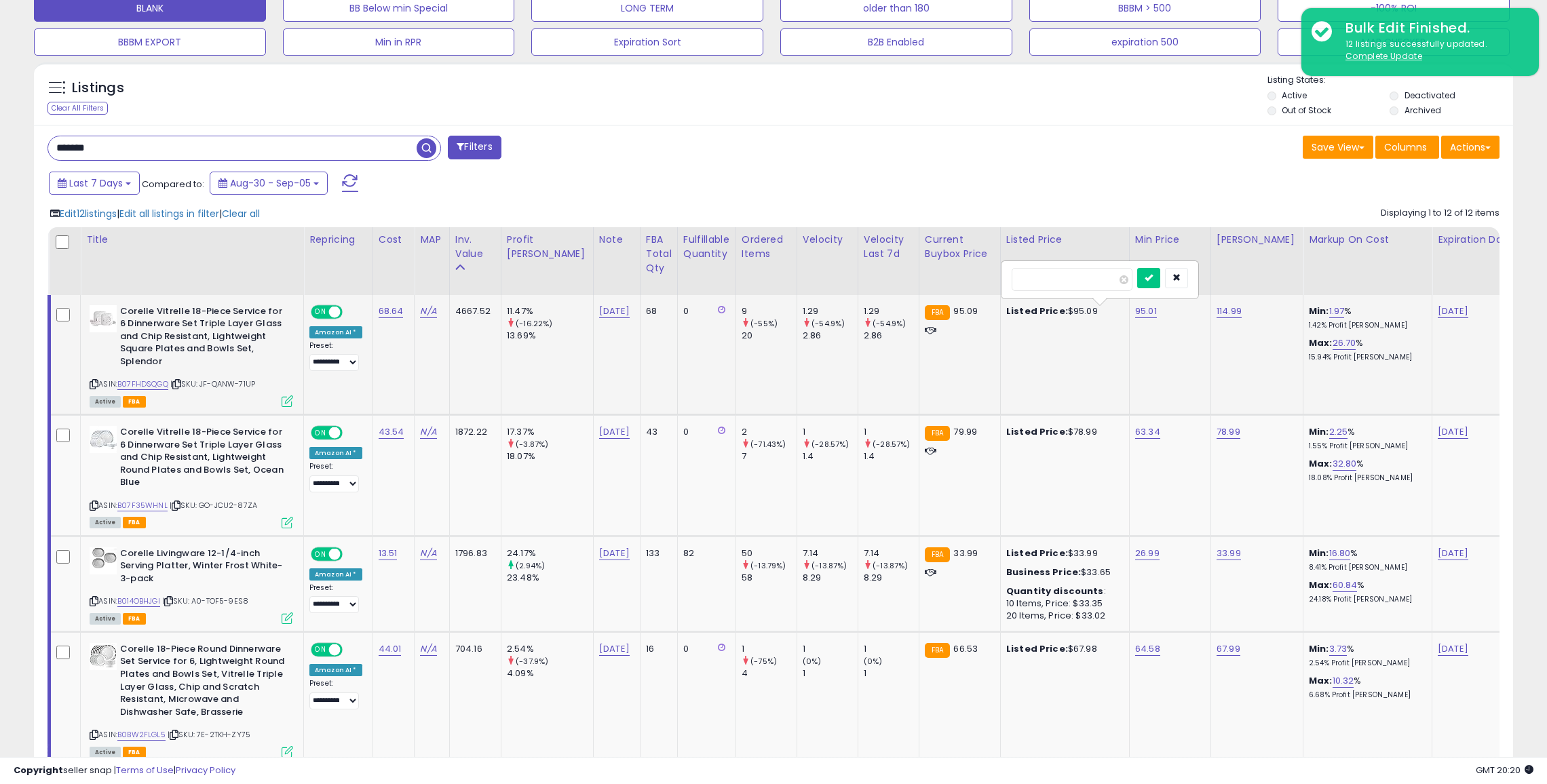
type input "**"
click button "submit" at bounding box center [1148, 278] width 23 height 21
click at [1135, 556] on link "26.99" at bounding box center [1147, 553] width 25 height 13
click at [1181, 518] on icon "button" at bounding box center [1177, 519] width 8 height 8
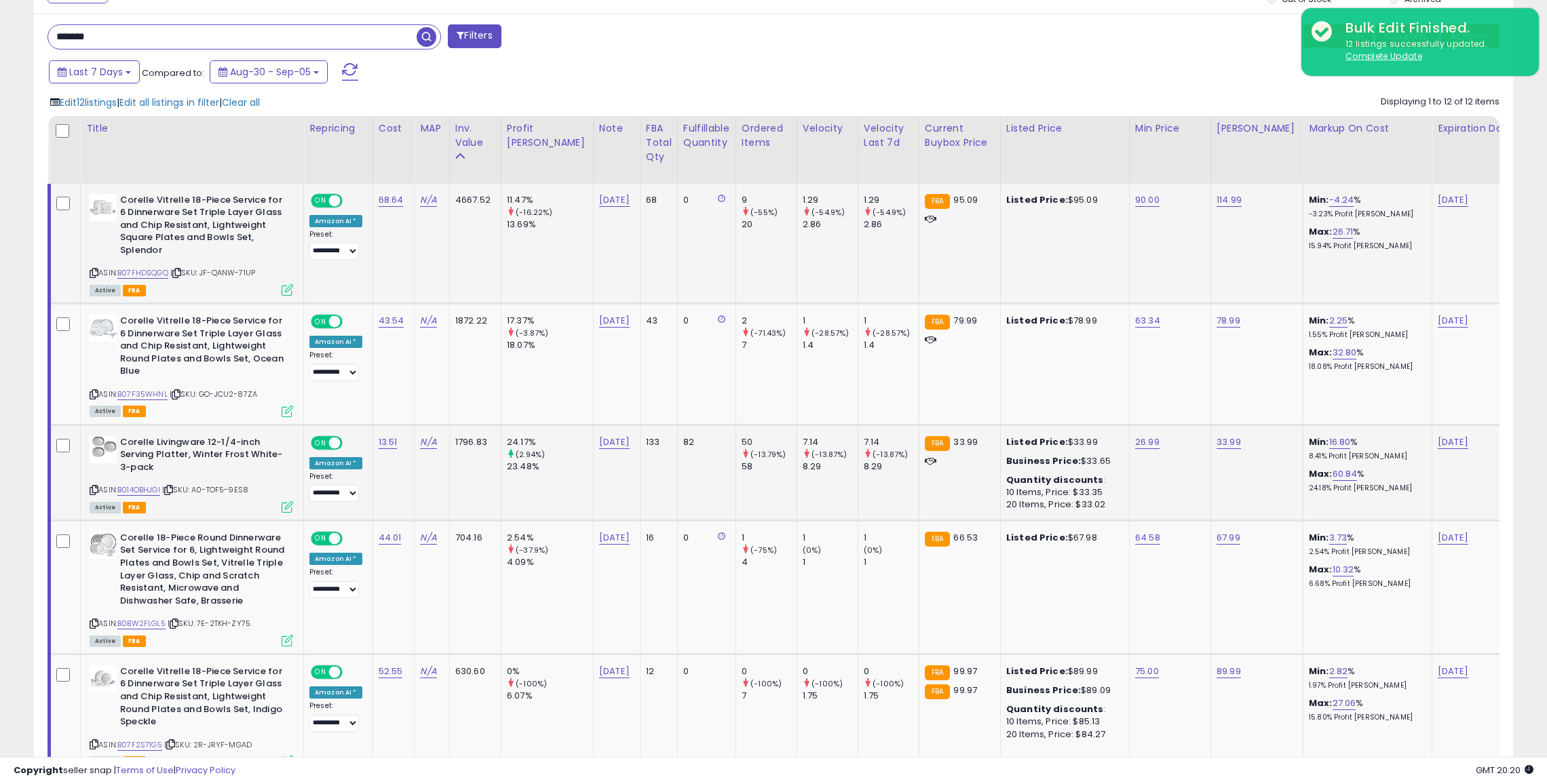
scroll to position [604, 0]
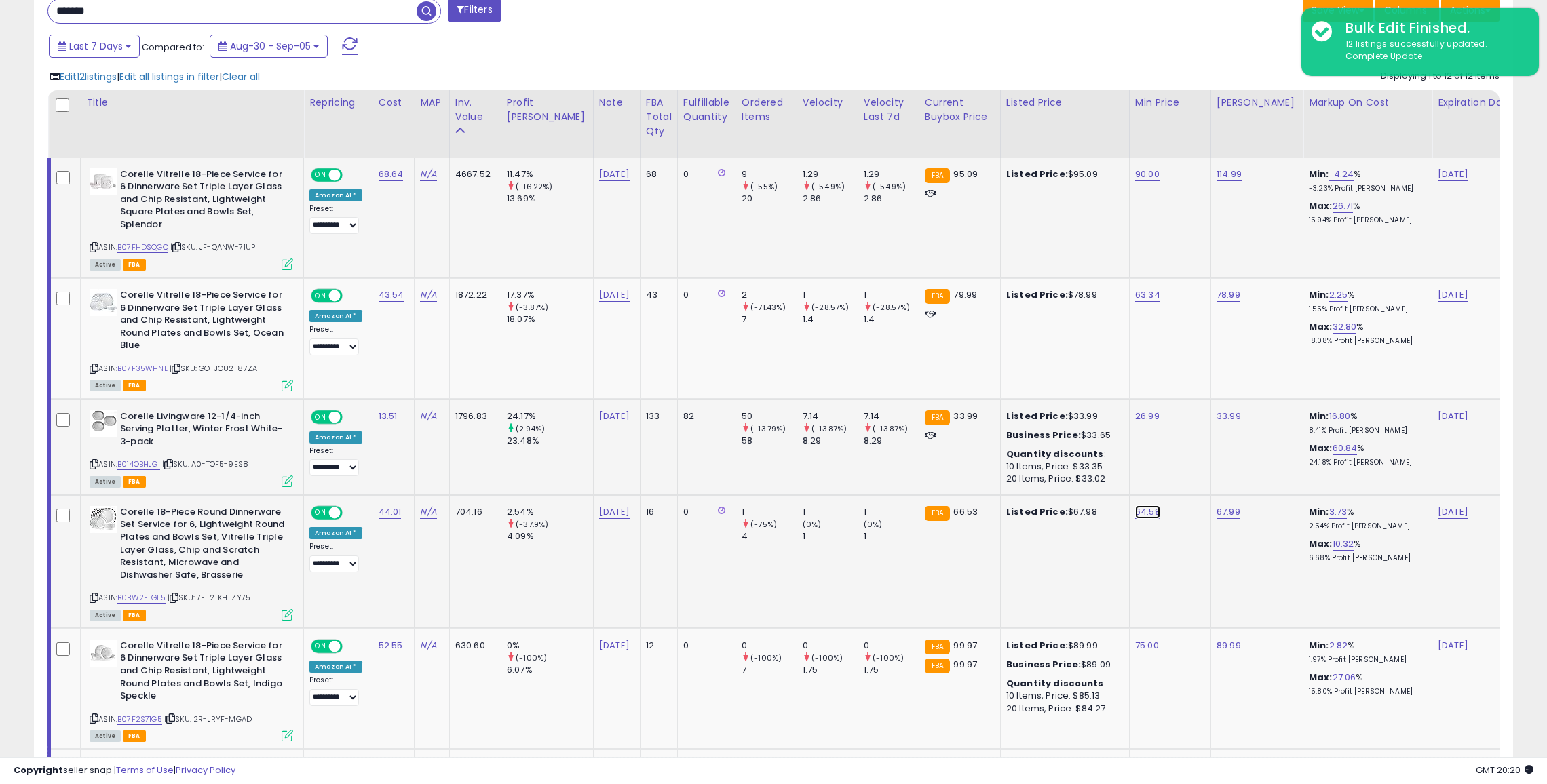
click at [1135, 511] on link "64.58" at bounding box center [1148, 512] width 25 height 13
type input "**"
click button "submit" at bounding box center [1150, 478] width 23 height 21
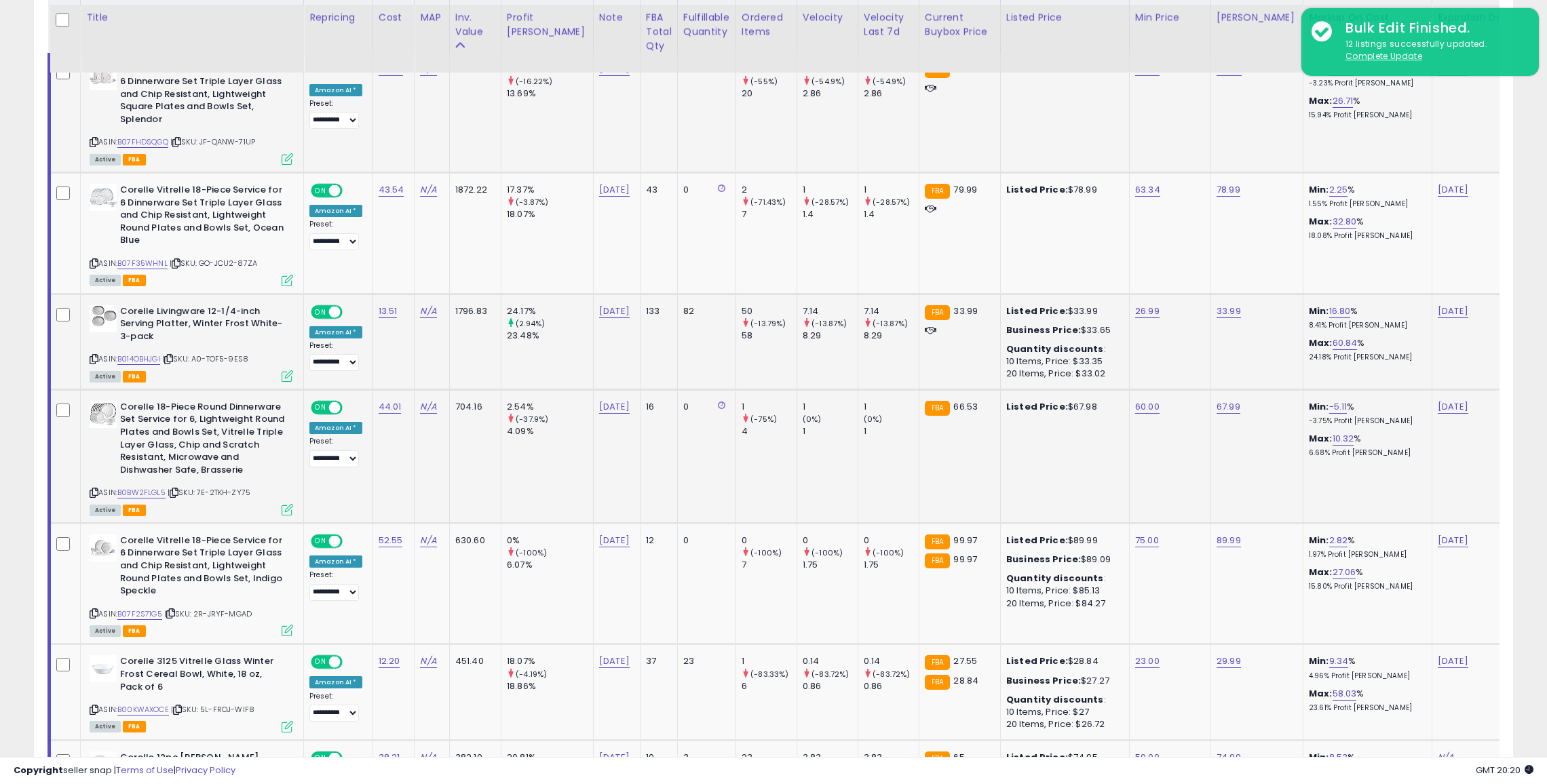
scroll to position [713, 0]
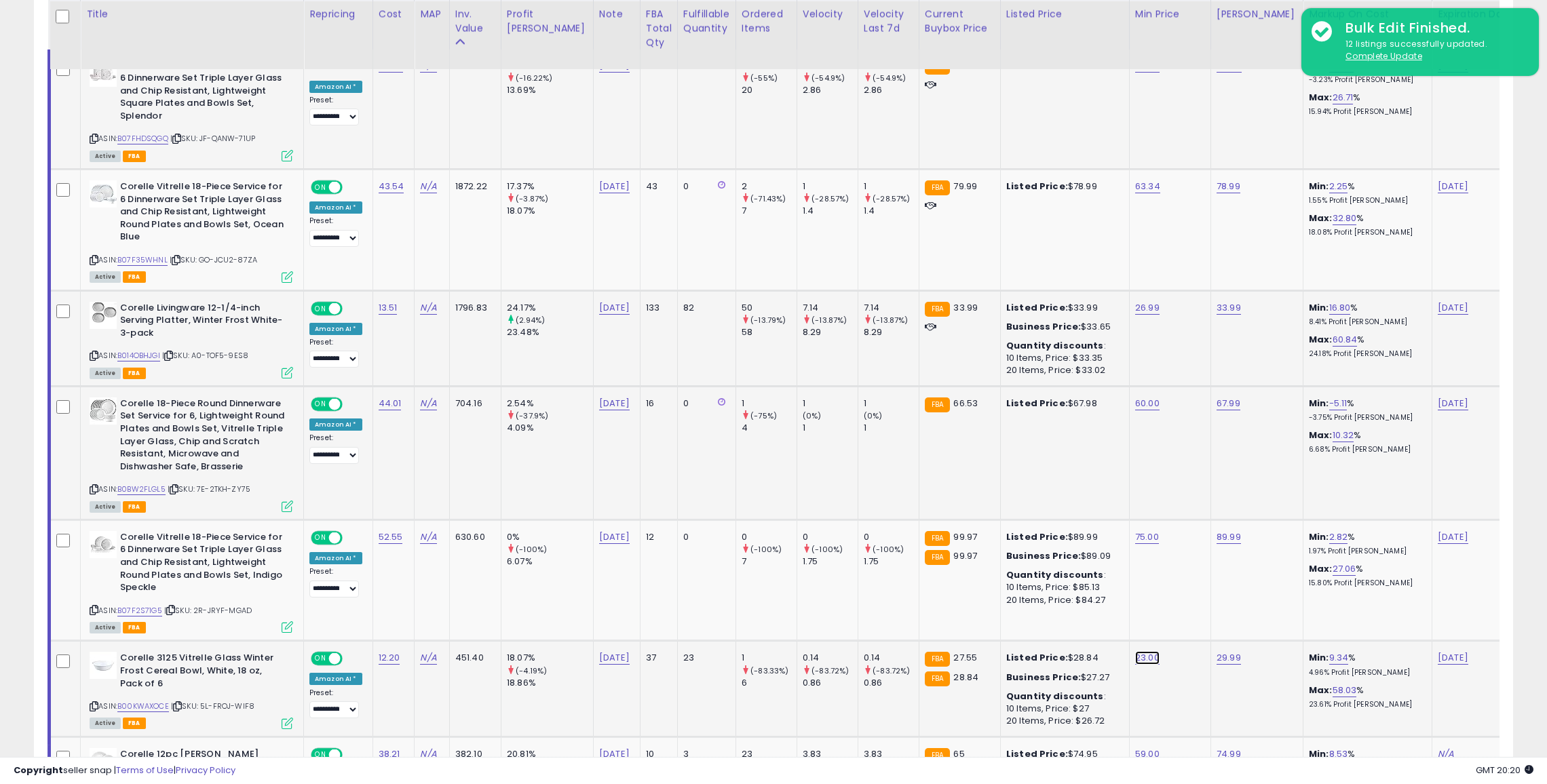
click at [1135, 652] on link "23.00" at bounding box center [1147, 658] width 25 height 13
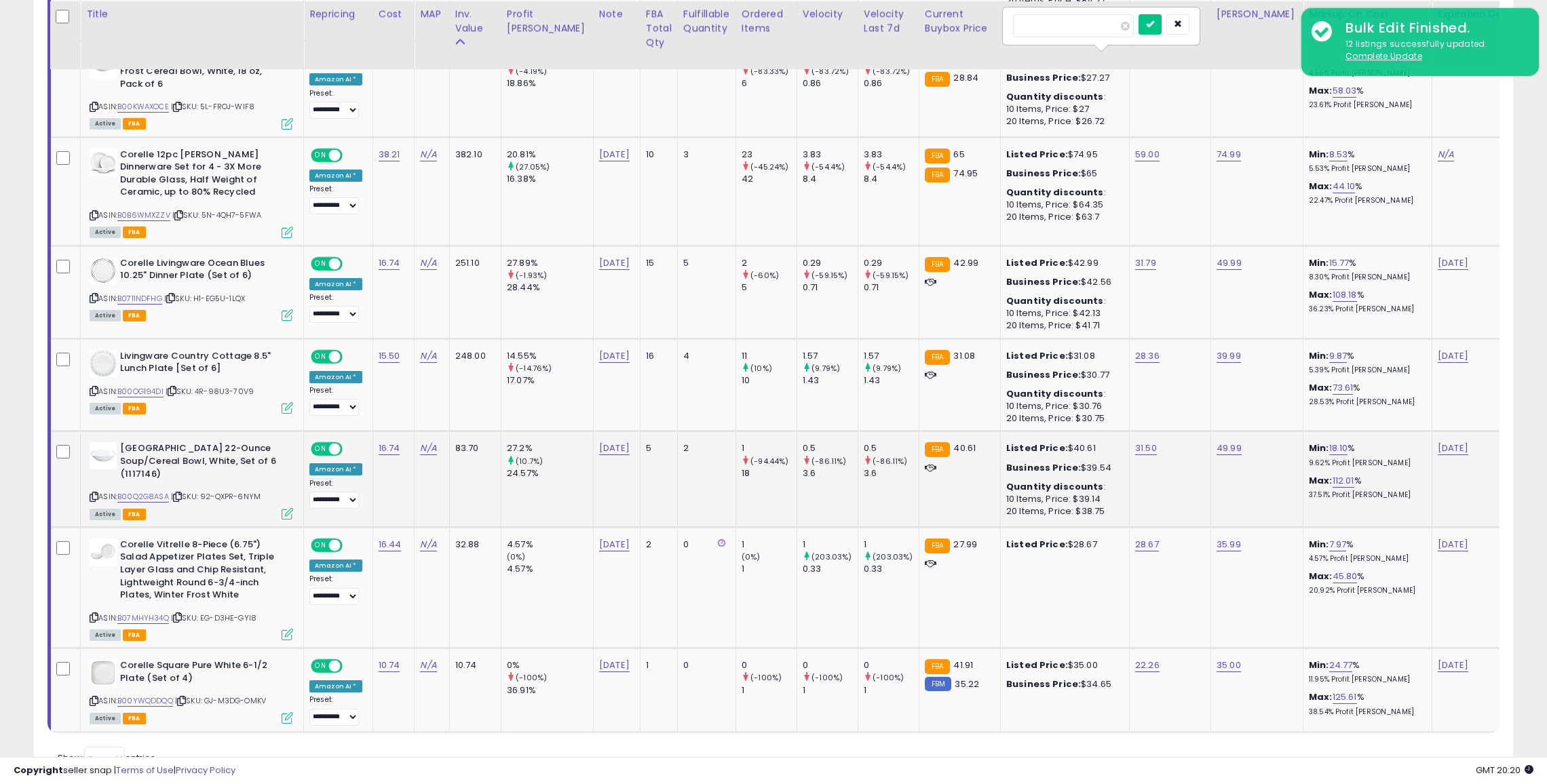
scroll to position [1319, 0]
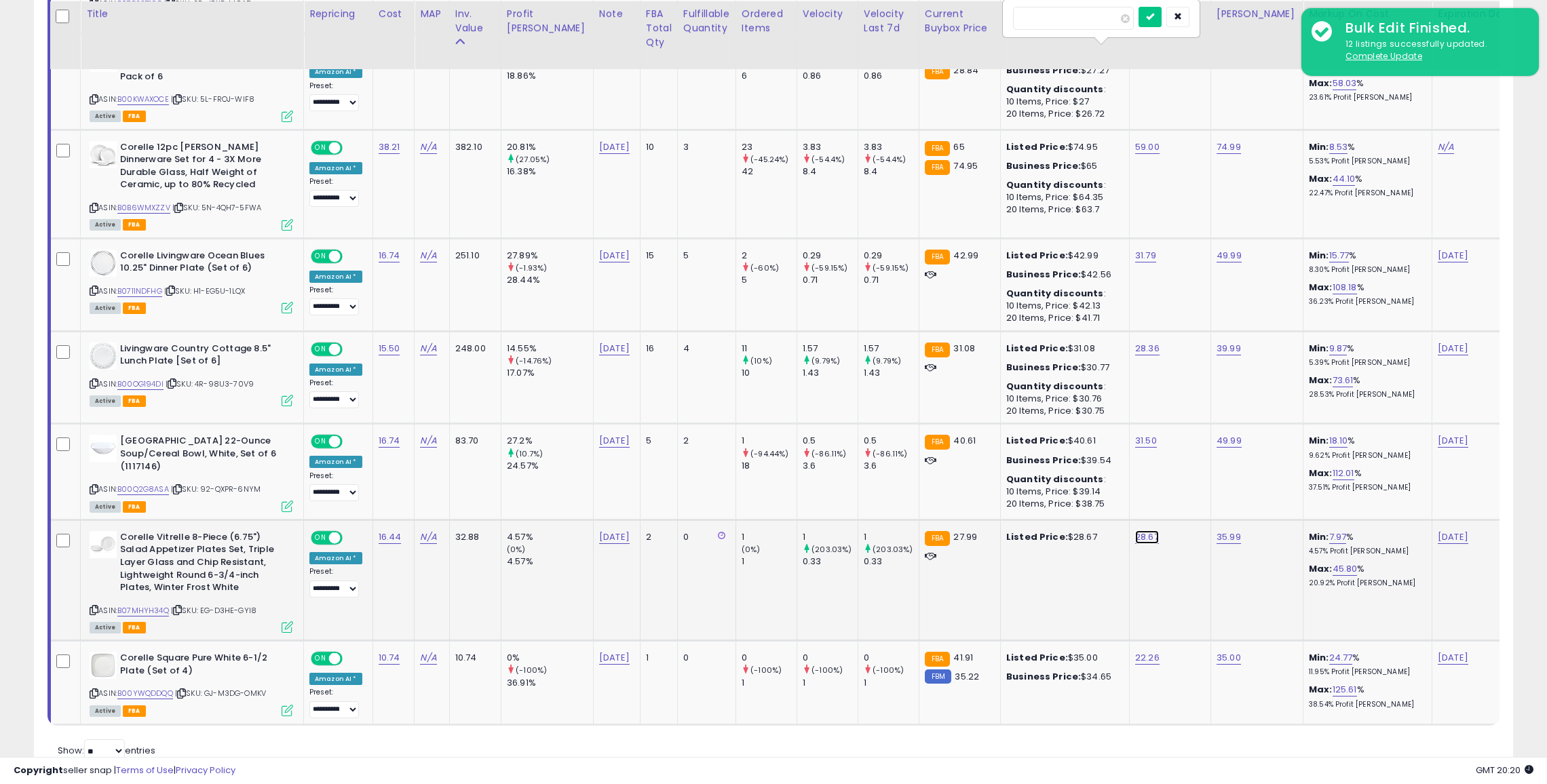
click at [1135, 530] on link "28.67" at bounding box center [1147, 537] width 24 height 13
type input "**"
click button "submit" at bounding box center [1149, 502] width 23 height 21
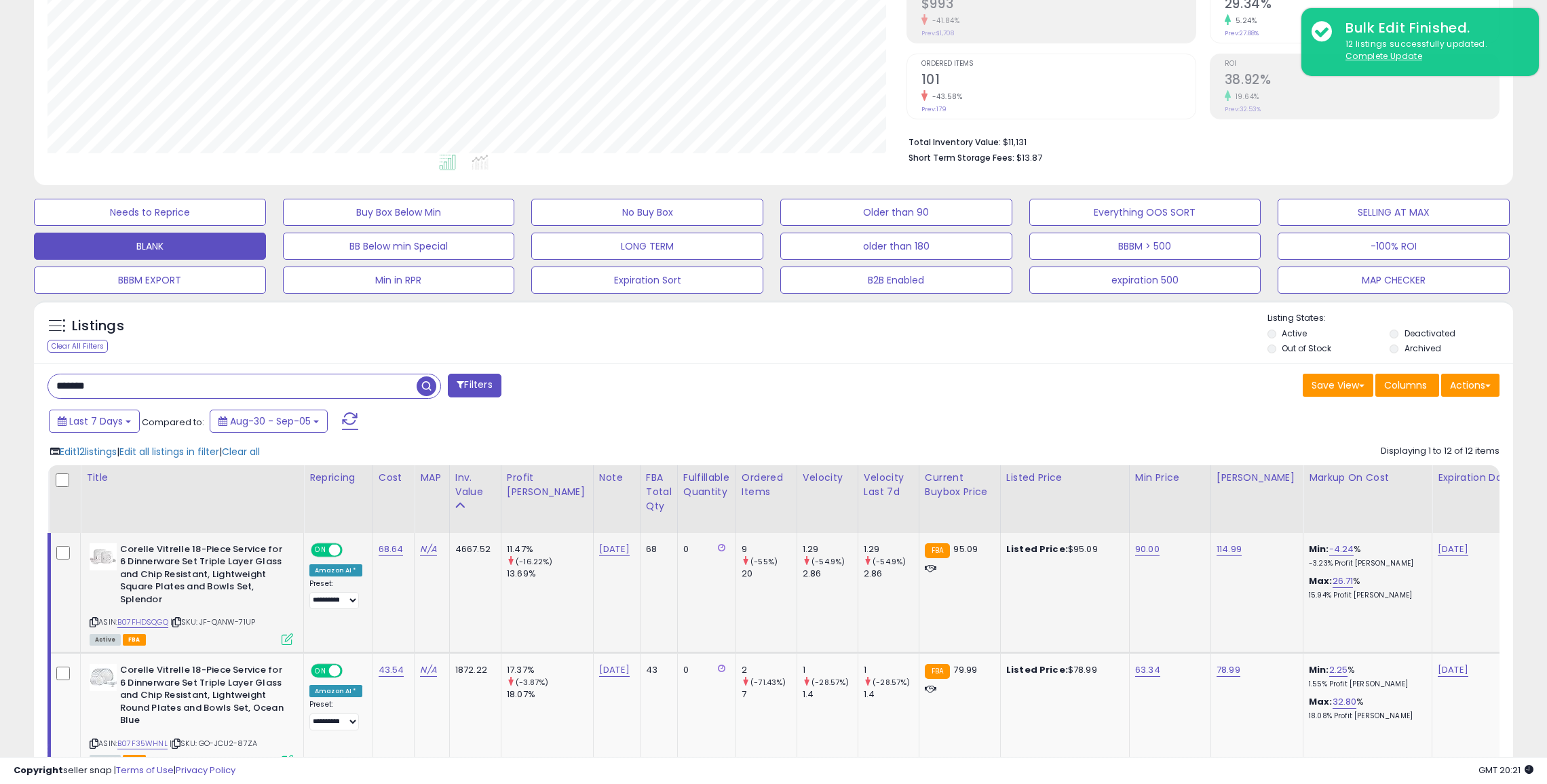
scroll to position [308, 0]
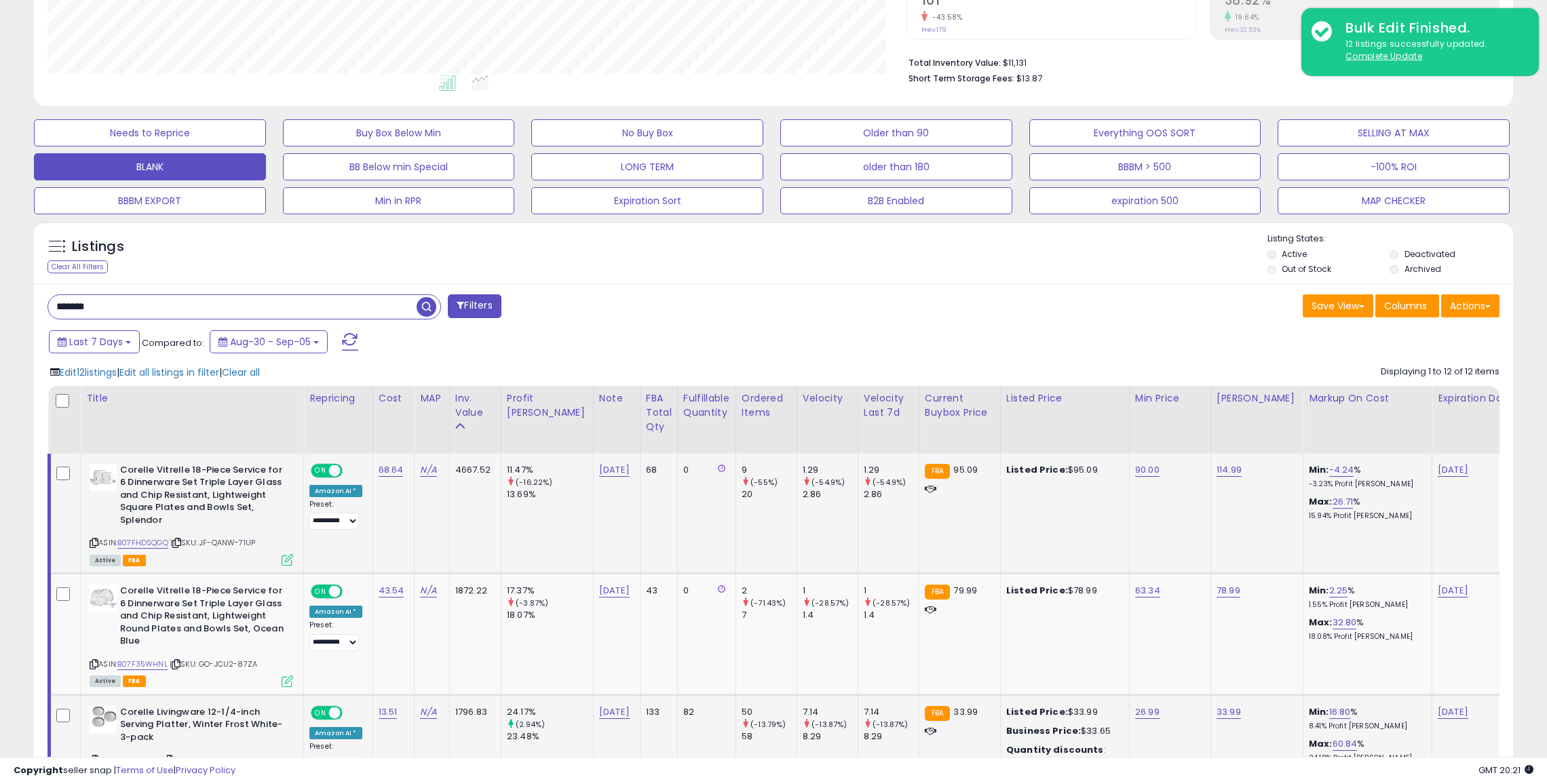
click at [360, 300] on input "*******" at bounding box center [232, 307] width 369 height 24
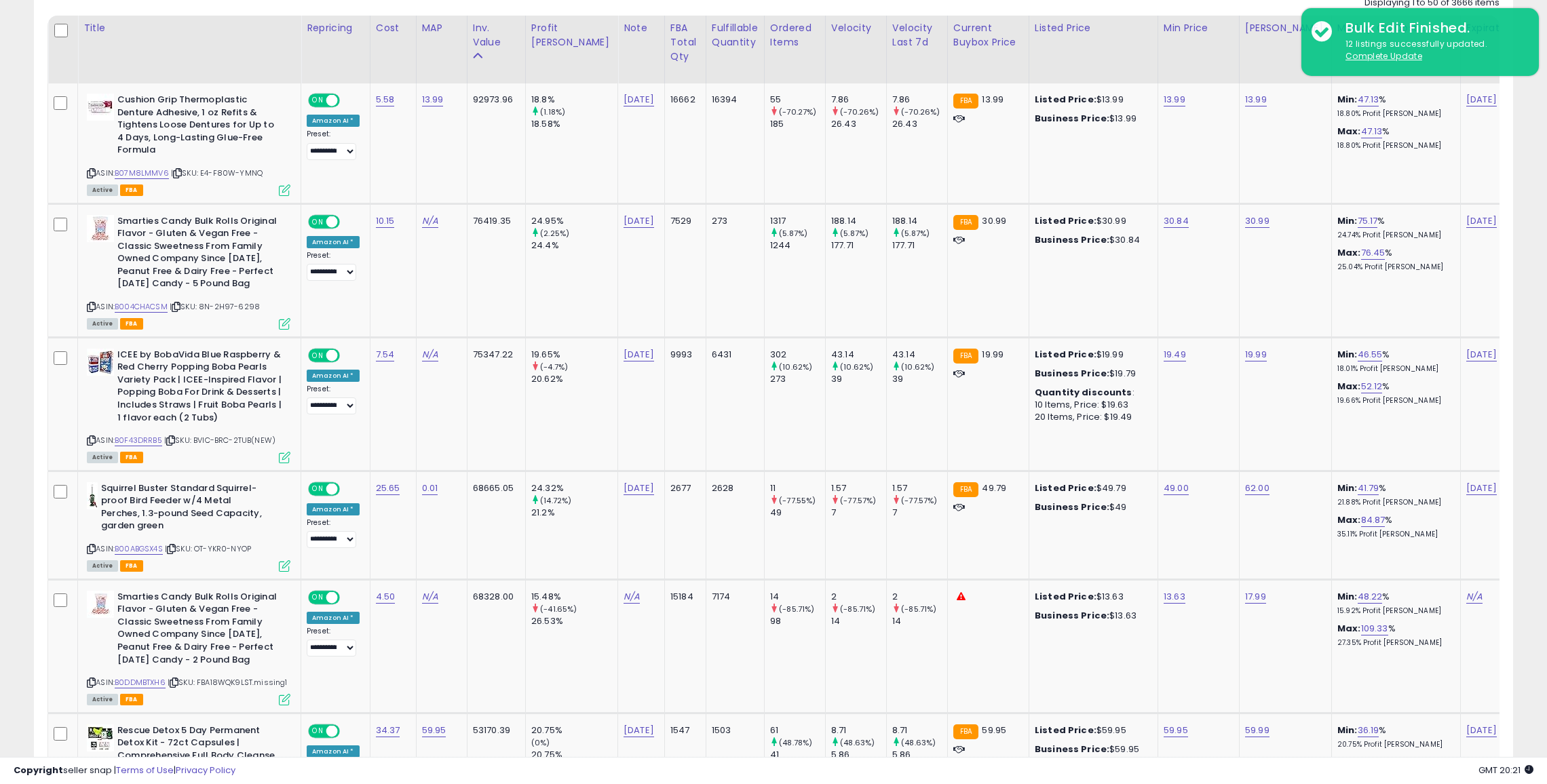
scroll to position [686, 0]
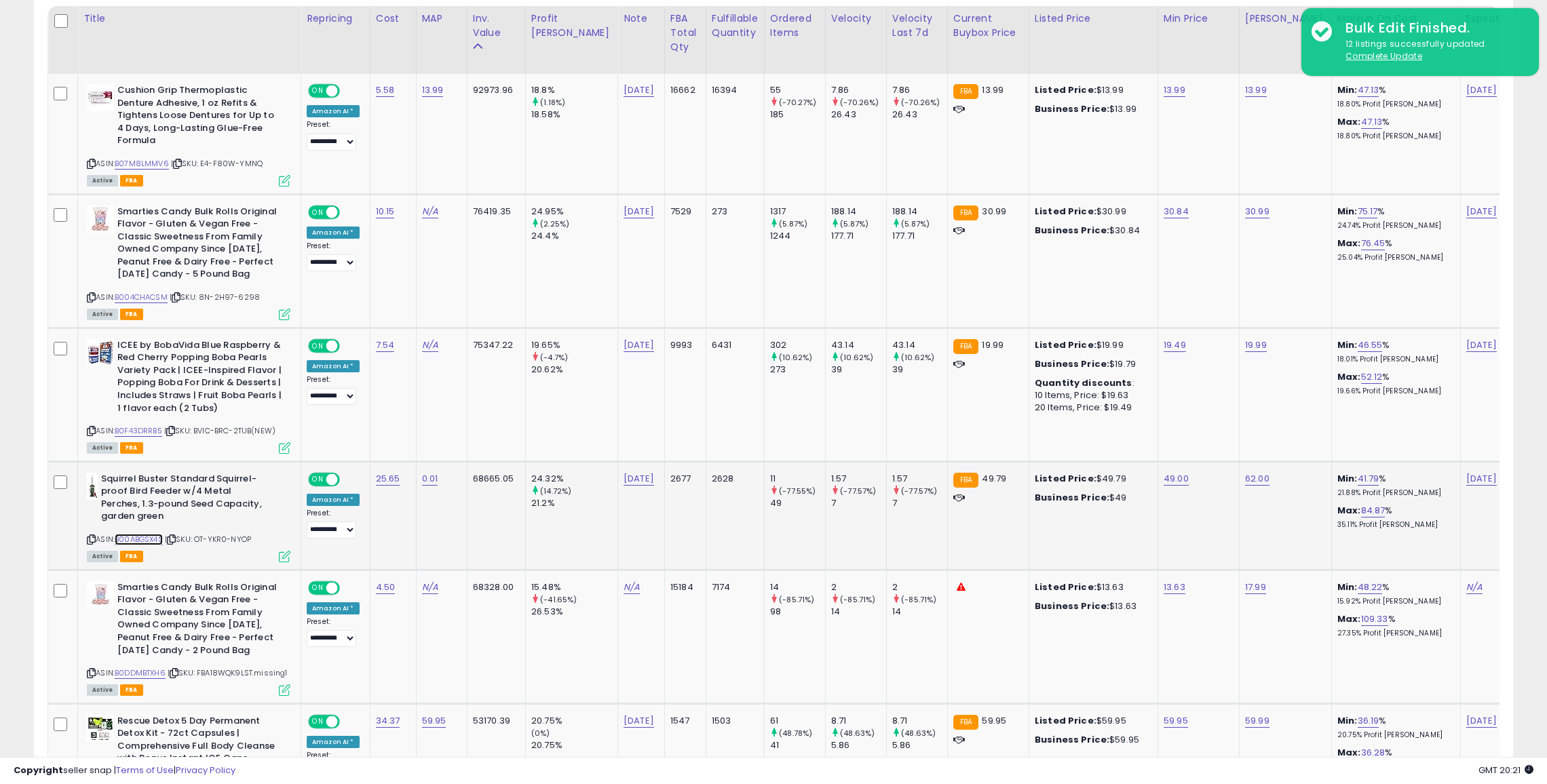
click at [144, 537] on link "B00ABGSX4S" at bounding box center [139, 539] width 48 height 12
click at [422, 472] on link "0.01" at bounding box center [430, 479] width 17 height 13
type input "*"
click button "submit" at bounding box center [469, 446] width 23 height 21
click at [1164, 480] on link "49.00" at bounding box center [1177, 479] width 25 height 13
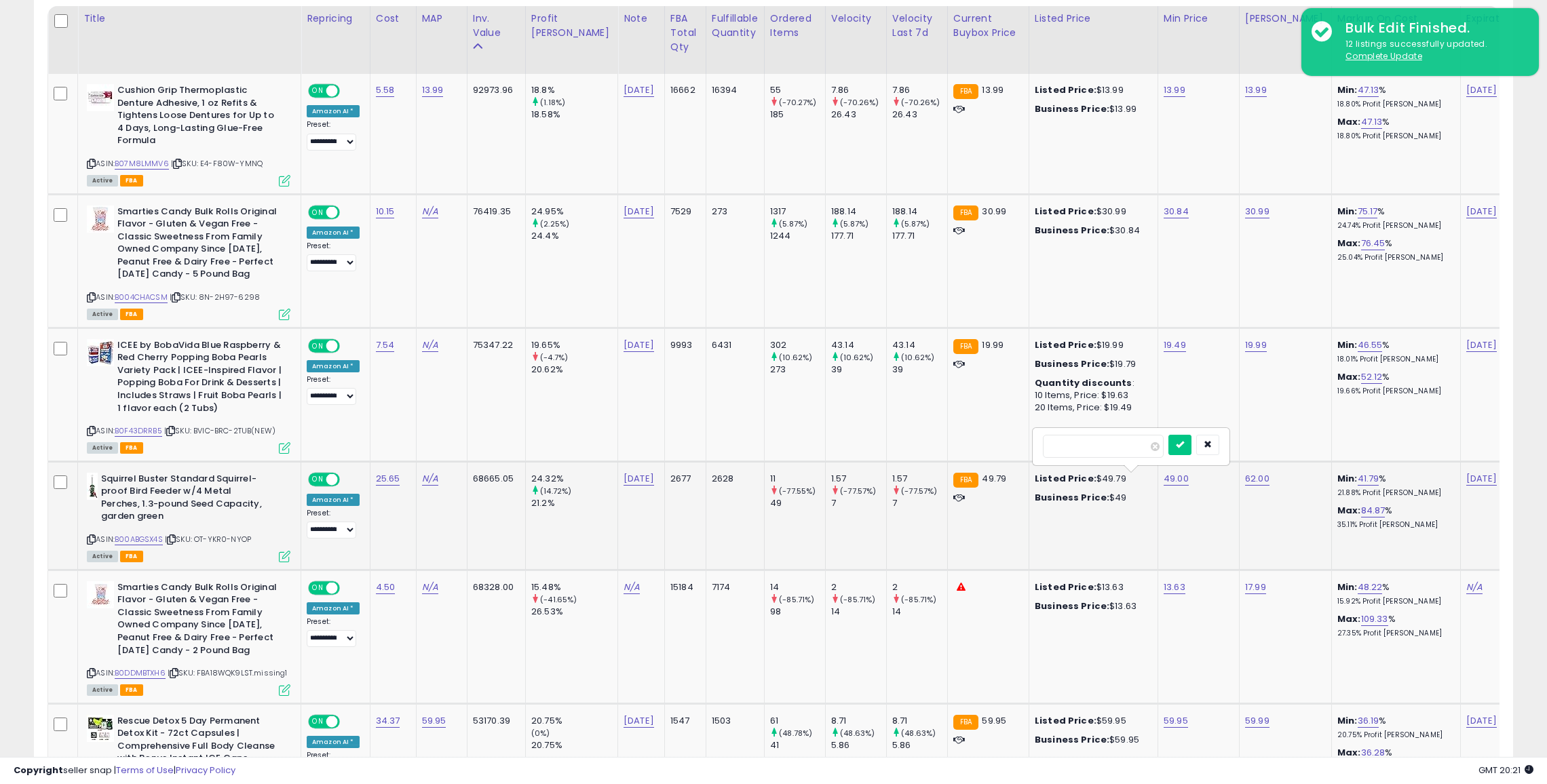
type input "**"
click button "submit" at bounding box center [1180, 446] width 23 height 21
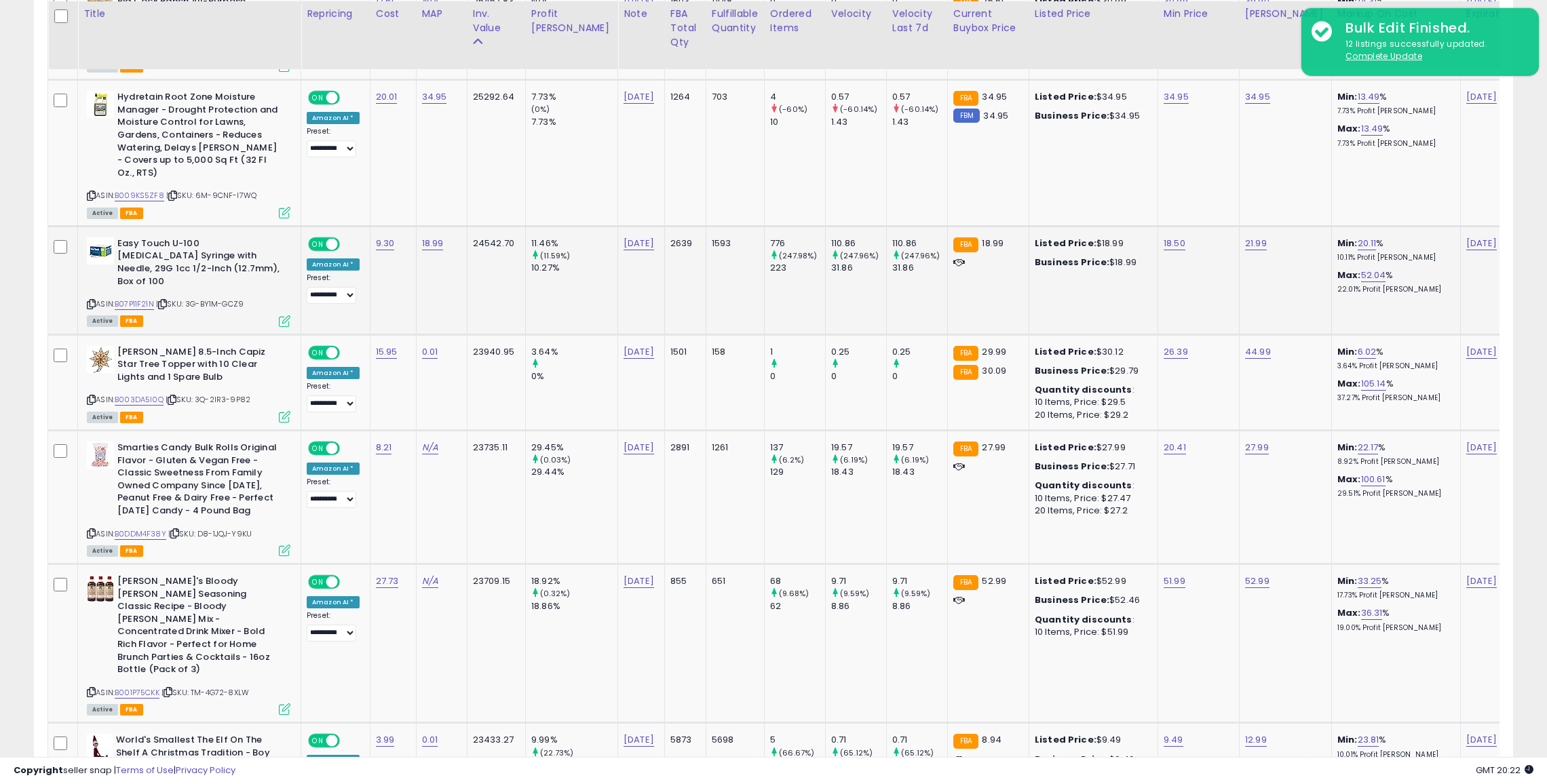
scroll to position [2759, 0]
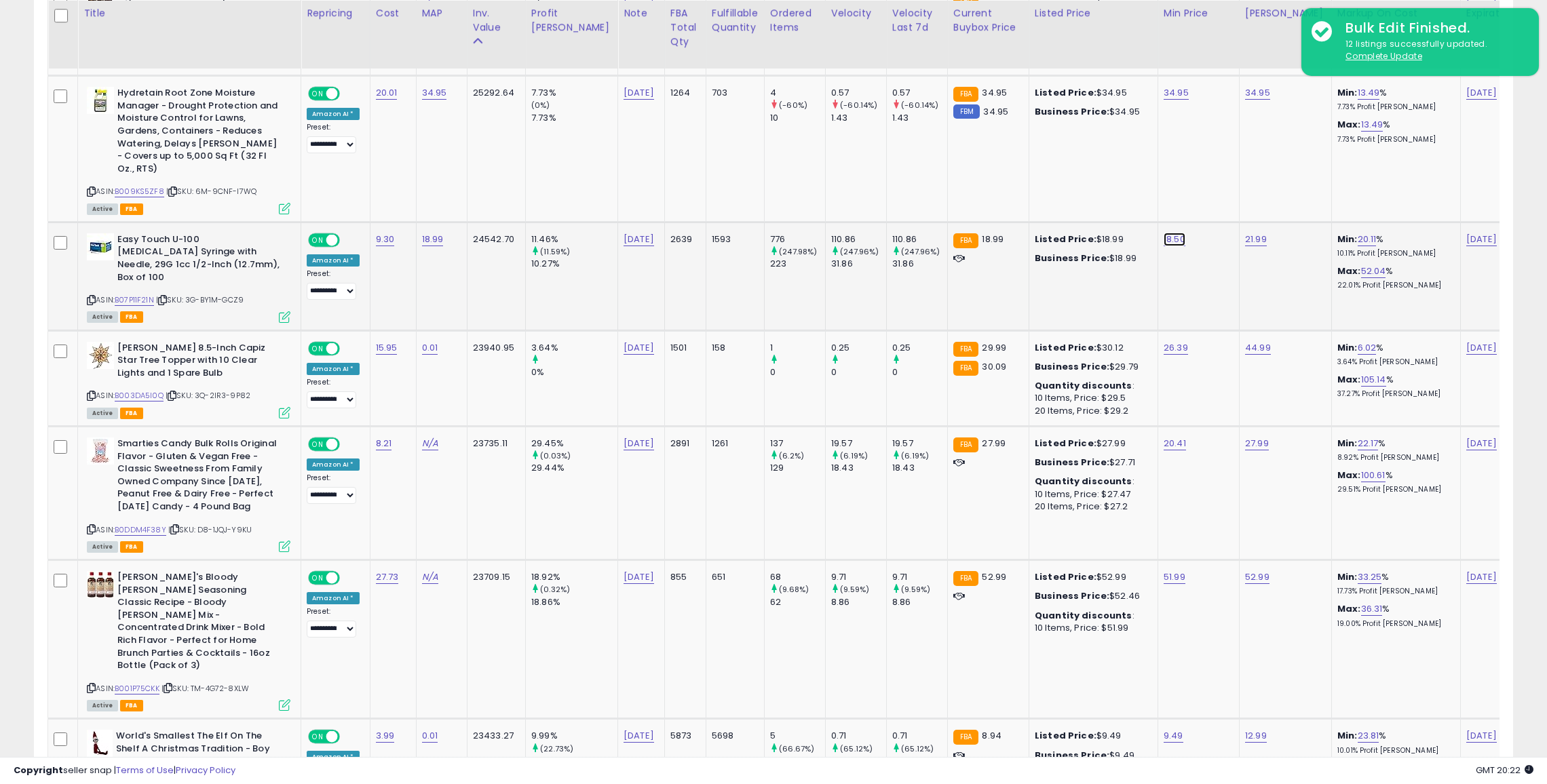
click at [1164, 233] on link "18.50" at bounding box center [1174, 239] width 21 height 13
type input "**"
click at [1211, 192] on icon "button" at bounding box center [1206, 189] width 8 height 8
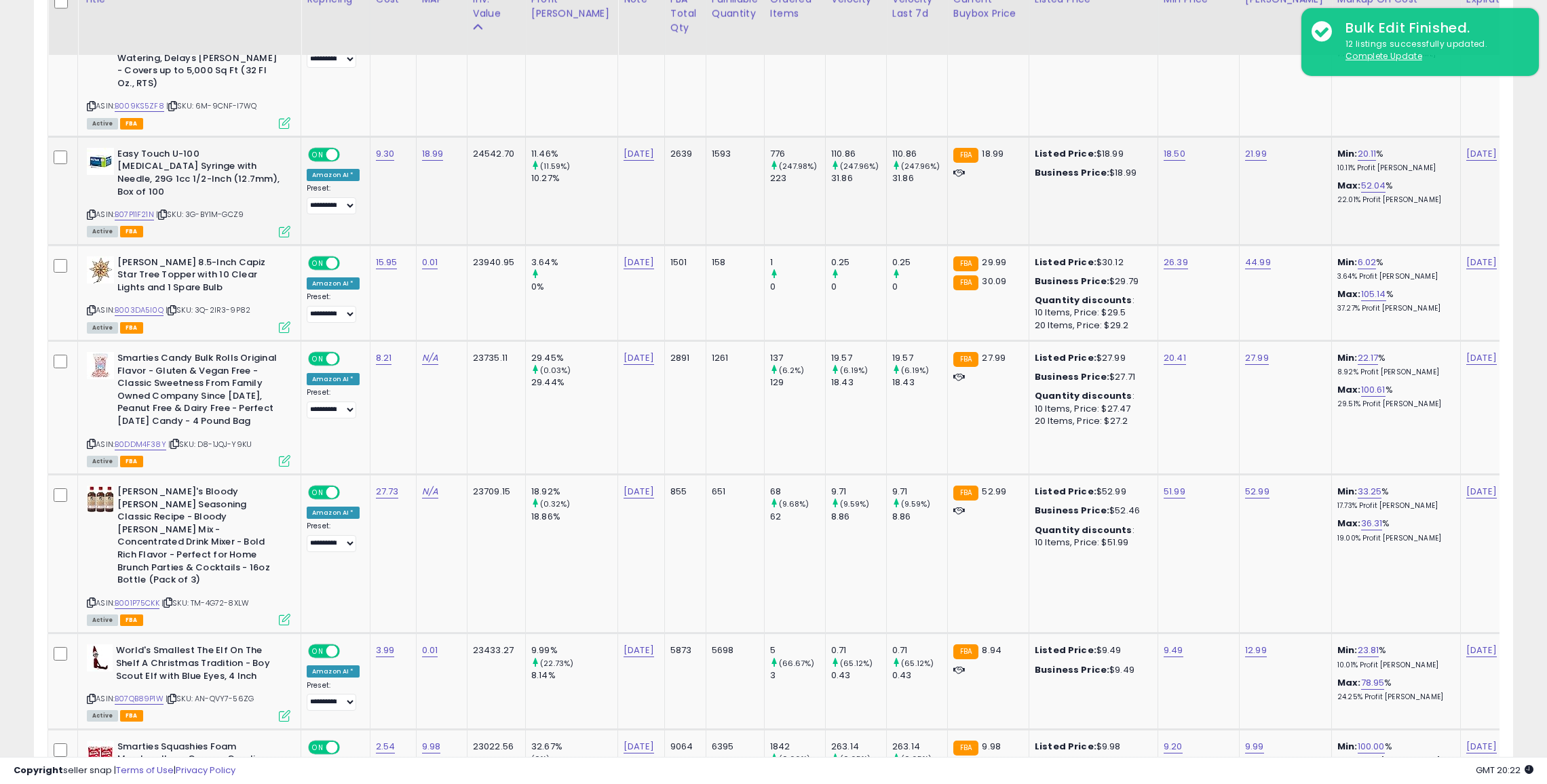
scroll to position [2855, 0]
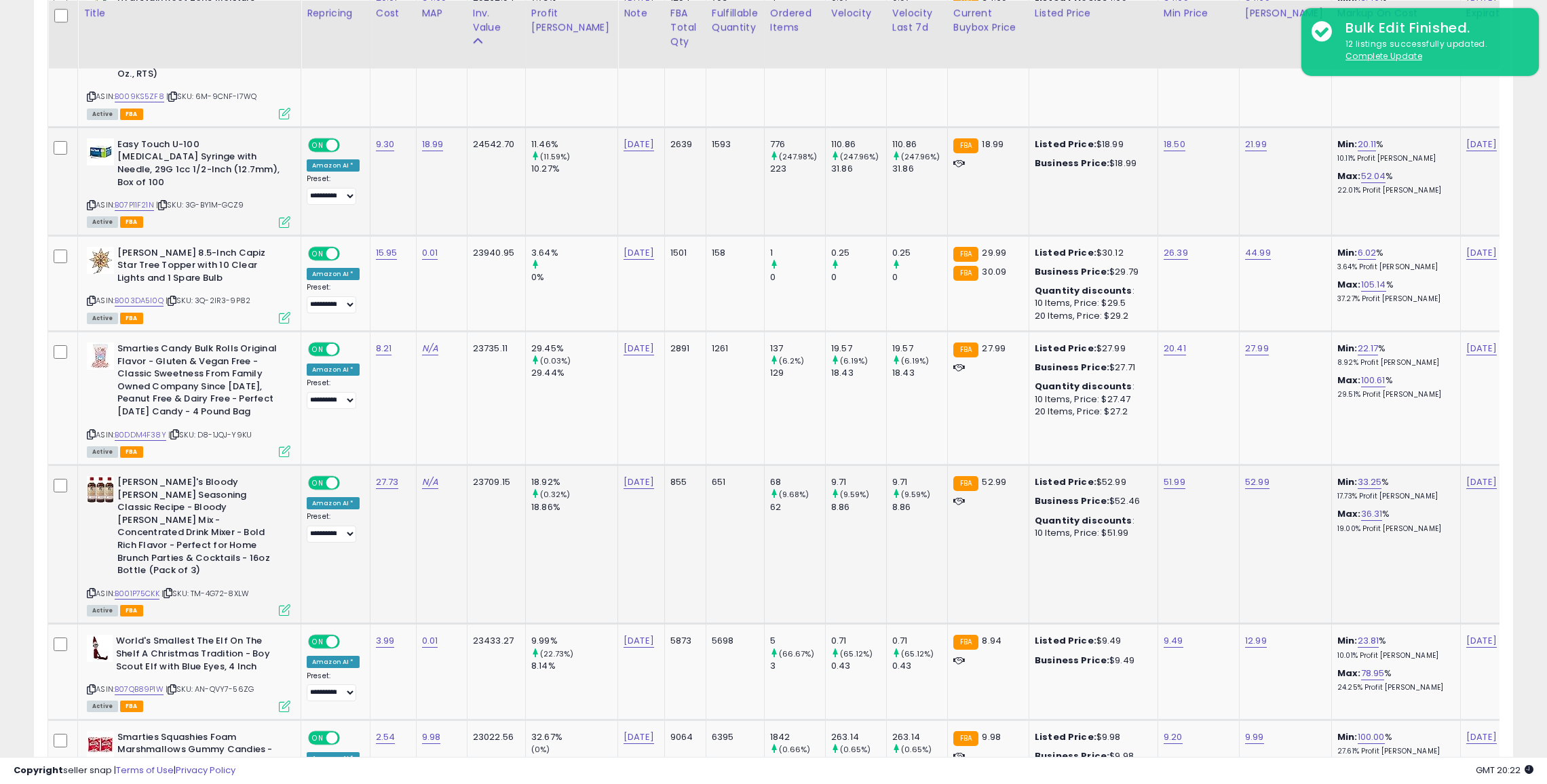
click at [86, 534] on div "Demitri's Bloody Mary Seasoning Classic Recipe - Bloody Mary Mix - Concentrated…" at bounding box center [186, 545] width 207 height 139
click at [90, 590] on icon at bounding box center [91, 593] width 9 height 7
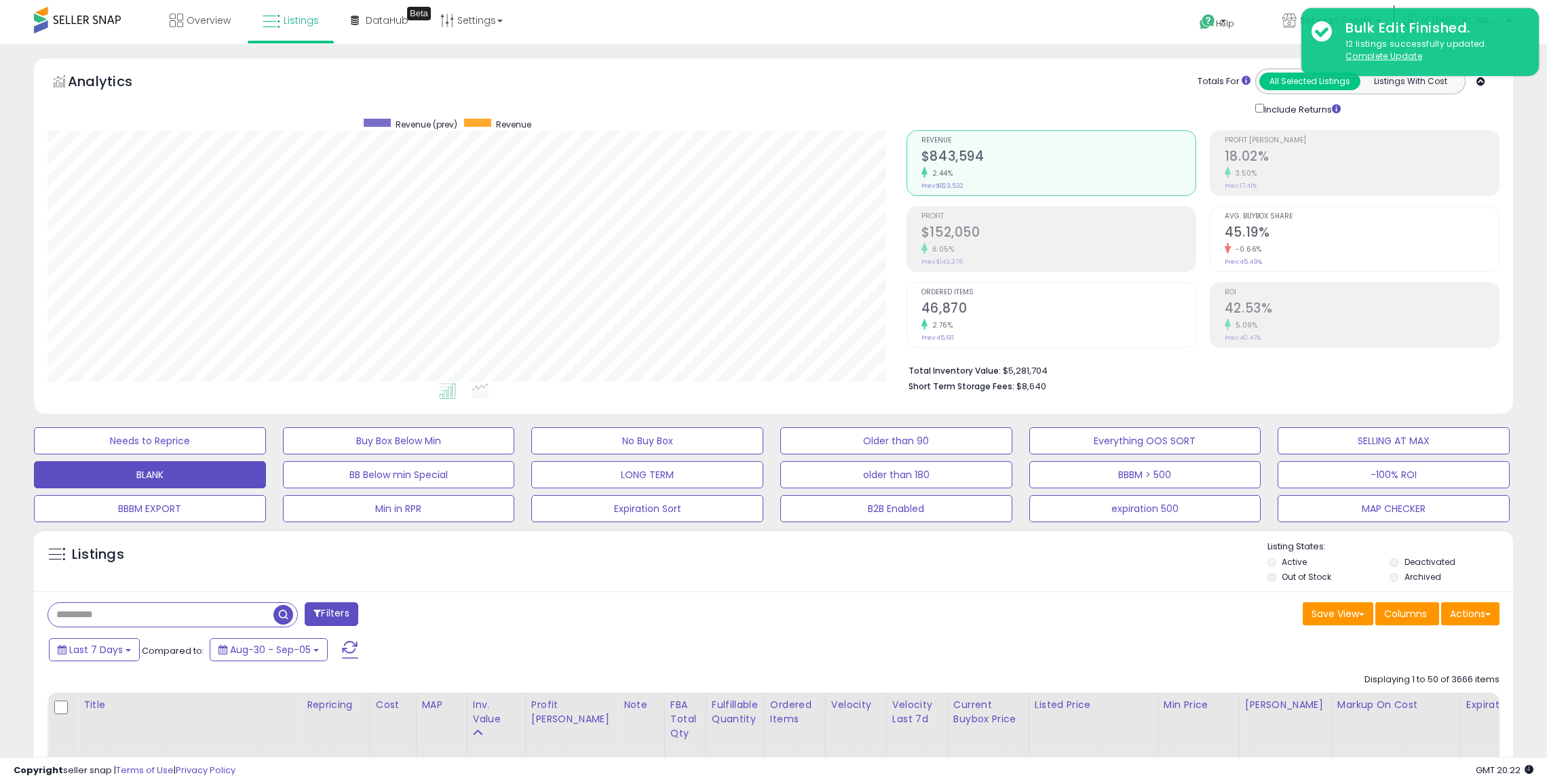
scroll to position [94, 0]
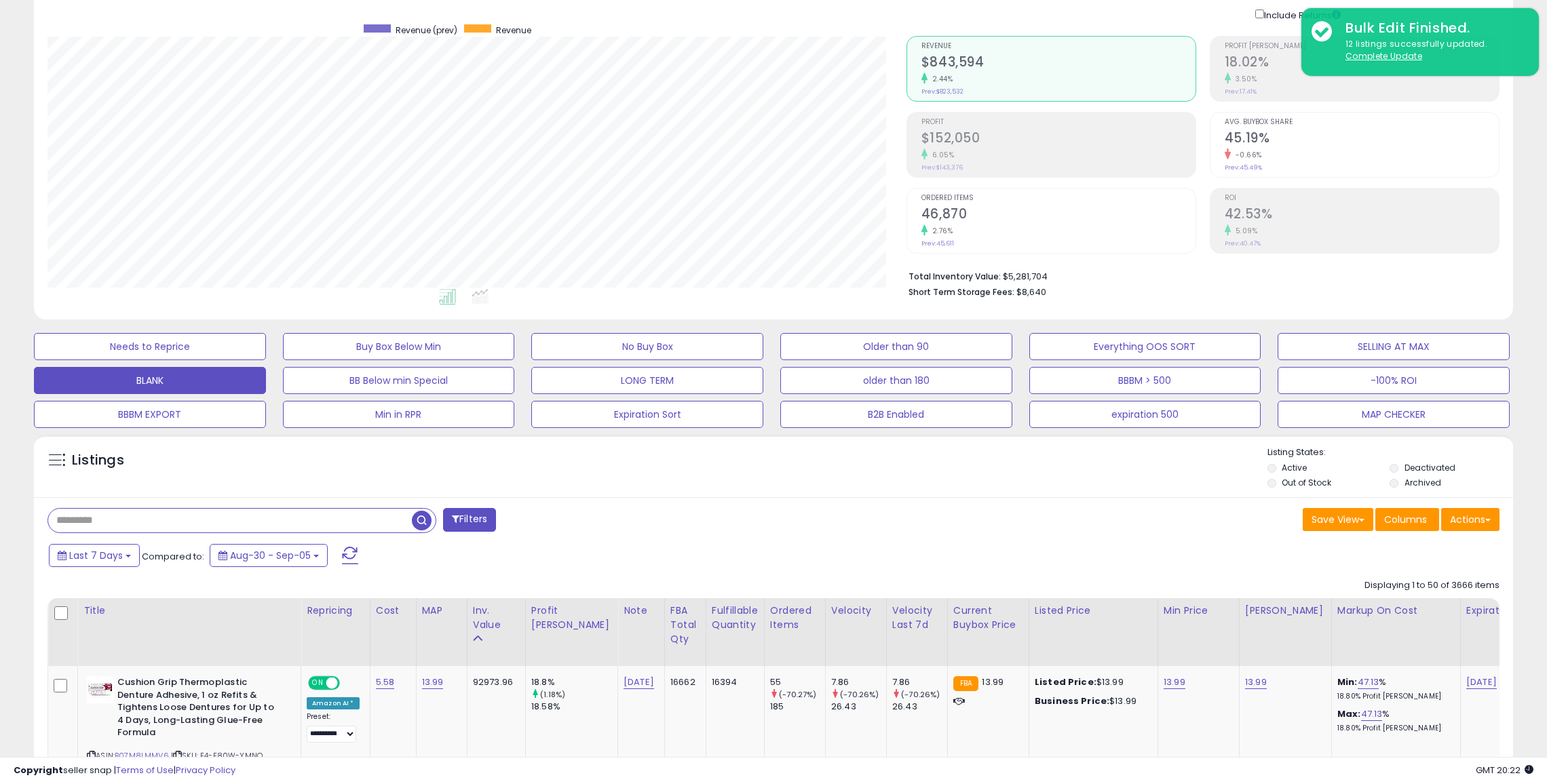
click at [213, 526] on input "text" at bounding box center [230, 521] width 364 height 24
type input "*********"
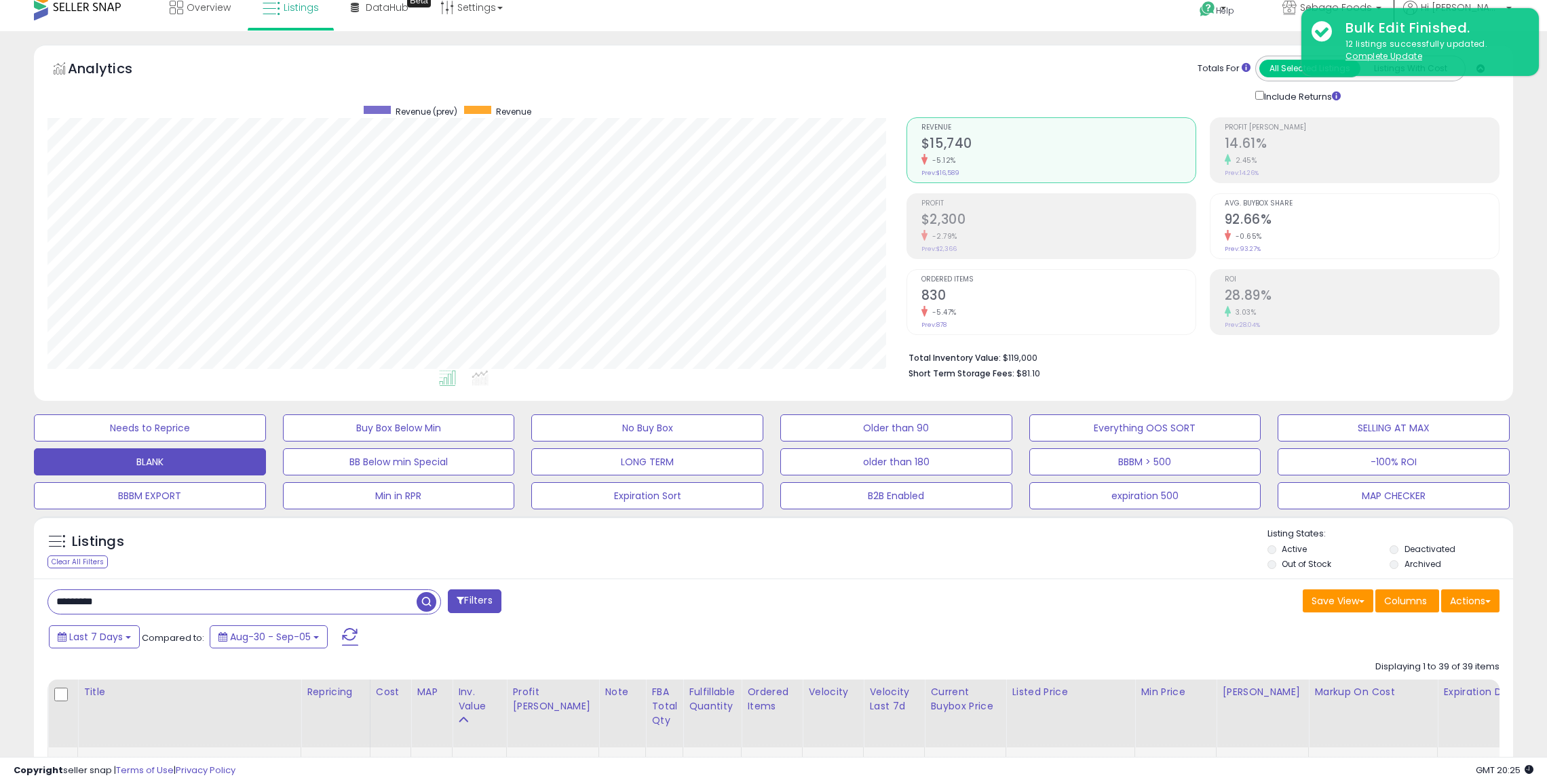
scroll to position [11, 0]
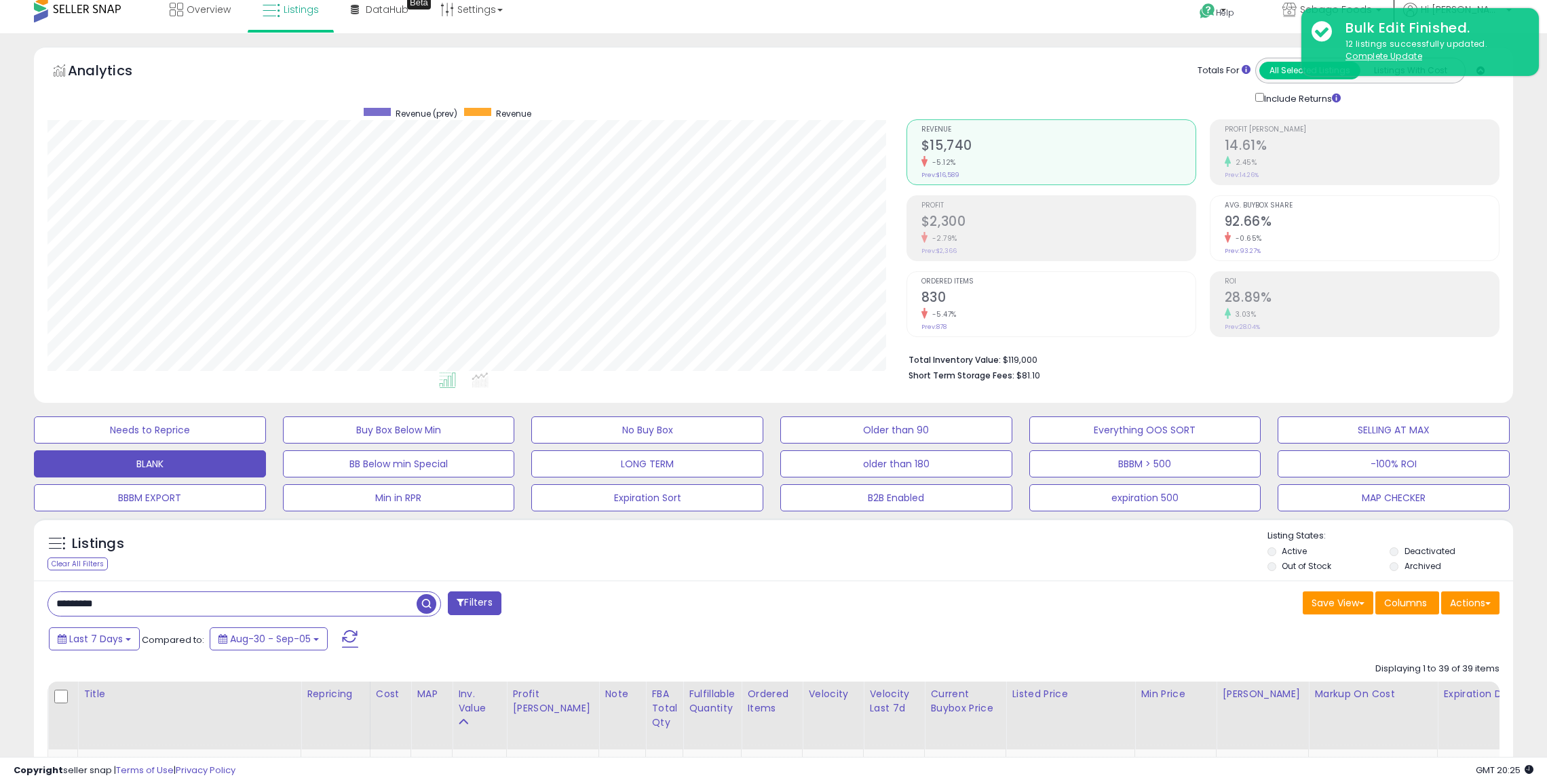
click at [270, 602] on input "*********" at bounding box center [232, 604] width 369 height 24
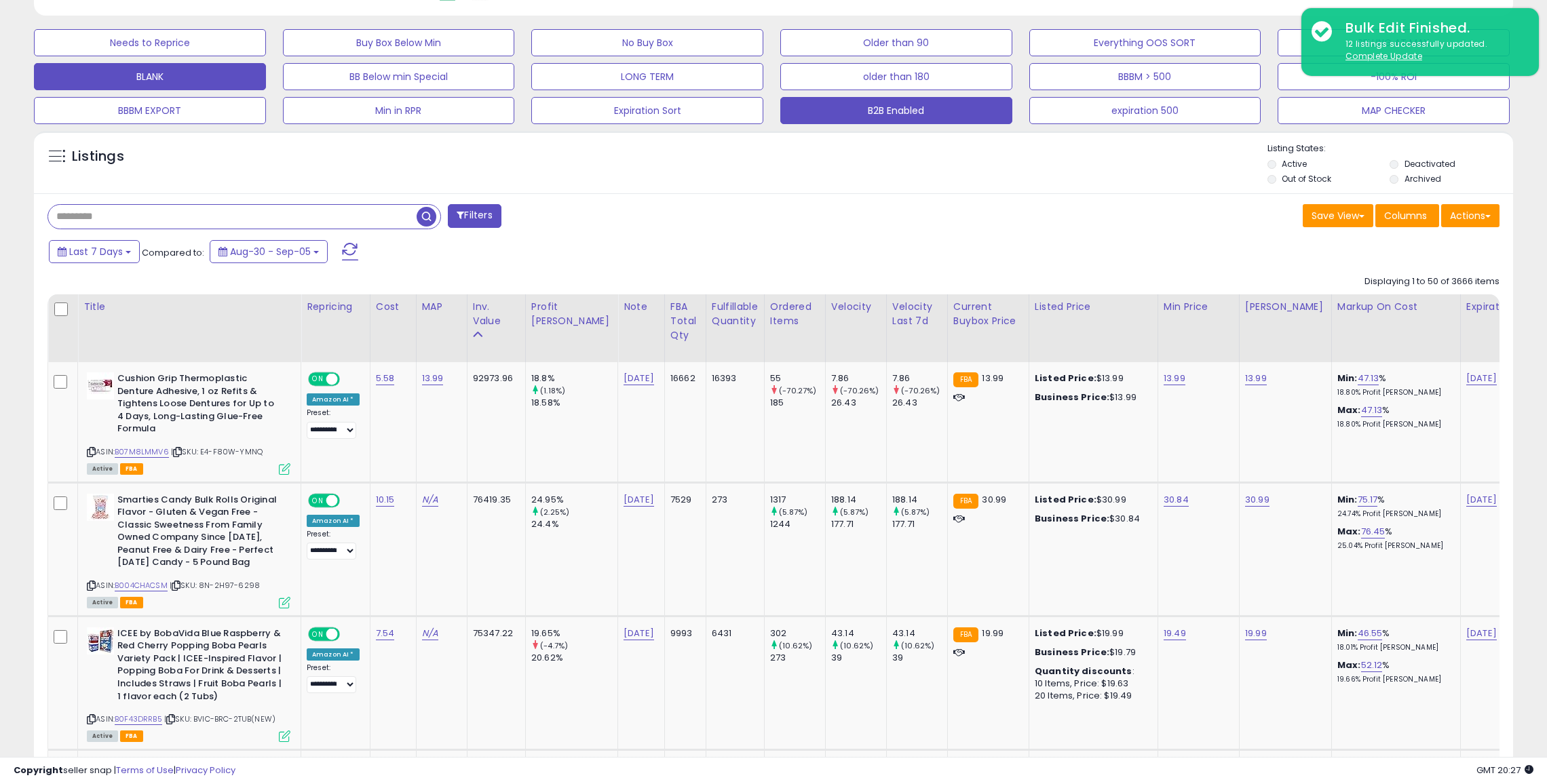
scroll to position [403, 0]
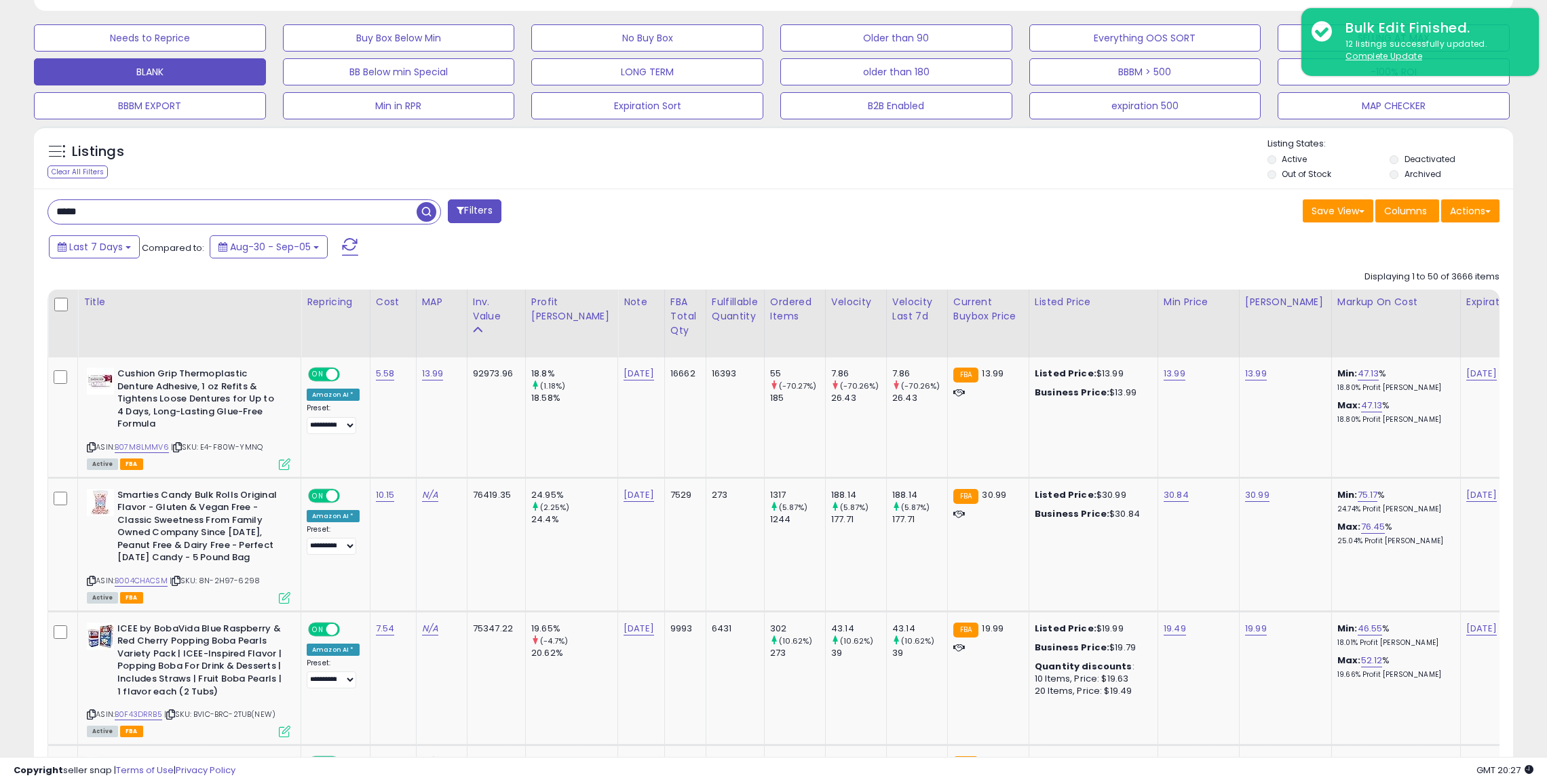
type input "*****"
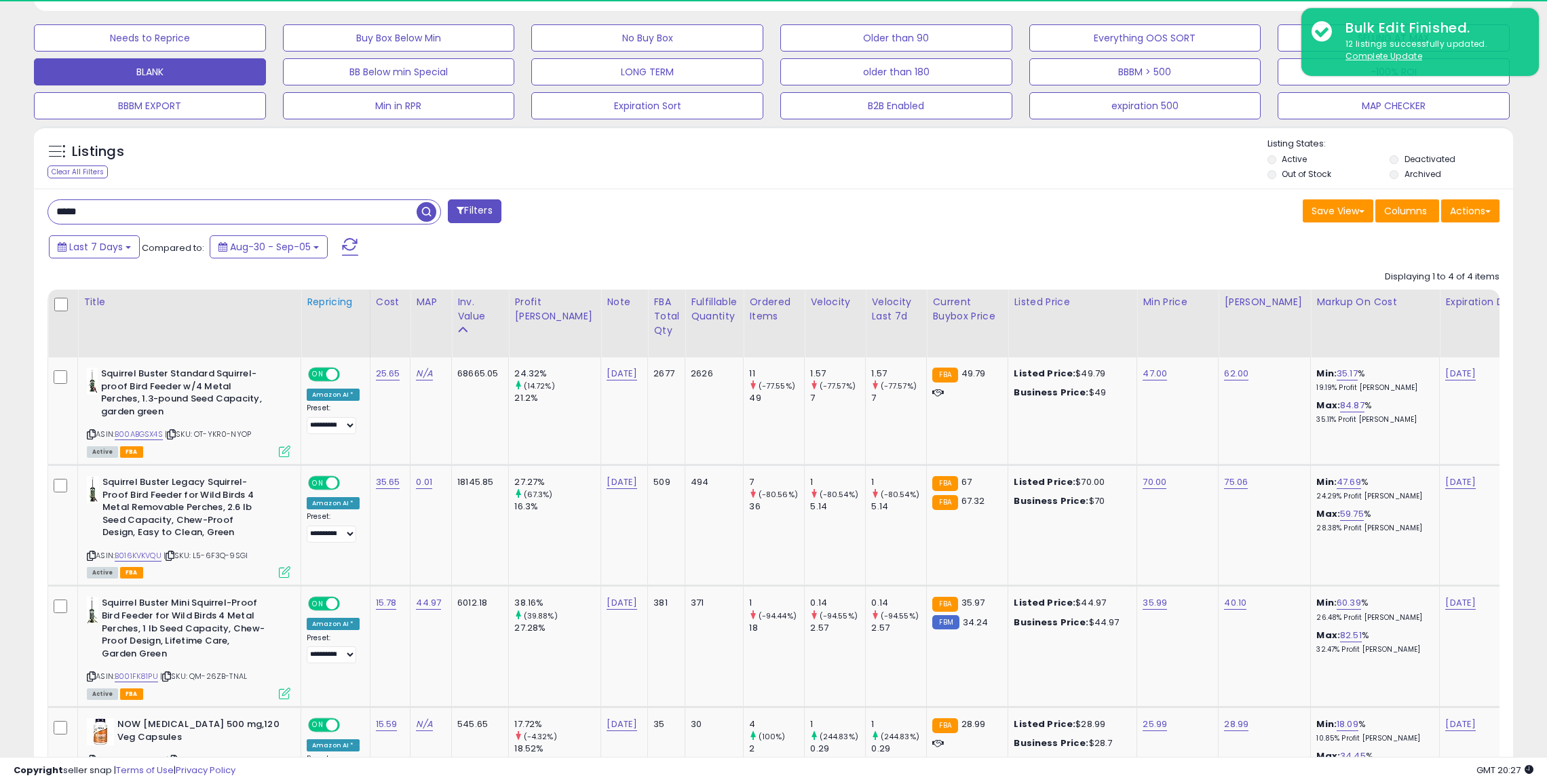
scroll to position [278, 859]
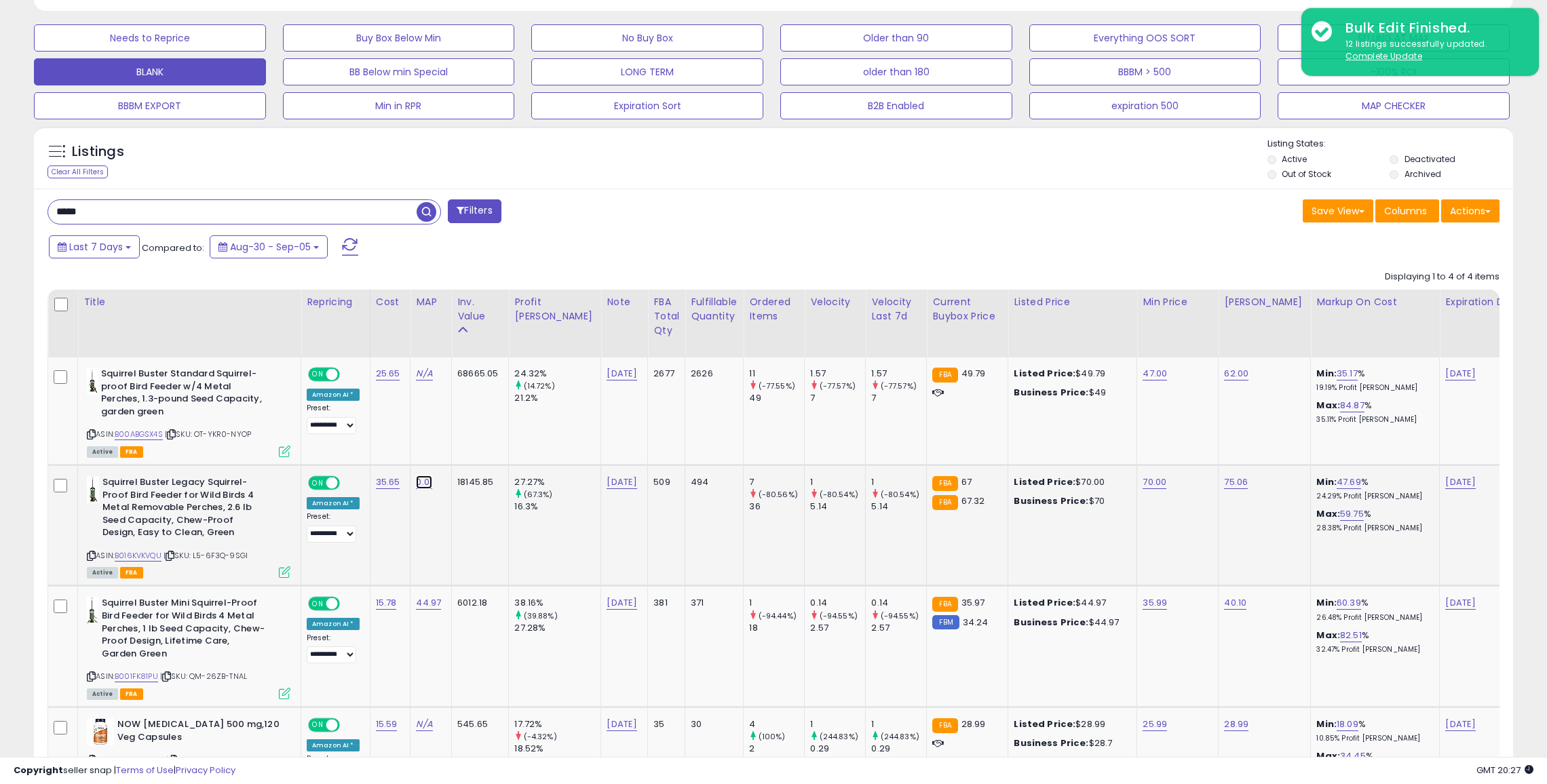
click at [416, 481] on link "0.01" at bounding box center [424, 482] width 17 height 13
type input "*"
click button "submit" at bounding box center [465, 449] width 23 height 21
click at [1143, 480] on link "70.00" at bounding box center [1155, 482] width 24 height 13
type input "*"
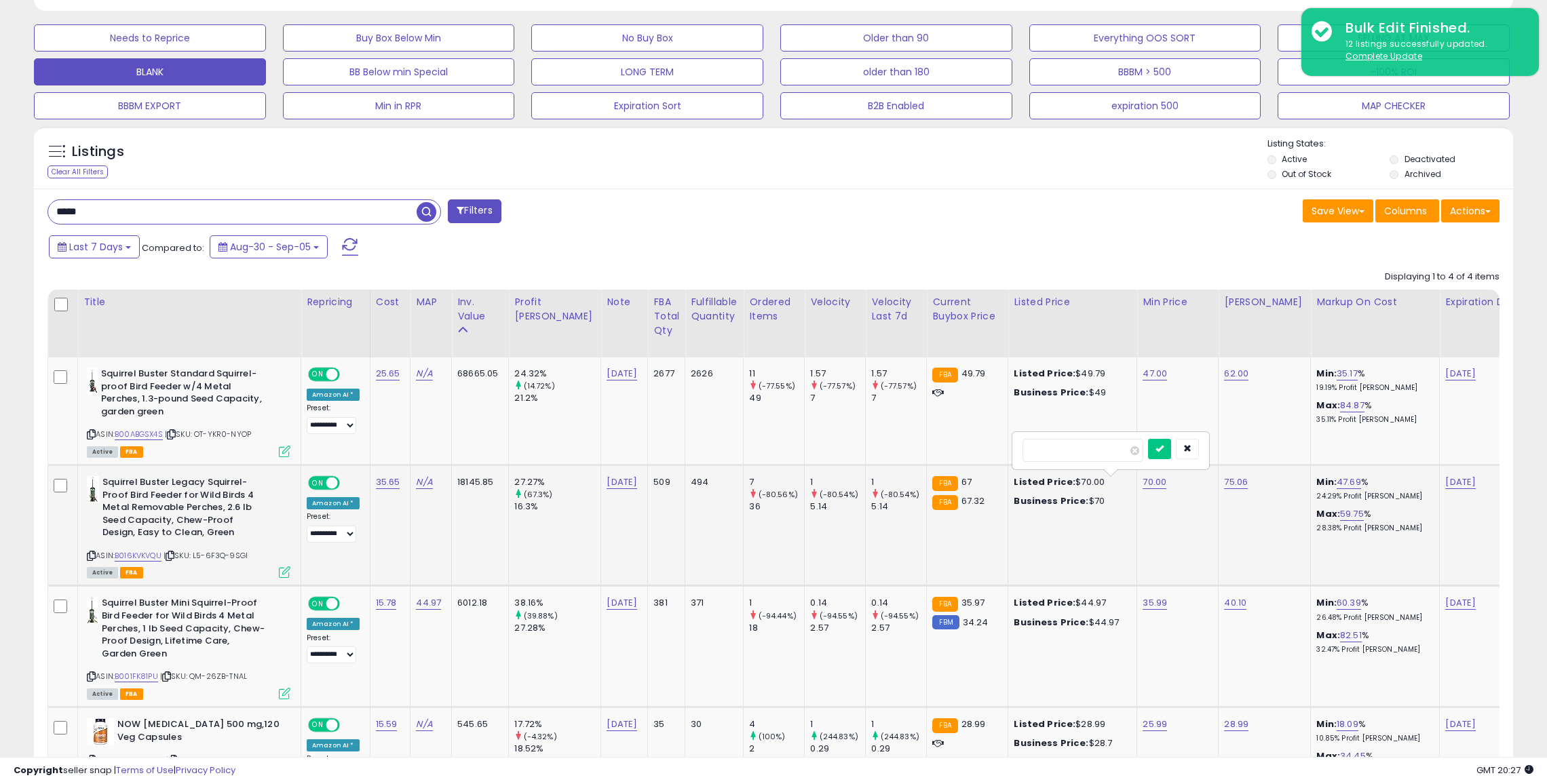
type input "**"
click button "submit" at bounding box center [1159, 449] width 23 height 21
click at [417, 604] on link "44.97" at bounding box center [429, 602] width 25 height 13
type input "*"
click button "submit" at bounding box center [469, 570] width 23 height 21
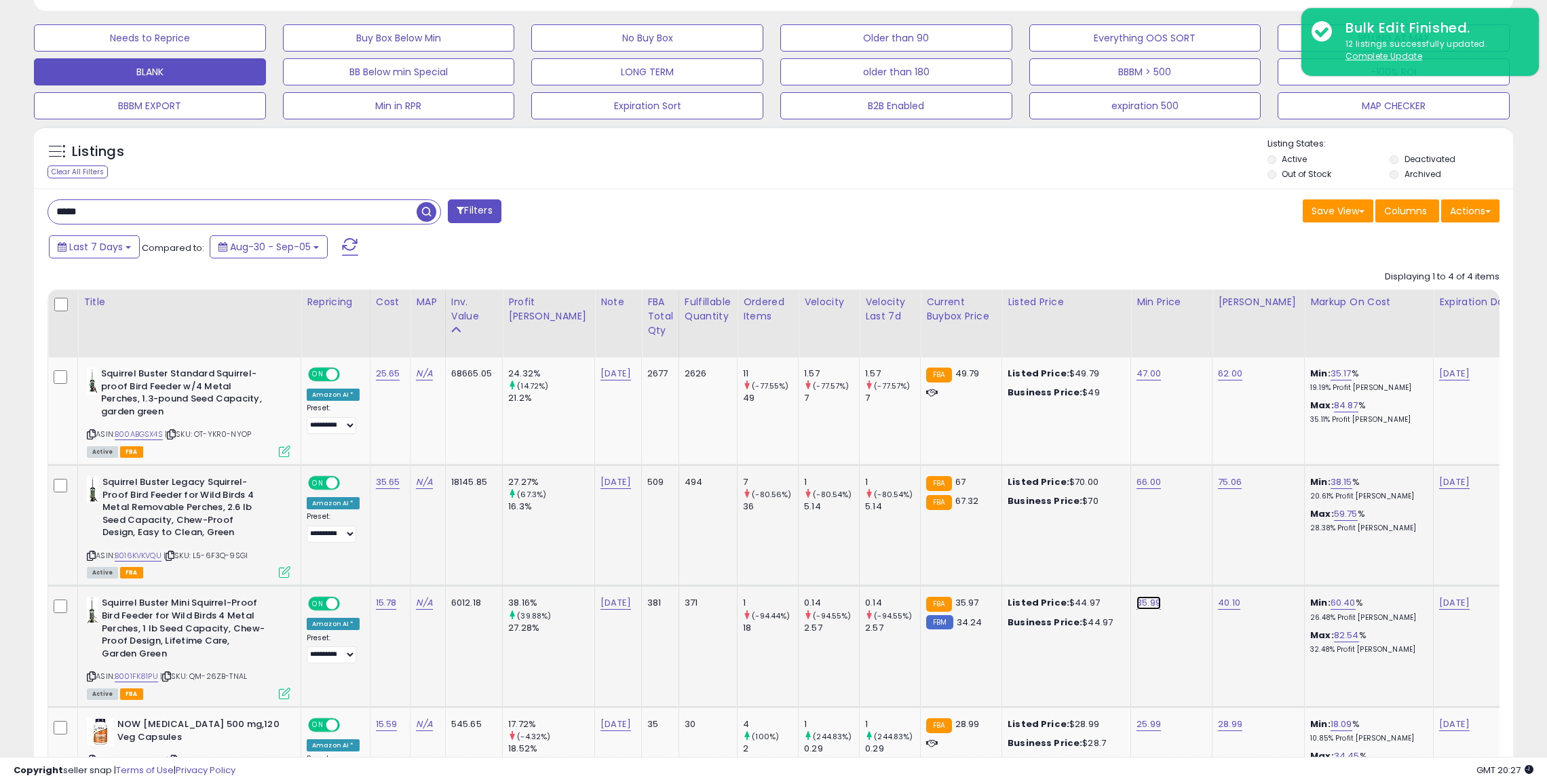
click at [1136, 603] on link "35.99" at bounding box center [1148, 602] width 25 height 13
type input "**"
click button "submit" at bounding box center [1155, 570] width 23 height 21
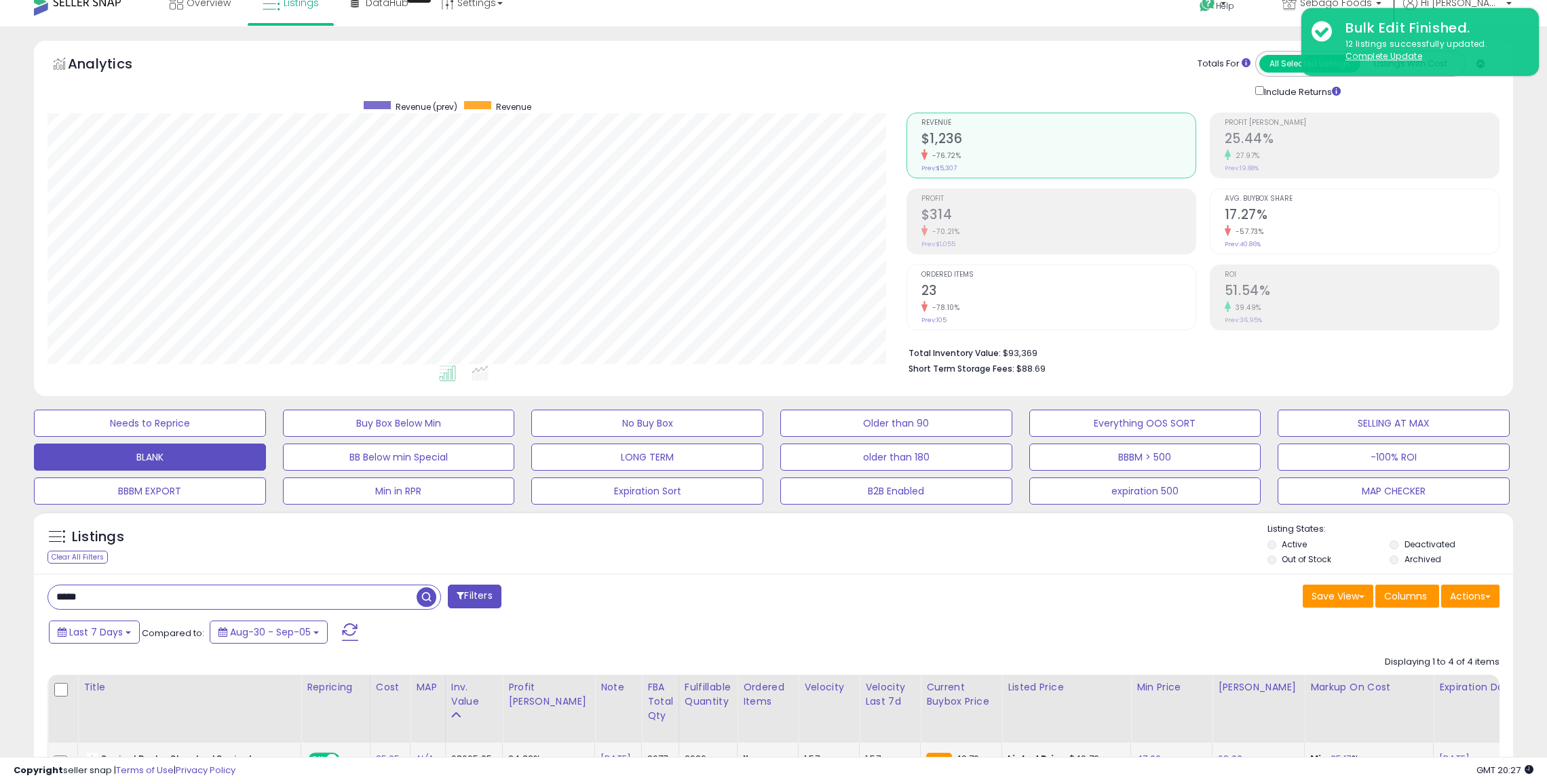
scroll to position [0, 0]
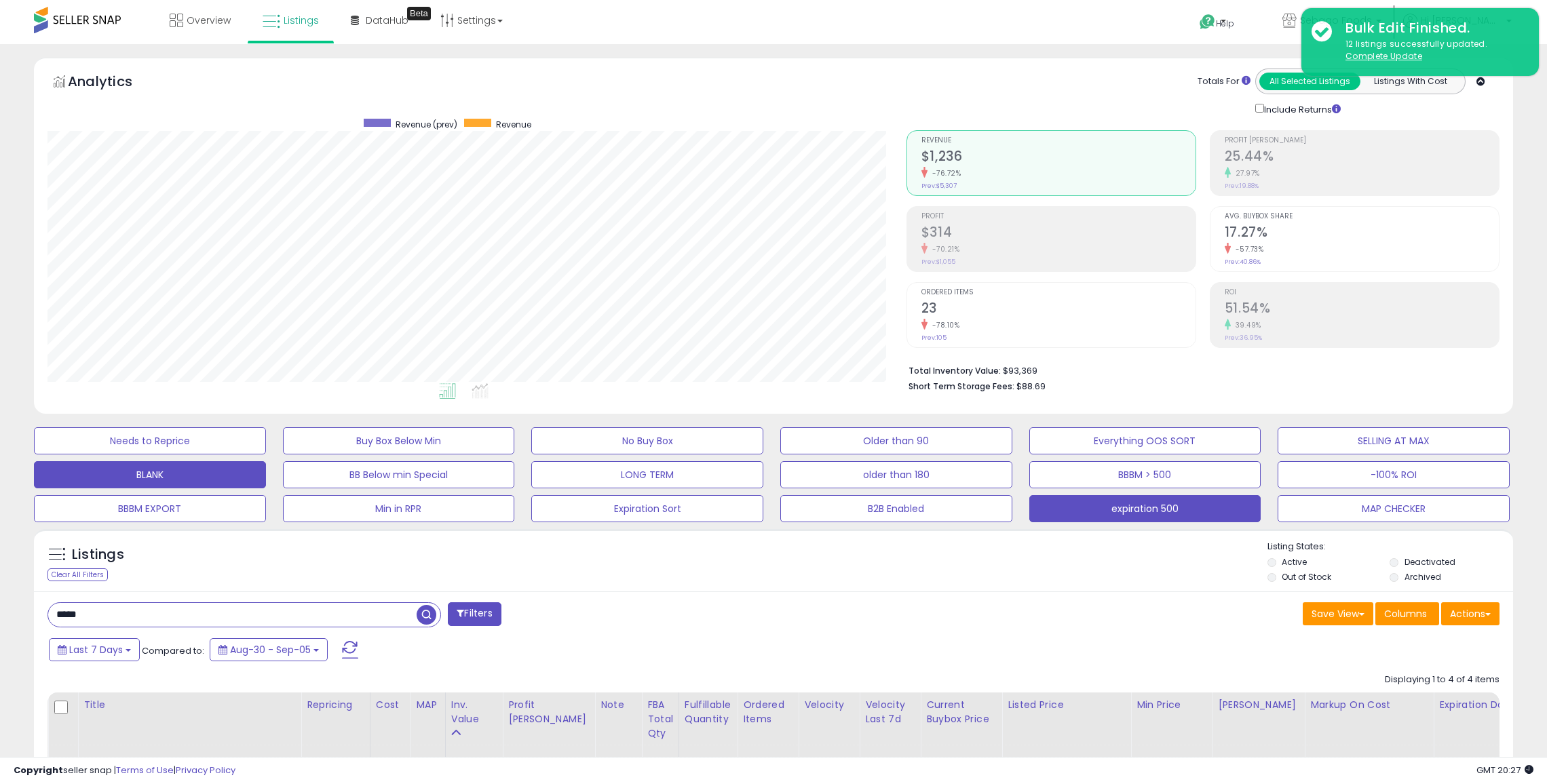
click at [1124, 504] on button "expiration 500" at bounding box center [1145, 509] width 232 height 27
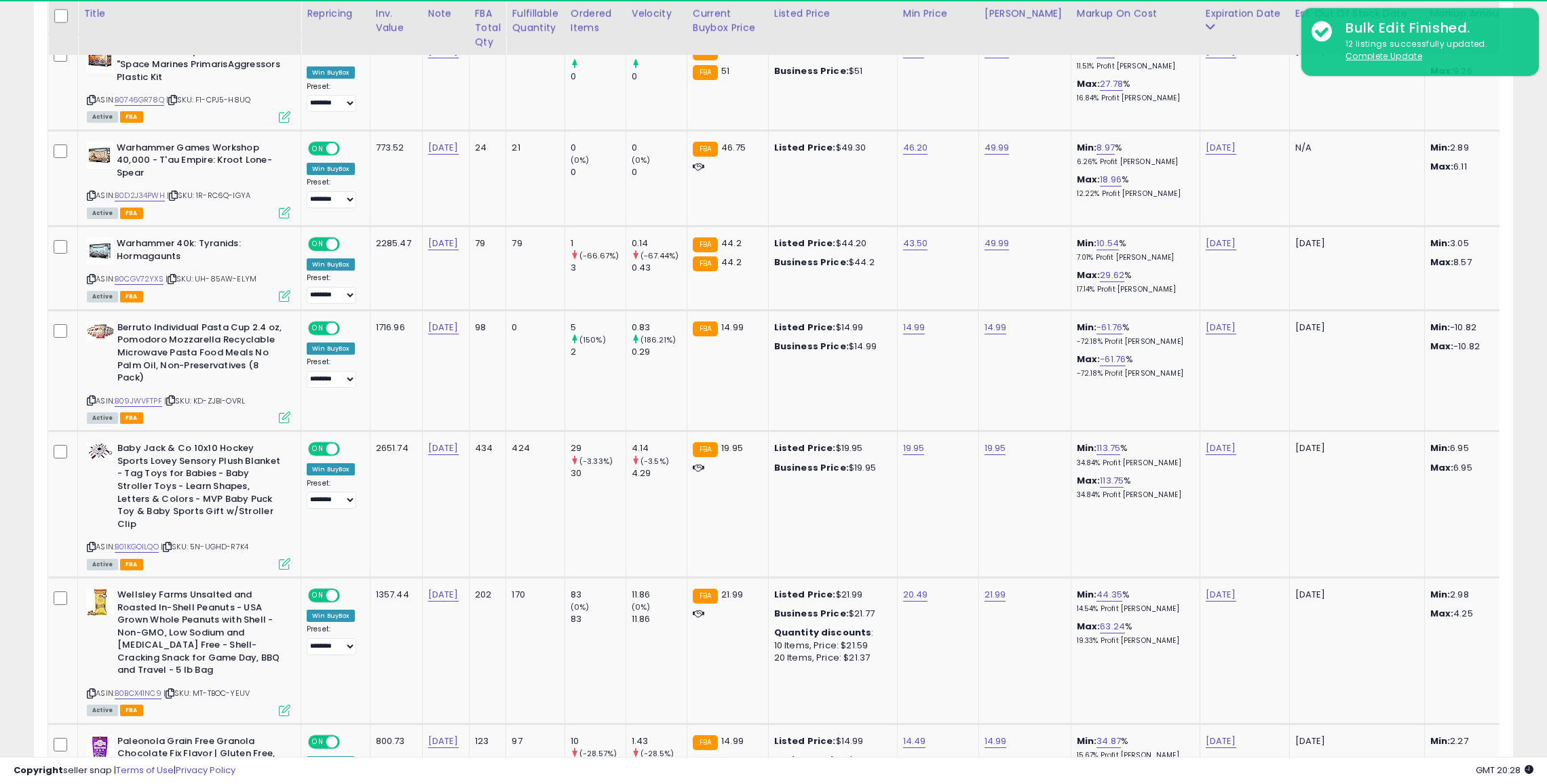
scroll to position [278, 859]
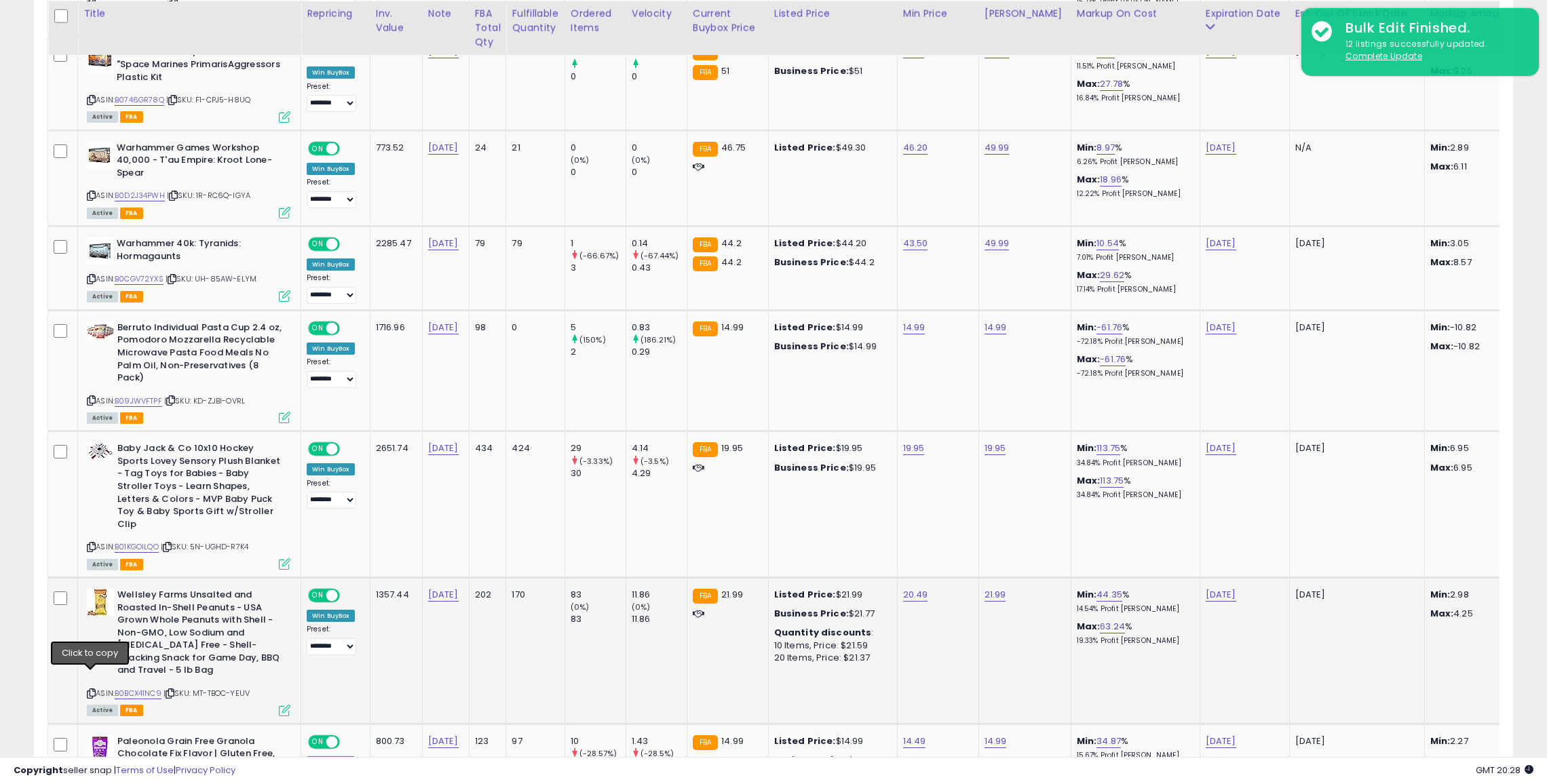
click at [91, 690] on icon at bounding box center [91, 693] width 9 height 7
click at [903, 588] on link "20.49" at bounding box center [916, 595] width 25 height 13
type input "*"
type input "****"
click button "submit" at bounding box center [950, 548] width 23 height 21
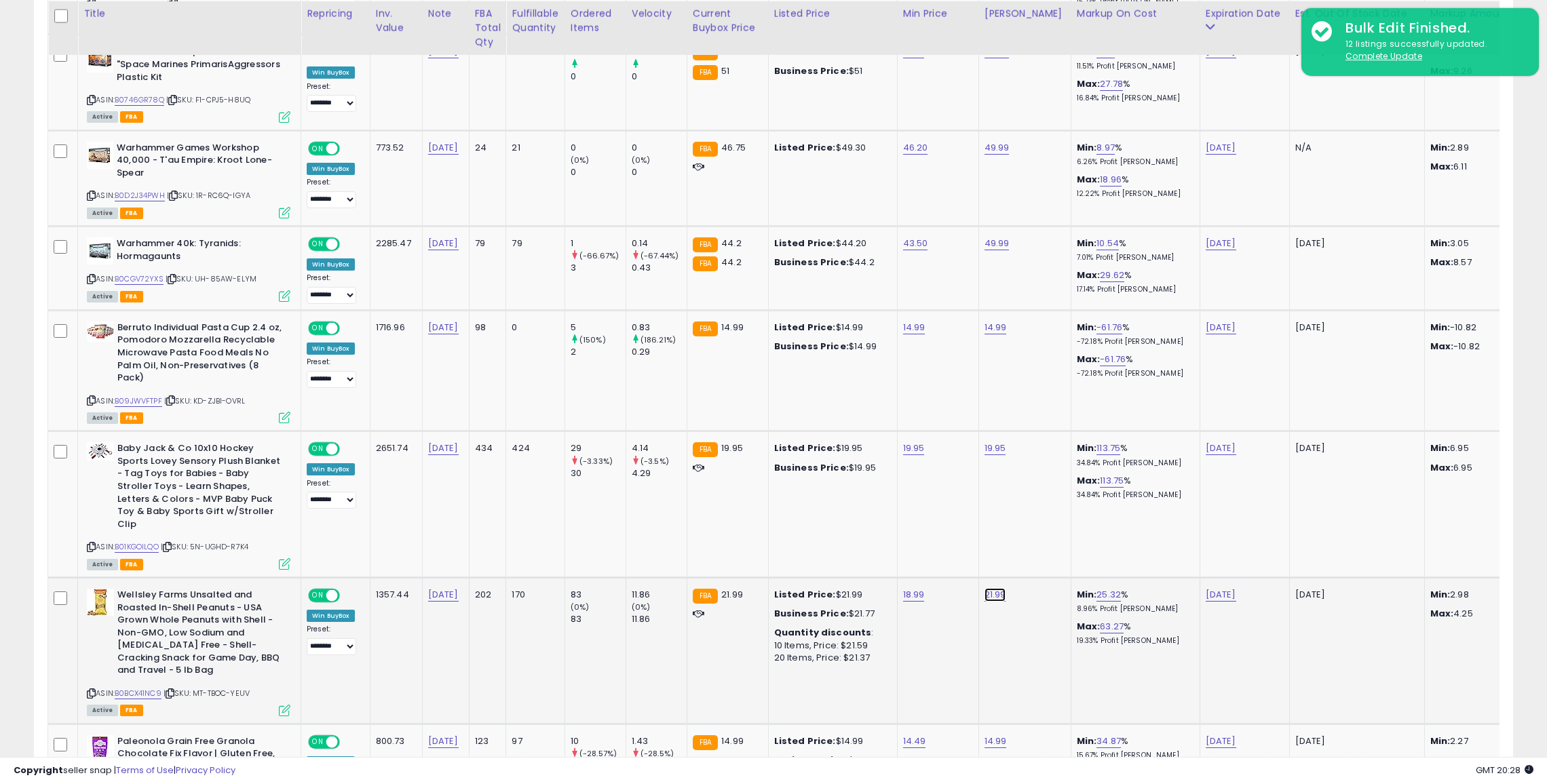
click at [995, 588] on link "21.99" at bounding box center [995, 595] width 21 height 13
type input "*"
type input "*****"
click button "submit" at bounding box center [1030, 548] width 23 height 21
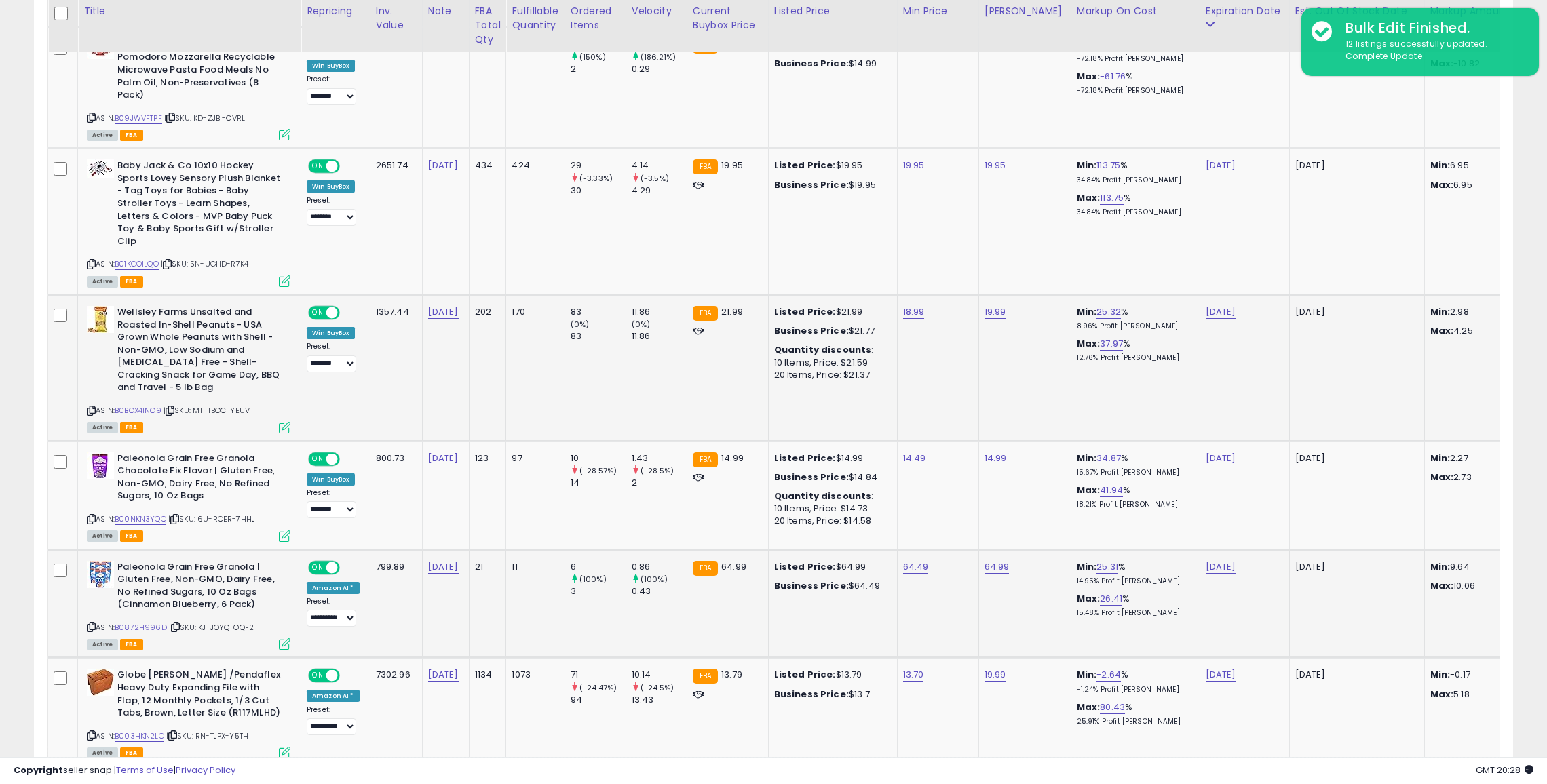
scroll to position [1091, 0]
click at [903, 450] on link "14.49" at bounding box center [914, 457] width 23 height 13
type input "*"
type input "****"
click button "submit" at bounding box center [949, 409] width 23 height 21
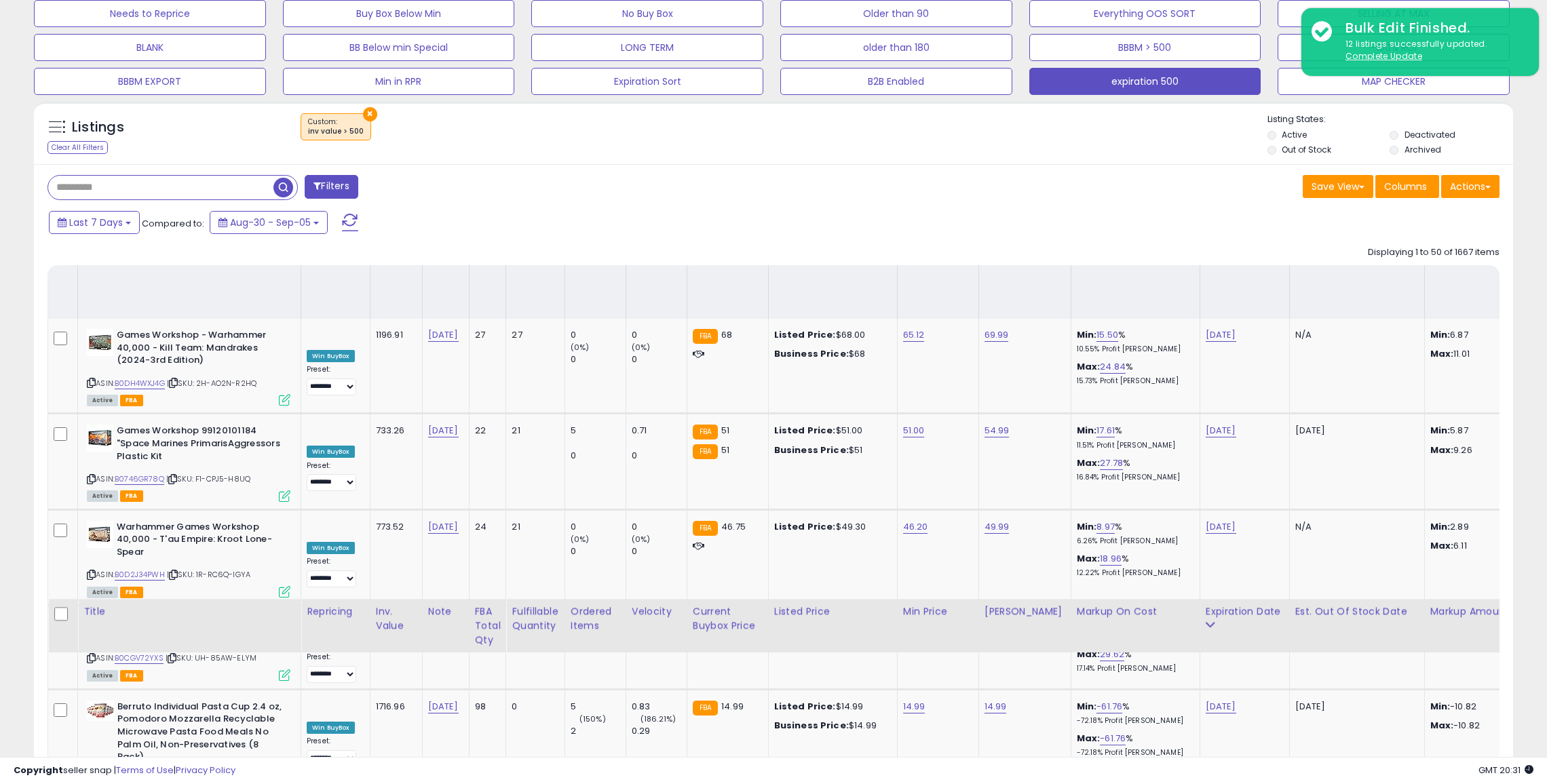
scroll to position [180, 0]
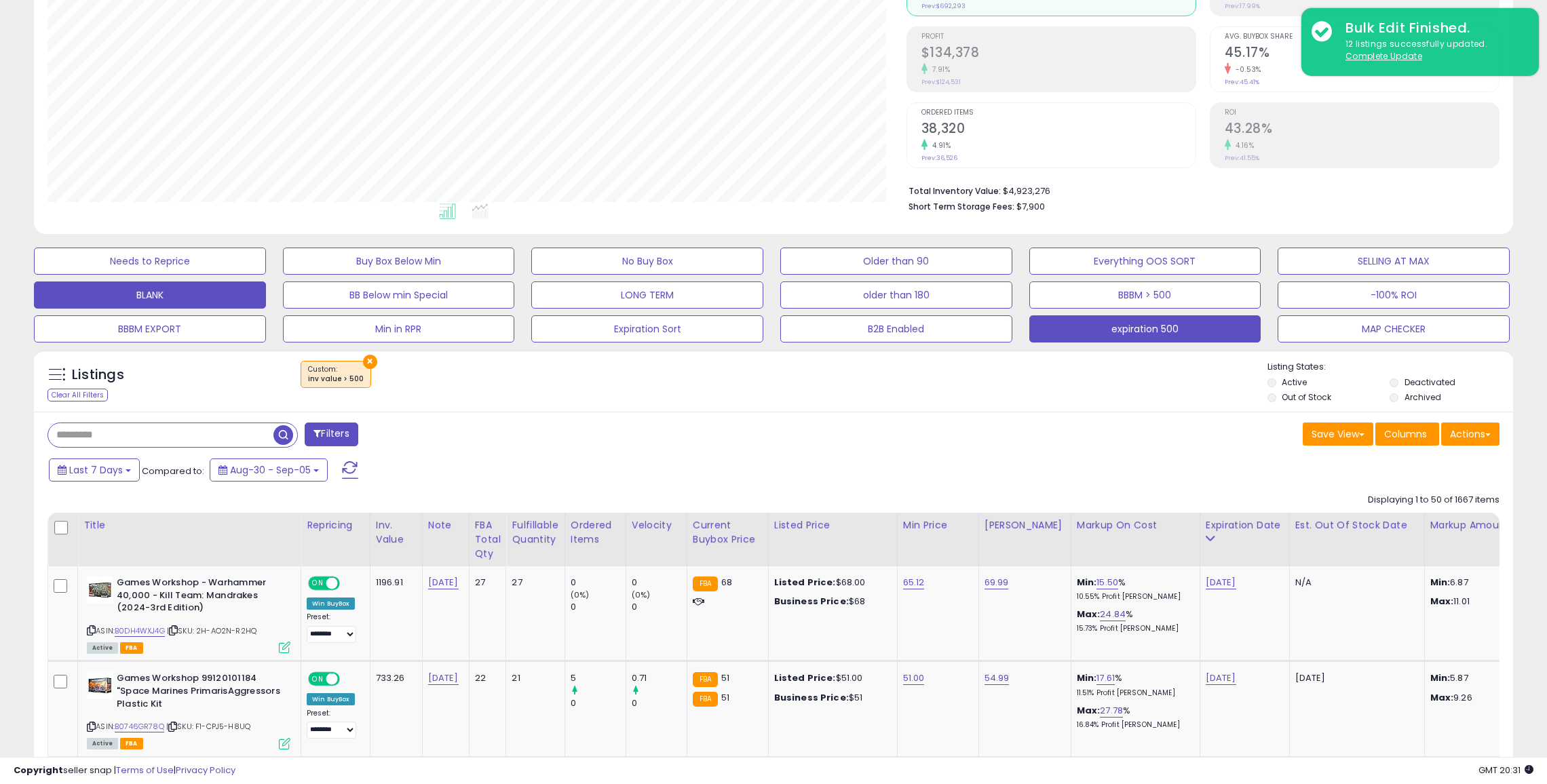
click at [172, 289] on button "BLANK" at bounding box center [150, 295] width 232 height 27
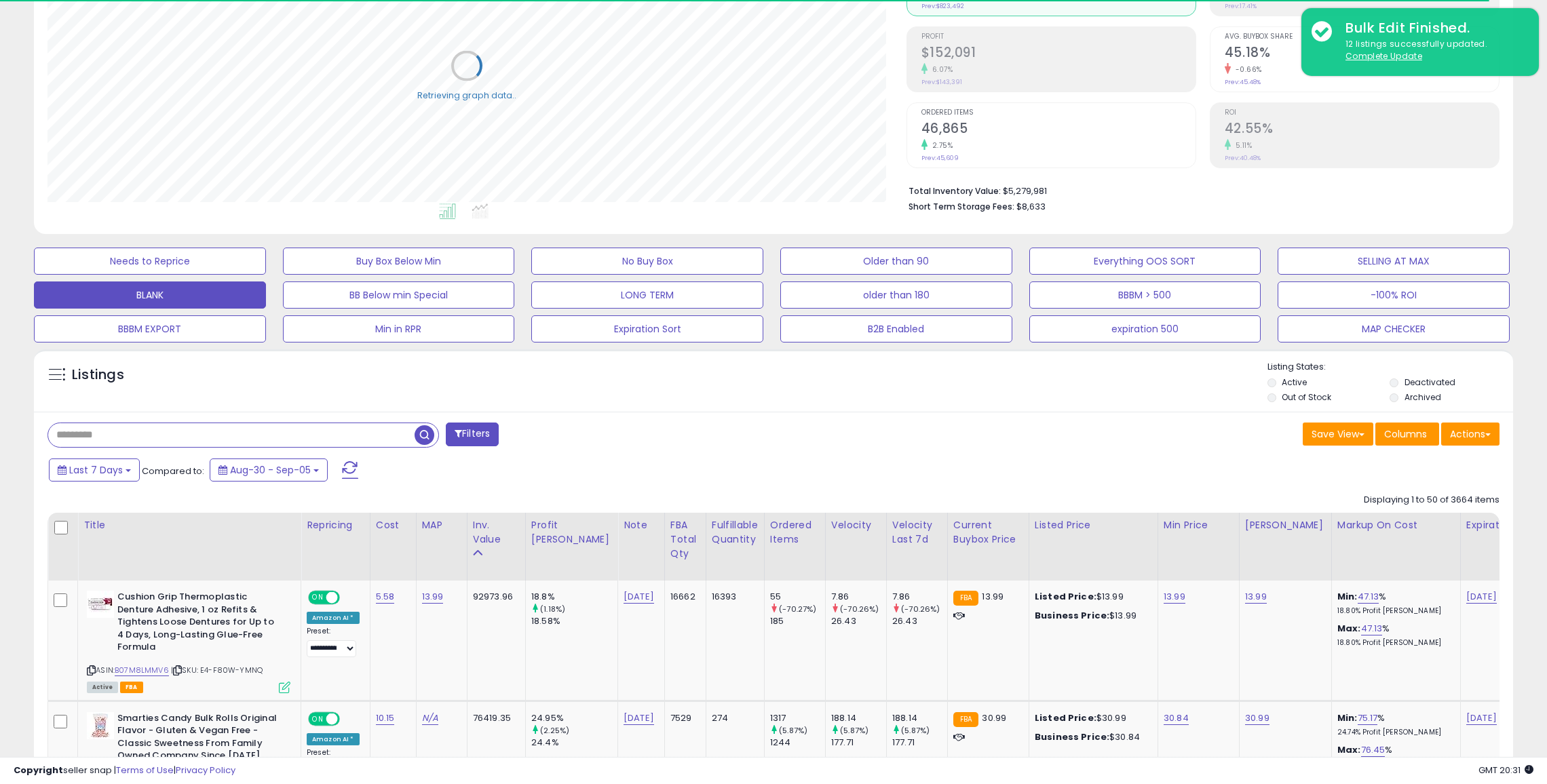
click at [216, 438] on input "text" at bounding box center [232, 435] width 366 height 24
type input "******"
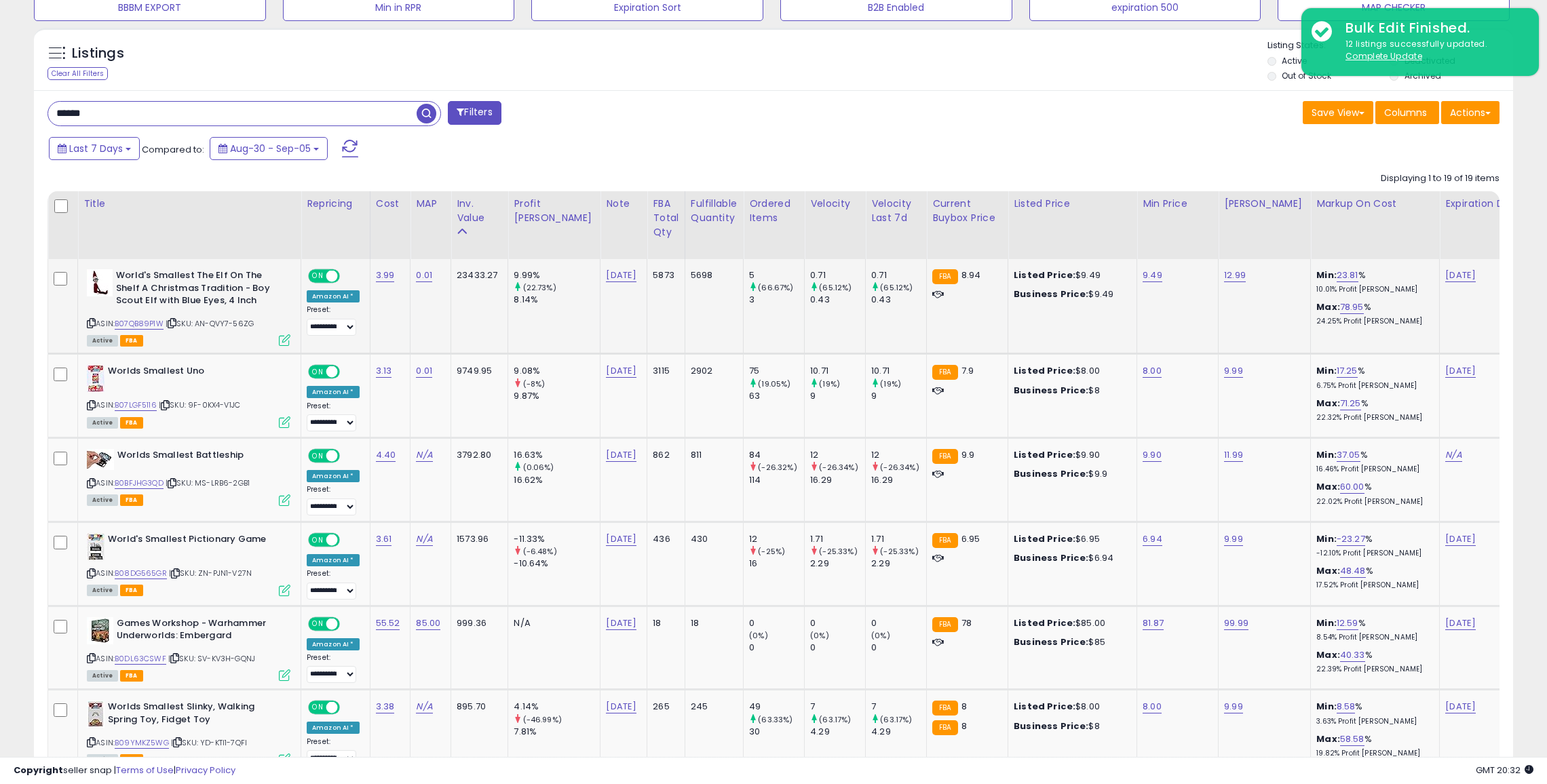
scroll to position [496, 0]
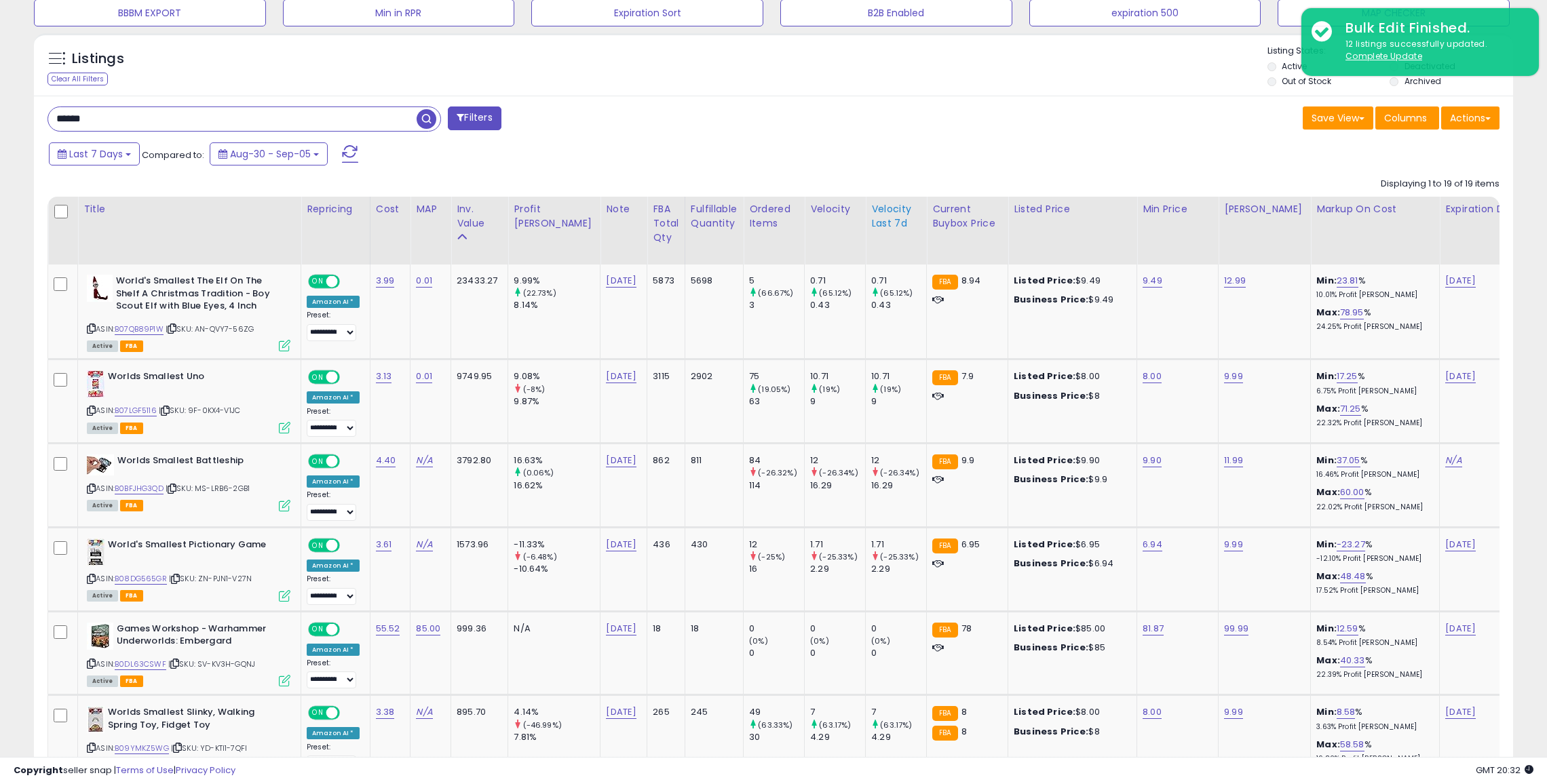
click at [871, 212] on div "Velocity Last 7d" at bounding box center [896, 216] width 49 height 29
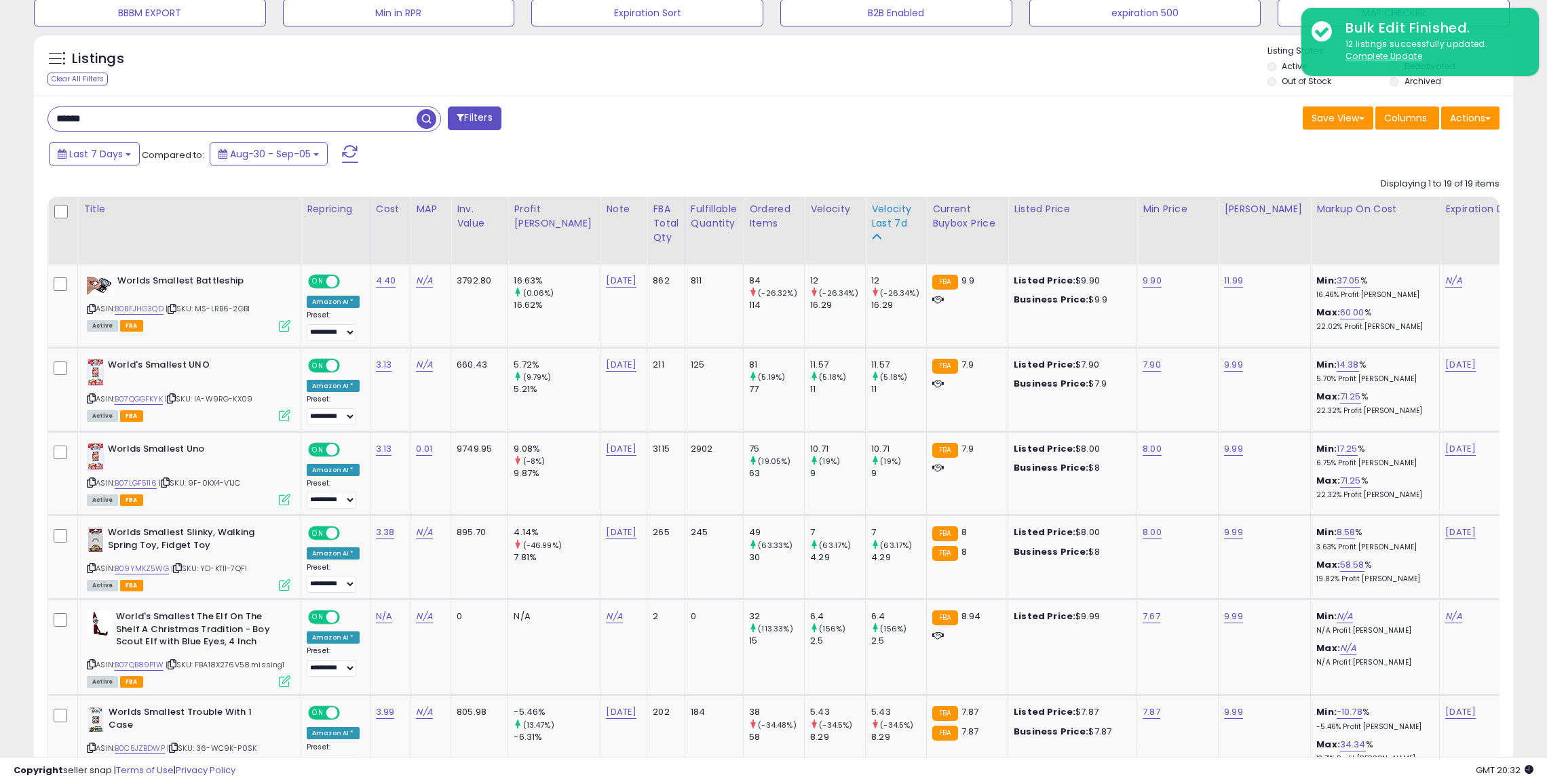
scroll to position [580, 0]
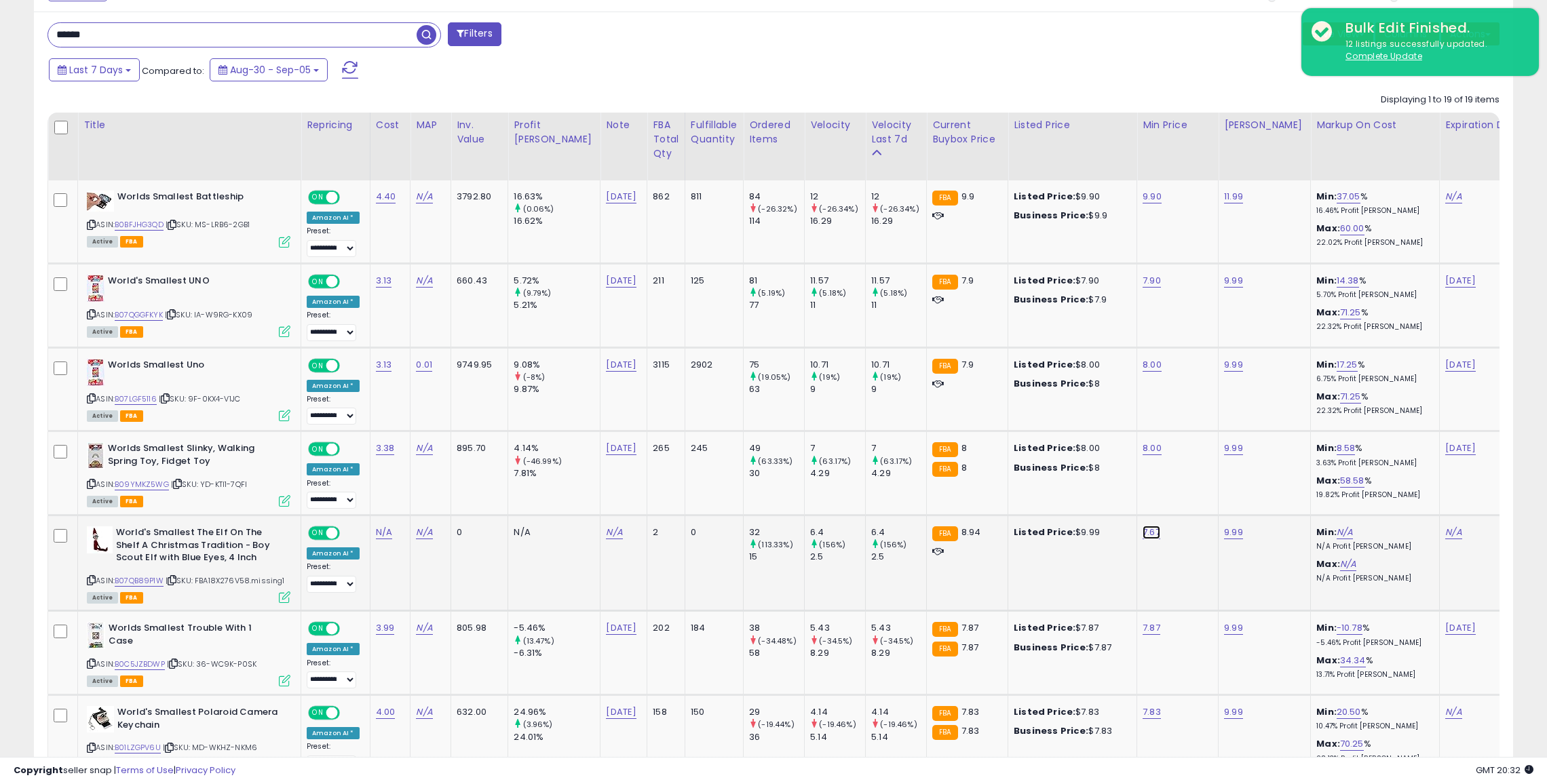
click at [1143, 530] on link "7.67" at bounding box center [1151, 532] width 17 height 13
click at [1143, 487] on button "submit" at bounding box center [1155, 497] width 23 height 21
type input "*"
type input "***"
click button "submit" at bounding box center [1155, 483] width 23 height 21
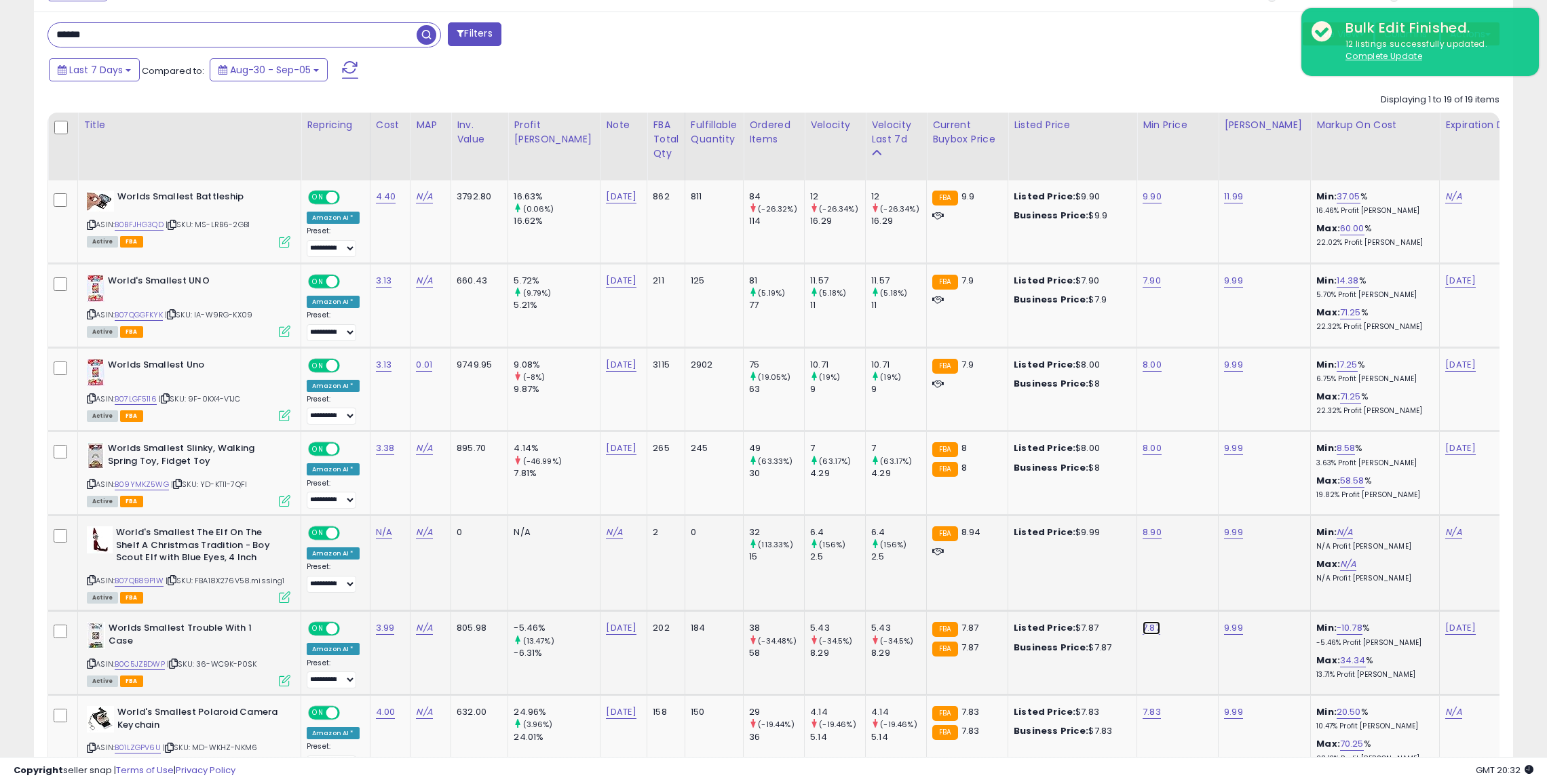
click at [1143, 623] on link "7.87" at bounding box center [1151, 628] width 17 height 13
type input "*"
type input "***"
click button "submit" at bounding box center [1155, 592] width 23 height 21
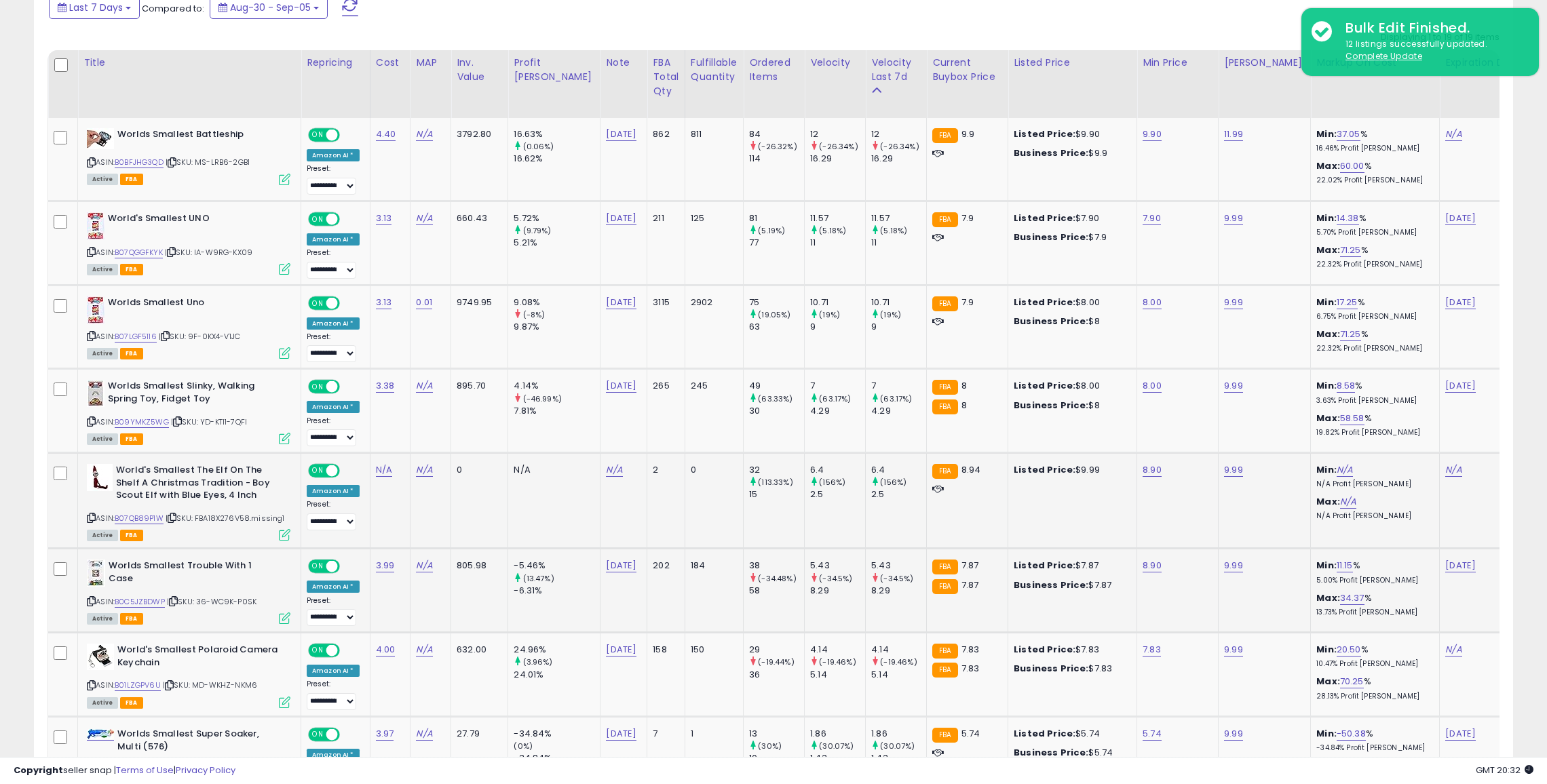
scroll to position [647, 0]
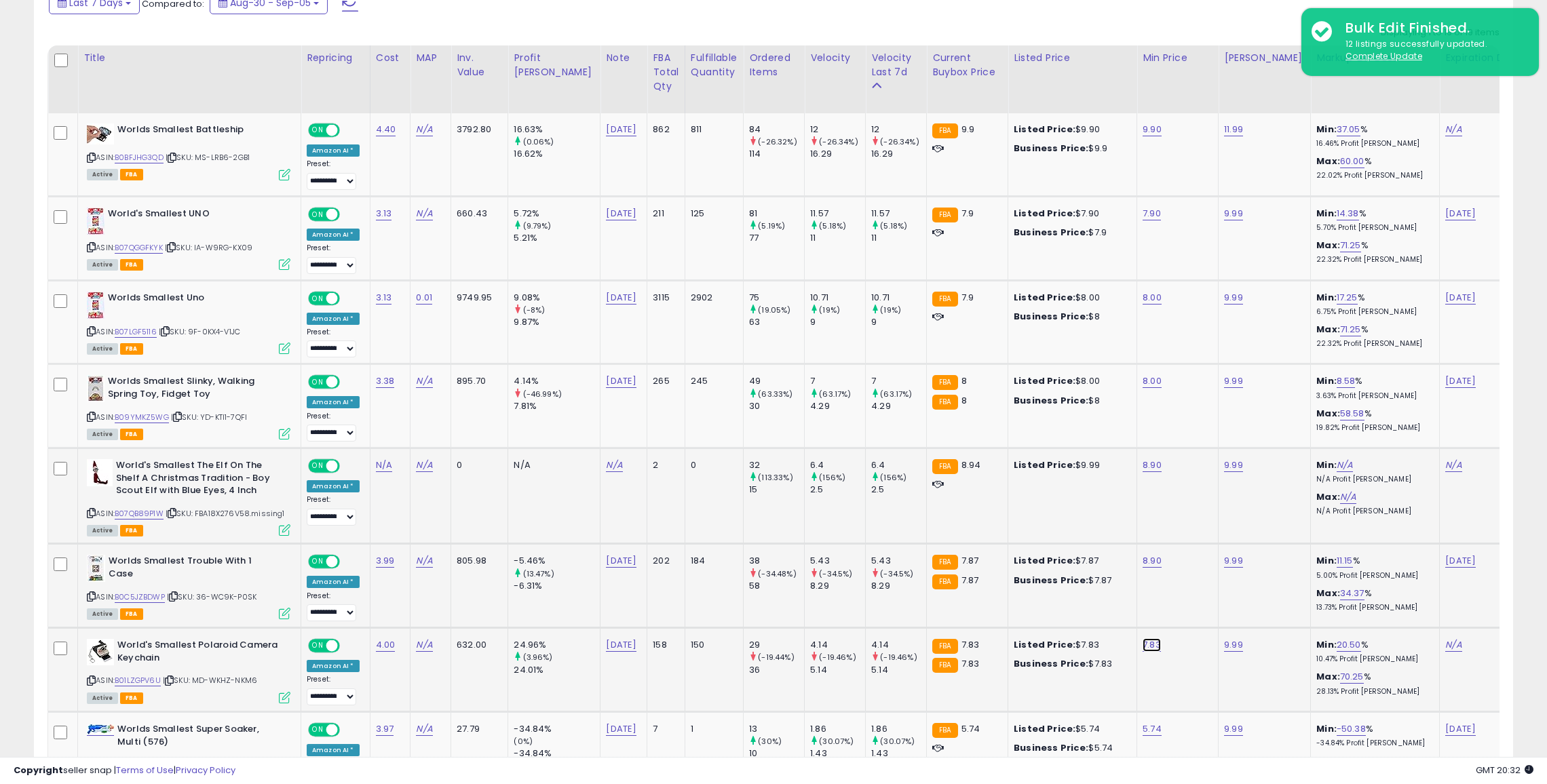
click at [1143, 642] on link "7.83" at bounding box center [1151, 644] width 18 height 13
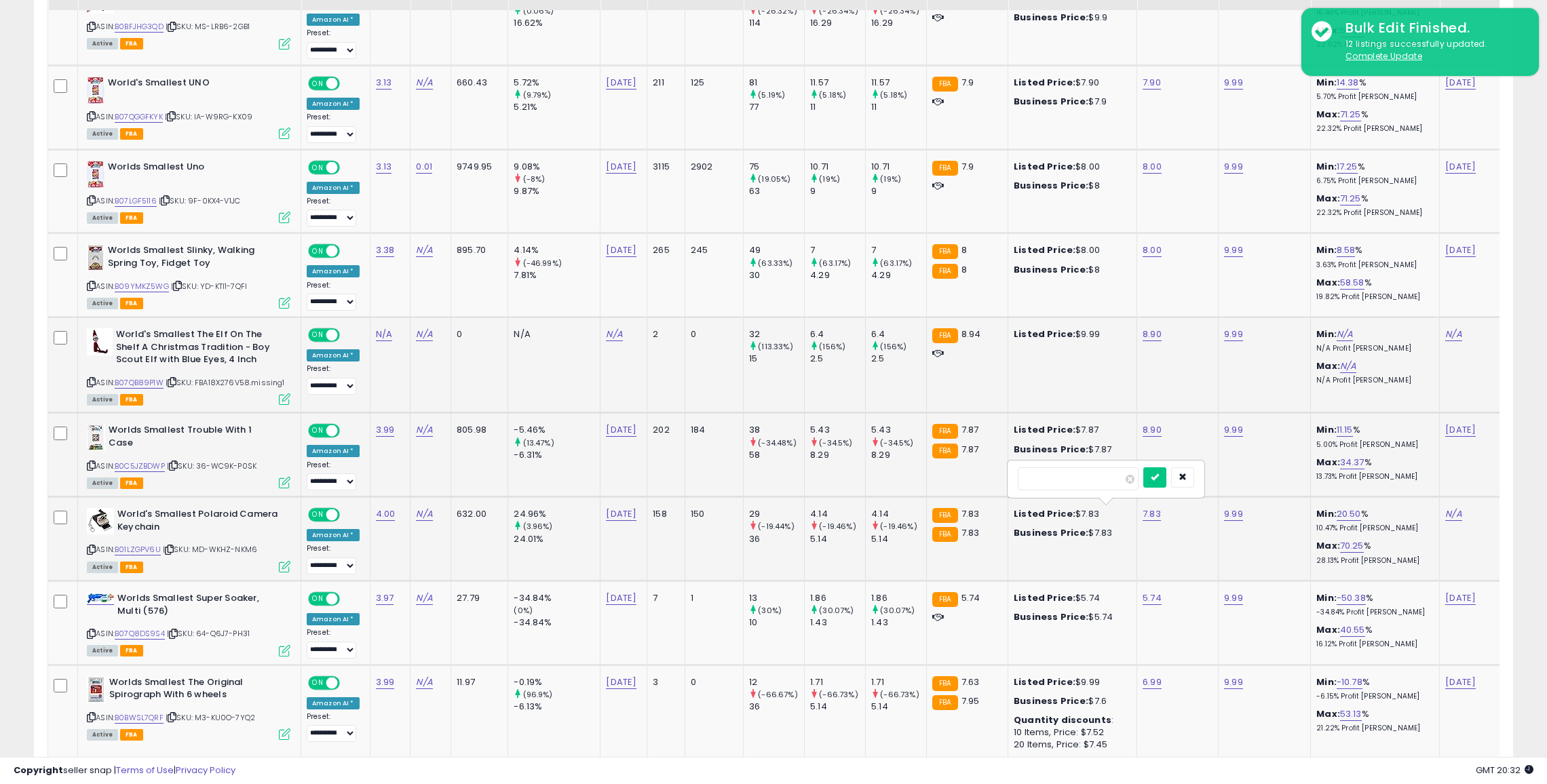
scroll to position [839, 0]
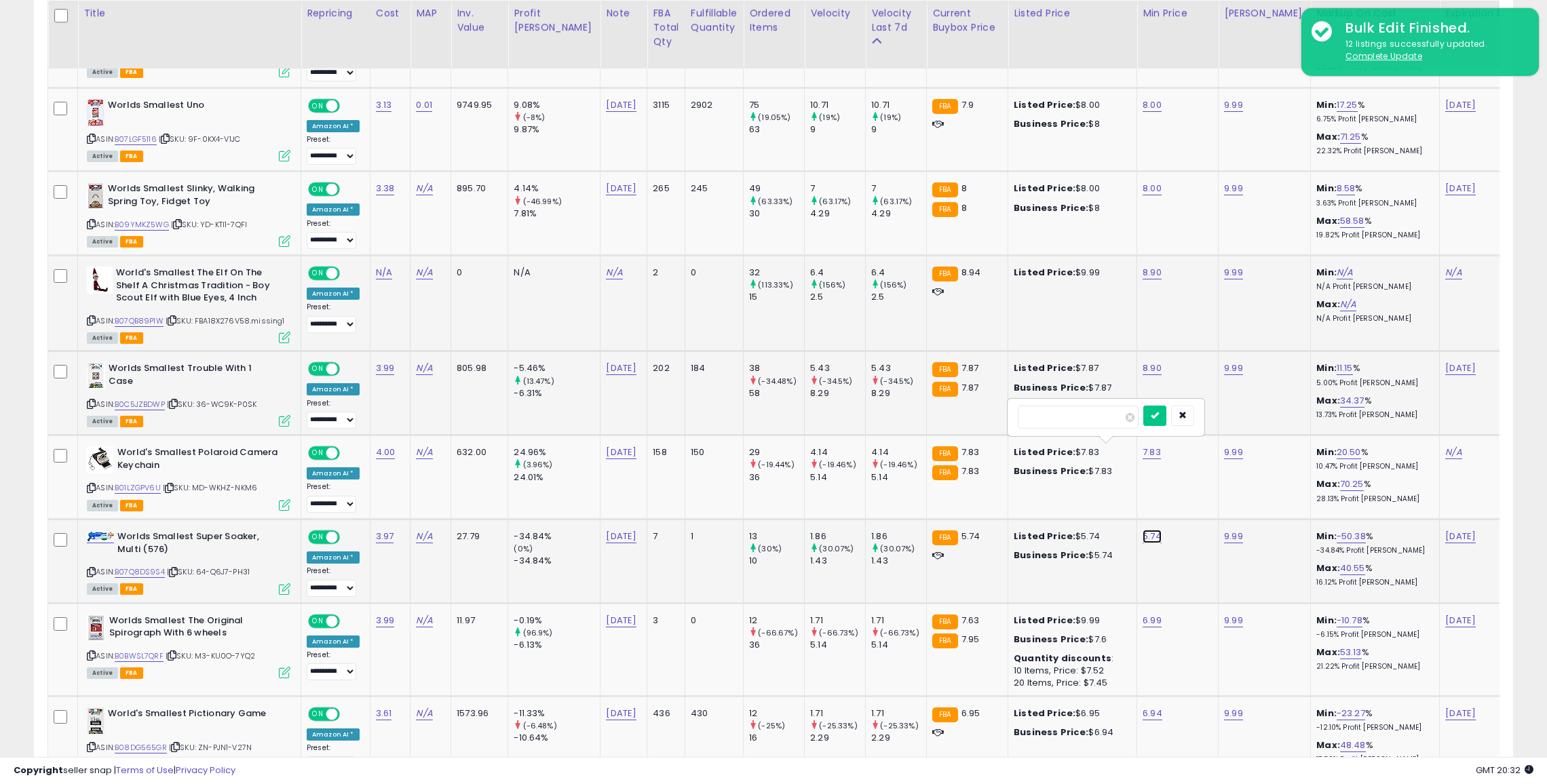
click at [1143, 530] on link "5.74" at bounding box center [1152, 536] width 19 height 13
type input "*"
click button "submit" at bounding box center [1155, 499] width 23 height 21
click at [1187, 411] on icon "button" at bounding box center [1182, 415] width 8 height 8
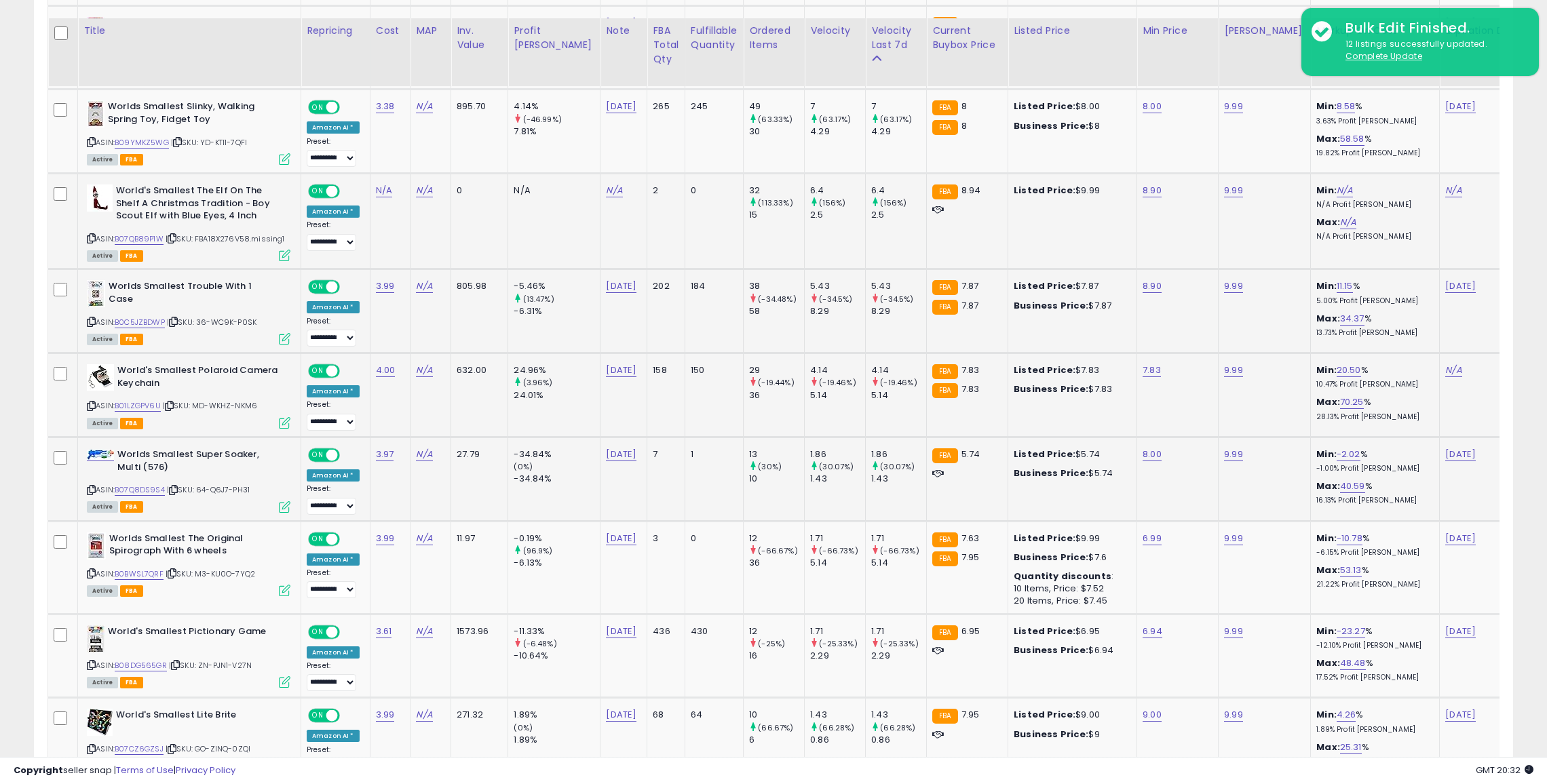
scroll to position [942, 0]
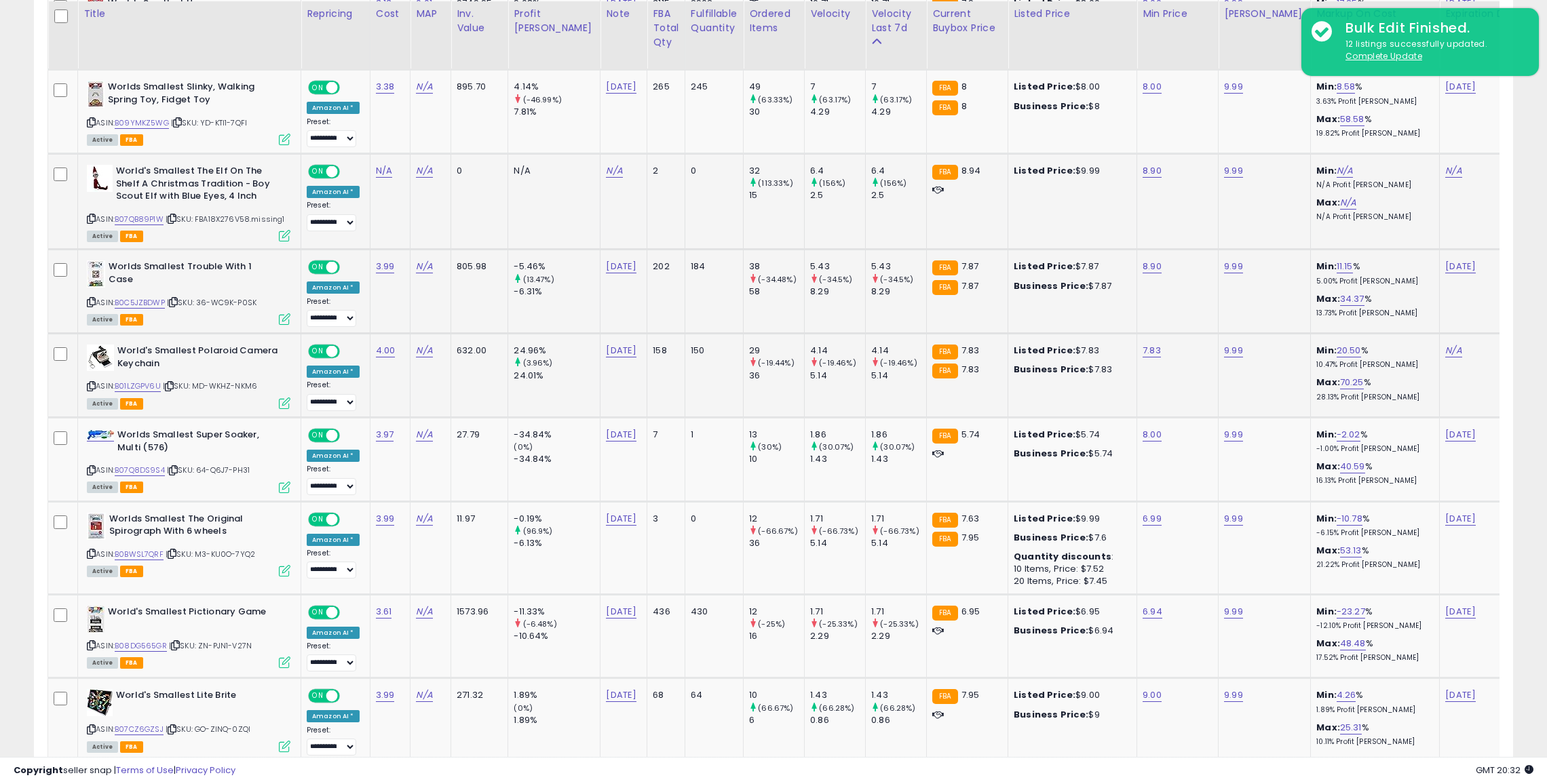
click at [1137, 435] on td "8.00" at bounding box center [1177, 459] width 82 height 84
click at [1143, 433] on link "8.00" at bounding box center [1152, 434] width 19 height 13
type input "***"
click button "submit" at bounding box center [1155, 398] width 23 height 21
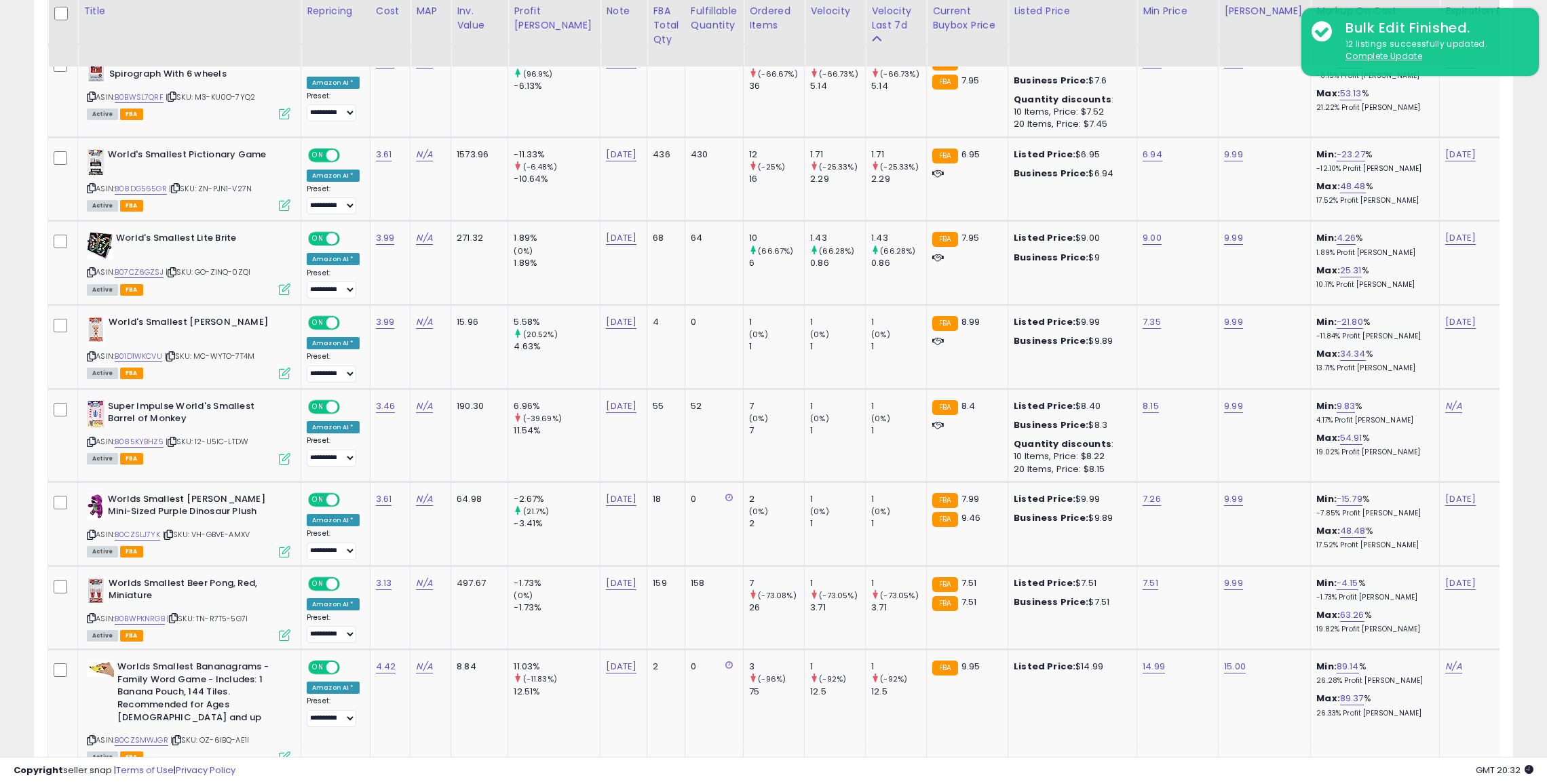
scroll to position [1404, 0]
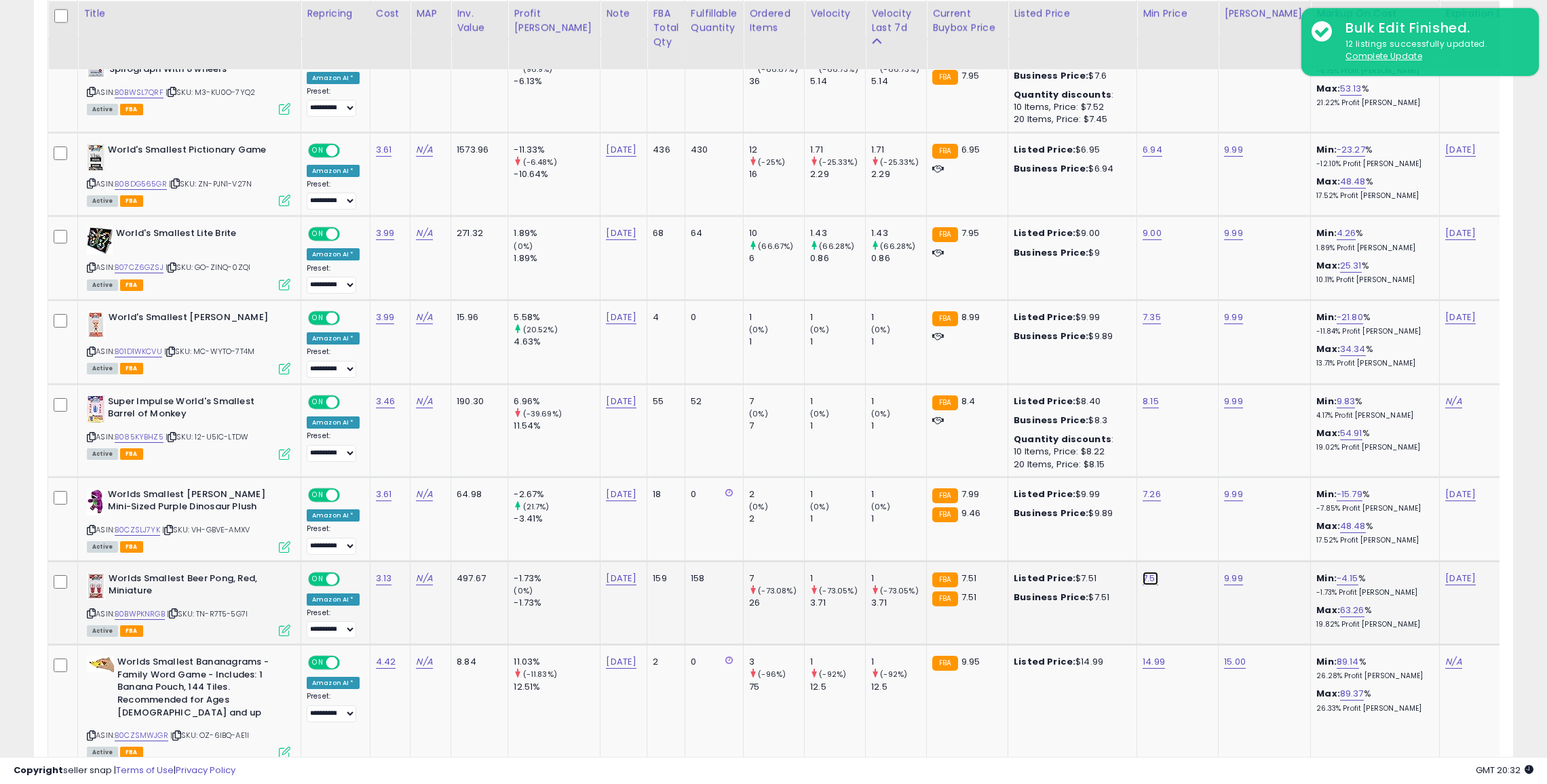
click at [1143, 572] on link "7.51" at bounding box center [1151, 578] width 16 height 13
type input "*"
type input "***"
click button "submit" at bounding box center [1153, 537] width 23 height 21
click at [1143, 488] on link "7.26" at bounding box center [1151, 494] width 18 height 13
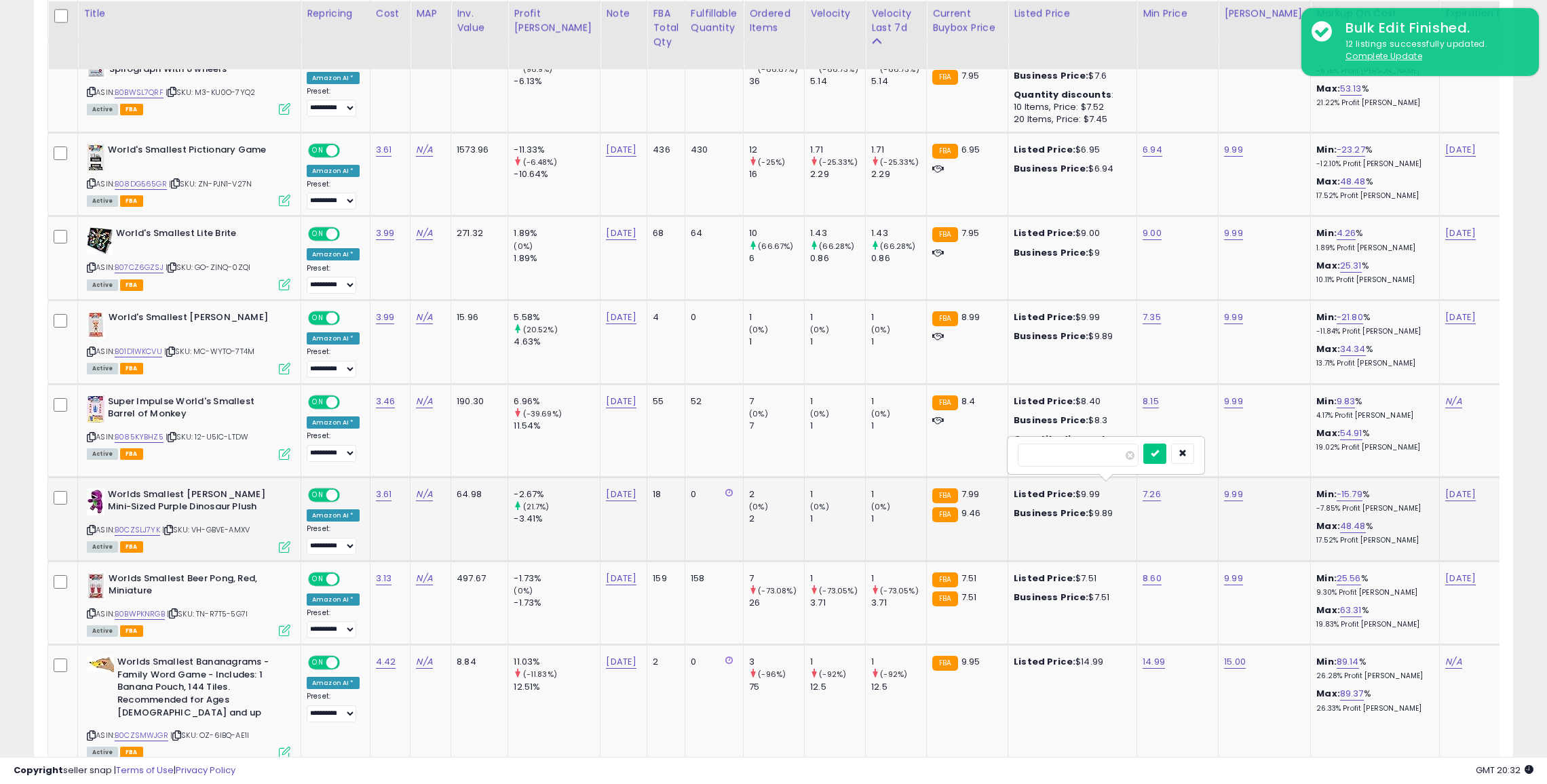
type input "*"
type input "***"
click button "submit" at bounding box center [1155, 454] width 23 height 21
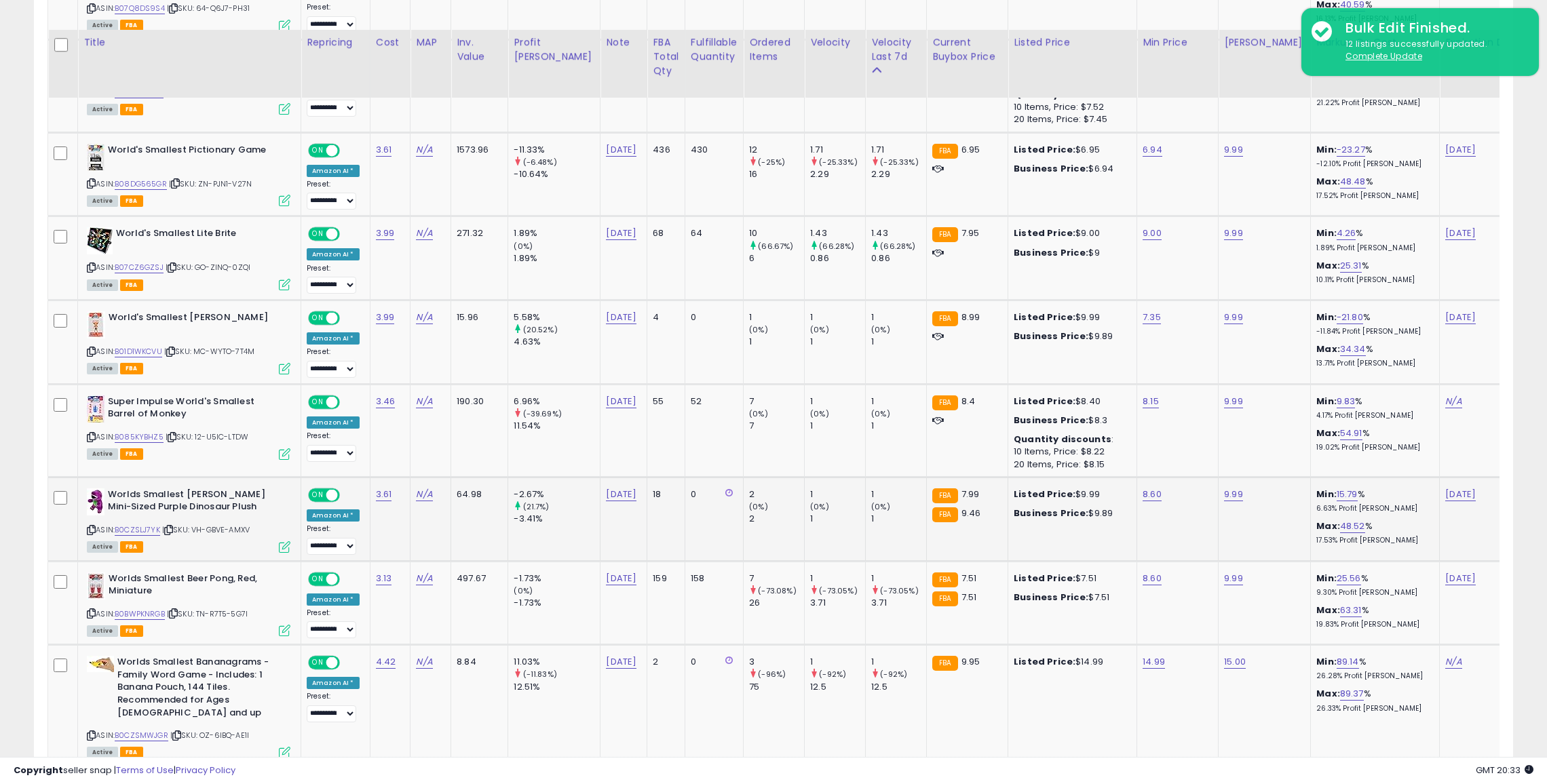
scroll to position [1455, 0]
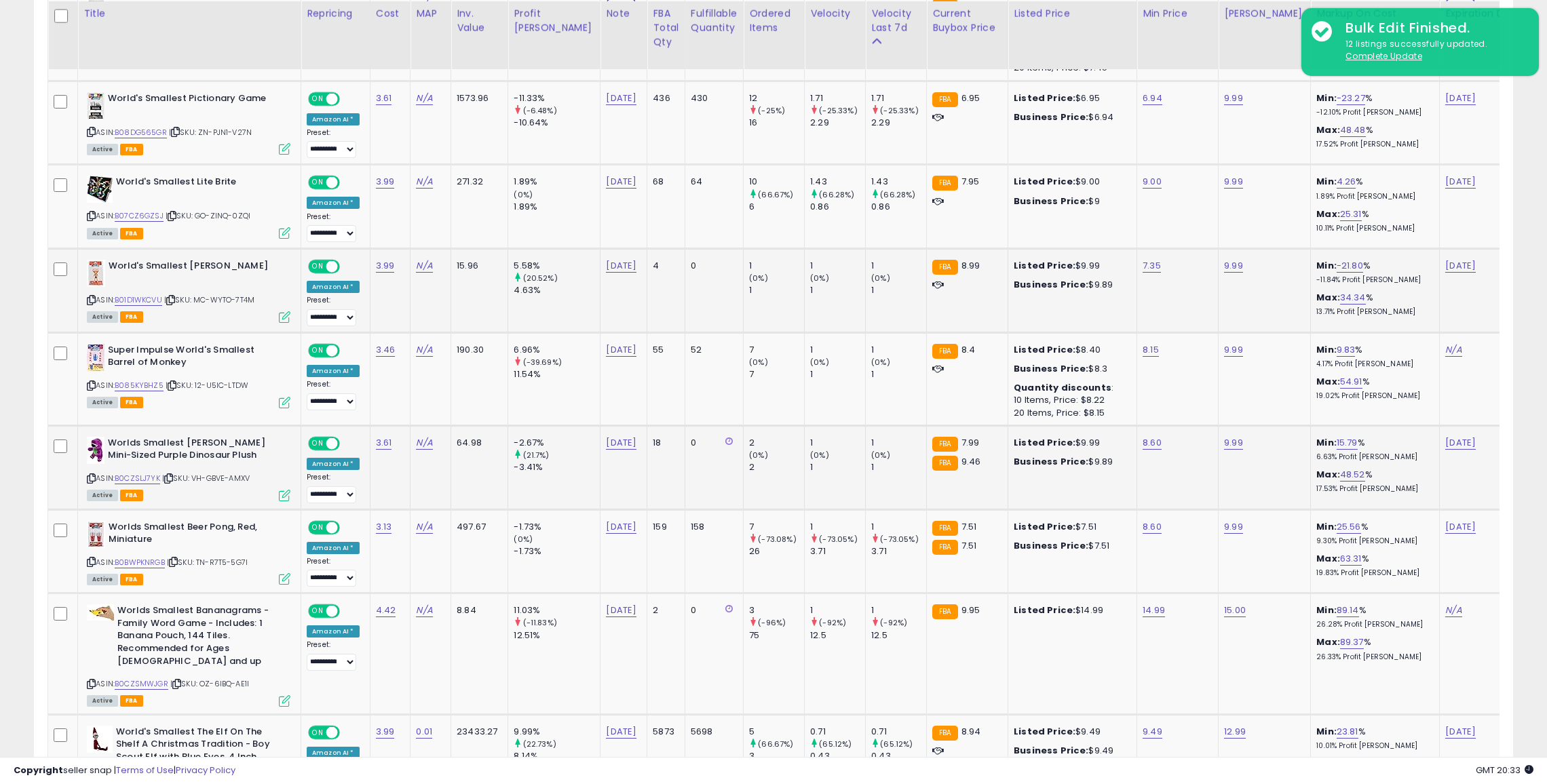
click at [1137, 265] on td "7.35" at bounding box center [1177, 291] width 82 height 84
click at [1143, 263] on link "7.35" at bounding box center [1151, 266] width 18 height 13
type input "*"
type input "***"
click button "submit" at bounding box center [1155, 227] width 23 height 21
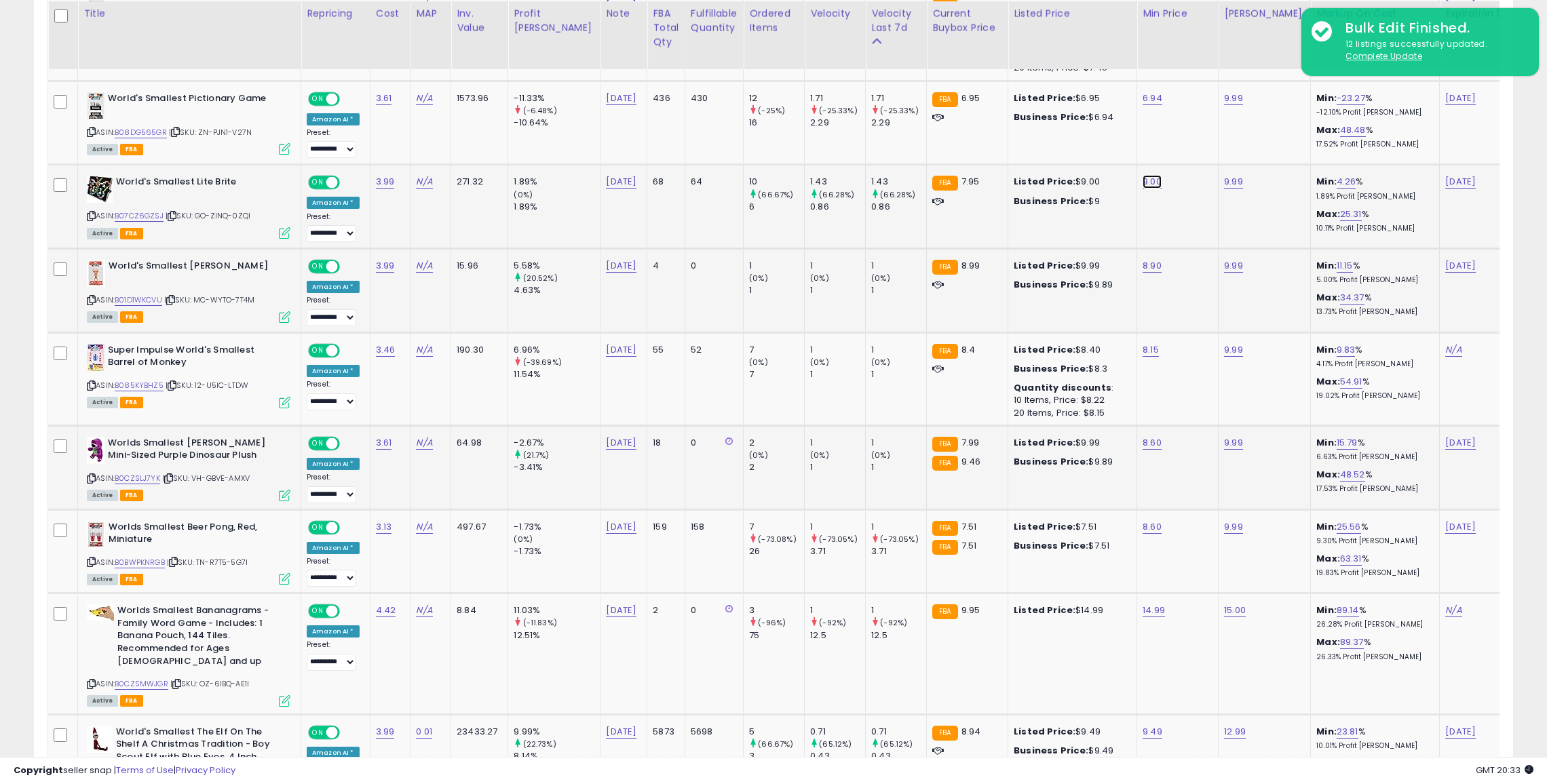
click at [1143, 176] on link "9.00" at bounding box center [1152, 182] width 19 height 13
type input "***"
click button "submit" at bounding box center [1155, 143] width 23 height 21
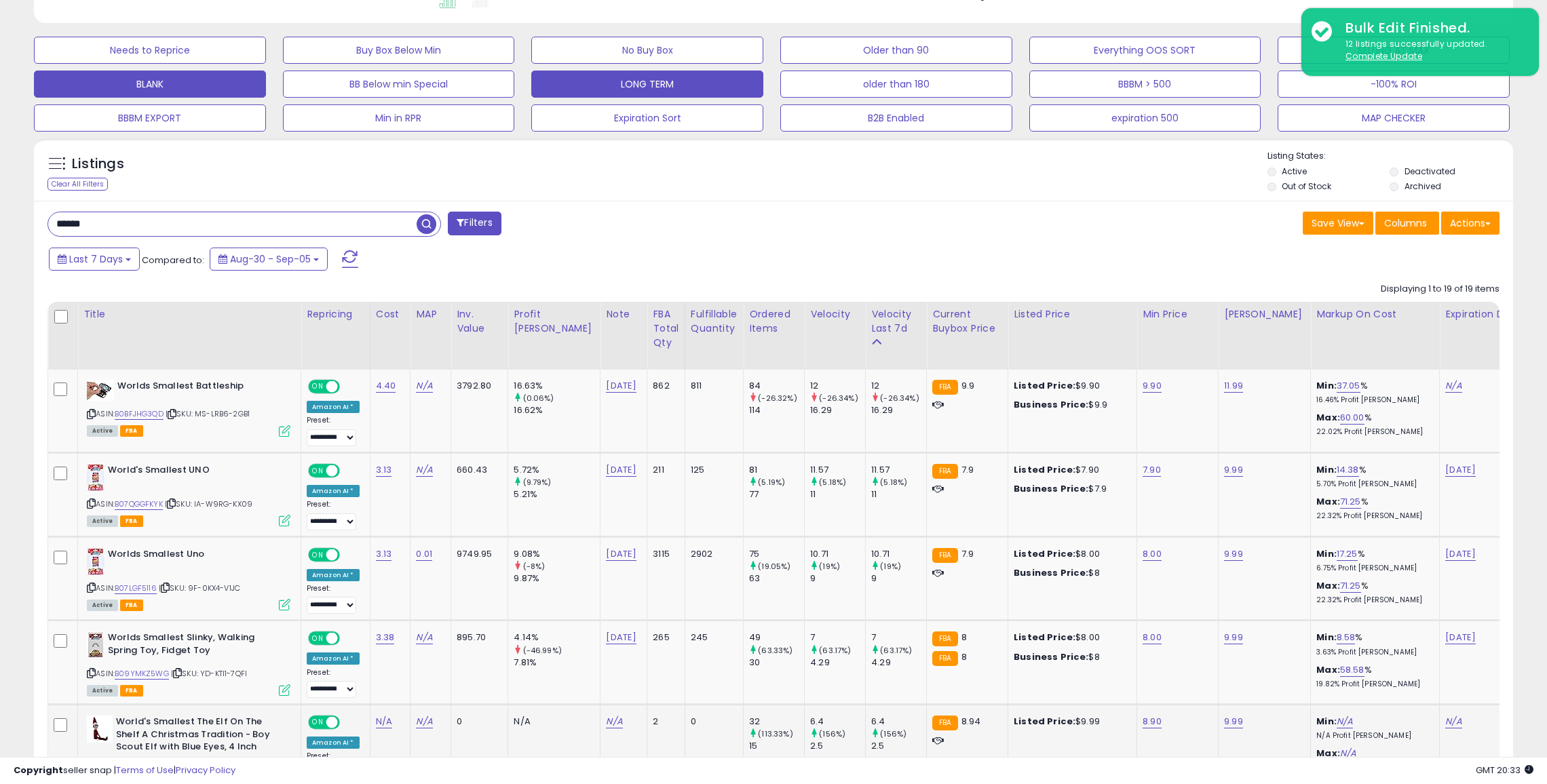
scroll to position [348, 0]
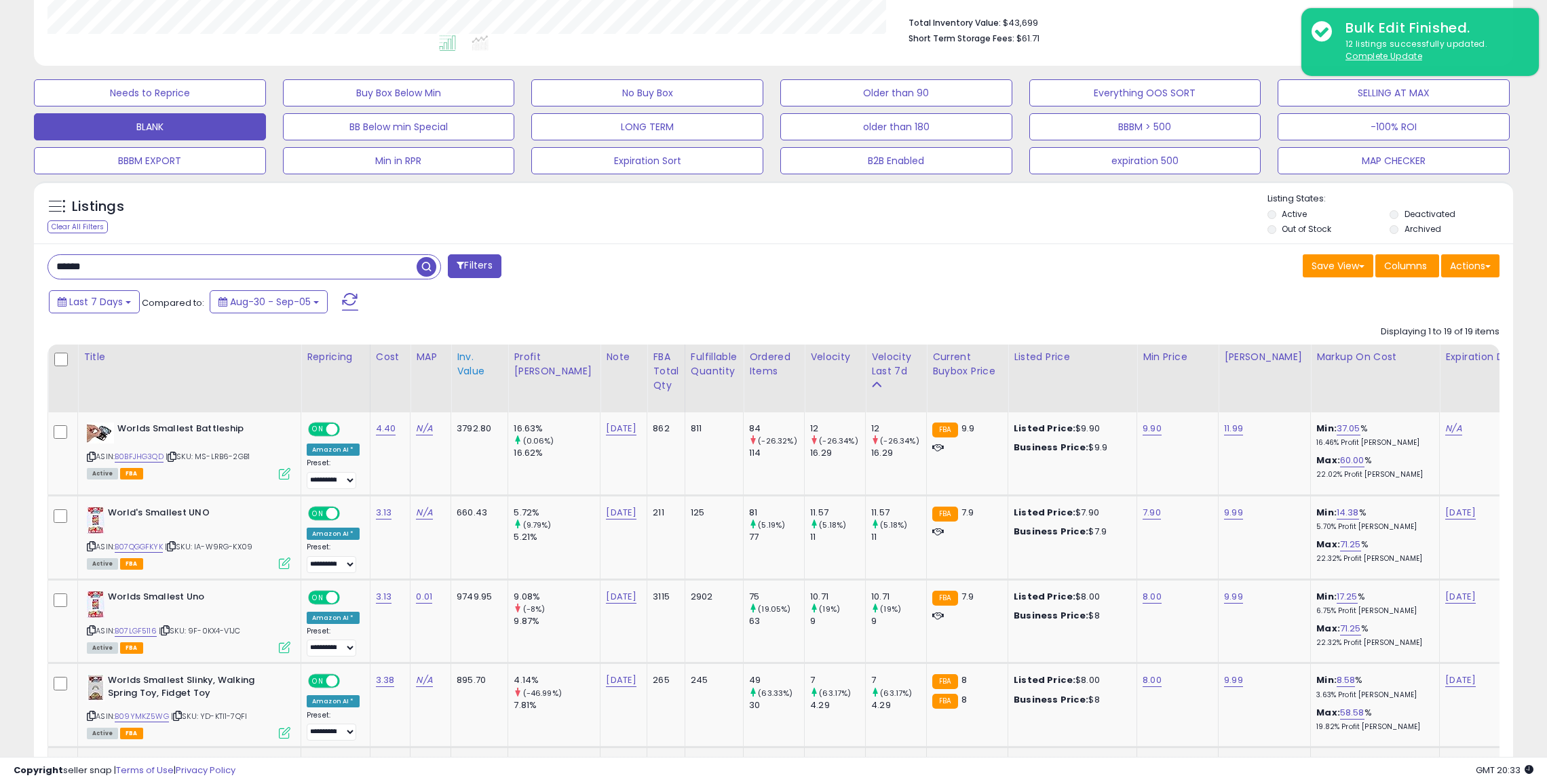
click at [461, 369] on div "Inv. value" at bounding box center [479, 365] width 45 height 29
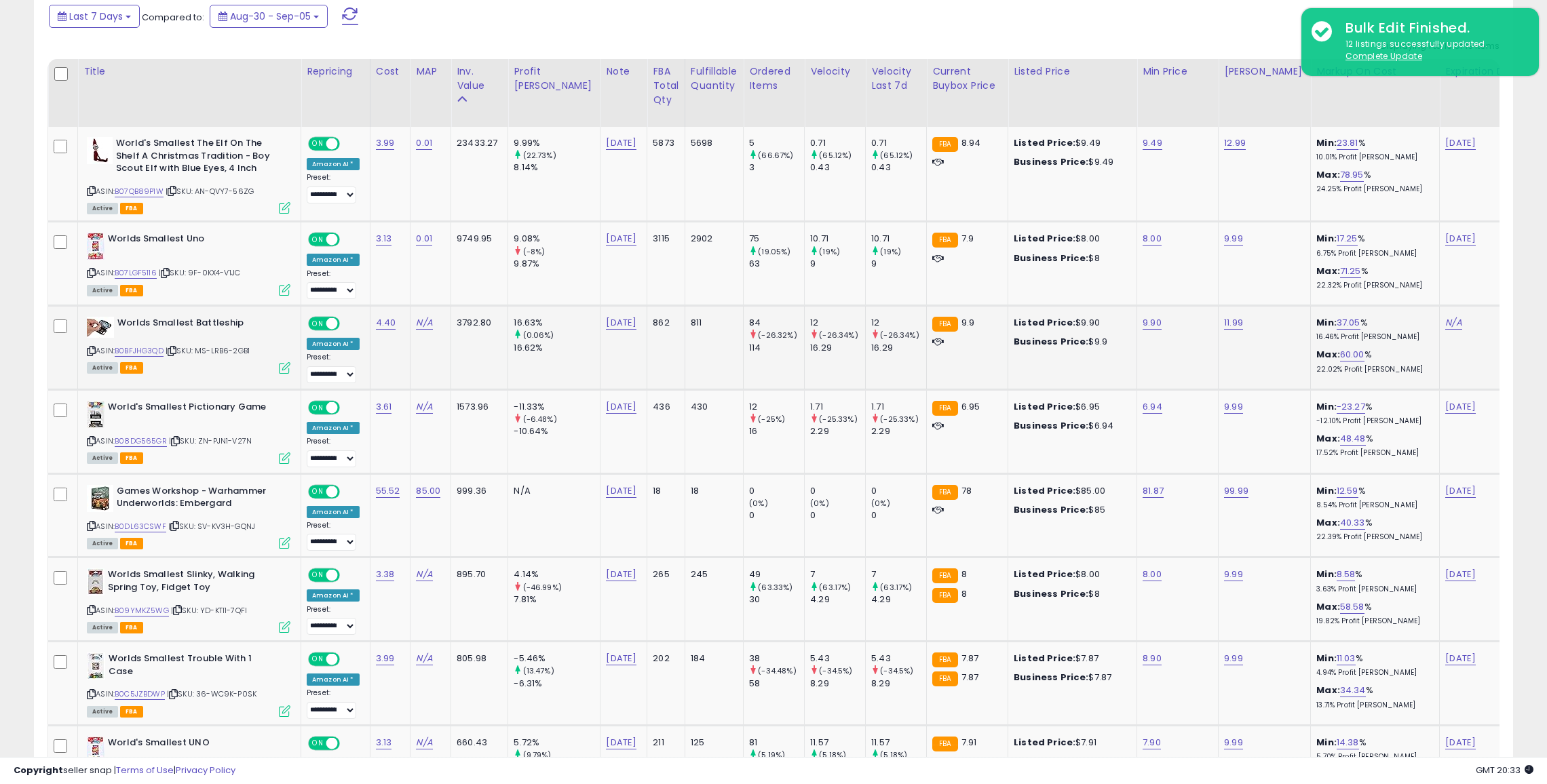
scroll to position [631, 0]
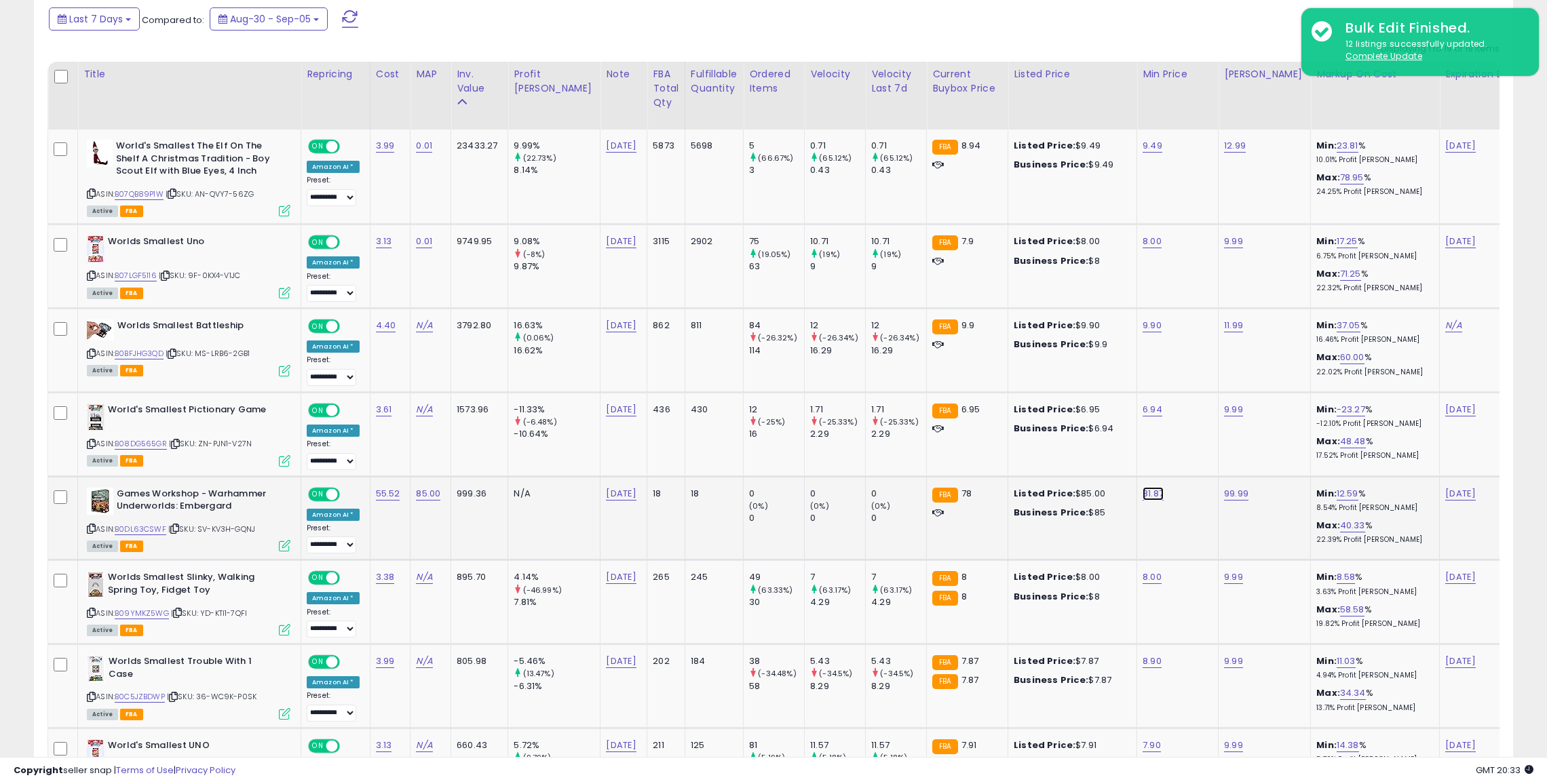
click at [1143, 488] on link "81.87" at bounding box center [1153, 493] width 21 height 13
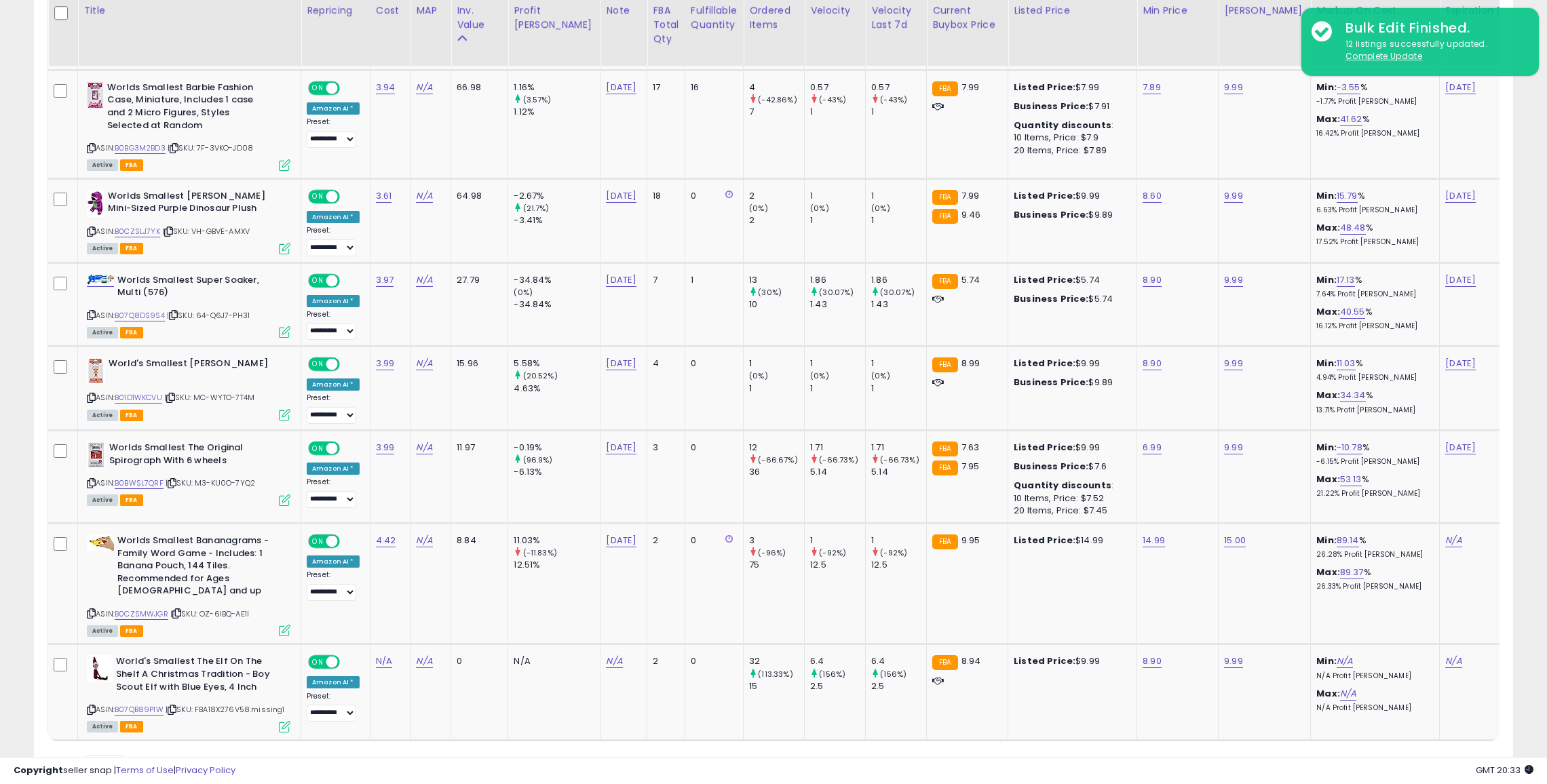
scroll to position [1722, 0]
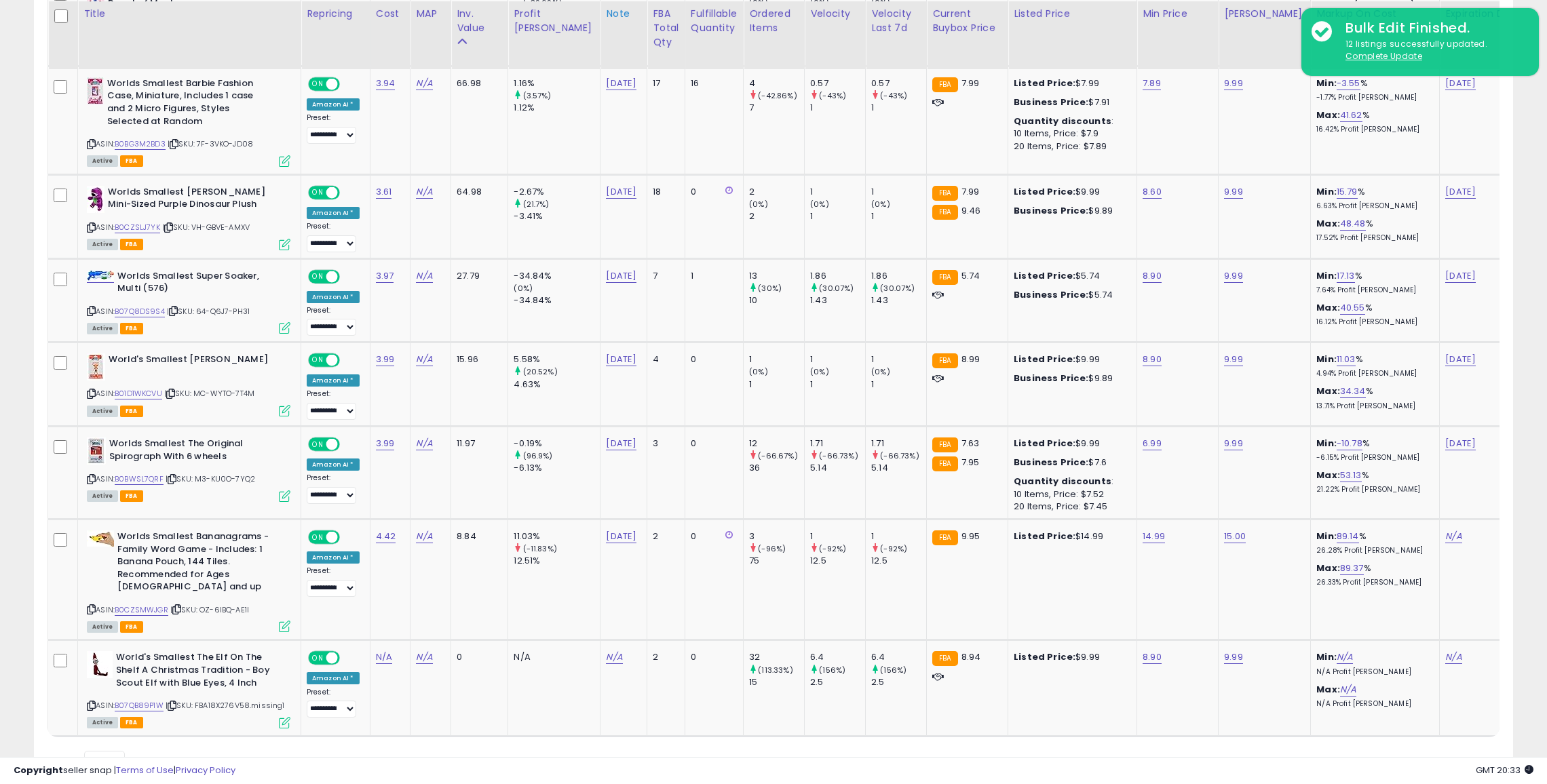
type input "*****"
